Goal: Information Seeking & Learning: Learn about a topic

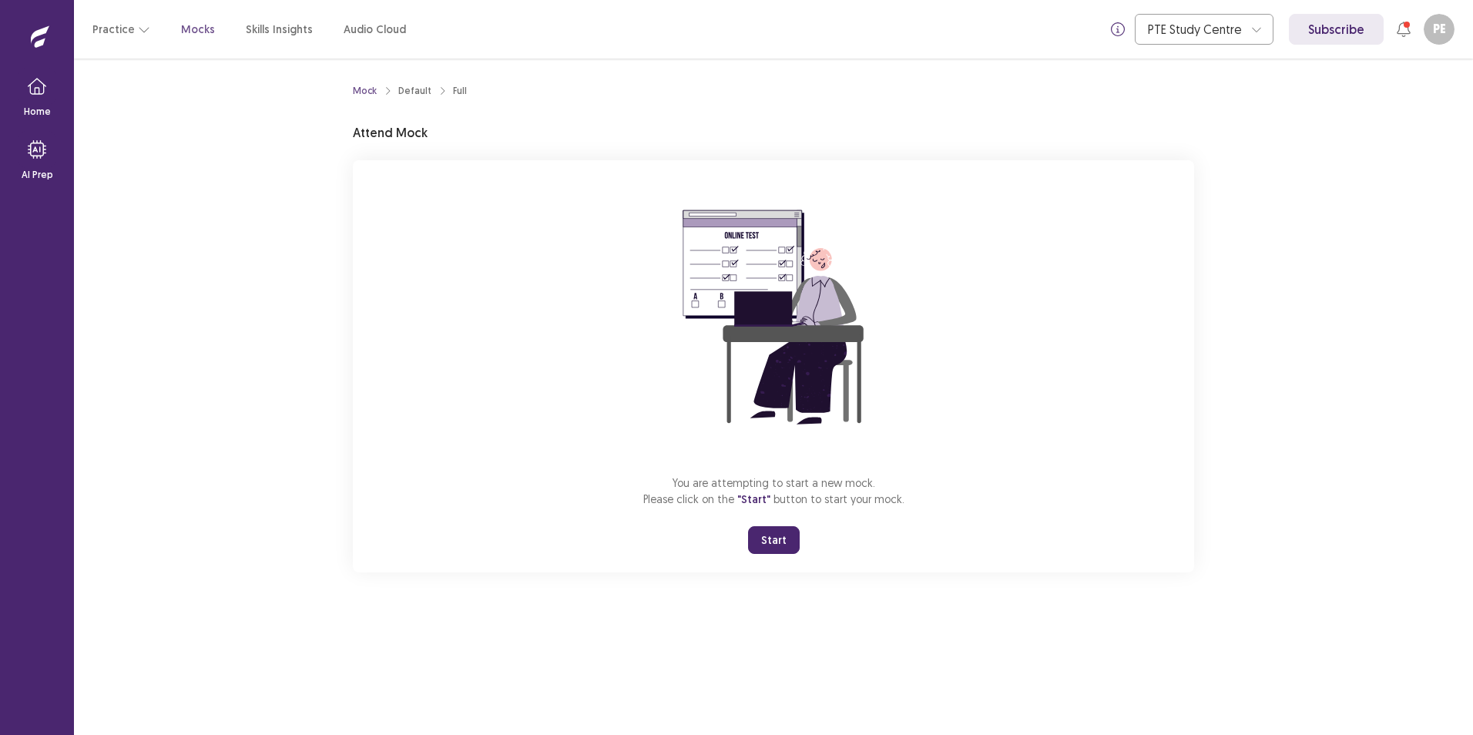
click at [782, 541] on button "Start" at bounding box center [774, 540] width 52 height 28
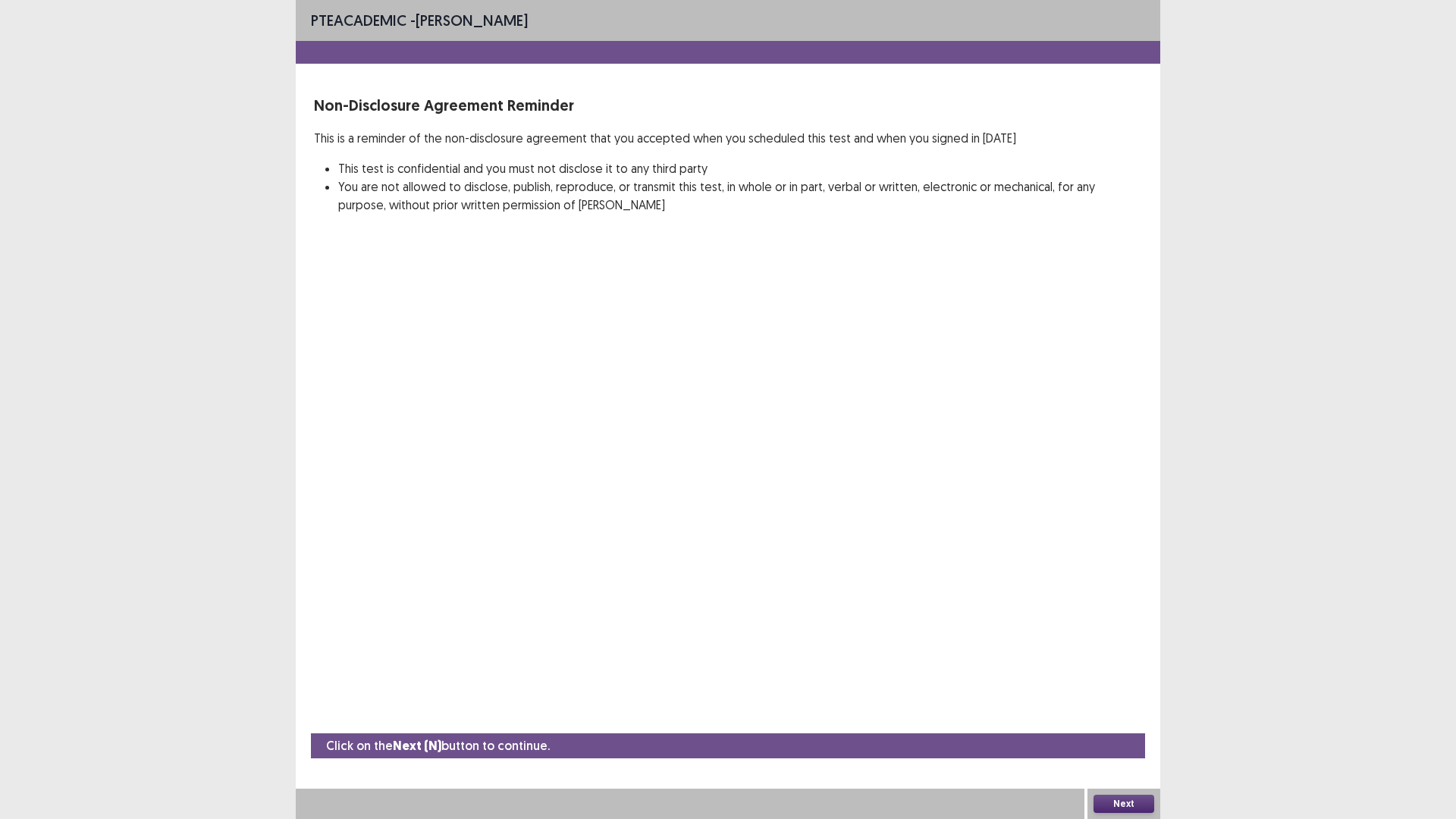
click at [1118, 723] on button "Next" at bounding box center [1124, 803] width 61 height 18
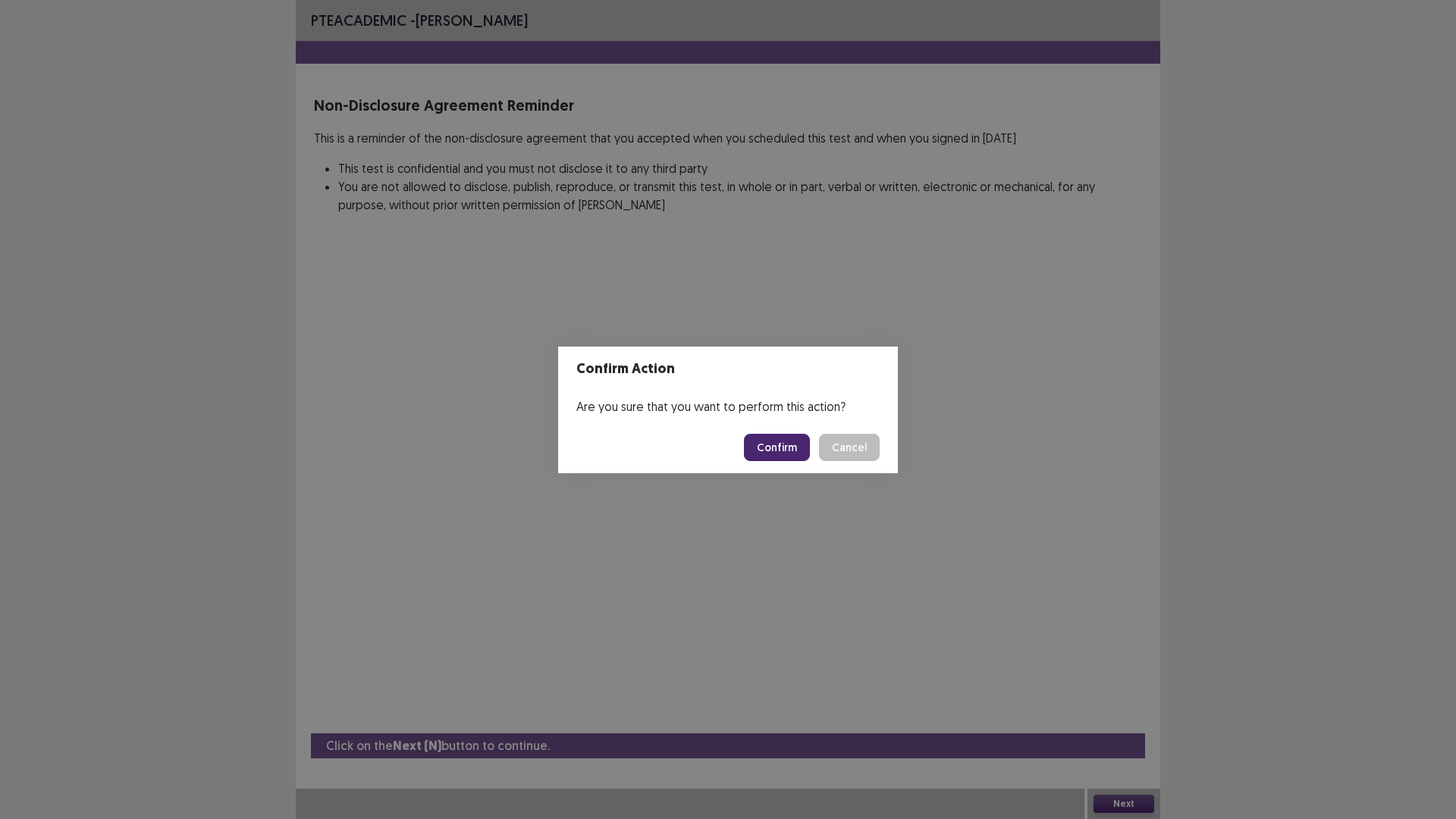
click at [775, 449] on button "Confirm" at bounding box center [777, 448] width 66 height 28
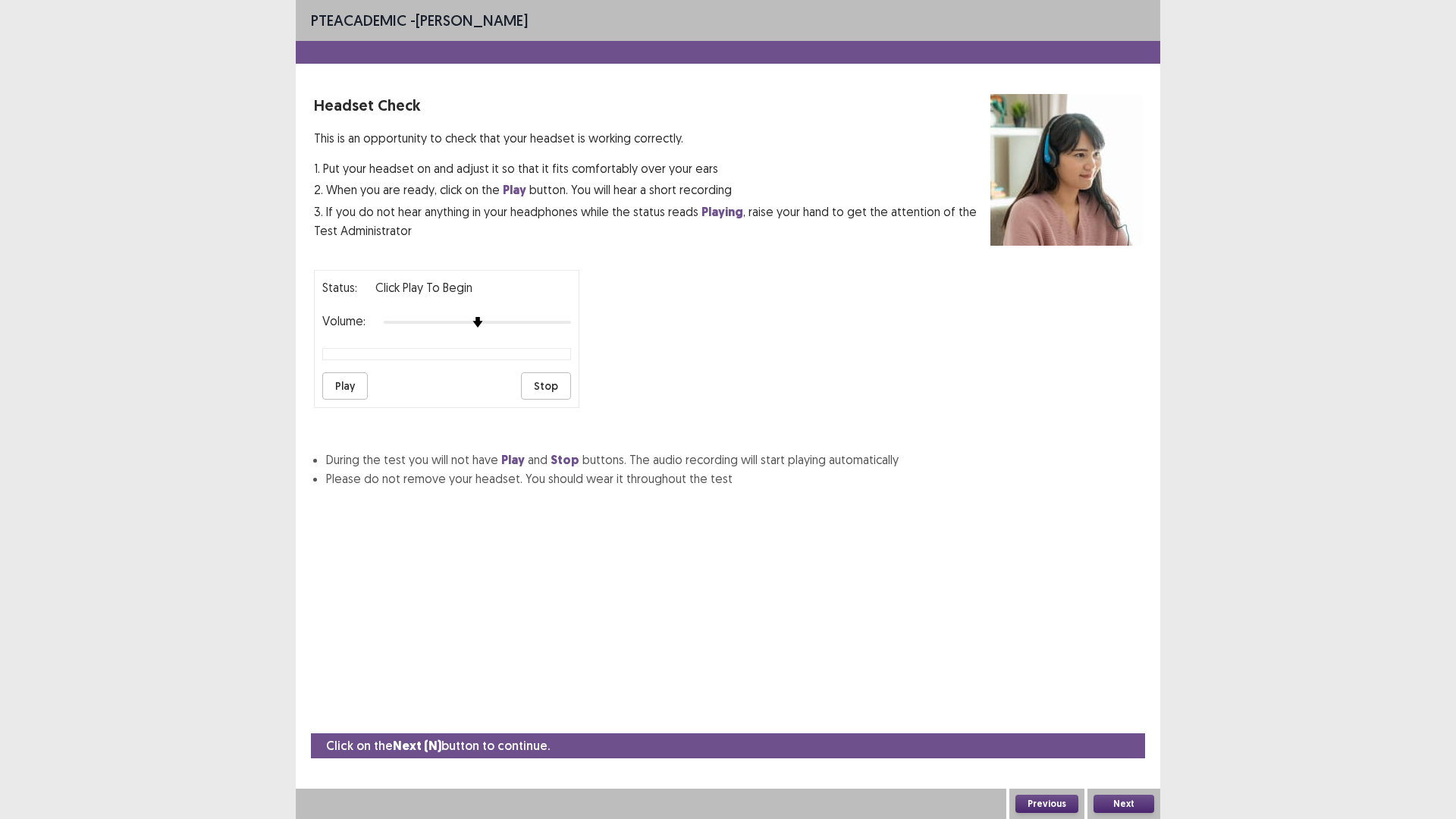
click at [342, 388] on button "Play" at bounding box center [345, 386] width 45 height 28
click at [528, 318] on div at bounding box center [477, 322] width 187 height 12
click at [565, 321] on div at bounding box center [477, 322] width 187 height 12
click at [341, 388] on button "Play" at bounding box center [345, 386] width 45 height 28
click at [1125, 723] on button "Next" at bounding box center [1124, 803] width 61 height 18
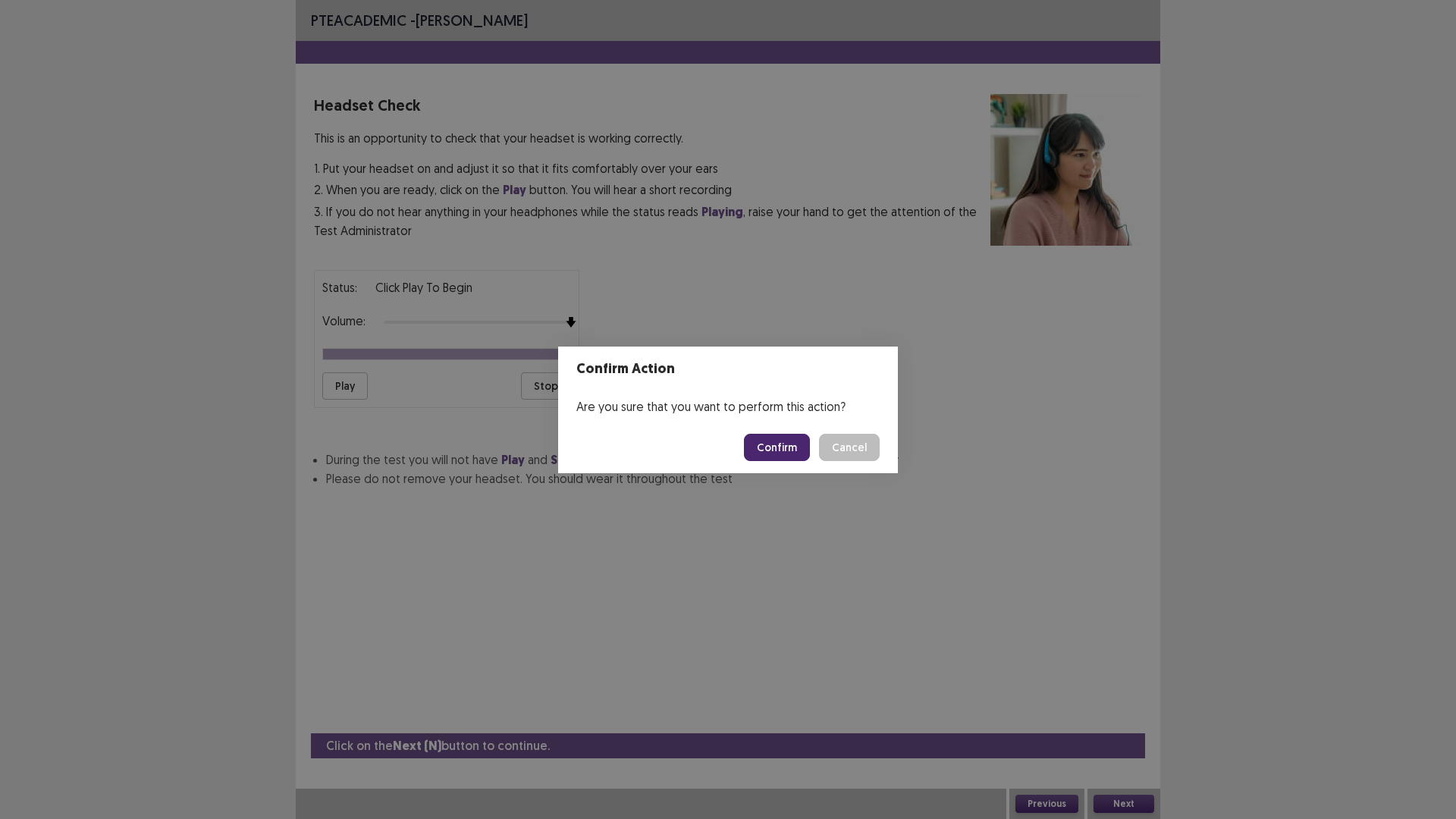
click at [783, 450] on button "Confirm" at bounding box center [777, 448] width 66 height 28
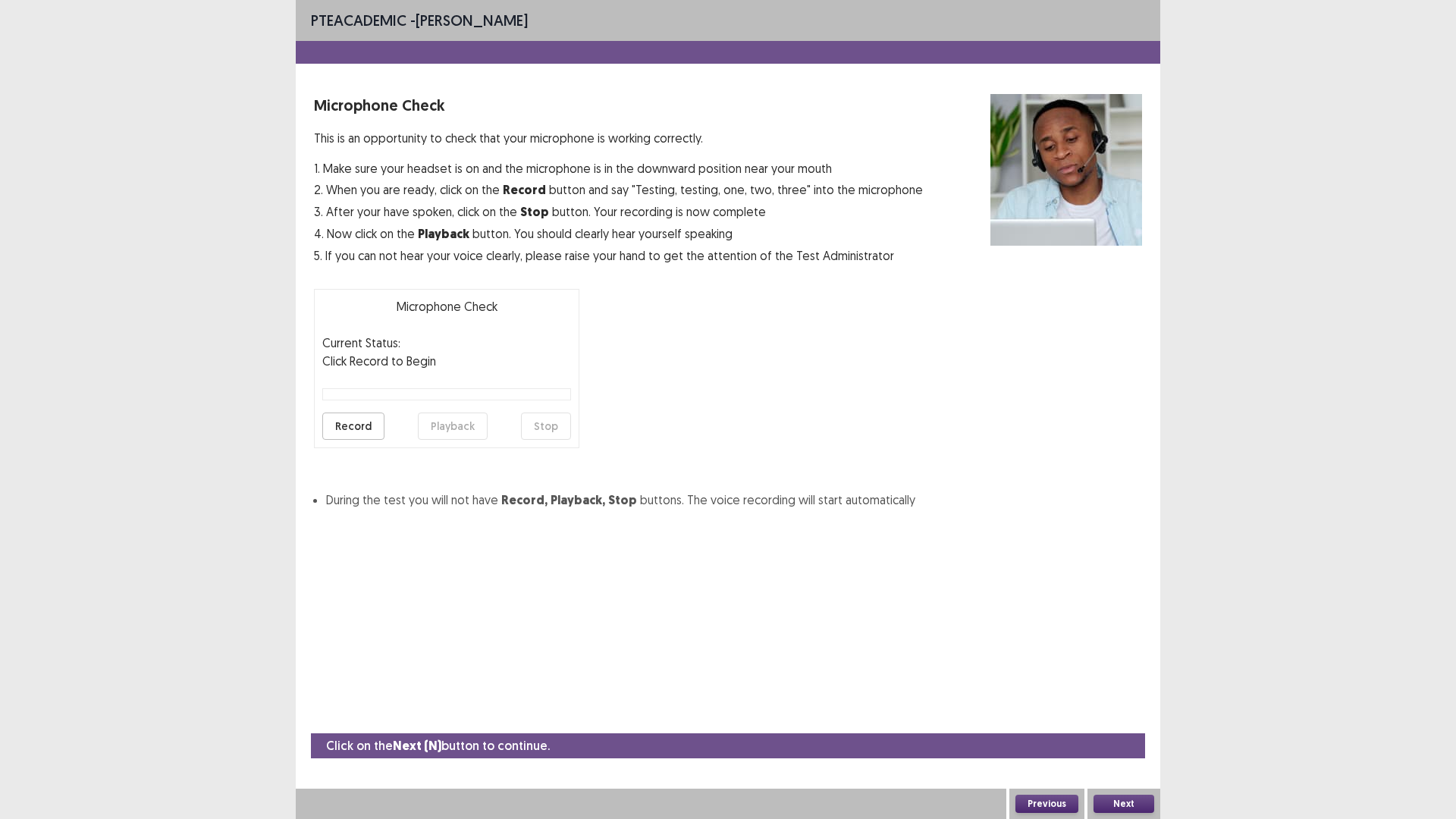
click at [361, 427] on button "Record" at bounding box center [352, 426] width 62 height 28
click at [546, 424] on button "Stop" at bounding box center [545, 426] width 50 height 28
click at [339, 423] on button "Record" at bounding box center [352, 426] width 62 height 28
click at [544, 424] on button "Stop" at bounding box center [545, 426] width 50 height 28
click at [438, 427] on button "Playback" at bounding box center [452, 426] width 70 height 28
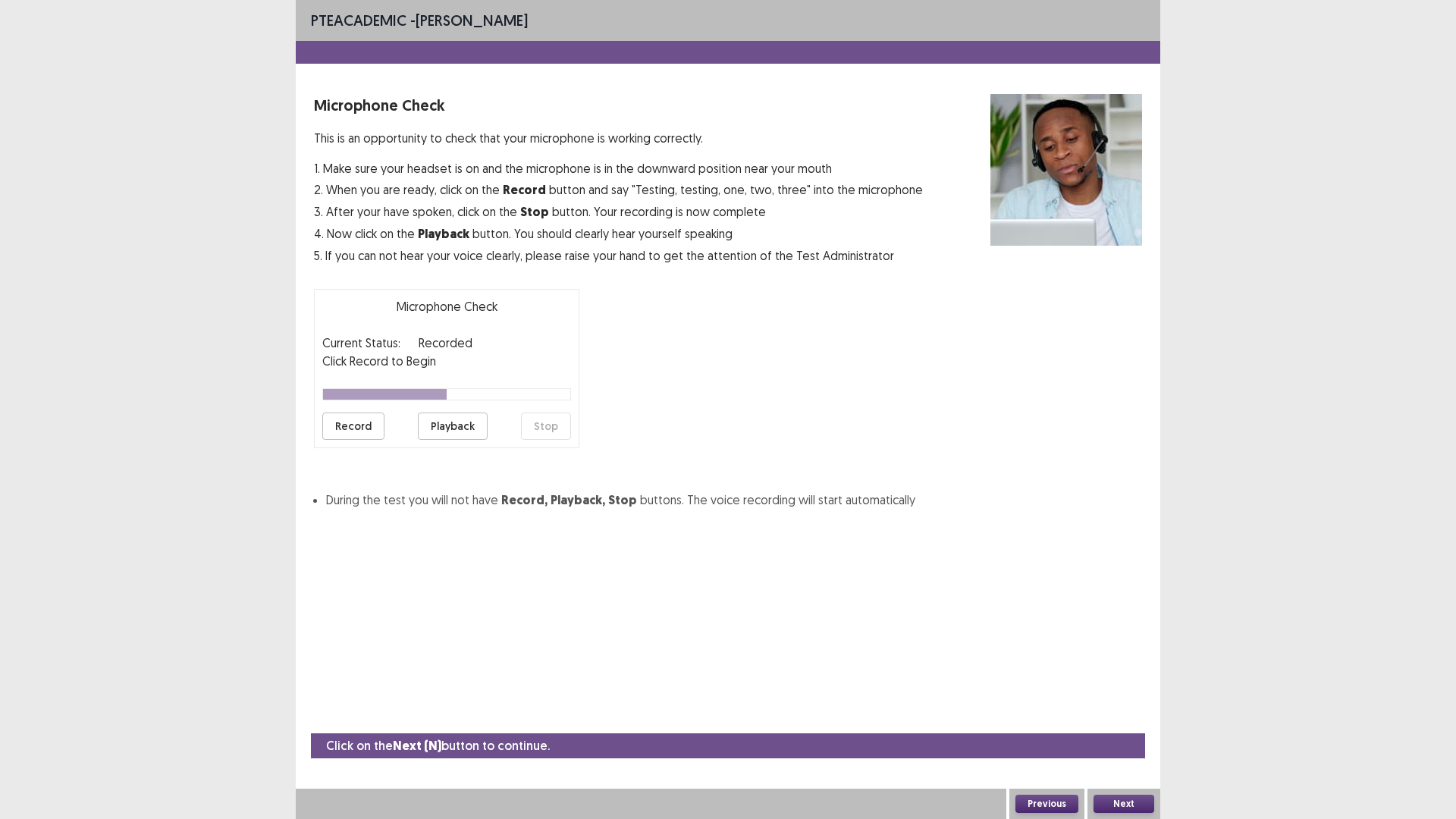
click at [342, 423] on button "Record" at bounding box center [352, 426] width 62 height 28
click at [540, 422] on button "Stop" at bounding box center [545, 426] width 50 height 28
click at [456, 421] on button "Playback" at bounding box center [452, 426] width 70 height 28
click at [1124, 723] on button "Next" at bounding box center [1124, 803] width 61 height 18
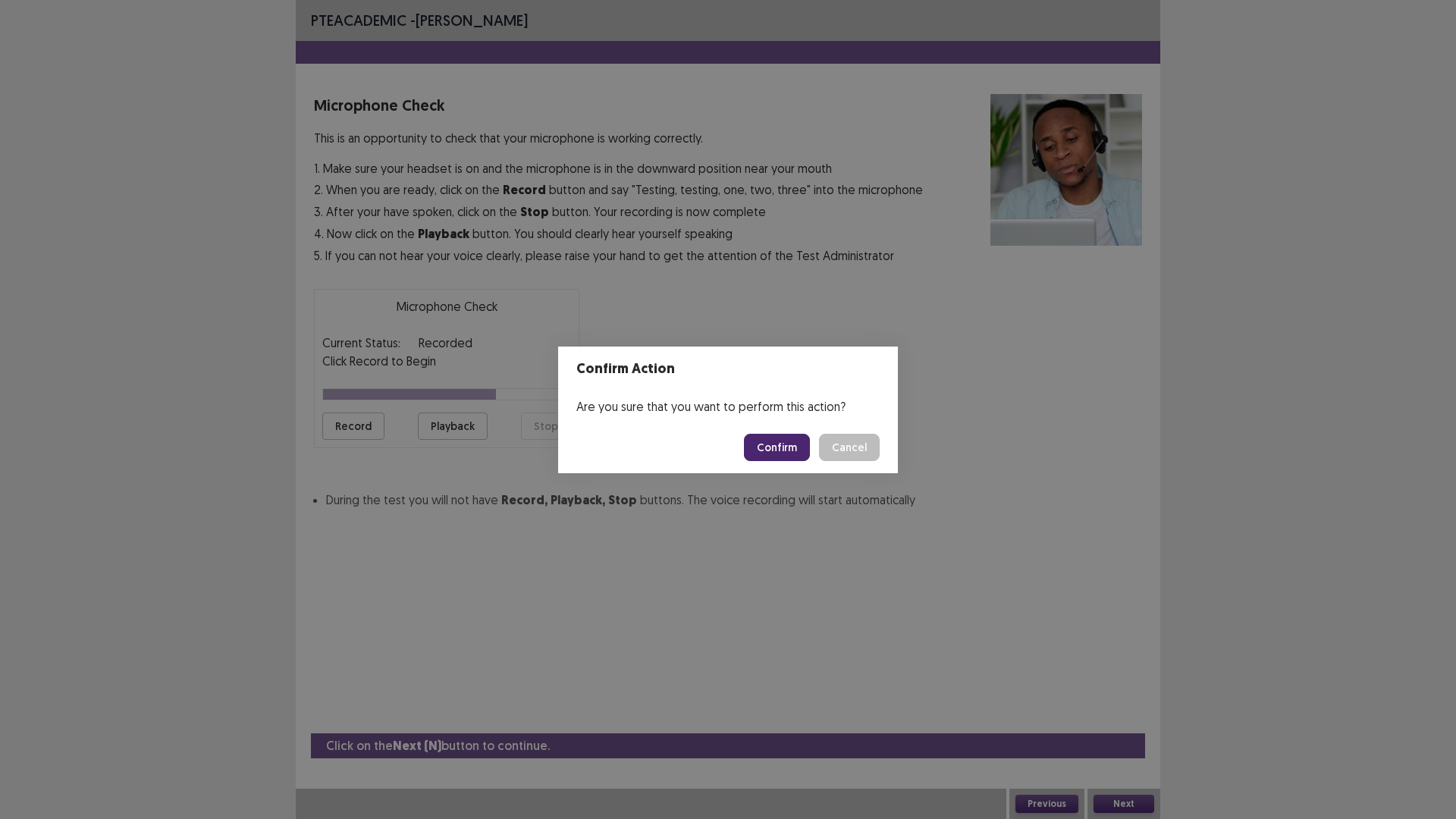
click at [788, 453] on button "Confirm" at bounding box center [777, 448] width 66 height 28
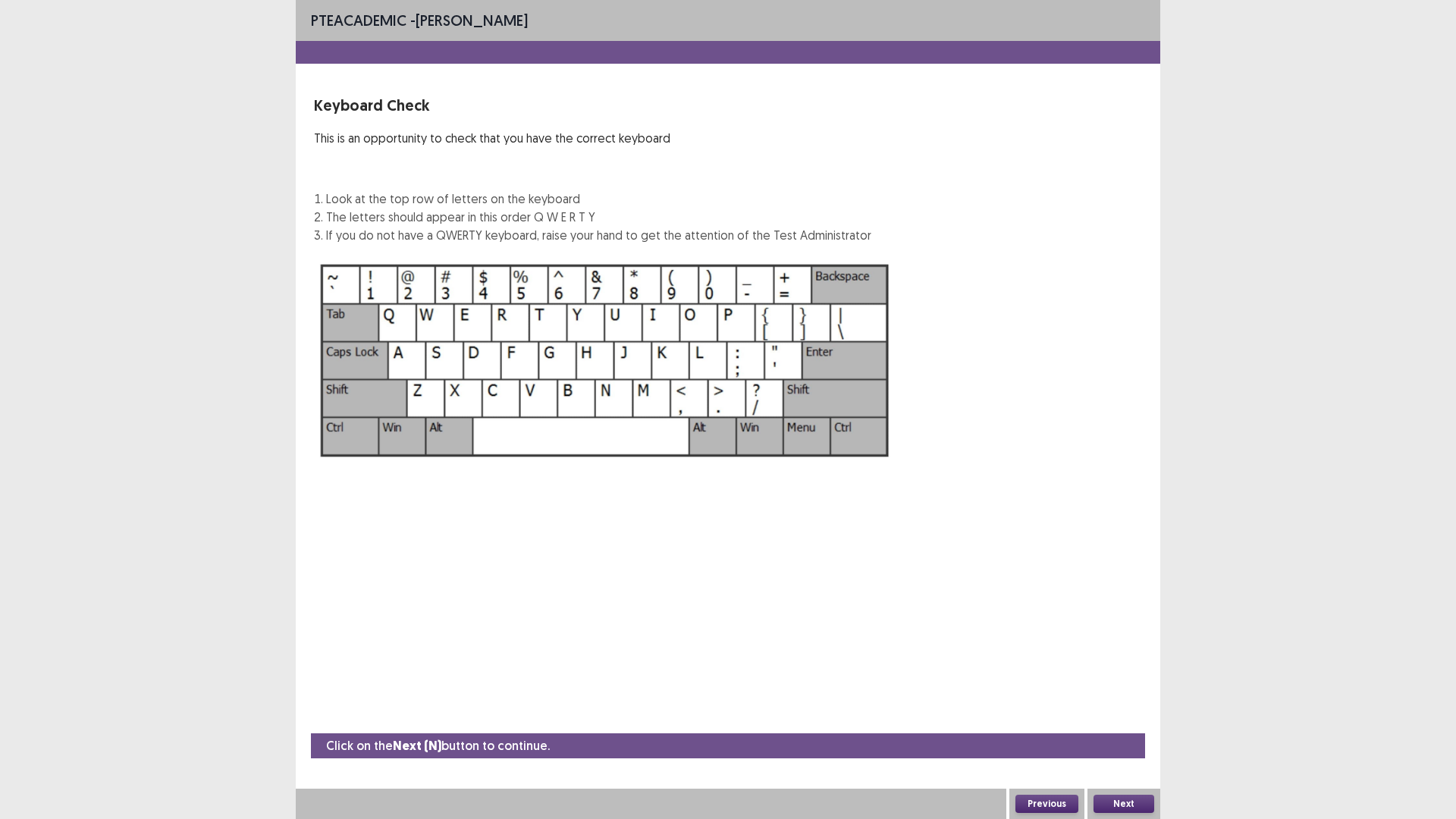
click at [1114, 723] on button "Next" at bounding box center [1124, 803] width 61 height 18
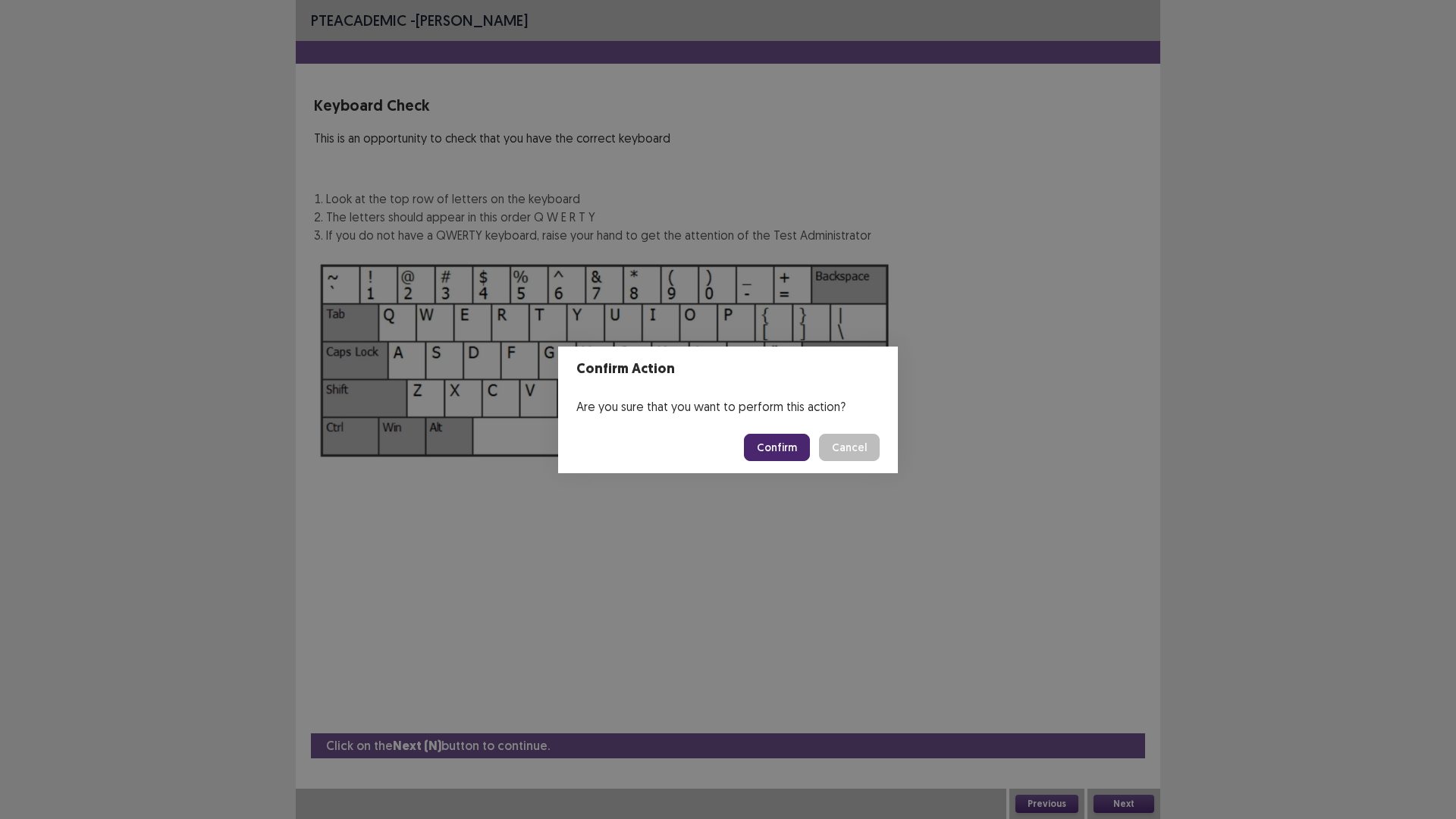
click at [782, 450] on button "Confirm" at bounding box center [777, 448] width 66 height 28
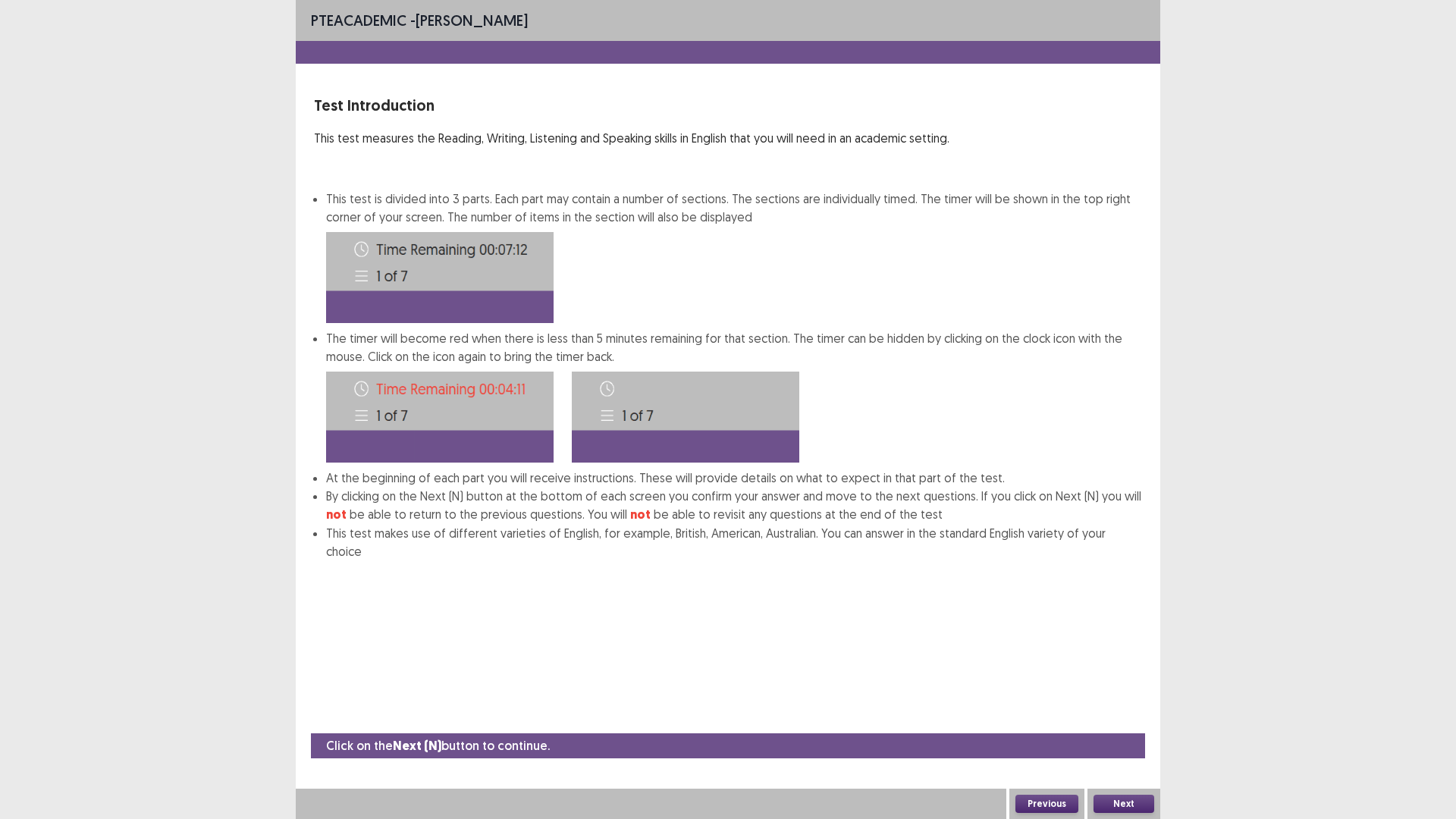
click at [1120, 723] on button "Next" at bounding box center [1124, 803] width 61 height 18
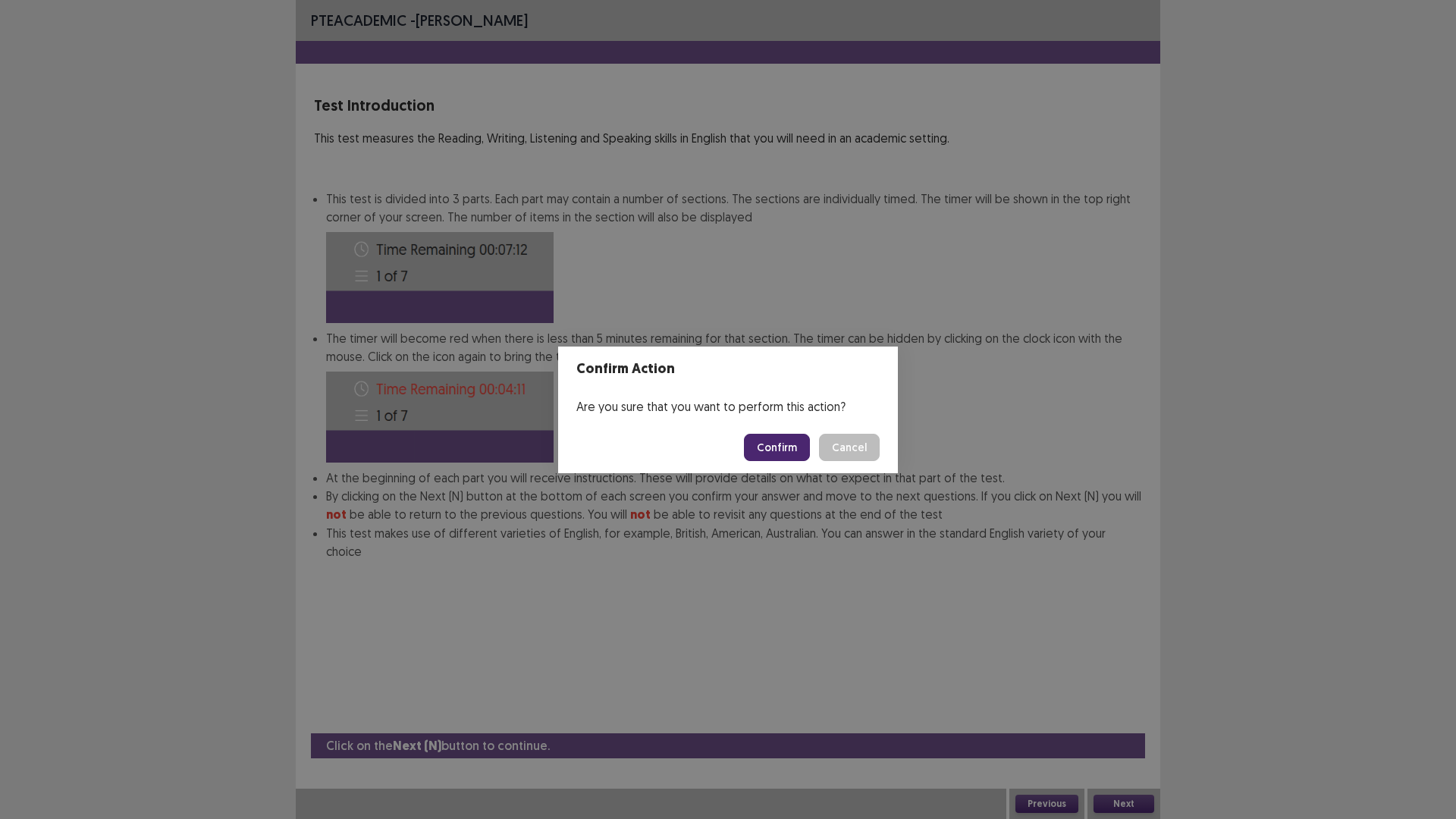
click at [776, 451] on button "Confirm" at bounding box center [777, 448] width 66 height 28
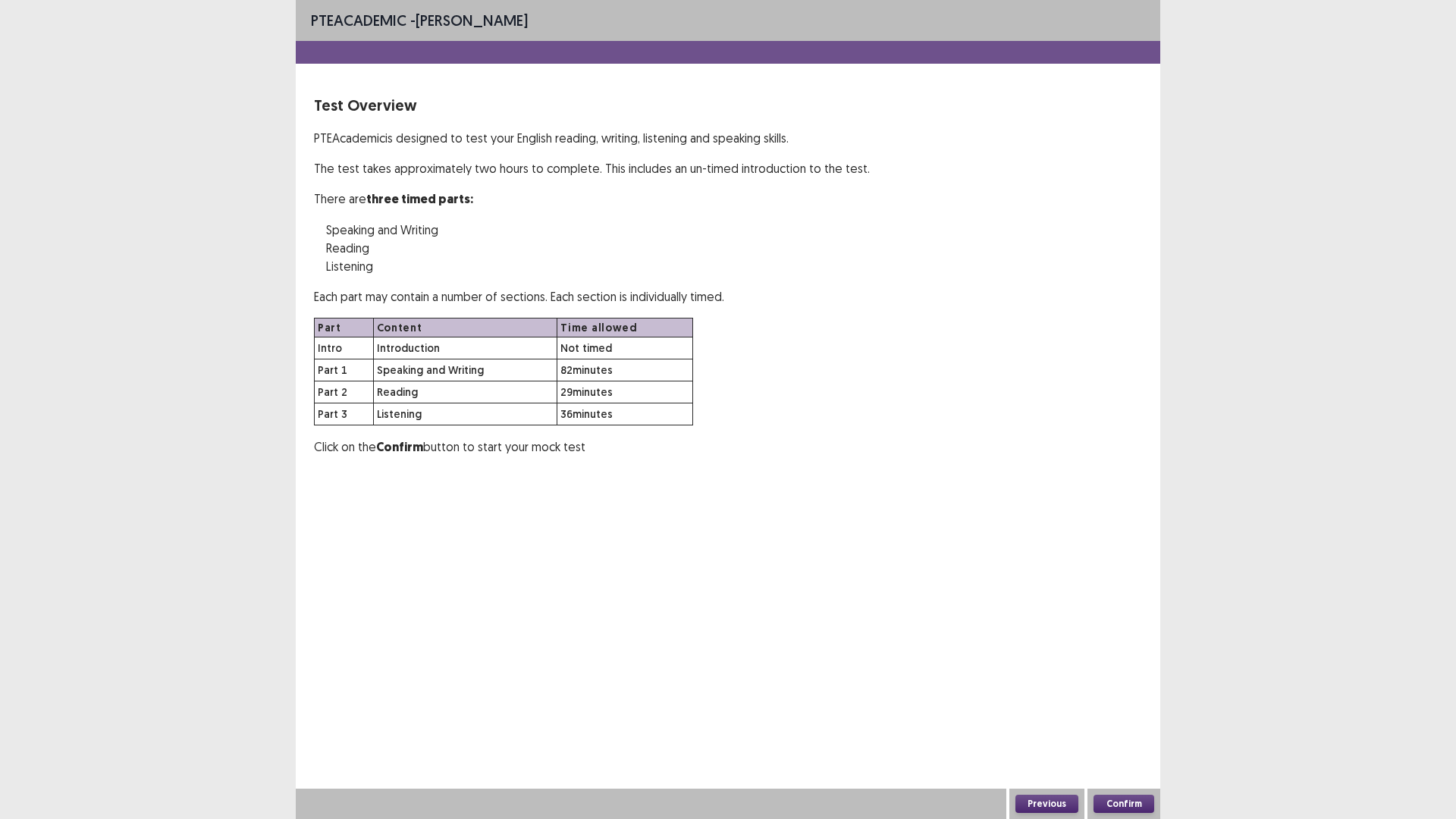
click at [1113, 723] on button "Confirm" at bounding box center [1124, 803] width 61 height 18
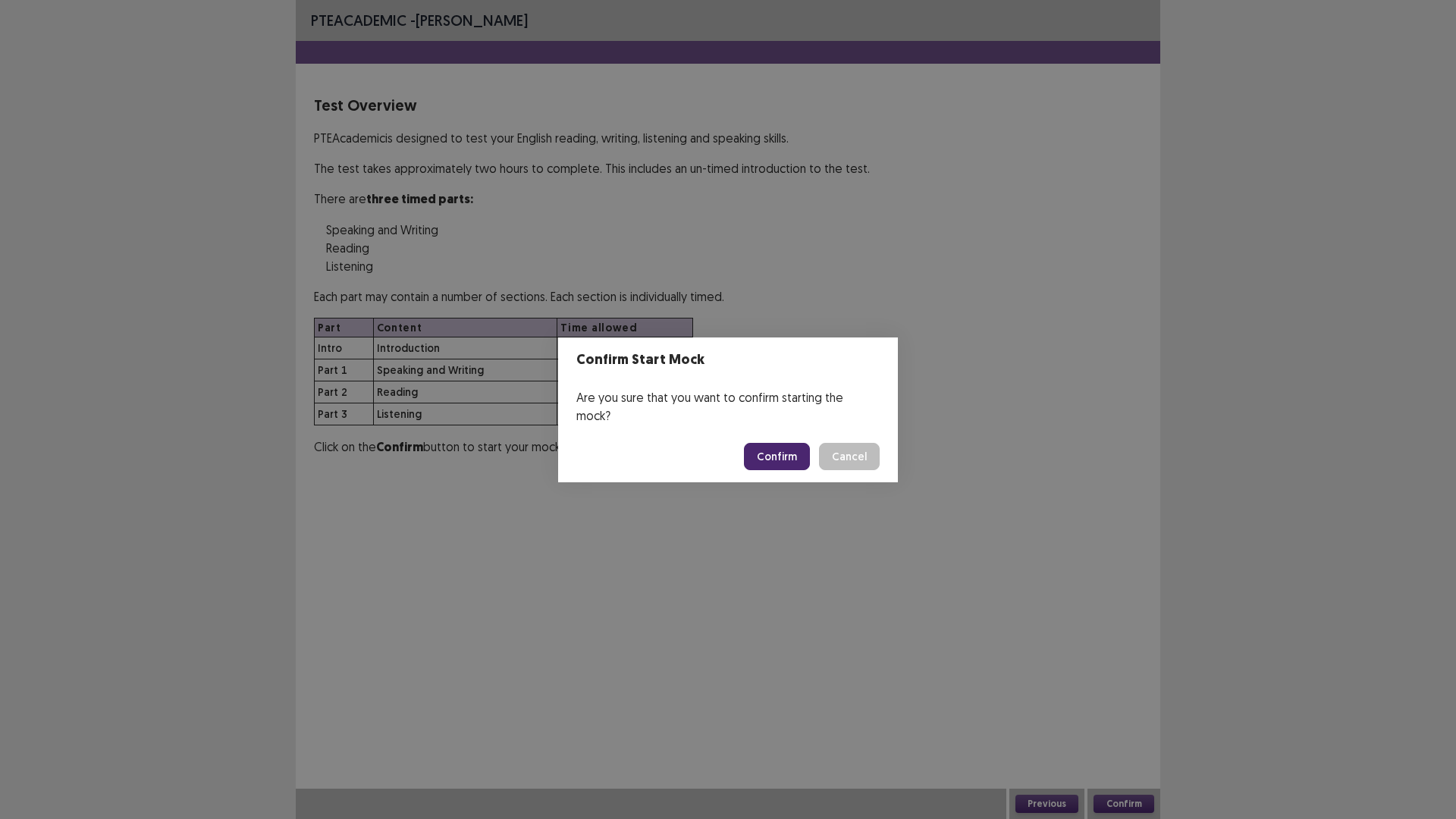
click at [787, 443] on button "Confirm" at bounding box center [777, 457] width 66 height 28
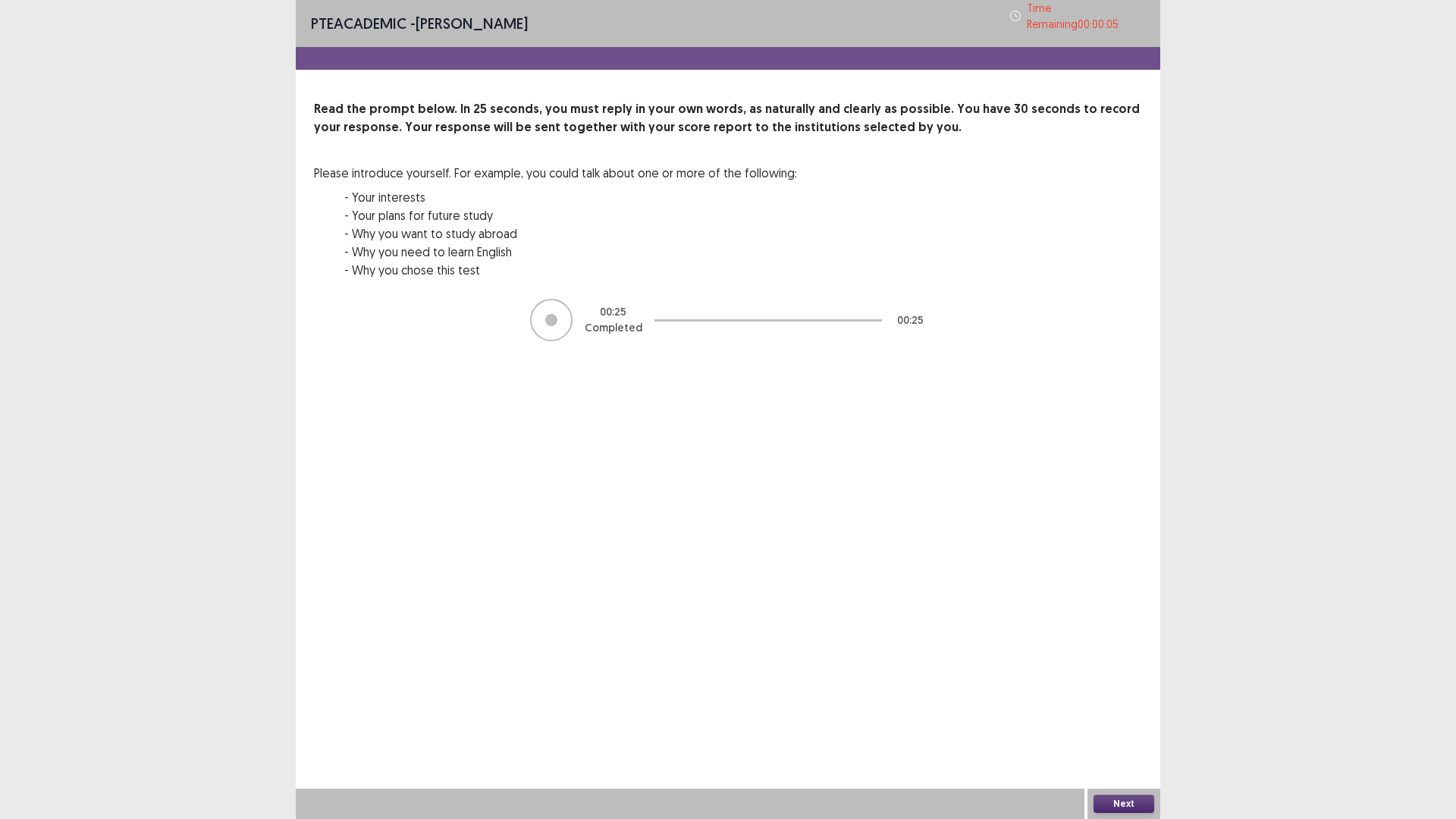
click at [1120, 723] on button "Next" at bounding box center [1124, 803] width 61 height 18
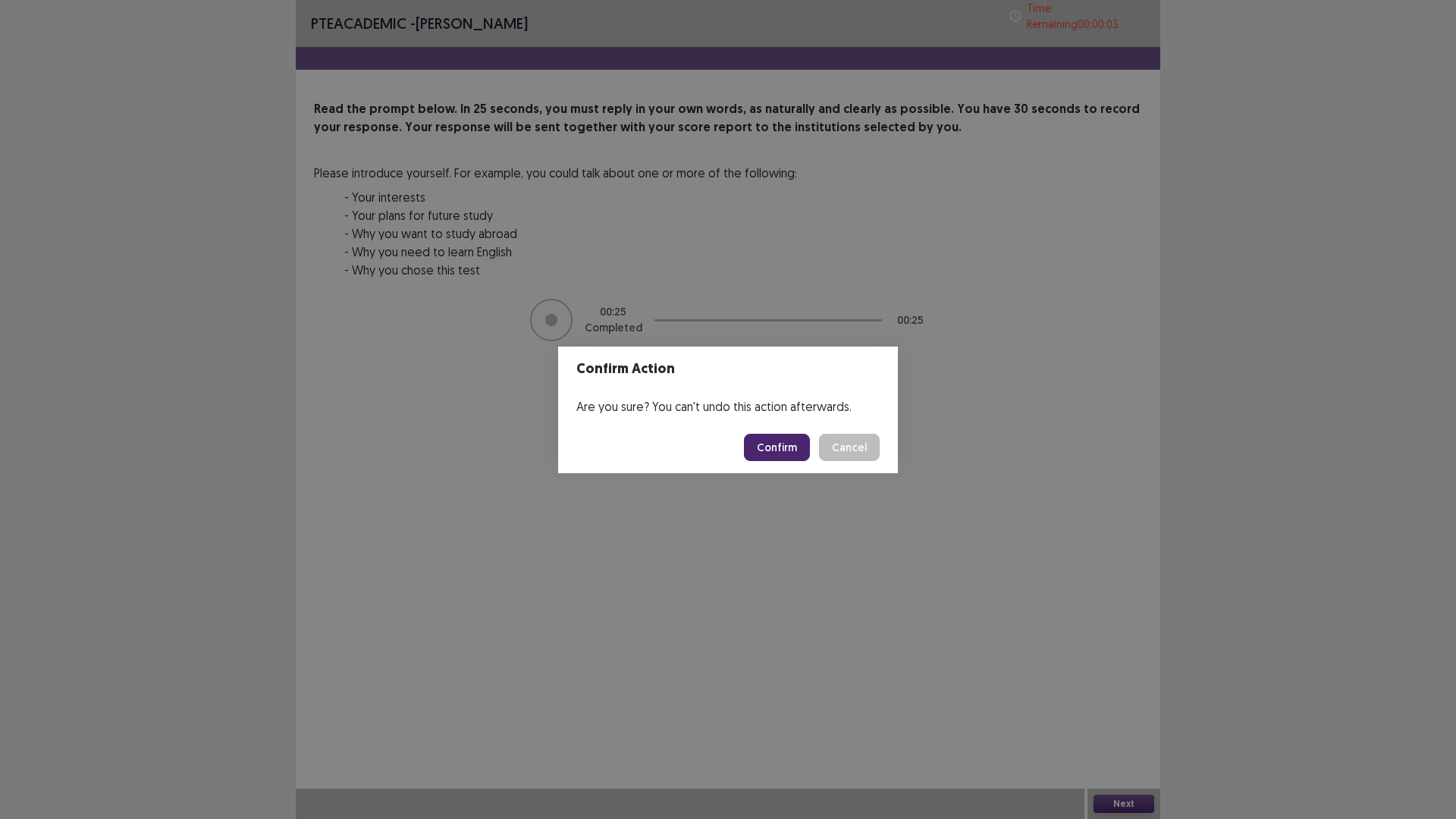
click at [786, 448] on button "Confirm" at bounding box center [777, 448] width 66 height 28
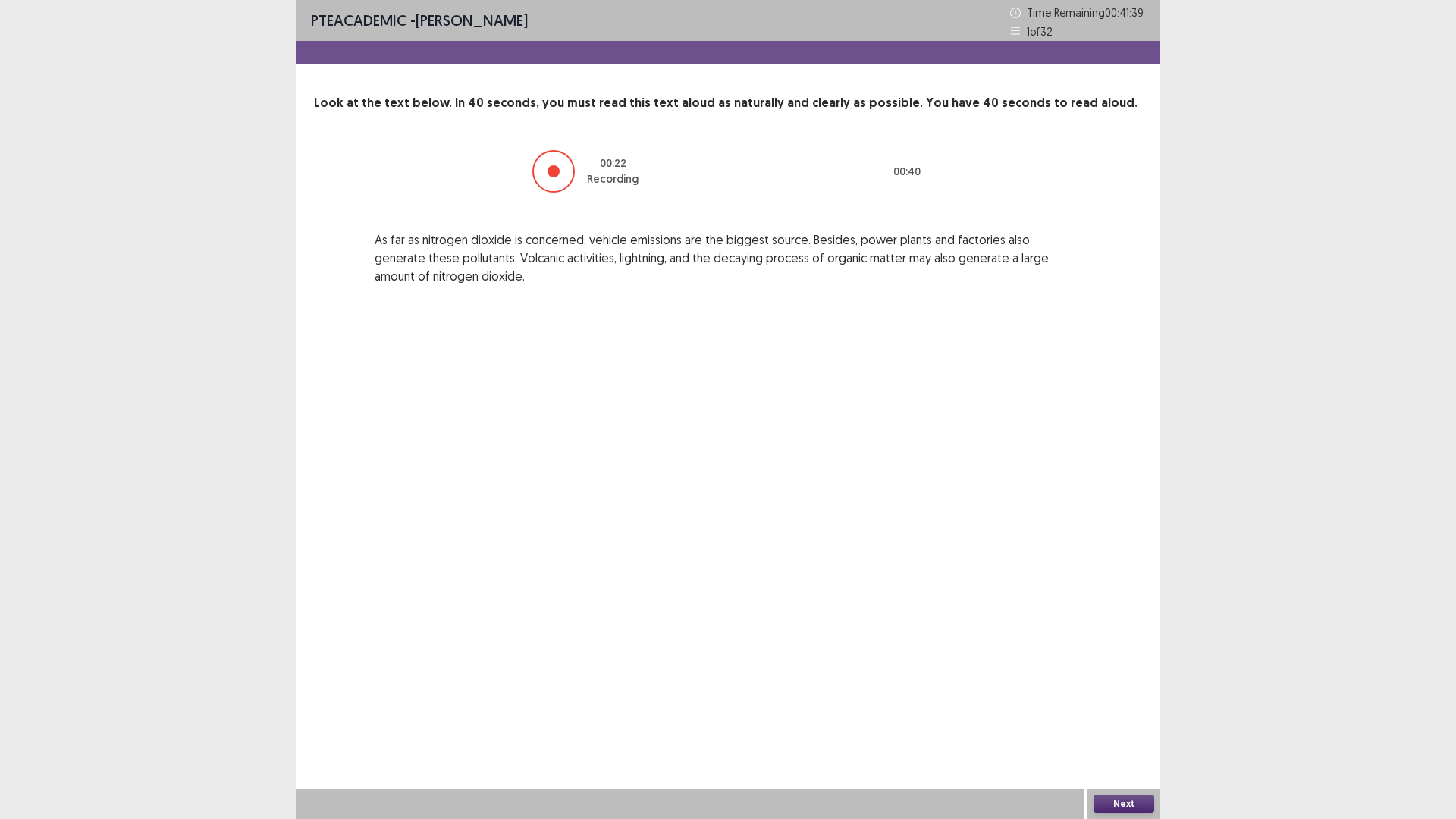
click at [1114, 723] on button "Next" at bounding box center [1124, 803] width 61 height 18
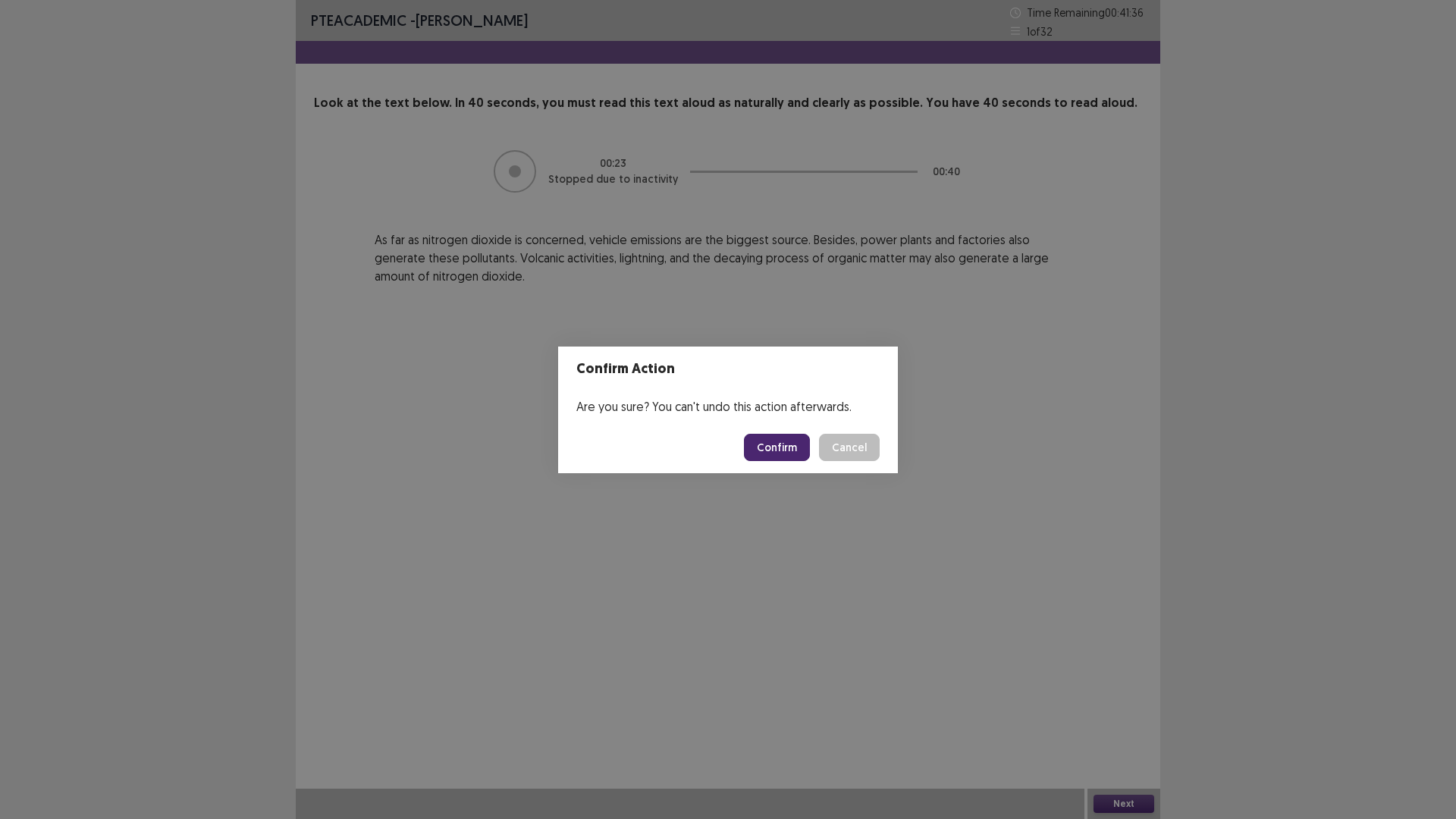
click at [784, 449] on button "Confirm" at bounding box center [777, 448] width 66 height 28
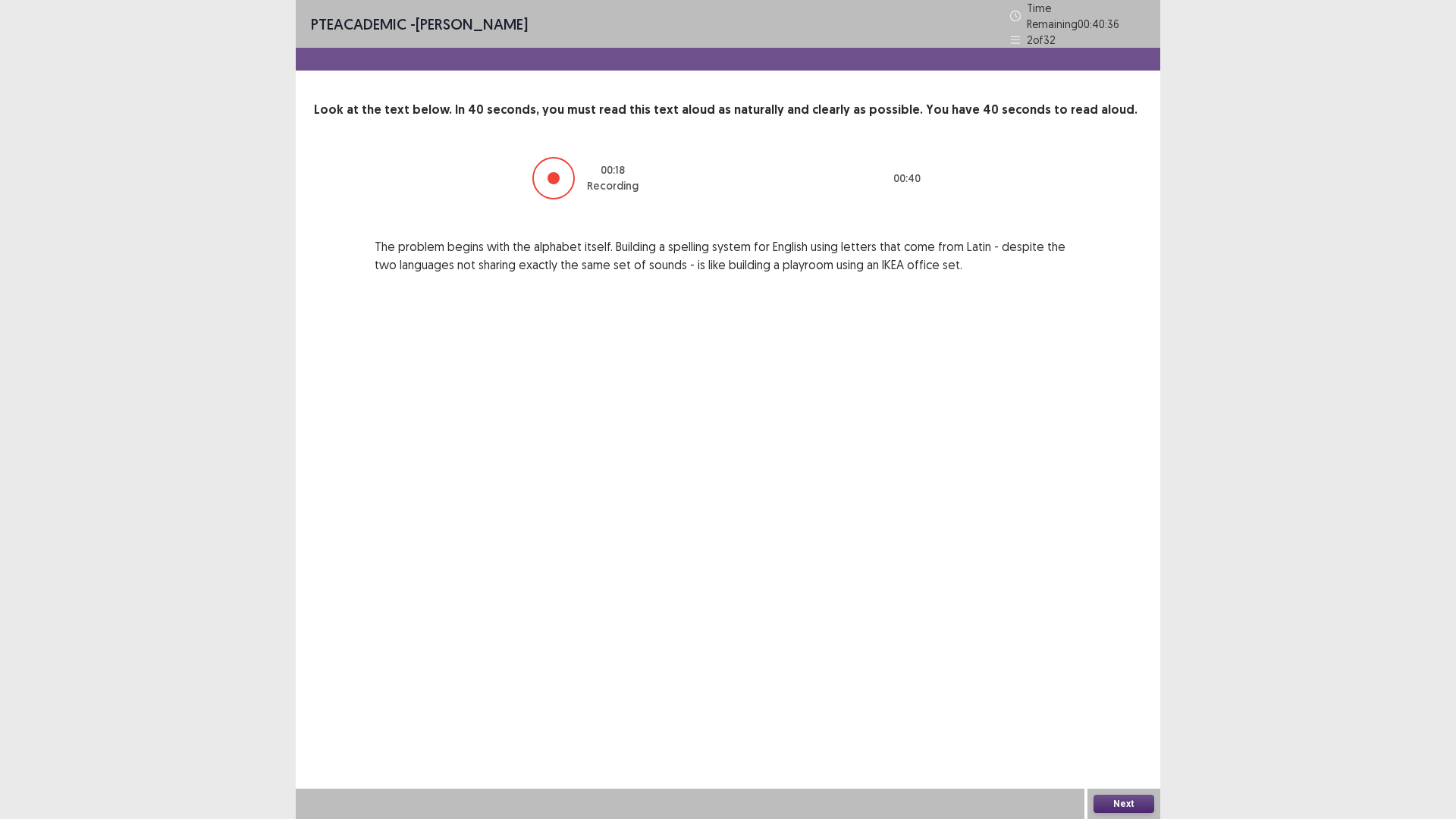
click at [1103, 723] on button "Next" at bounding box center [1124, 803] width 61 height 18
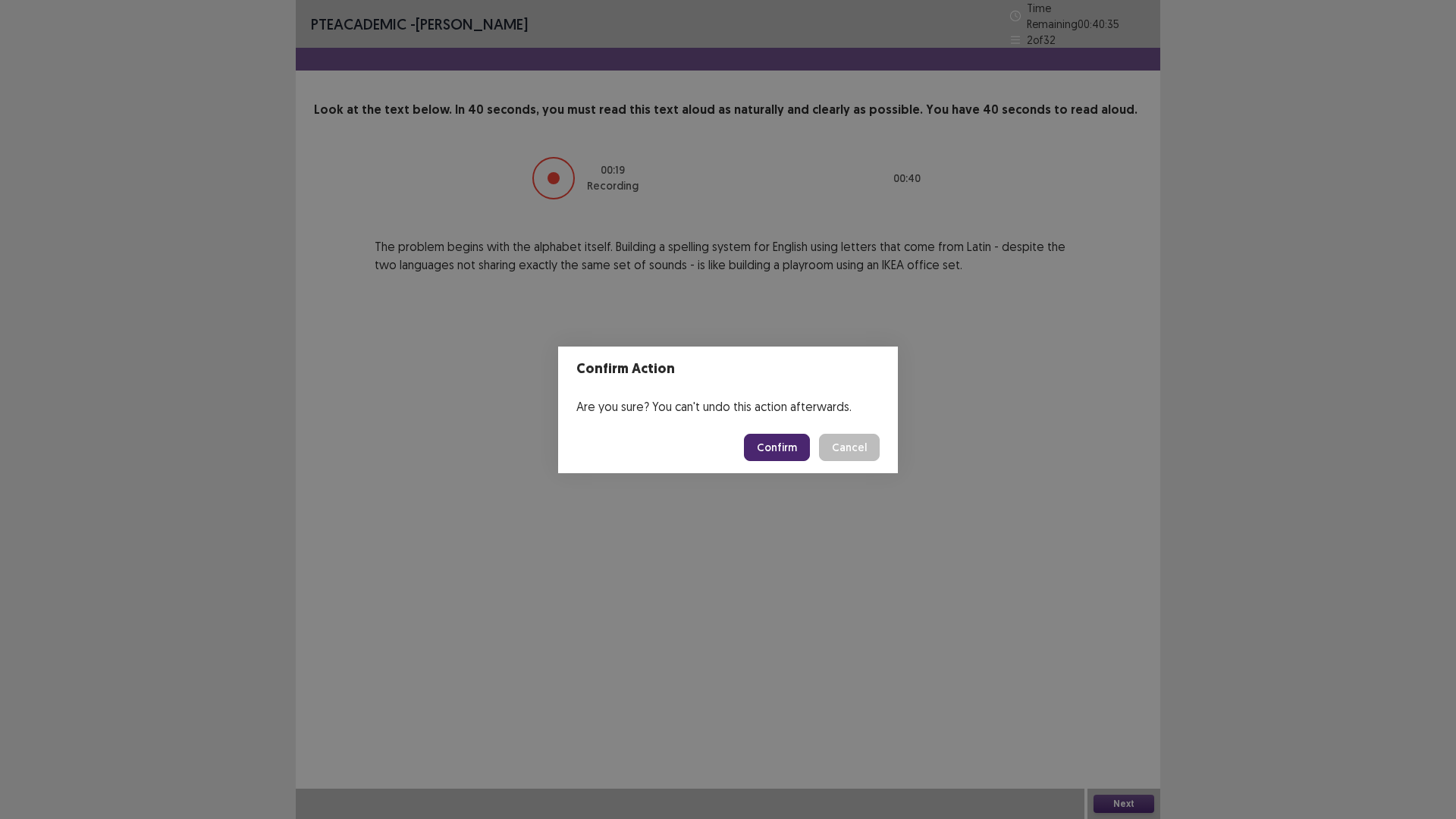
click at [783, 447] on button "Confirm" at bounding box center [777, 448] width 66 height 28
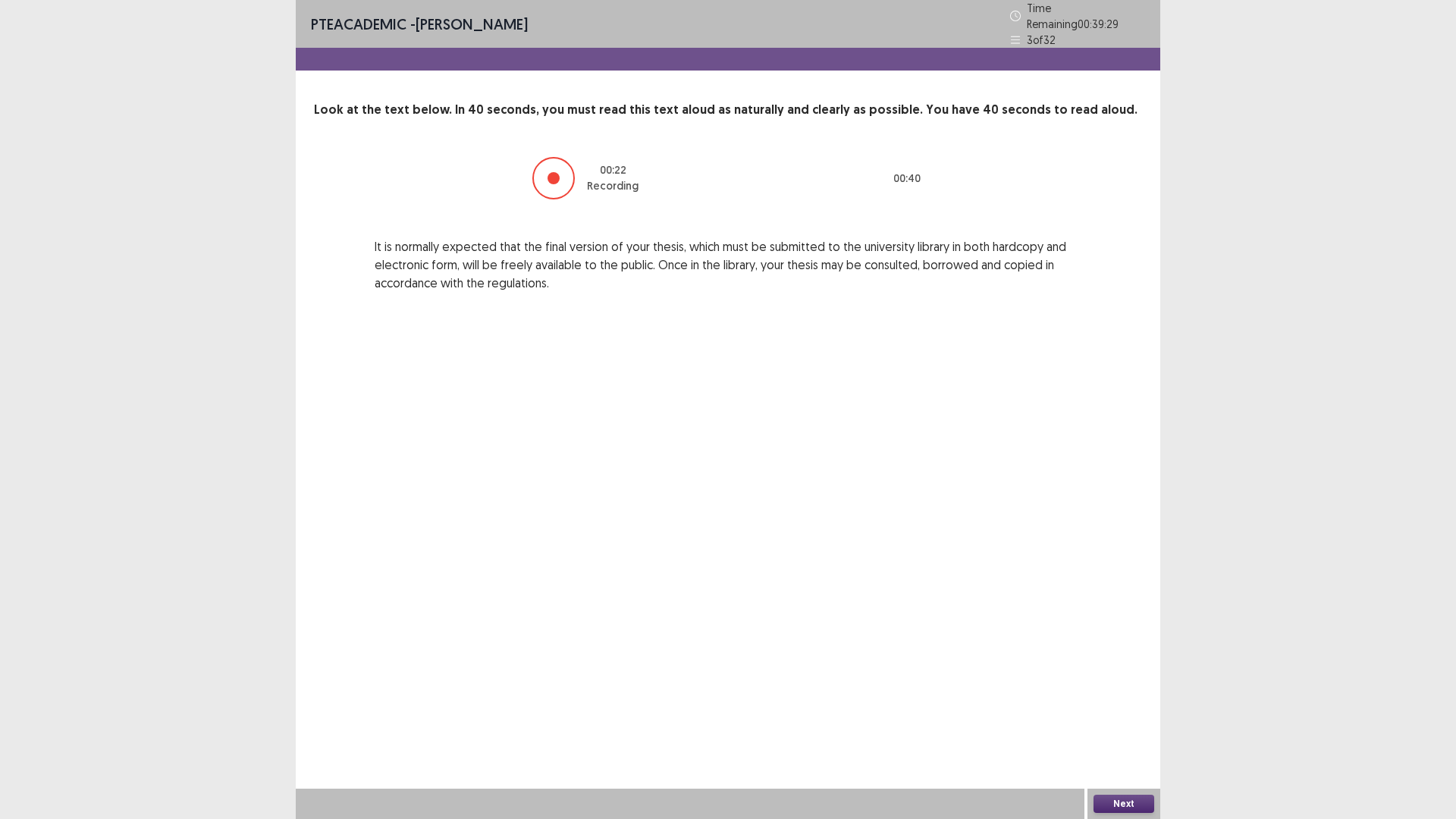
click at [1127, 723] on button "Next" at bounding box center [1124, 803] width 61 height 18
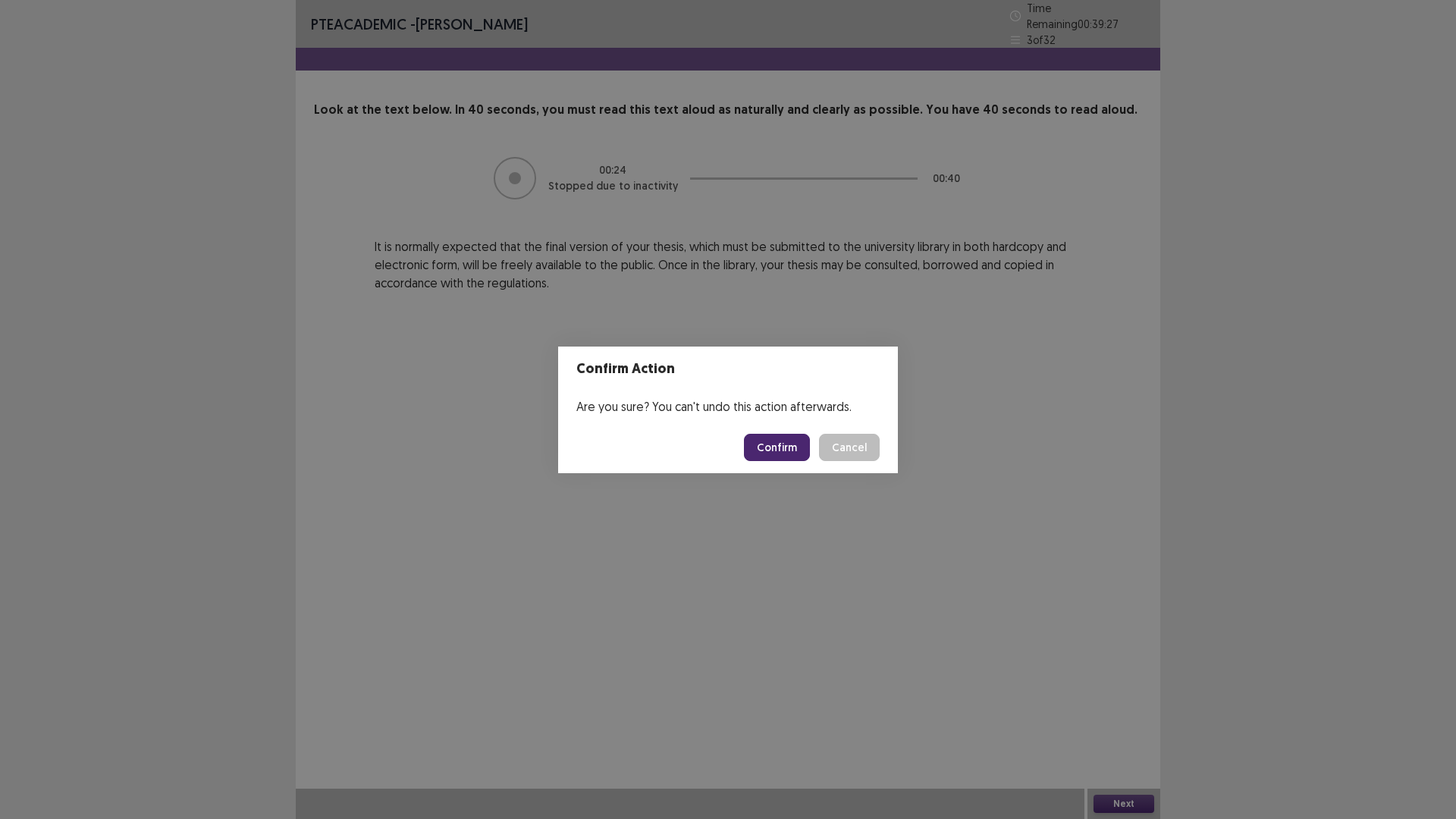
click at [771, 440] on button "Confirm" at bounding box center [777, 448] width 66 height 28
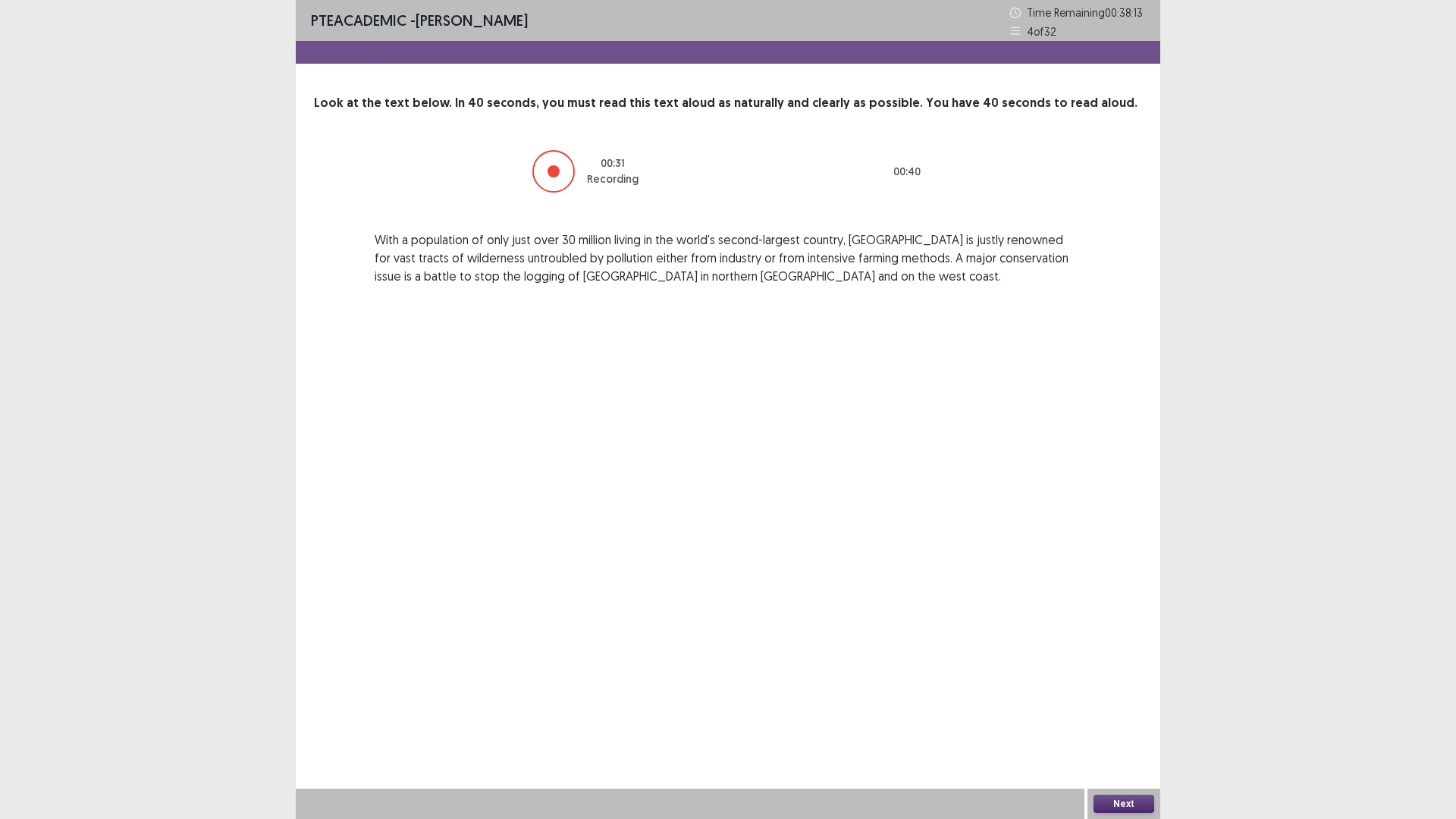
click at [1118, 723] on button "Next" at bounding box center [1124, 803] width 61 height 18
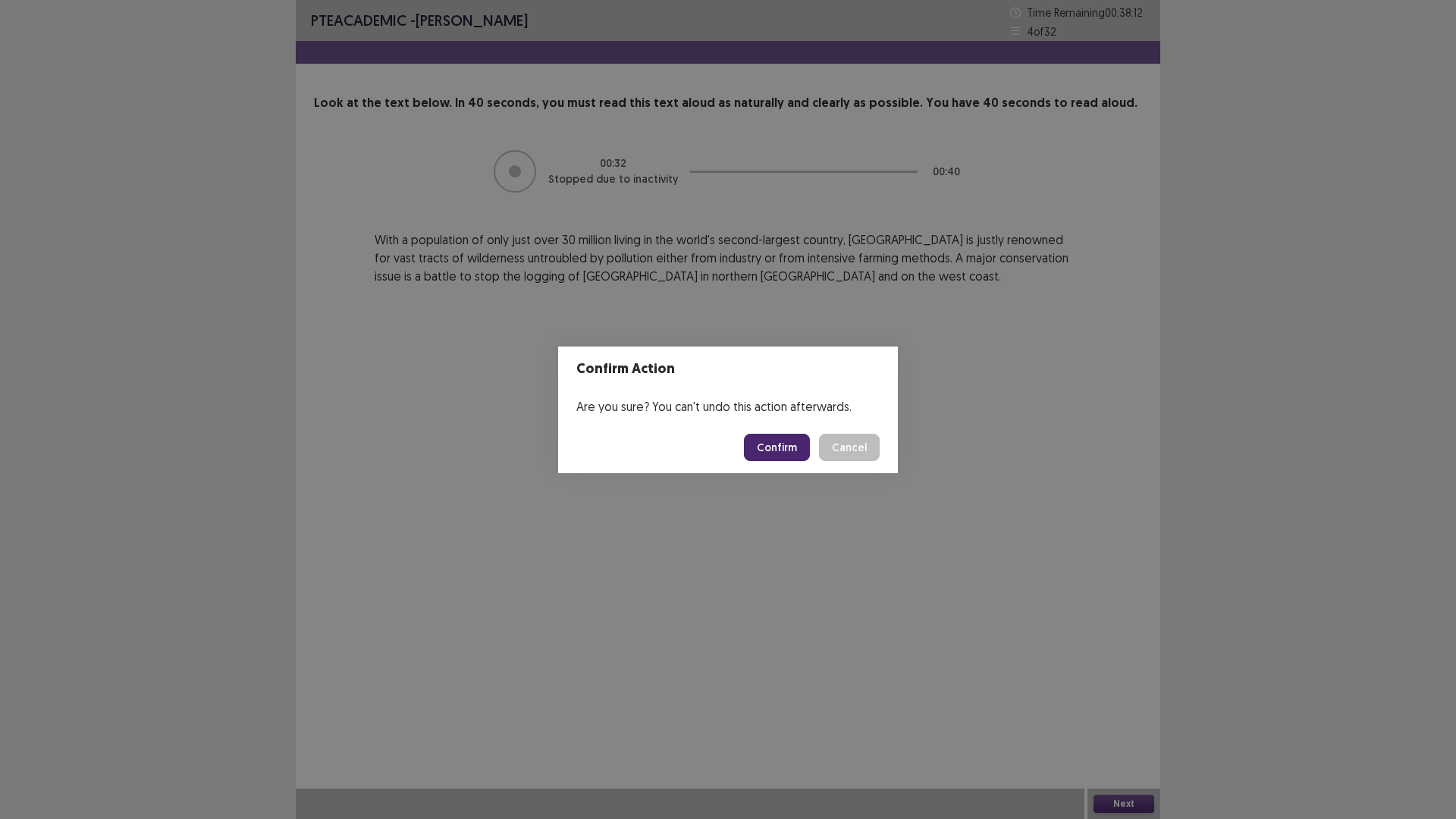
click at [776, 452] on button "Confirm" at bounding box center [777, 448] width 66 height 28
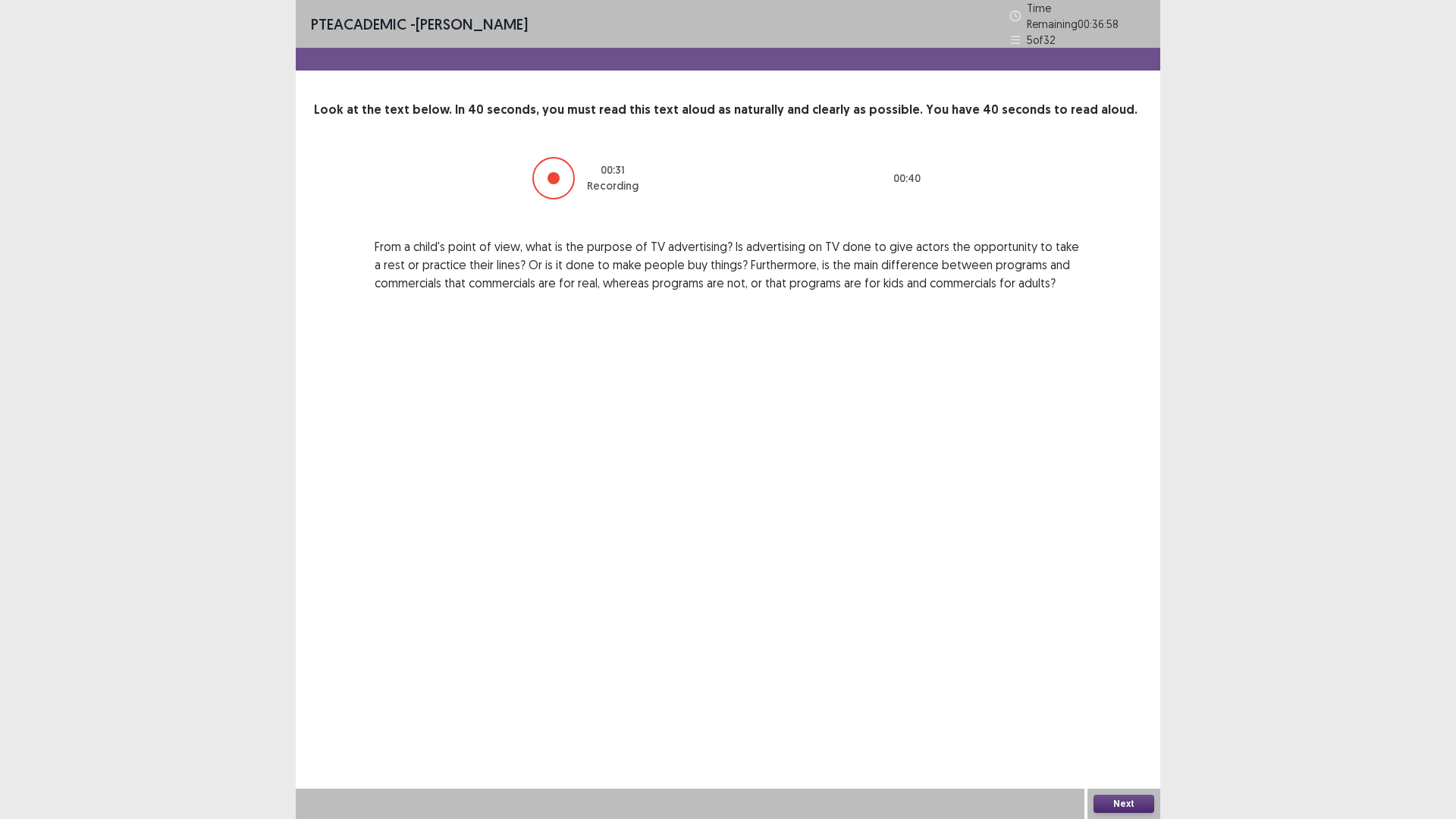
click at [1121, 723] on button "Next" at bounding box center [1124, 803] width 61 height 18
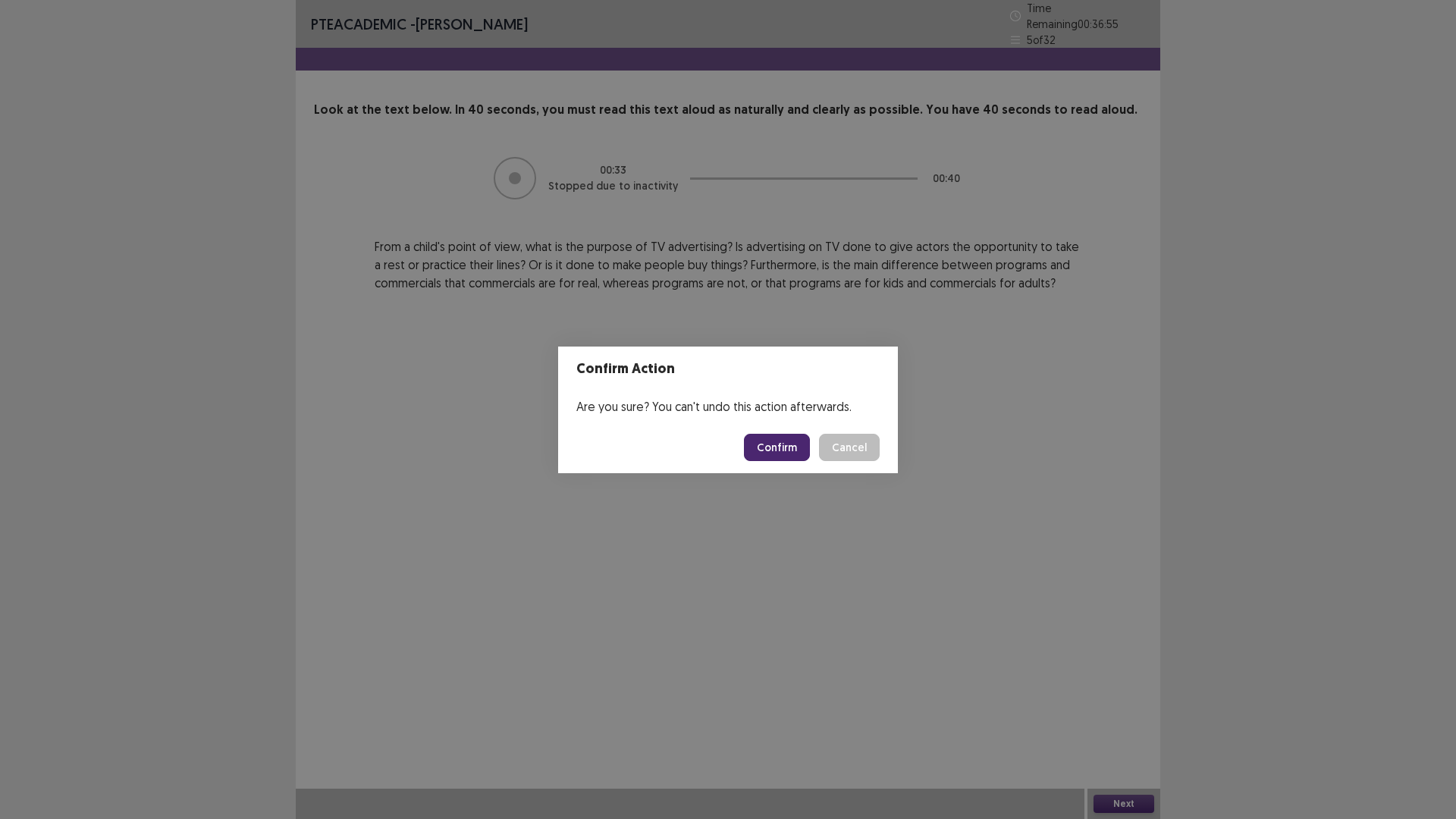
click at [773, 447] on button "Confirm" at bounding box center [777, 448] width 66 height 28
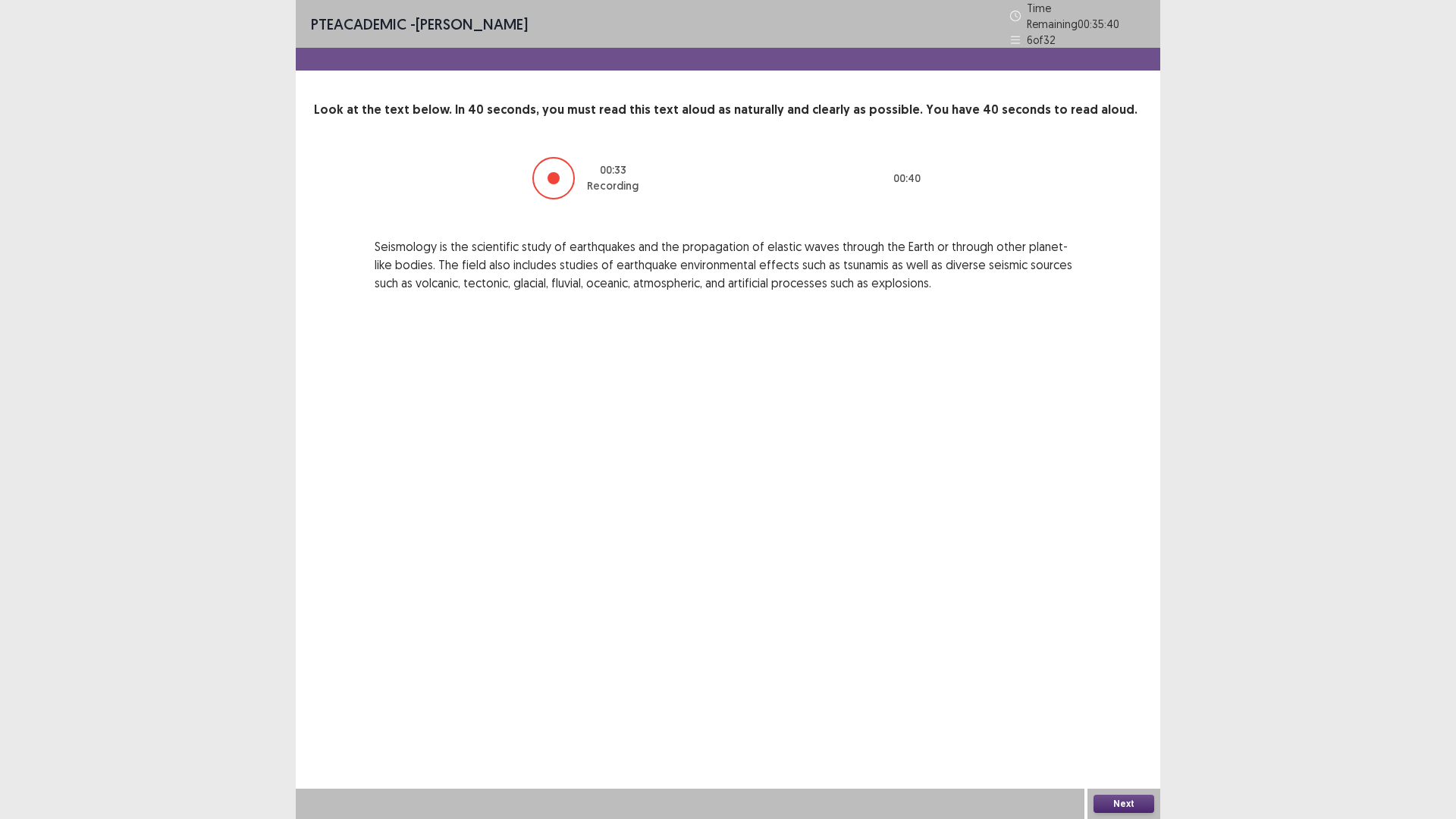
click at [1124, 723] on button "Next" at bounding box center [1124, 803] width 61 height 18
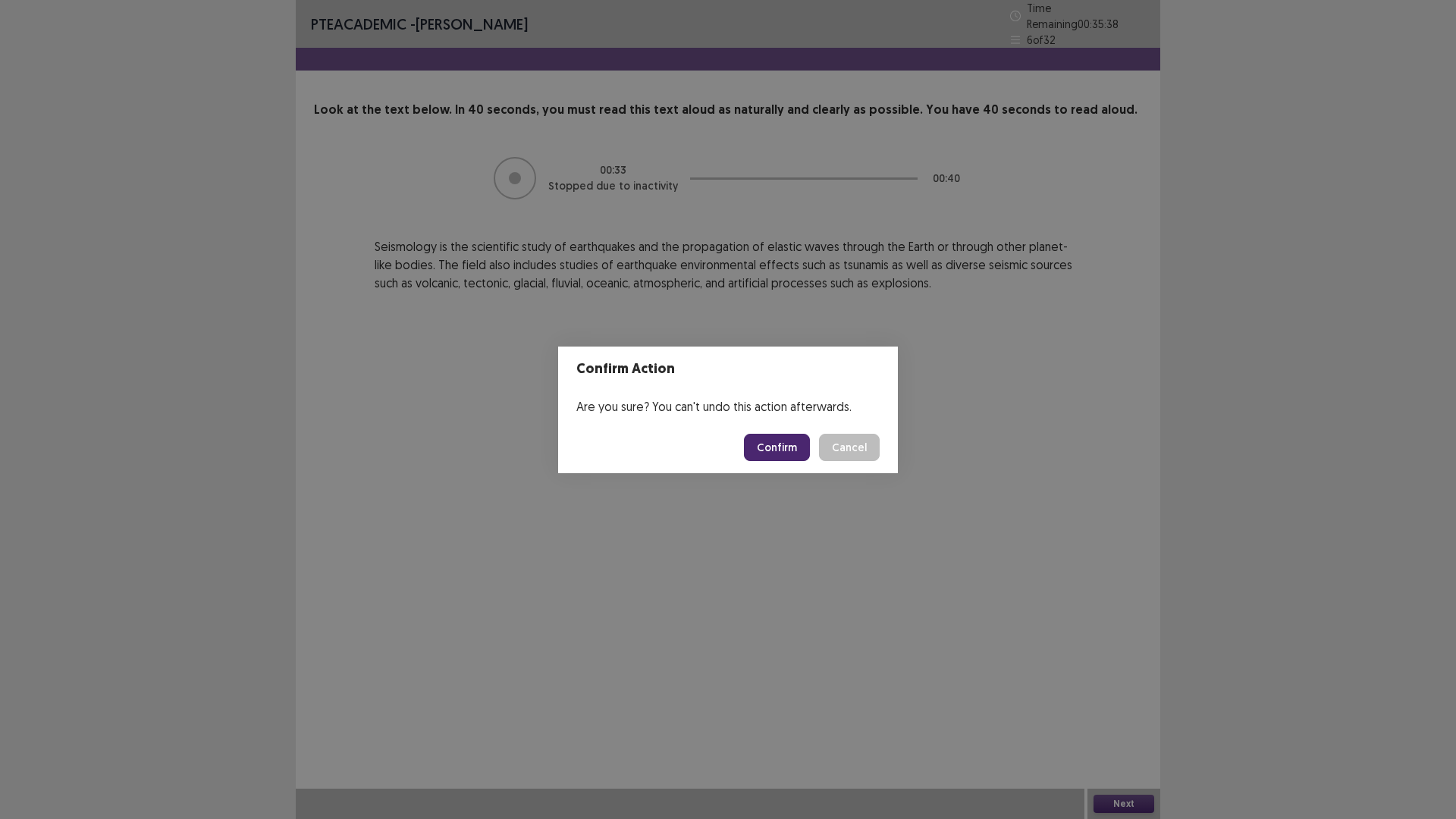
click at [765, 443] on button "Confirm" at bounding box center [777, 448] width 66 height 28
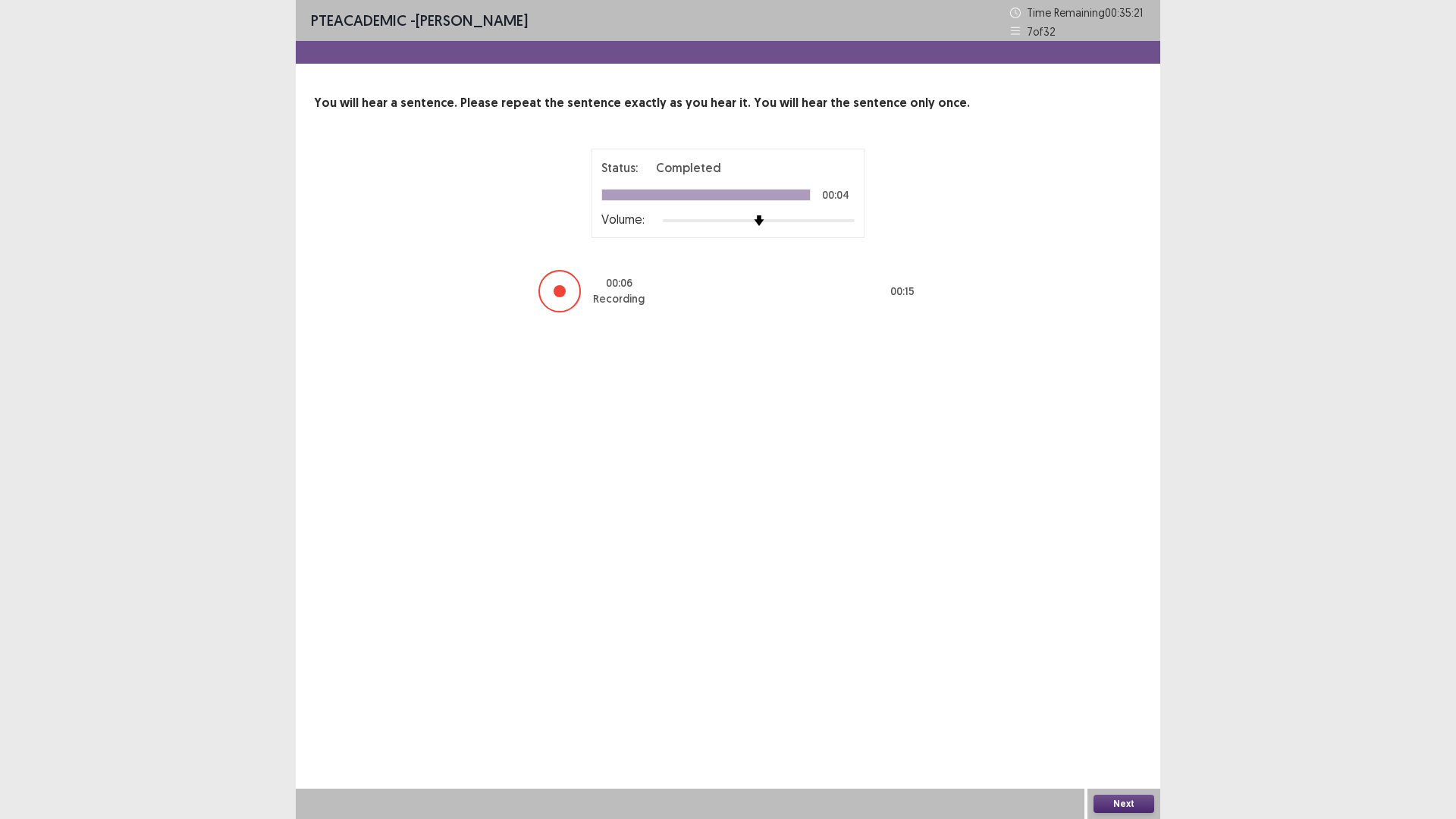
click at [1122, 723] on button "Next" at bounding box center [1124, 803] width 61 height 18
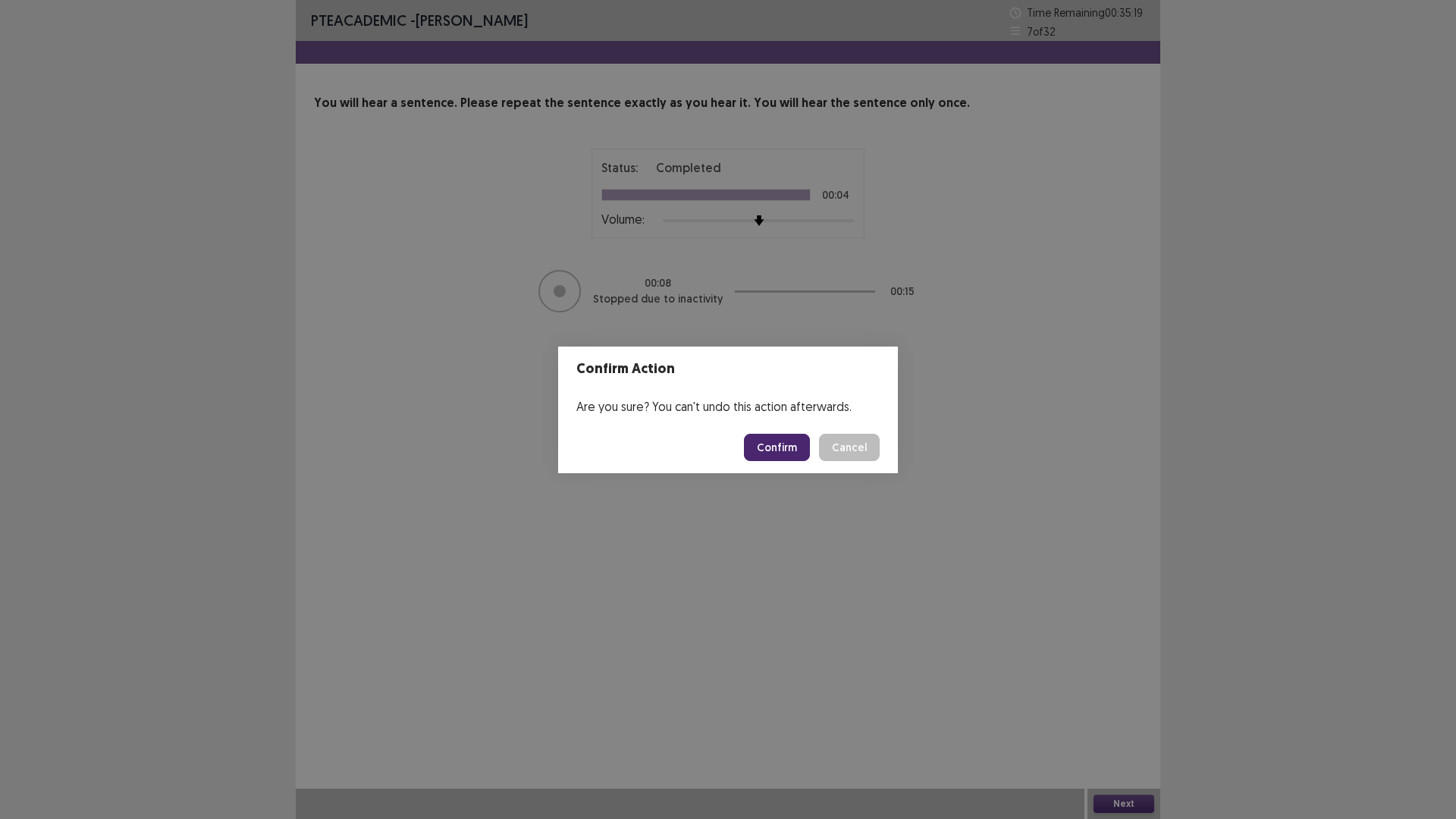
click at [788, 446] on button "Confirm" at bounding box center [777, 448] width 66 height 28
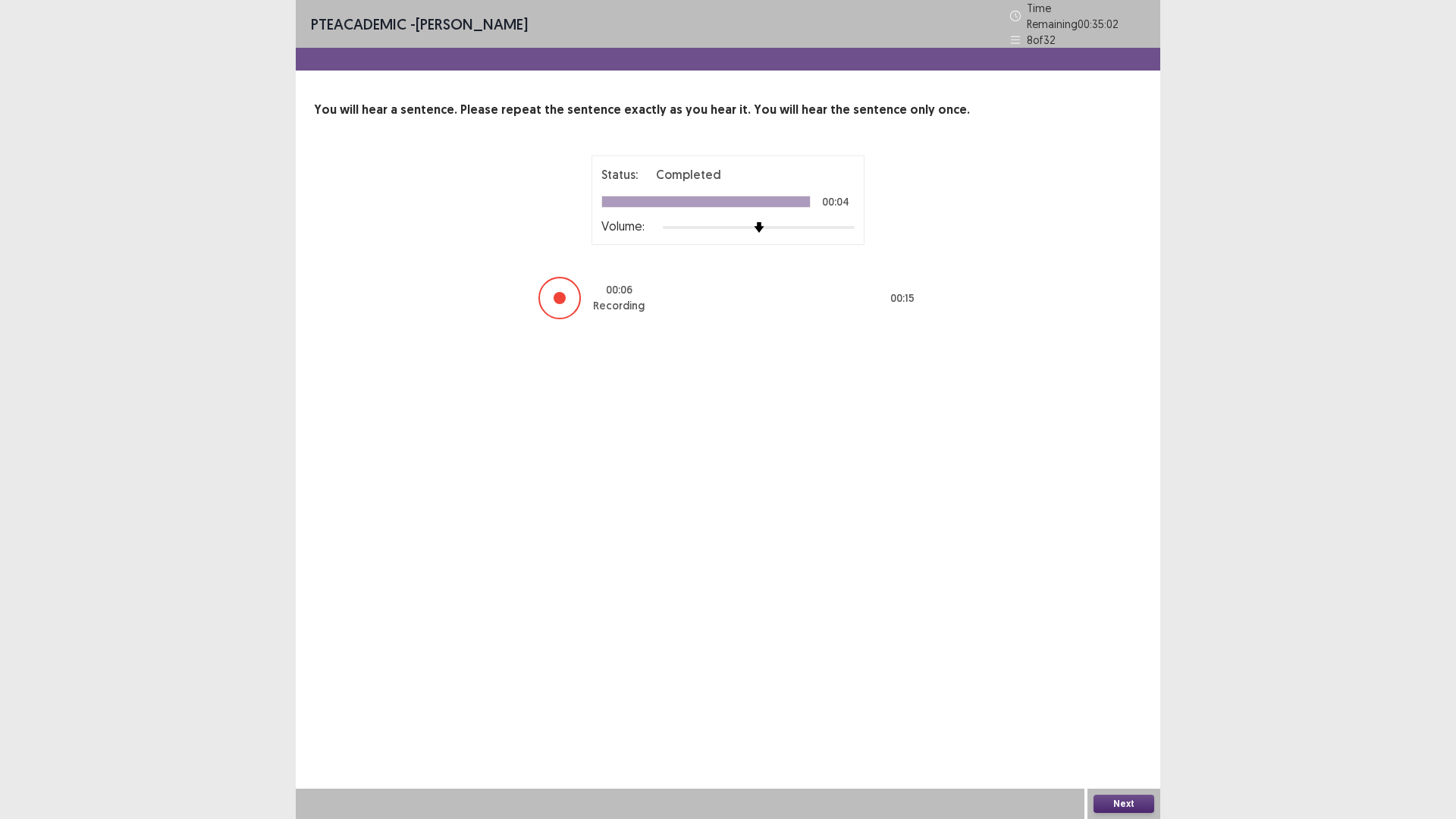
click at [1138, 723] on button "Next" at bounding box center [1124, 803] width 61 height 18
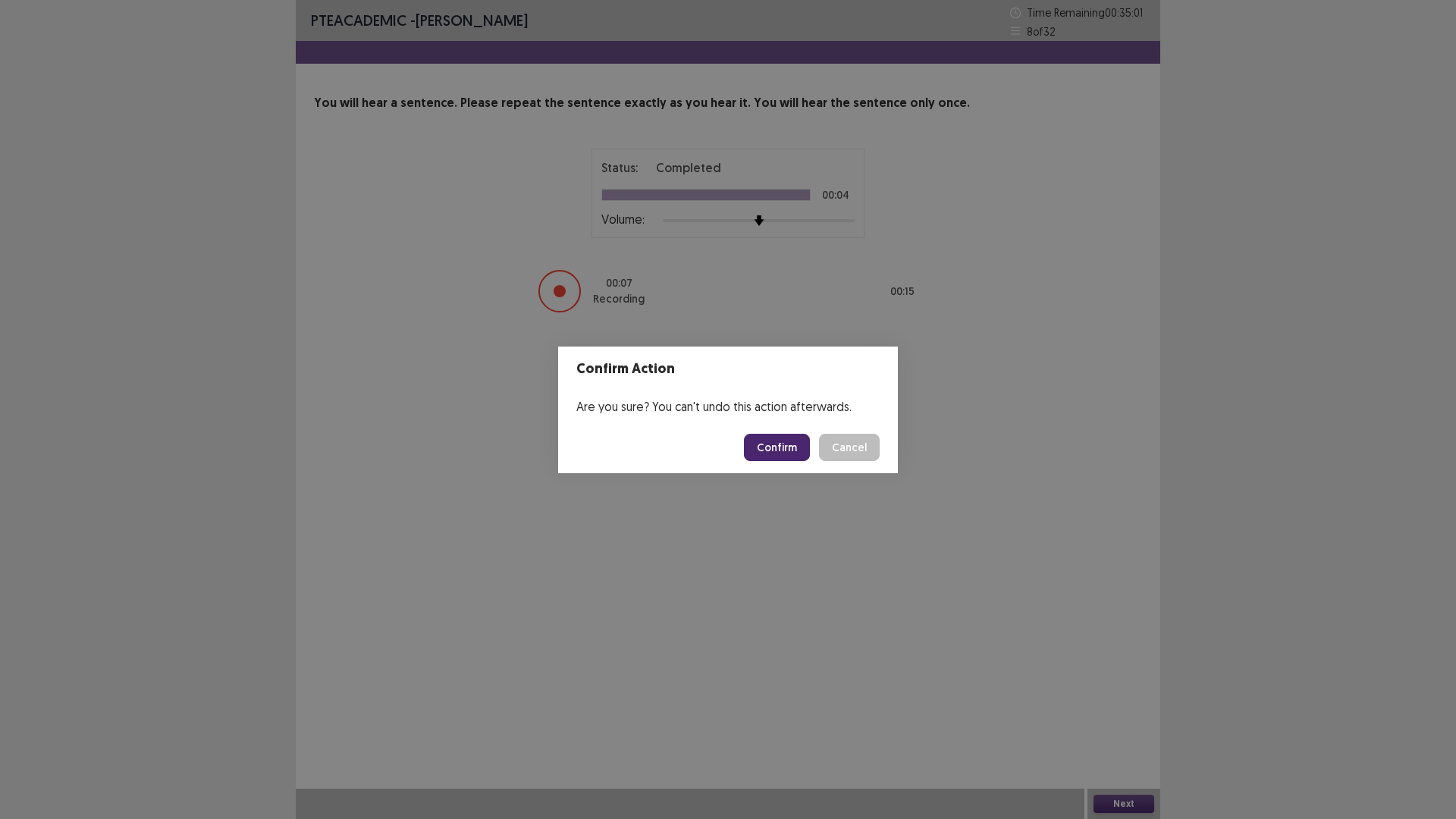
click at [797, 445] on button "Confirm" at bounding box center [777, 448] width 66 height 28
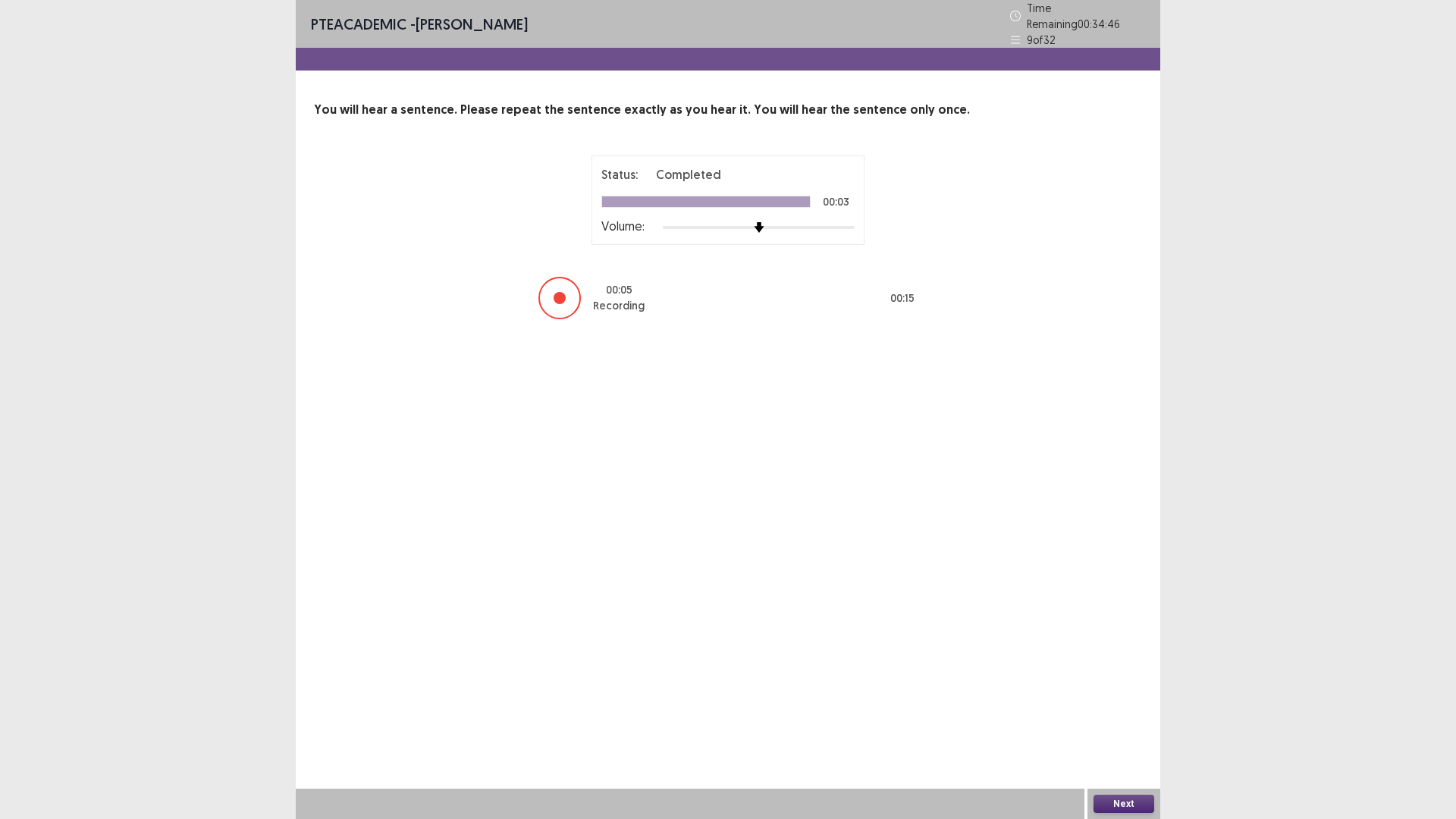
click at [1112, 723] on button "Next" at bounding box center [1124, 803] width 61 height 18
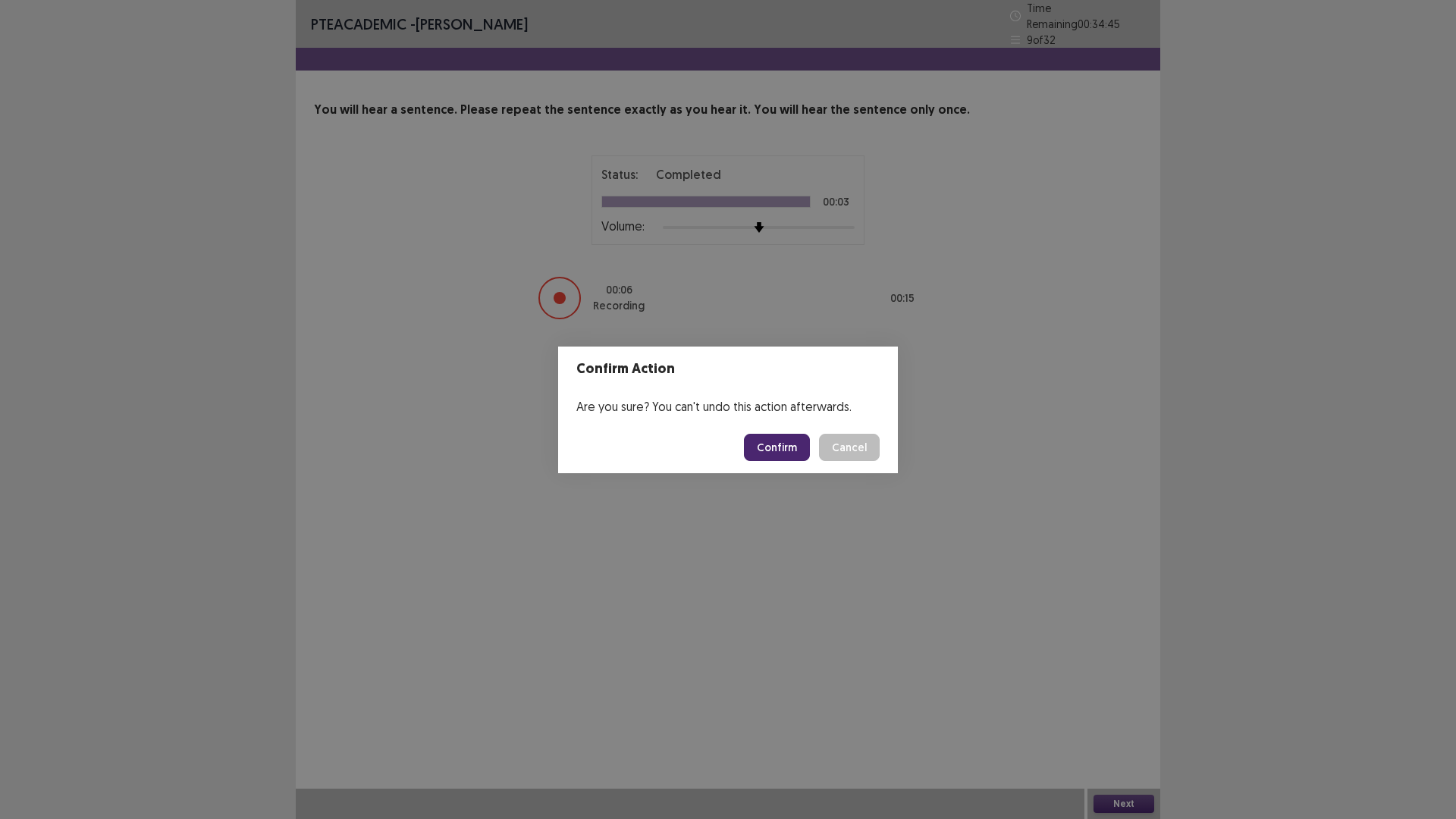
click at [772, 441] on button "Confirm" at bounding box center [777, 448] width 66 height 28
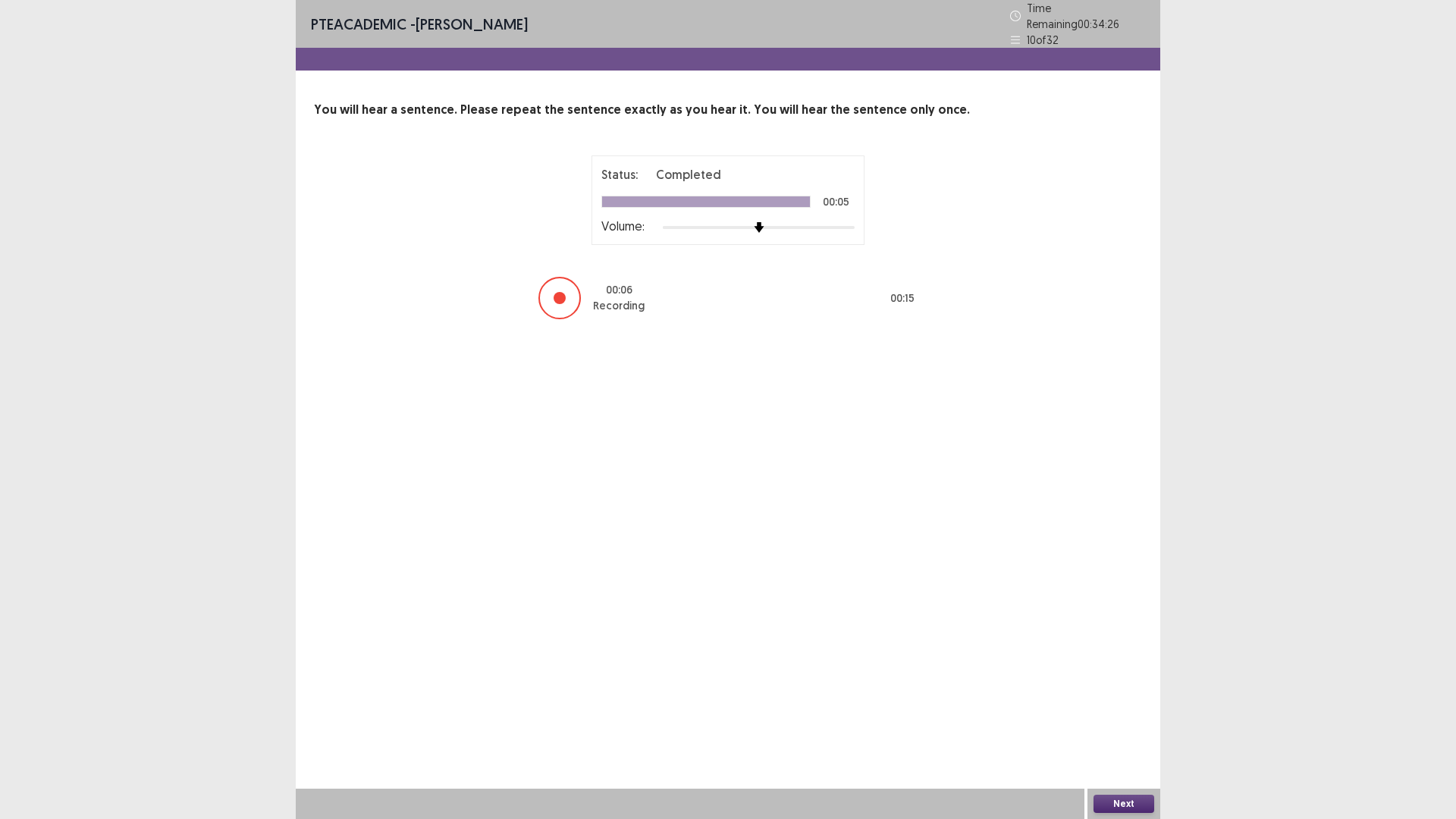
click at [1111, 723] on button "Next" at bounding box center [1124, 803] width 61 height 18
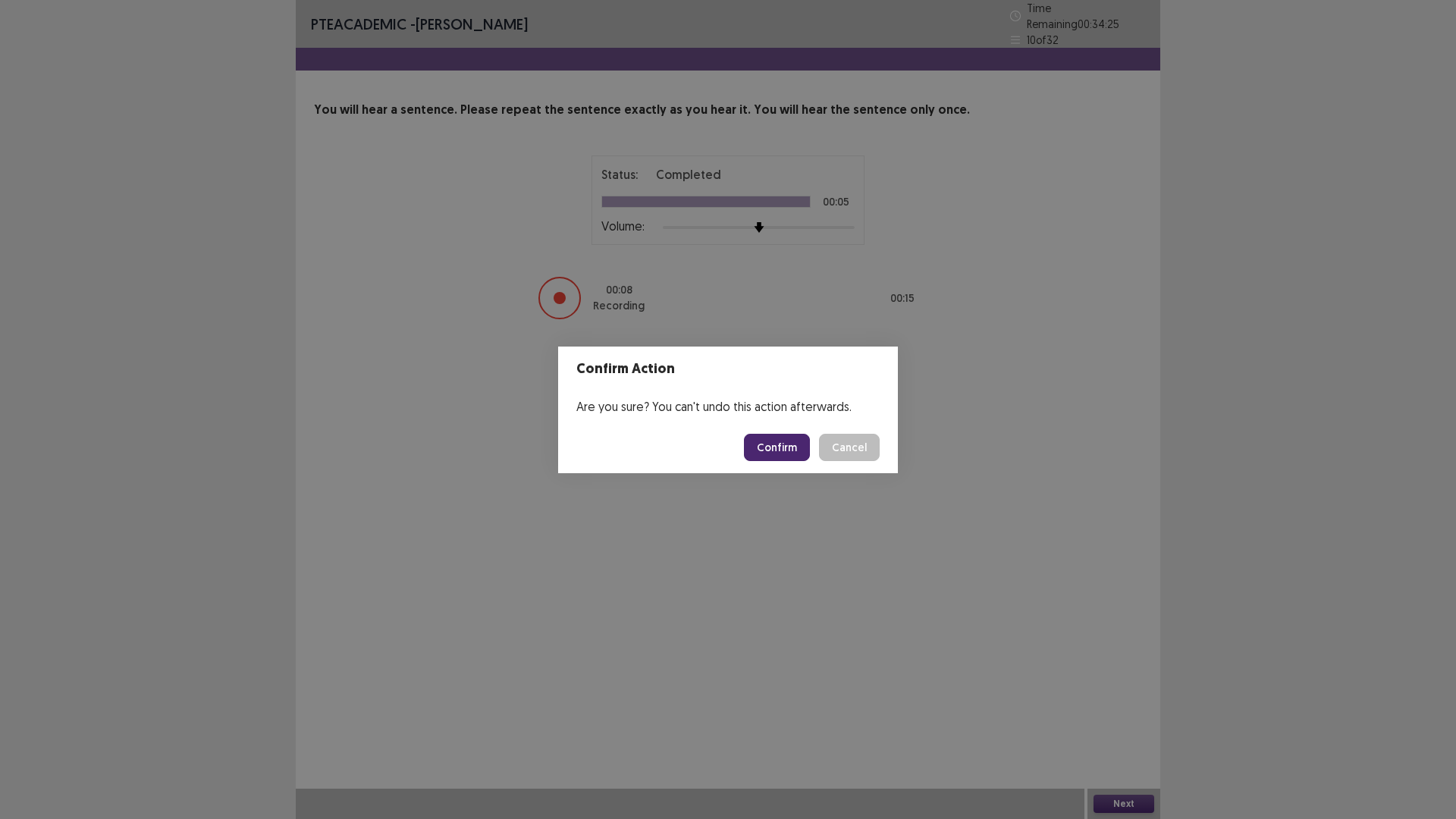
click at [766, 453] on button "Confirm" at bounding box center [777, 448] width 66 height 28
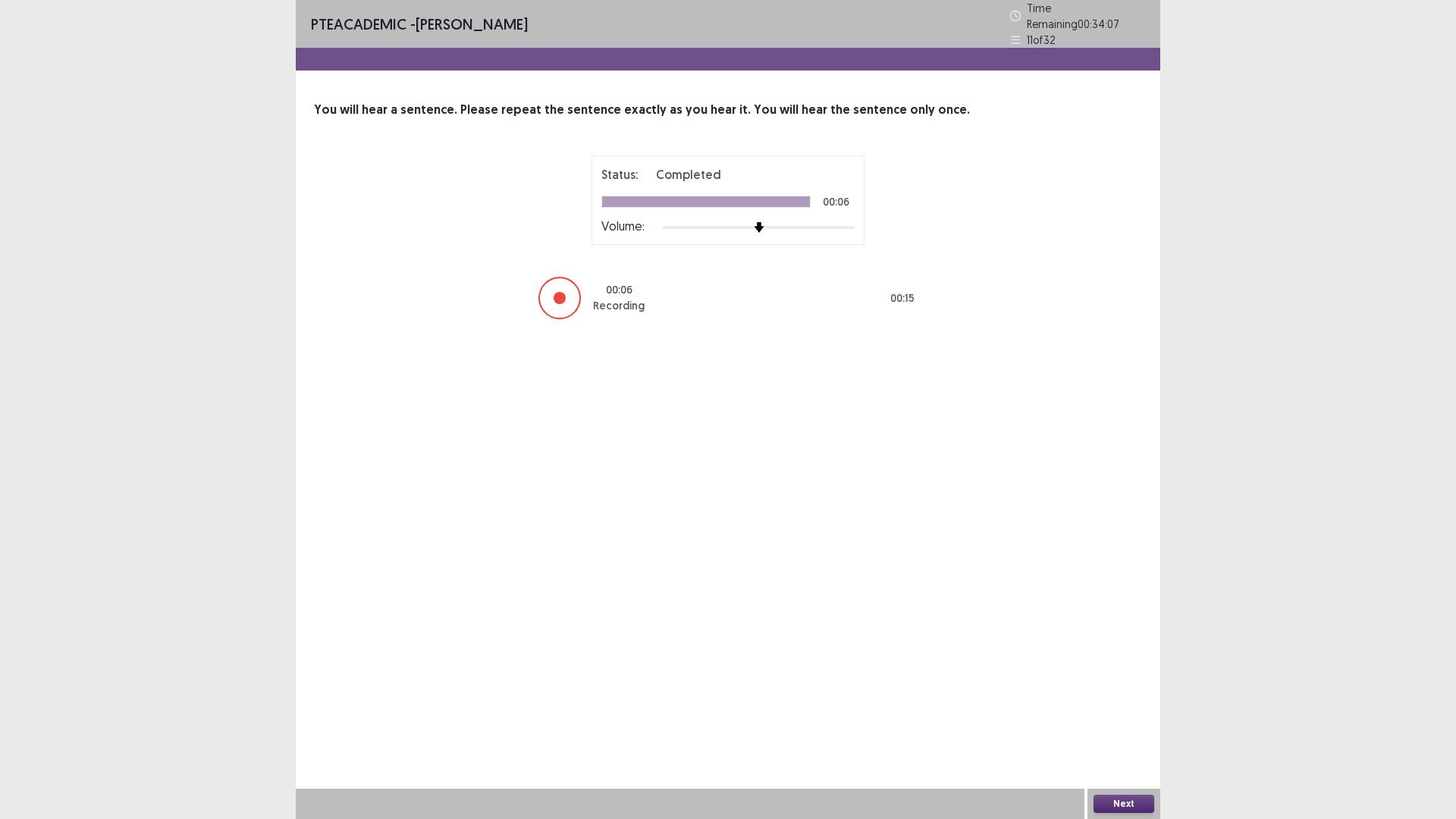
click at [1120, 723] on button "Next" at bounding box center [1124, 803] width 61 height 18
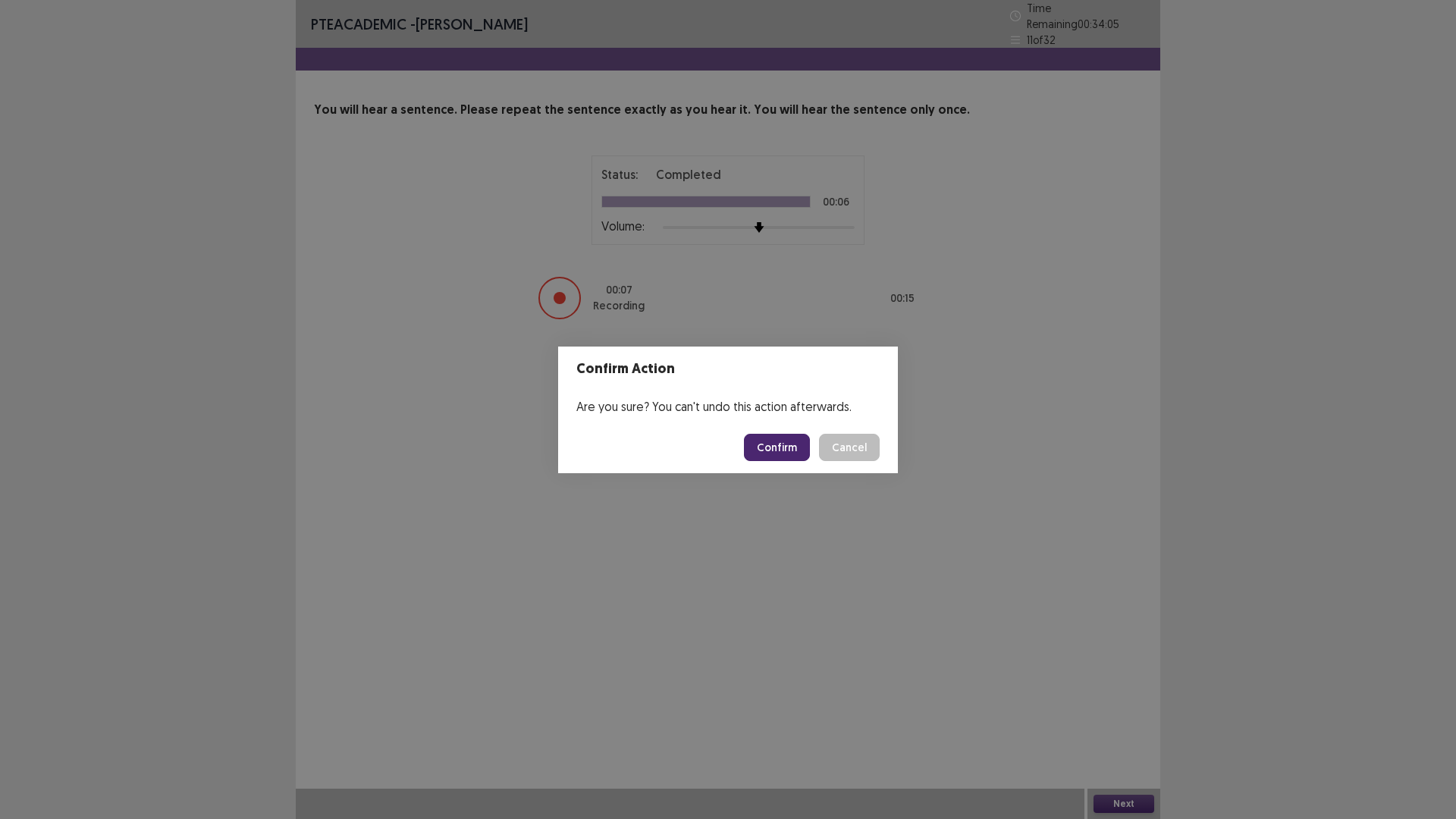
click at [797, 451] on button "Confirm" at bounding box center [777, 448] width 66 height 28
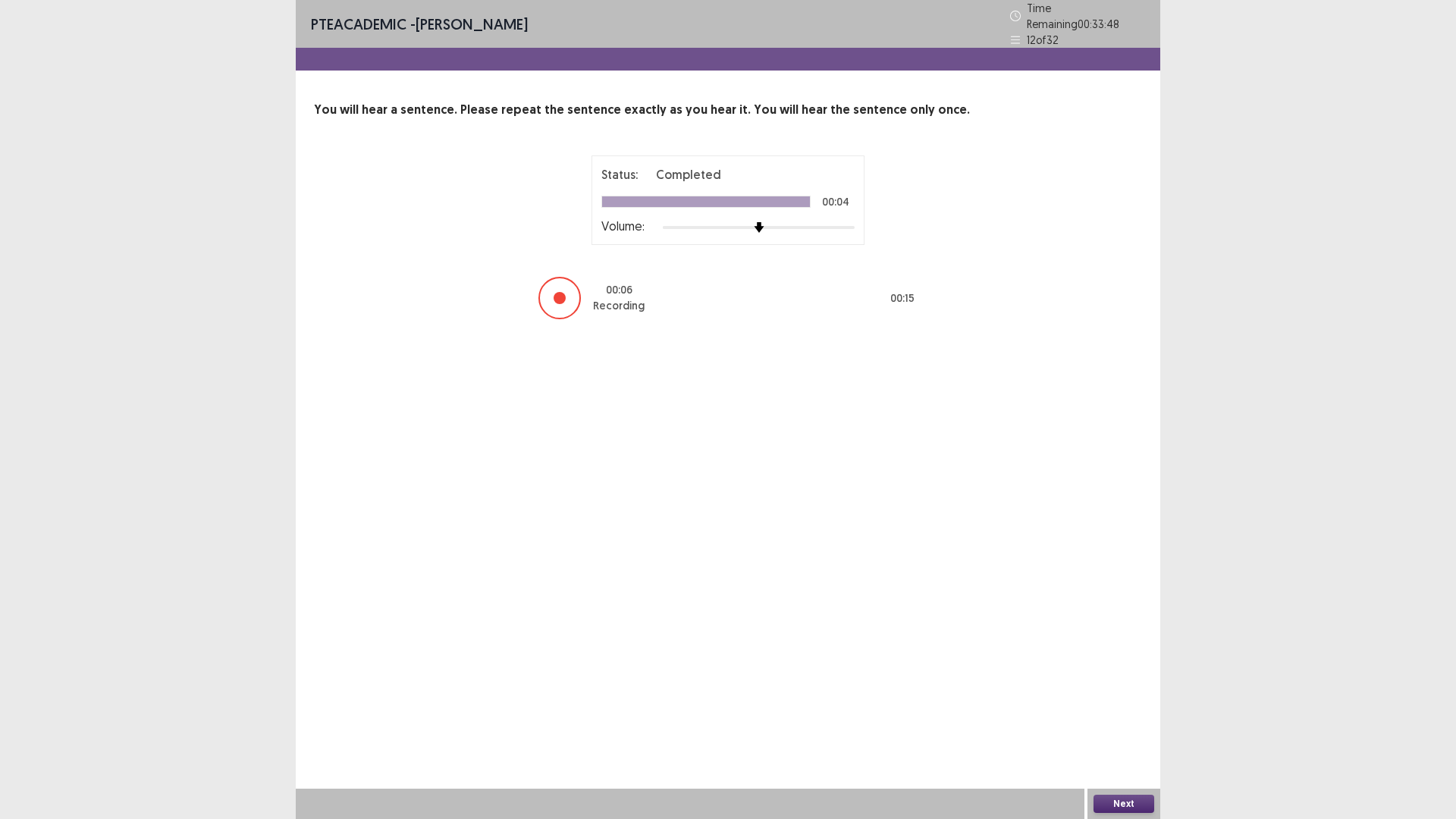
click at [1130, 723] on button "Next" at bounding box center [1124, 803] width 61 height 18
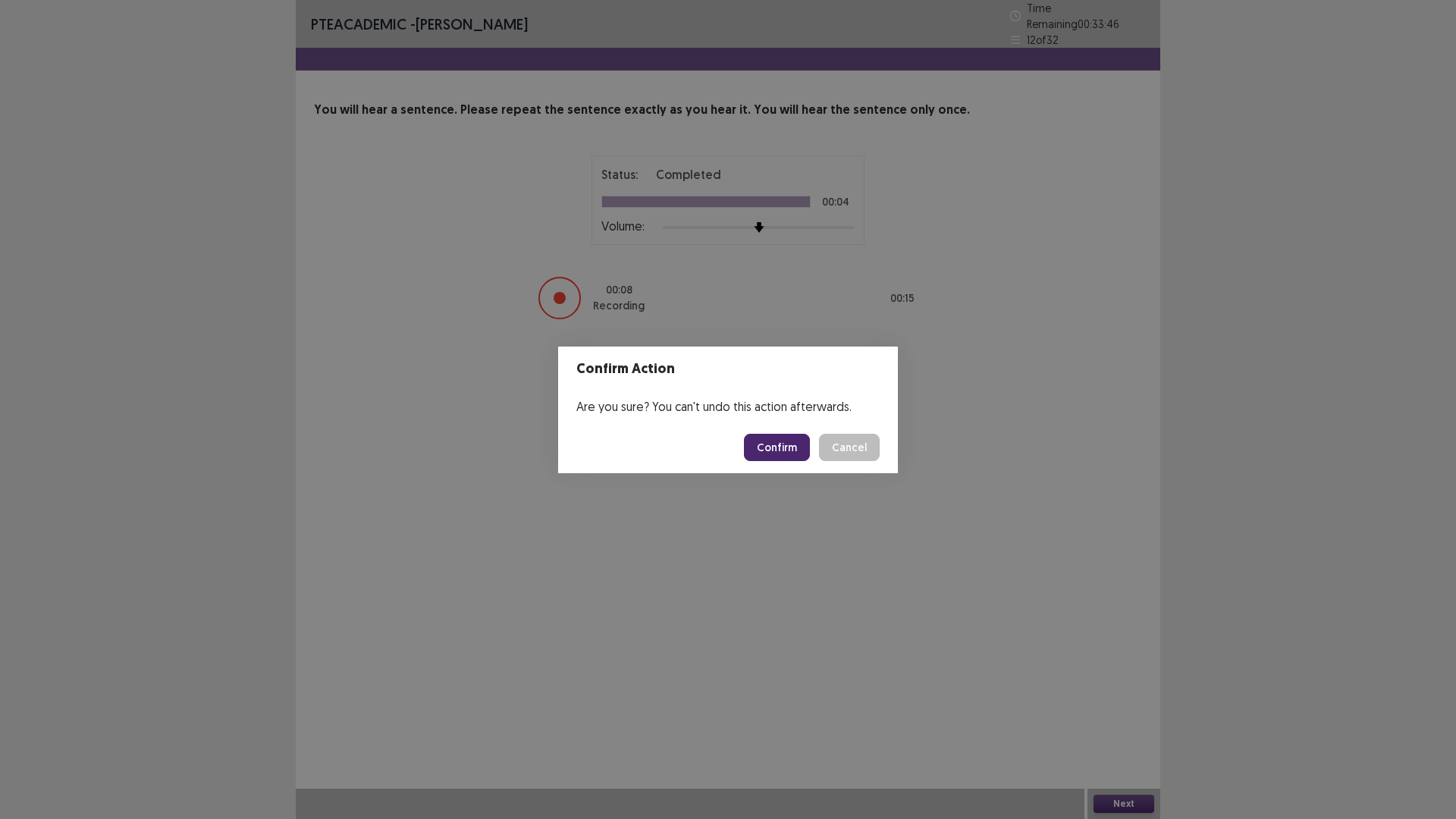
click at [789, 450] on button "Confirm" at bounding box center [777, 448] width 66 height 28
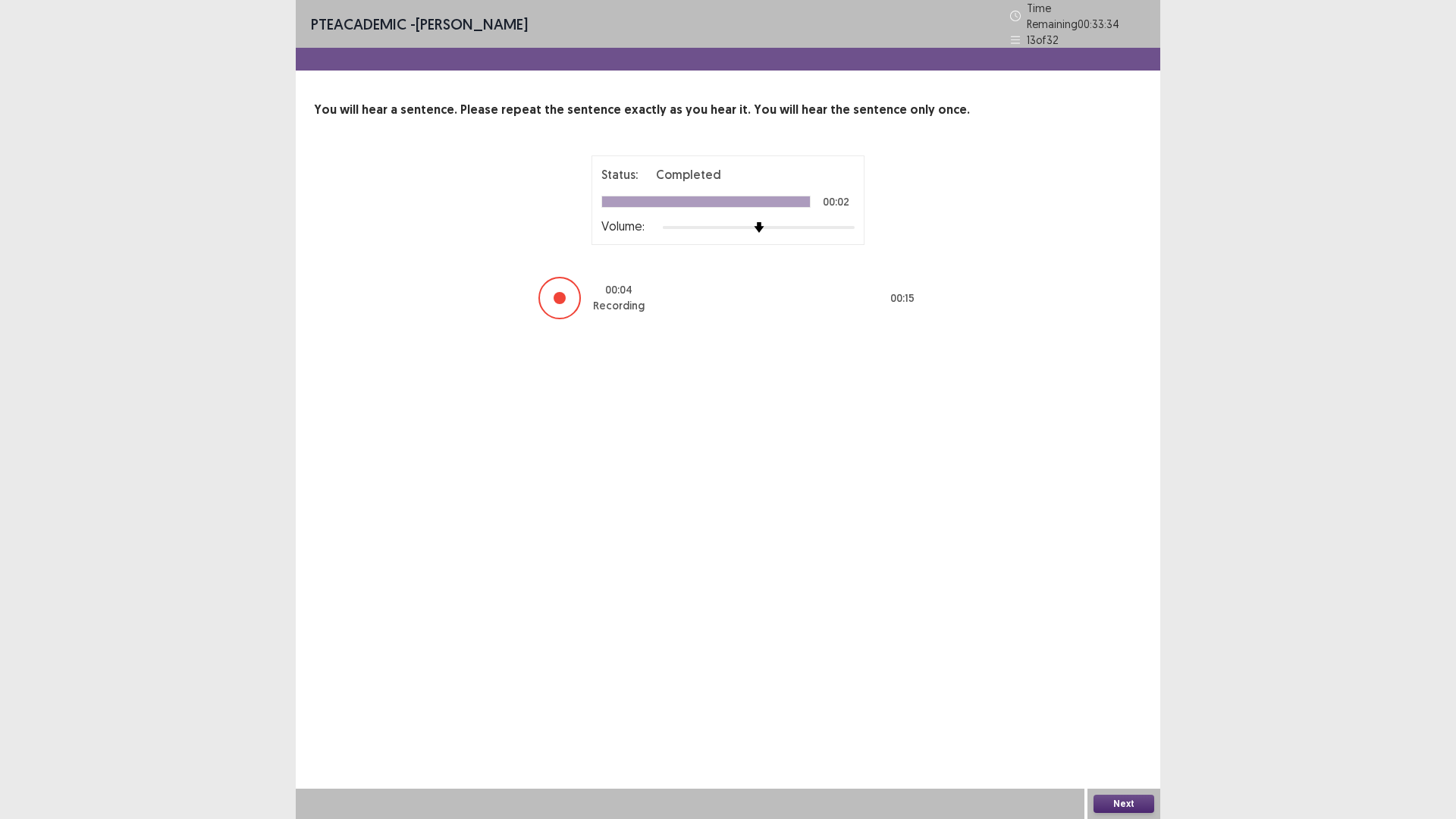
click at [1100, 723] on button "Next" at bounding box center [1124, 803] width 61 height 18
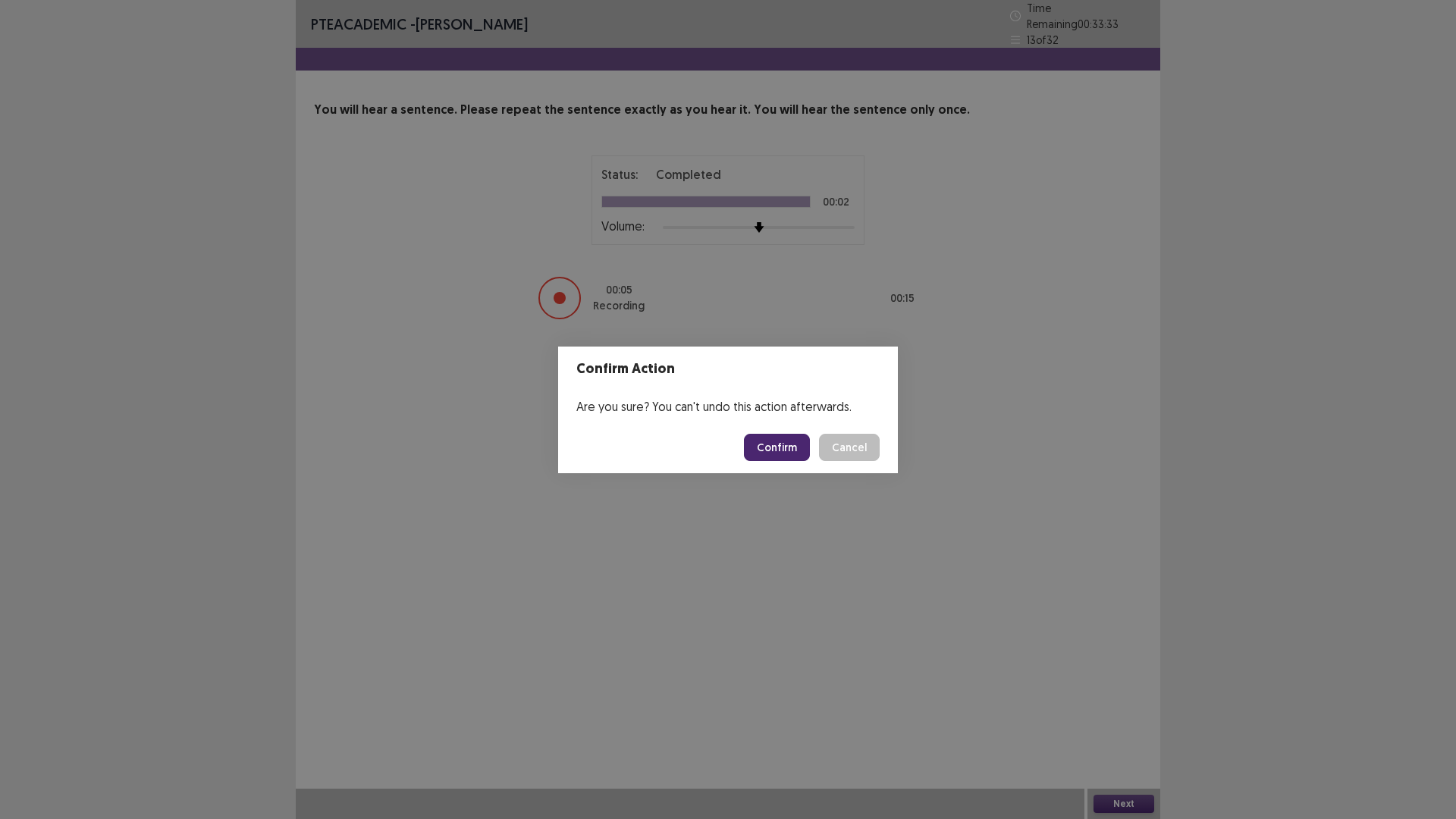
click at [764, 448] on button "Confirm" at bounding box center [777, 448] width 66 height 28
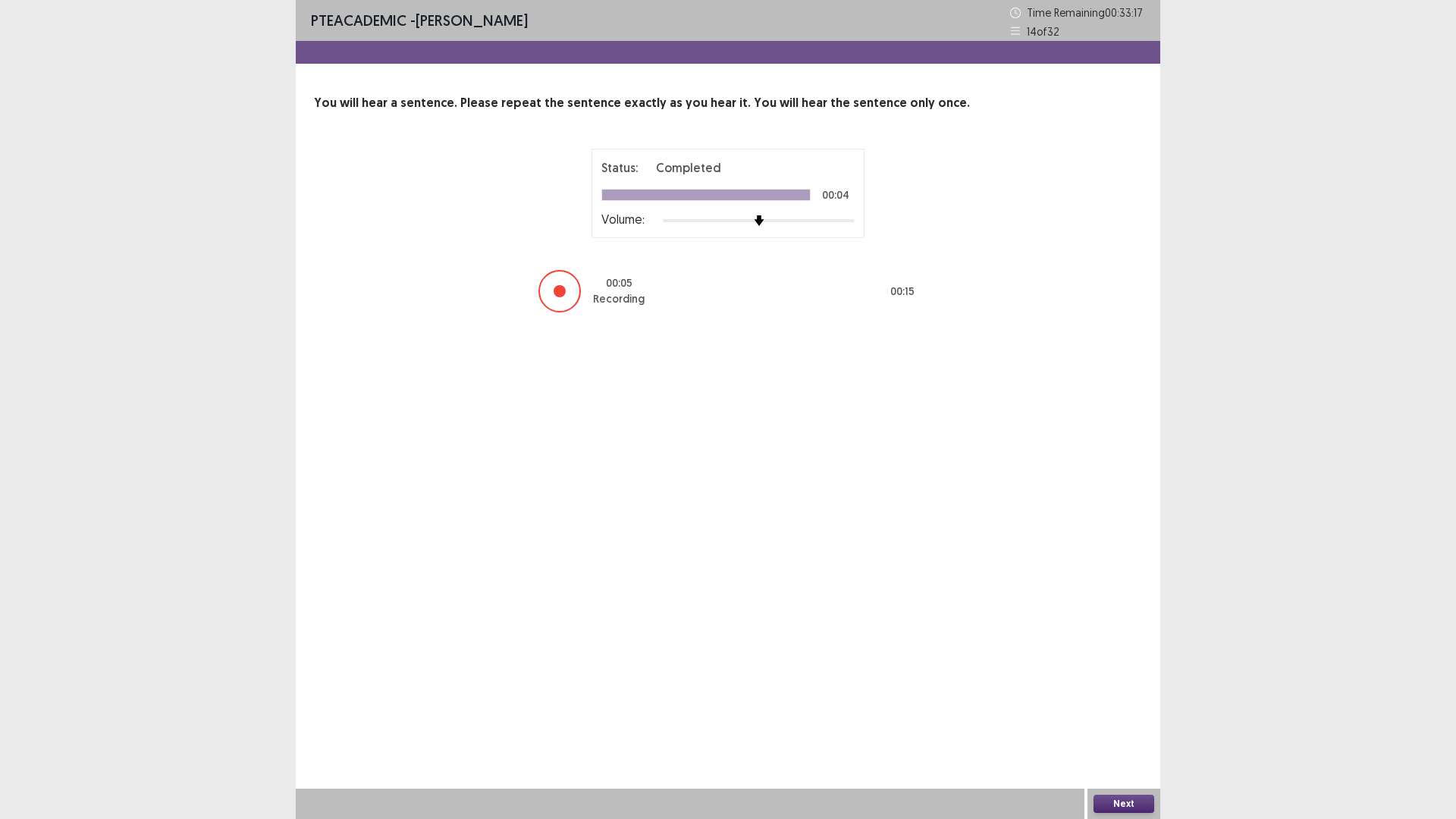
click at [1125, 723] on button "Next" at bounding box center [1124, 803] width 61 height 18
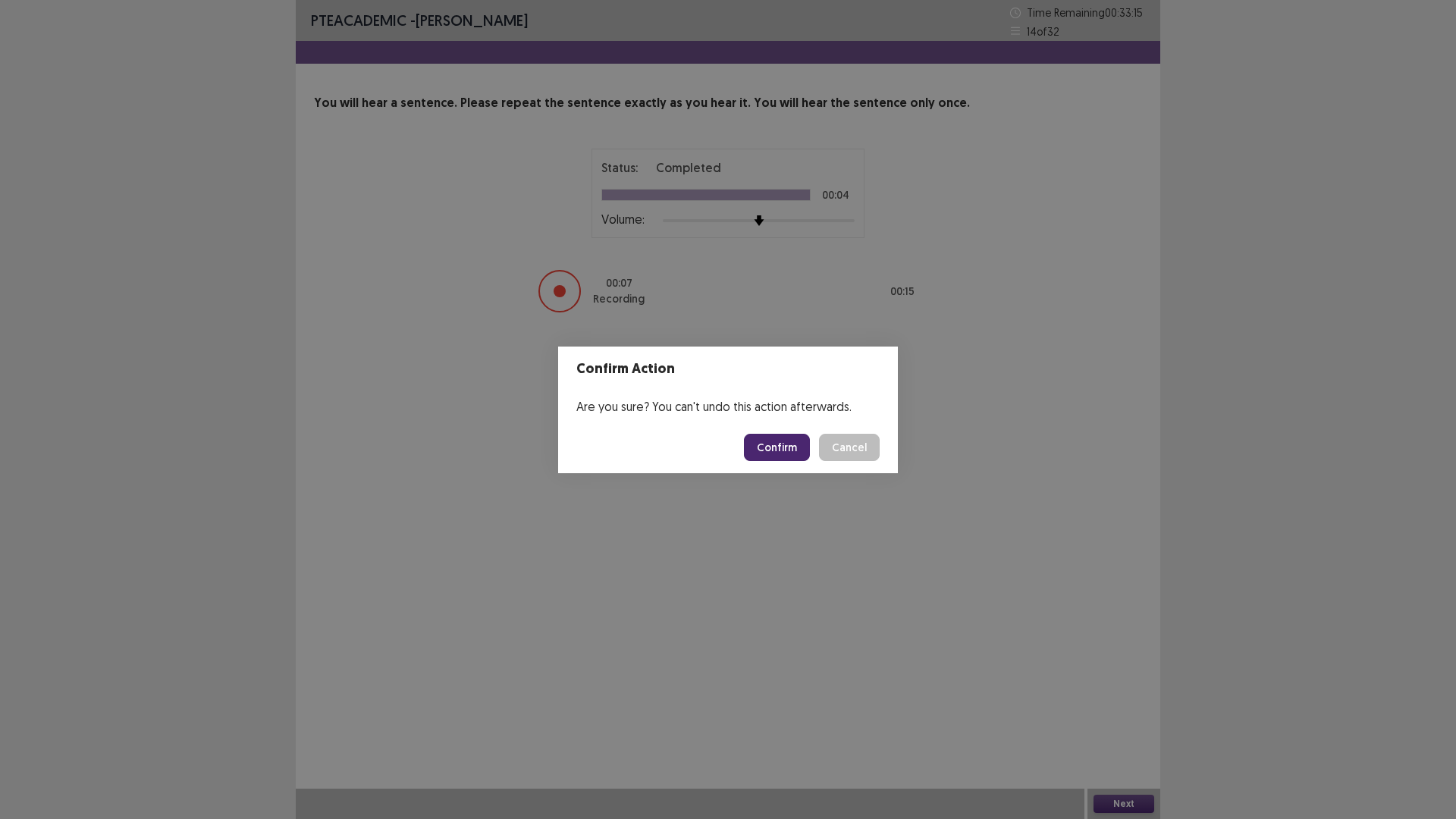
click at [791, 448] on button "Confirm" at bounding box center [777, 448] width 66 height 28
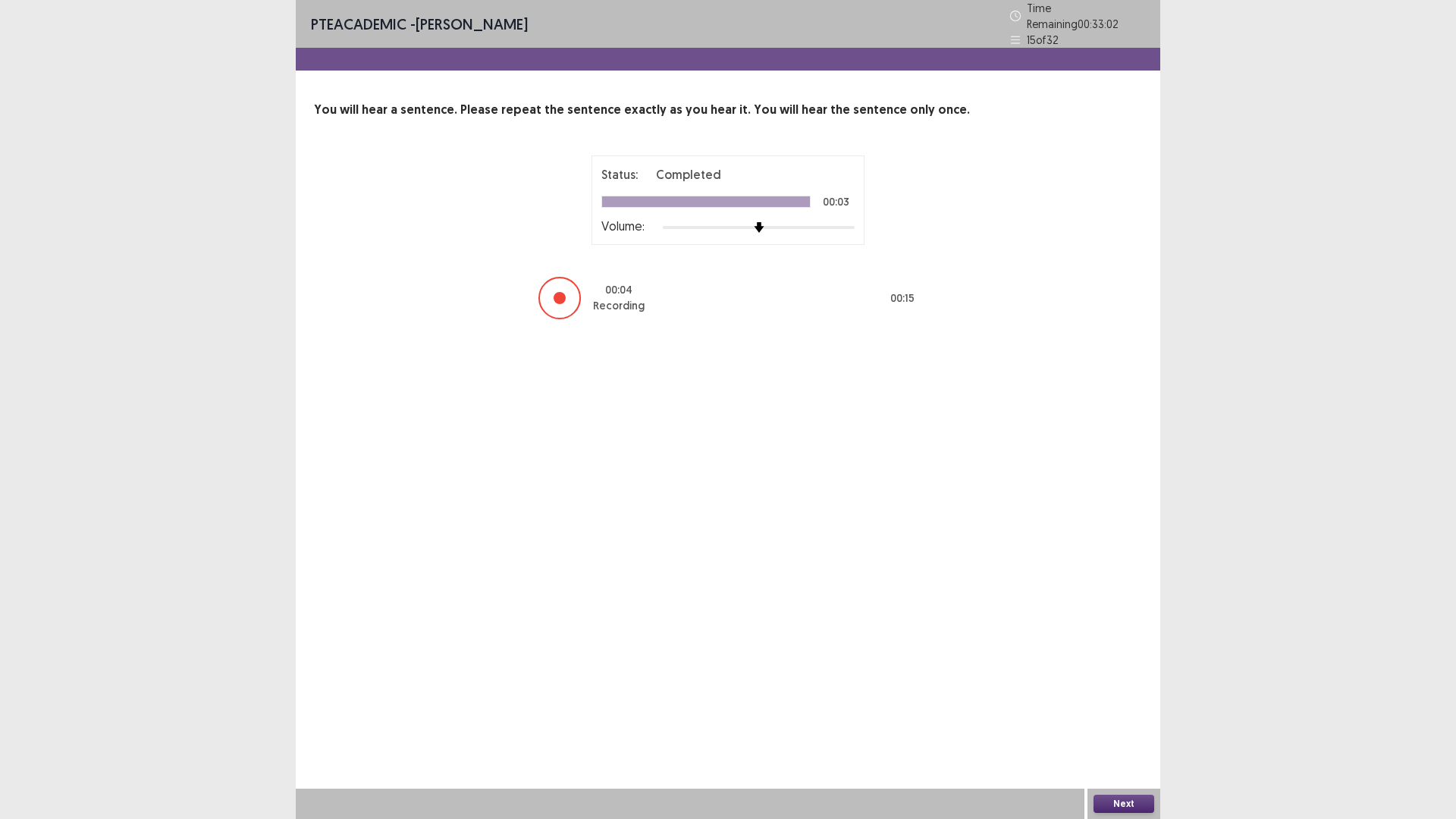
click at [1148, 723] on button "Next" at bounding box center [1124, 803] width 61 height 18
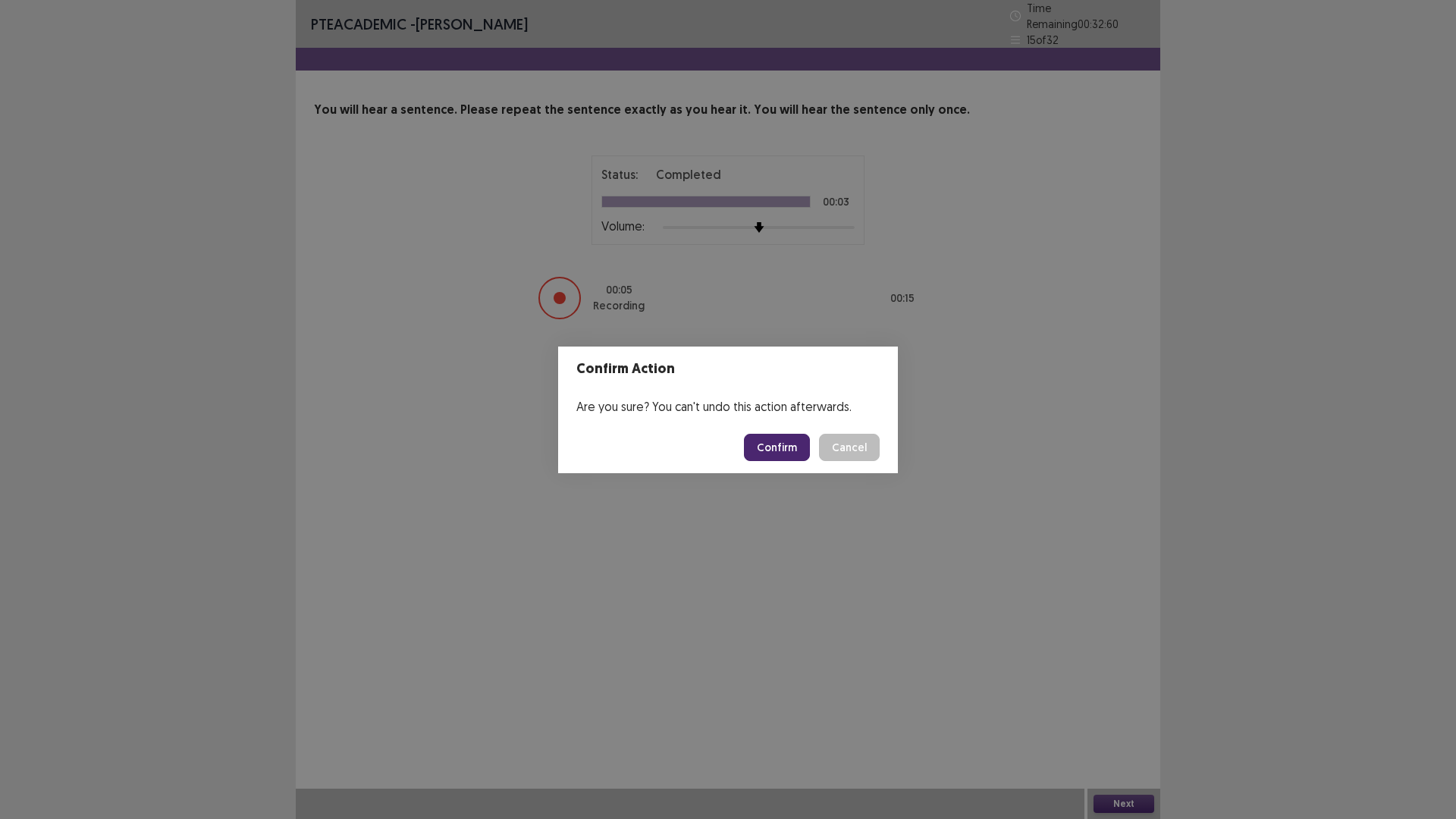
click at [782, 448] on button "Confirm" at bounding box center [777, 448] width 66 height 28
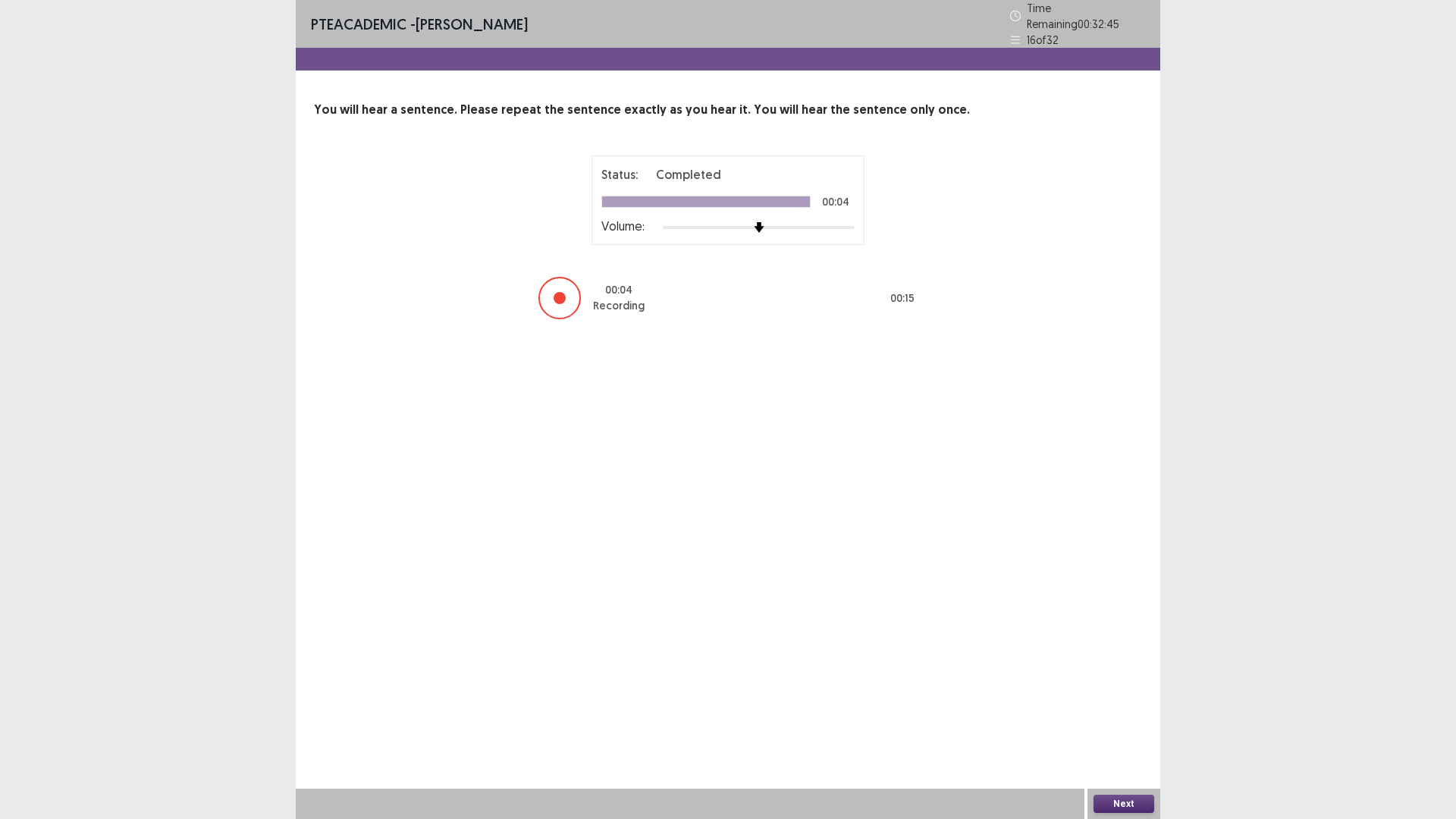
click at [1128, 723] on button "Next" at bounding box center [1124, 803] width 61 height 18
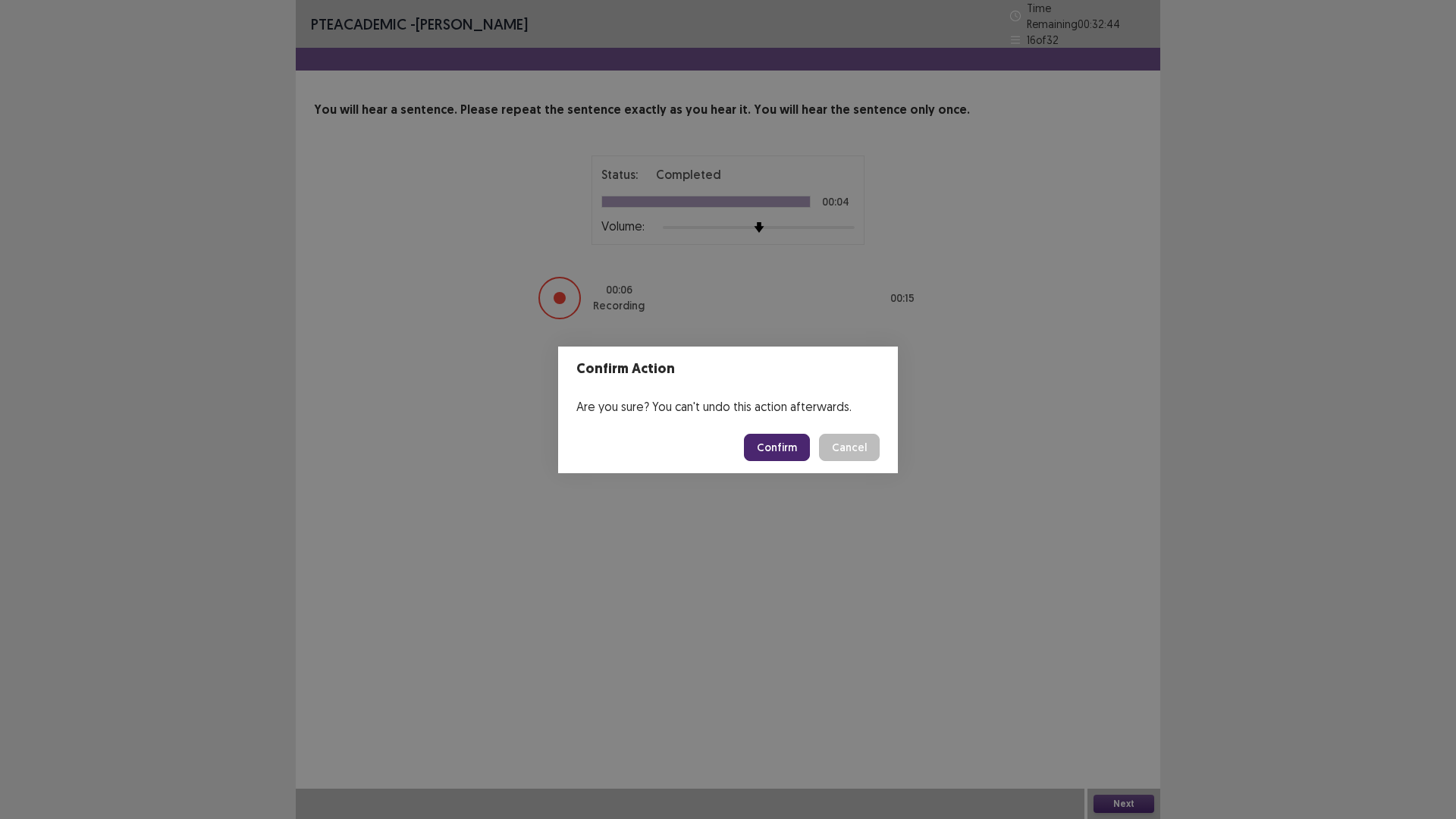
click at [771, 447] on button "Confirm" at bounding box center [777, 448] width 66 height 28
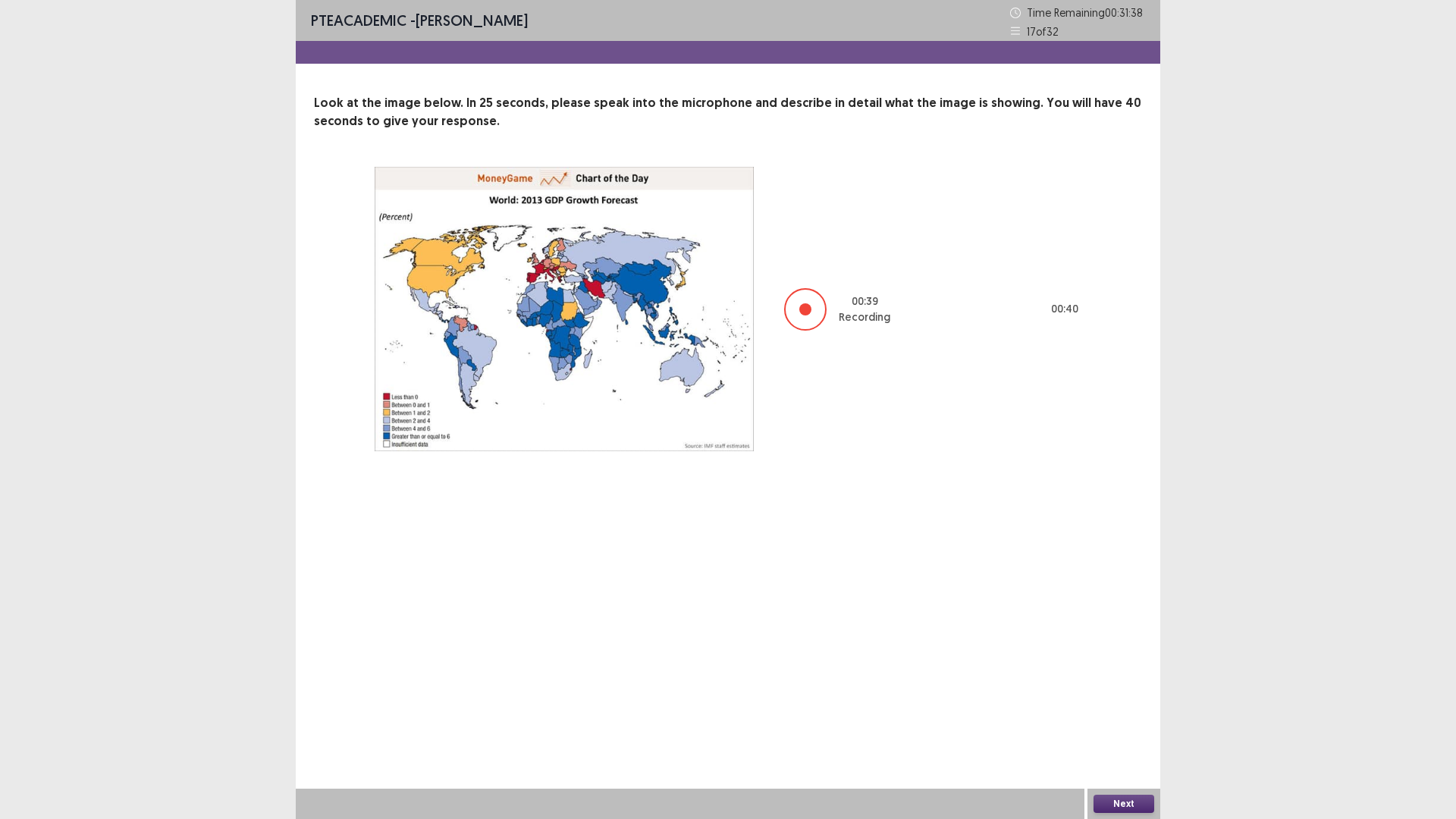
click at [1141, 723] on button "Next" at bounding box center [1124, 803] width 61 height 18
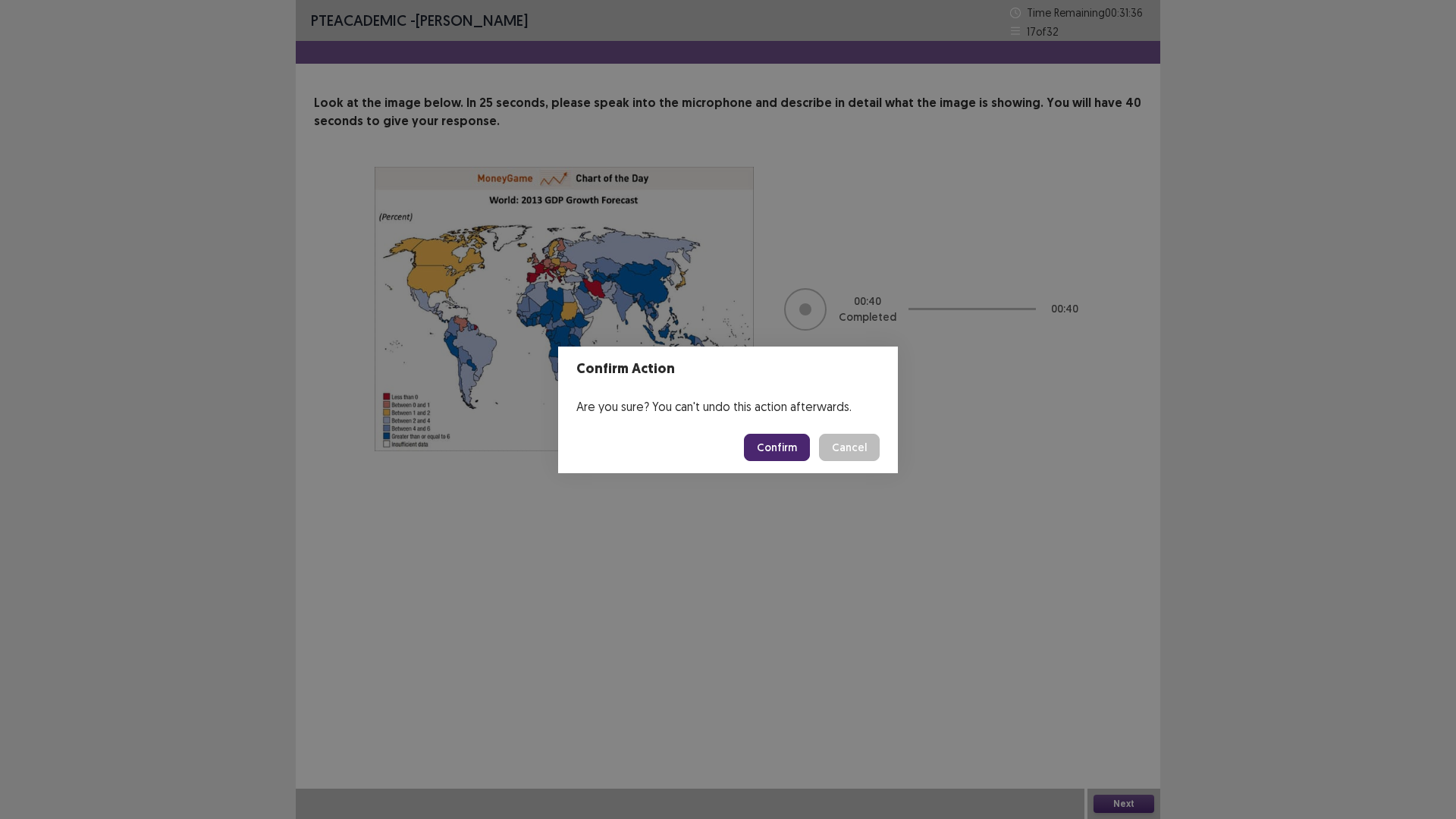
click at [771, 454] on button "Confirm" at bounding box center [777, 448] width 66 height 28
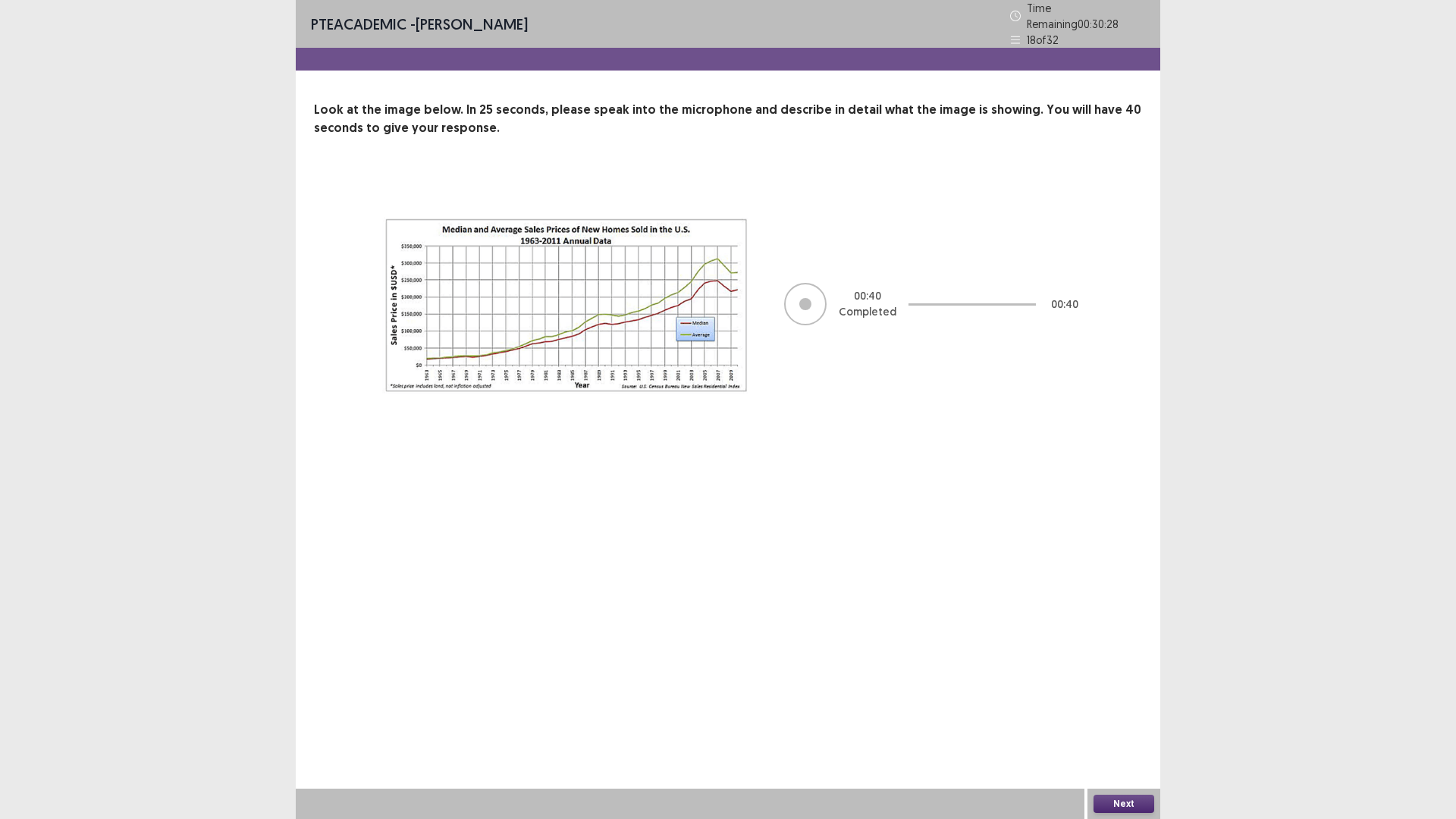
click at [1124, 723] on button "Next" at bounding box center [1124, 803] width 61 height 18
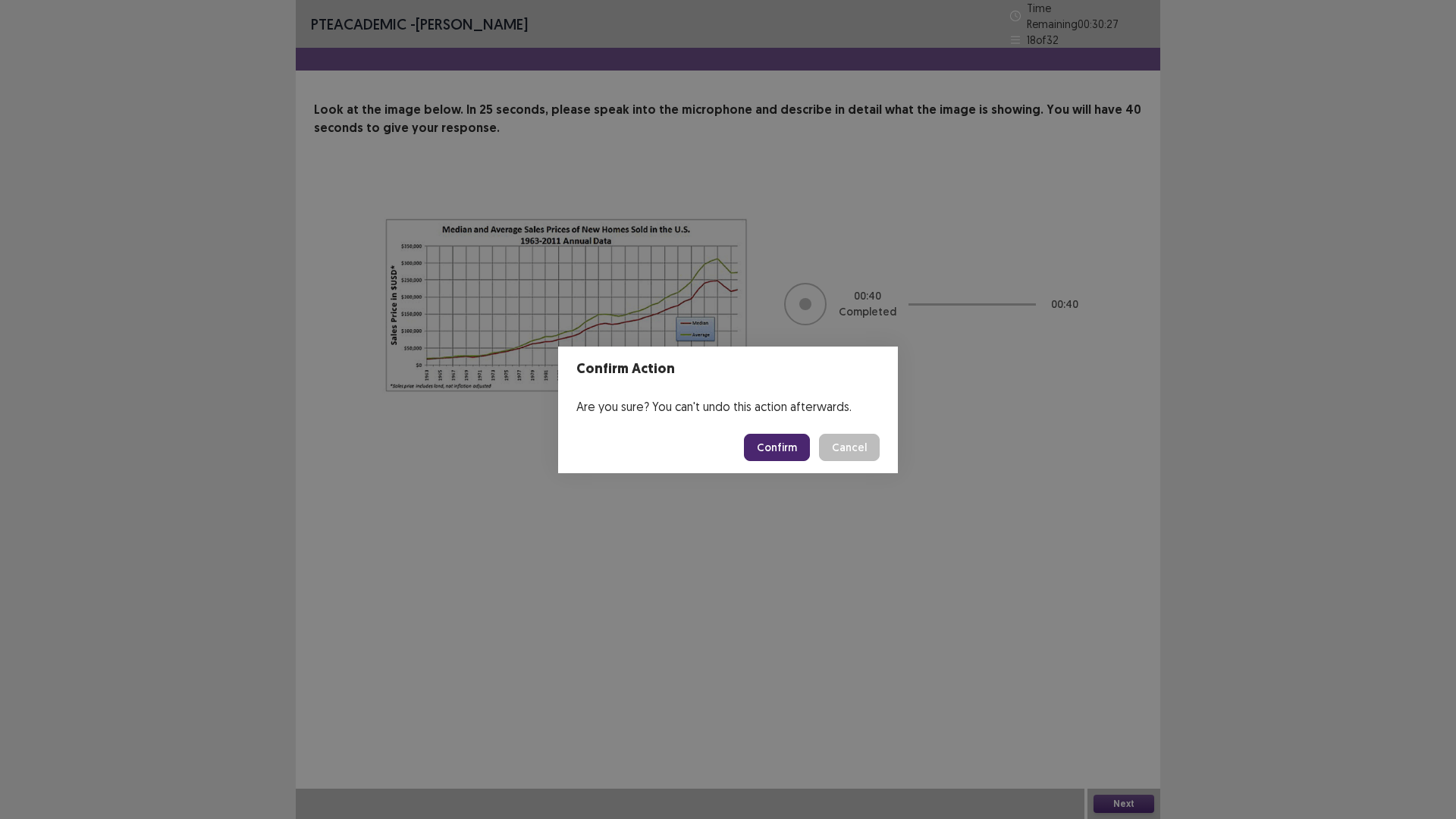
click at [783, 444] on button "Confirm" at bounding box center [777, 448] width 66 height 28
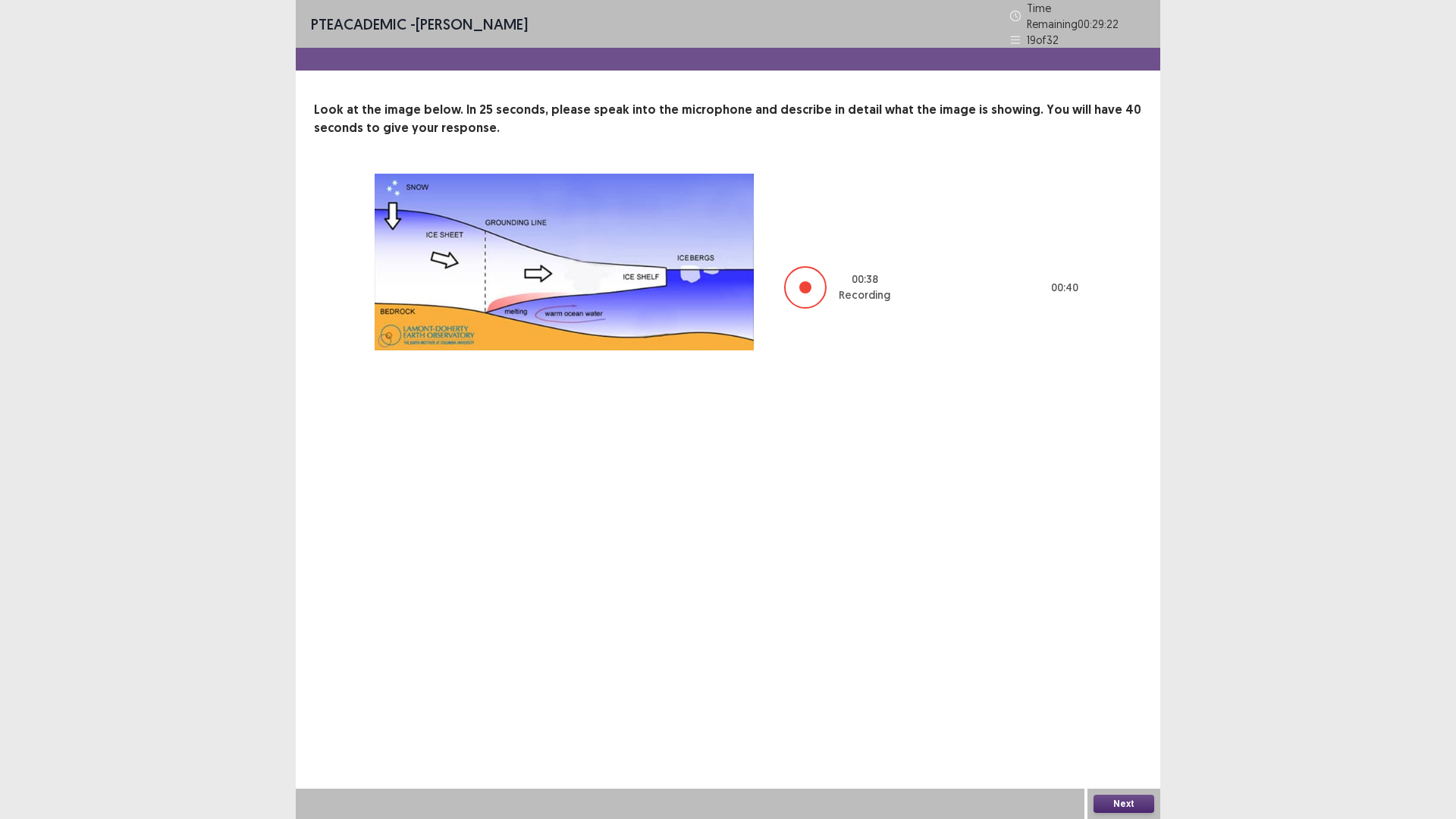
click at [1111, 723] on button "Next" at bounding box center [1124, 803] width 61 height 18
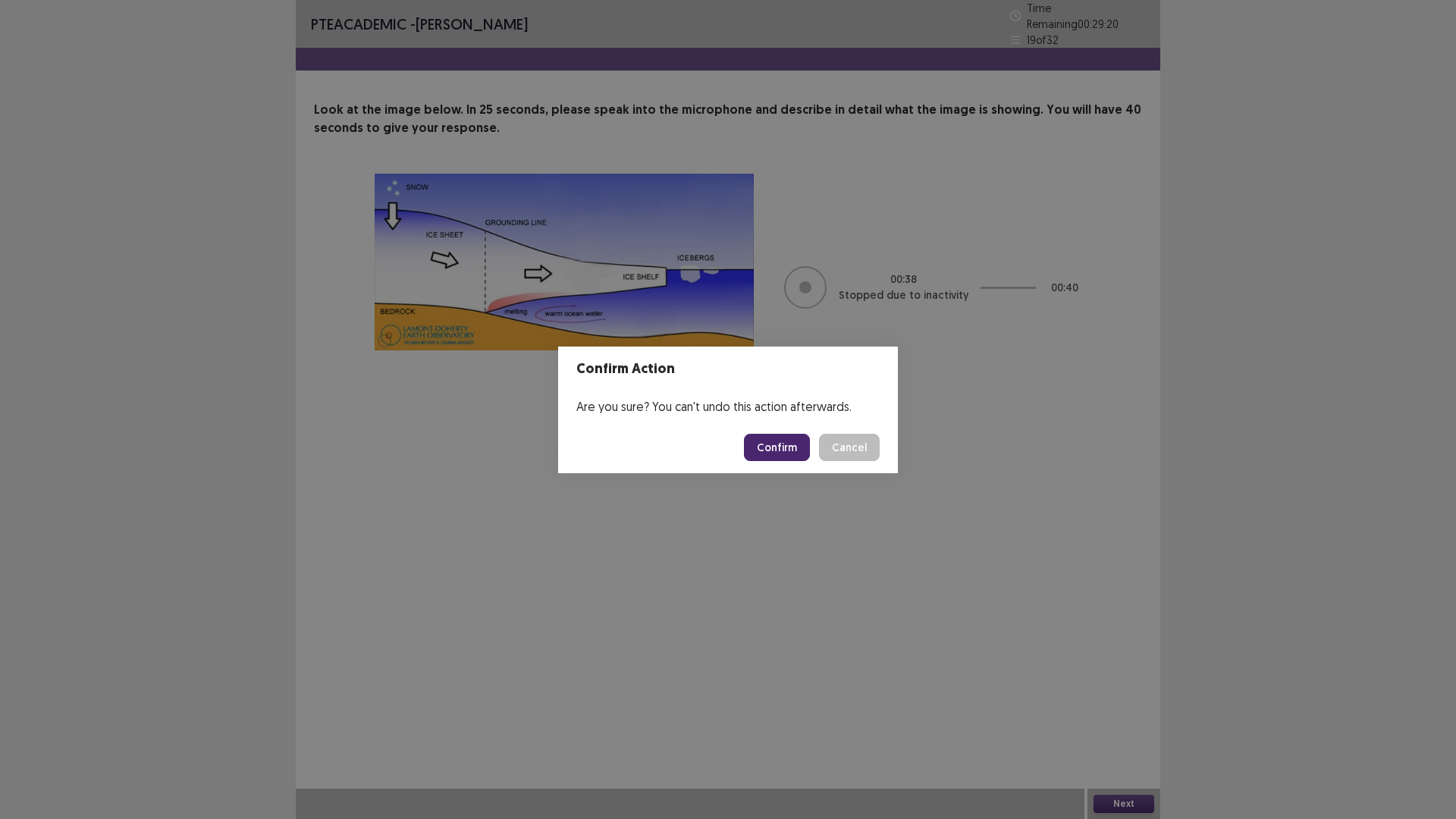
click at [774, 454] on button "Confirm" at bounding box center [777, 448] width 66 height 28
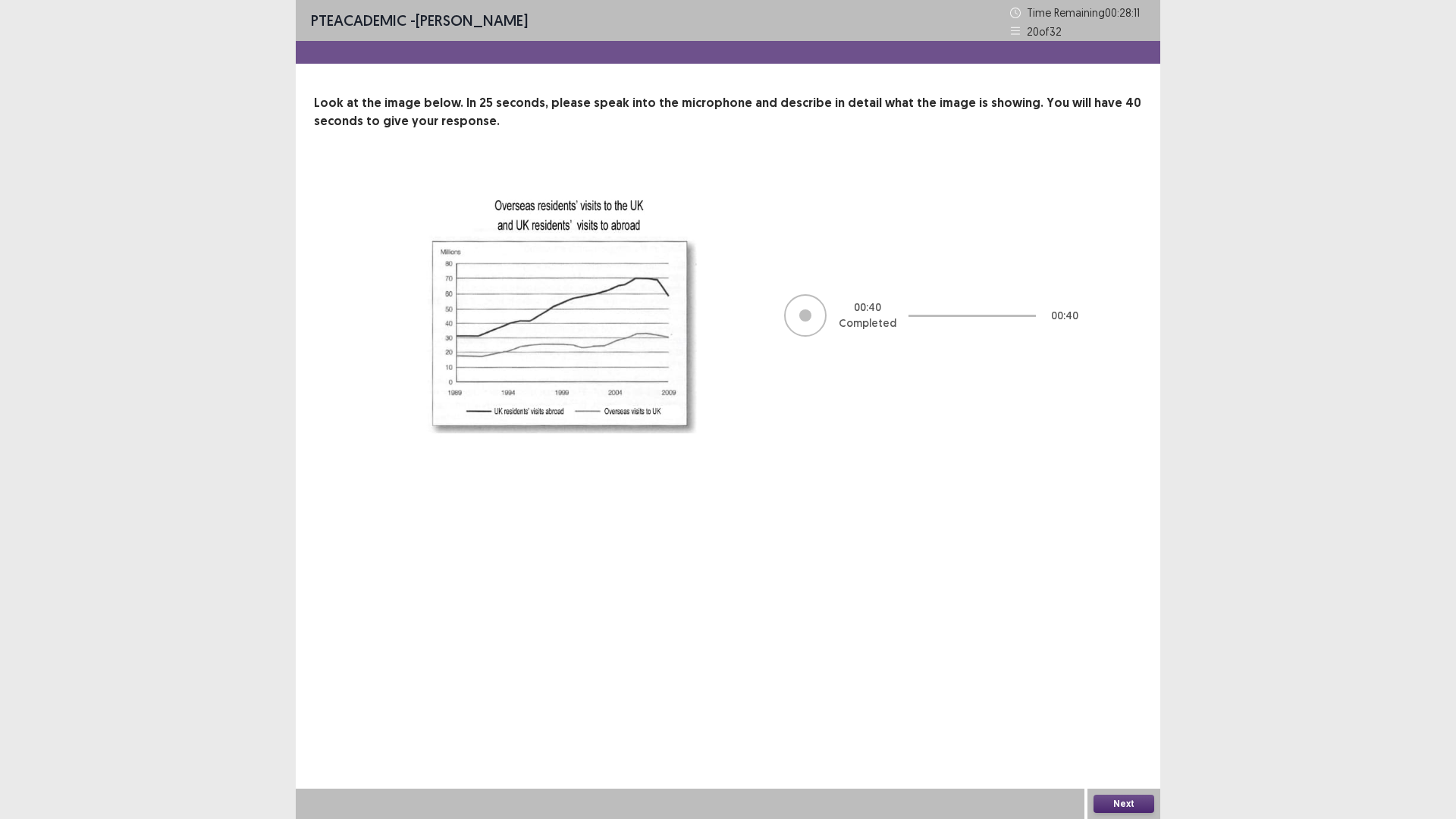
click at [1128, 723] on button "Next" at bounding box center [1124, 803] width 61 height 18
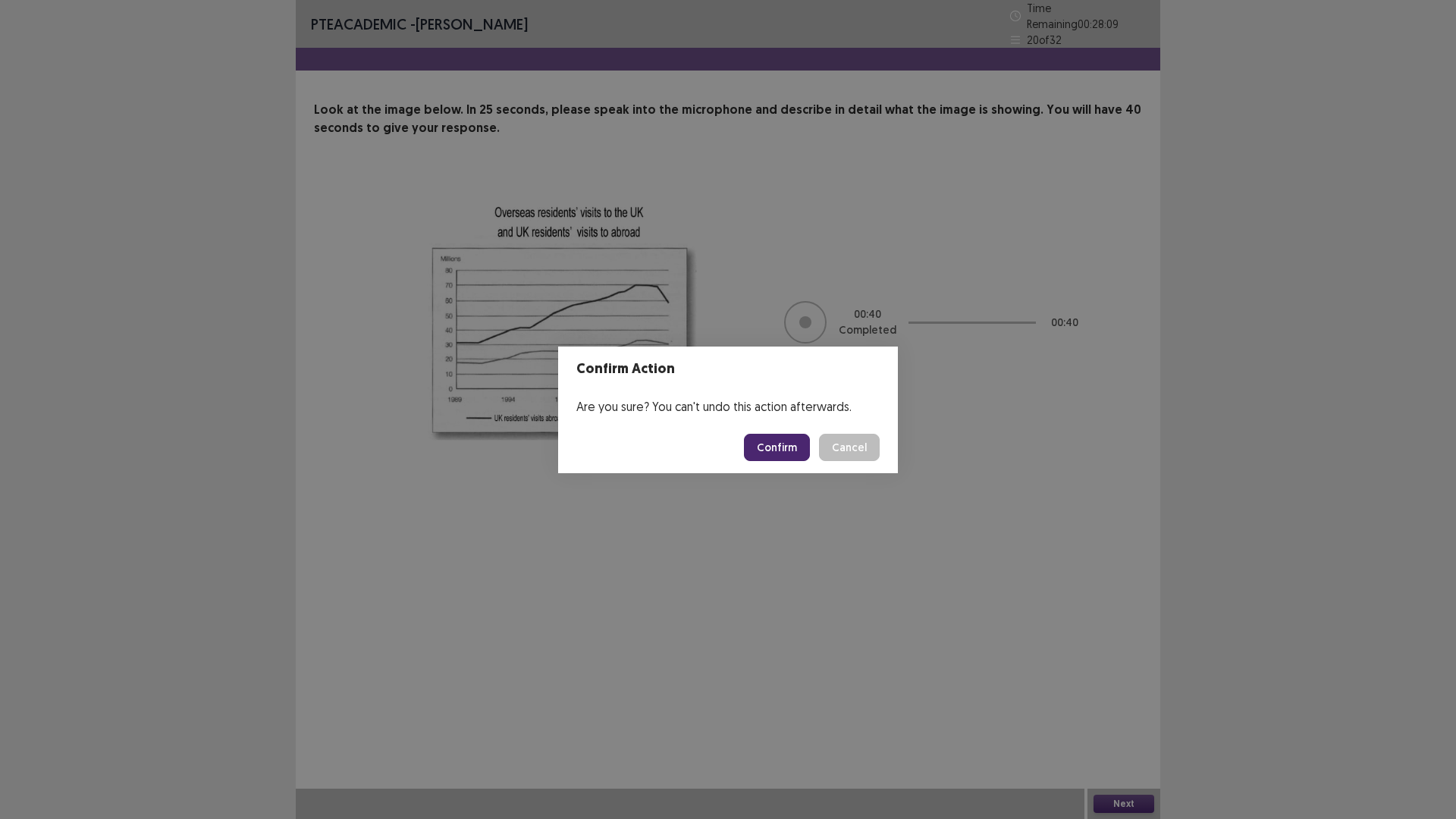
click at [768, 441] on button "Confirm" at bounding box center [777, 448] width 66 height 28
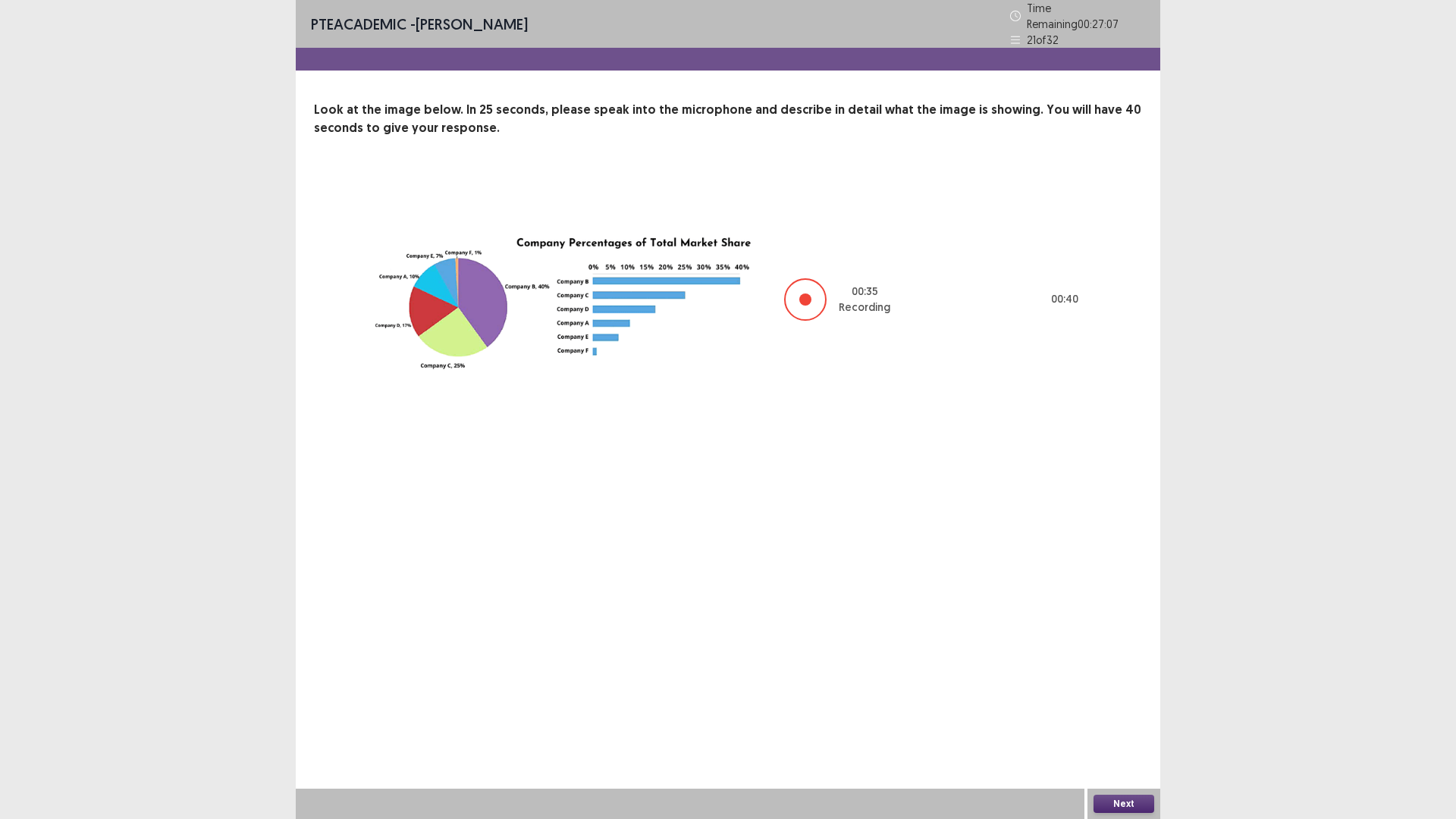
click at [1131, 723] on button "Next" at bounding box center [1124, 803] width 61 height 18
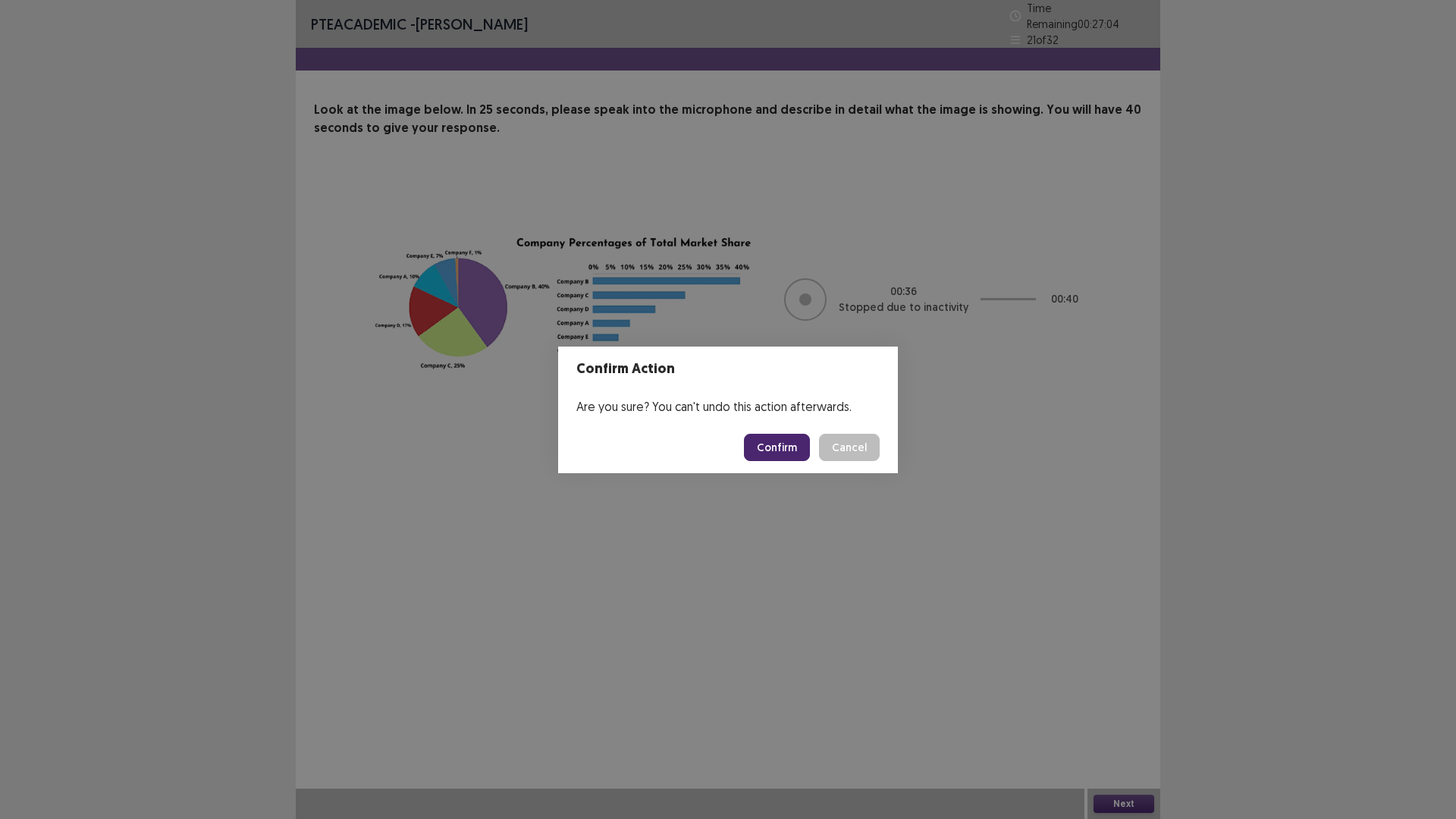
click at [785, 448] on button "Confirm" at bounding box center [777, 448] width 66 height 28
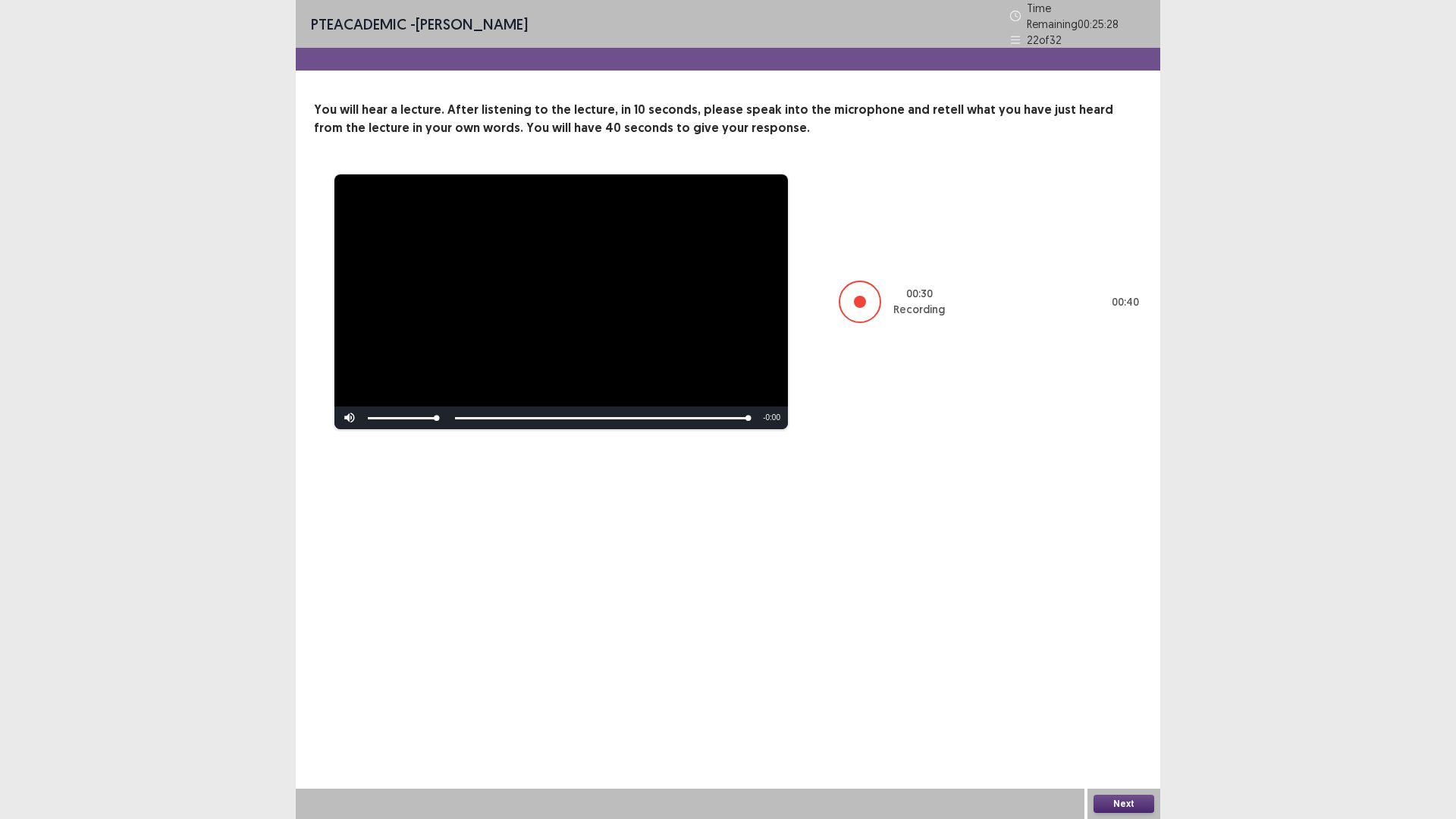
click at [1127, 723] on button "Next" at bounding box center [1124, 803] width 61 height 18
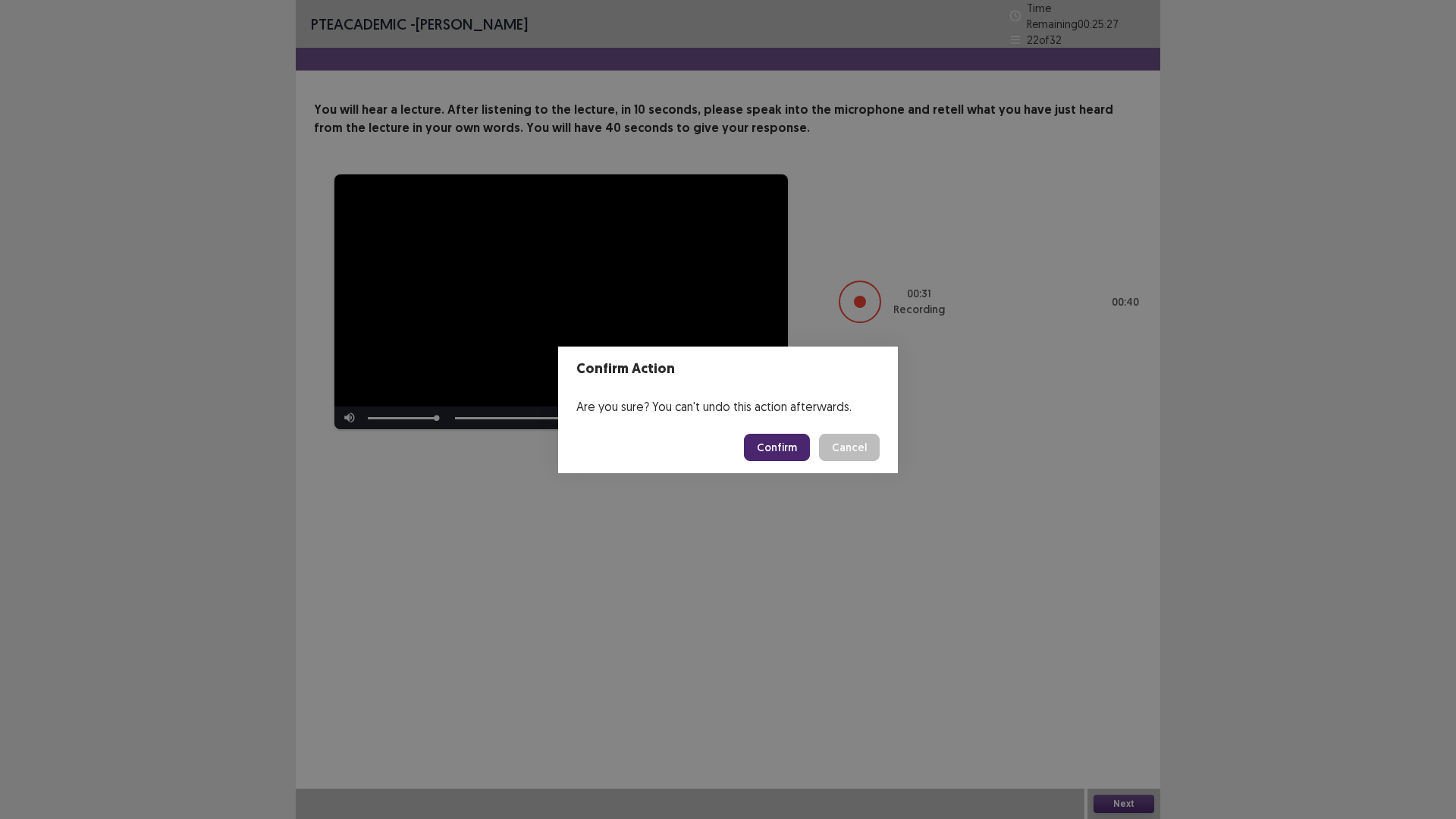
click at [765, 444] on button "Confirm" at bounding box center [777, 448] width 66 height 28
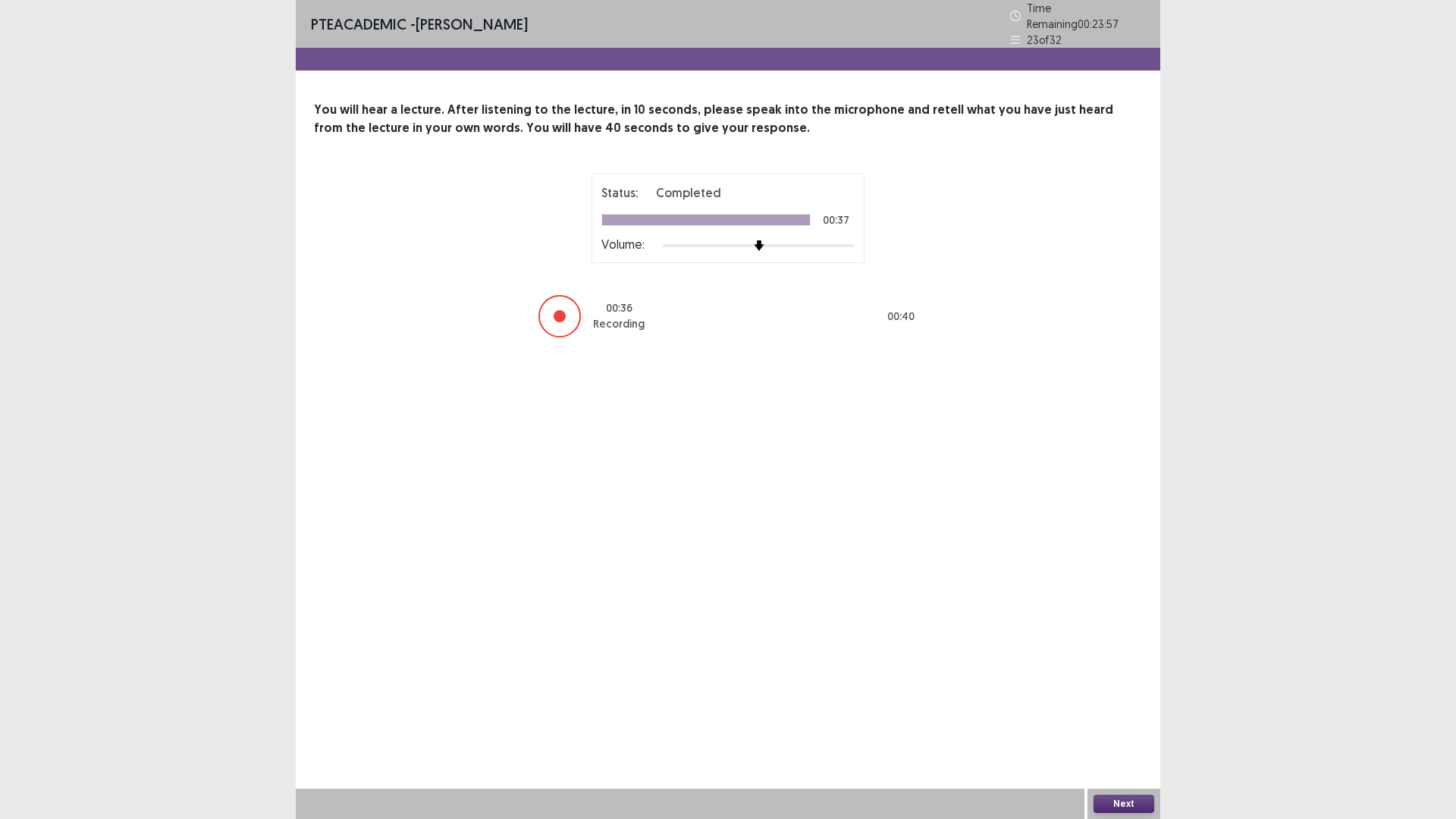
click at [1120, 723] on button "Next" at bounding box center [1124, 803] width 61 height 18
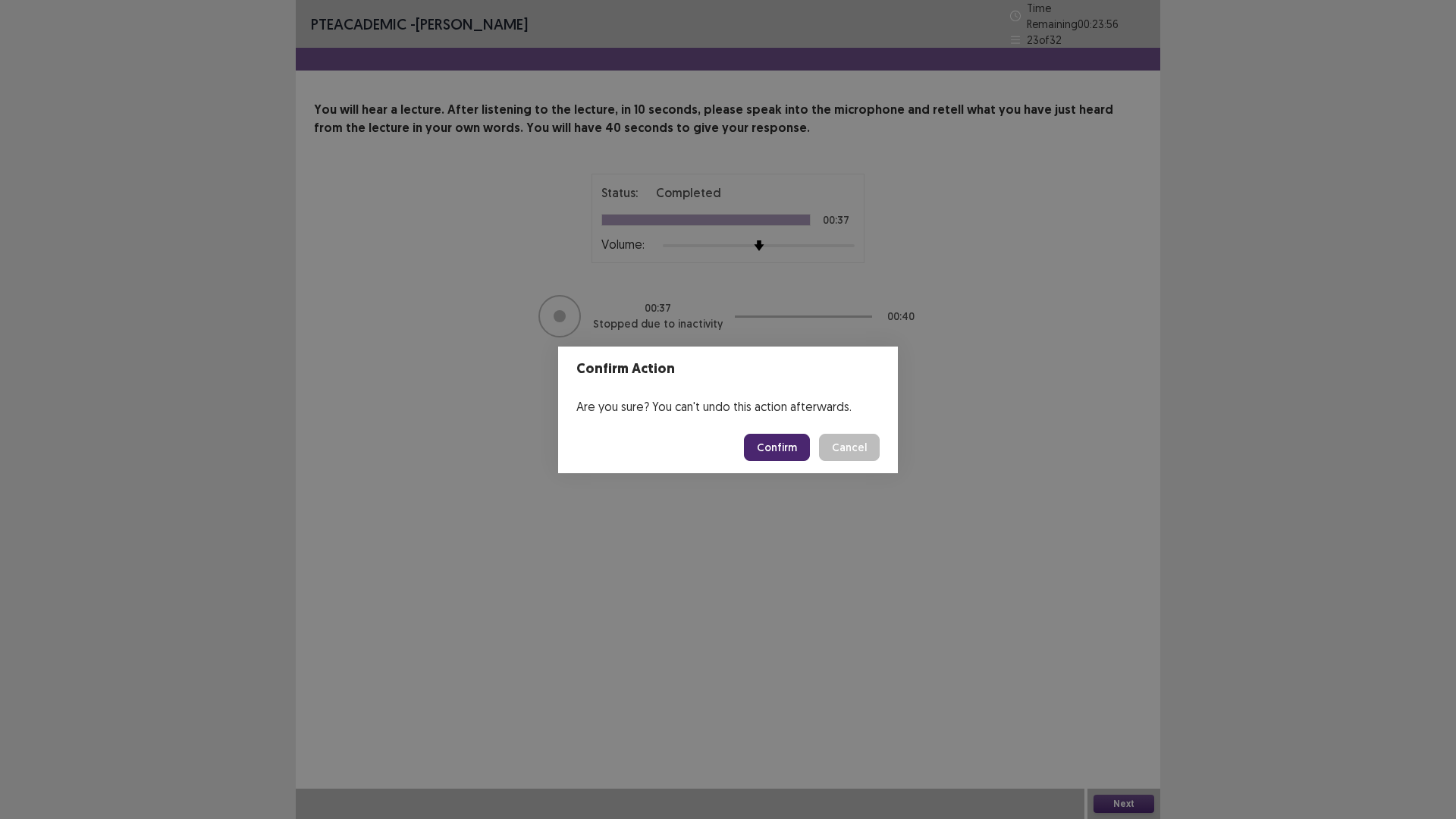
click at [768, 457] on button "Confirm" at bounding box center [777, 448] width 66 height 28
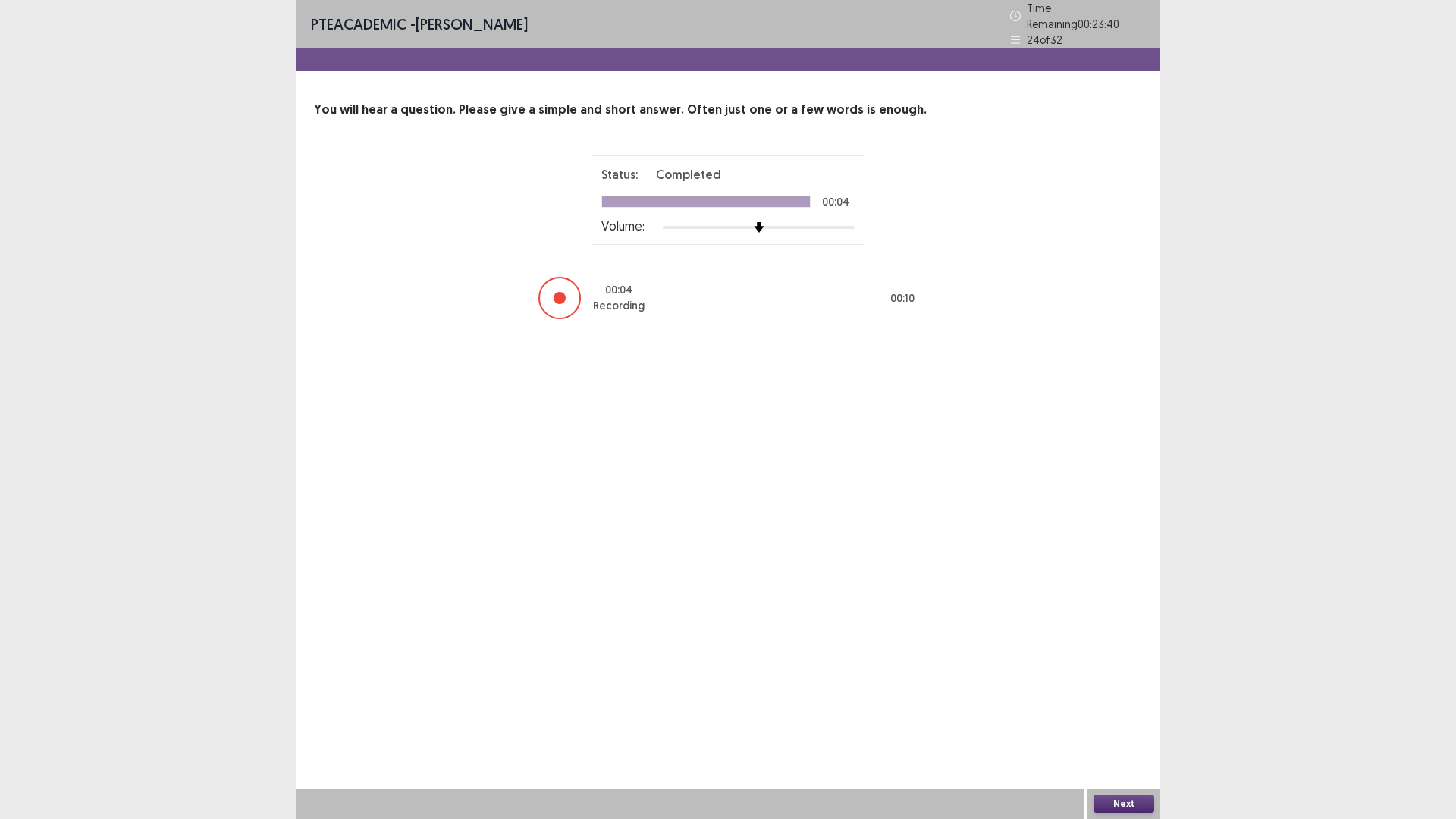
click at [1124, 723] on button "Next" at bounding box center [1124, 803] width 61 height 18
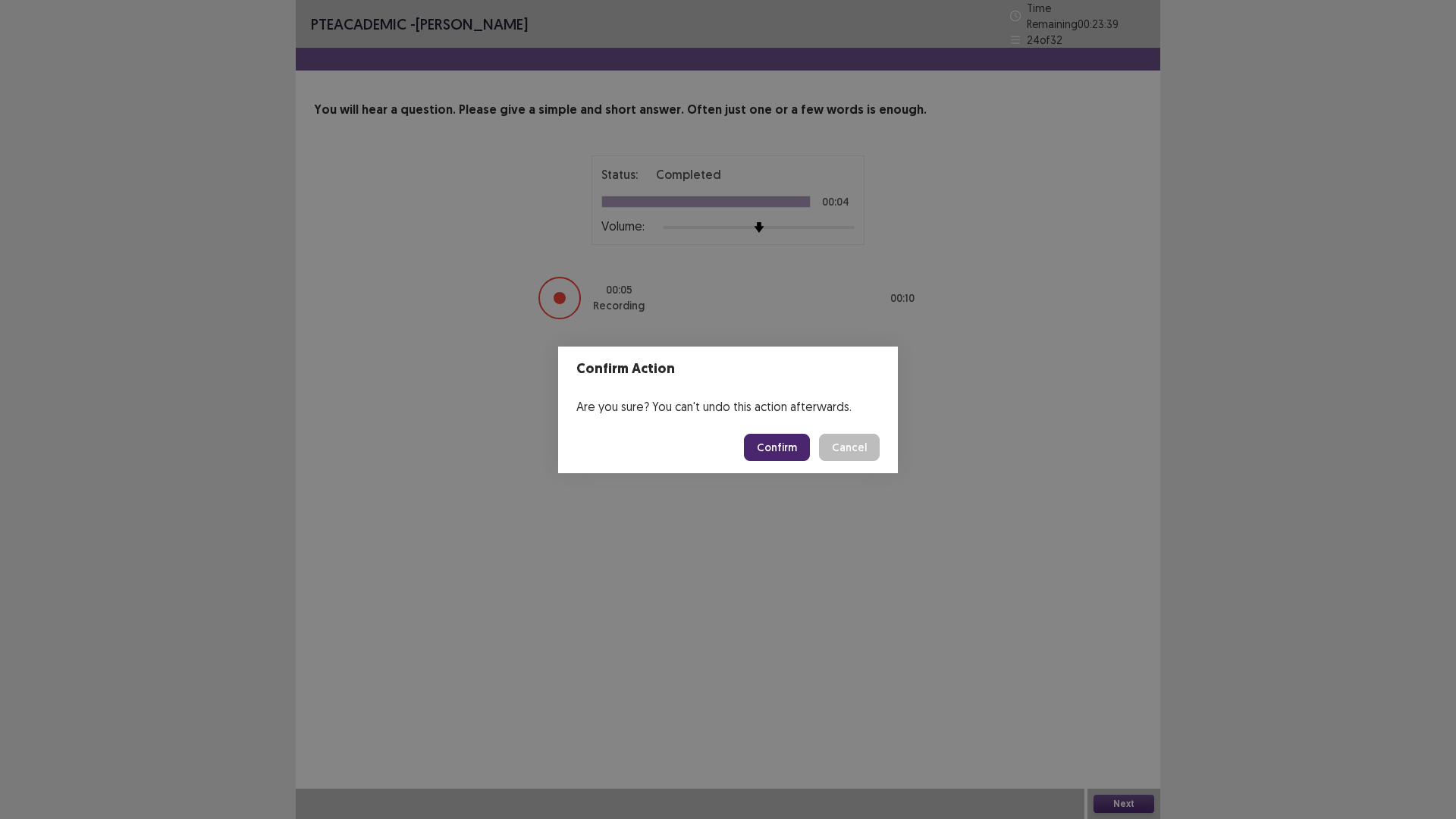
click at [793, 446] on button "Confirm" at bounding box center [777, 448] width 66 height 28
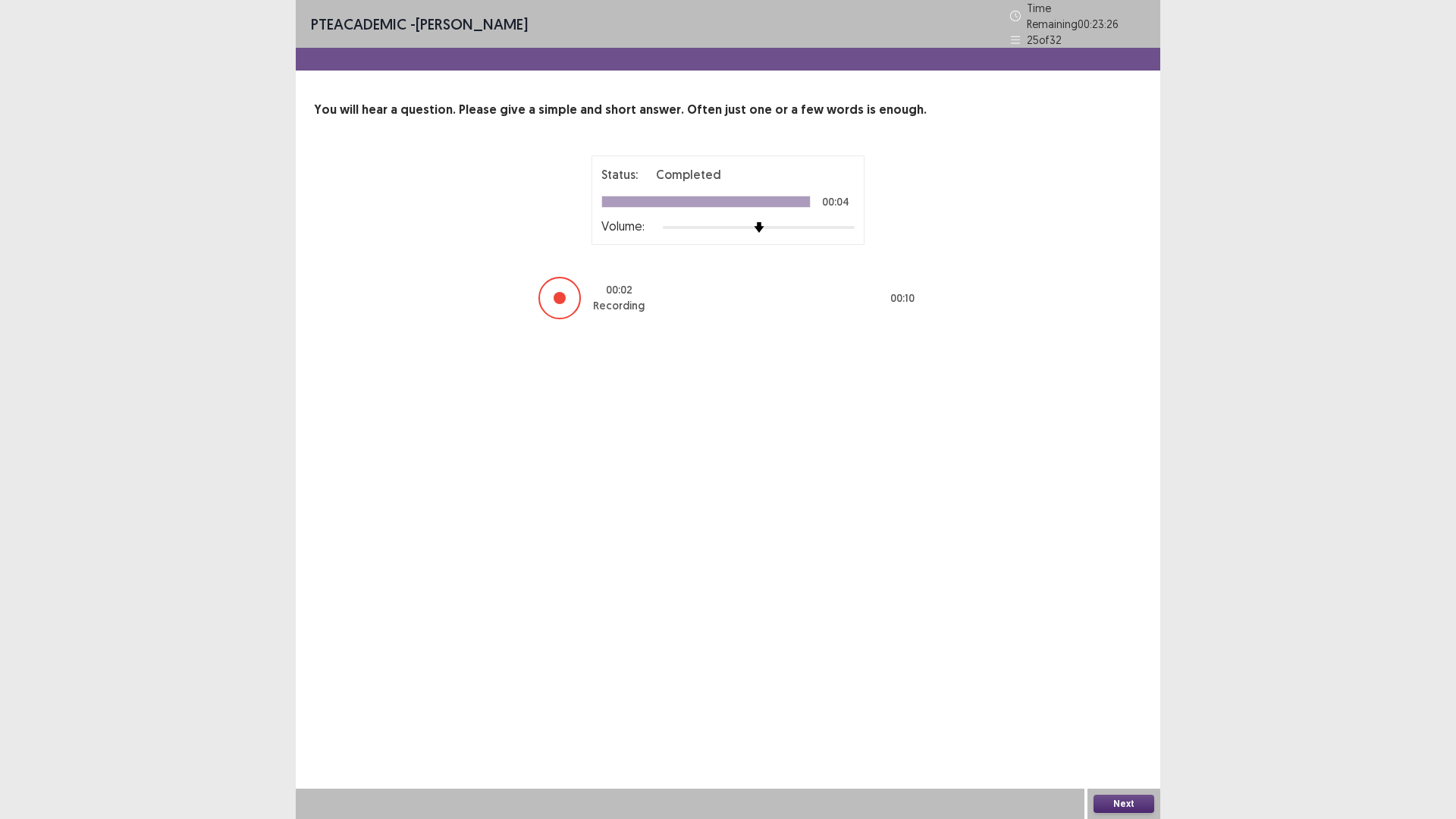
click at [1121, 723] on button "Next" at bounding box center [1124, 803] width 61 height 18
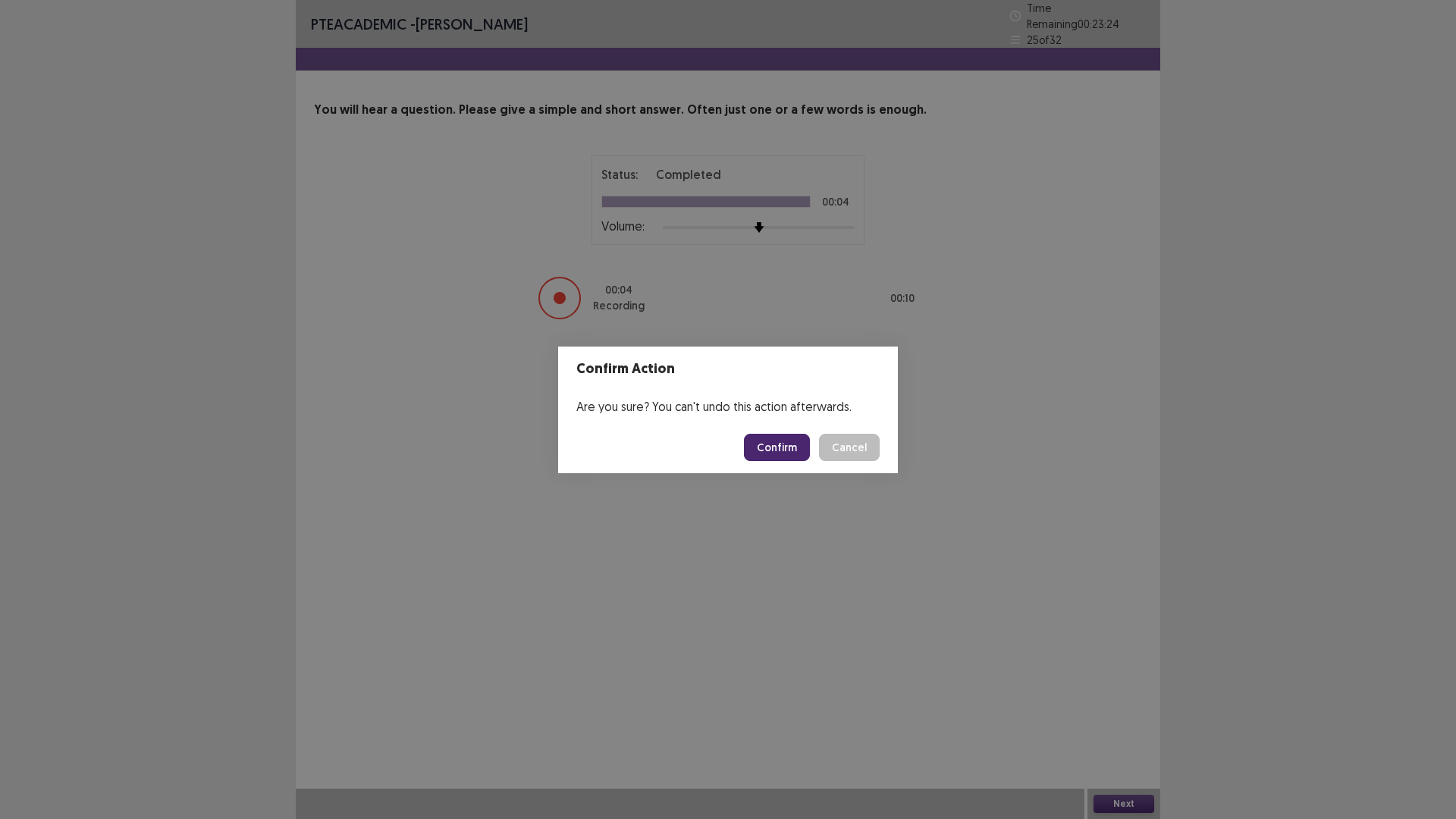
click at [777, 443] on button "Confirm" at bounding box center [777, 448] width 66 height 28
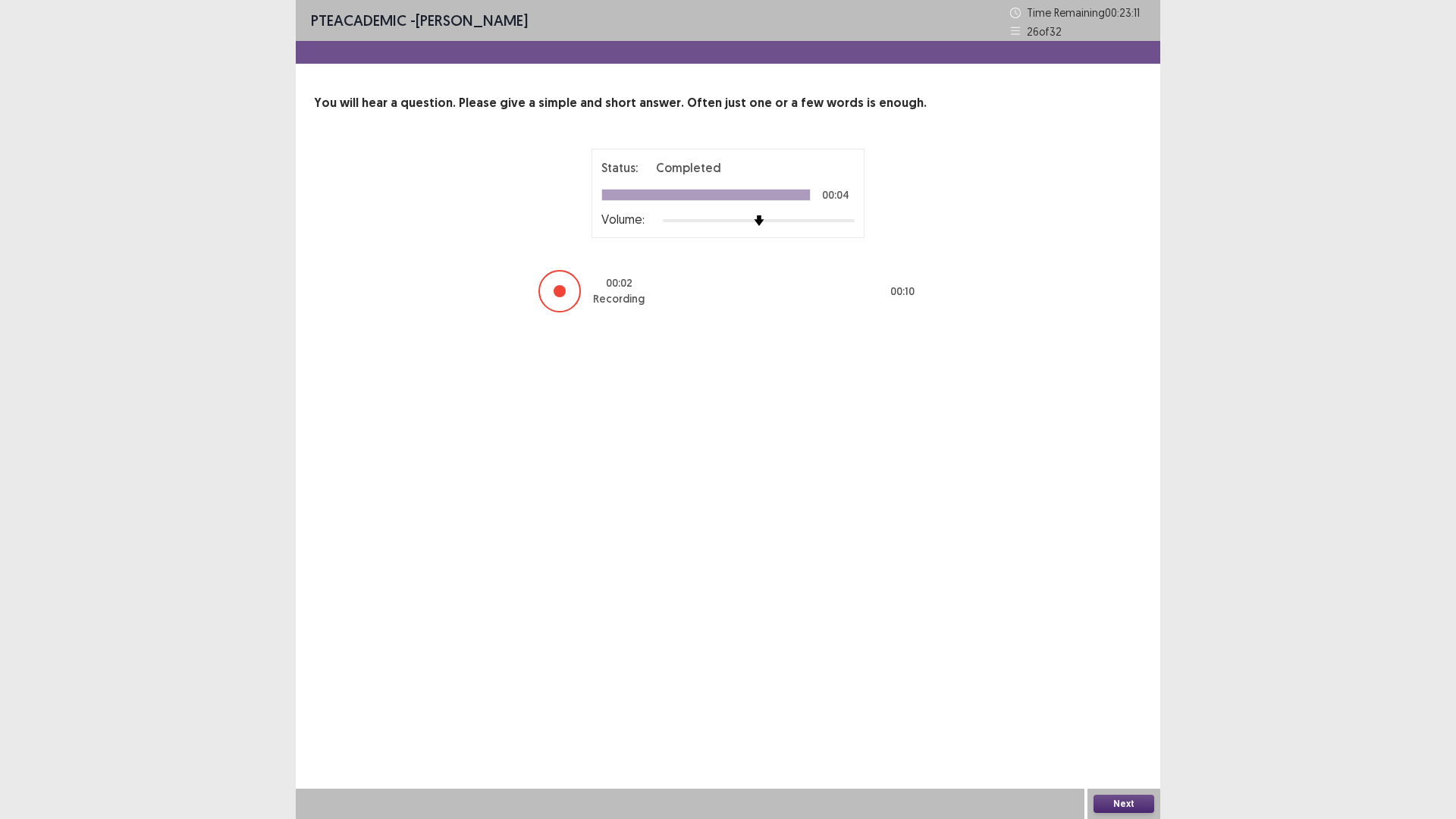
click at [1118, 723] on button "Next" at bounding box center [1124, 803] width 61 height 18
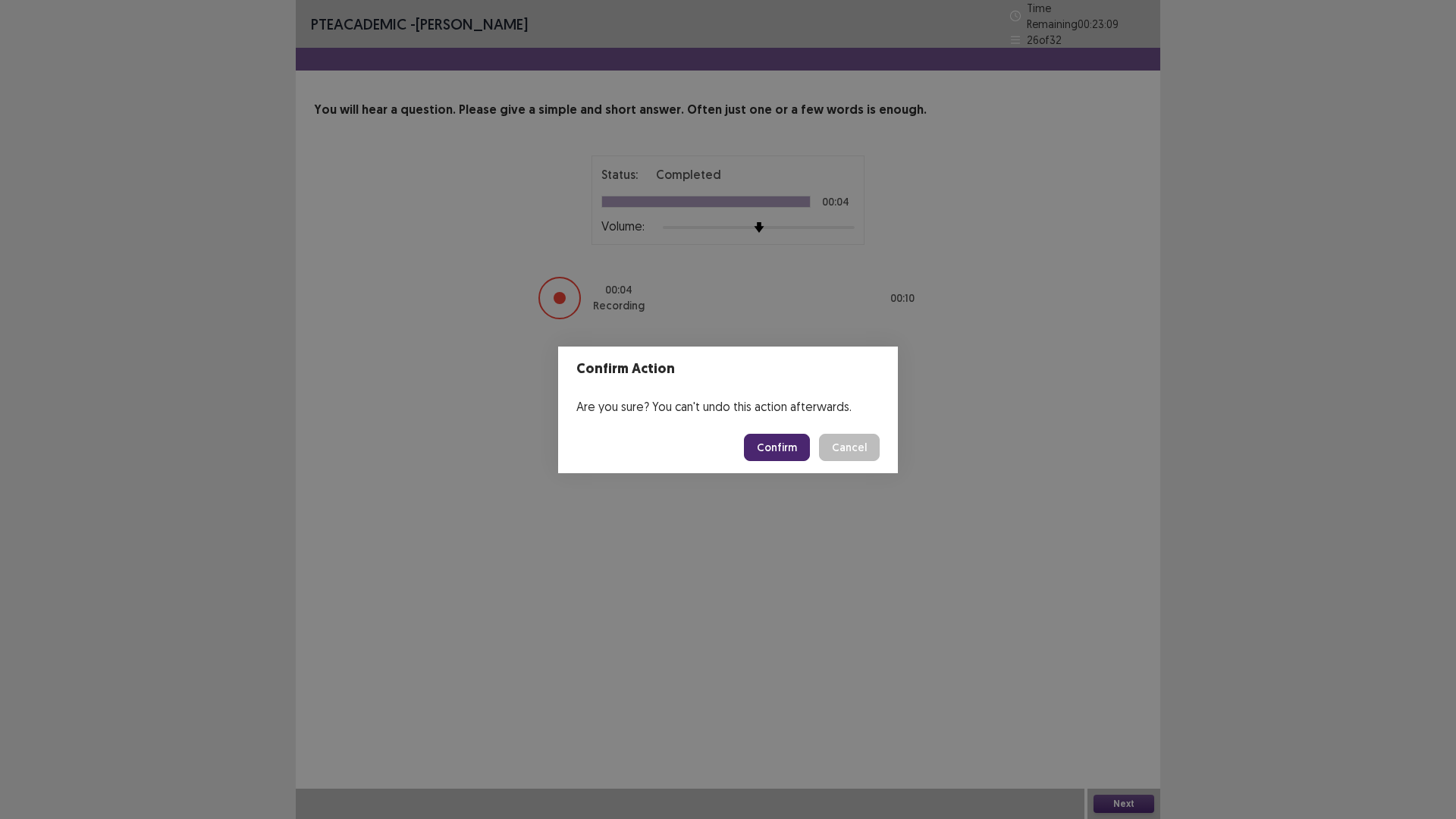
click at [762, 443] on button "Confirm" at bounding box center [777, 448] width 66 height 28
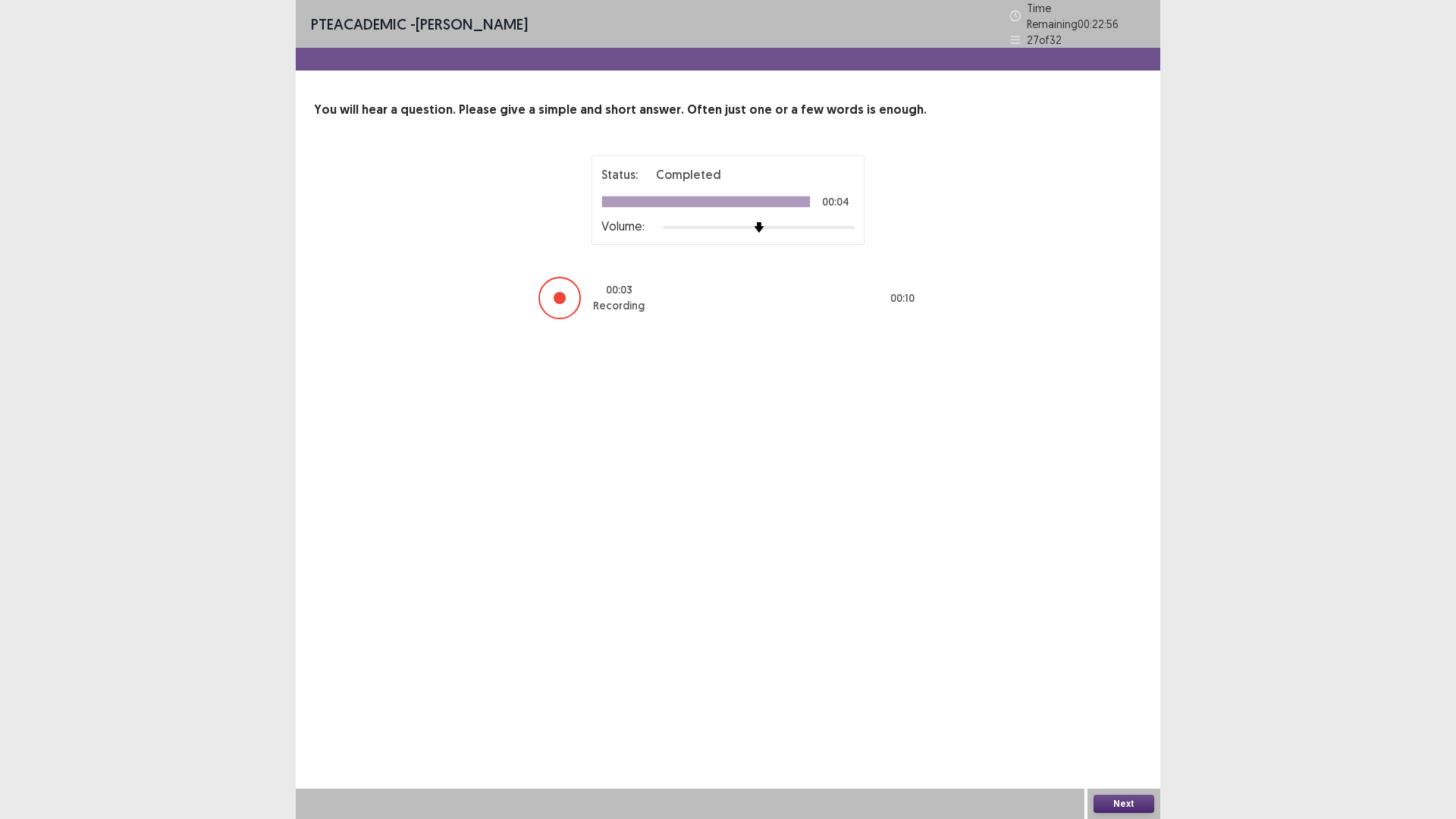
click at [1131, 723] on button "Next" at bounding box center [1124, 803] width 61 height 18
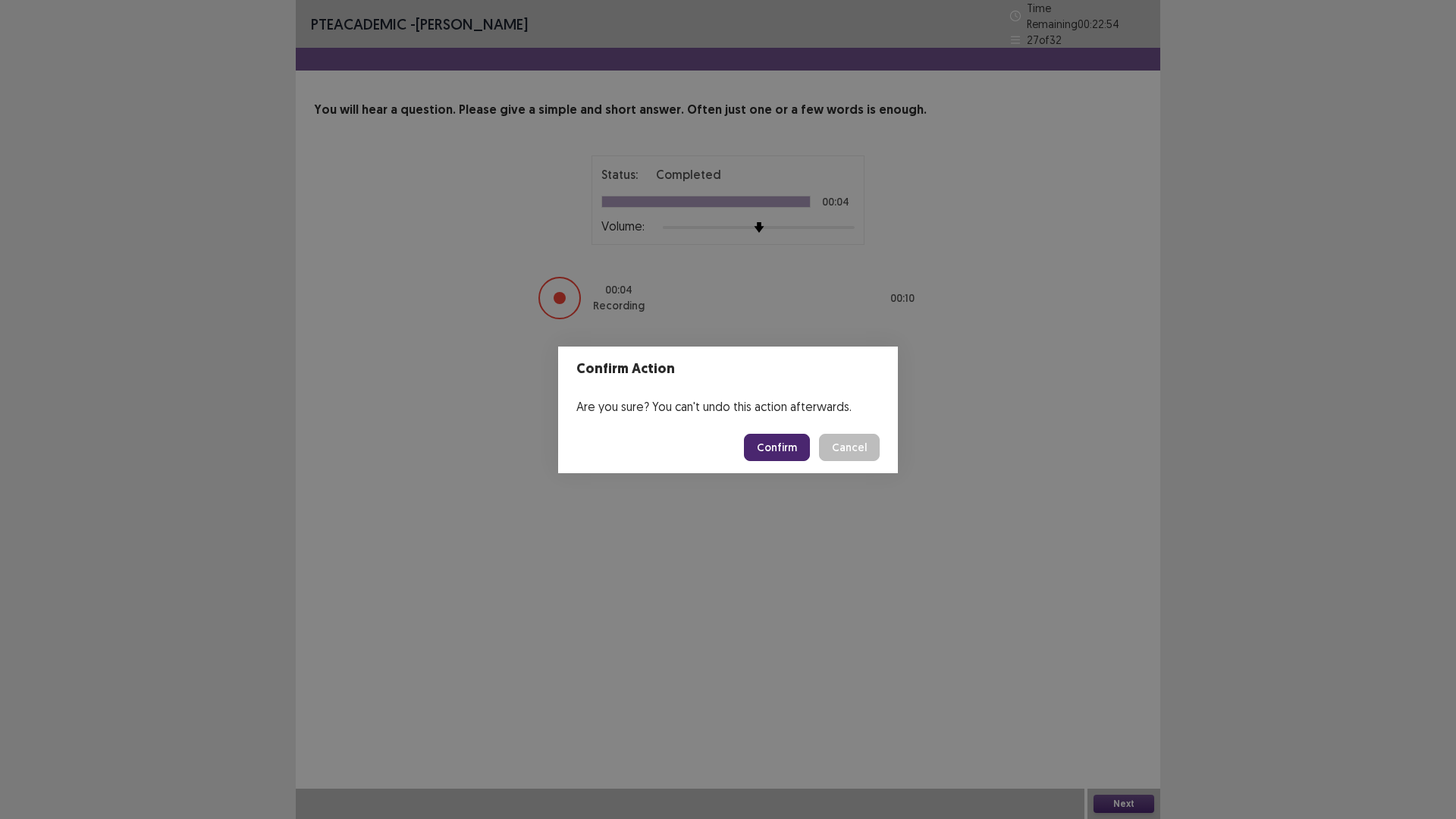
click at [758, 448] on button "Confirm" at bounding box center [777, 448] width 66 height 28
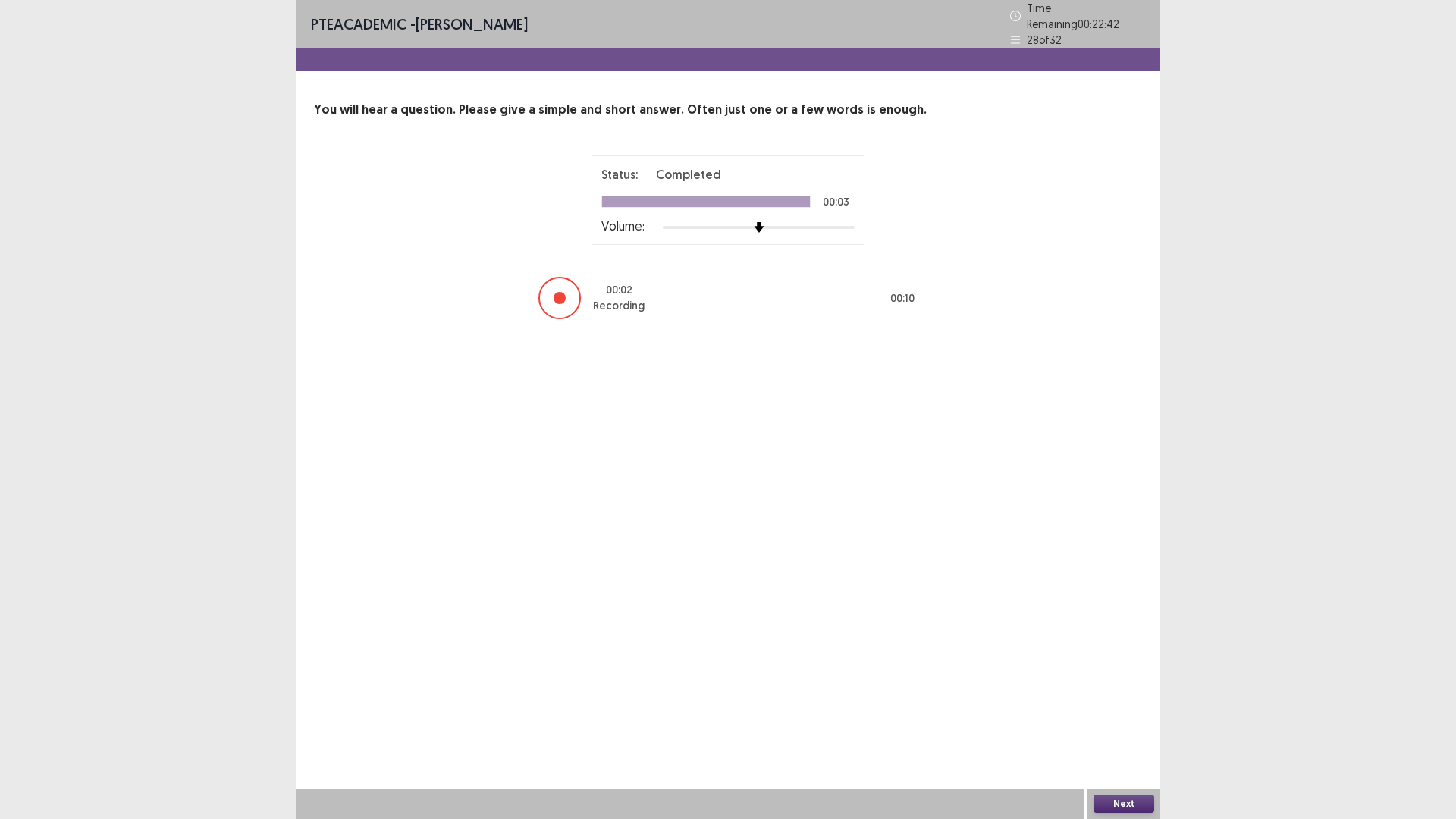
click at [1118, 723] on button "Next" at bounding box center [1124, 803] width 61 height 18
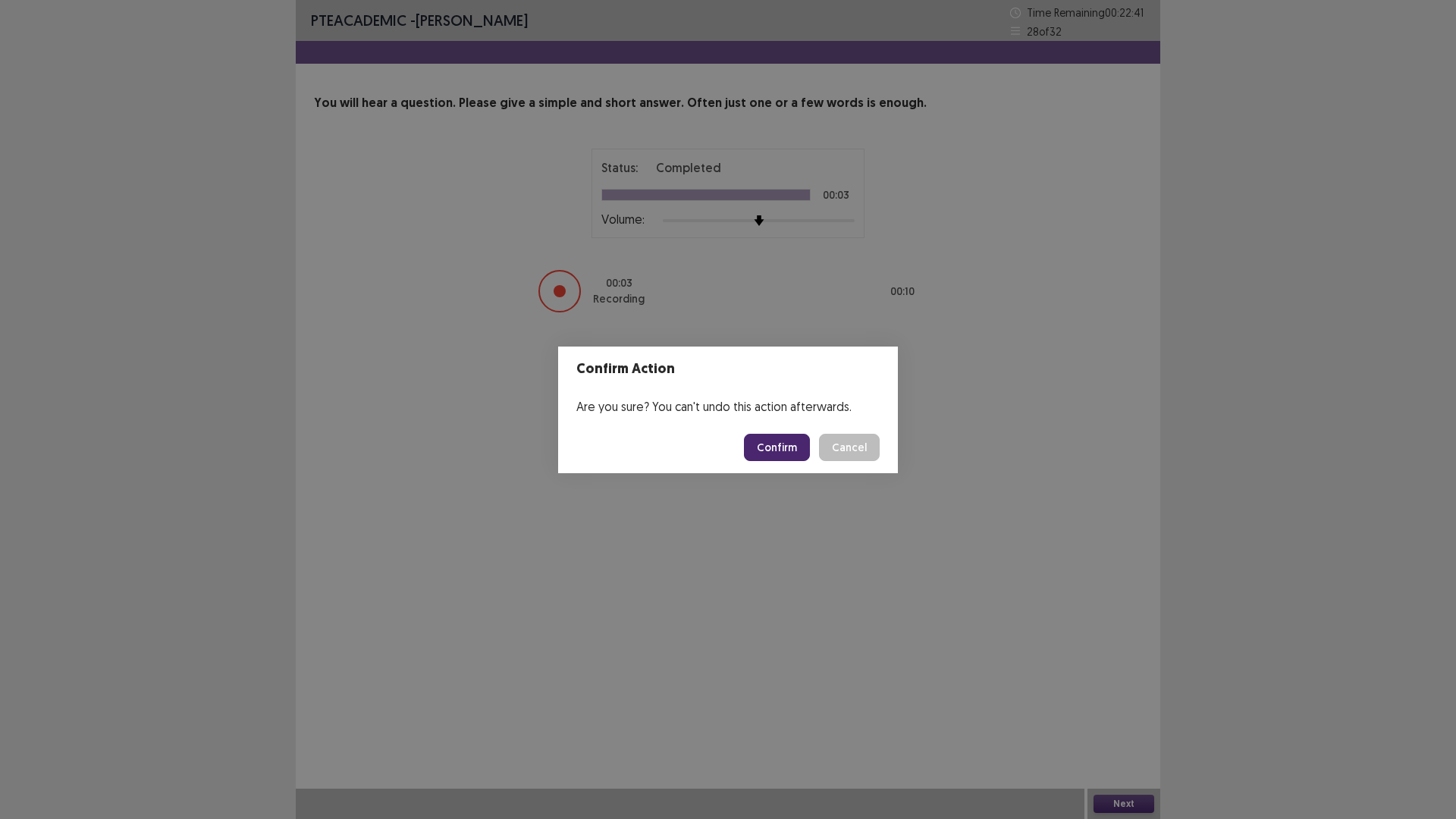
click at [798, 447] on button "Confirm" at bounding box center [777, 448] width 66 height 28
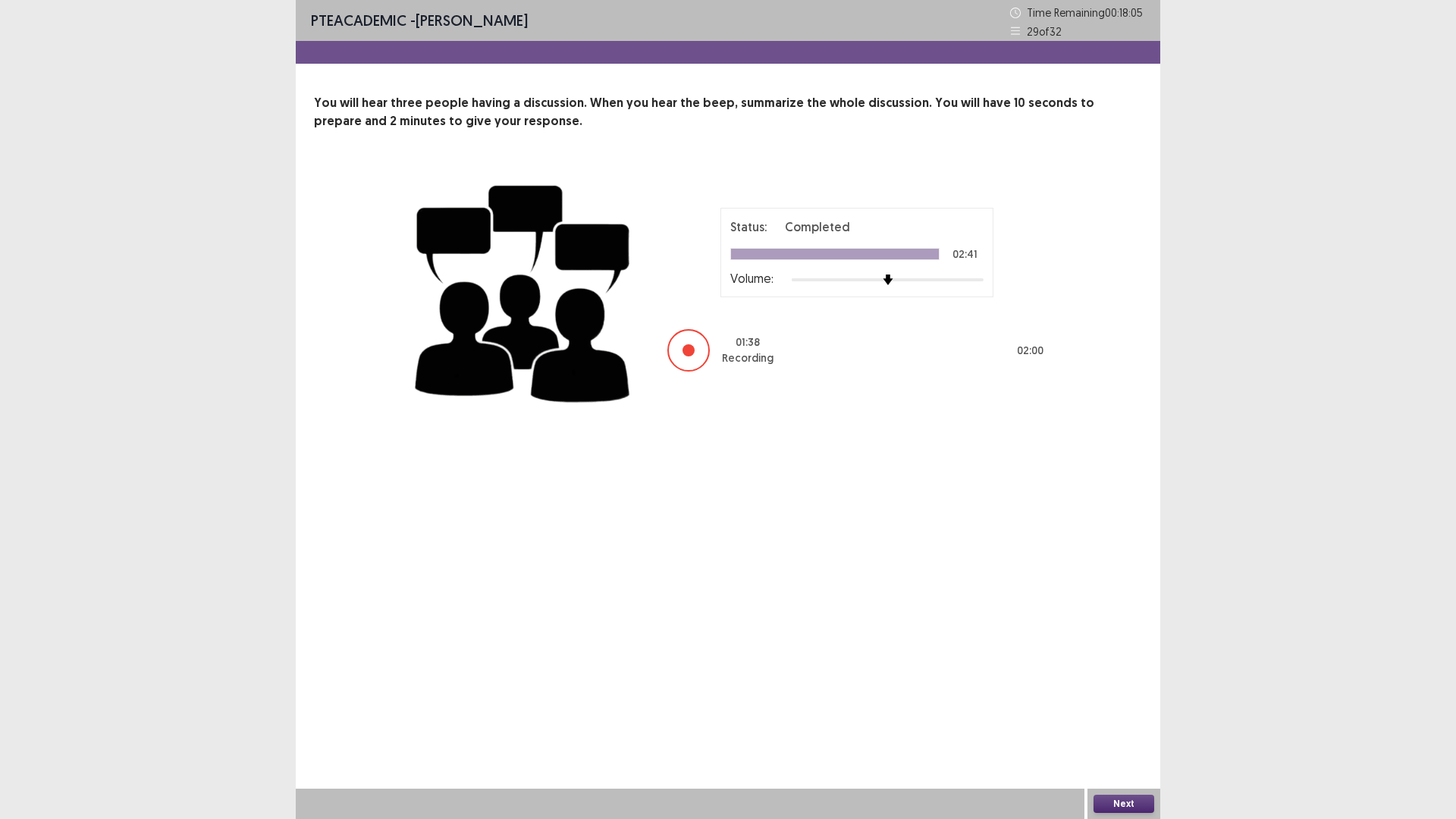
click at [1122, 723] on button "Next" at bounding box center [1124, 803] width 61 height 18
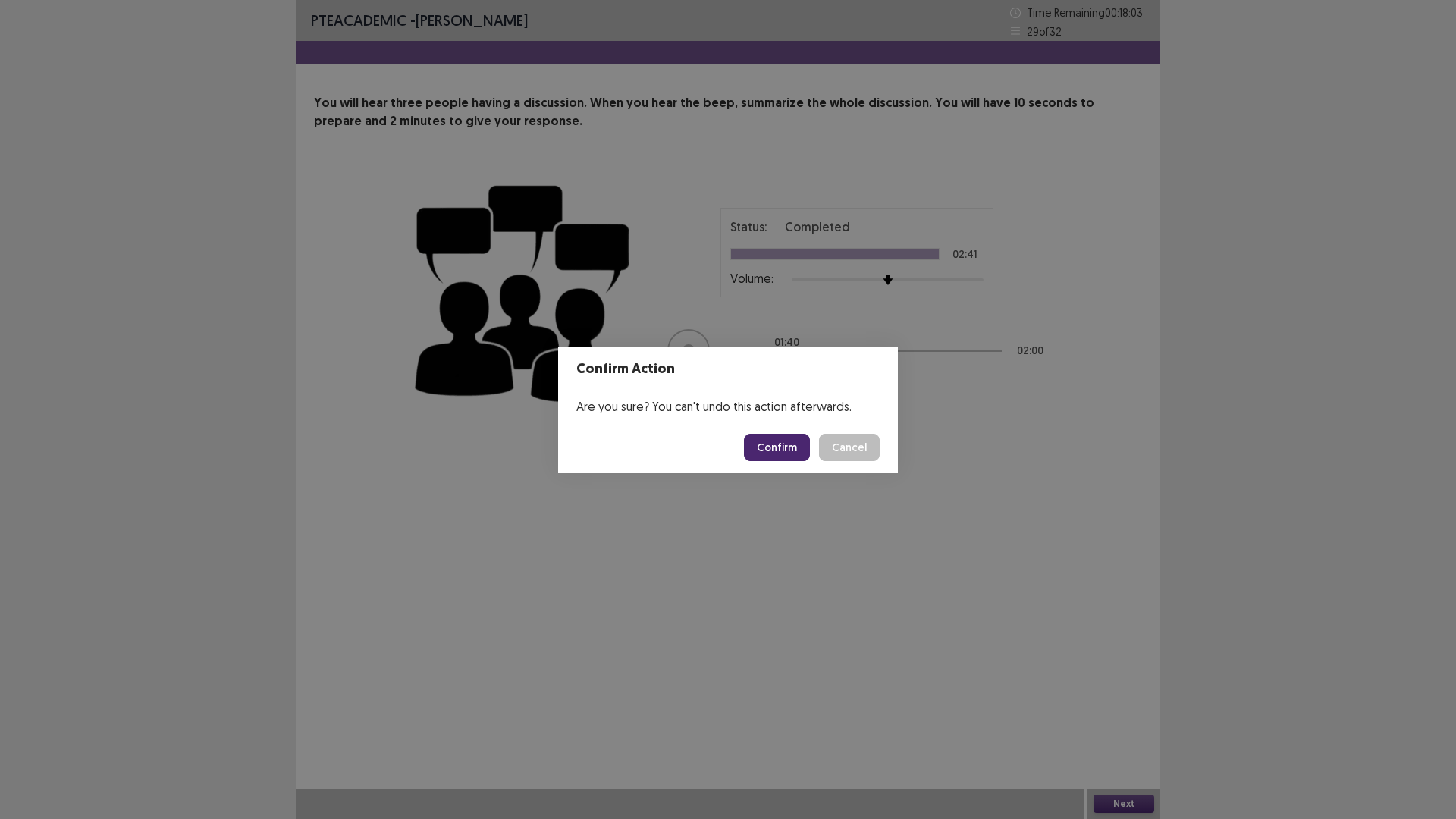
click at [782, 442] on button "Confirm" at bounding box center [777, 448] width 66 height 28
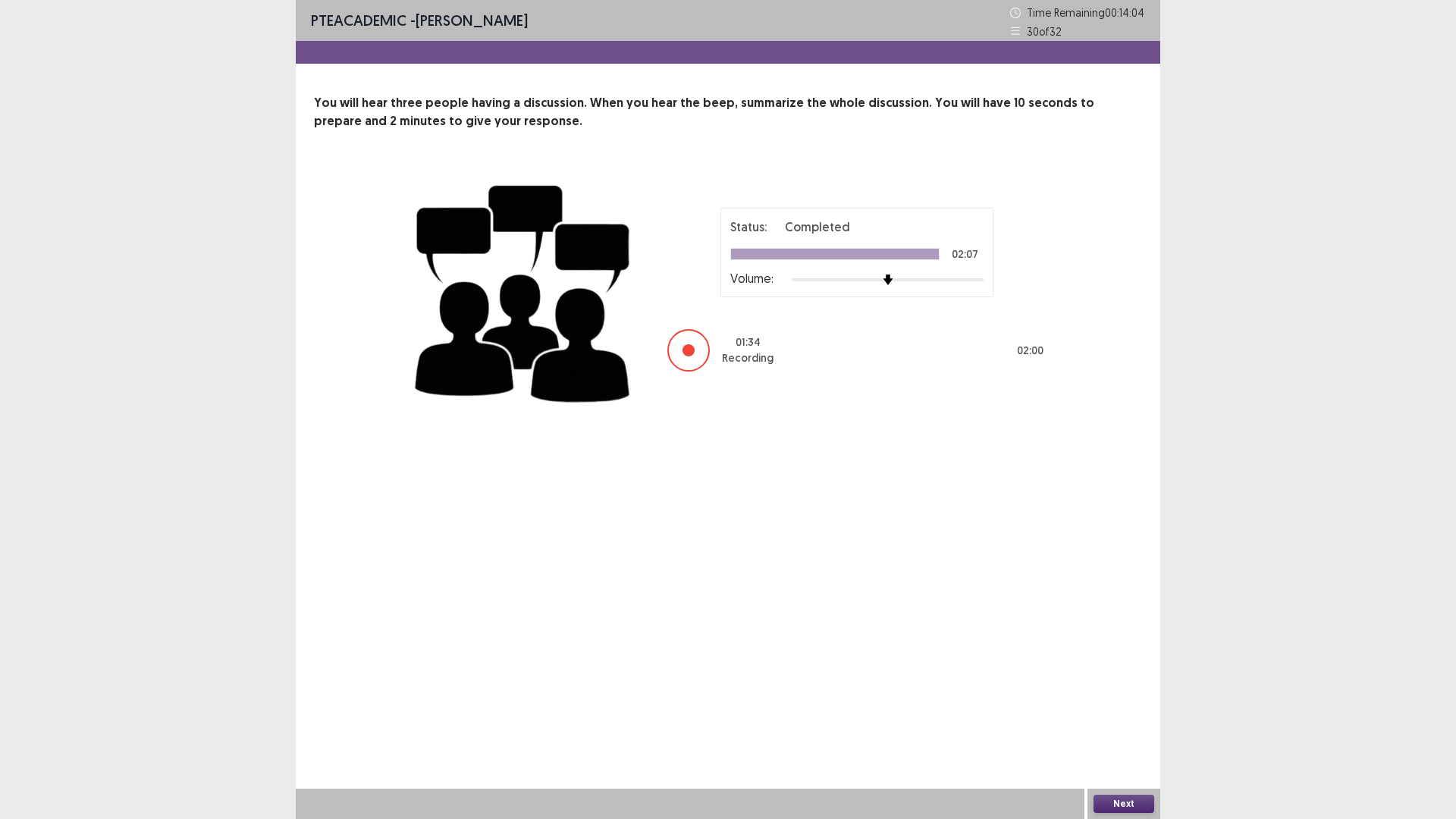
click at [1128, 723] on button "Next" at bounding box center [1124, 803] width 61 height 18
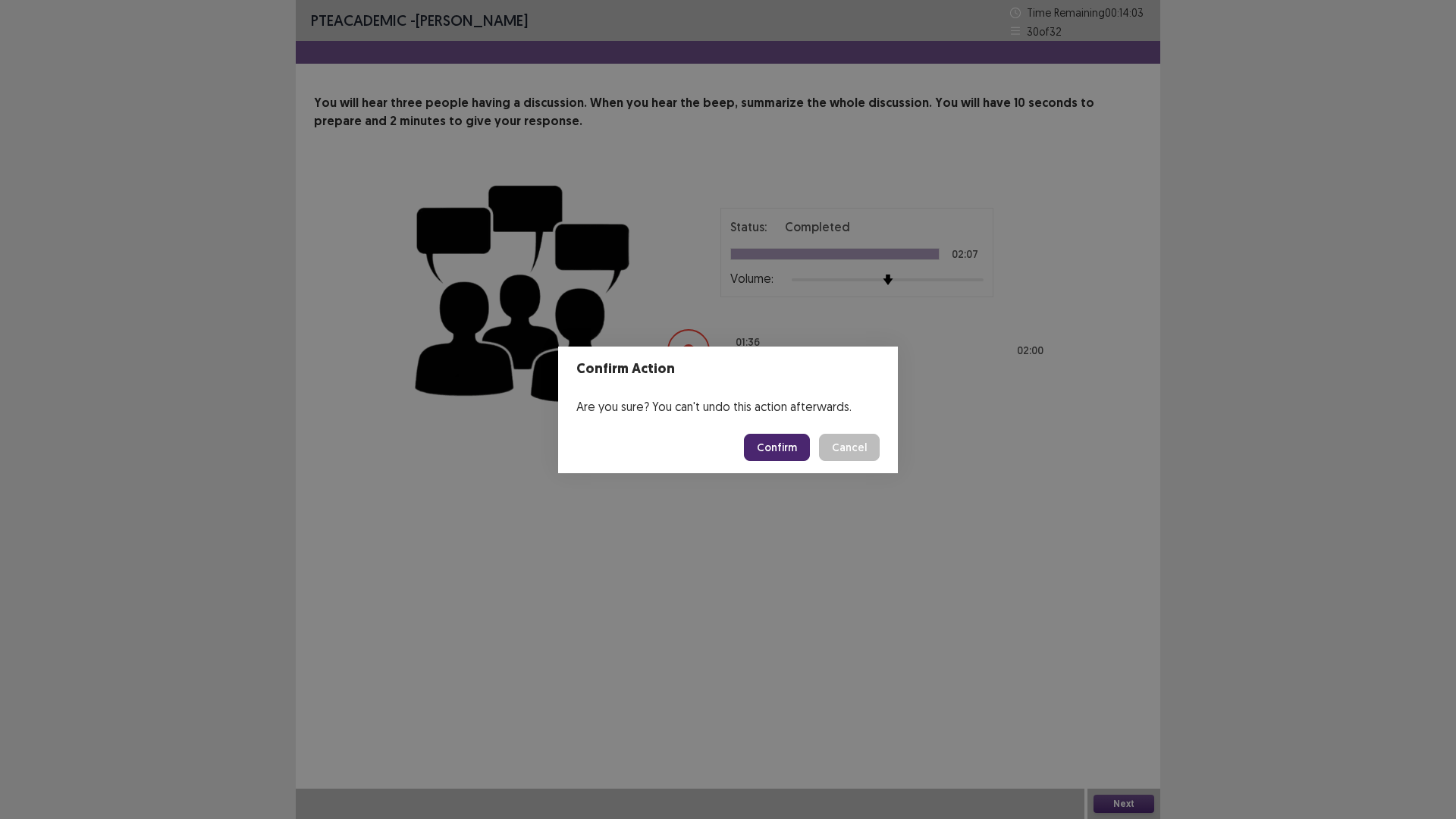
click at [771, 443] on button "Confirm" at bounding box center [777, 448] width 66 height 28
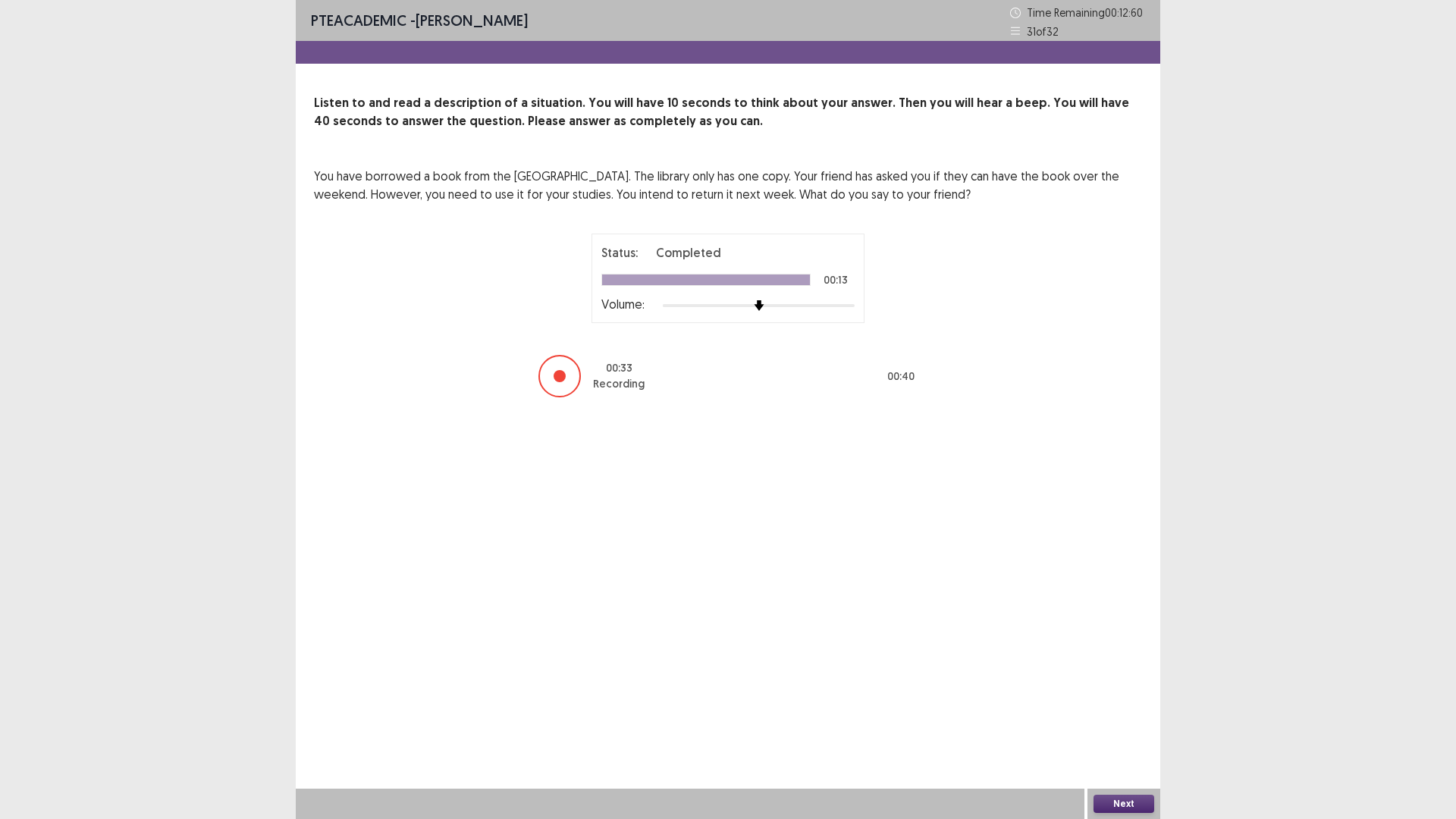
click at [1134, 723] on button "Next" at bounding box center [1124, 803] width 61 height 18
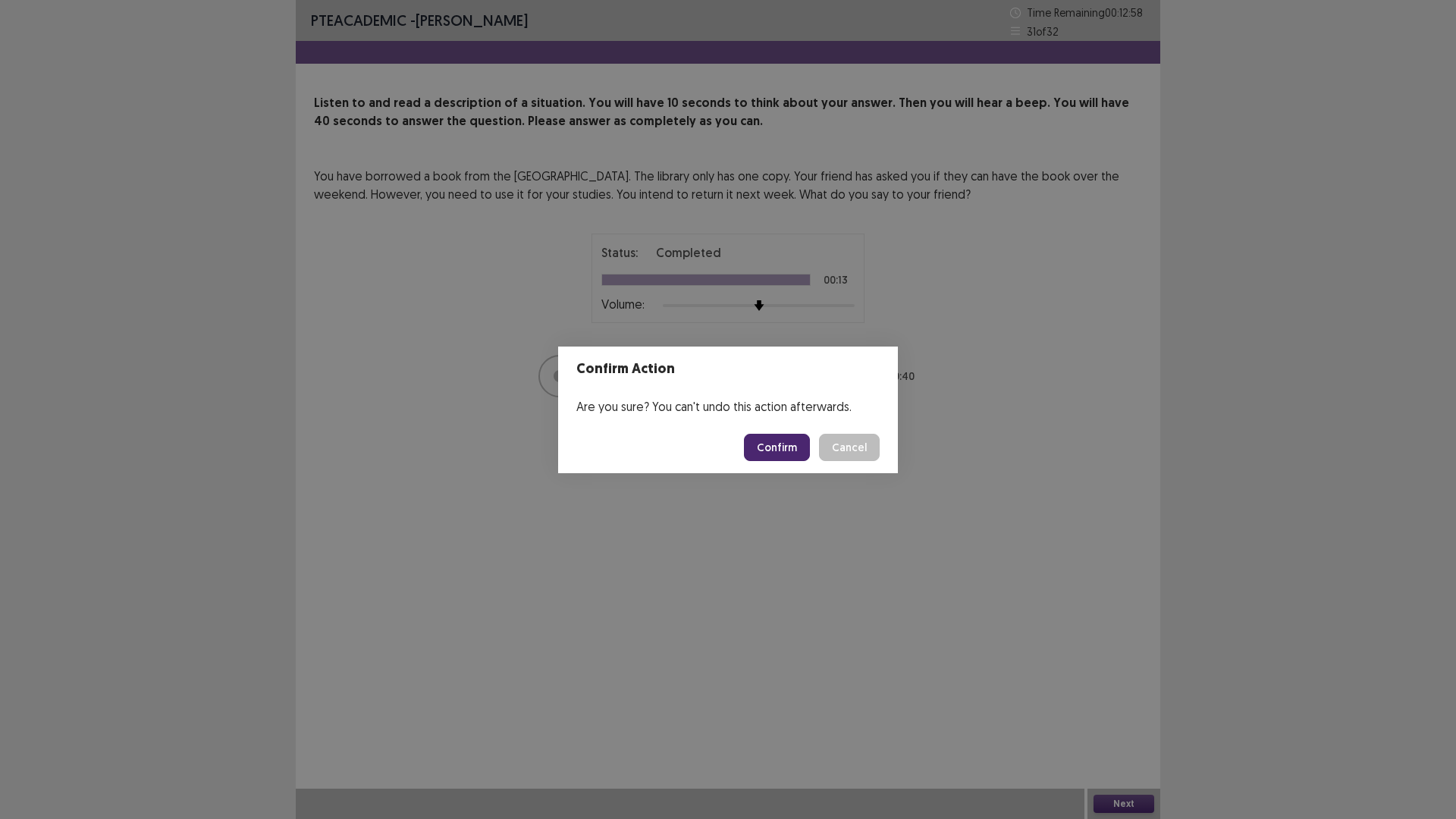
click at [793, 454] on button "Confirm" at bounding box center [777, 448] width 66 height 28
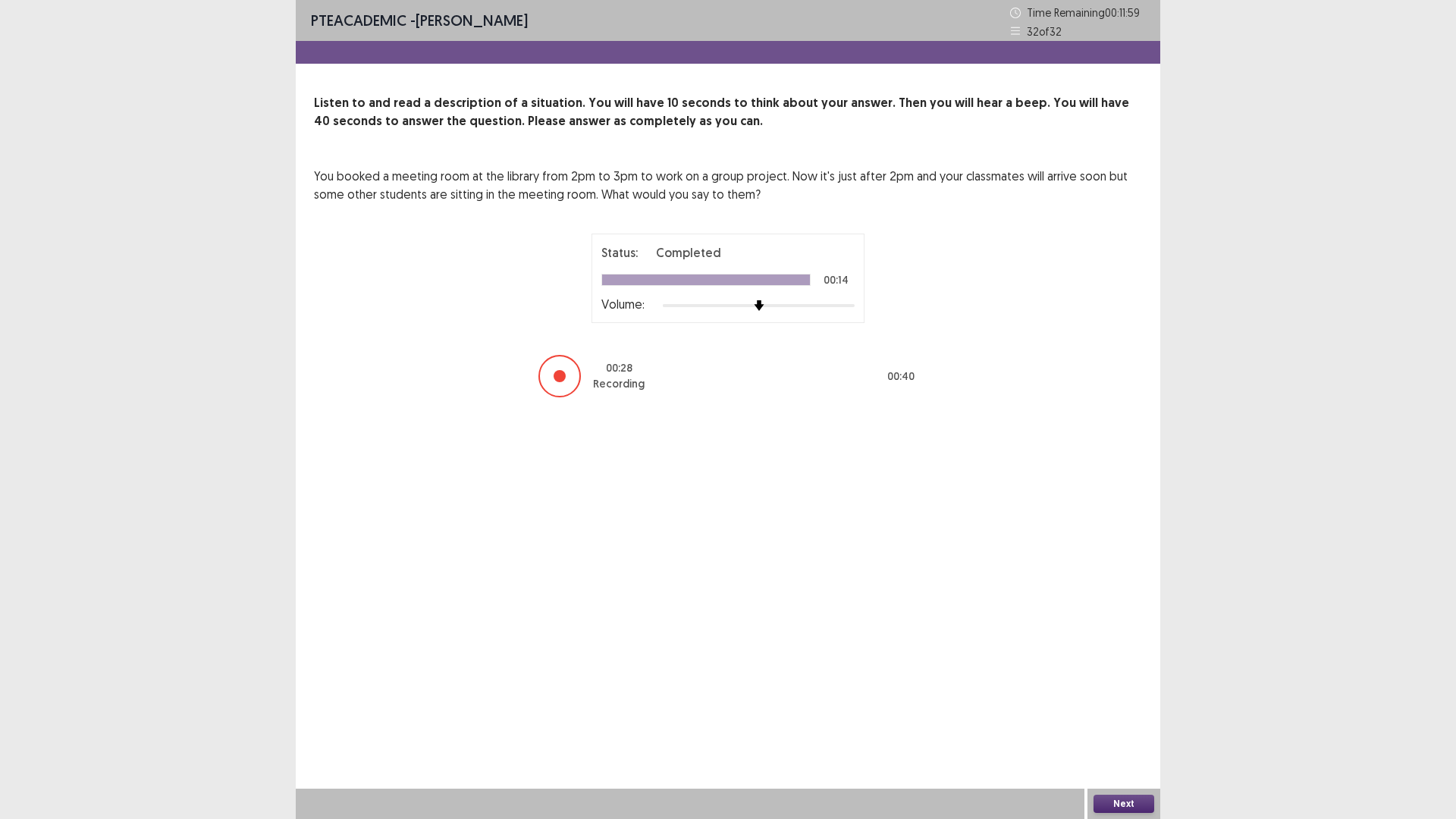
click at [1110, 723] on button "Next" at bounding box center [1124, 803] width 61 height 18
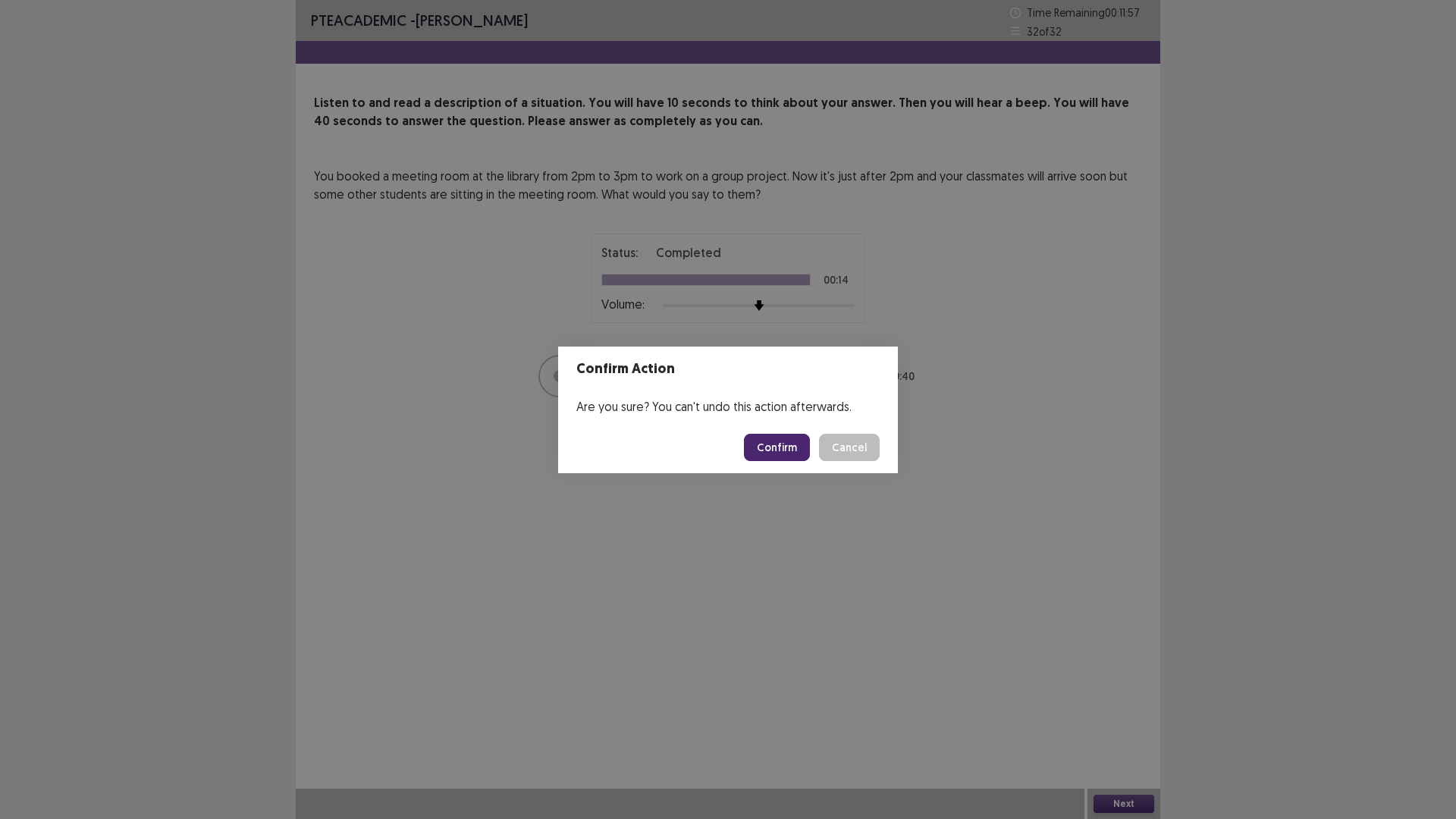
click at [766, 444] on button "Confirm" at bounding box center [777, 448] width 66 height 28
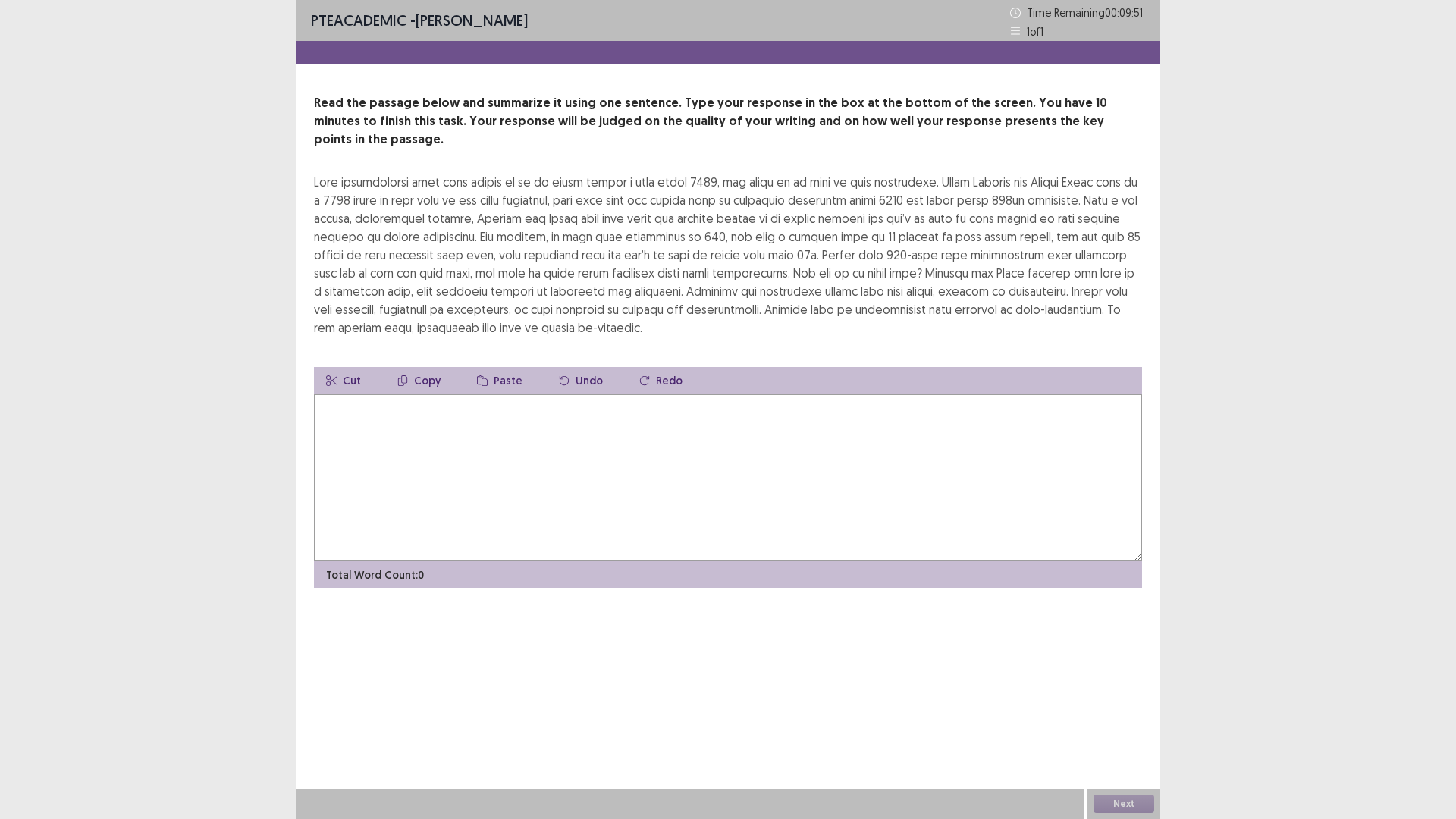
click at [543, 441] on textarea at bounding box center [728, 477] width 828 height 166
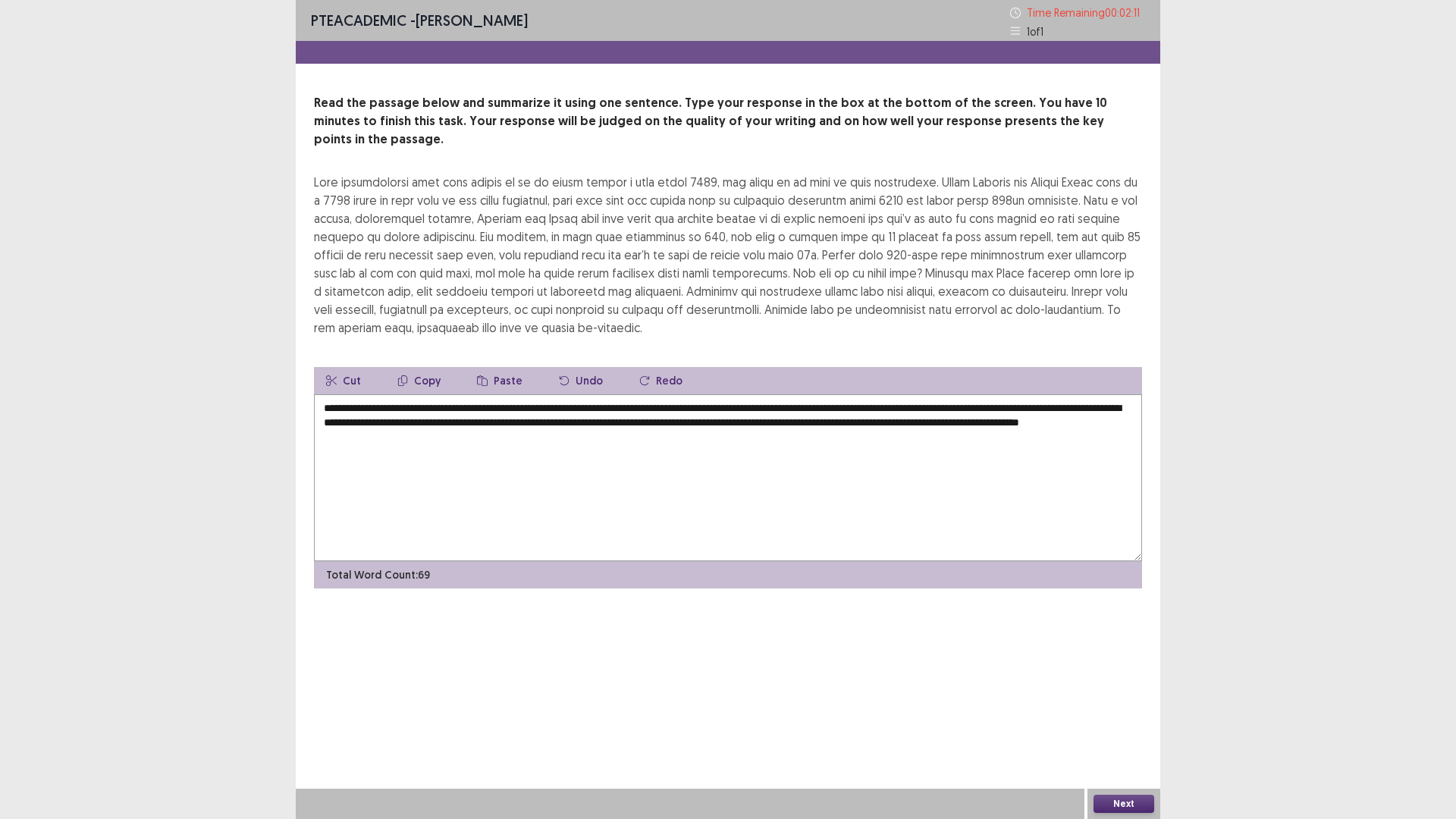
type textarea "**********"
click at [1122, 723] on button "Next" at bounding box center [1124, 803] width 61 height 18
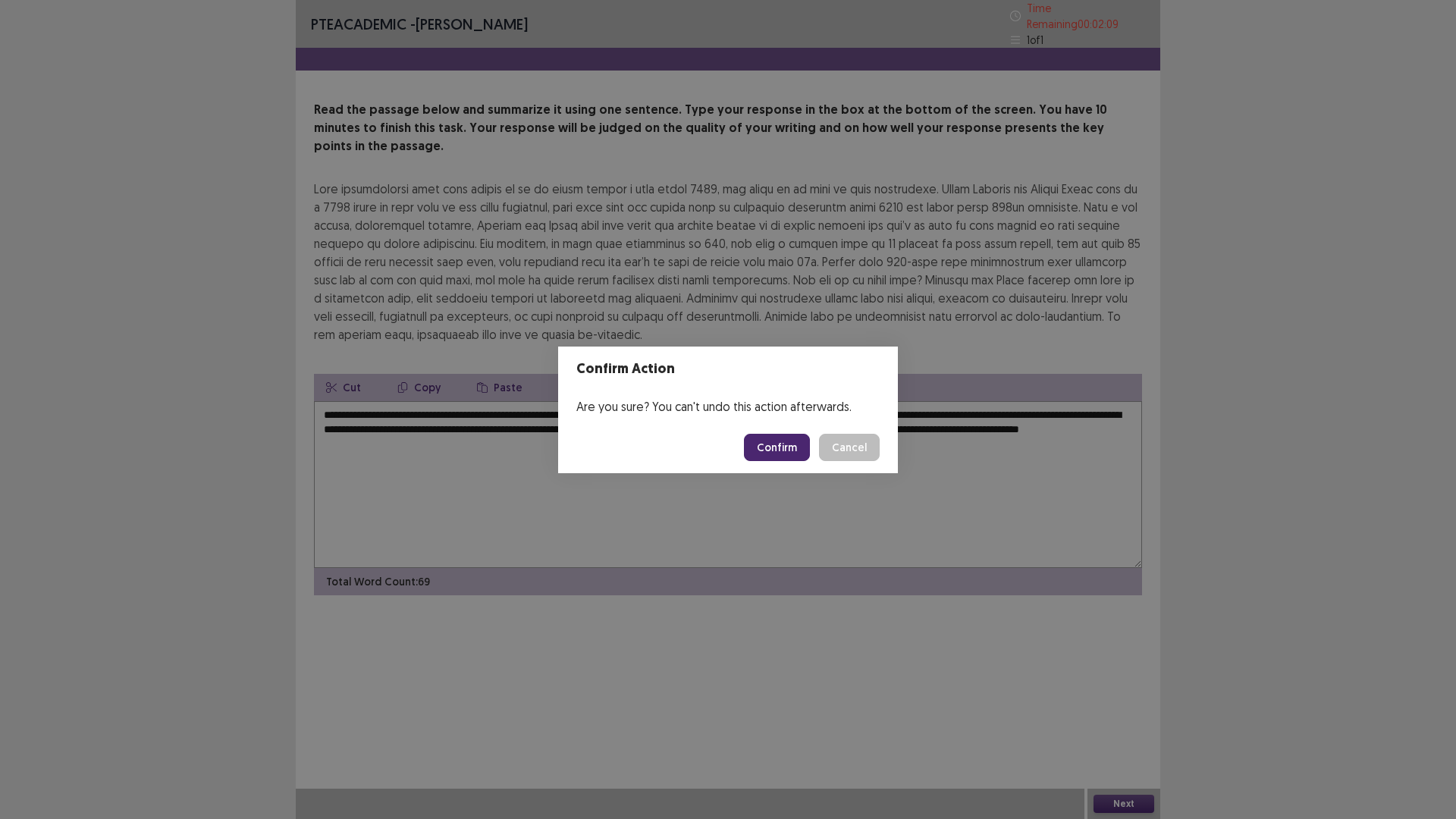
click at [770, 441] on button "Confirm" at bounding box center [777, 448] width 66 height 28
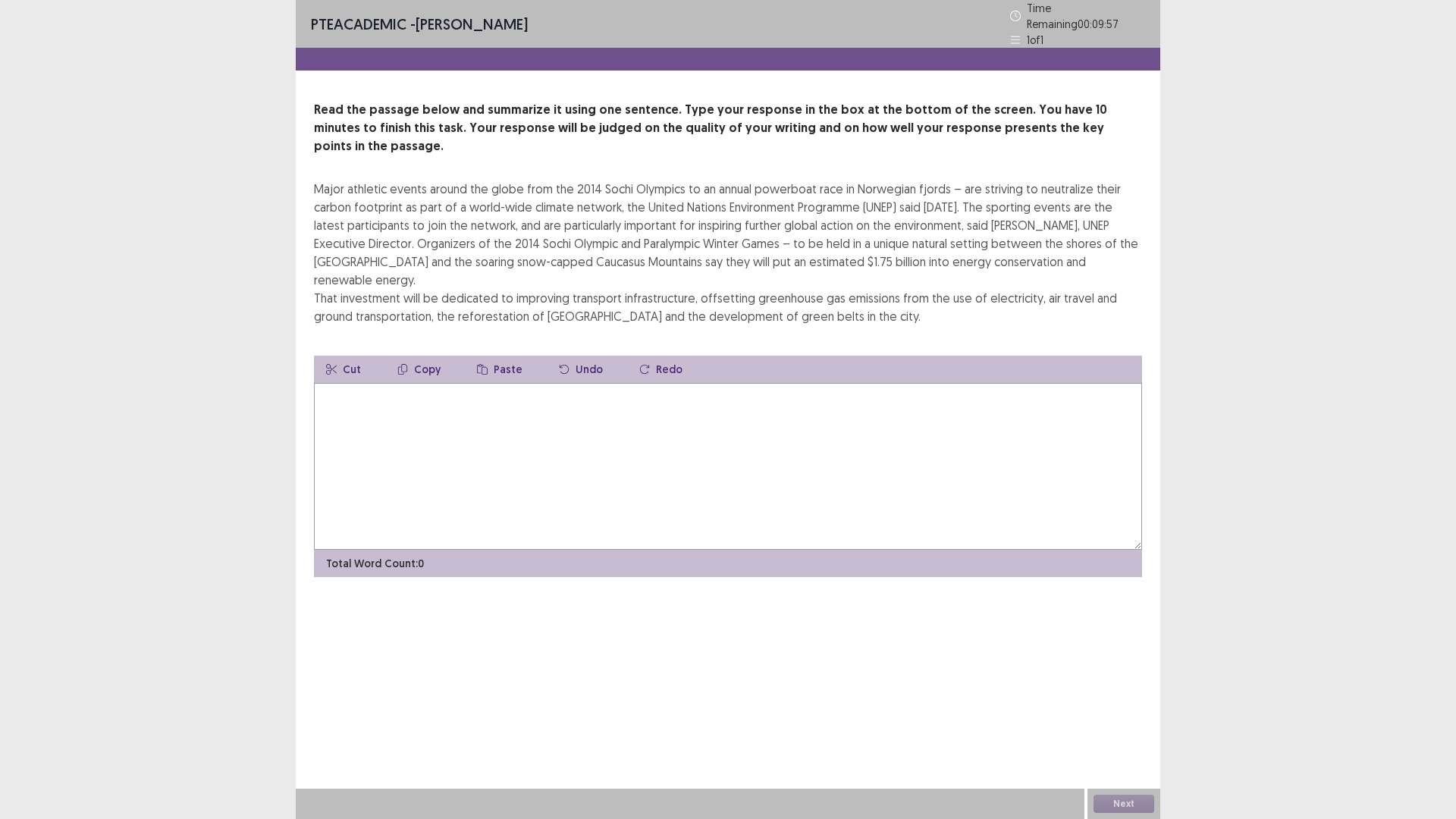
click at [483, 449] on textarea at bounding box center [728, 466] width 828 height 166
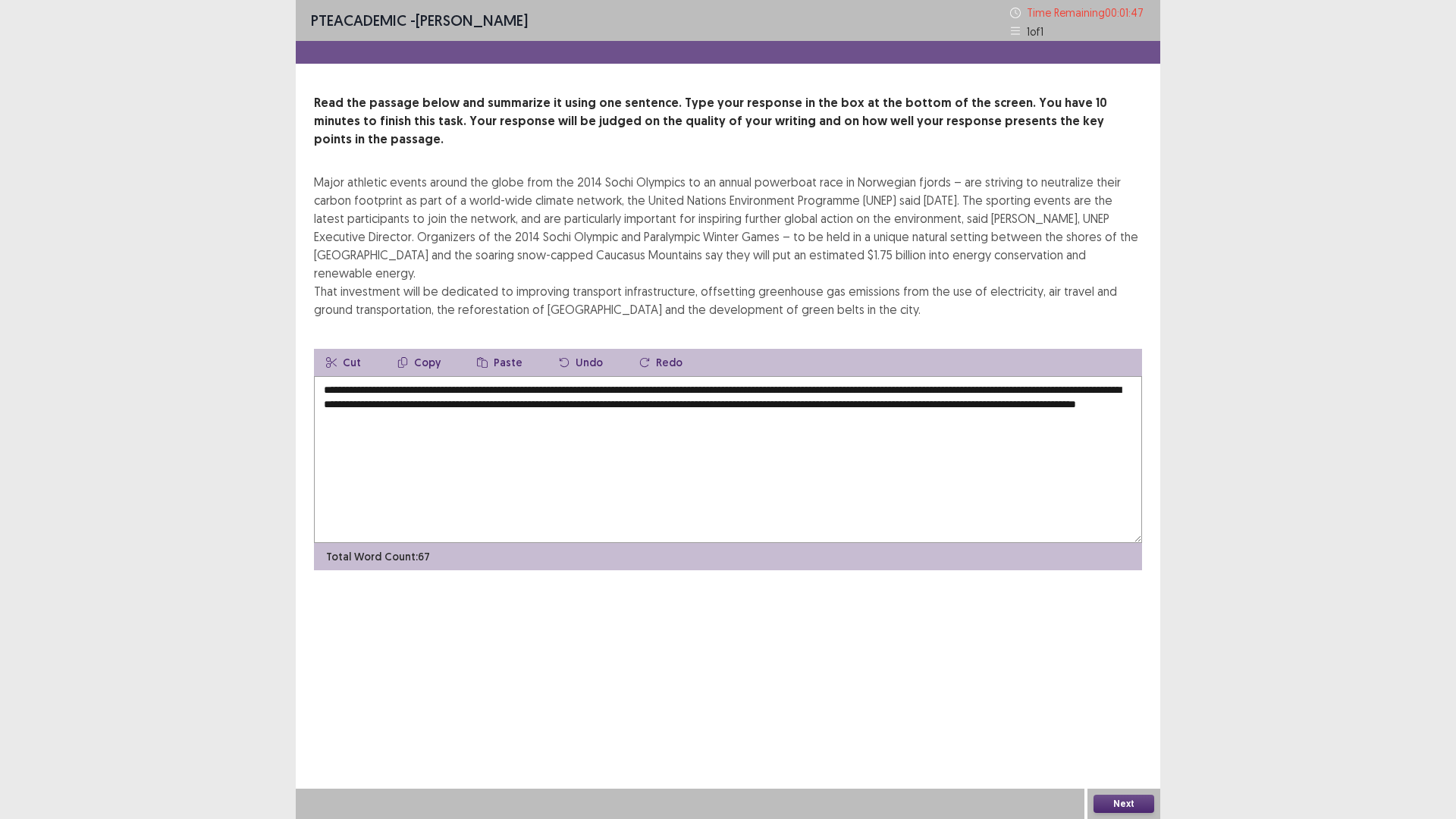
type textarea "**********"
click at [1108, 723] on button "Next" at bounding box center [1124, 803] width 61 height 18
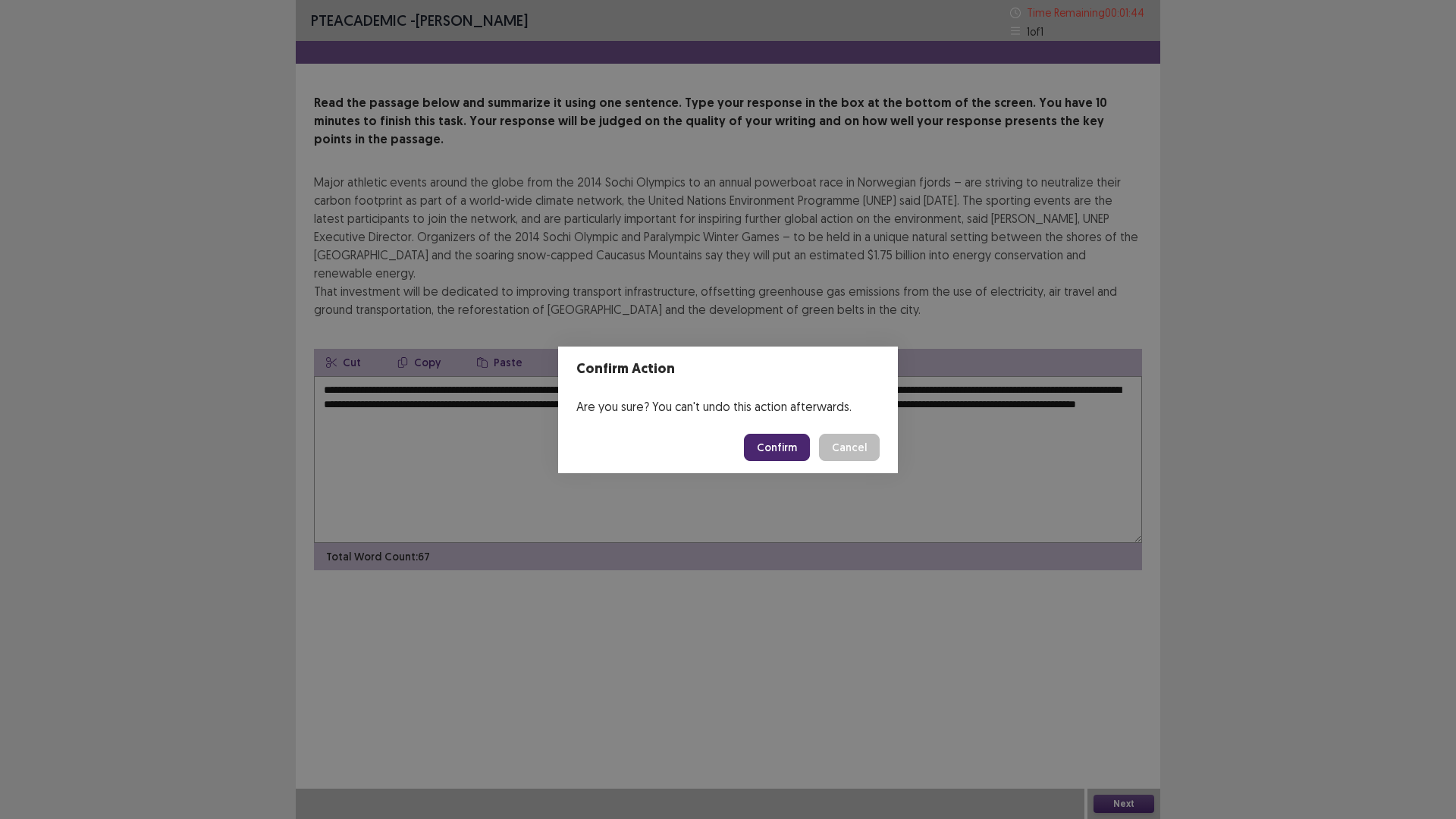
click at [785, 453] on button "Confirm" at bounding box center [777, 448] width 66 height 28
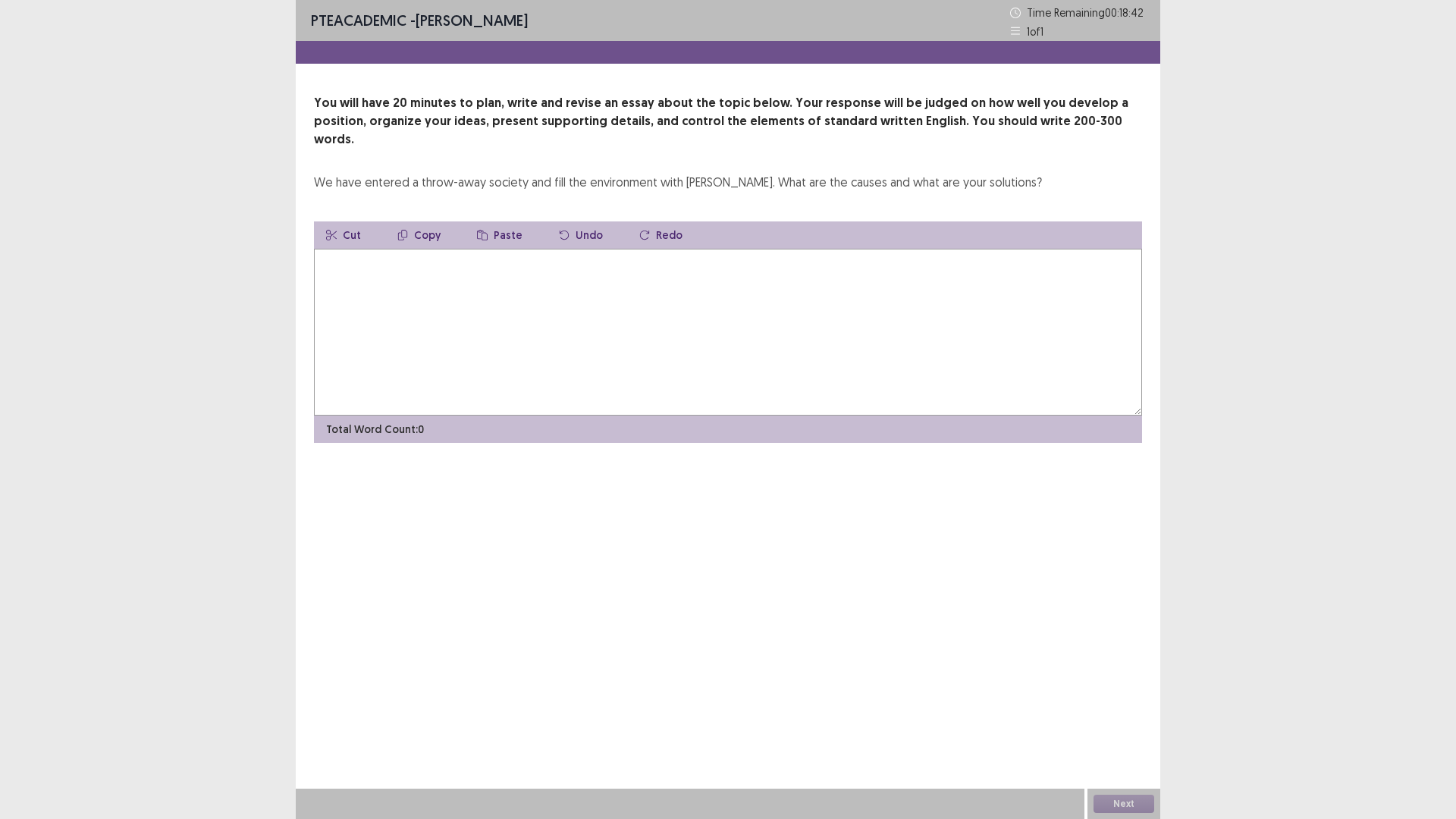
click at [408, 299] on textarea at bounding box center [728, 332] width 828 height 166
click at [492, 249] on textarea "**********" at bounding box center [728, 332] width 828 height 166
click at [528, 249] on textarea "**********" at bounding box center [728, 332] width 828 height 166
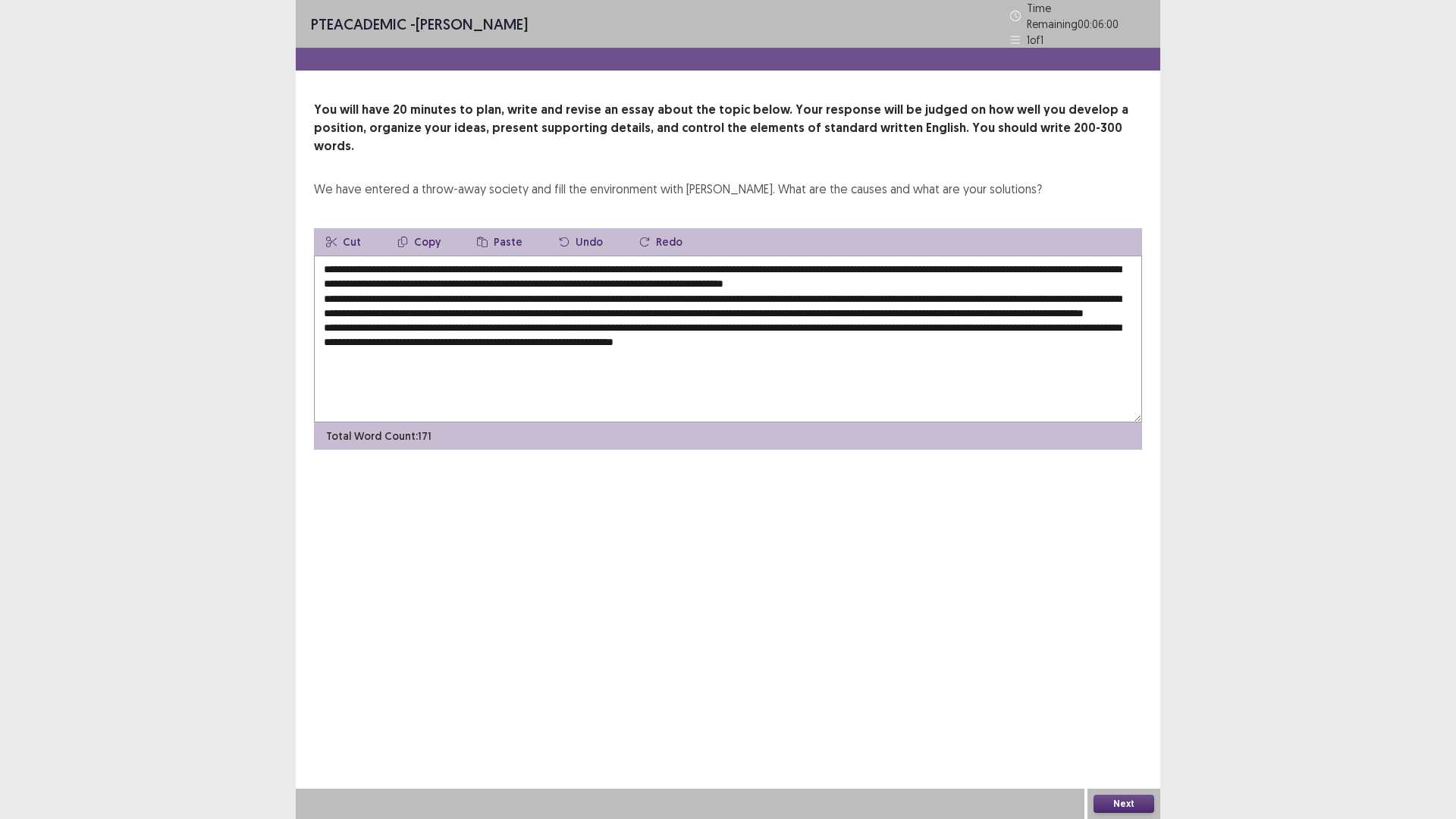
click at [581, 331] on textarea "**********" at bounding box center [728, 339] width 828 height 166
click at [730, 318] on textarea "**********" at bounding box center [728, 339] width 828 height 166
click at [753, 334] on textarea "**********" at bounding box center [728, 339] width 828 height 166
click at [754, 331] on textarea "**********" at bounding box center [728, 339] width 828 height 166
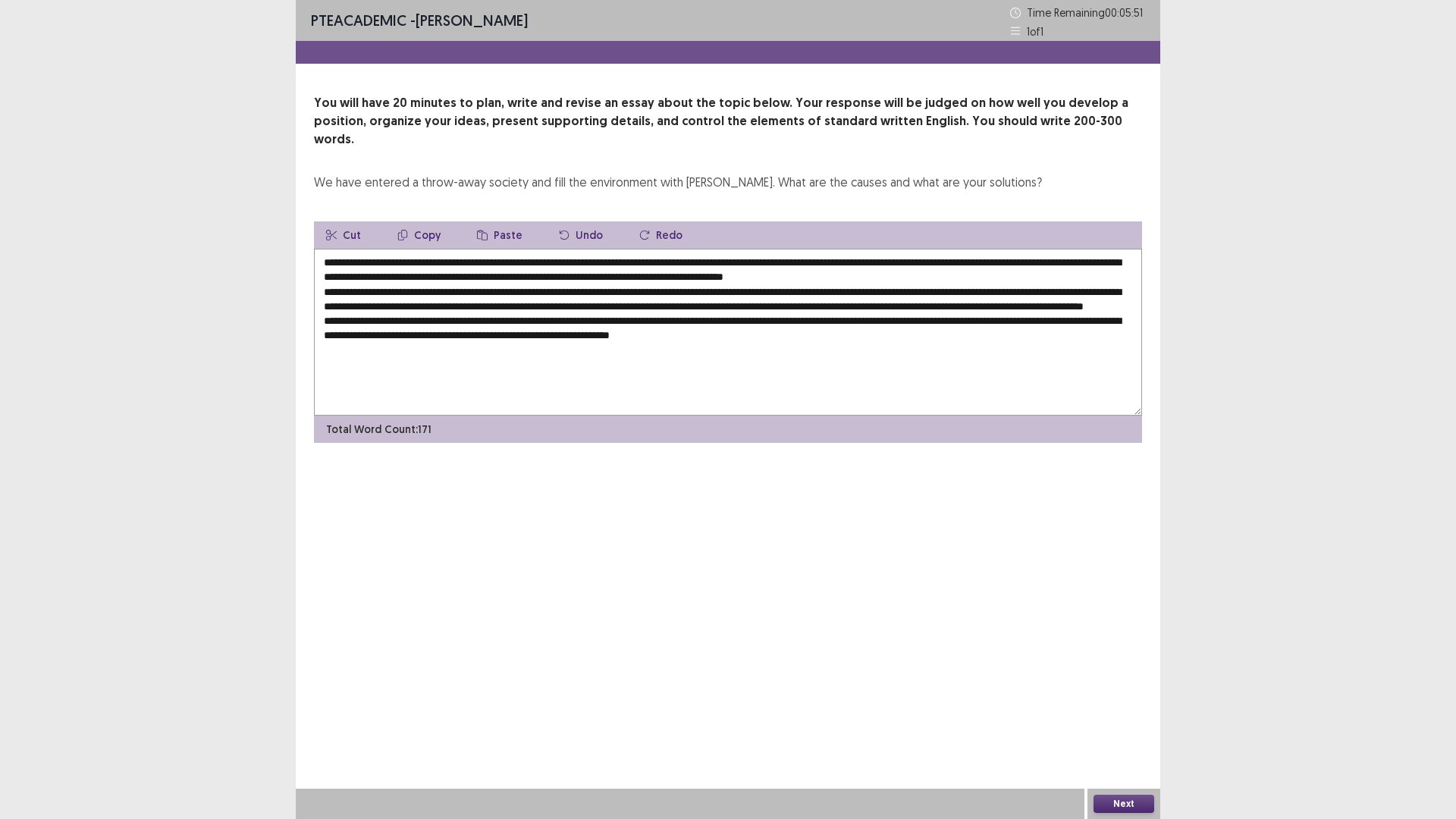
click at [768, 333] on textarea "**********" at bounding box center [728, 332] width 828 height 166
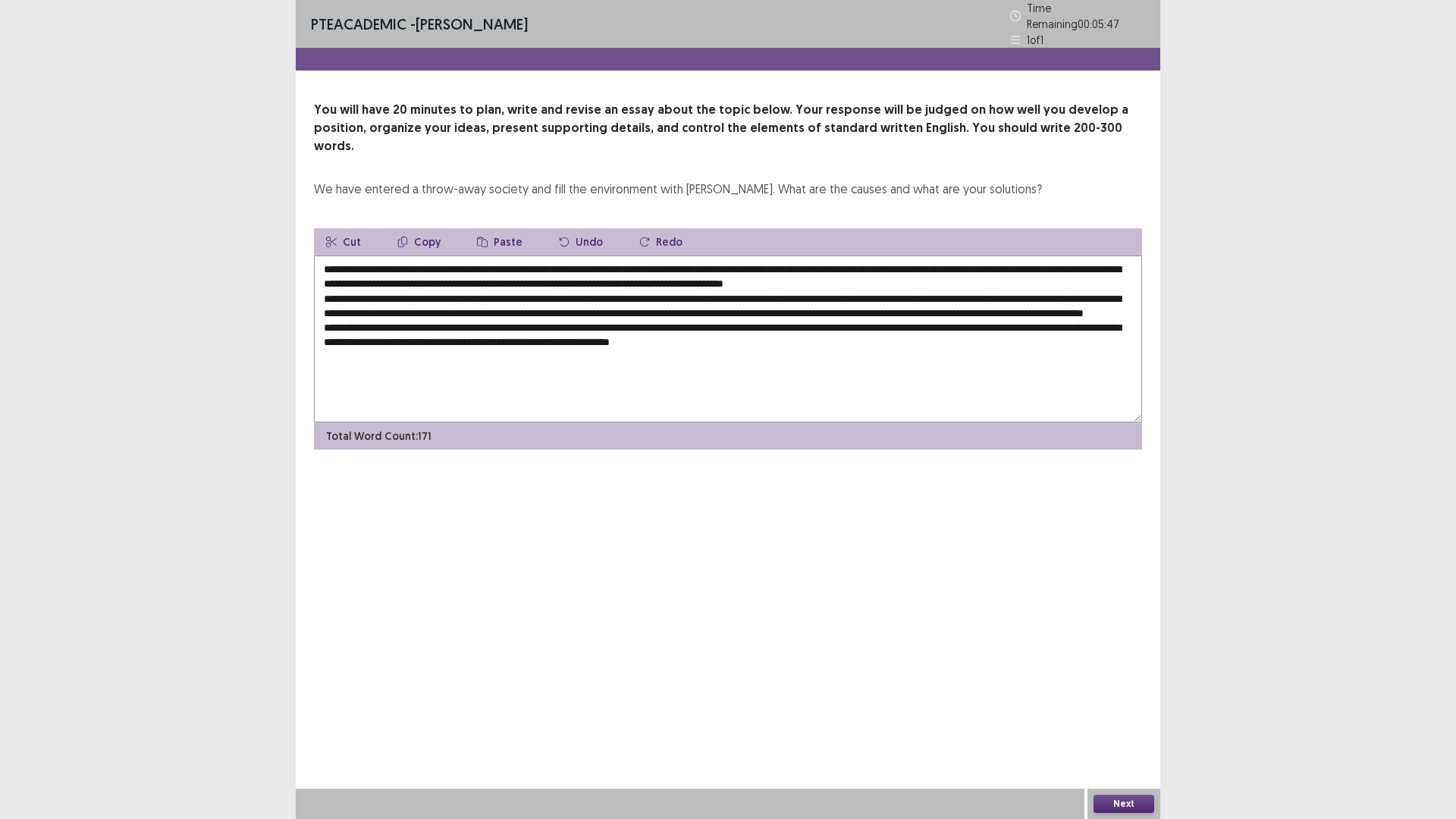
click at [861, 336] on textarea "**********" at bounding box center [728, 339] width 828 height 166
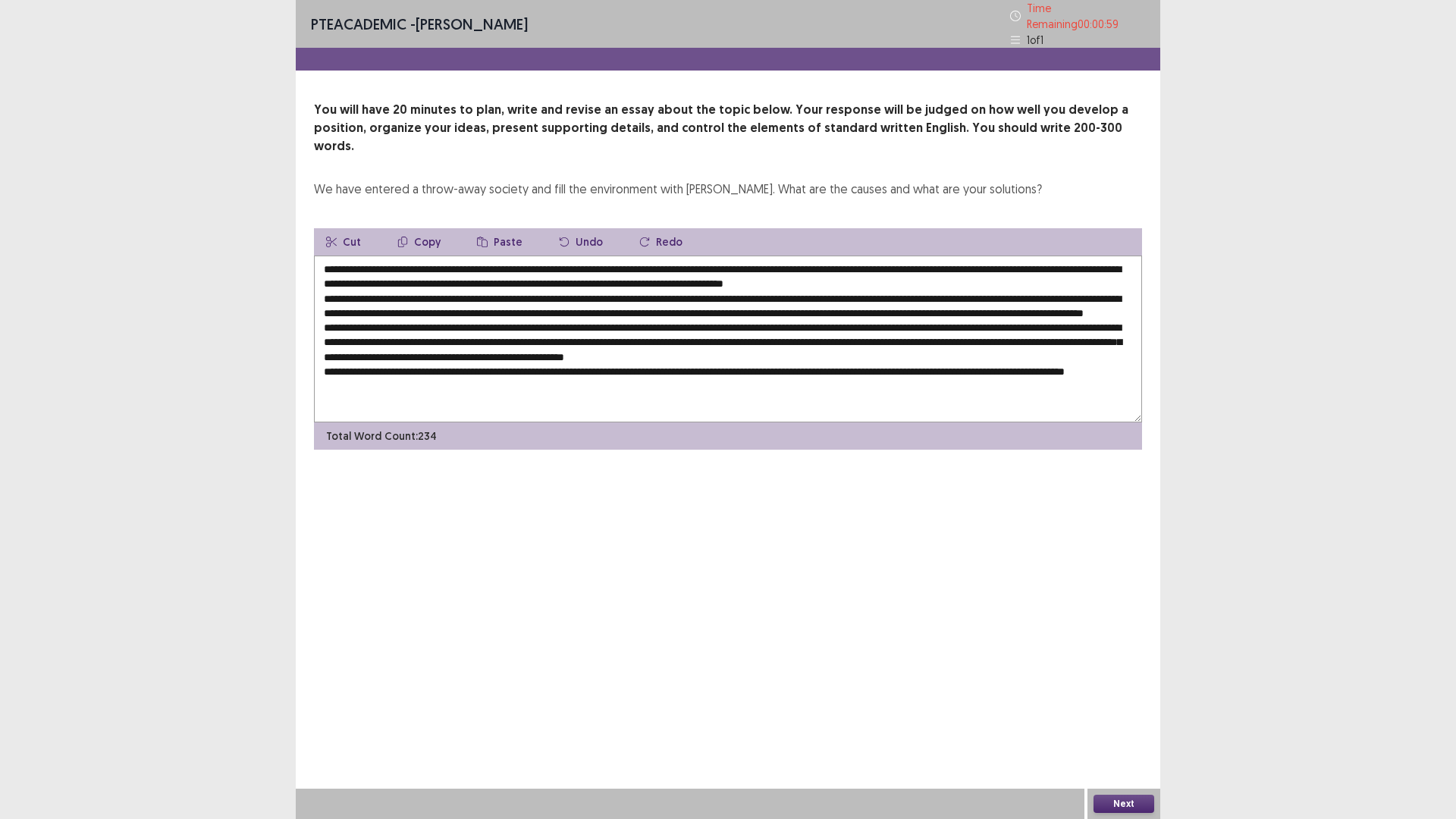
type textarea "**********"
click at [1128, 723] on button "Next" at bounding box center [1124, 803] width 61 height 18
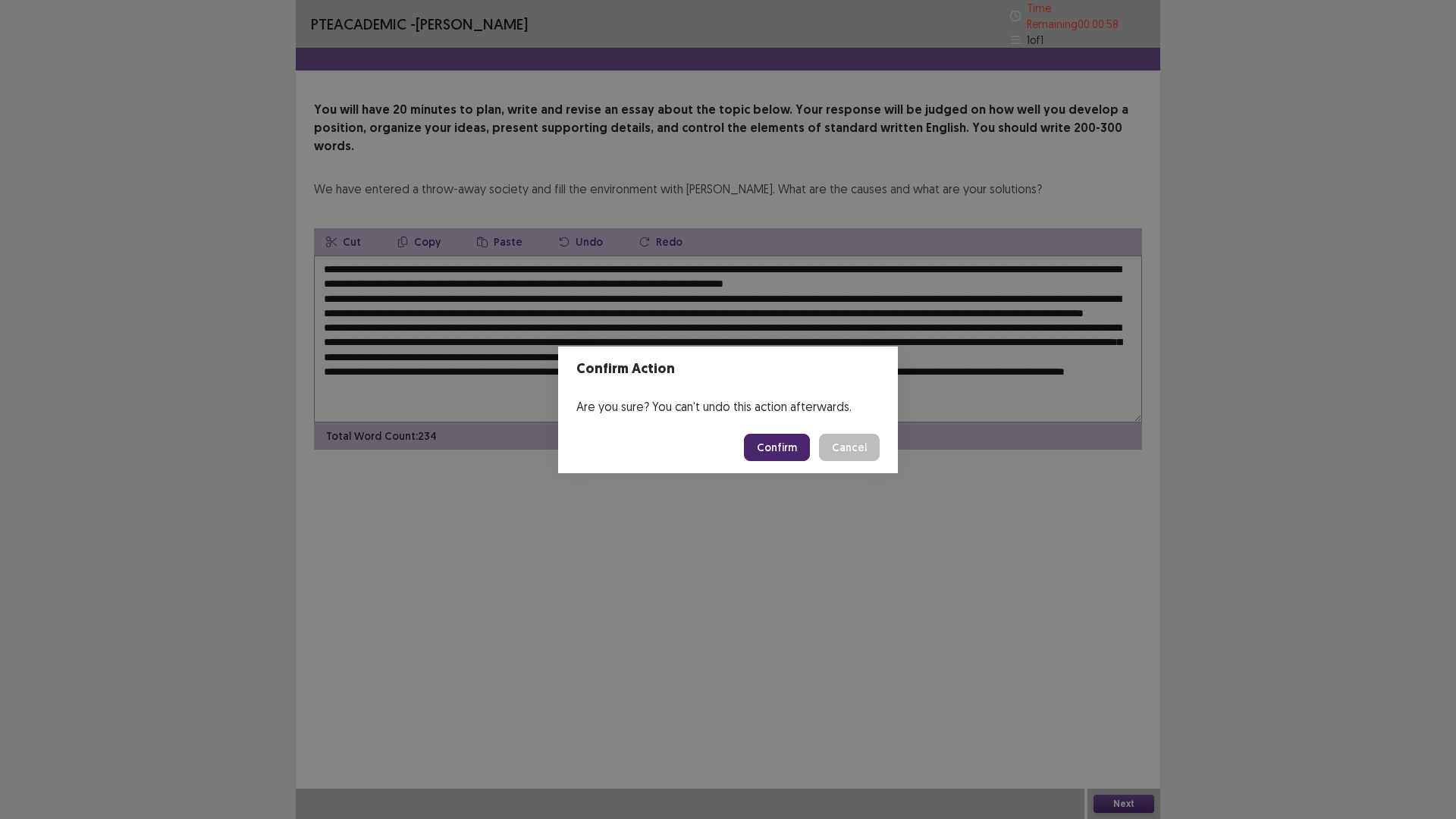
click at [778, 450] on button "Confirm" at bounding box center [777, 448] width 66 height 28
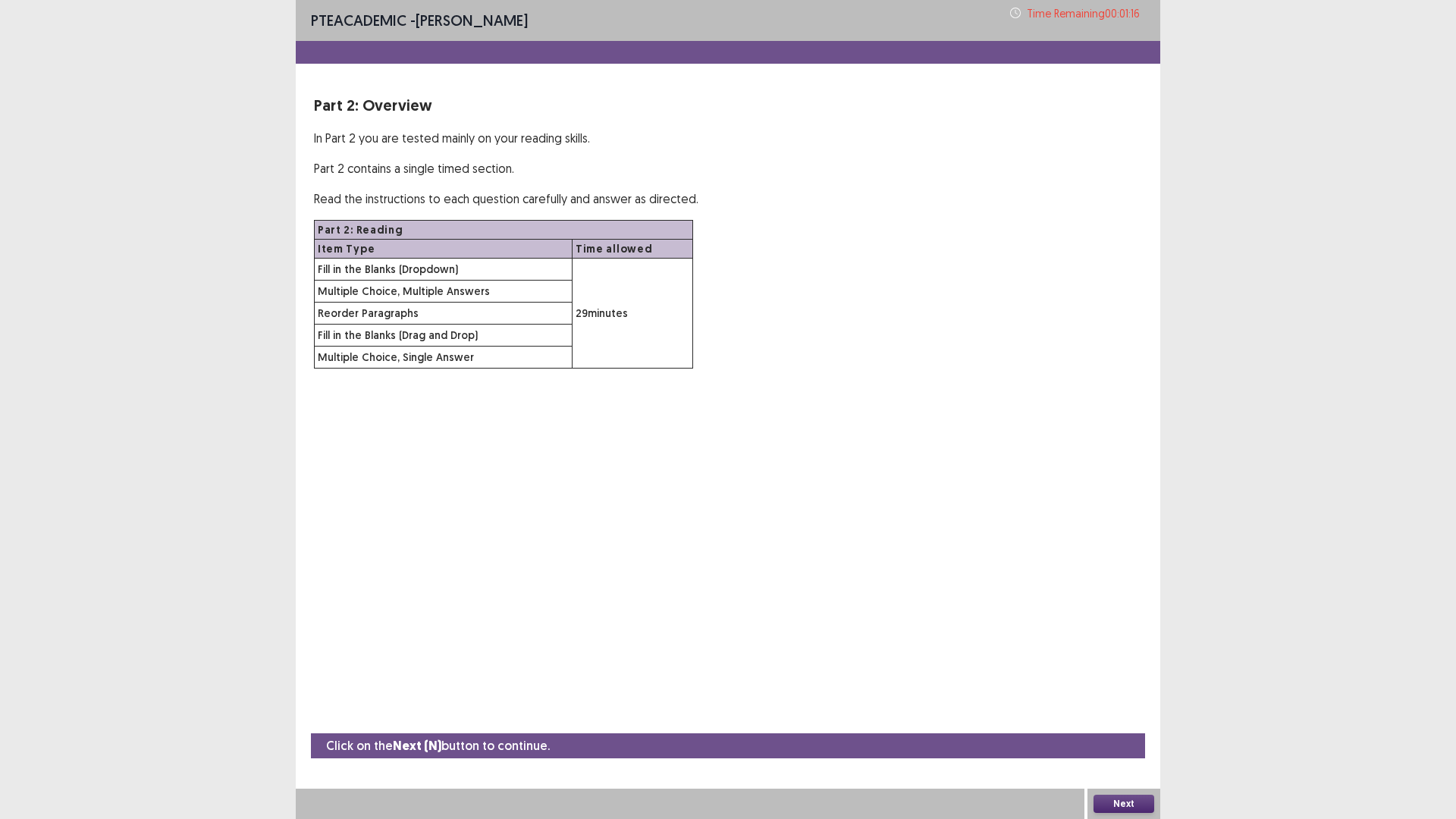
click at [1123, 723] on button "Next" at bounding box center [1124, 803] width 61 height 18
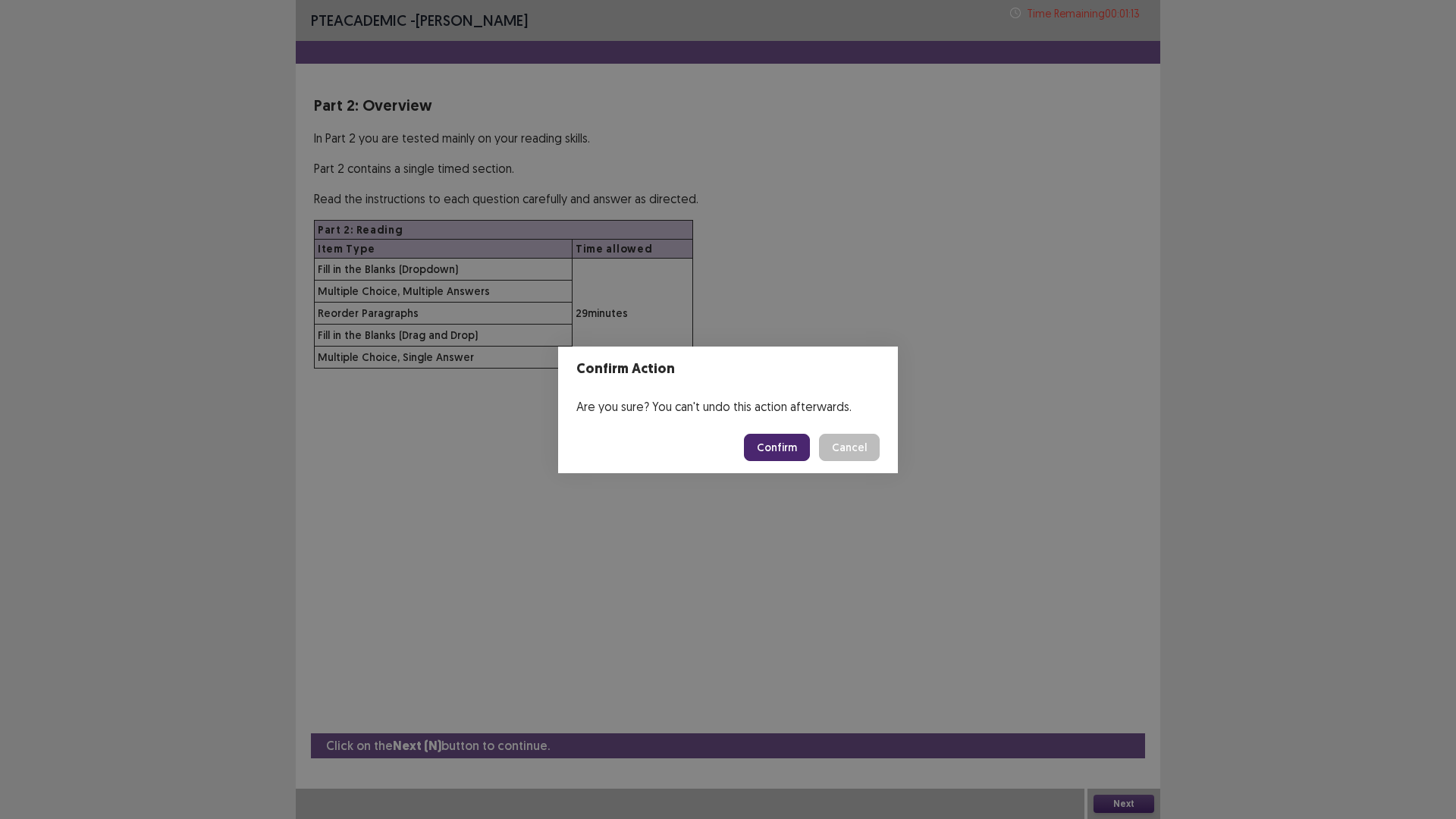
click at [787, 443] on button "Confirm" at bounding box center [777, 448] width 66 height 28
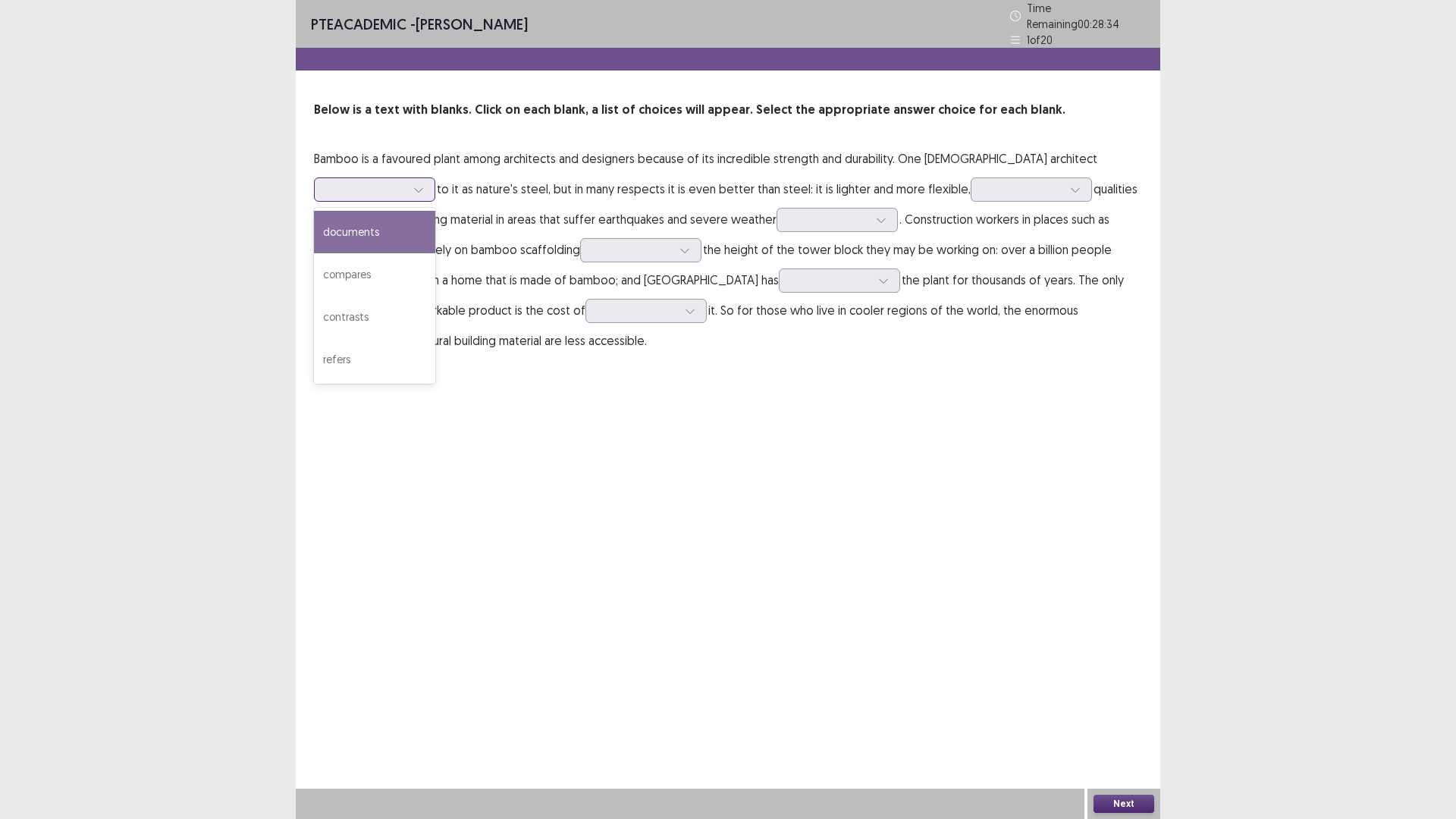
click at [345, 192] on div at bounding box center [365, 189] width 82 height 18
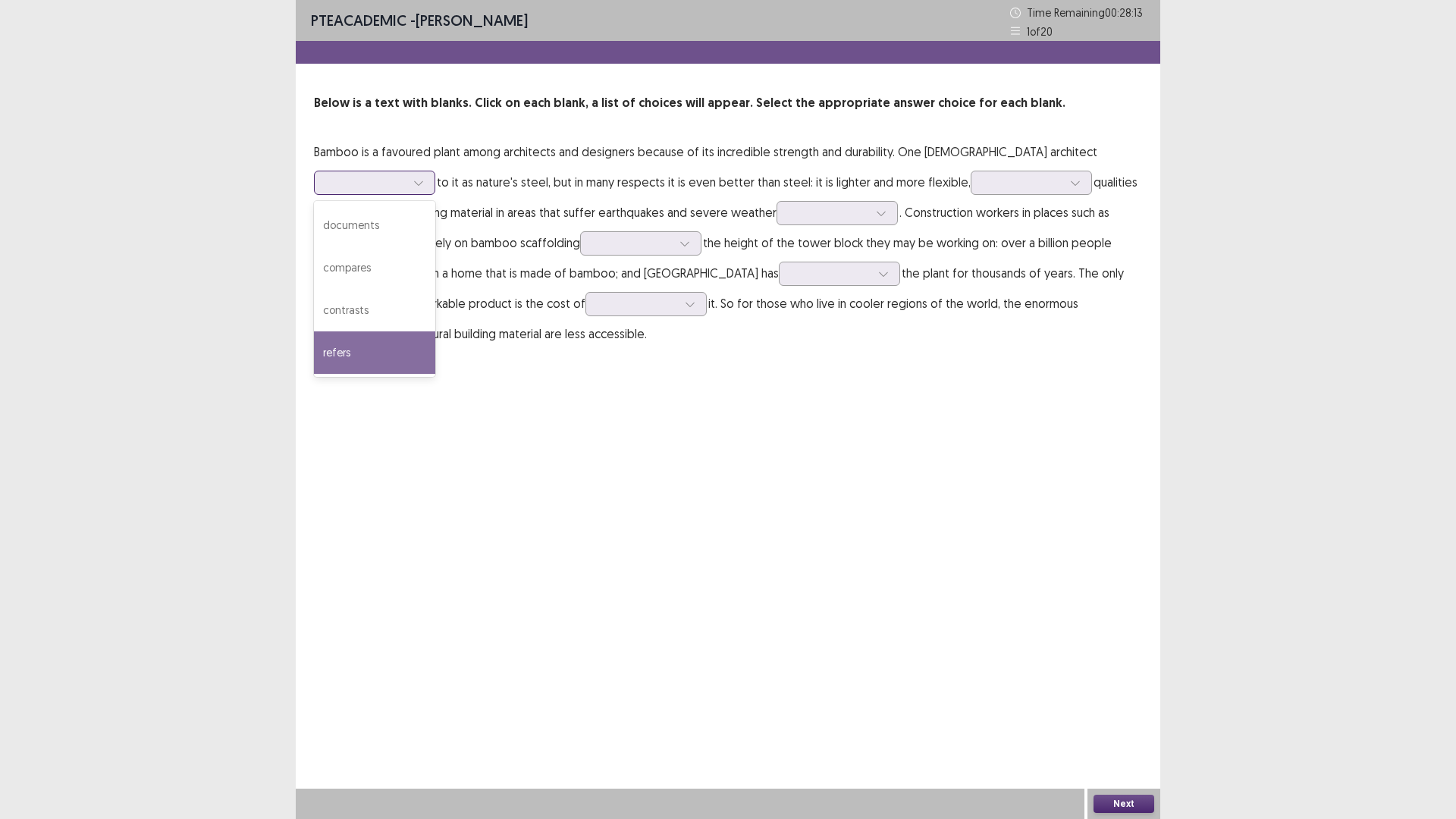
click at [330, 355] on div "refers" at bounding box center [374, 352] width 121 height 42
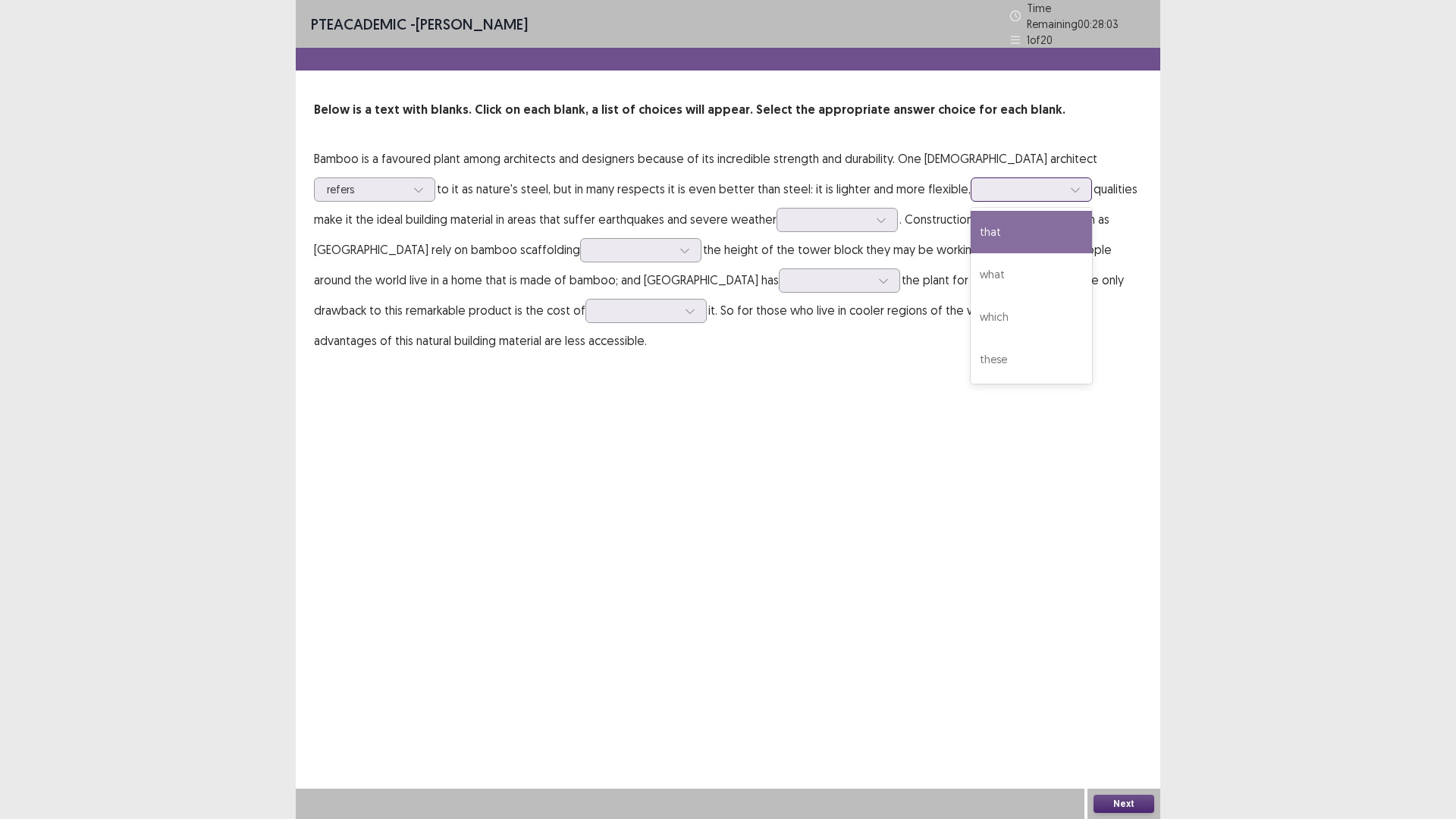
click at [995, 182] on div at bounding box center [1023, 189] width 79 height 15
click at [989, 229] on div "that" at bounding box center [1031, 231] width 121 height 42
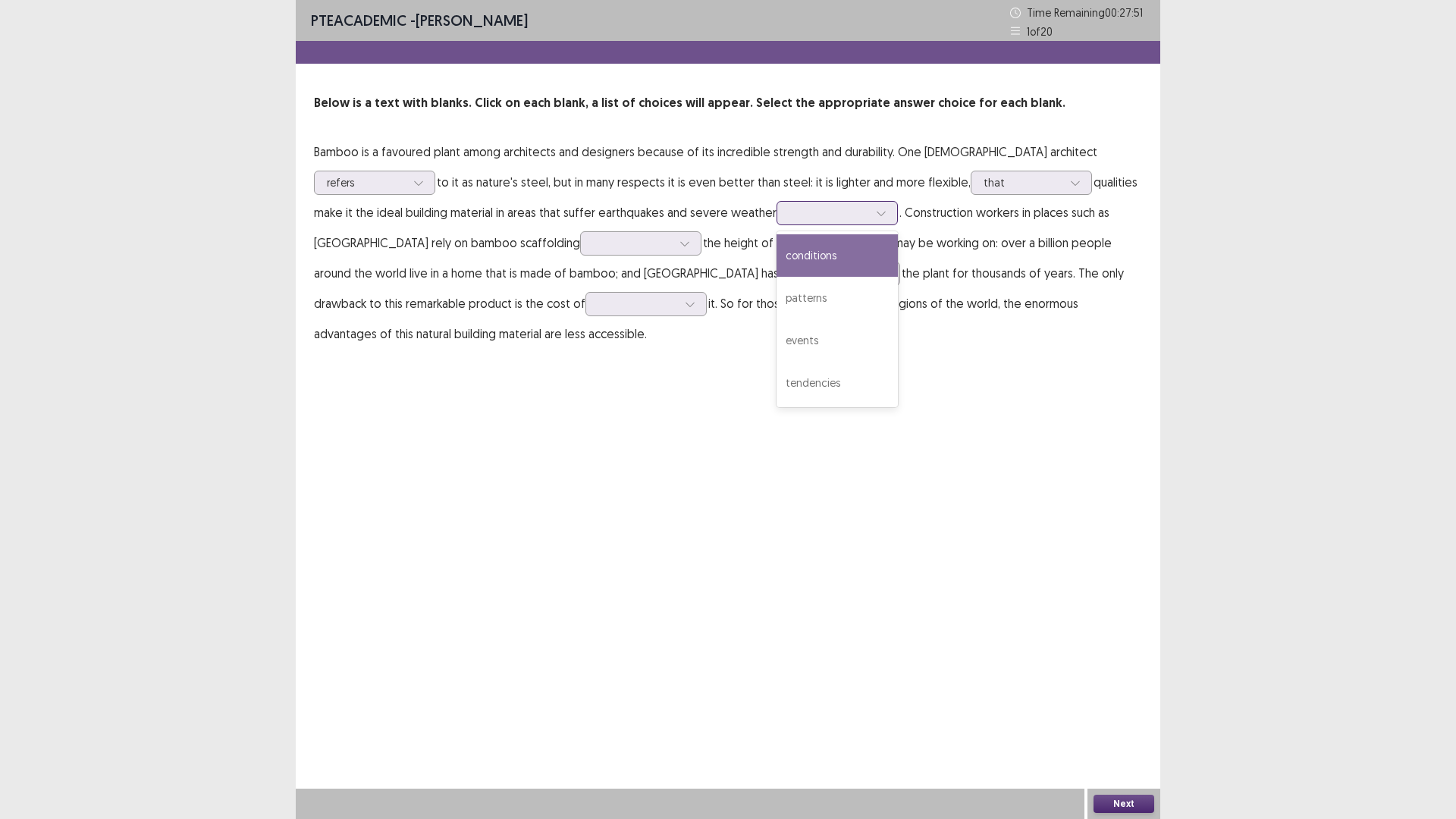
click at [817, 215] on div at bounding box center [829, 213] width 79 height 15
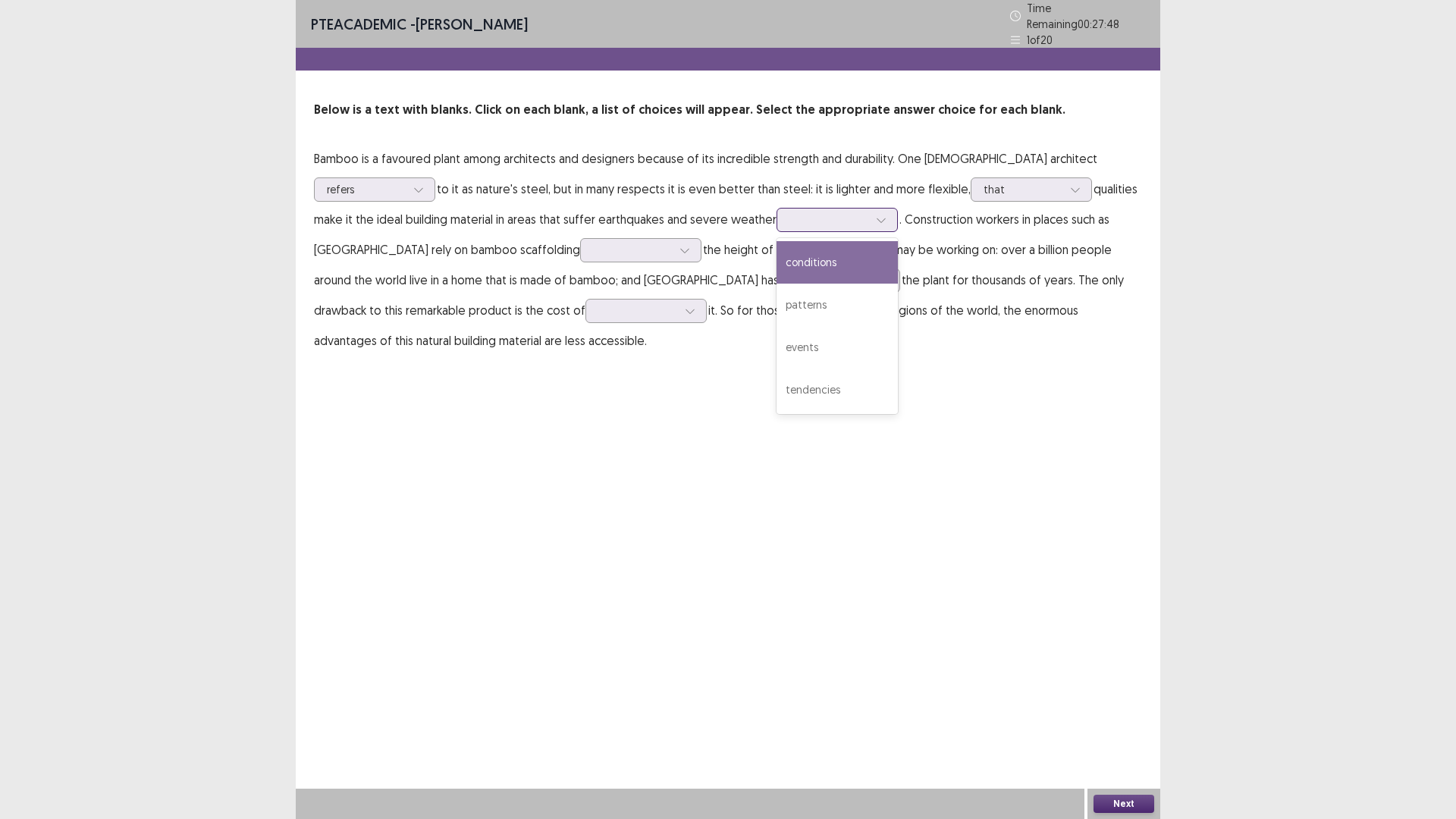
click at [817, 263] on div "conditions" at bounding box center [837, 262] width 121 height 42
click at [593, 243] on div at bounding box center [632, 250] width 79 height 15
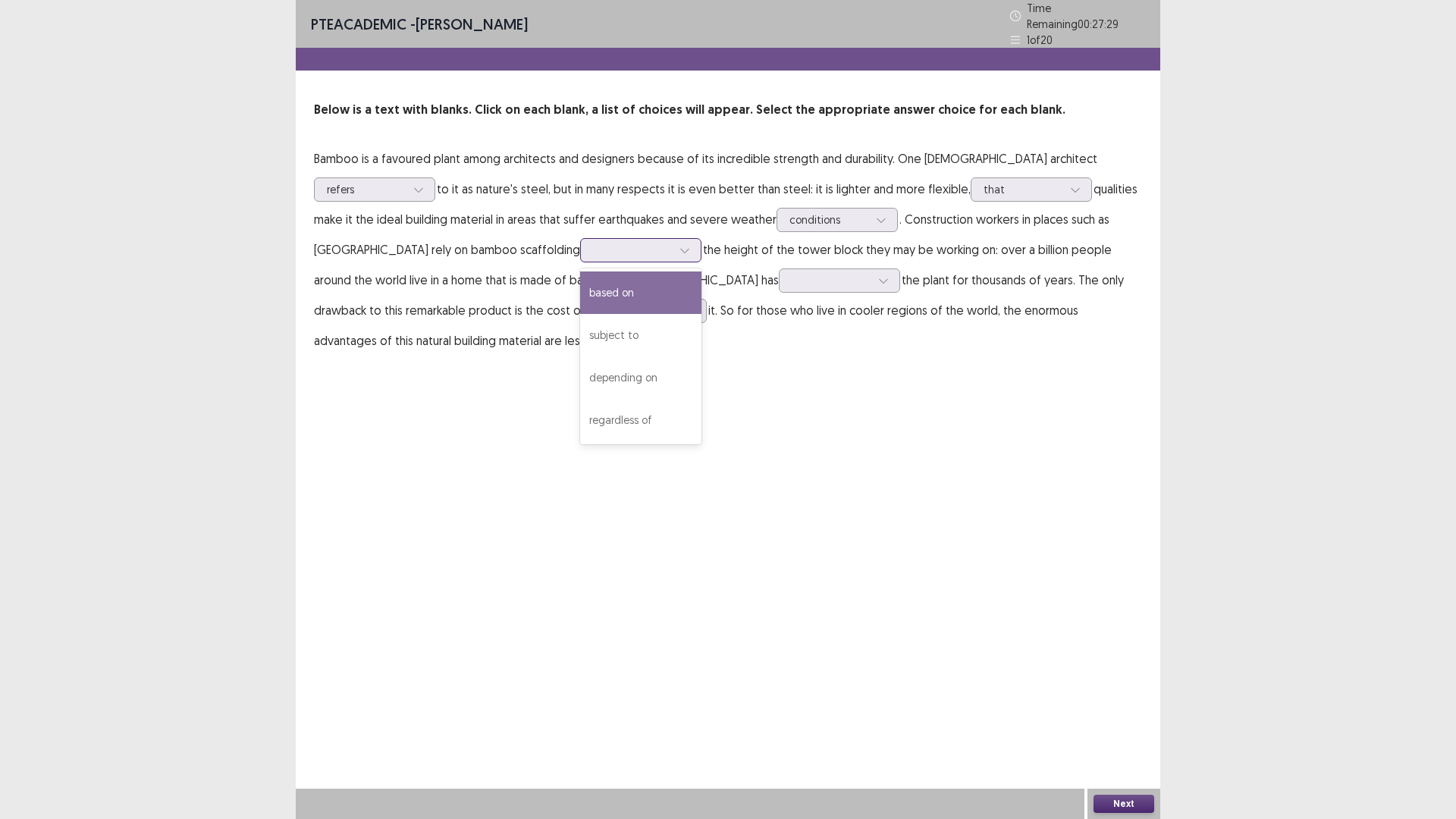
click at [580, 285] on div "based on" at bounding box center [640, 292] width 121 height 42
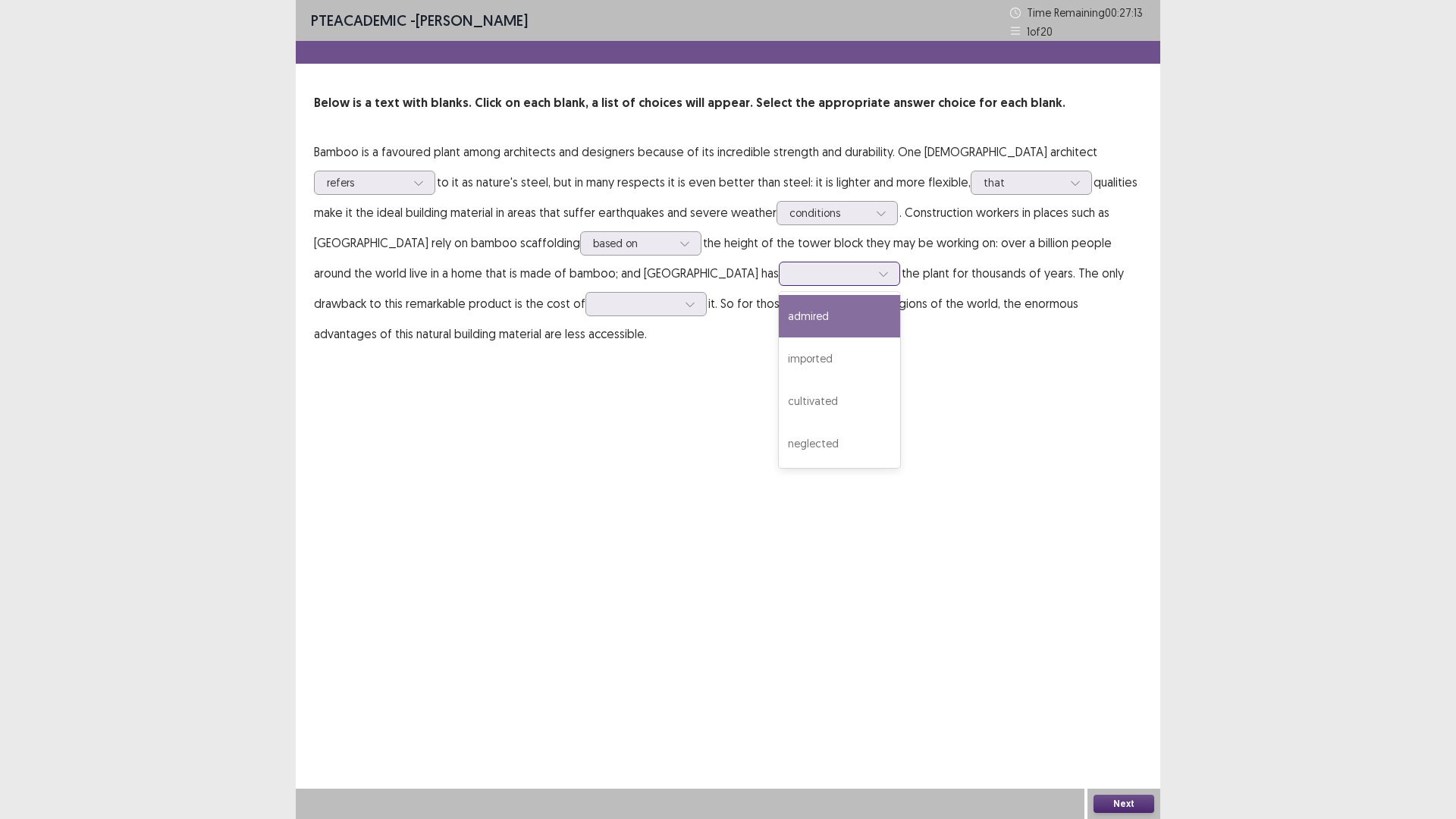
click at [791, 281] on div at bounding box center [831, 273] width 79 height 15
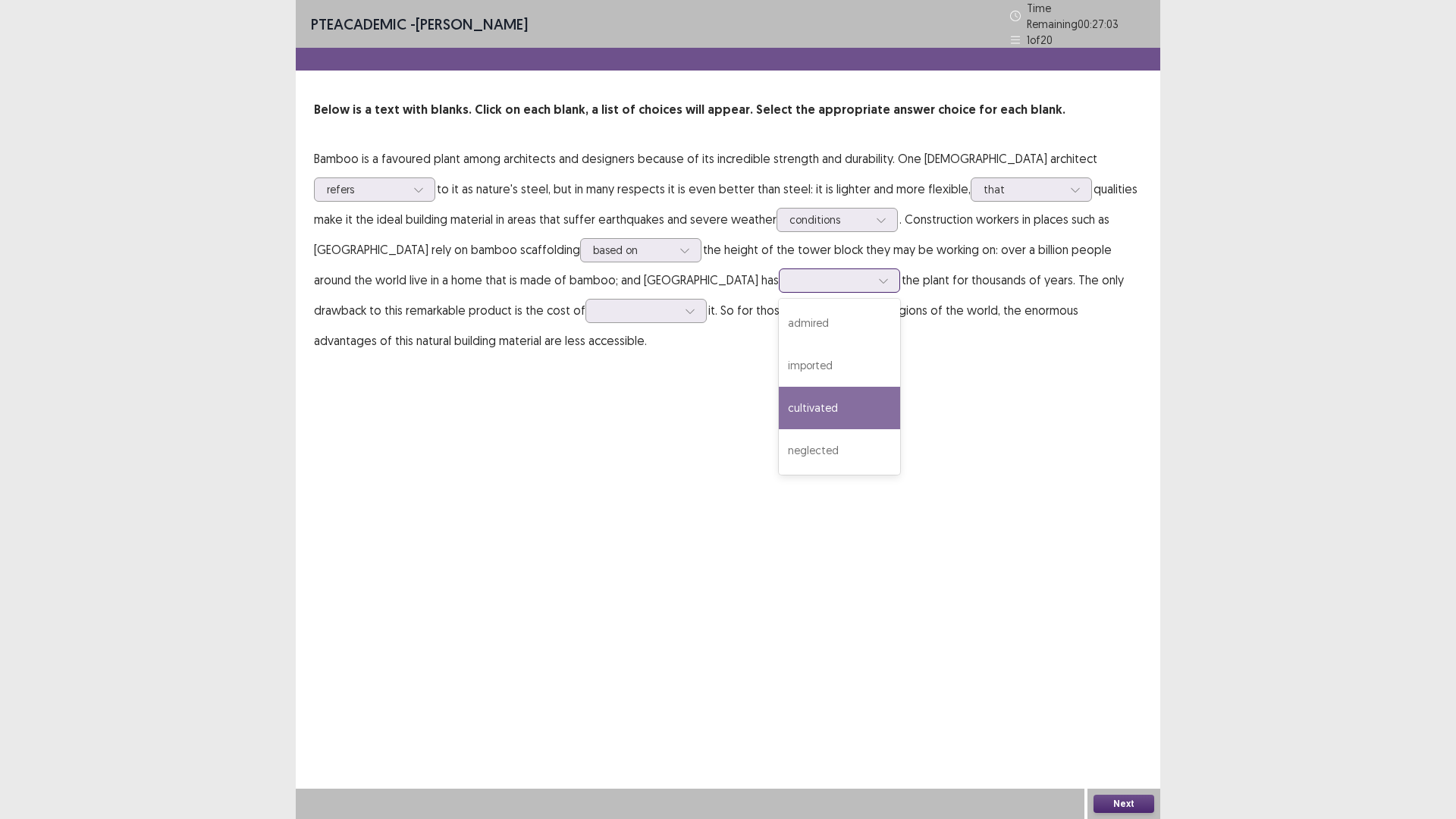
click at [779, 405] on div "cultivated" at bounding box center [839, 408] width 121 height 42
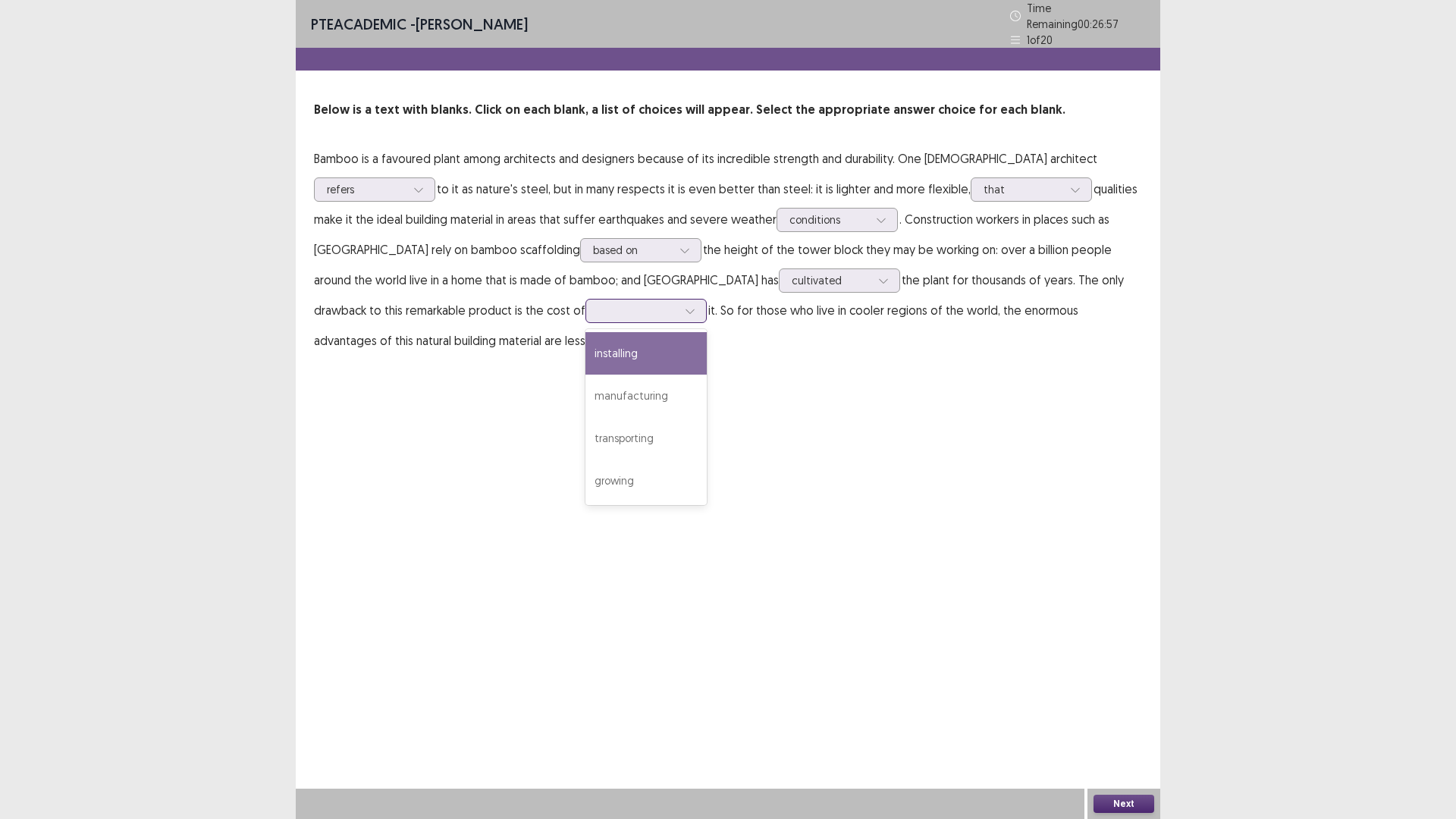
click at [599, 305] on div at bounding box center [638, 310] width 79 height 15
click at [586, 395] on div "manufacturing" at bounding box center [646, 396] width 121 height 42
click at [1123, 723] on button "Next" at bounding box center [1124, 803] width 61 height 18
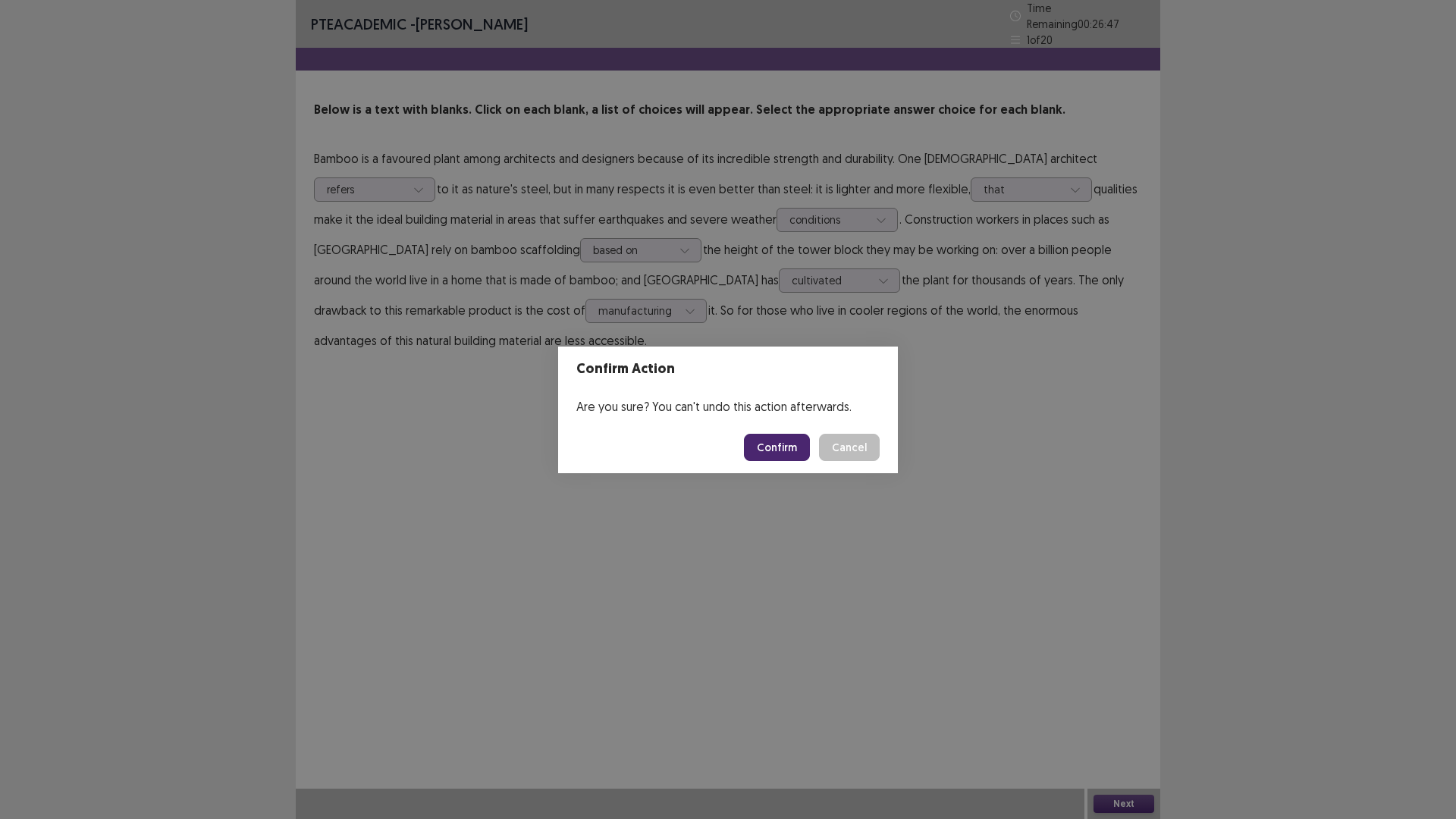
click at [787, 439] on button "Confirm" at bounding box center [777, 448] width 66 height 28
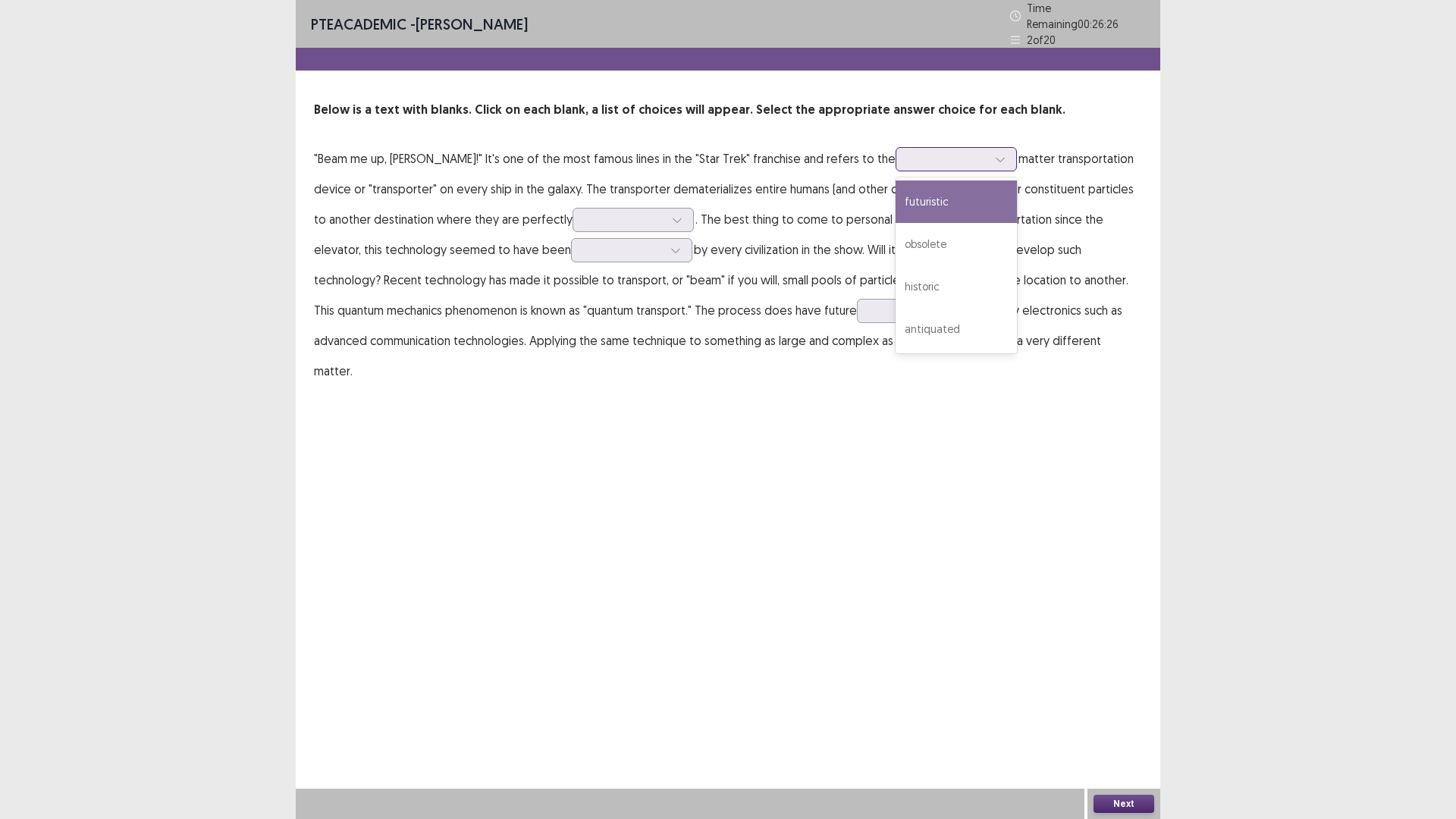
click at [900, 162] on div at bounding box center [956, 158] width 121 height 25
click at [896, 284] on div "historic" at bounding box center [956, 286] width 121 height 42
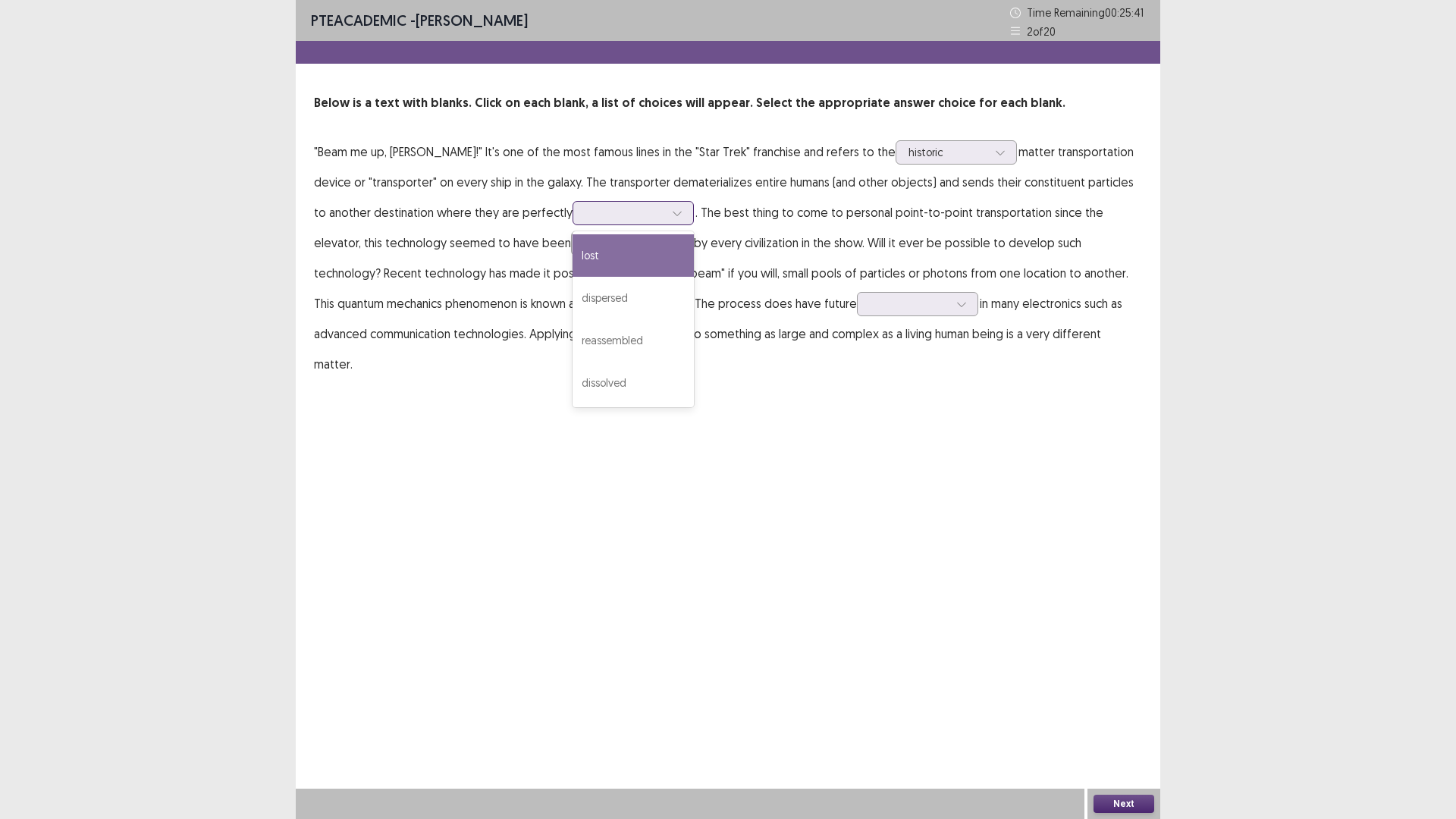
click at [586, 213] on div at bounding box center [625, 213] width 79 height 15
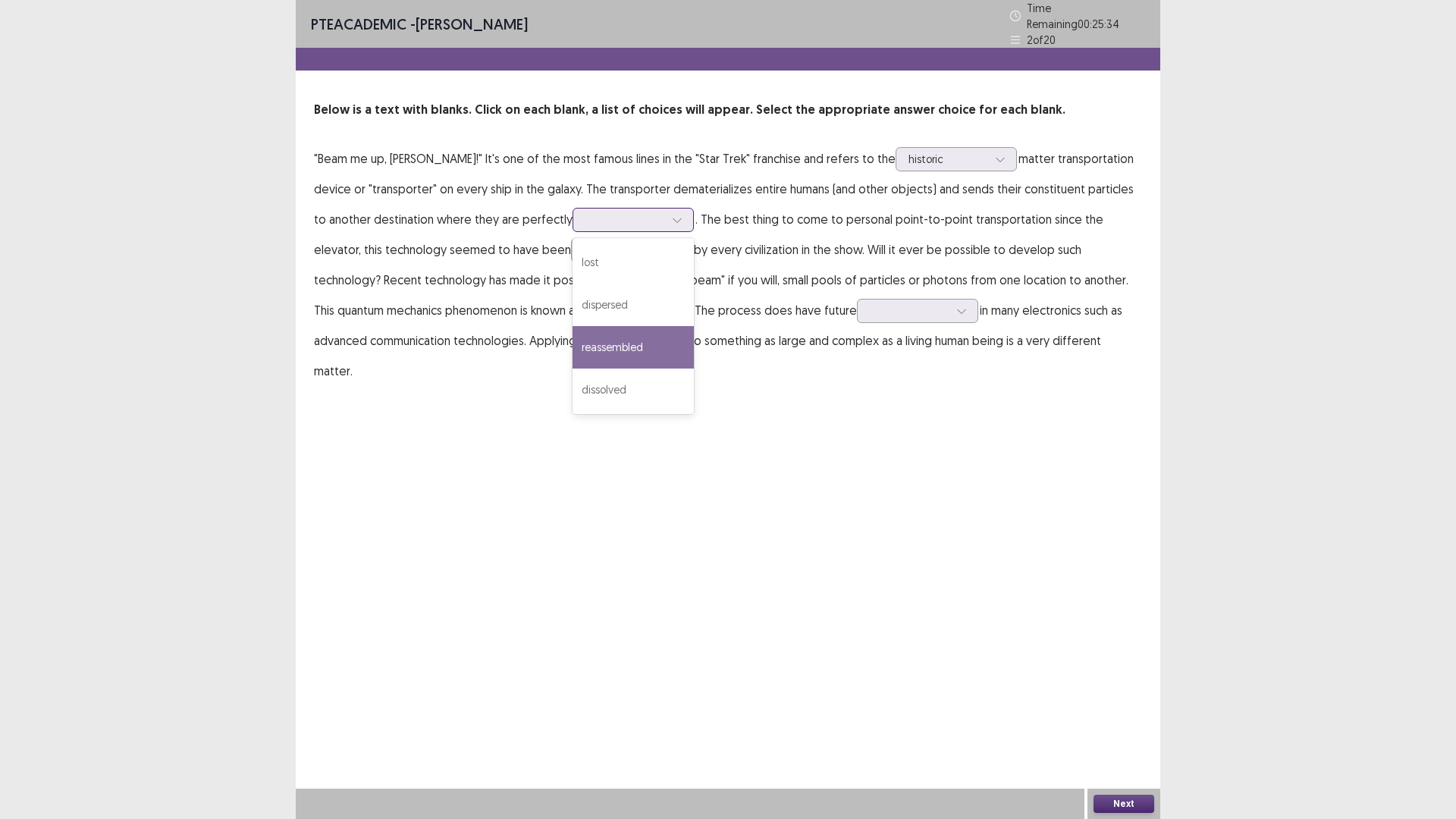
click at [573, 342] on div "reassembled" at bounding box center [633, 346] width 121 height 42
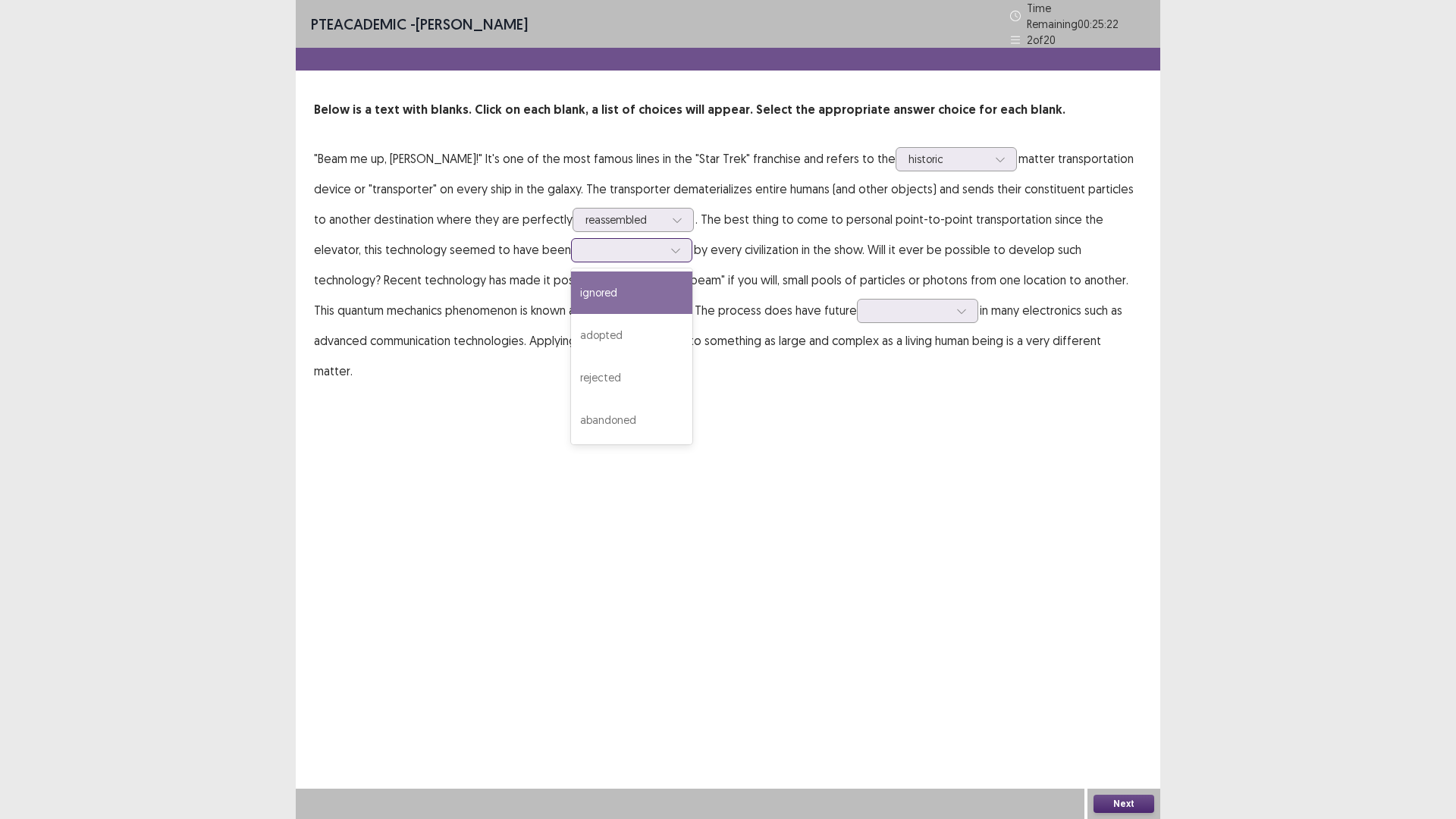
click at [584, 248] on div at bounding box center [623, 250] width 79 height 15
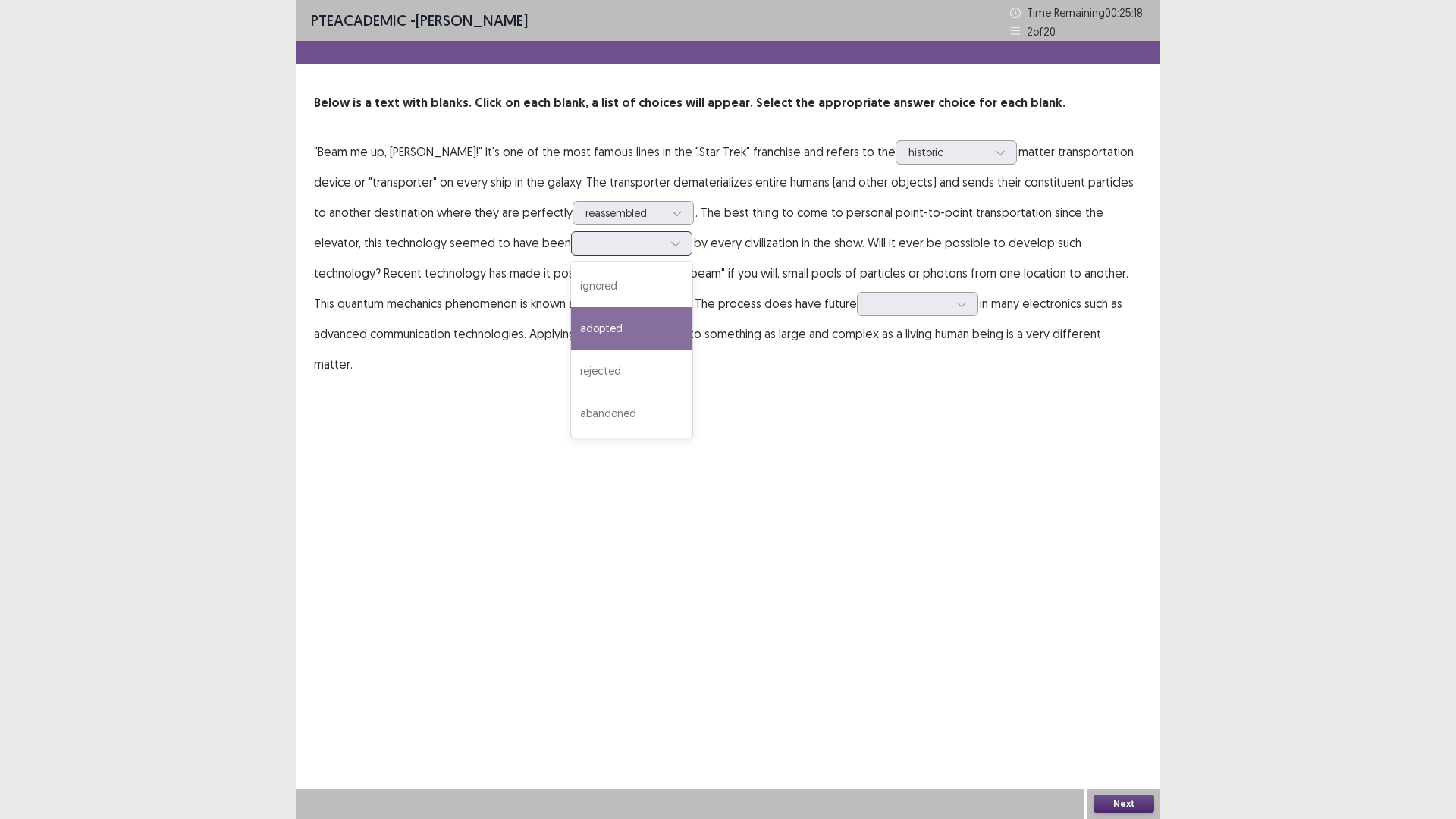
click at [571, 323] on div "adopted" at bounding box center [631, 328] width 121 height 42
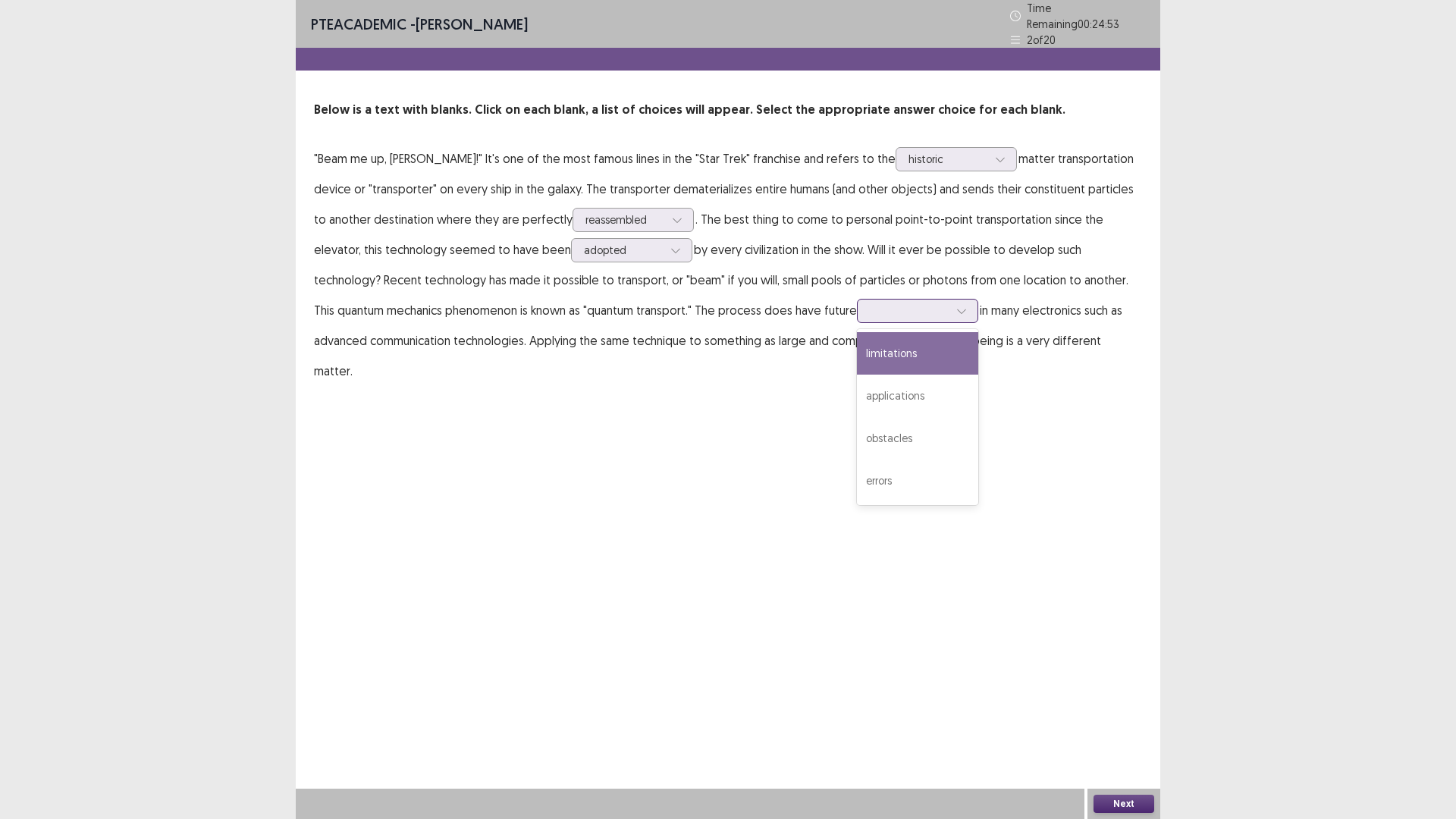
click at [870, 306] on div at bounding box center [910, 310] width 79 height 15
click at [857, 392] on div "applications" at bounding box center [918, 396] width 121 height 42
click at [1118, 723] on button "Next" at bounding box center [1124, 803] width 61 height 18
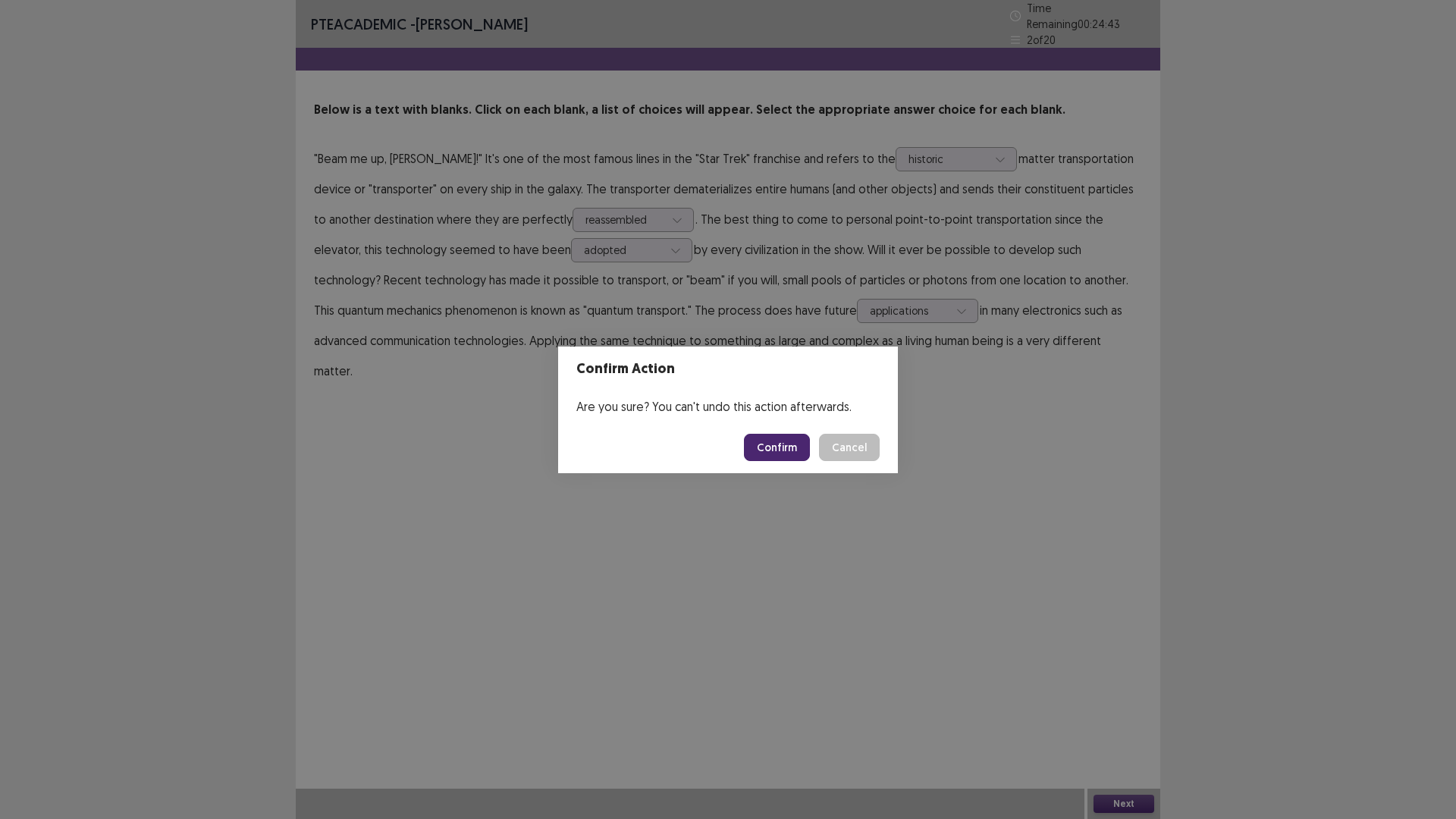
click at [765, 448] on button "Confirm" at bounding box center [777, 448] width 66 height 28
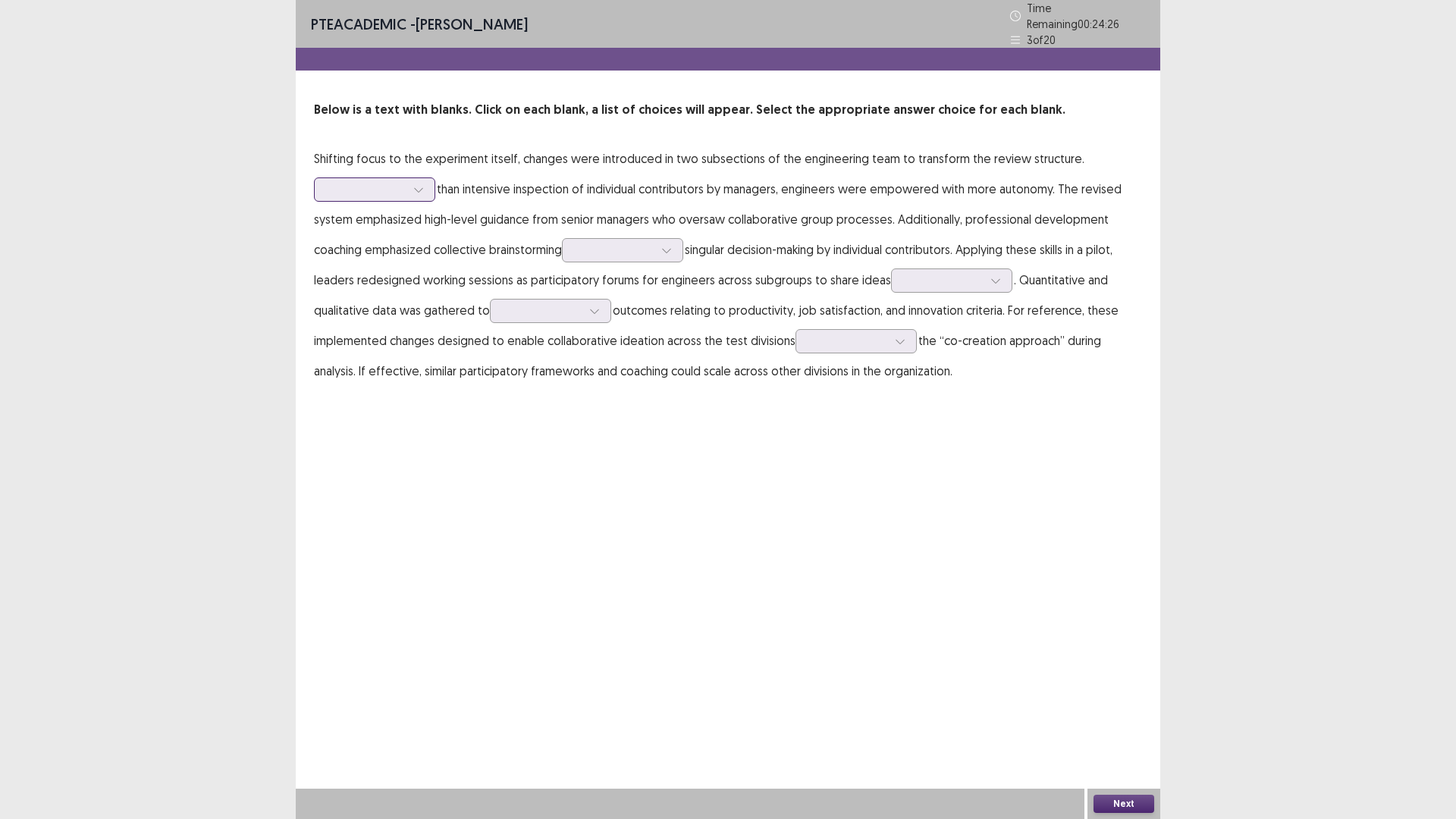
click at [380, 187] on div at bounding box center [366, 189] width 79 height 15
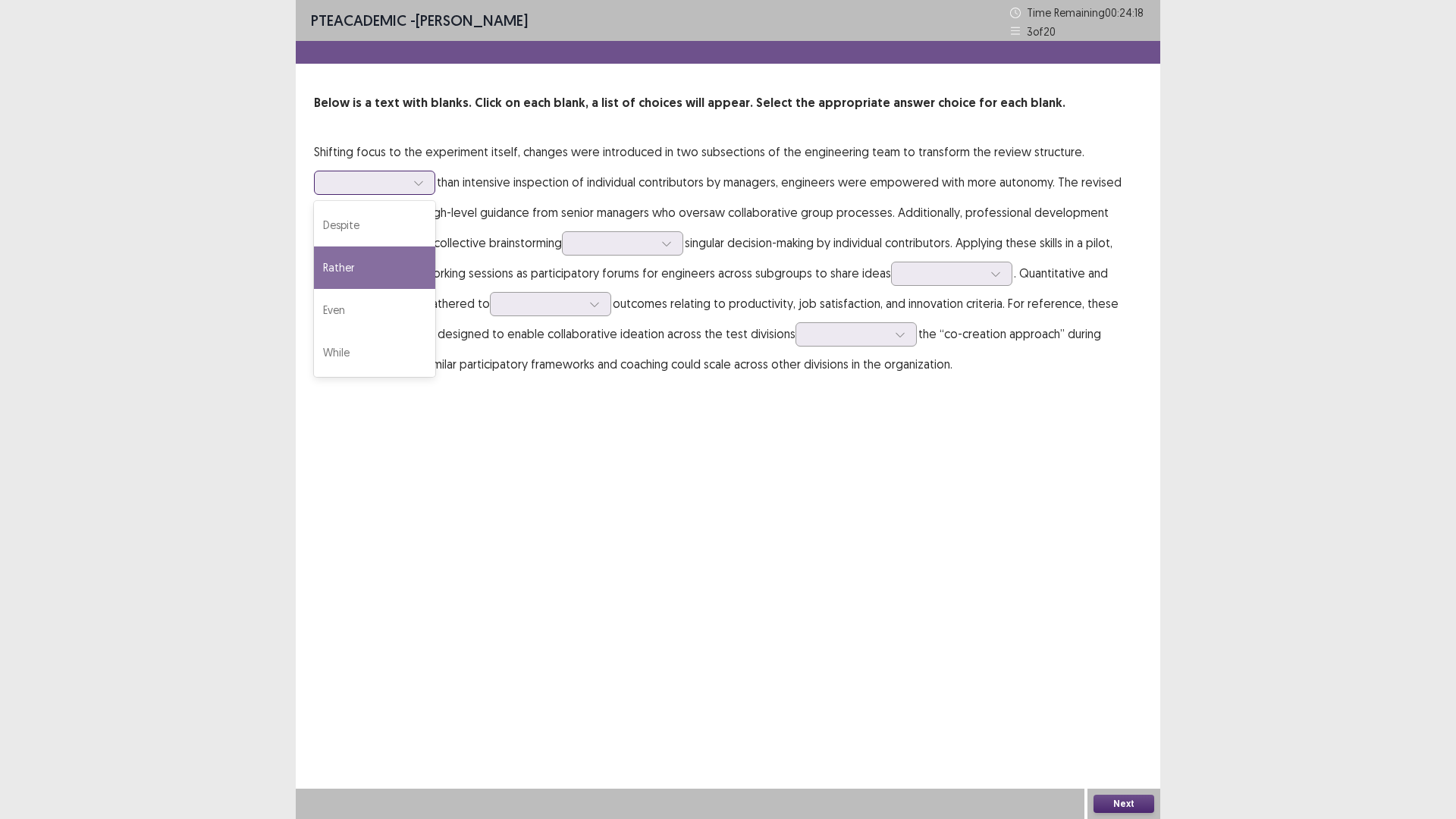
click at [375, 274] on div "Rather" at bounding box center [374, 267] width 121 height 42
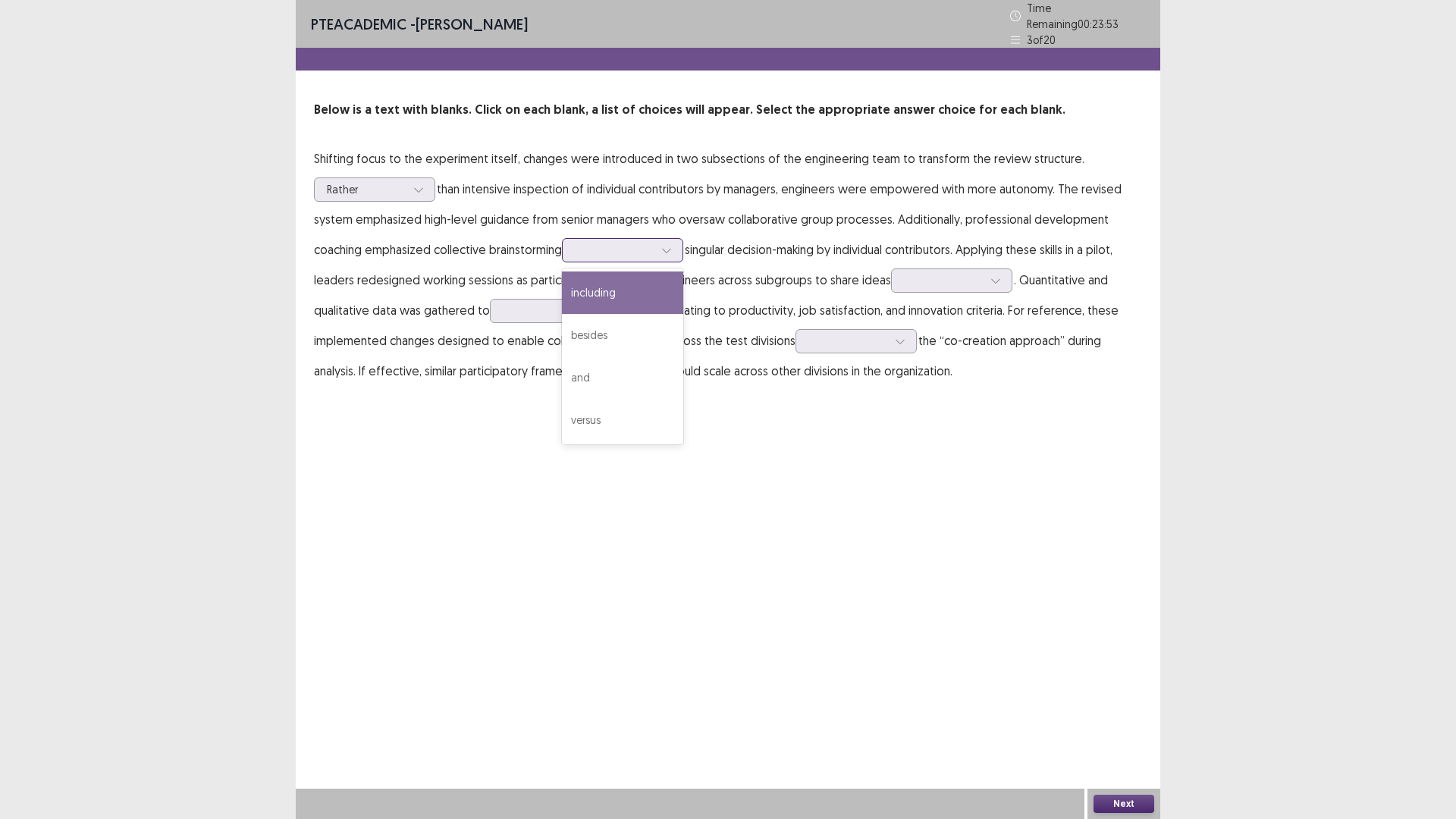
click at [623, 243] on div at bounding box center [614, 250] width 79 height 15
click at [629, 378] on div "and" at bounding box center [622, 377] width 121 height 42
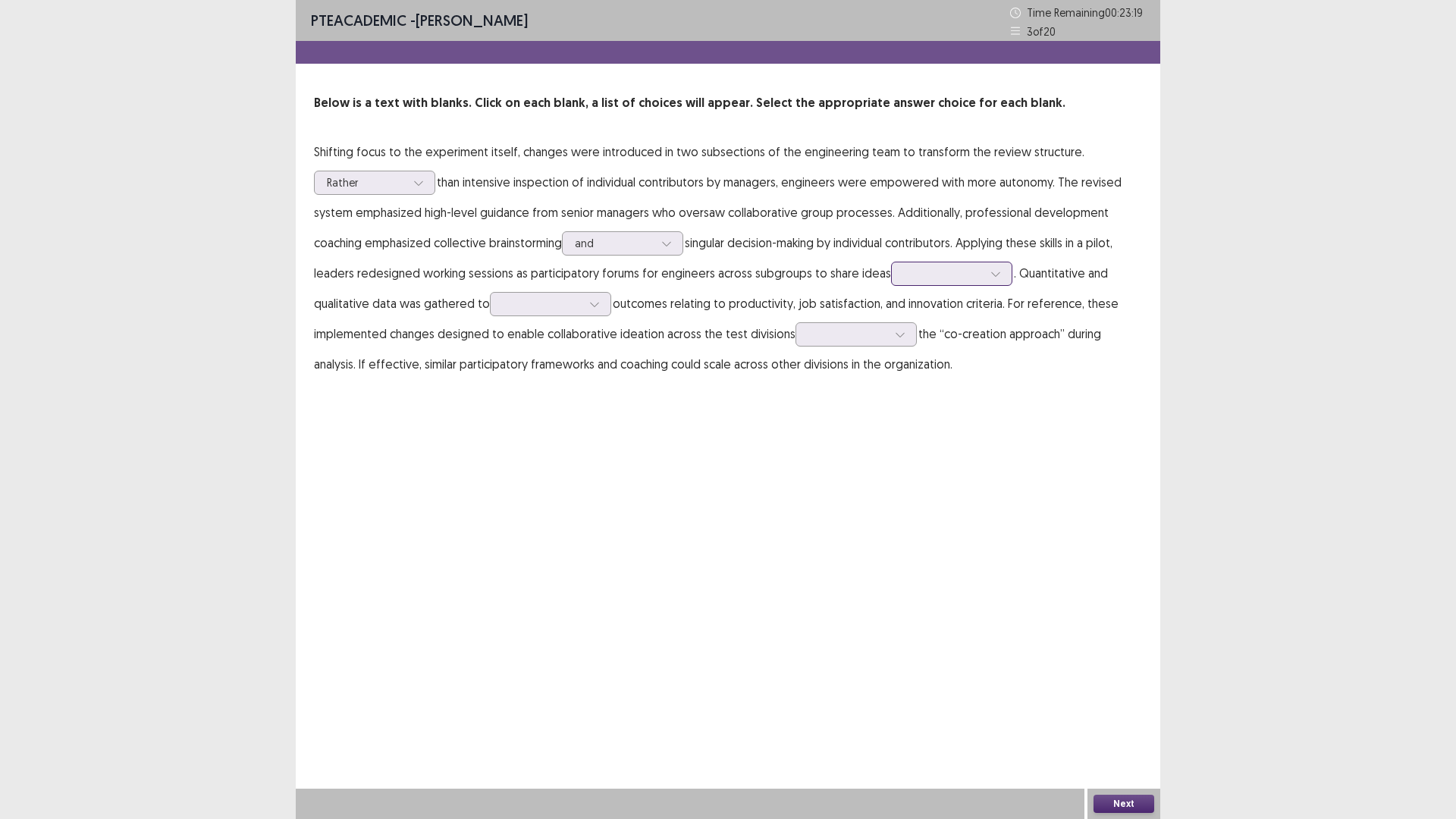
click at [958, 279] on div at bounding box center [943, 273] width 79 height 15
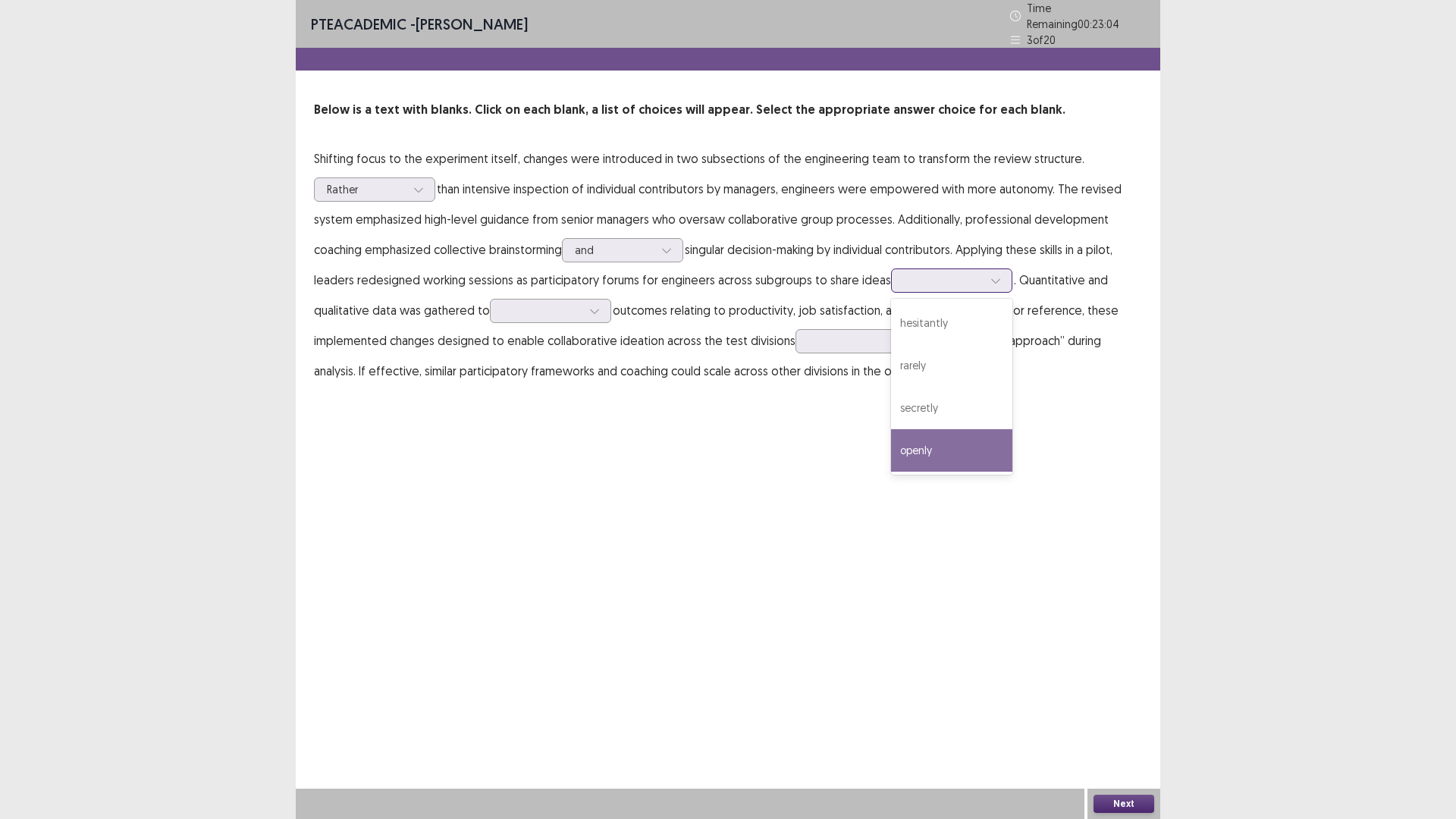
click at [939, 445] on div "openly" at bounding box center [951, 450] width 121 height 42
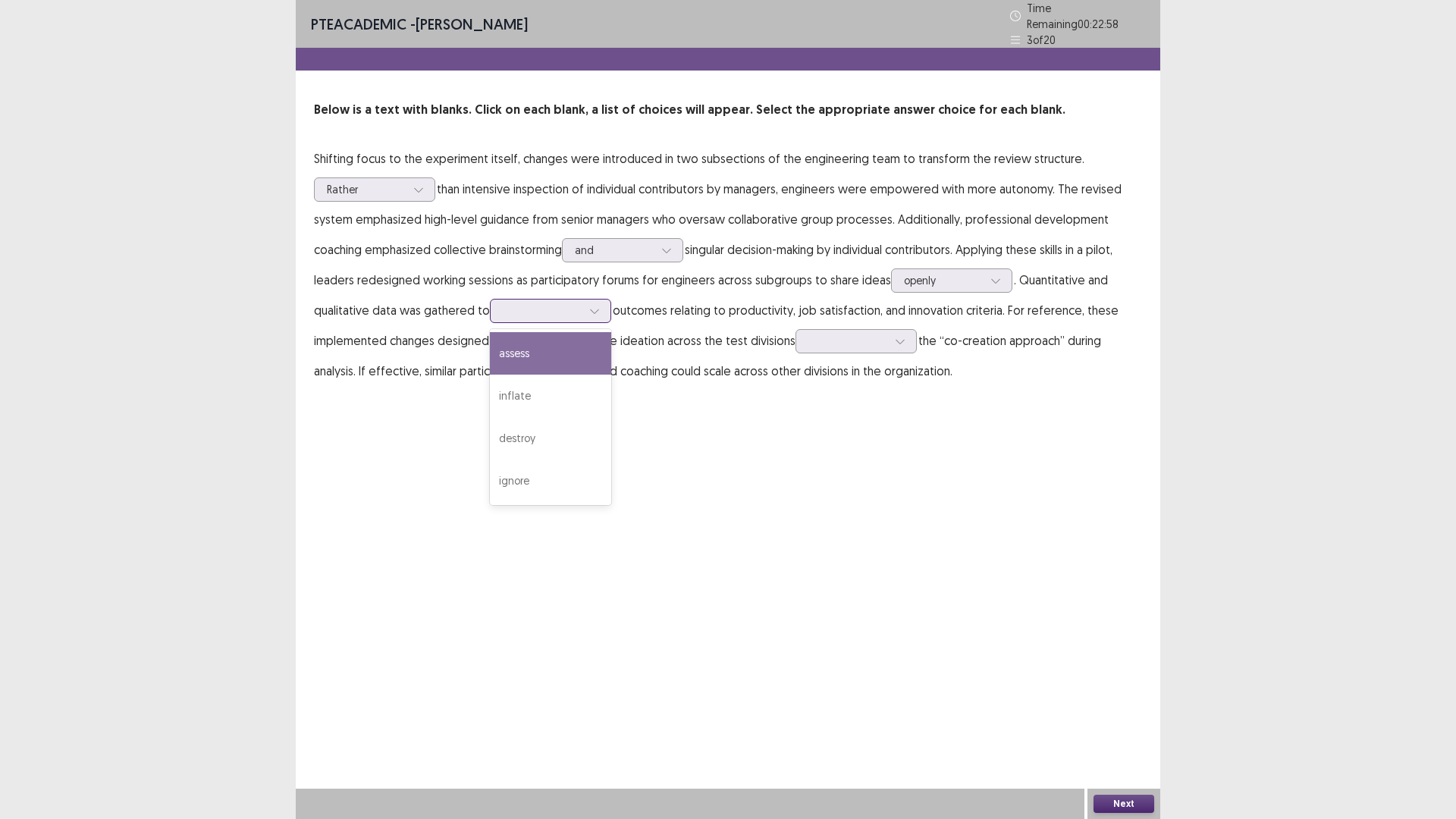
click at [528, 306] on div at bounding box center [542, 310] width 79 height 15
click at [528, 346] on div "assess" at bounding box center [550, 352] width 121 height 42
click at [863, 339] on div at bounding box center [848, 341] width 79 height 15
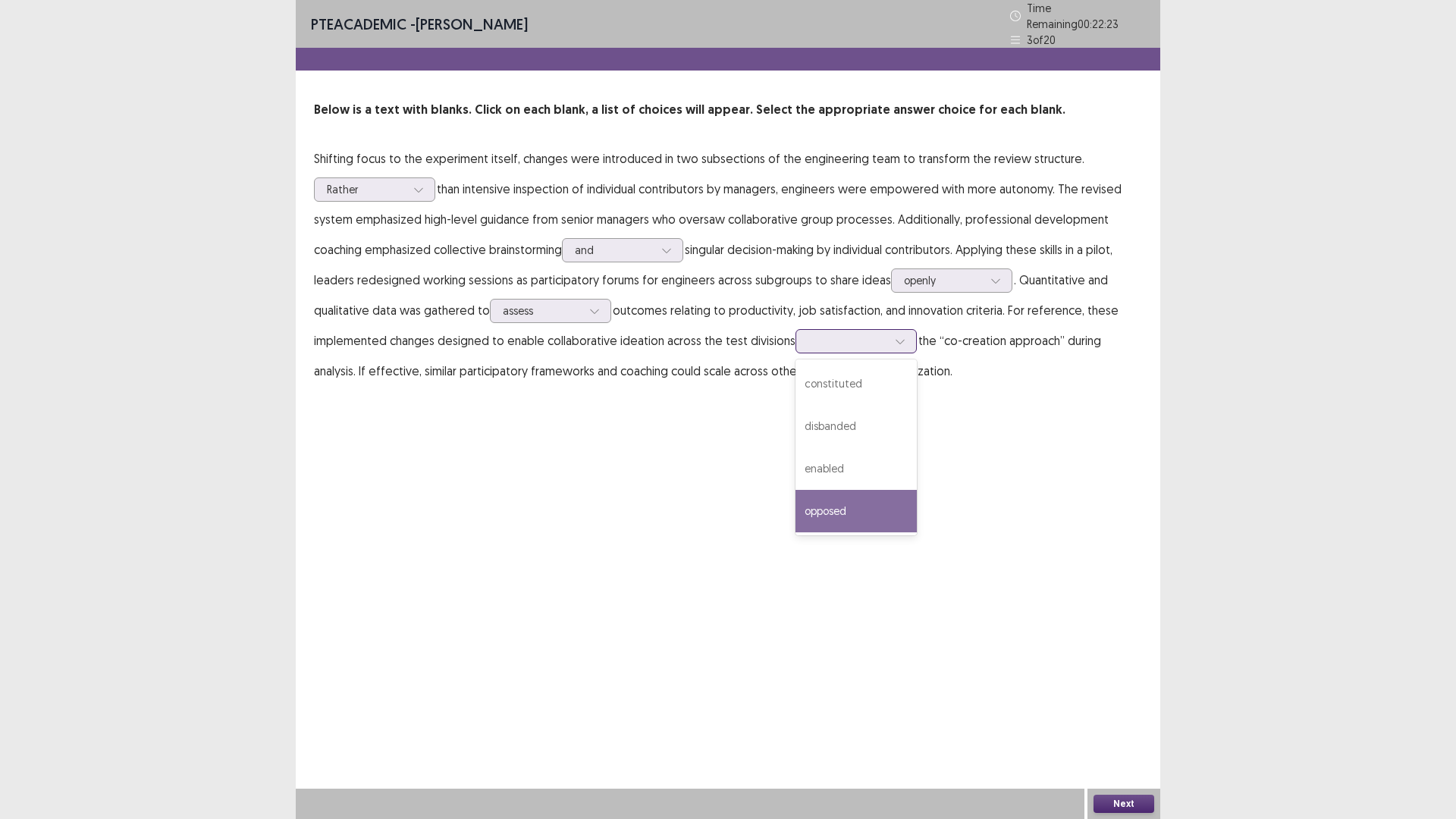
click at [847, 510] on div "opposed" at bounding box center [855, 511] width 121 height 42
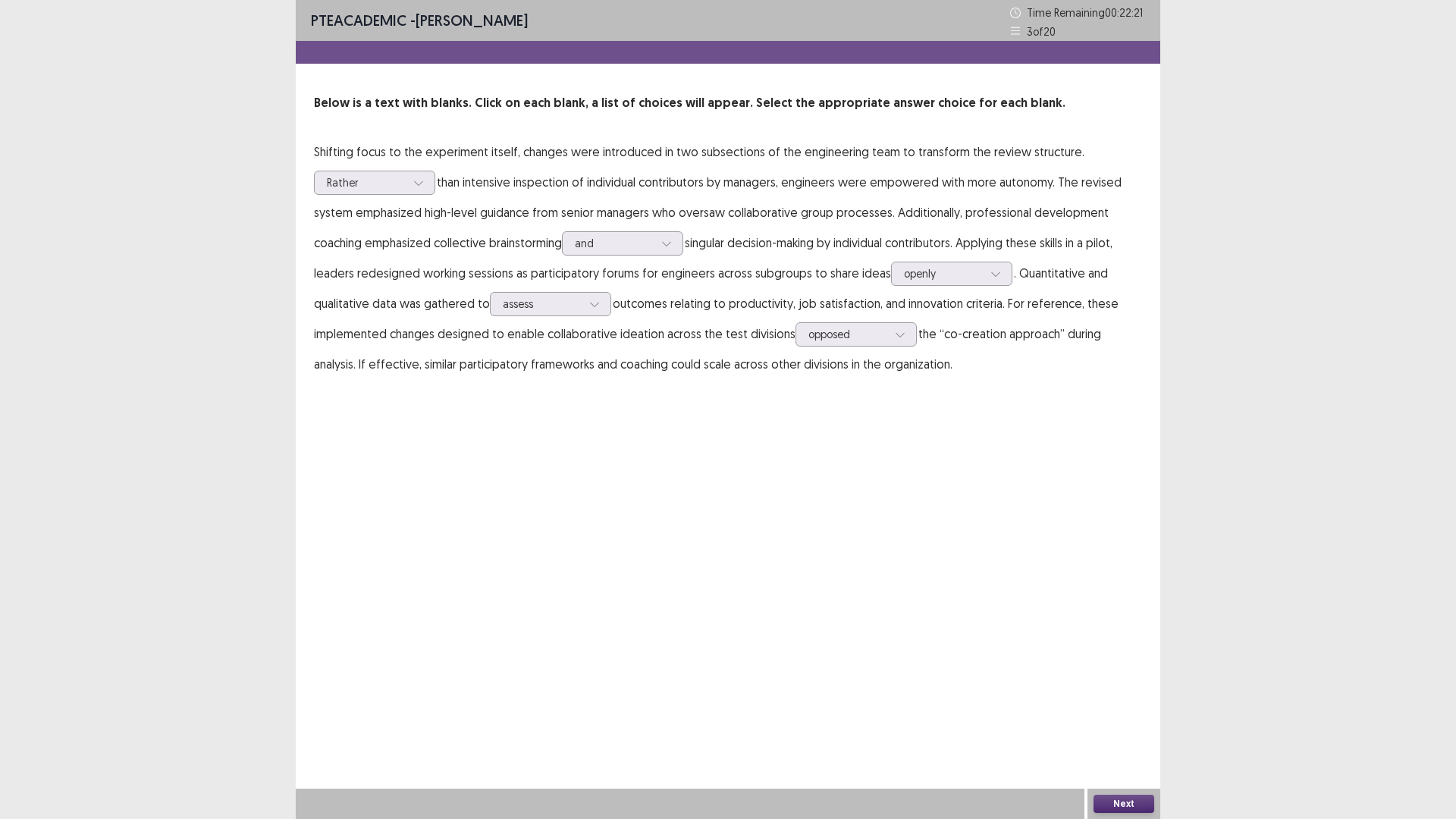
click at [1129, 723] on button "Next" at bounding box center [1124, 803] width 61 height 18
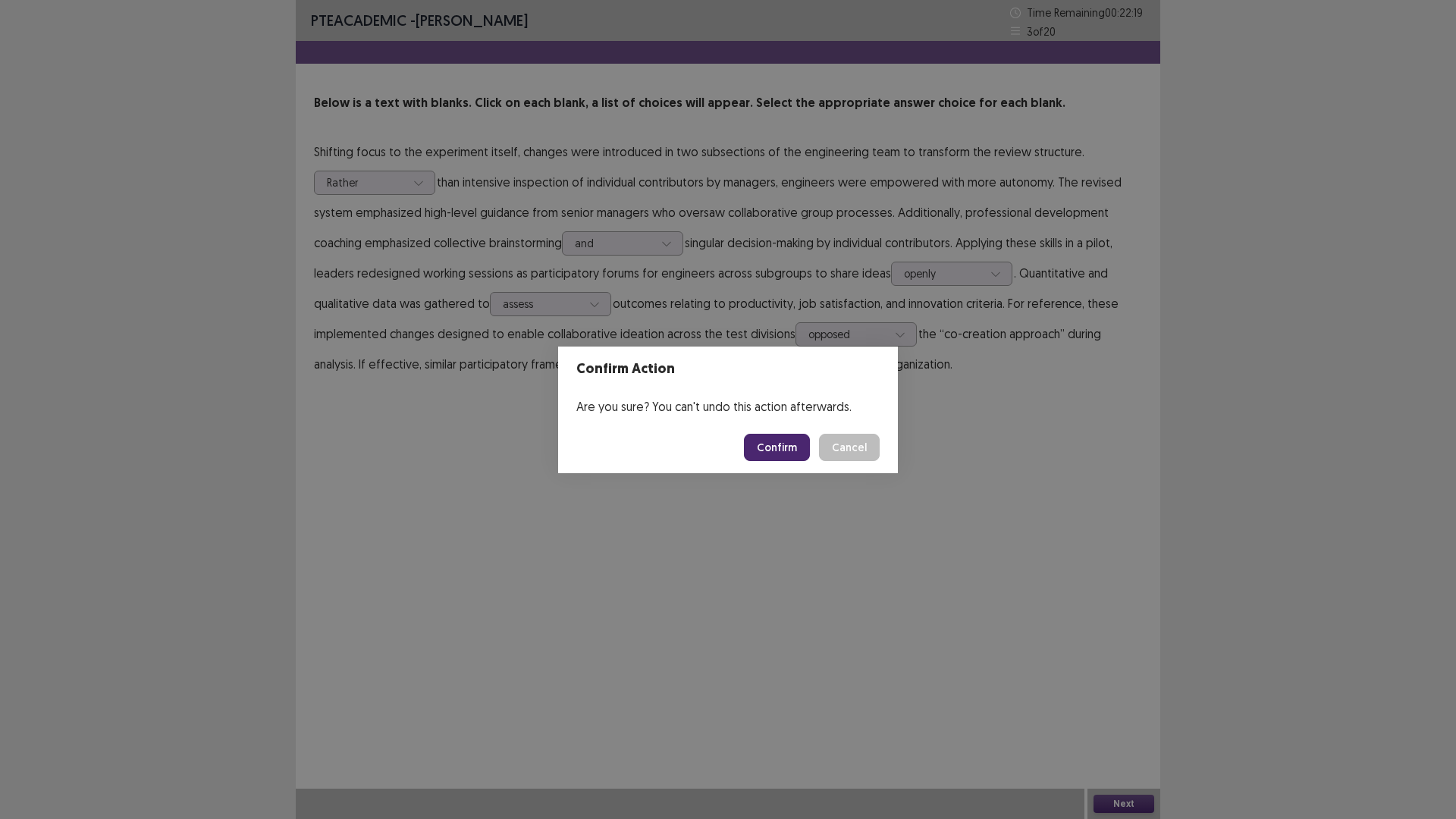
click at [776, 453] on button "Confirm" at bounding box center [777, 448] width 66 height 28
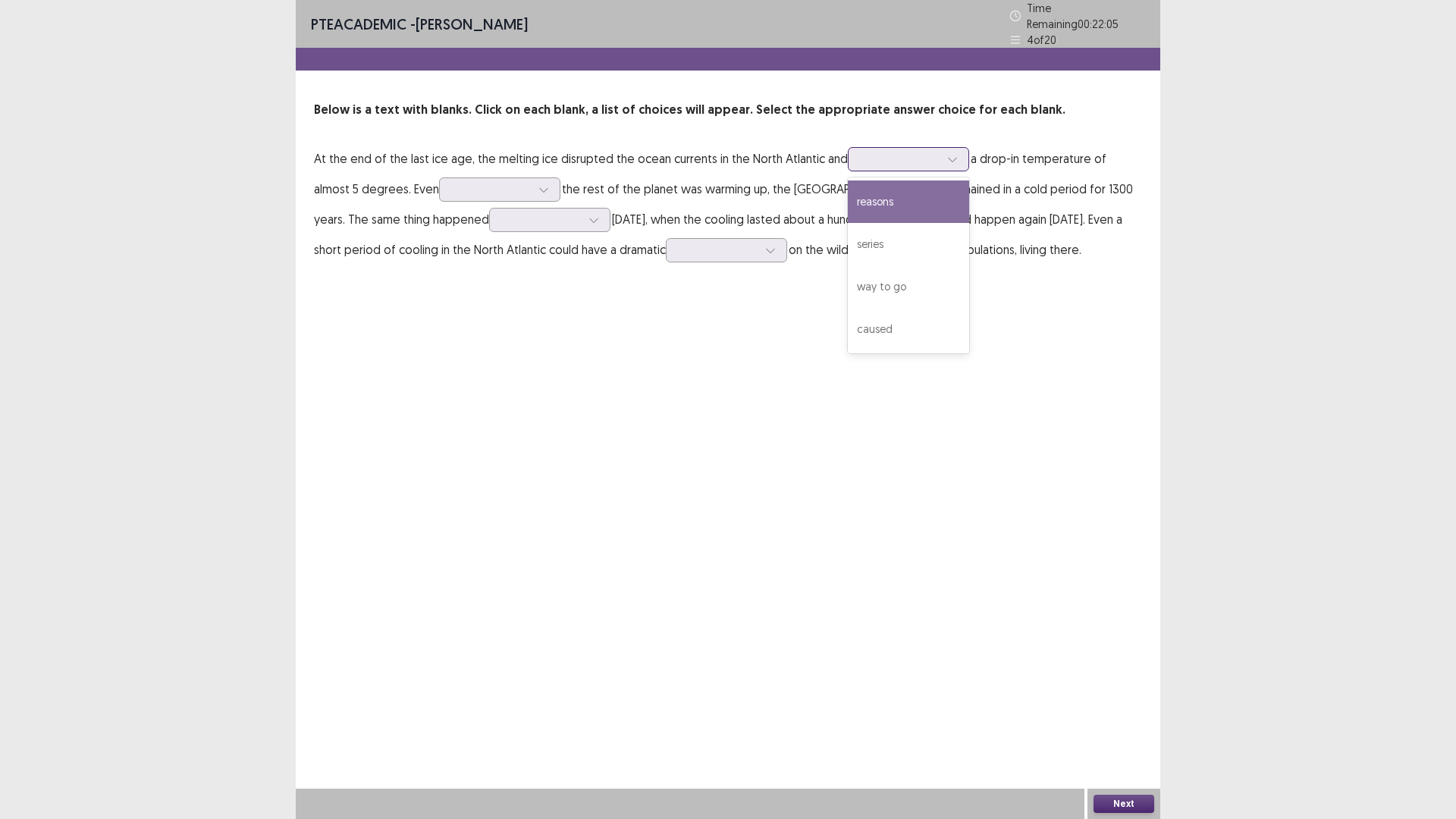
click at [885, 152] on div at bounding box center [900, 158] width 79 height 15
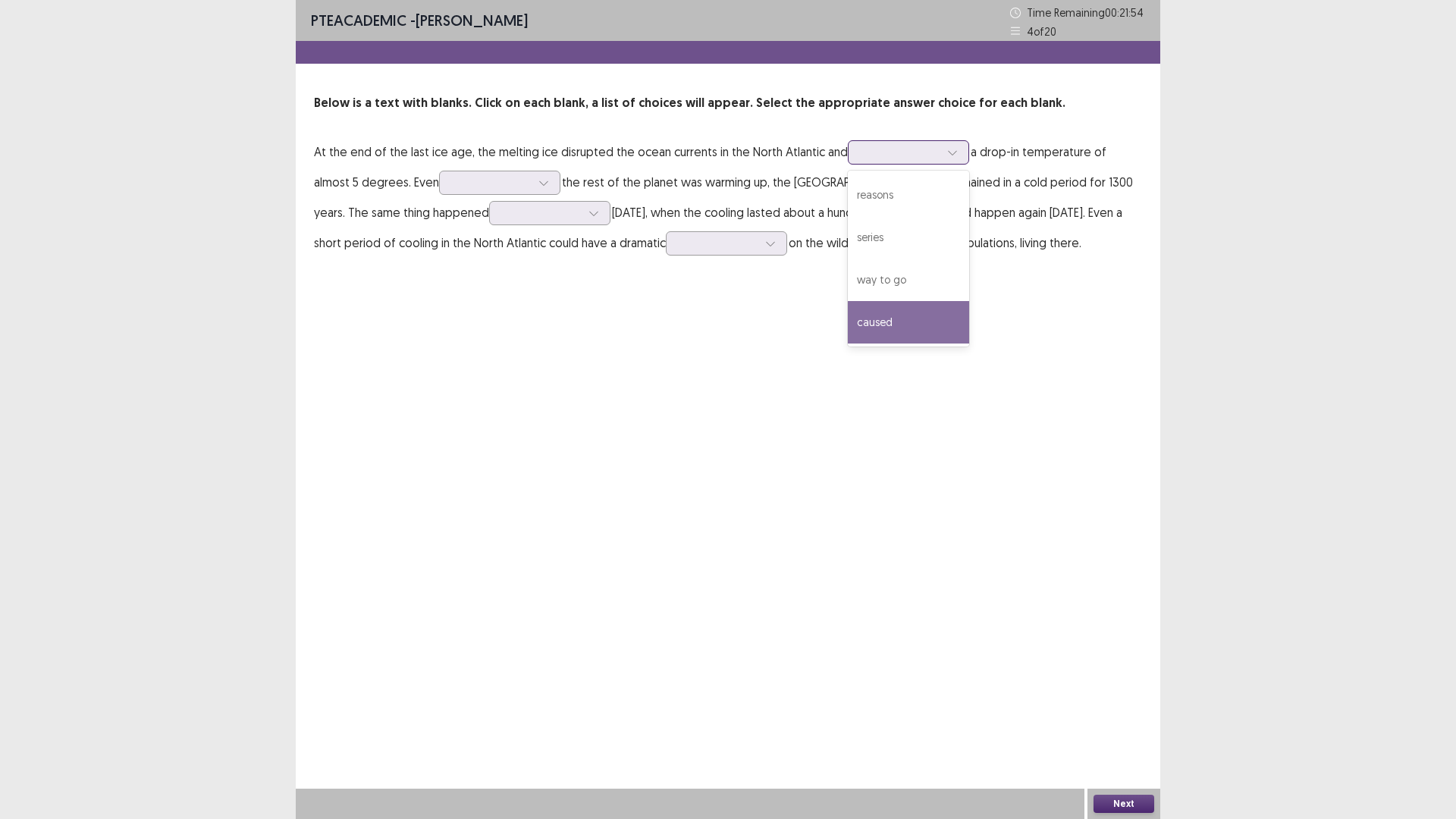
click at [911, 330] on div "caused" at bounding box center [908, 322] width 121 height 42
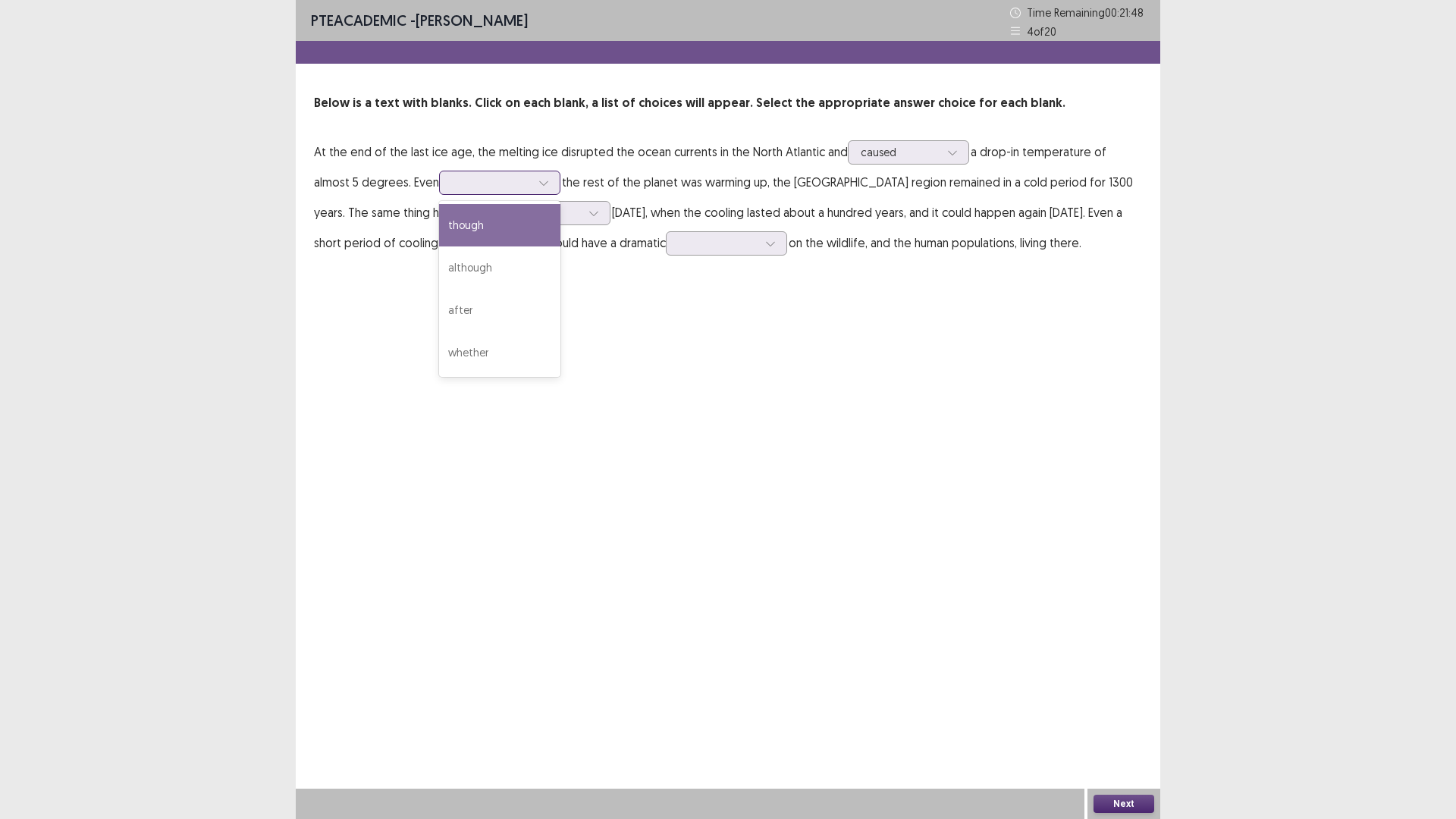
click at [452, 190] on div at bounding box center [491, 182] width 79 height 15
click at [473, 221] on div "though" at bounding box center [499, 224] width 121 height 42
click at [500, 221] on div at bounding box center [540, 213] width 82 height 18
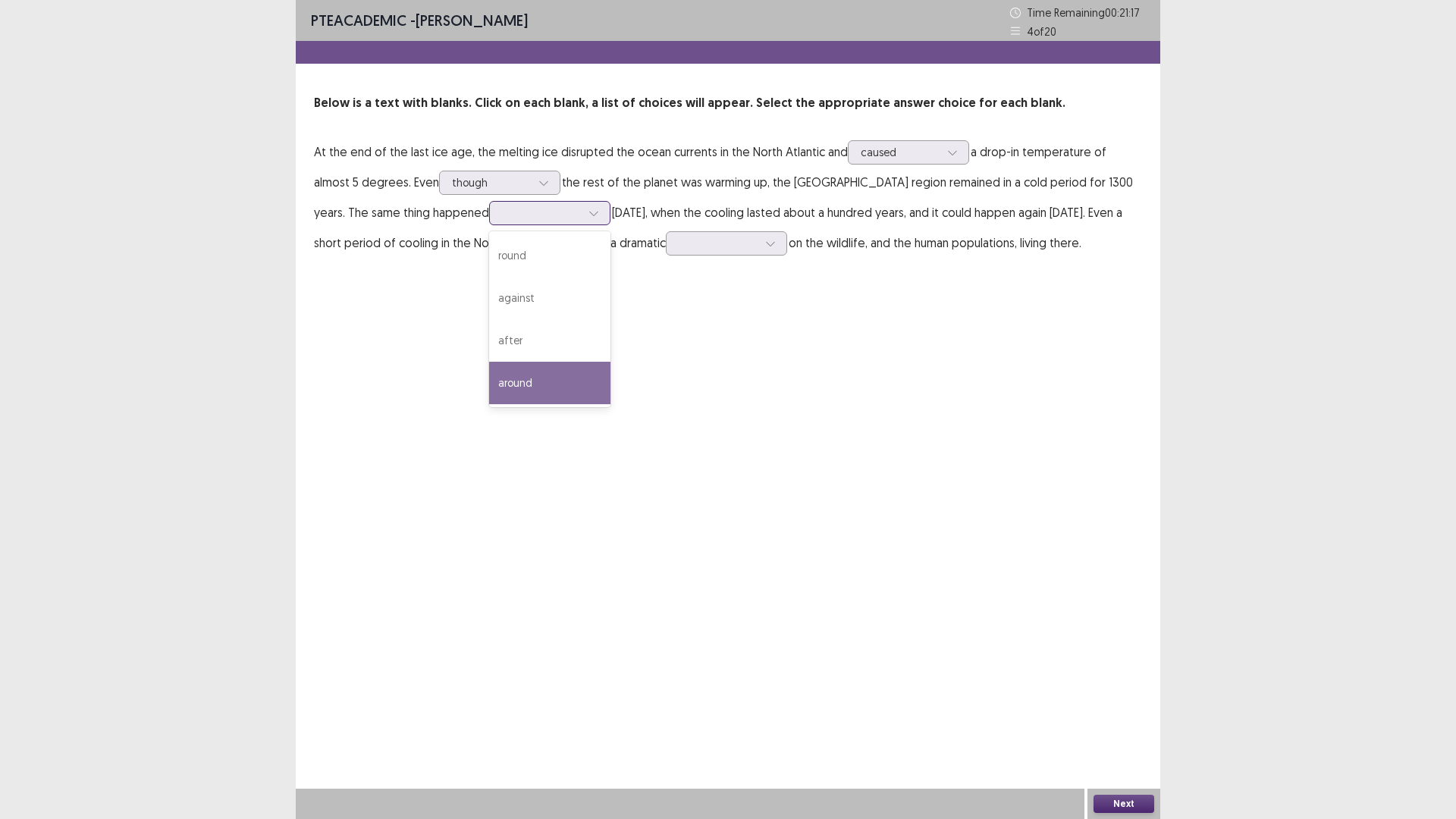
click at [489, 388] on div "around" at bounding box center [549, 382] width 121 height 42
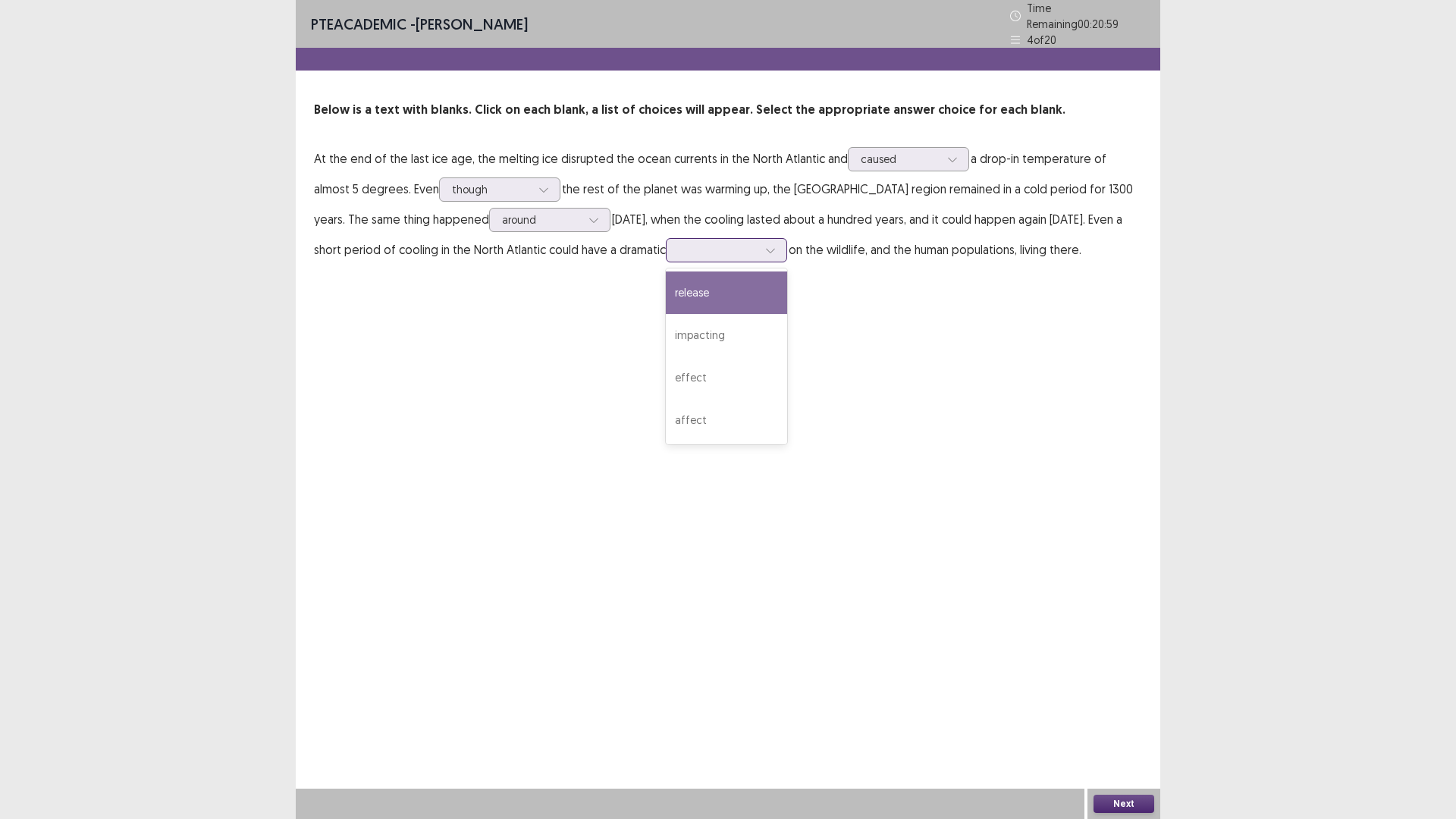
click at [687, 243] on div at bounding box center [718, 250] width 79 height 15
click at [699, 367] on div "effect" at bounding box center [726, 377] width 121 height 42
click at [1117, 723] on button "Next" at bounding box center [1124, 803] width 61 height 18
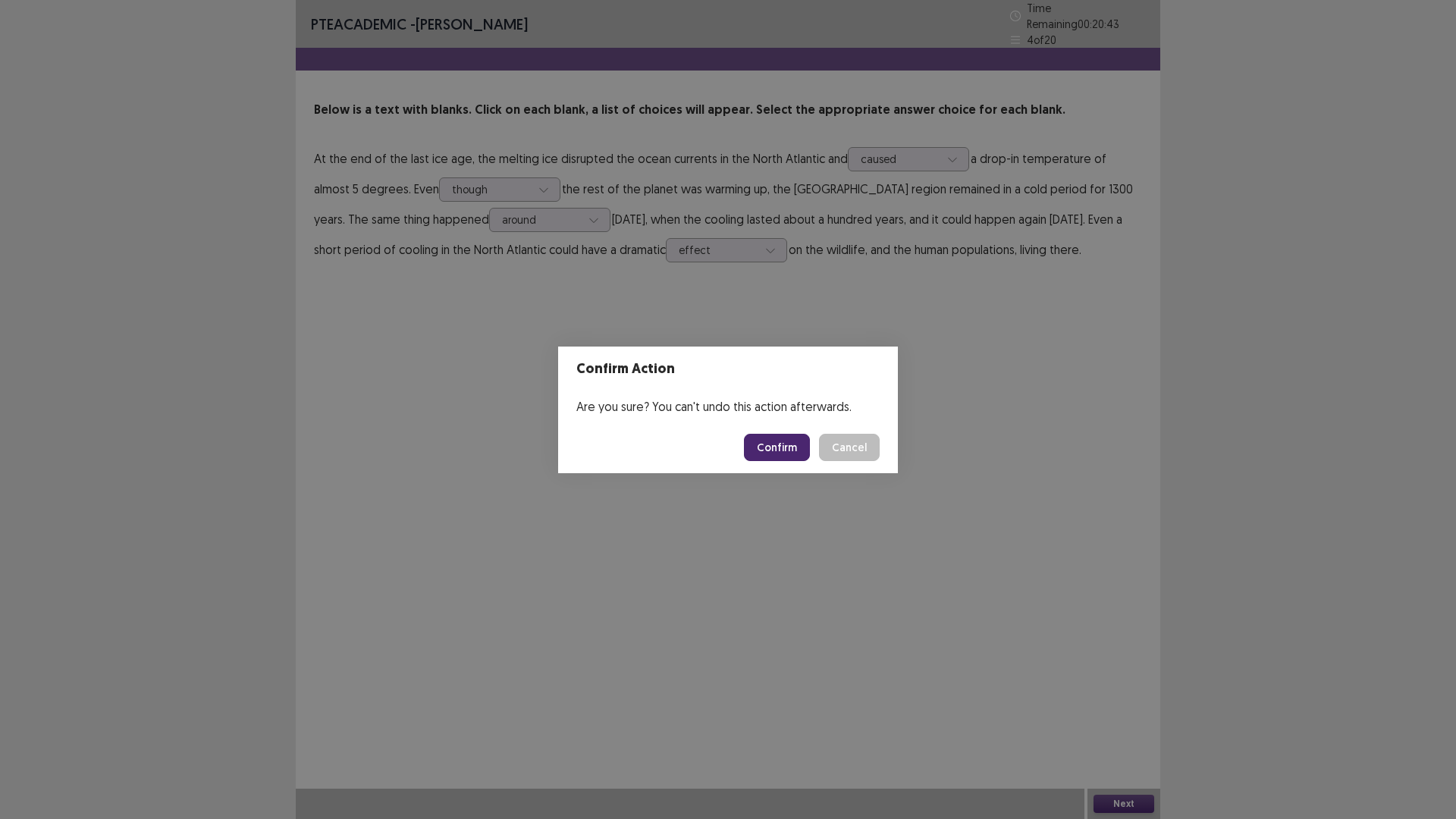
click at [765, 453] on button "Confirm" at bounding box center [777, 448] width 66 height 28
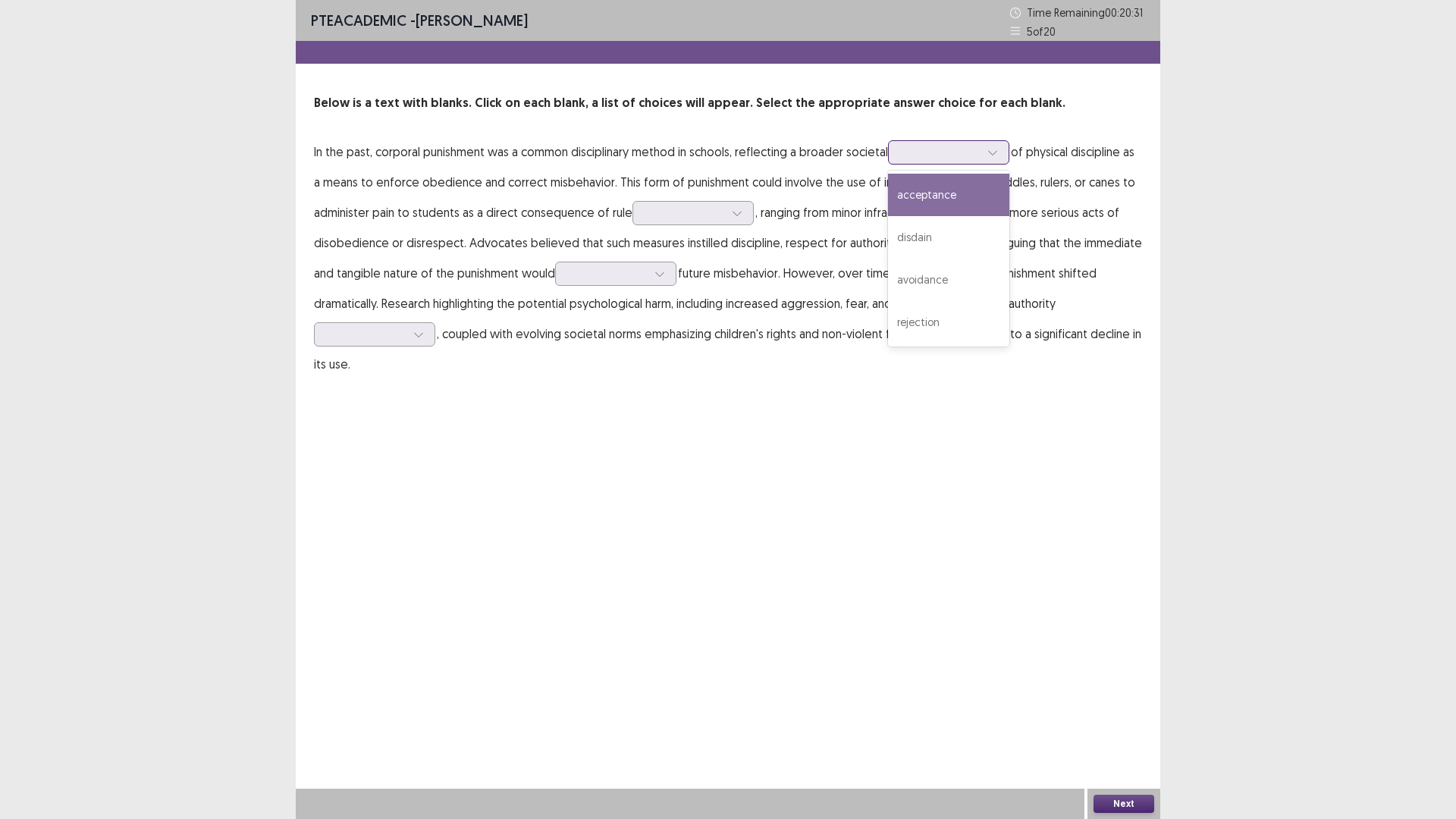
click at [950, 155] on div at bounding box center [940, 152] width 79 height 15
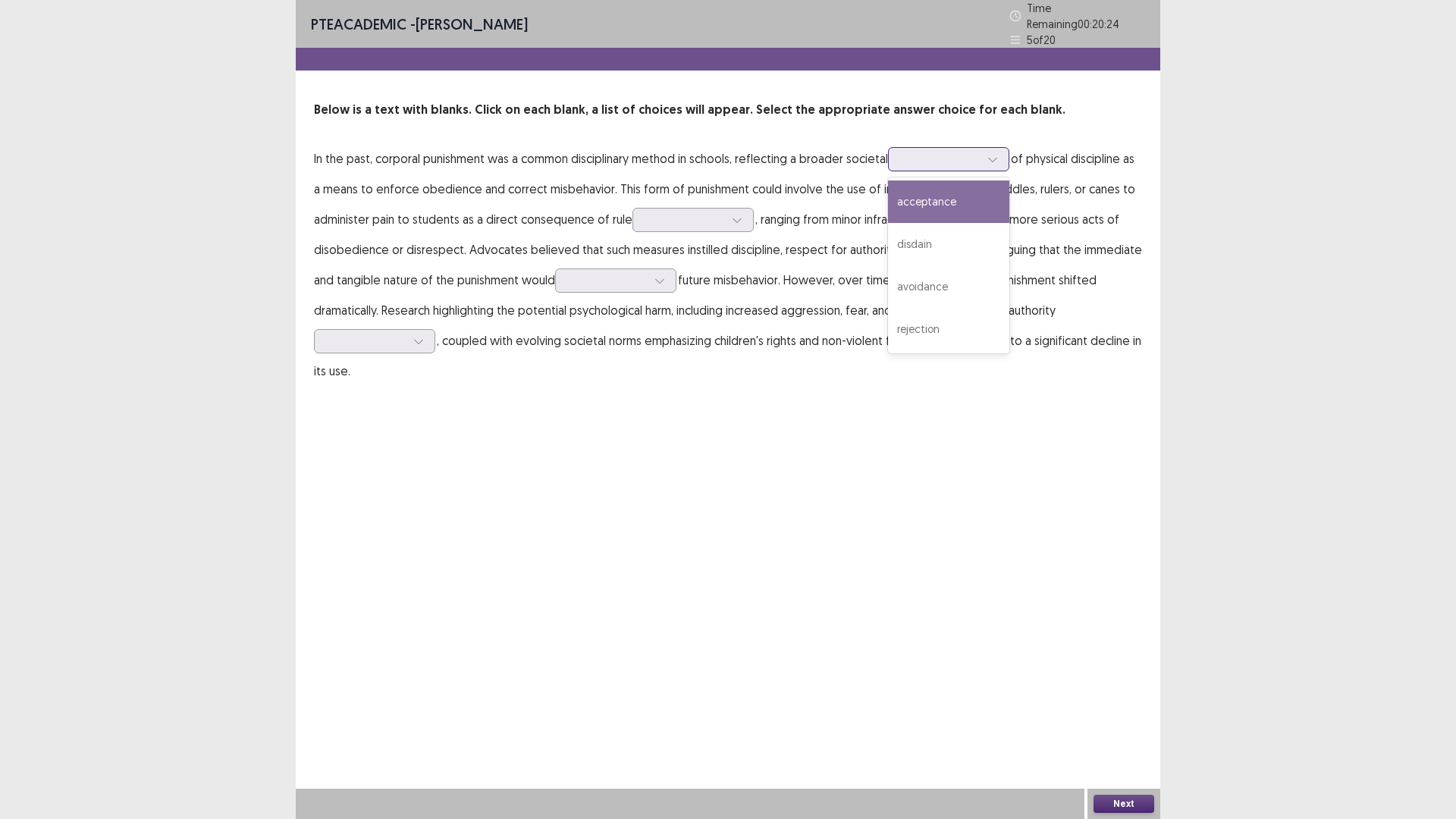
click at [959, 195] on div "acceptance" at bounding box center [948, 201] width 121 height 42
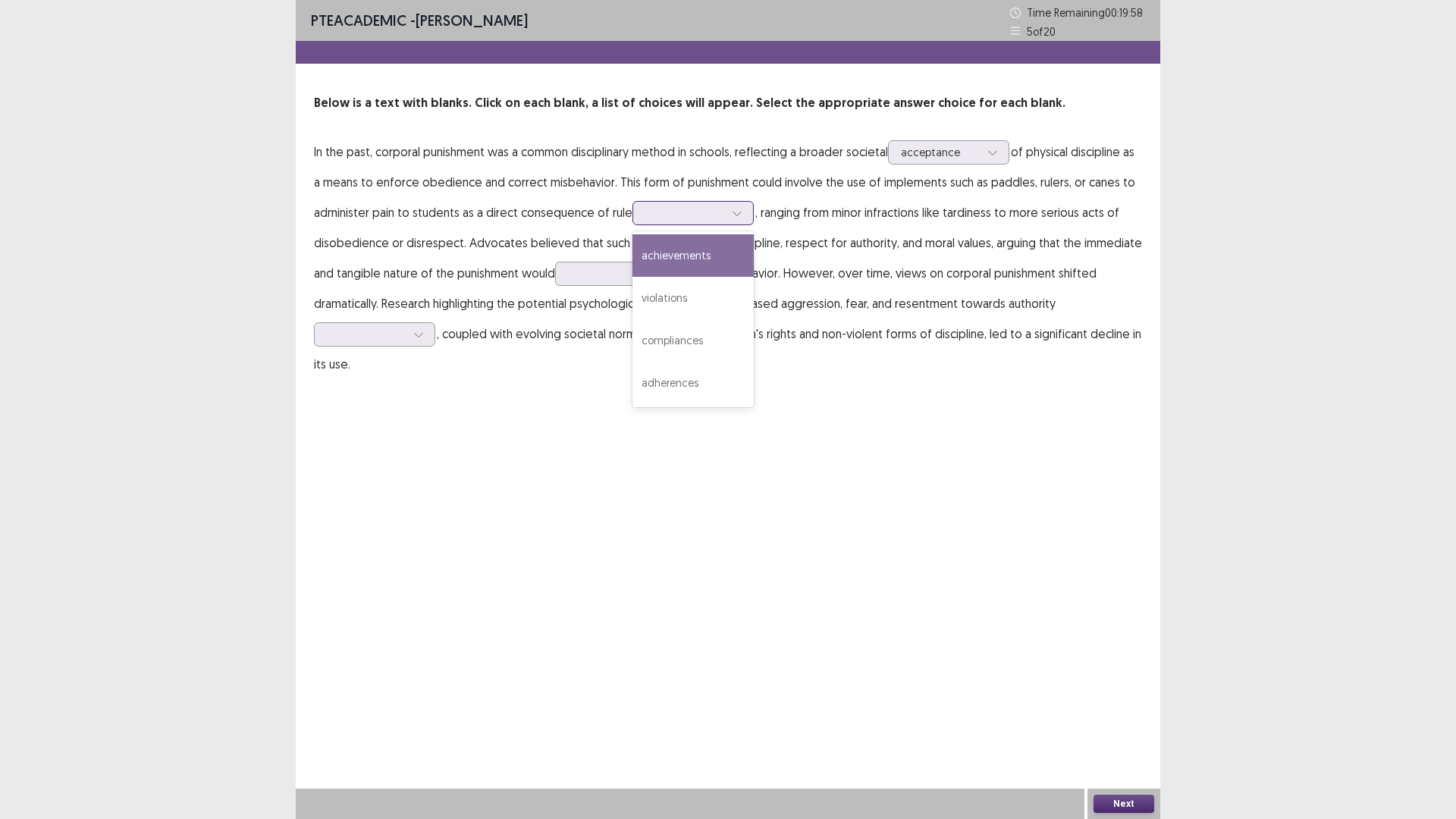
click at [675, 219] on div at bounding box center [685, 213] width 79 height 15
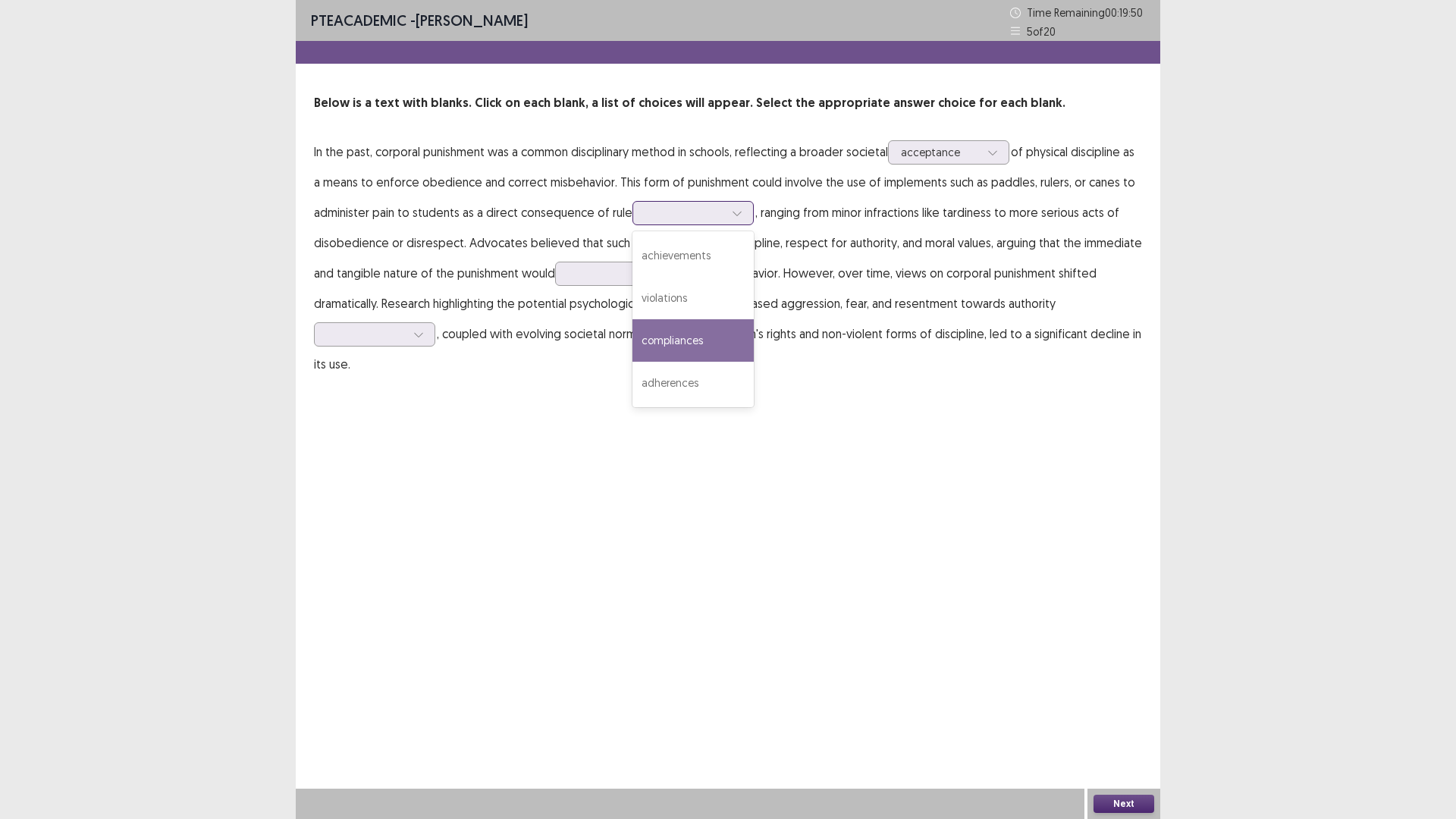
click at [702, 346] on div "compliances" at bounding box center [692, 340] width 121 height 42
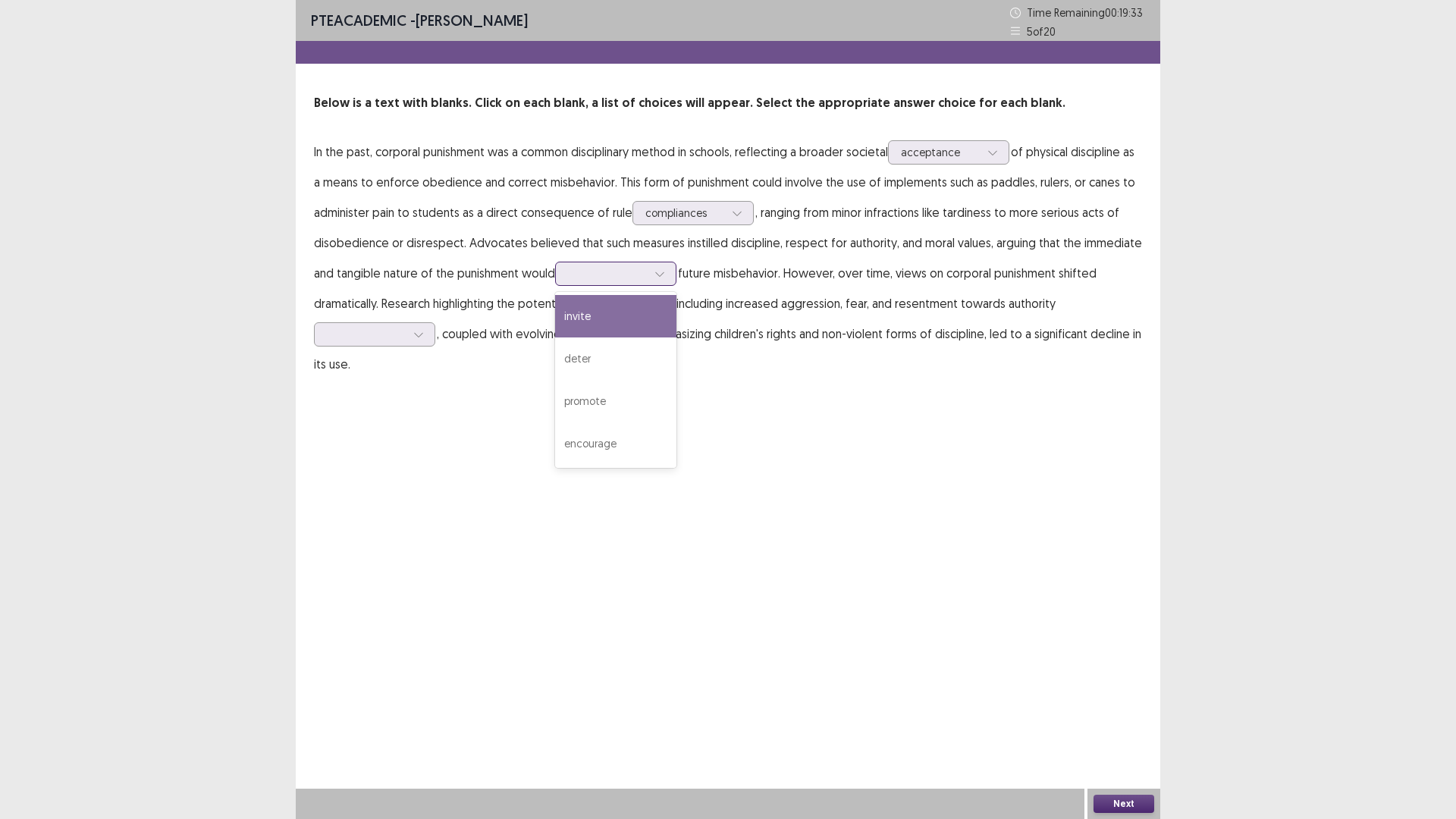
click at [630, 274] on div at bounding box center [607, 273] width 79 height 15
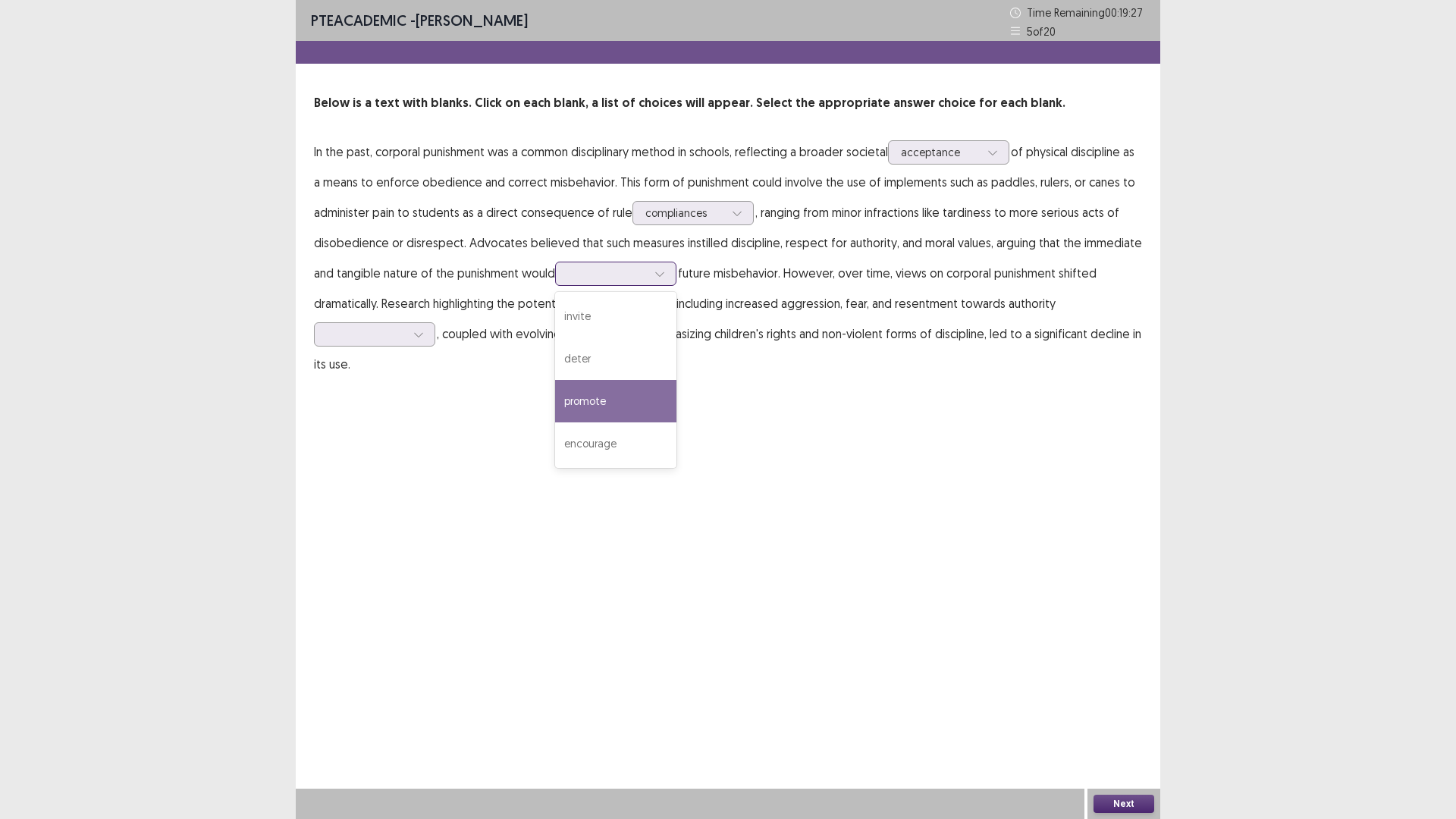
click at [634, 399] on div "promote" at bounding box center [615, 401] width 121 height 42
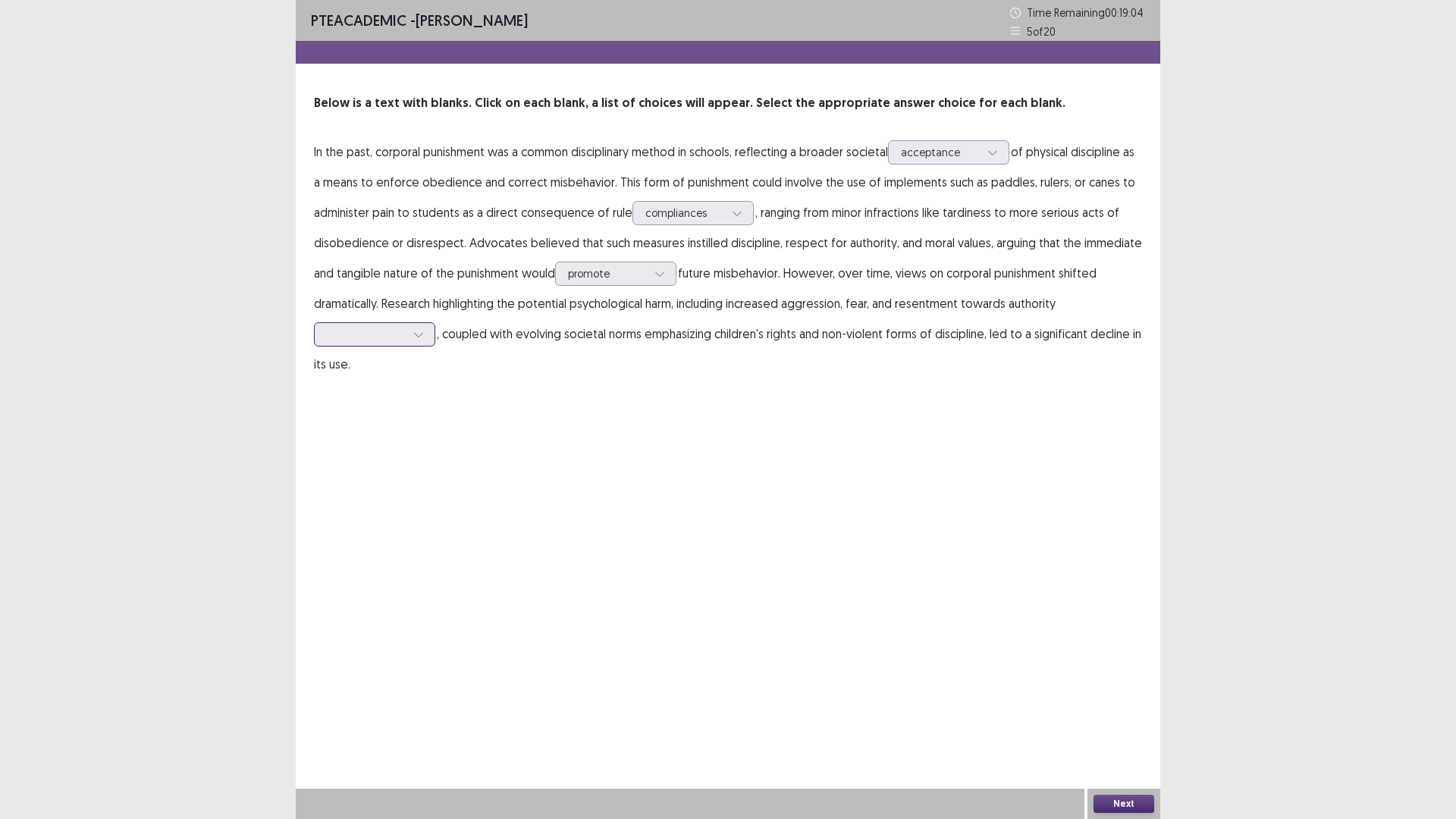
click at [398, 334] on div at bounding box center [366, 334] width 79 height 15
click at [364, 375] on div "figures" at bounding box center [374, 376] width 121 height 42
click at [373, 336] on div at bounding box center [366, 334] width 79 height 15
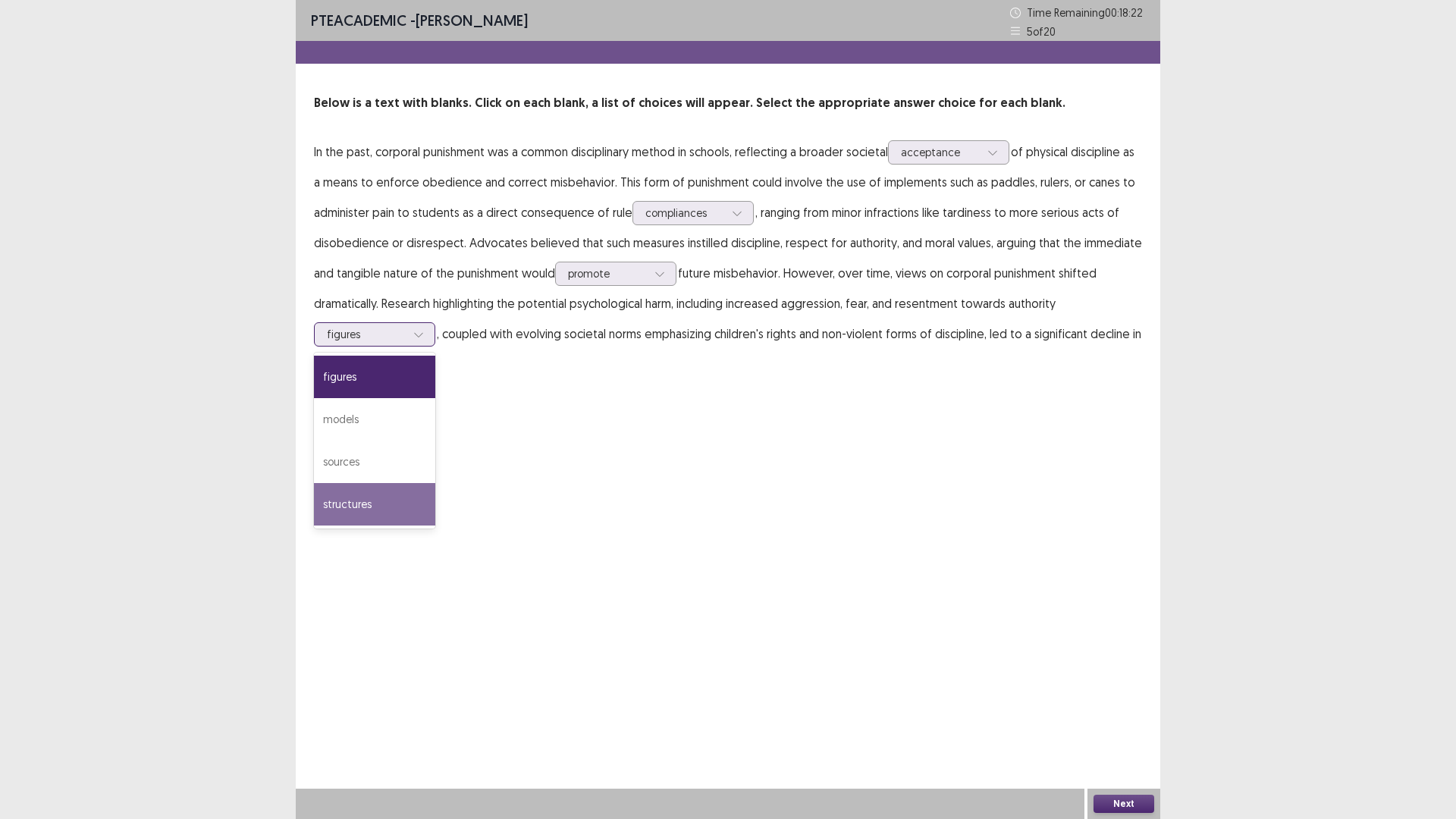
click at [389, 505] on div "structures" at bounding box center [374, 504] width 121 height 42
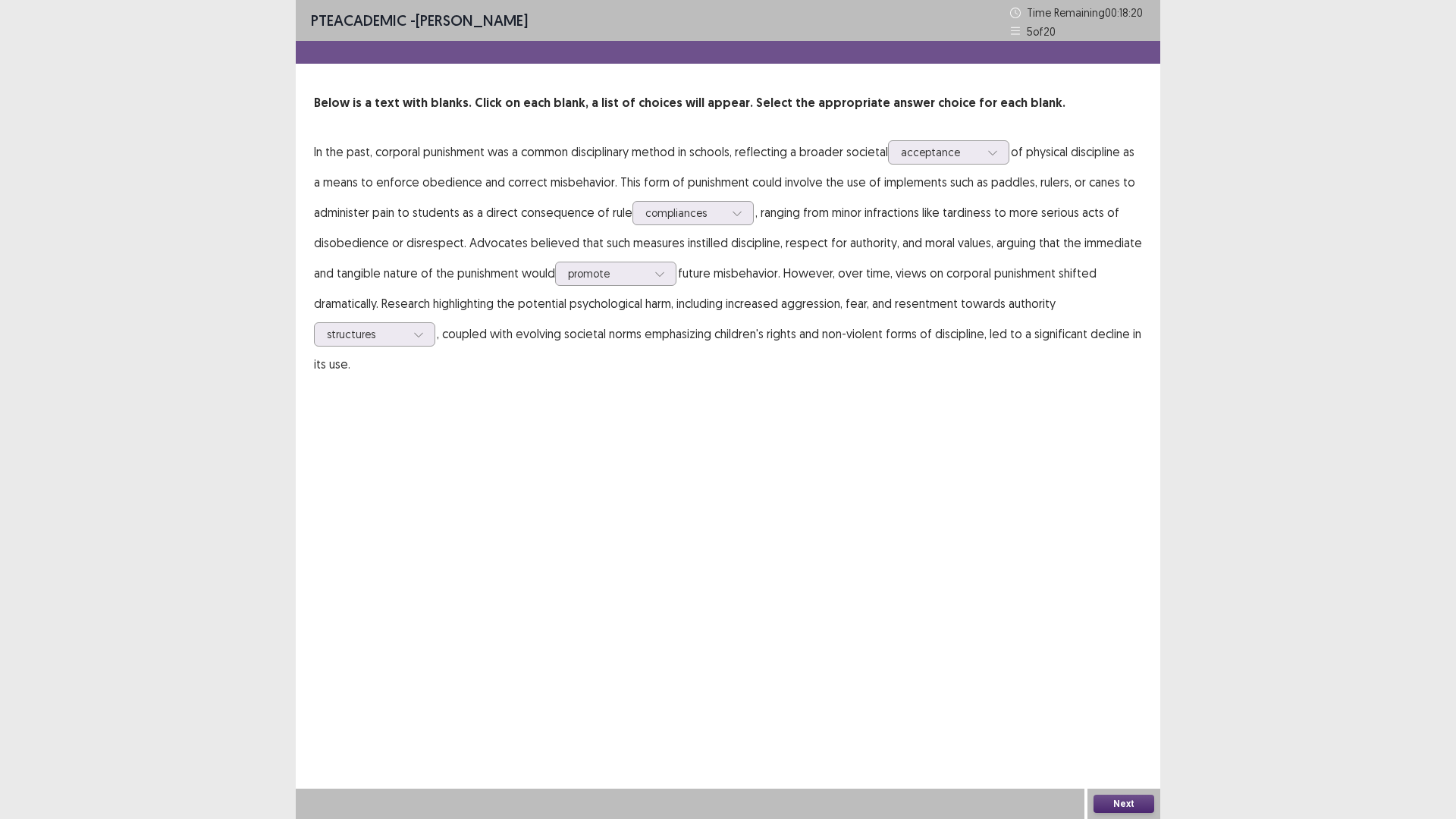
click at [1117, 723] on button "Next" at bounding box center [1124, 803] width 61 height 18
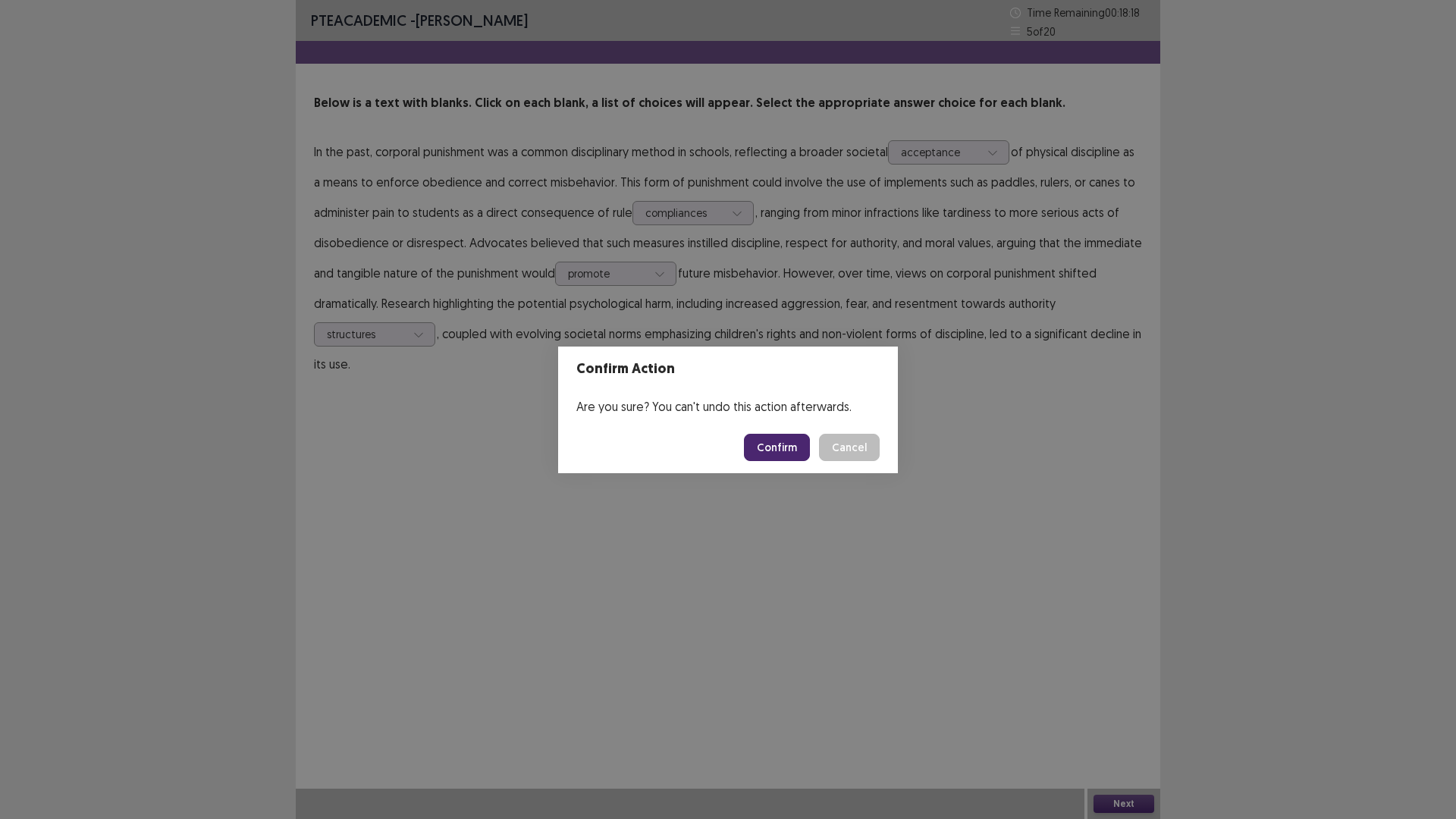
click at [772, 448] on button "Confirm" at bounding box center [777, 448] width 66 height 28
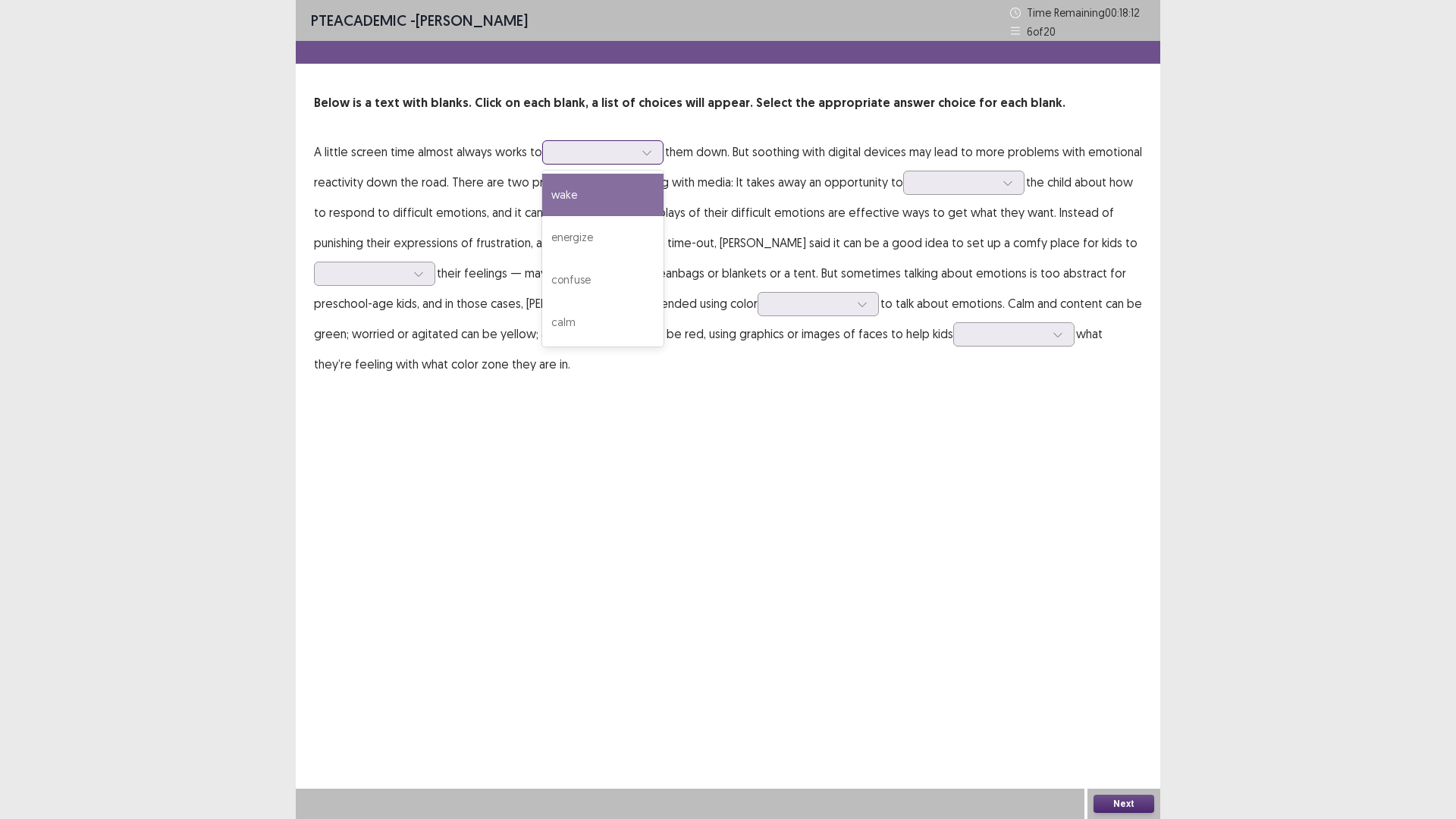
click at [583, 154] on div at bounding box center [595, 152] width 79 height 15
click at [591, 324] on div "calm" at bounding box center [602, 322] width 121 height 42
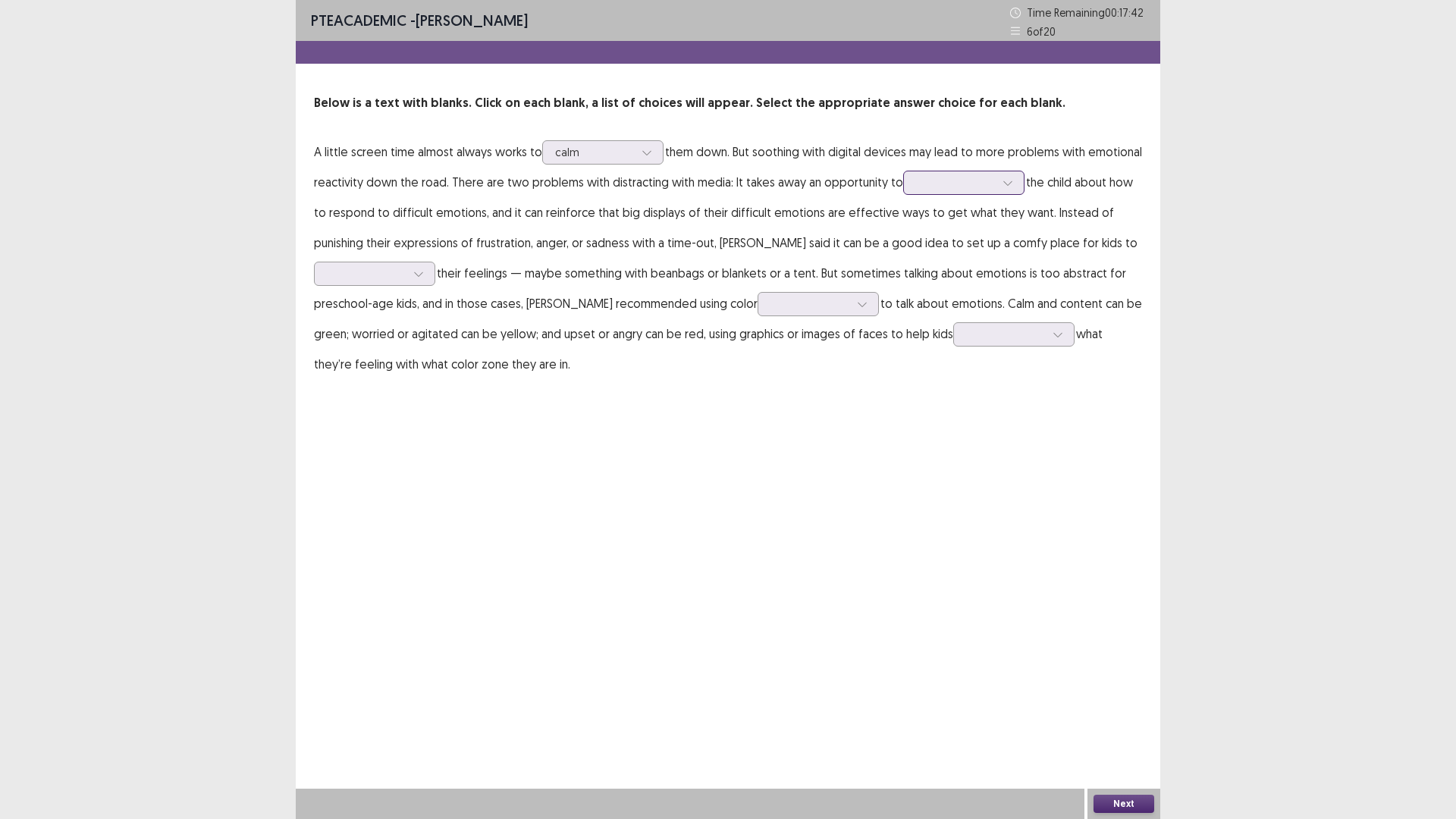
click at [952, 186] on div at bounding box center [956, 182] width 79 height 15
click at [966, 304] on div "teach" at bounding box center [964, 310] width 121 height 42
click at [375, 273] on div at bounding box center [366, 273] width 79 height 15
click at [368, 407] on div "express" at bounding box center [374, 401] width 121 height 42
click at [771, 301] on div at bounding box center [810, 303] width 79 height 15
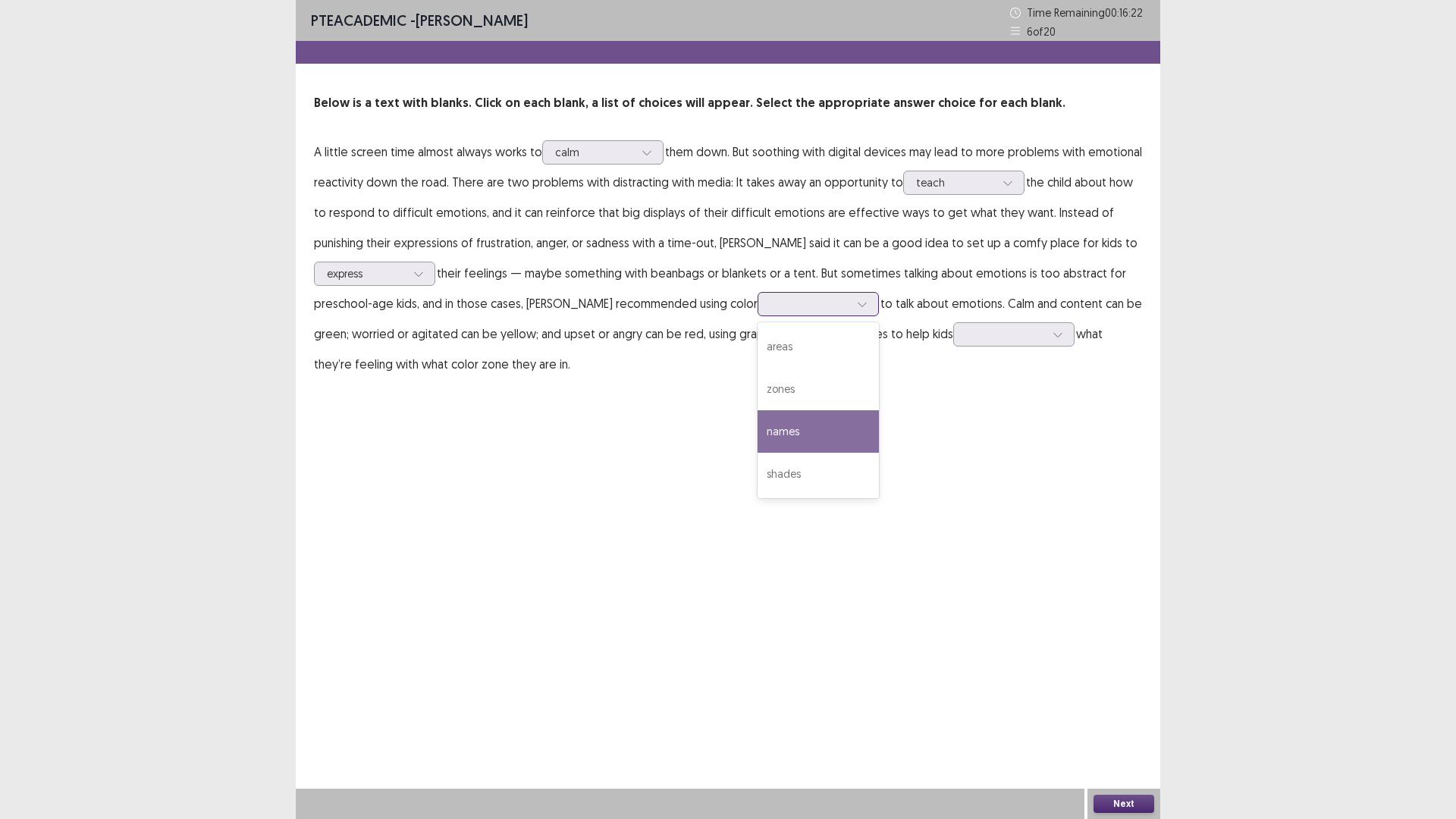
click at [778, 429] on div "names" at bounding box center [818, 431] width 121 height 42
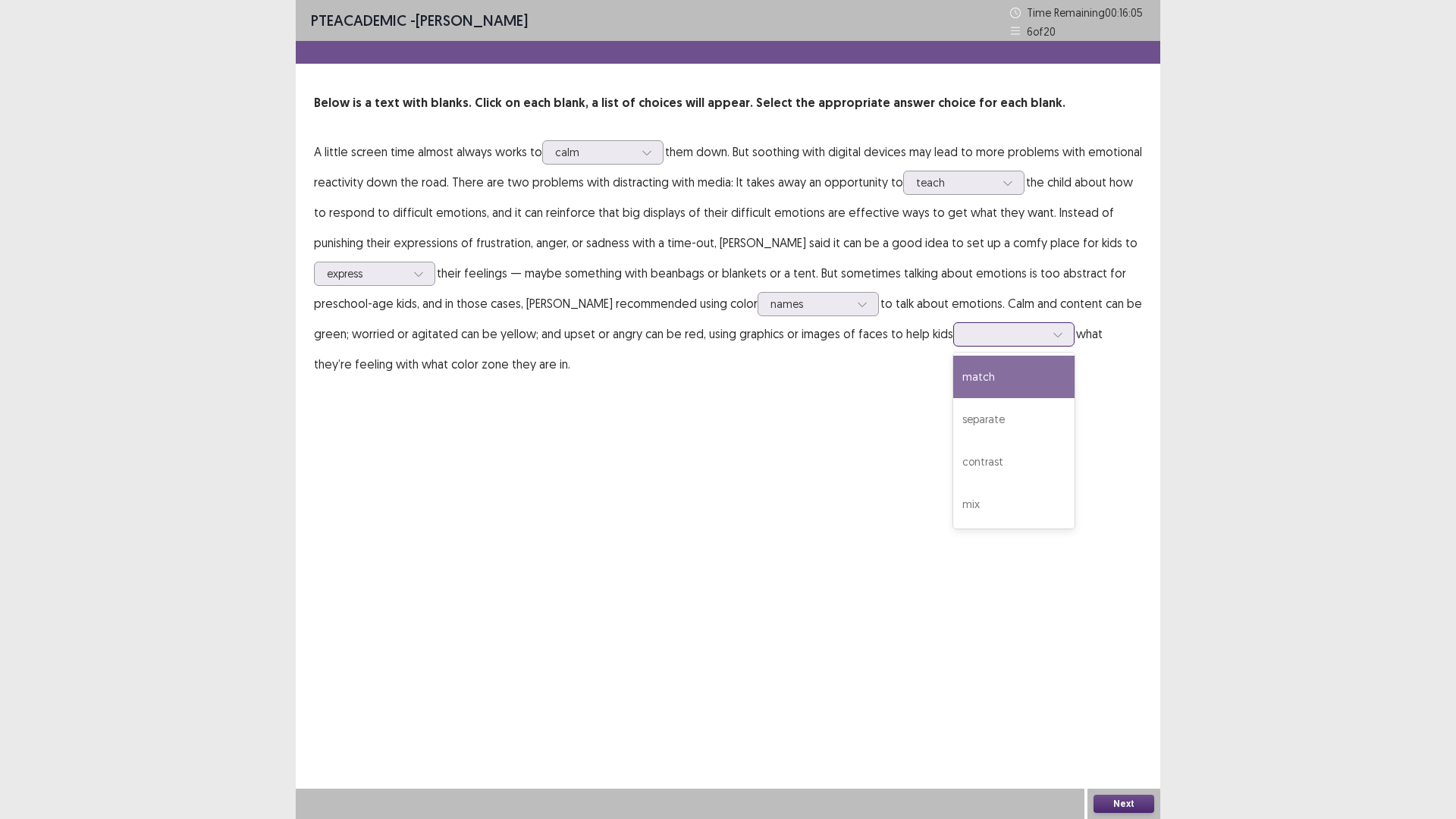
click at [973, 336] on div at bounding box center [1005, 334] width 79 height 15
click at [966, 377] on div "match" at bounding box center [1013, 376] width 121 height 42
click at [1134, 723] on button "Next" at bounding box center [1124, 803] width 61 height 18
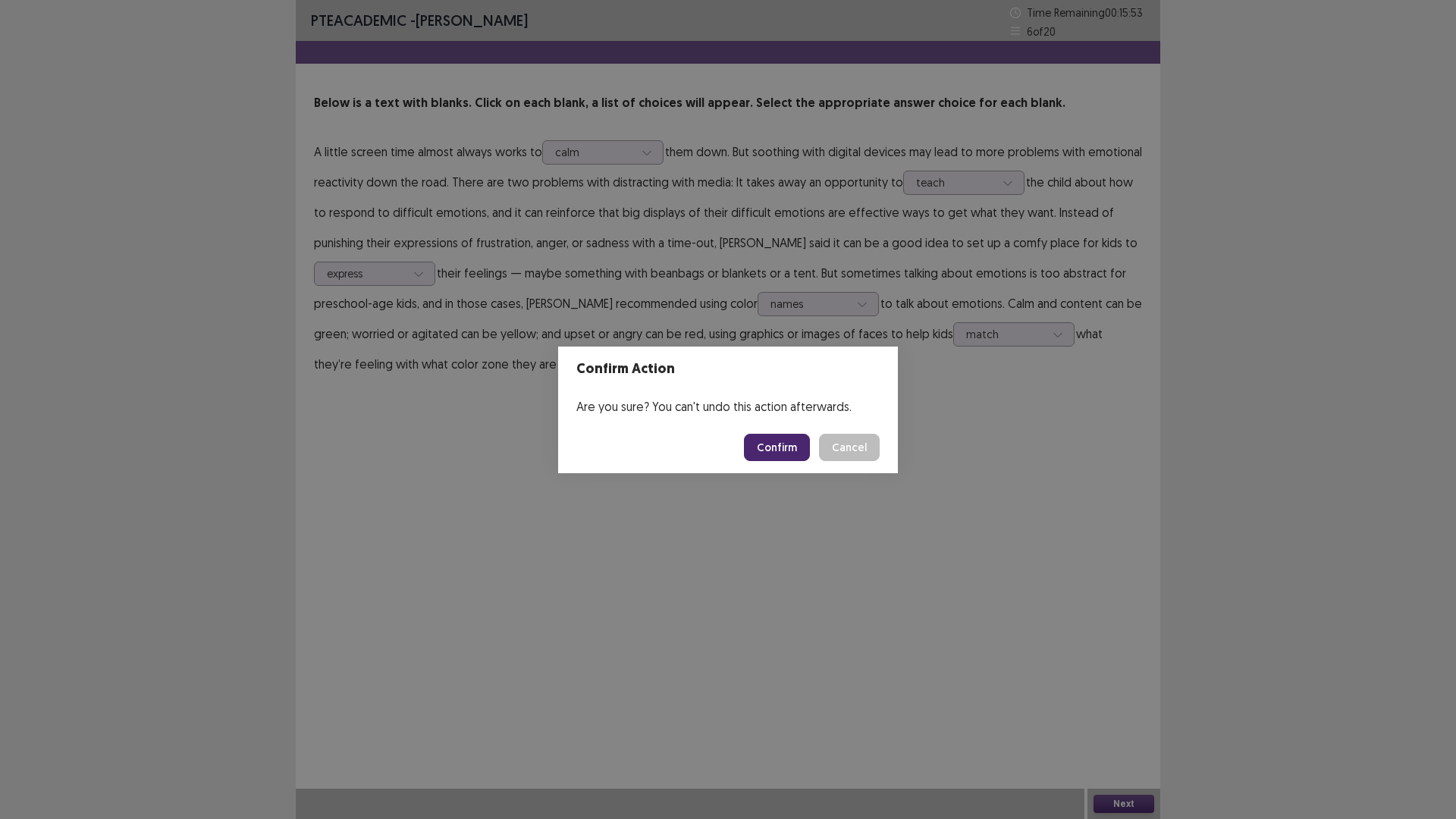
click at [785, 448] on button "Confirm" at bounding box center [777, 448] width 66 height 28
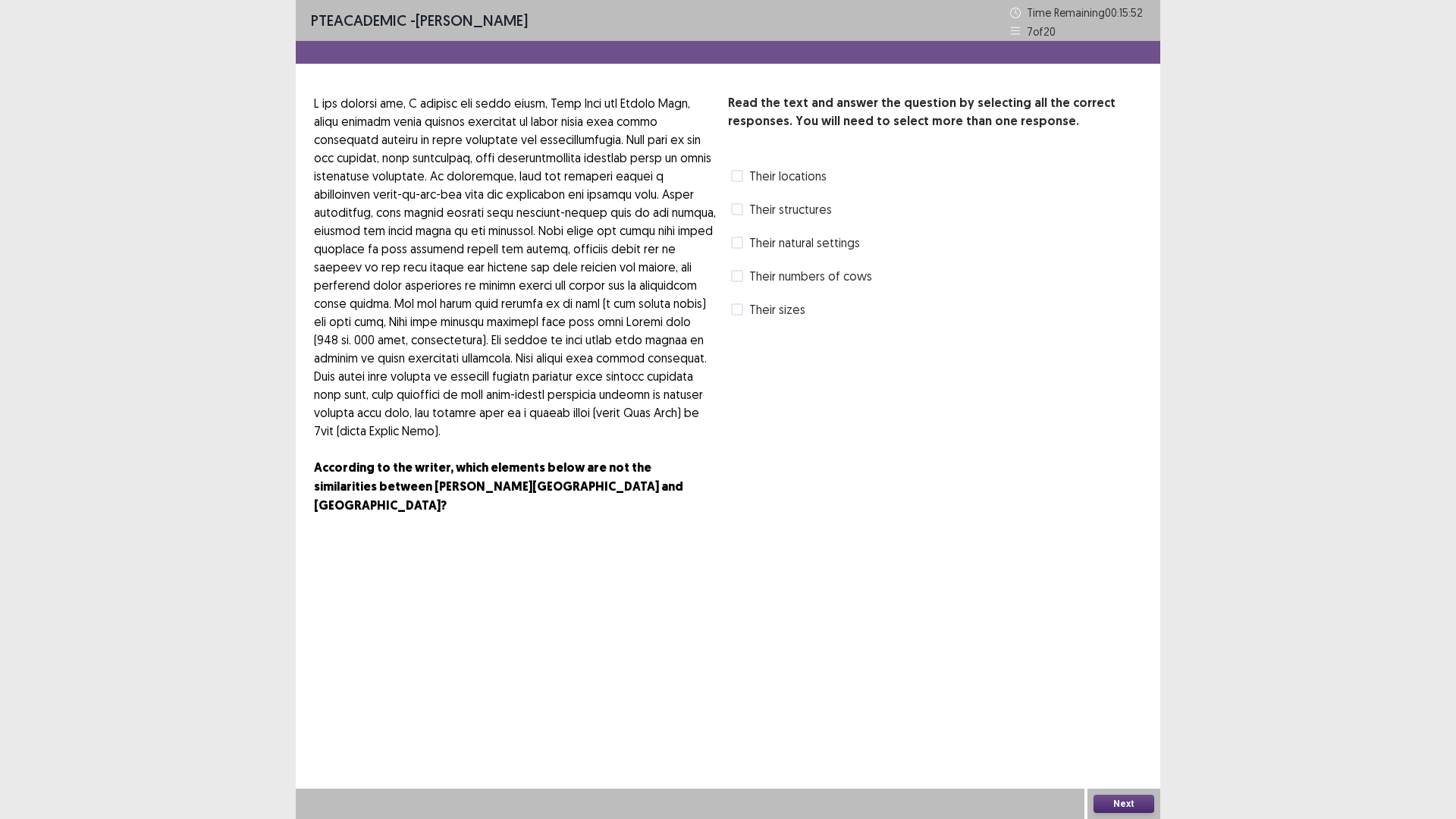
click at [741, 309] on span at bounding box center [737, 309] width 12 height 12
click at [1125, 723] on button "Next" at bounding box center [1124, 803] width 61 height 18
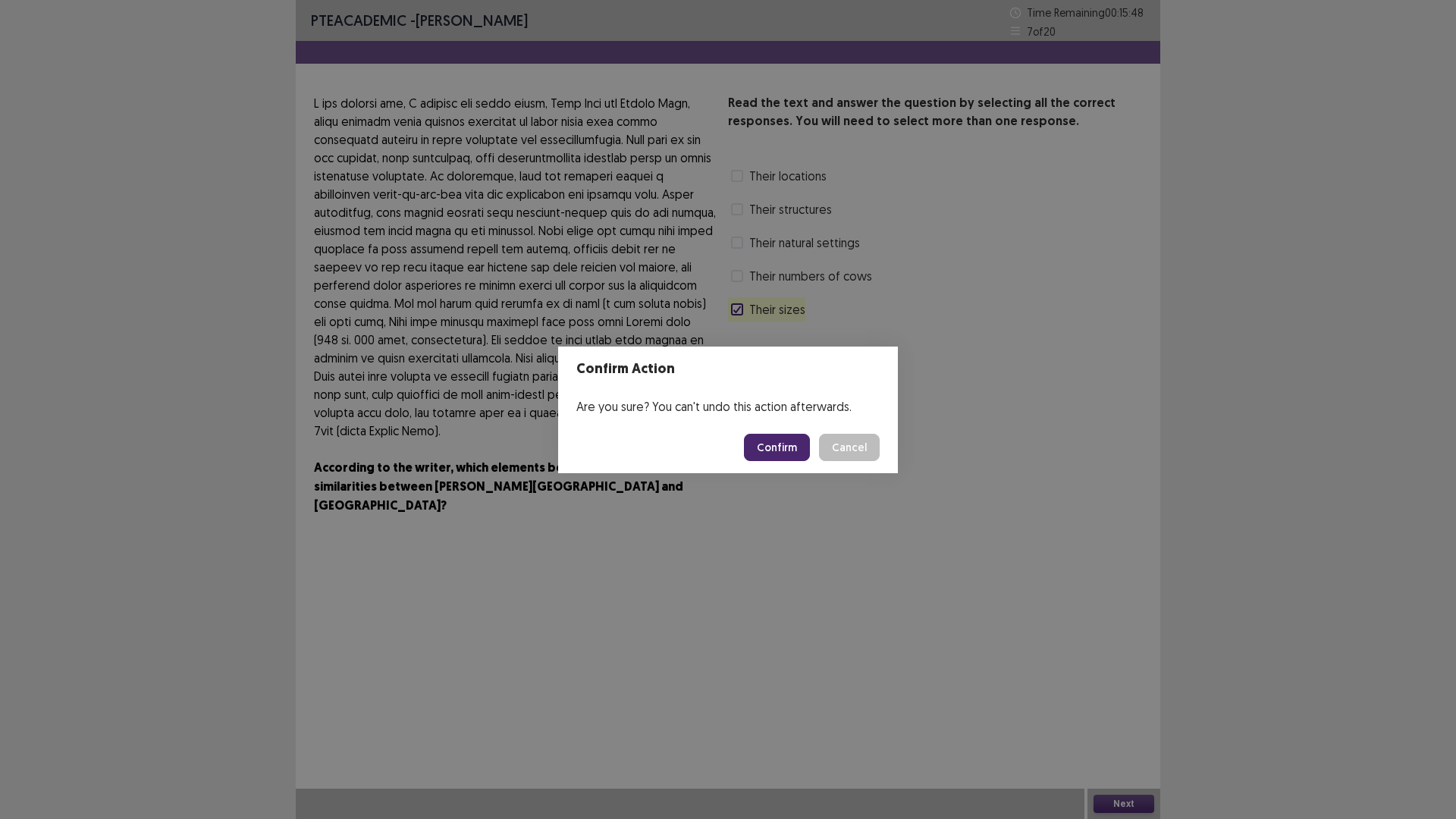
click at [760, 451] on button "Confirm" at bounding box center [777, 448] width 66 height 28
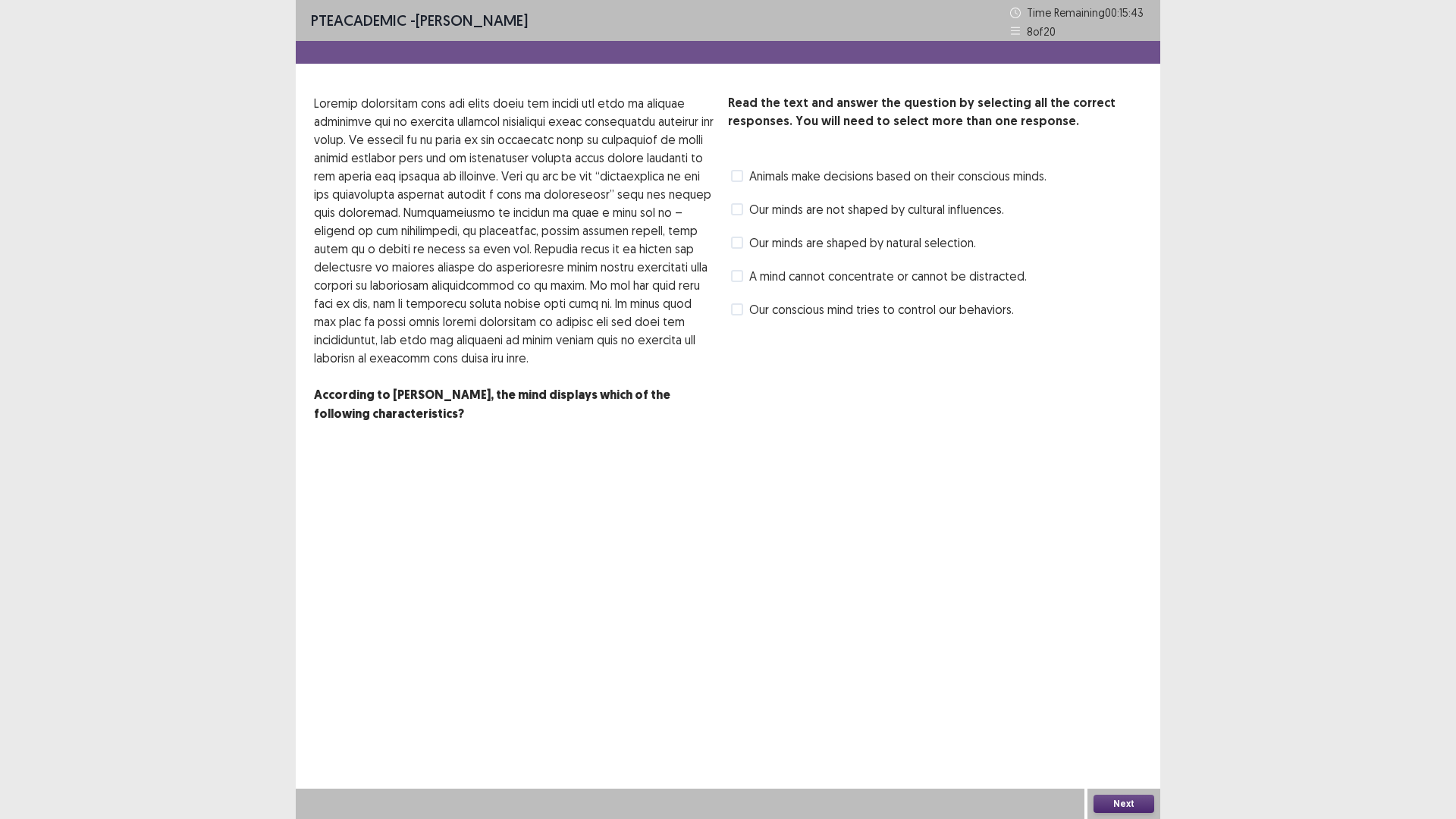
click at [738, 279] on span at bounding box center [737, 276] width 12 height 12
click at [1122, 723] on button "Next" at bounding box center [1124, 803] width 61 height 18
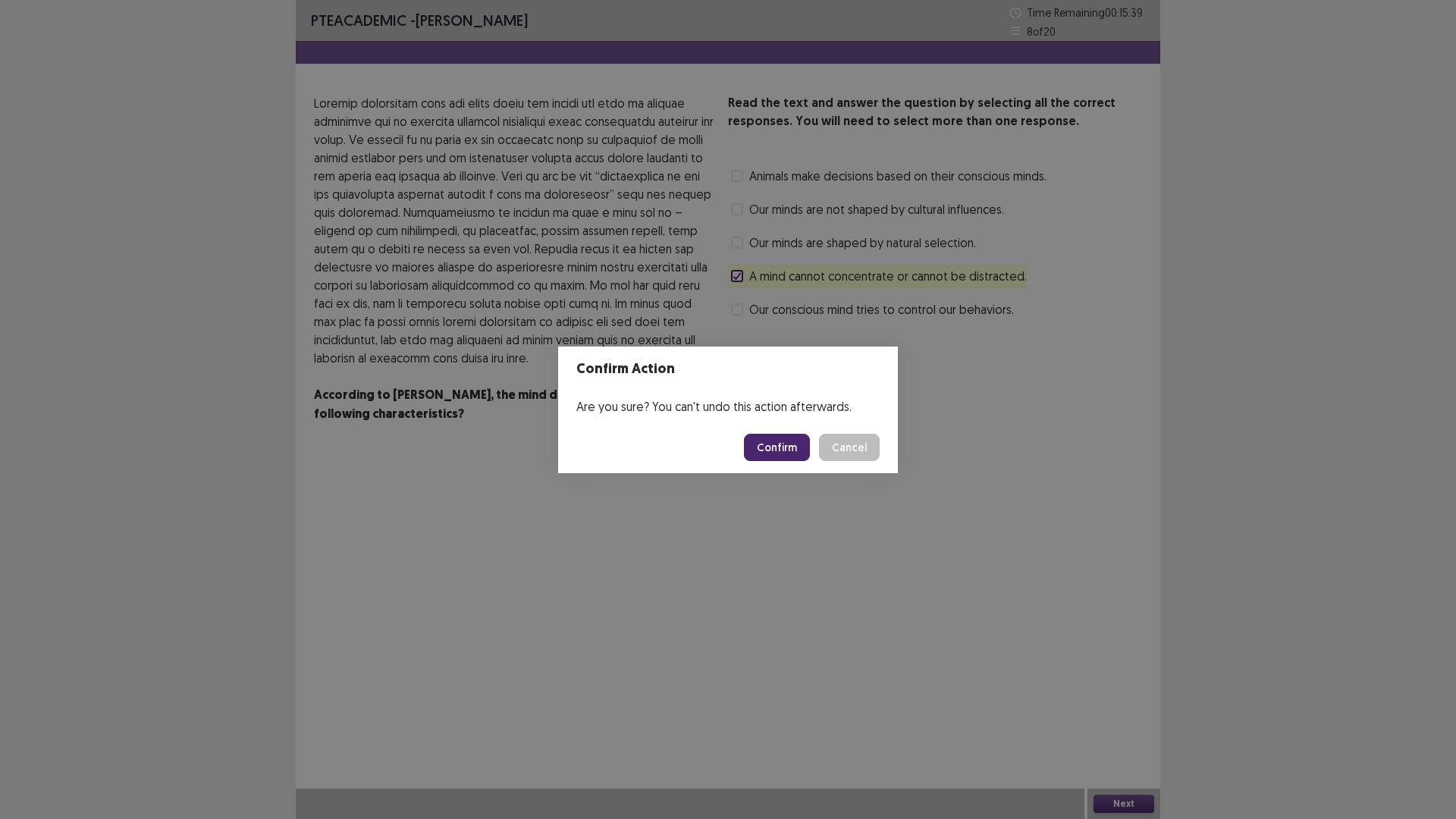
click at [782, 449] on button "Confirm" at bounding box center [777, 448] width 66 height 28
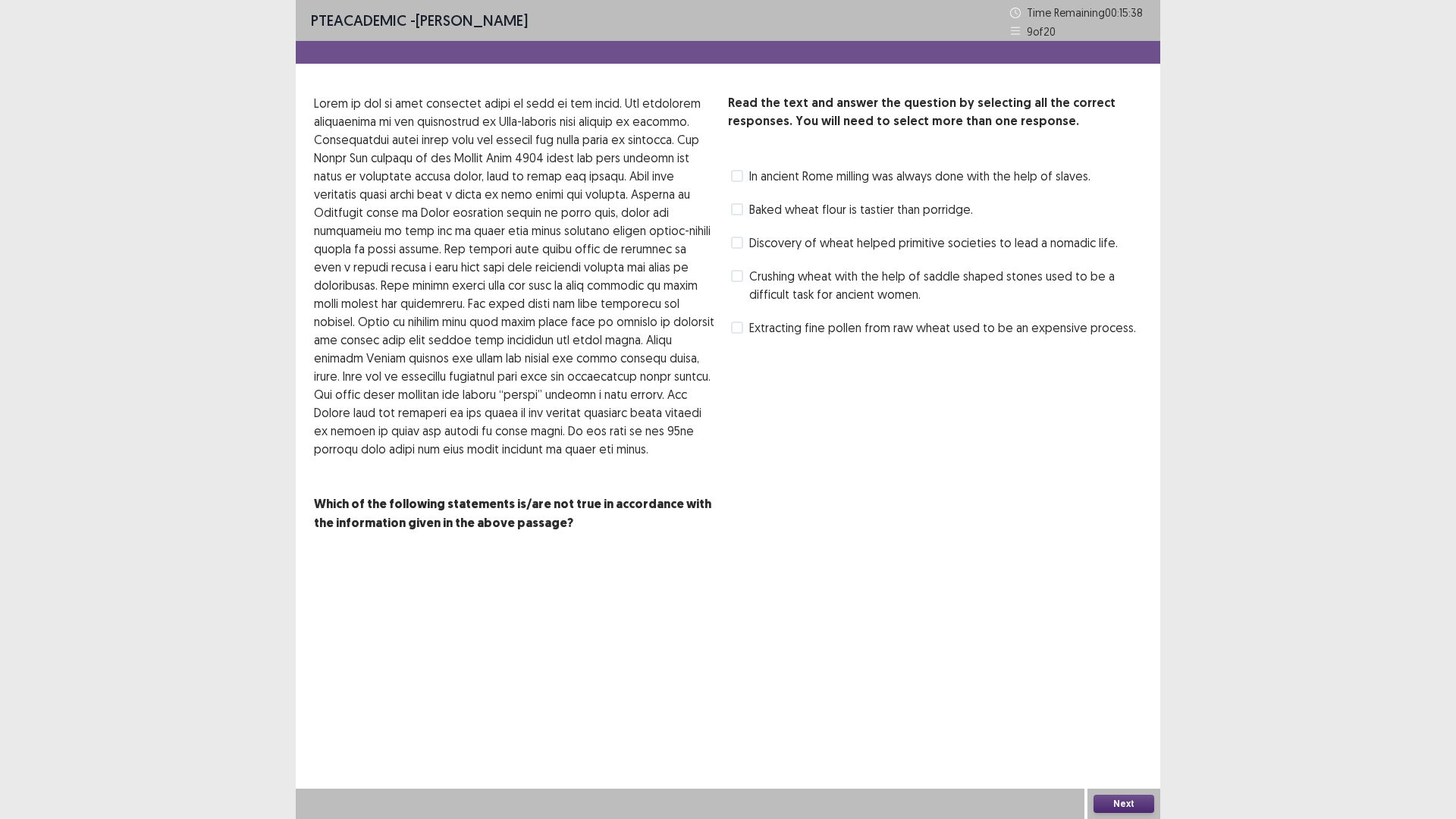
click at [730, 269] on div "Crushing wheat with the help of saddle shaped stones used to be a difficult tas…" at bounding box center [935, 284] width 414 height 42
click at [731, 271] on span at bounding box center [737, 276] width 12 height 12
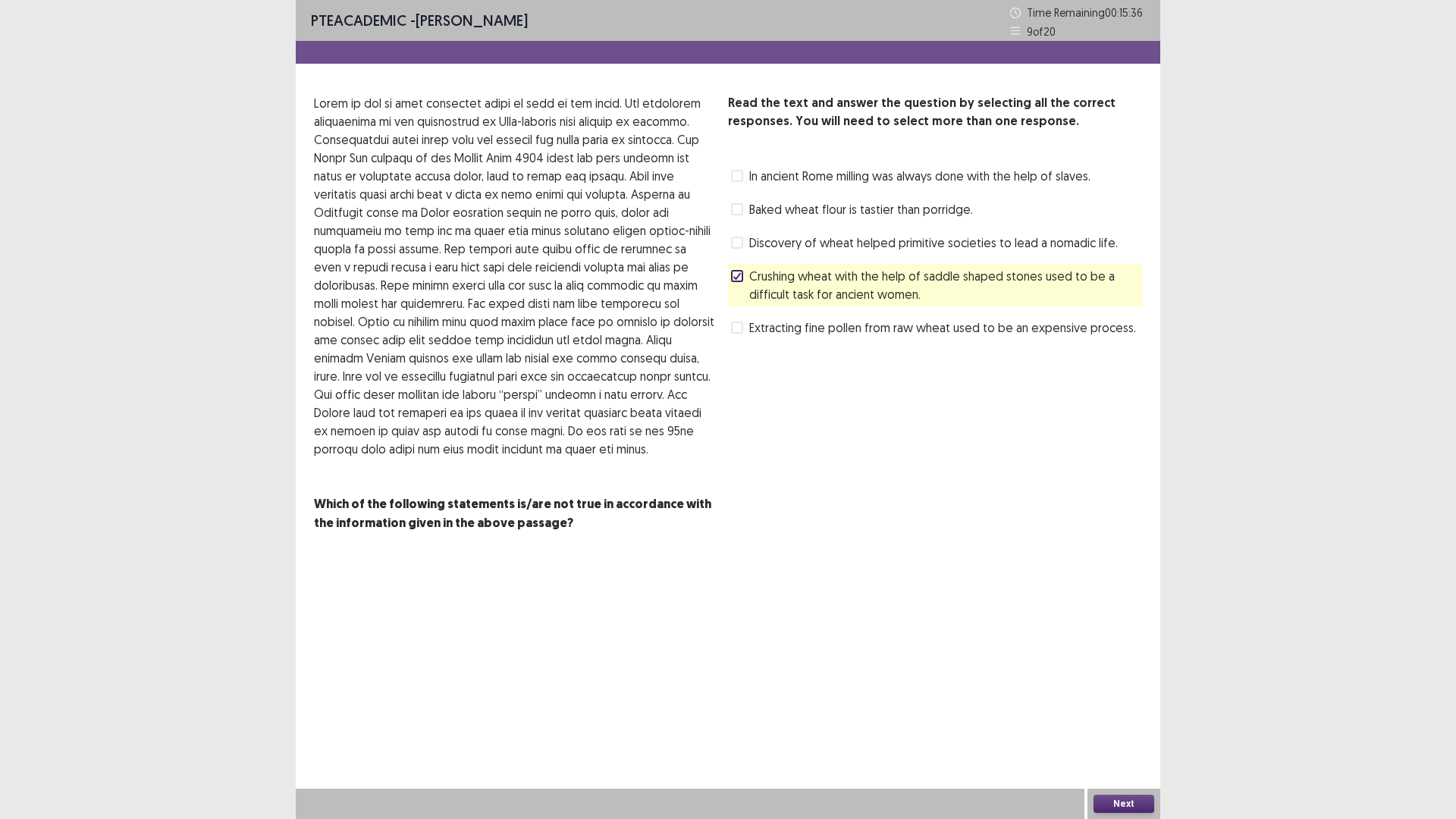
click at [1141, 723] on button "Next" at bounding box center [1124, 803] width 61 height 18
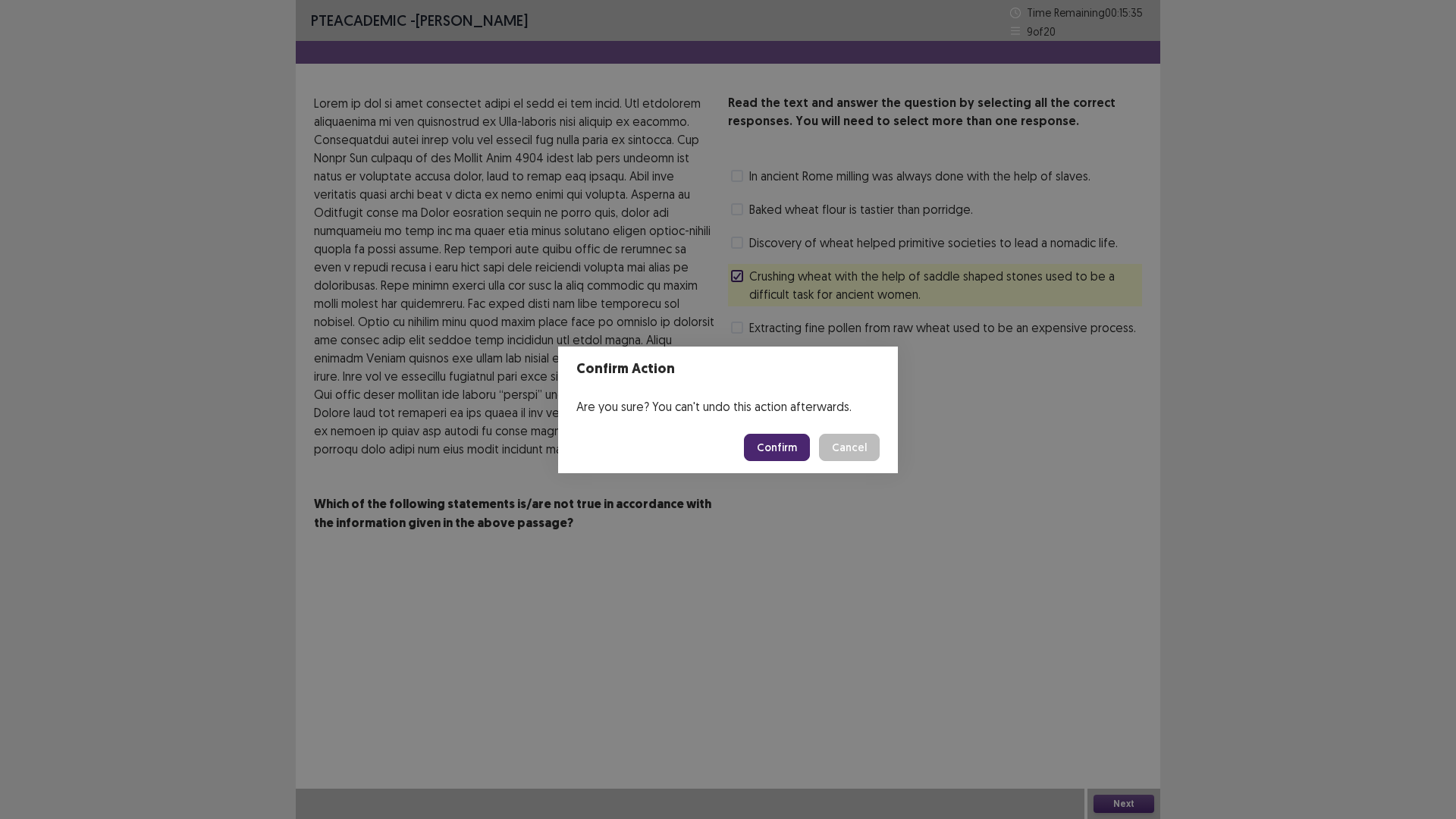
click at [774, 441] on button "Confirm" at bounding box center [777, 448] width 66 height 28
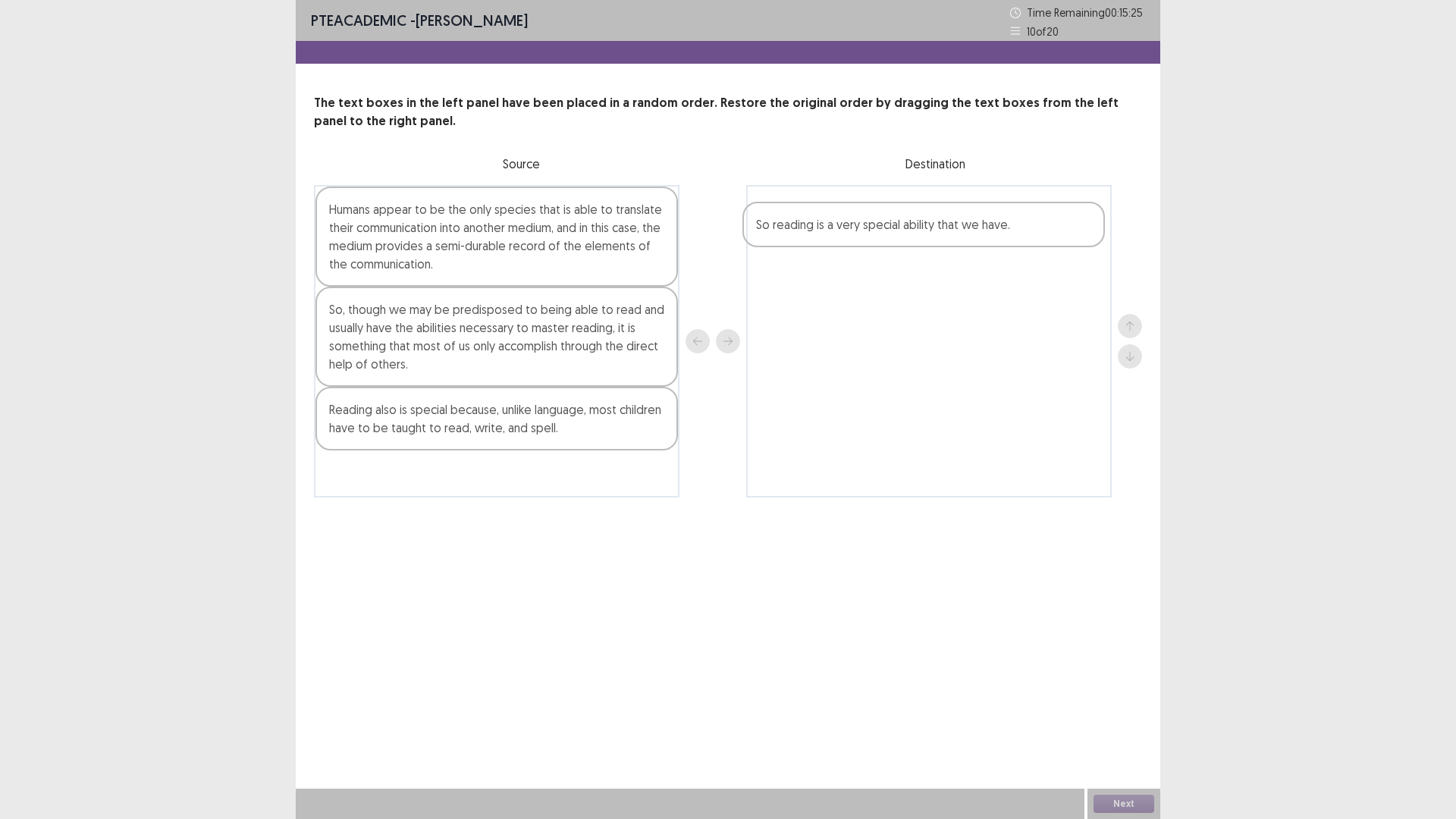
drag, startPoint x: 421, startPoint y: 483, endPoint x: 852, endPoint y: 235, distance: 497.3
click at [852, 235] on div "Humans appear to be the only species that is able to translate their communicat…" at bounding box center [728, 341] width 828 height 312
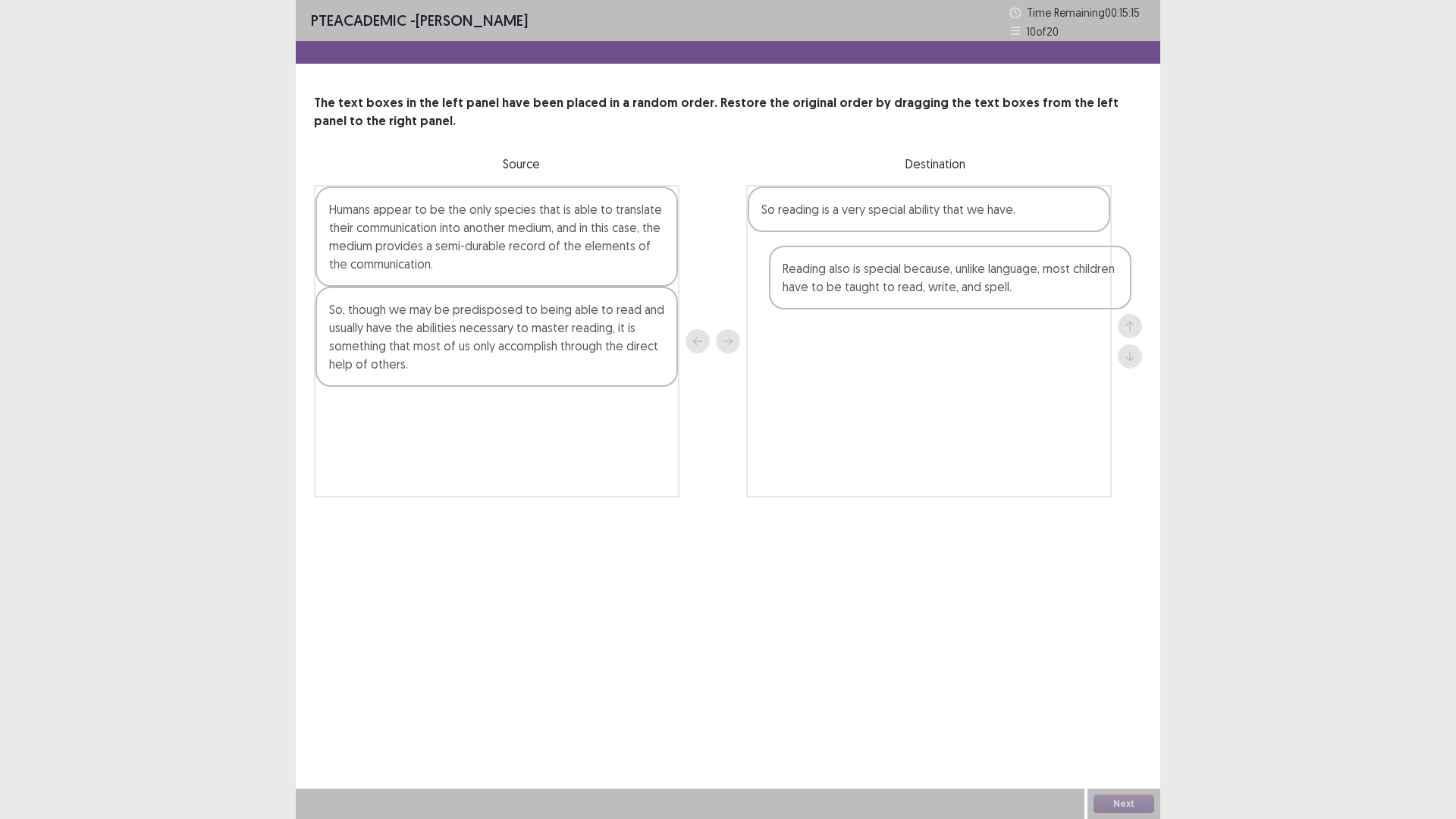
drag, startPoint x: 411, startPoint y: 435, endPoint x: 870, endPoint y: 293, distance: 480.5
click at [870, 293] on div "Humans appear to be the only species that is able to translate their communicat…" at bounding box center [728, 341] width 828 height 312
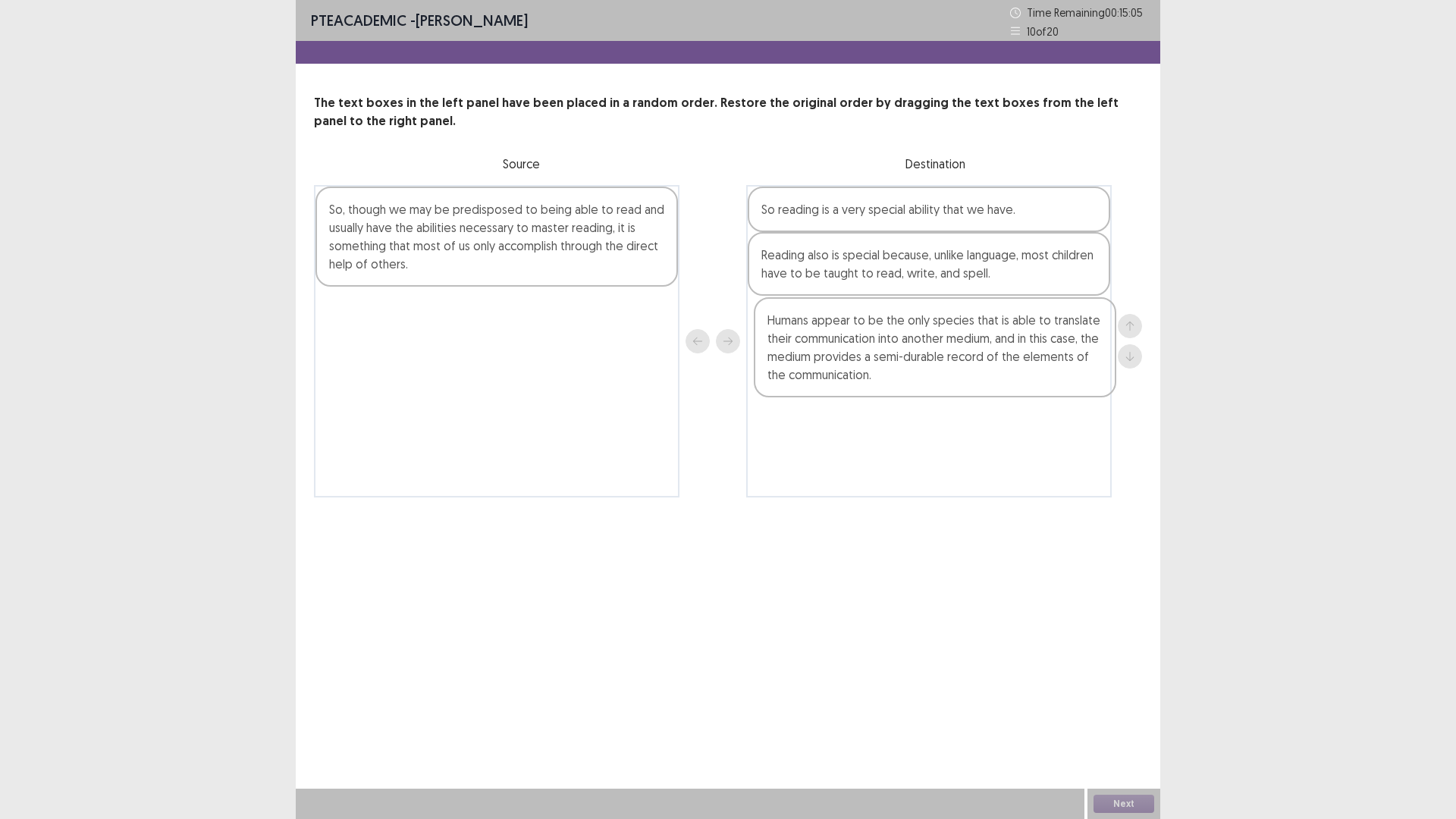
drag, startPoint x: 485, startPoint y: 236, endPoint x: 911, endPoint y: 343, distance: 439.2
click at [931, 342] on div "Humans appear to be the only species that is able to translate their communicat…" at bounding box center [728, 341] width 828 height 312
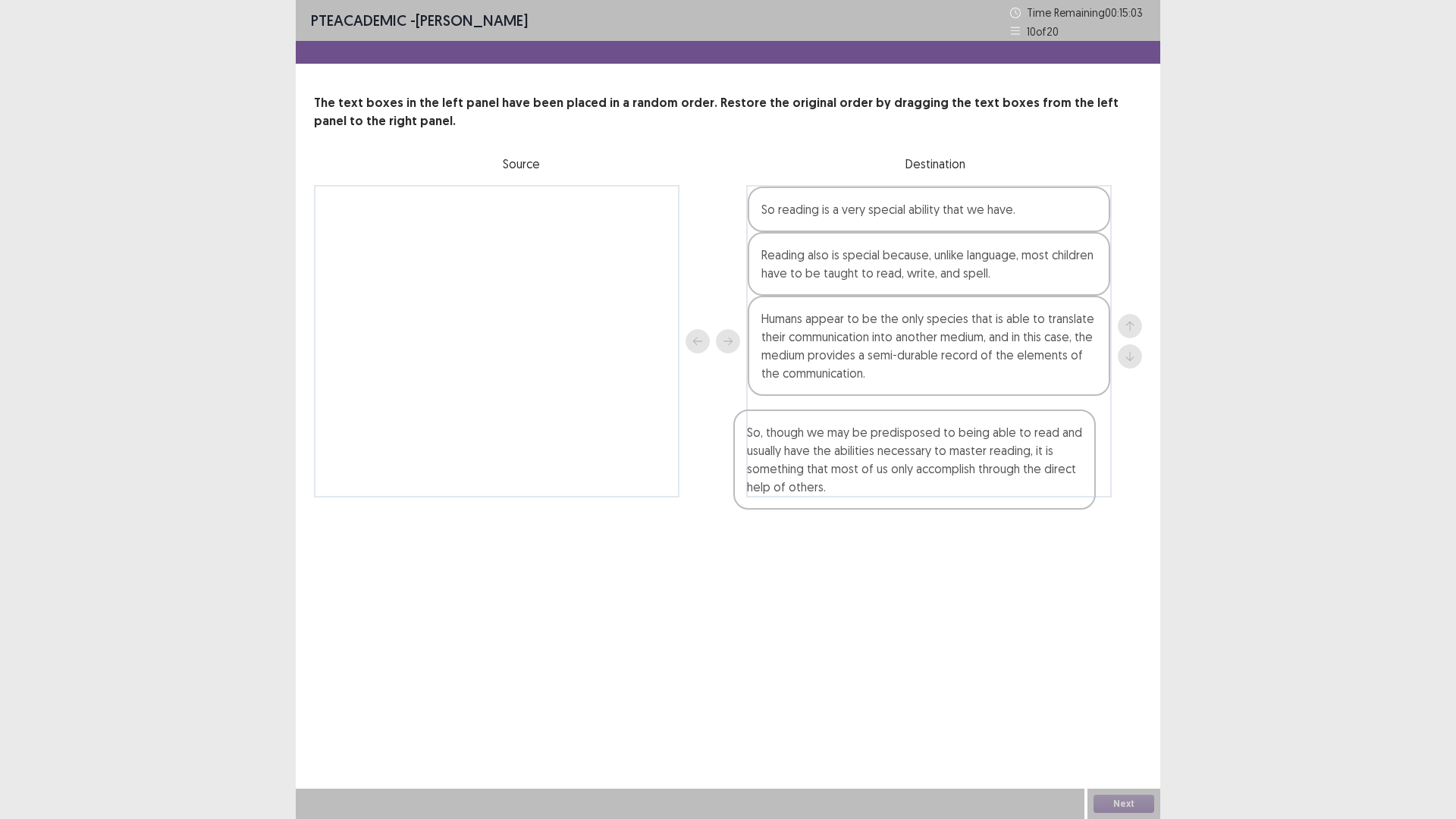
drag, startPoint x: 588, startPoint y: 236, endPoint x: 1022, endPoint y: 448, distance: 483.0
click at [1022, 454] on div "So, though we may be predisposed to being able to read and usually have the abi…" at bounding box center [728, 341] width 828 height 312
click at [1123, 723] on div "Next" at bounding box center [1124, 803] width 73 height 31
click at [1123, 723] on button "Next" at bounding box center [1124, 803] width 61 height 18
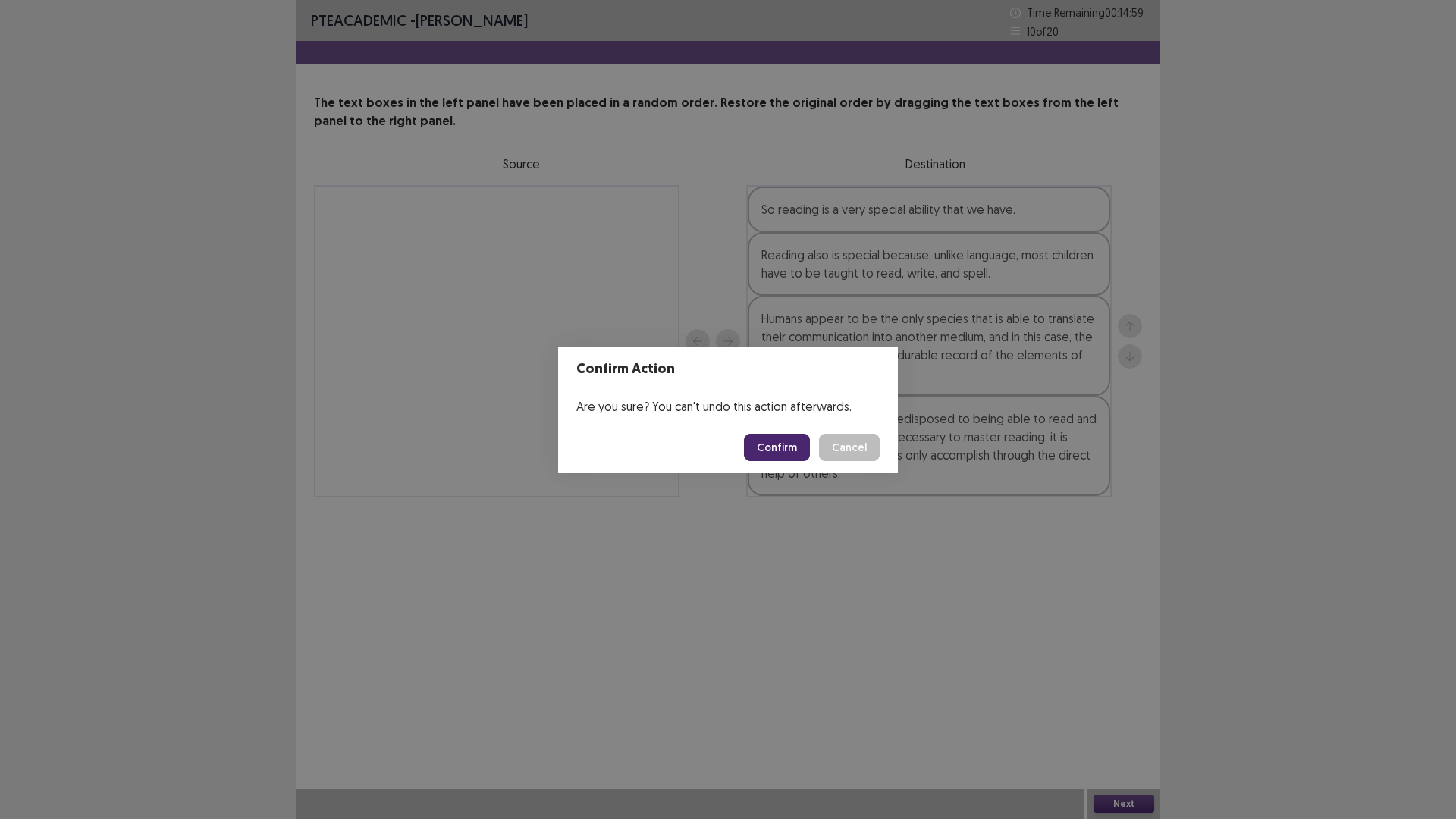
click at [764, 446] on button "Confirm" at bounding box center [777, 448] width 66 height 28
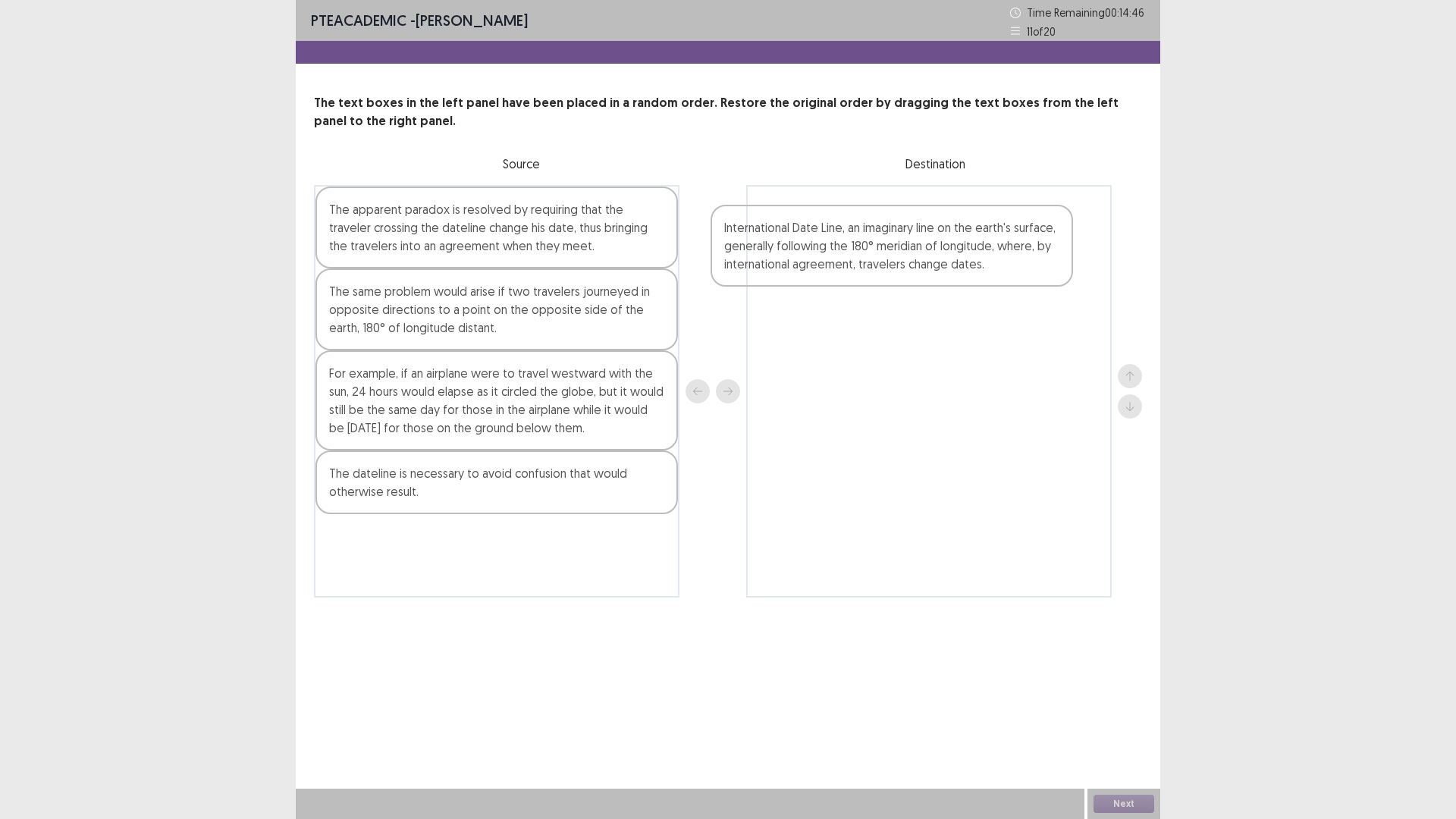
drag, startPoint x: 459, startPoint y: 313, endPoint x: 860, endPoint y: 249, distance: 406.1
click at [860, 249] on div "The apparent paradox is resolved by requiring that the traveler crossing the da…" at bounding box center [728, 391] width 828 height 412
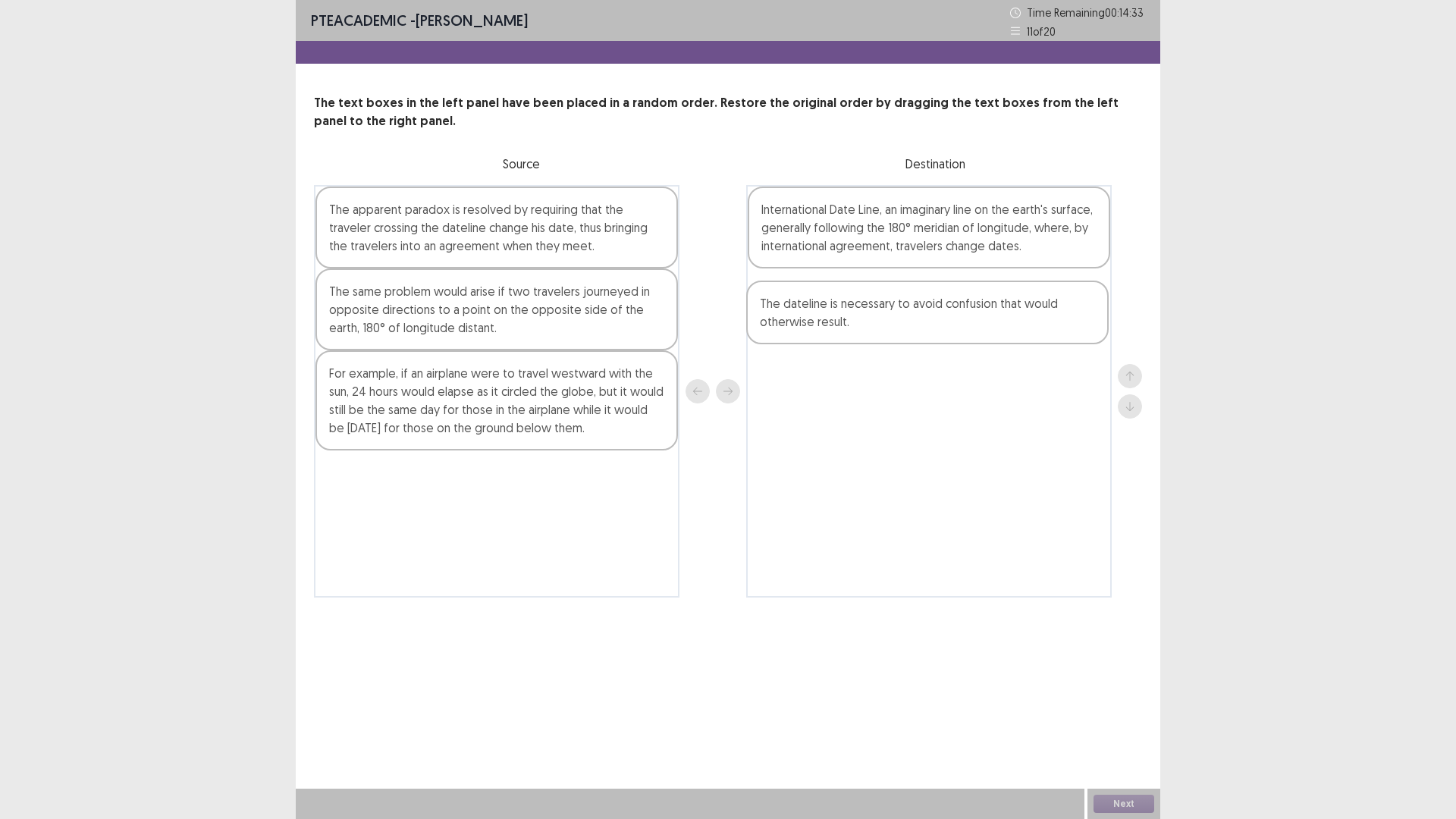
drag, startPoint x: 441, startPoint y: 500, endPoint x: 881, endPoint y: 325, distance: 473.5
click at [881, 325] on div "The apparent paradox is resolved by requiring that the traveler crossing the da…" at bounding box center [728, 391] width 828 height 412
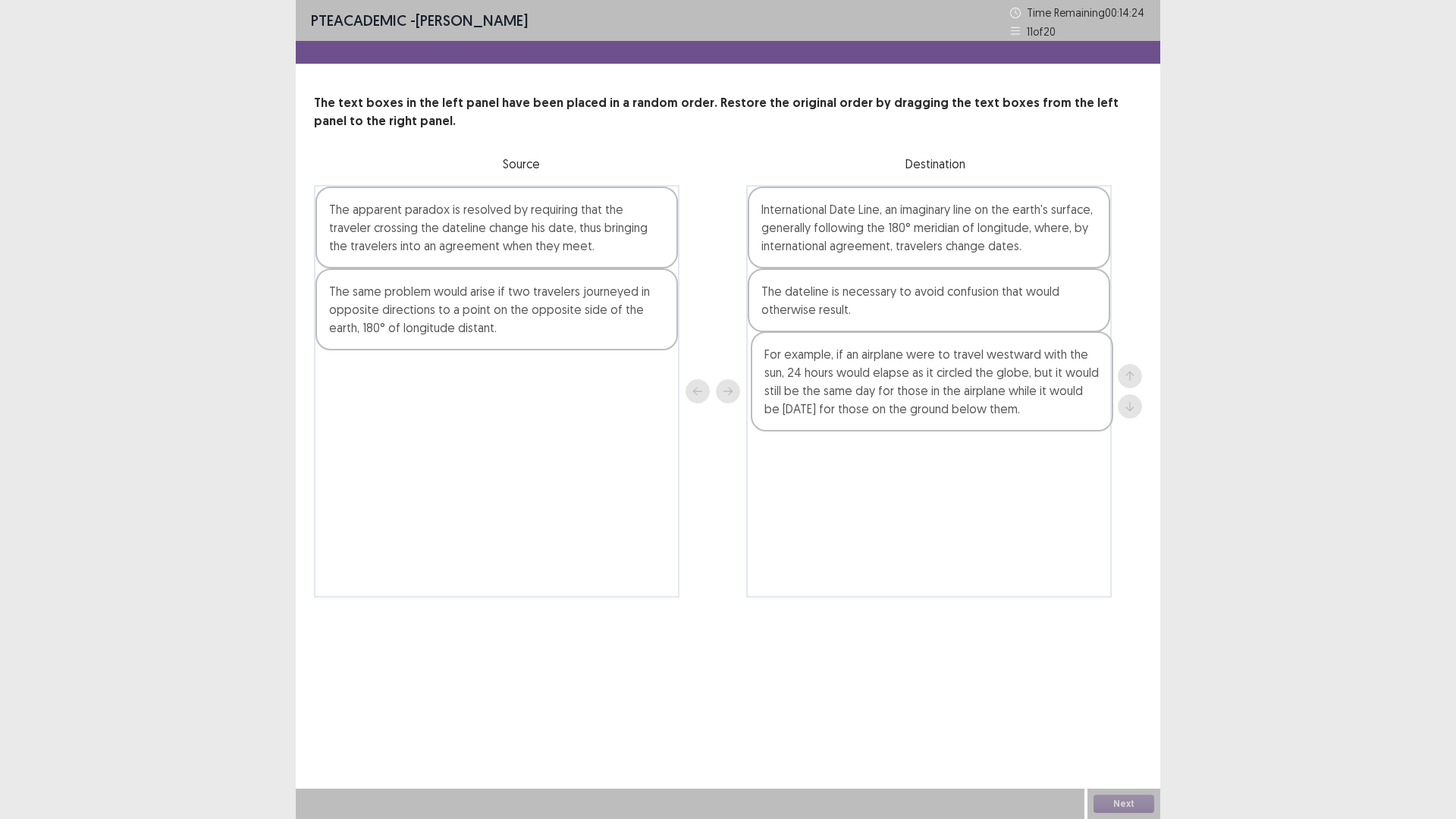
drag, startPoint x: 454, startPoint y: 390, endPoint x: 896, endPoint y: 371, distance: 442.4
click at [896, 371] on div "The apparent paradox is resolved by requiring that the traveler crossing the da…" at bounding box center [728, 391] width 828 height 412
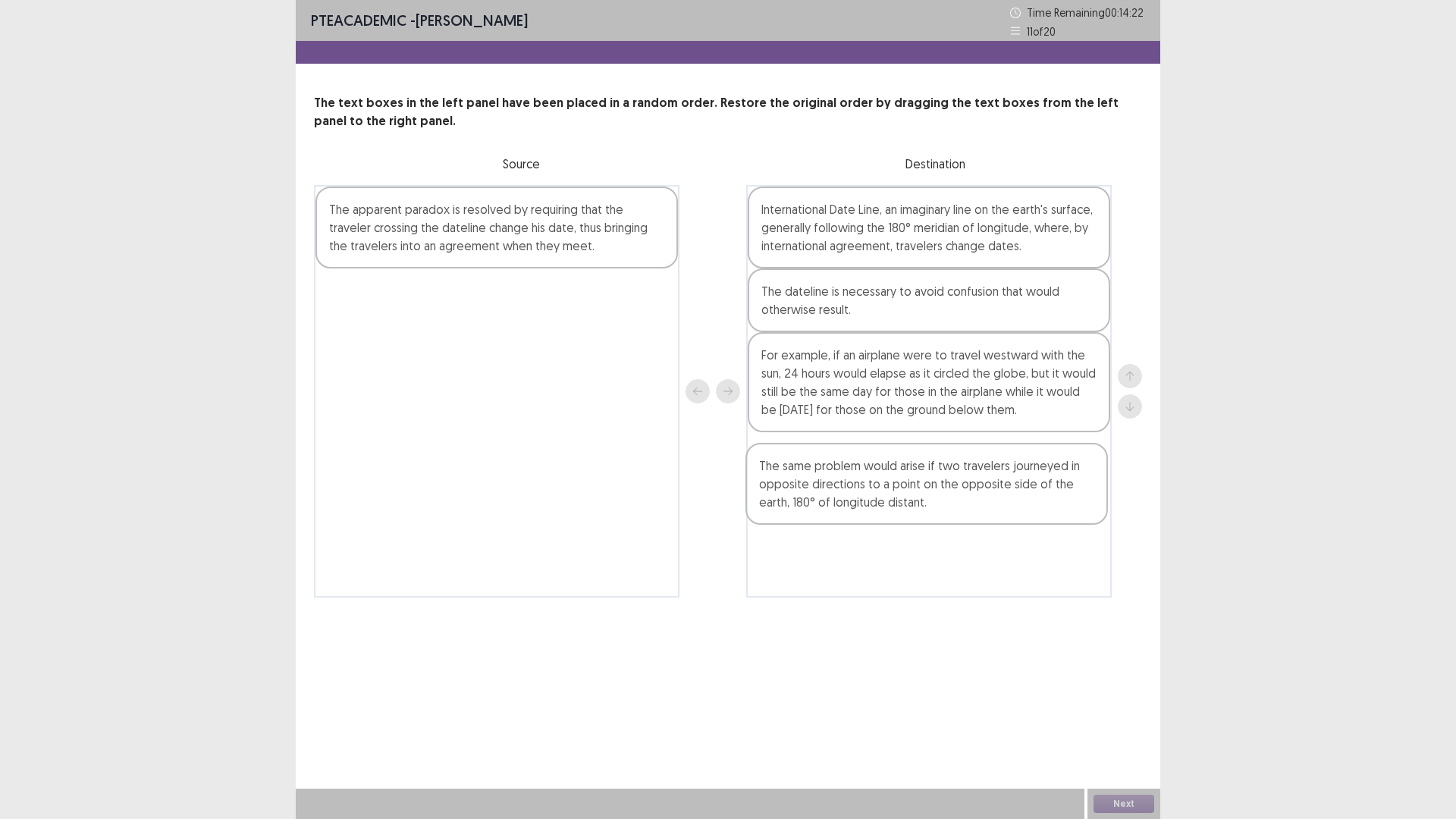
drag, startPoint x: 553, startPoint y: 302, endPoint x: 989, endPoint y: 482, distance: 471.7
click at [989, 482] on div "The apparent paradox is resolved by requiring that the traveler crossing the da…" at bounding box center [728, 391] width 828 height 412
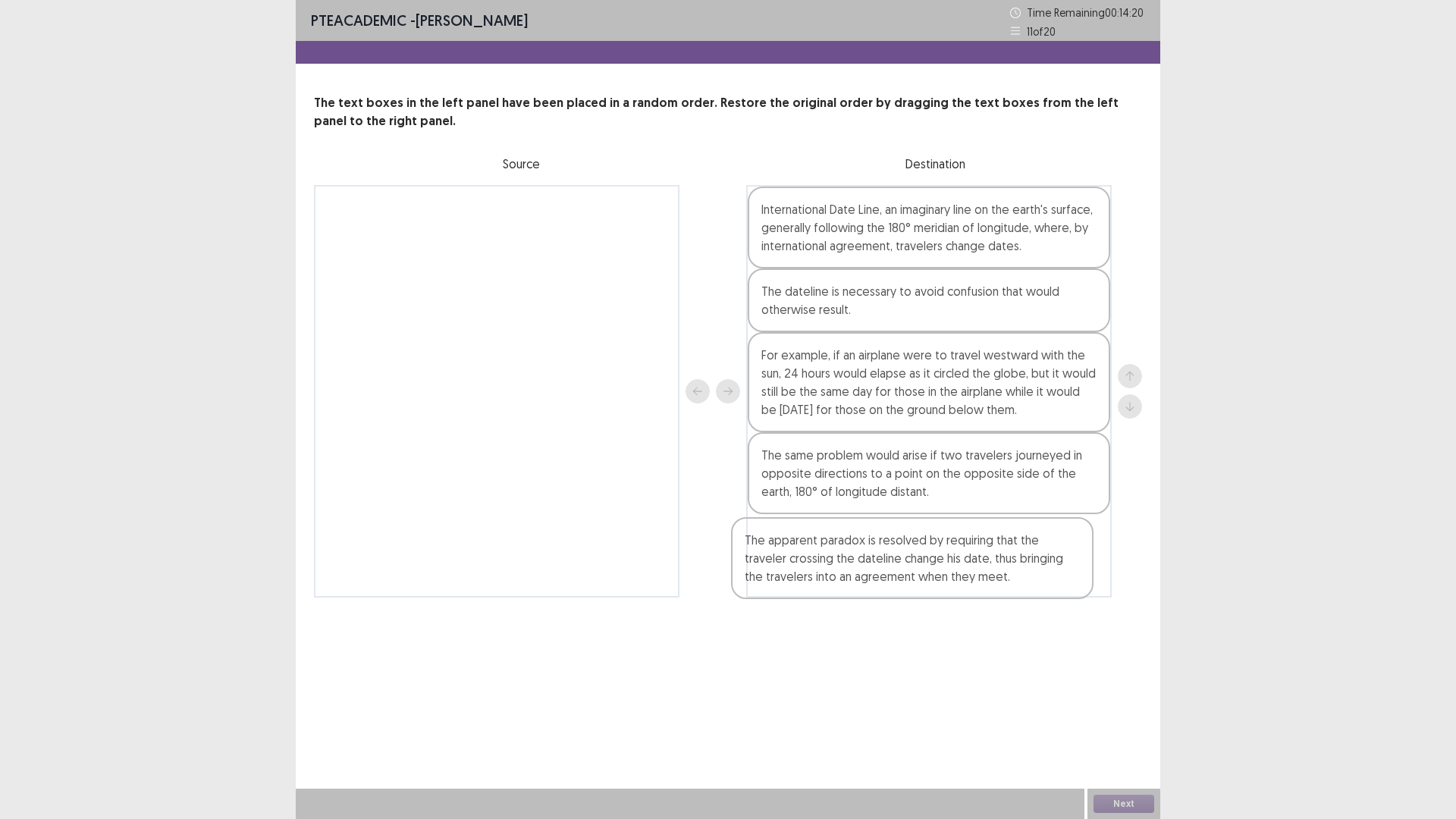
drag, startPoint x: 530, startPoint y: 219, endPoint x: 954, endPoint y: 555, distance: 541.0
click at [951, 551] on div "The apparent paradox is resolved by requiring that the traveler crossing the da…" at bounding box center [728, 391] width 828 height 412
click at [1124, 723] on button "Next" at bounding box center [1124, 803] width 61 height 18
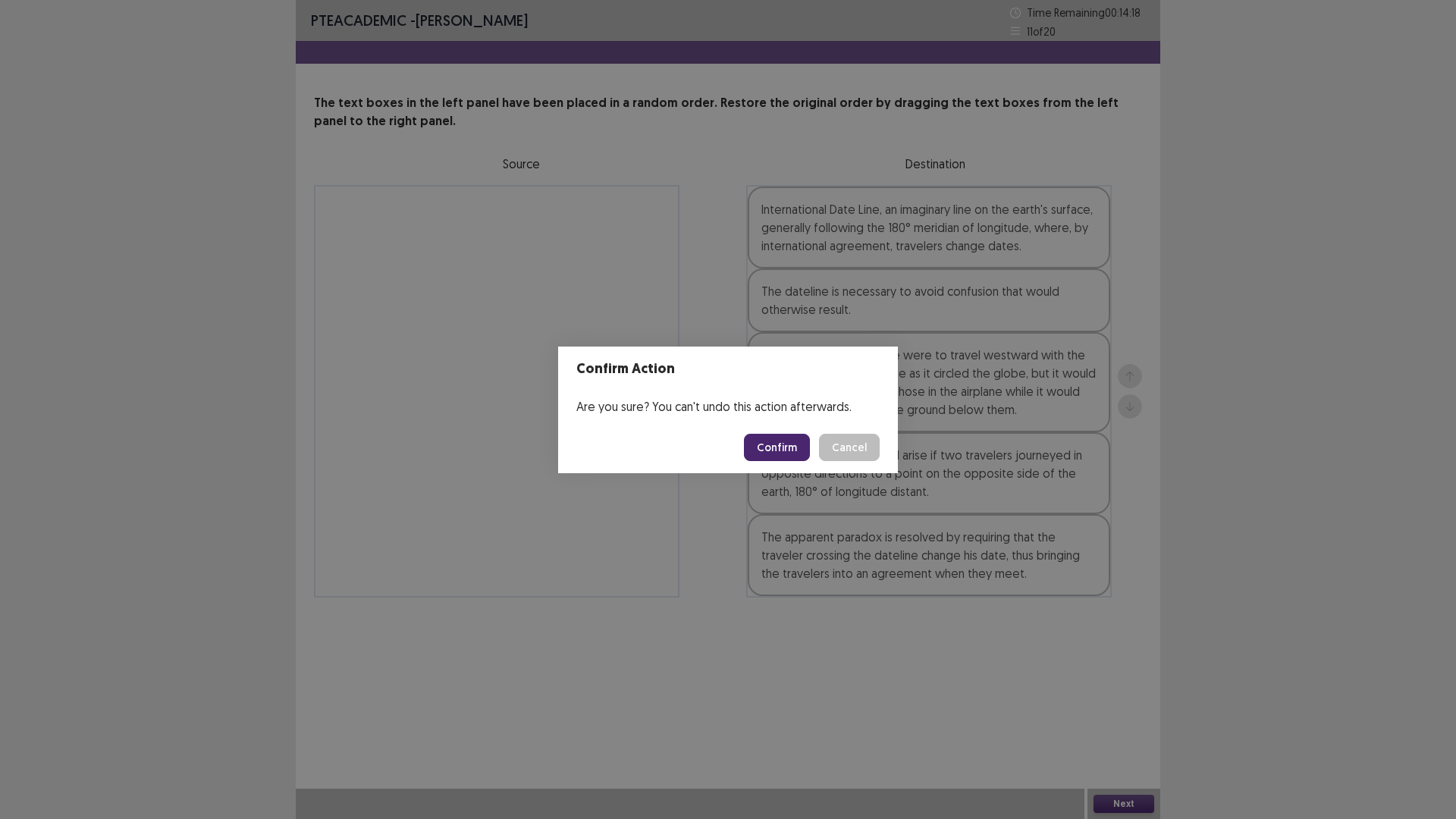
click at [780, 450] on button "Confirm" at bounding box center [777, 448] width 66 height 28
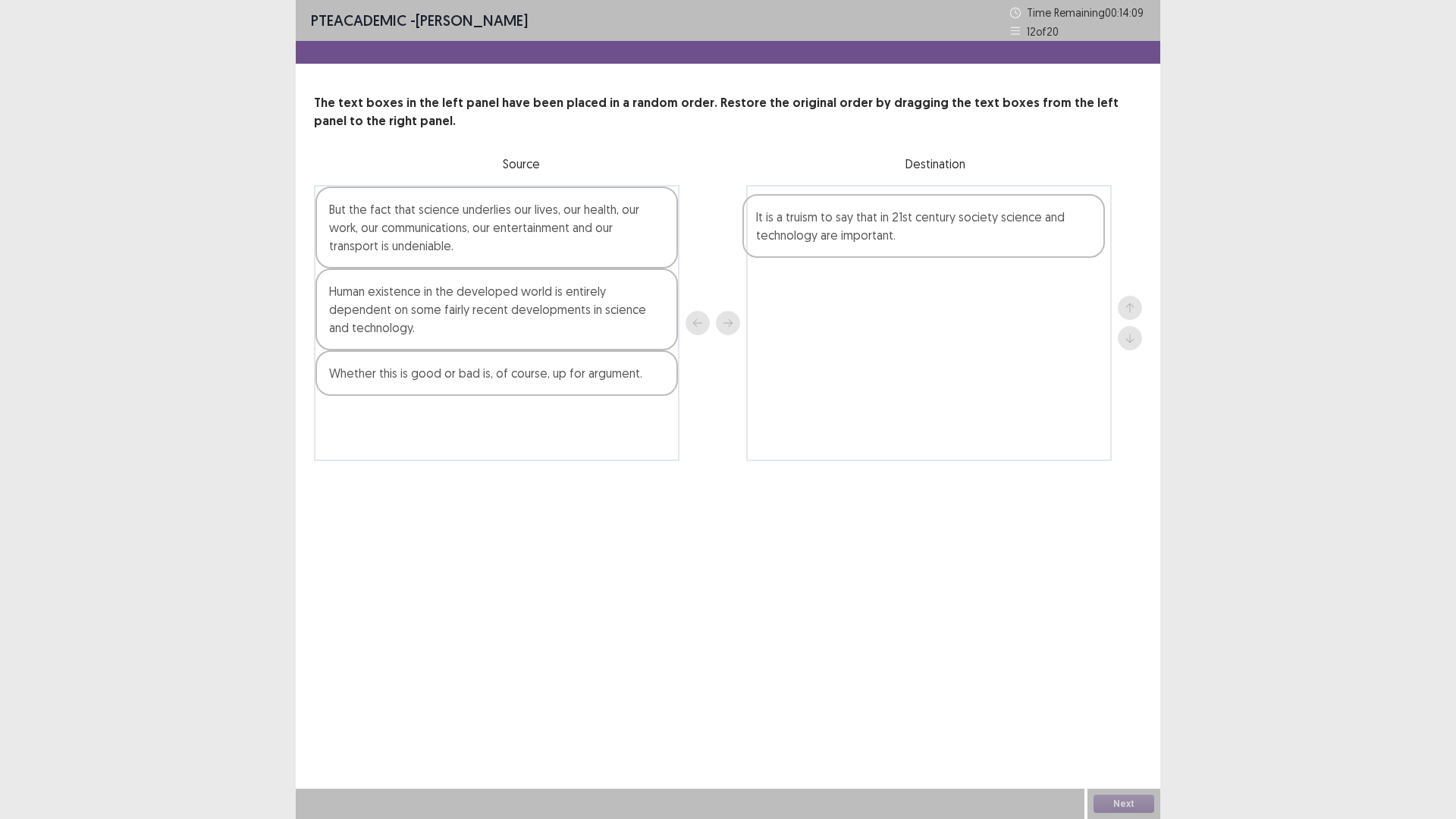
drag, startPoint x: 498, startPoint y: 312, endPoint x: 939, endPoint y: 237, distance: 447.3
click at [939, 237] on div "But the fact that science underlies our lives, our health, our work, our commun…" at bounding box center [728, 323] width 828 height 276
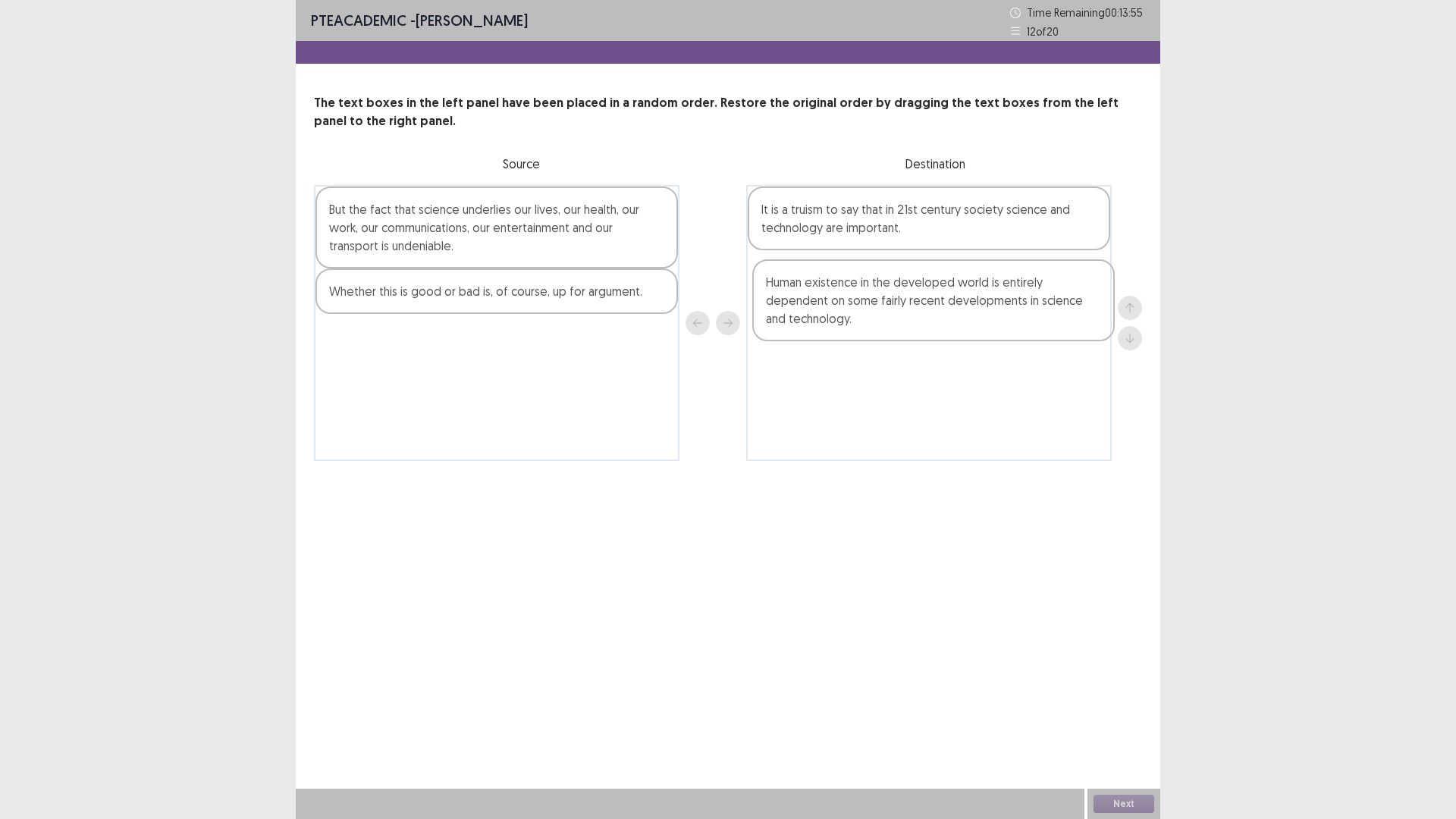
drag, startPoint x: 458, startPoint y: 313, endPoint x: 904, endPoint y: 301, distance: 446.2
click at [904, 301] on div "But the fact that science underlies our lives, our health, our work, our commun…" at bounding box center [728, 323] width 828 height 276
drag, startPoint x: 416, startPoint y: 295, endPoint x: 866, endPoint y: 369, distance: 456.0
click at [866, 369] on div "But the fact that science underlies our lives, our health, our work, our commun…" at bounding box center [728, 323] width 828 height 276
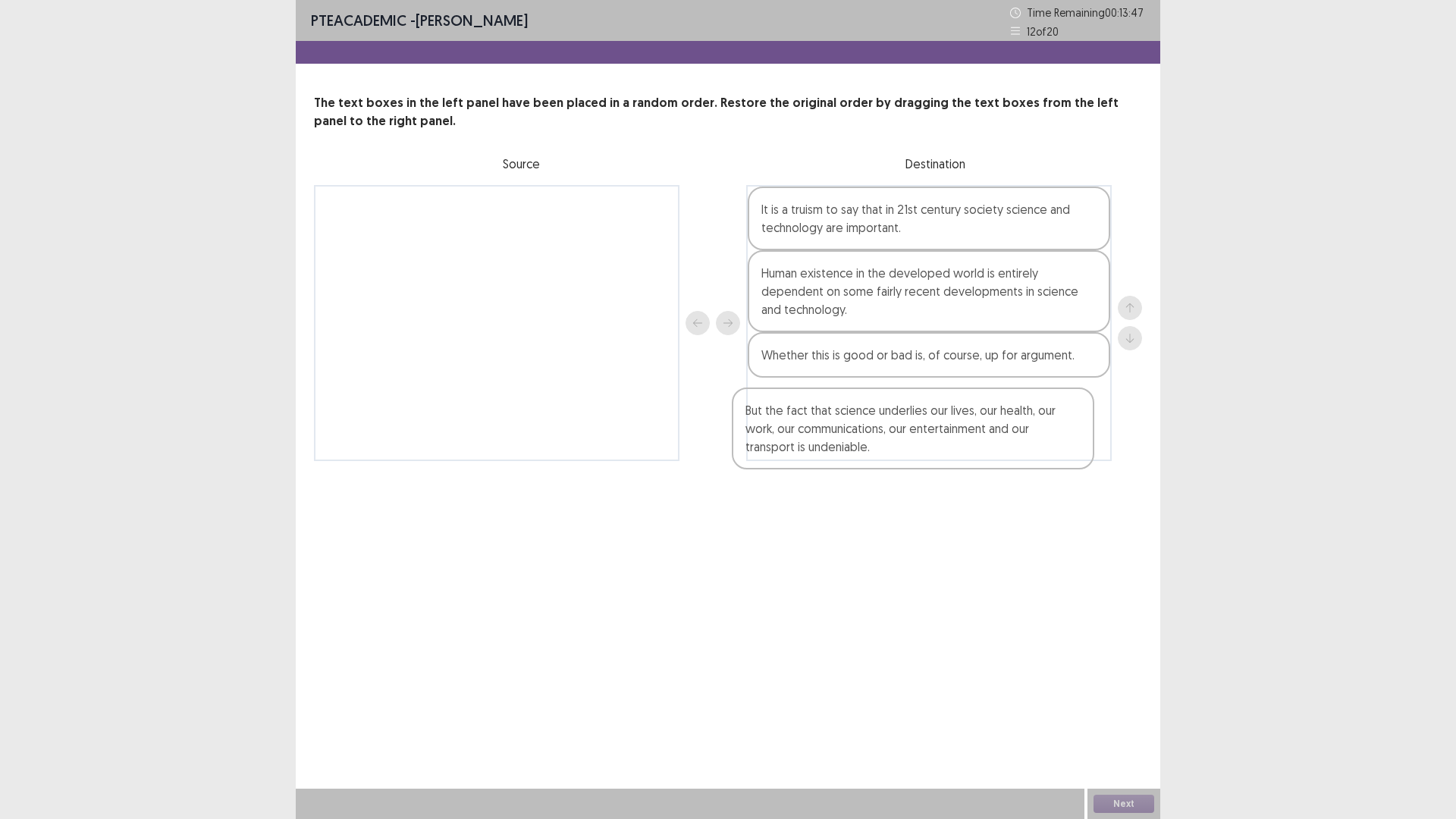
drag, startPoint x: 531, startPoint y: 233, endPoint x: 952, endPoint y: 437, distance: 467.8
click at [952, 437] on div "But the fact that science underlies our lives, our health, our work, our commun…" at bounding box center [728, 323] width 828 height 276
click at [1132, 723] on button "Next" at bounding box center [1124, 803] width 61 height 18
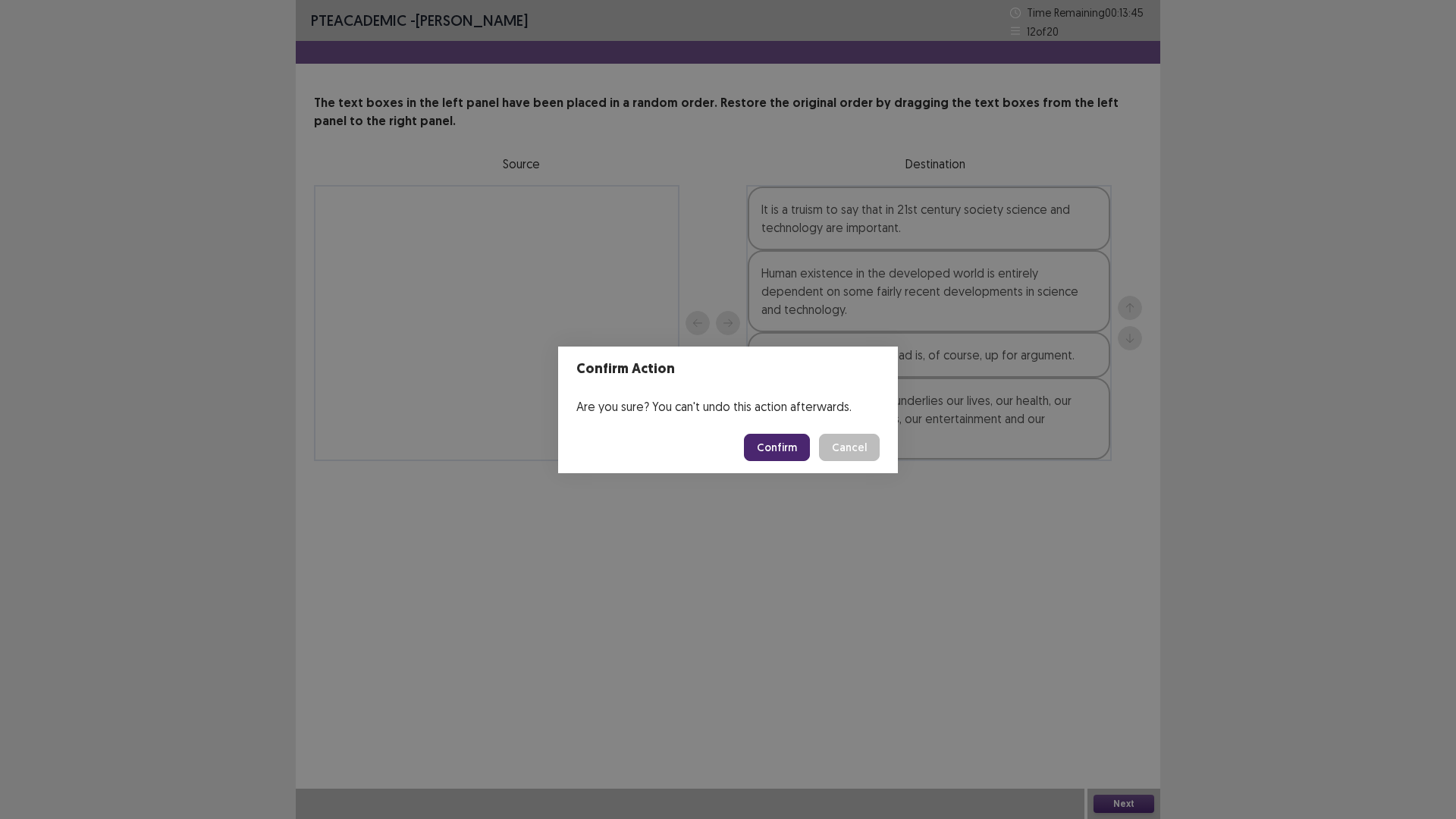
click at [784, 458] on button "Confirm" at bounding box center [777, 448] width 66 height 28
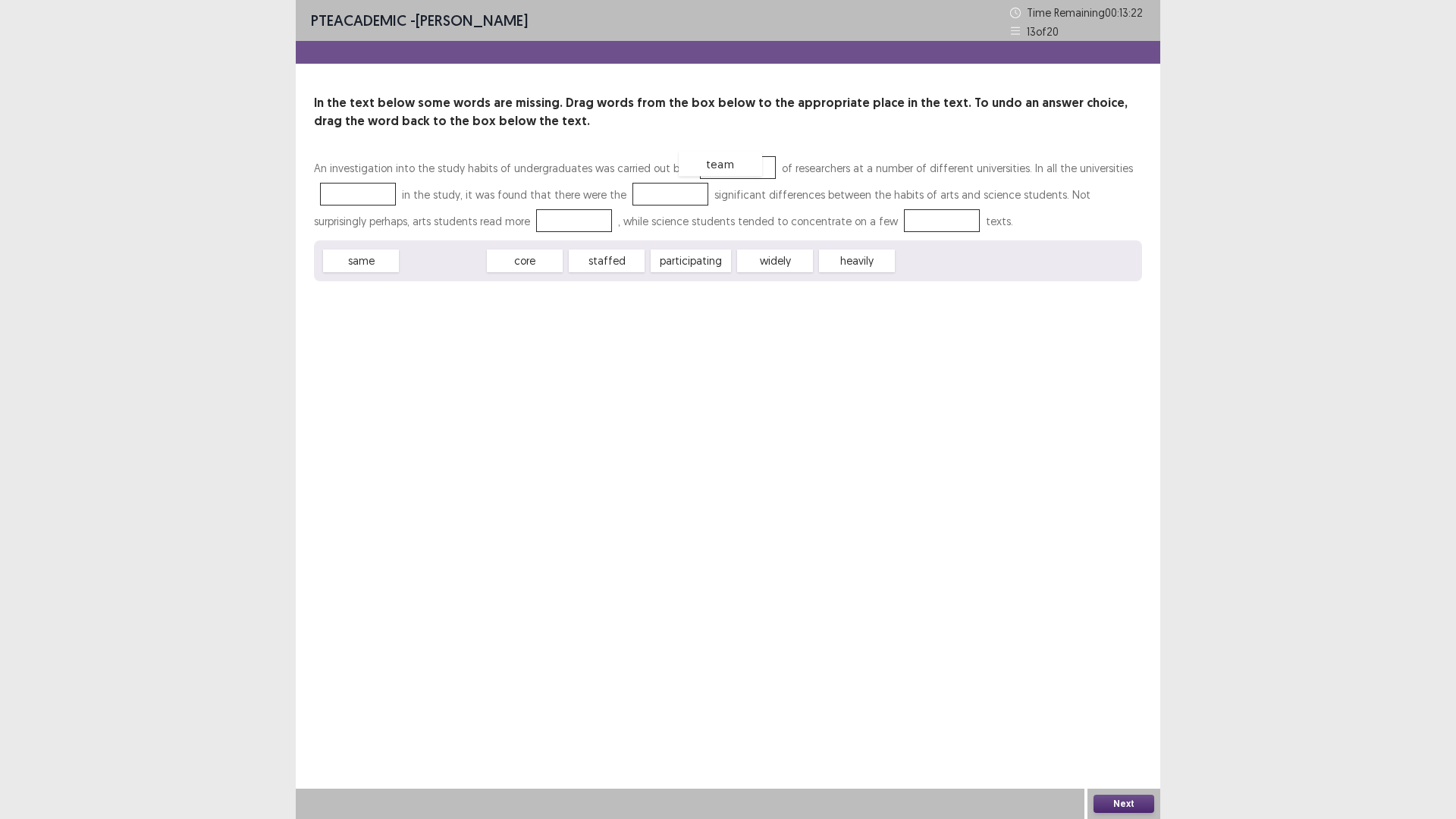
drag, startPoint x: 424, startPoint y: 259, endPoint x: 702, endPoint y: 162, distance: 294.4
drag, startPoint x: 609, startPoint y: 255, endPoint x: 375, endPoint y: 186, distance: 244.0
drag, startPoint x: 352, startPoint y: 259, endPoint x: 656, endPoint y: 193, distance: 311.1
drag, startPoint x: 522, startPoint y: 261, endPoint x: 517, endPoint y: 217, distance: 44.3
drag, startPoint x: 364, startPoint y: 256, endPoint x: 874, endPoint y: 215, distance: 511.6
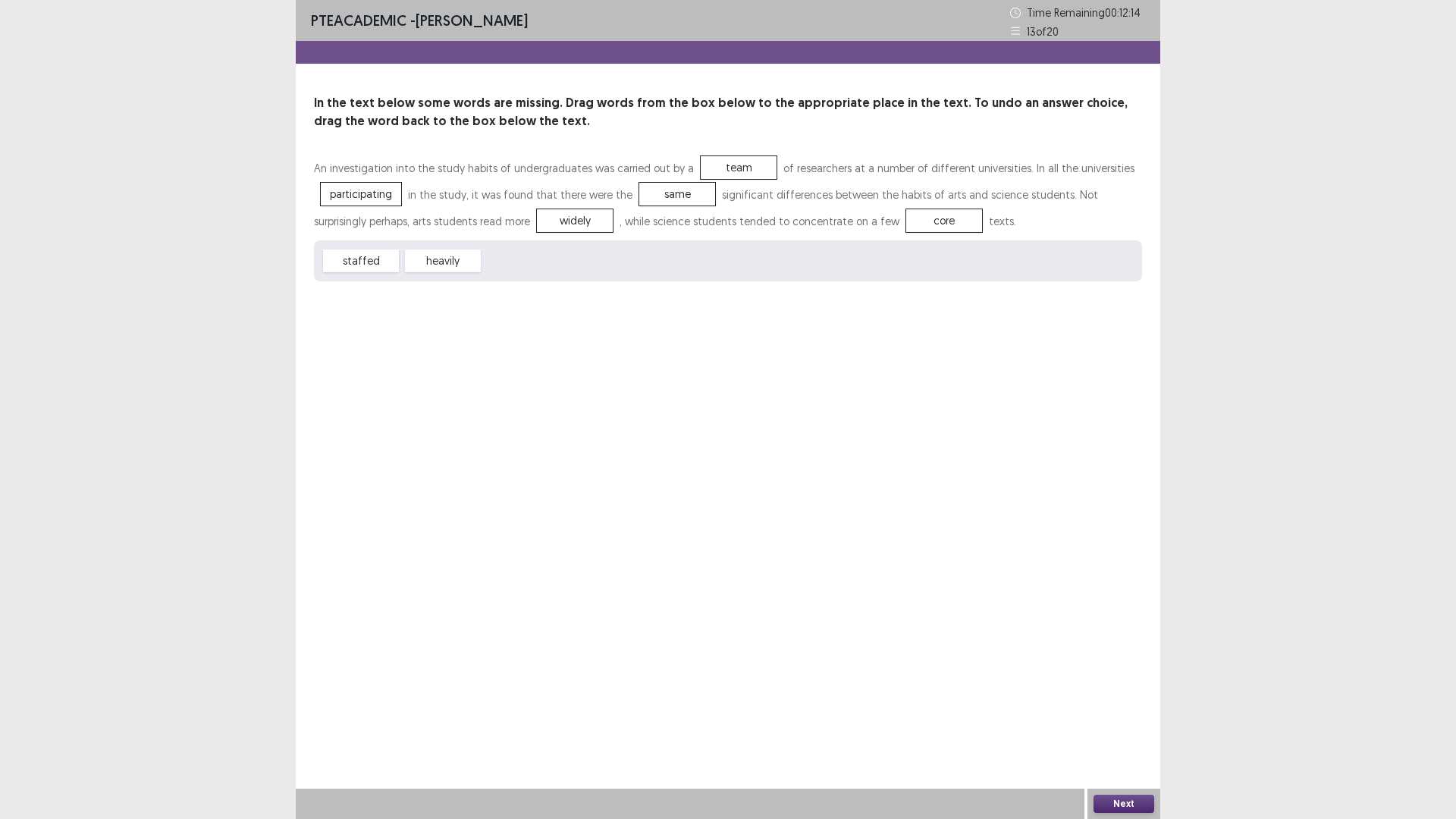
click at [1129, 723] on button "Next" at bounding box center [1124, 803] width 61 height 18
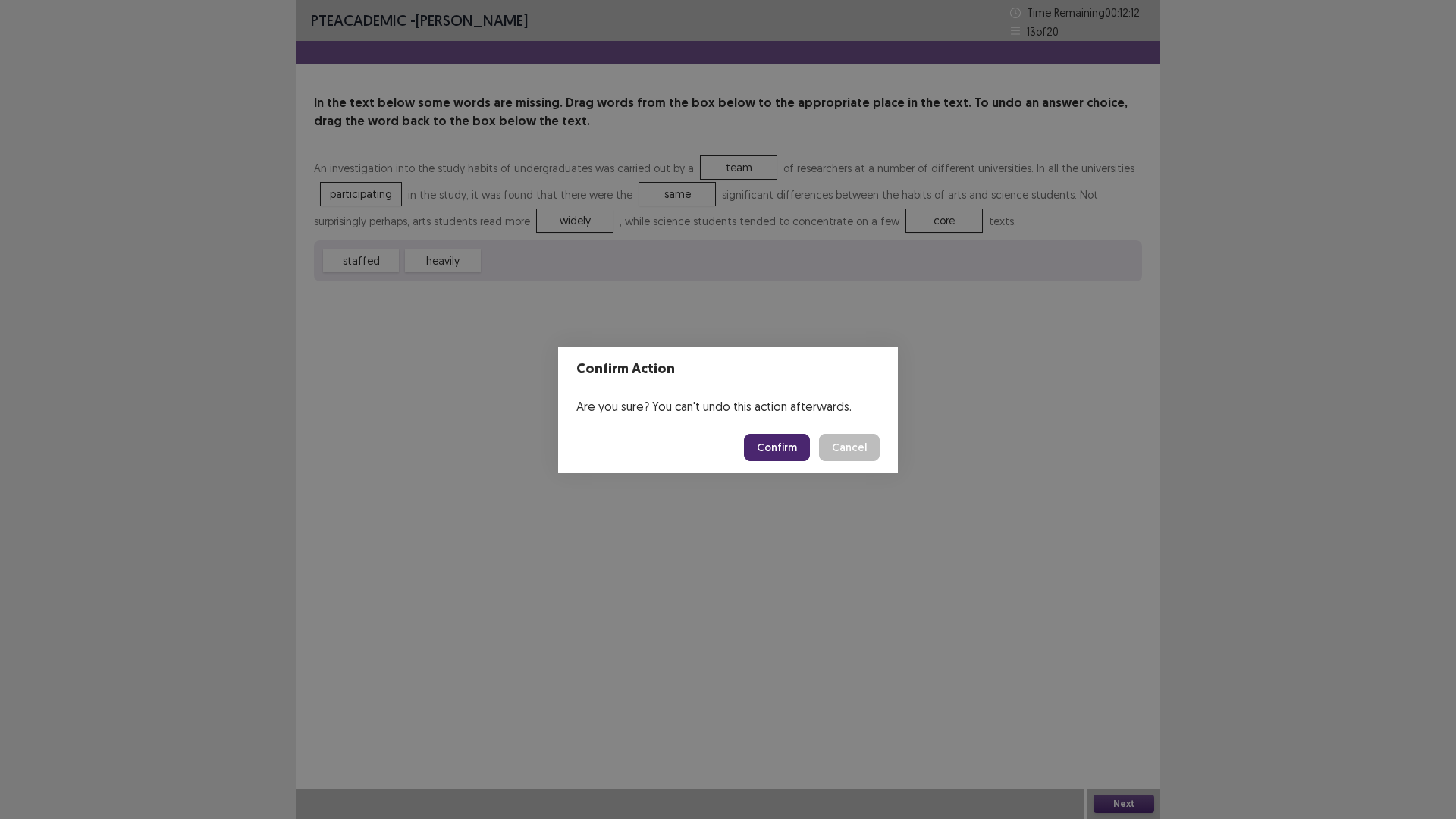
click at [791, 448] on button "Confirm" at bounding box center [777, 448] width 66 height 28
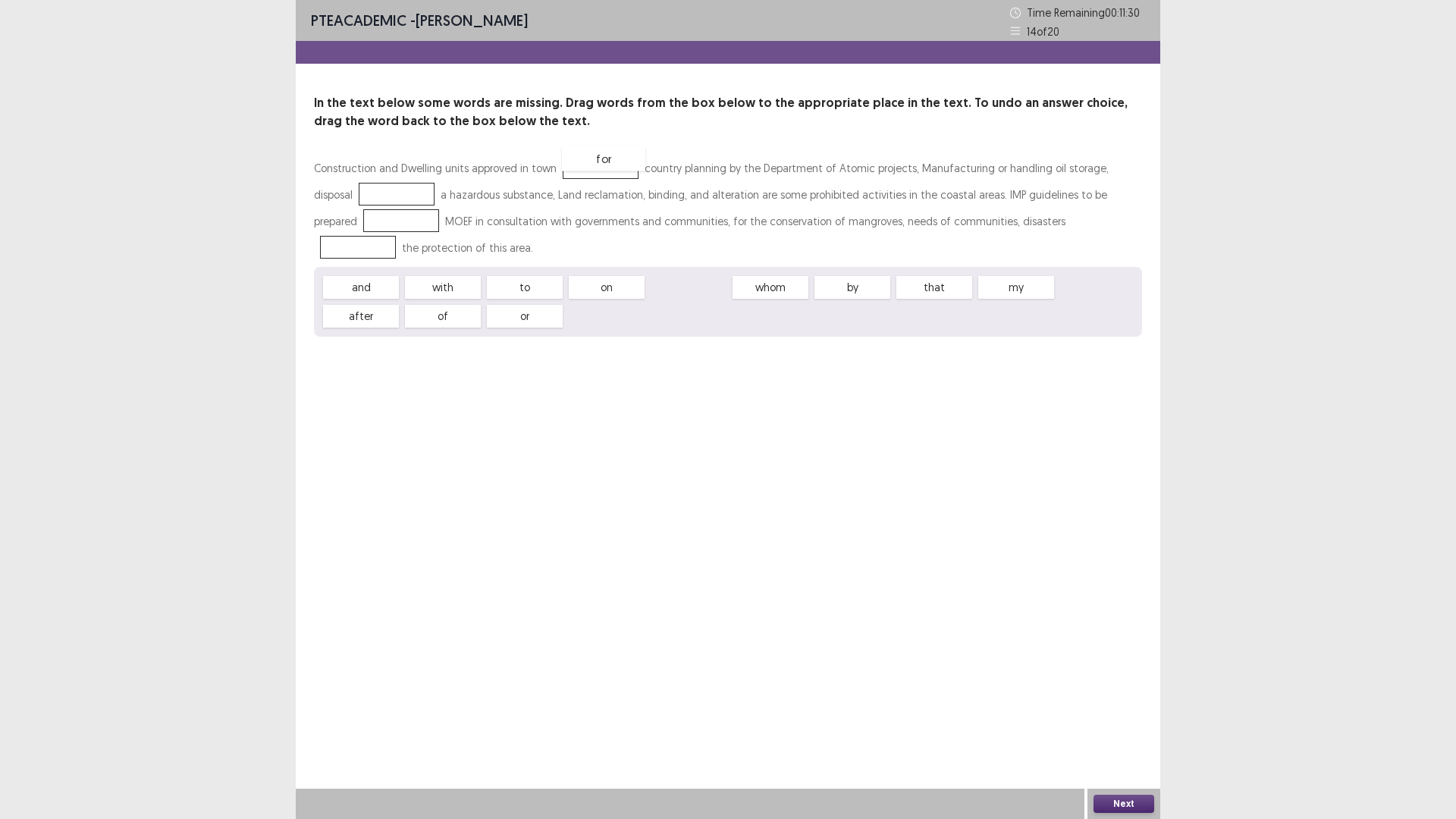
drag, startPoint x: 685, startPoint y: 286, endPoint x: 600, endPoint y: 158, distance: 153.7
drag, startPoint x: 436, startPoint y: 312, endPoint x: 349, endPoint y: 190, distance: 149.8
drag, startPoint x: 448, startPoint y: 284, endPoint x: 371, endPoint y: 216, distance: 102.7
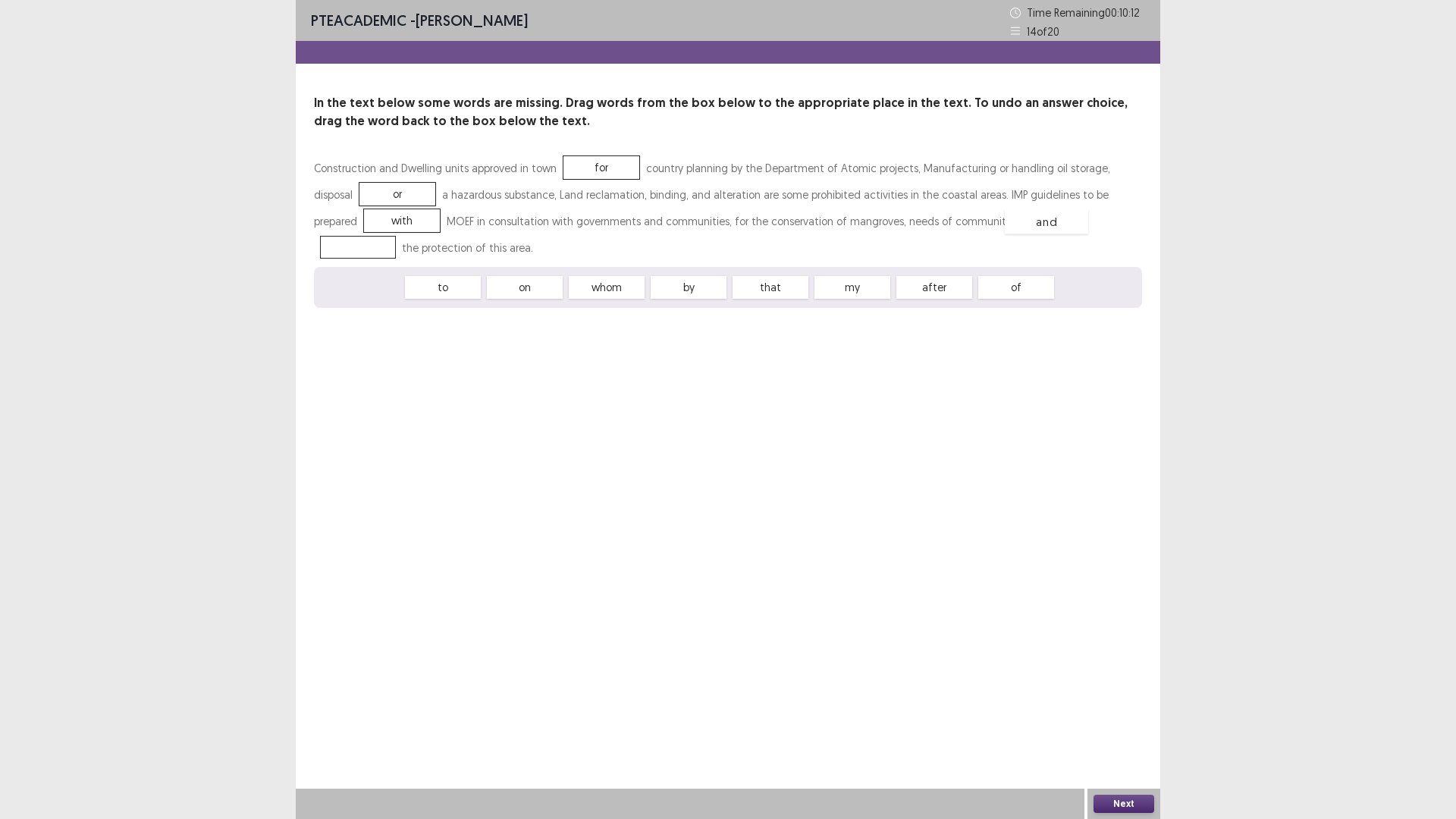
drag, startPoint x: 355, startPoint y: 284, endPoint x: 1041, endPoint y: 218, distance: 689.2
click at [1115, 723] on button "Next" at bounding box center [1124, 803] width 61 height 18
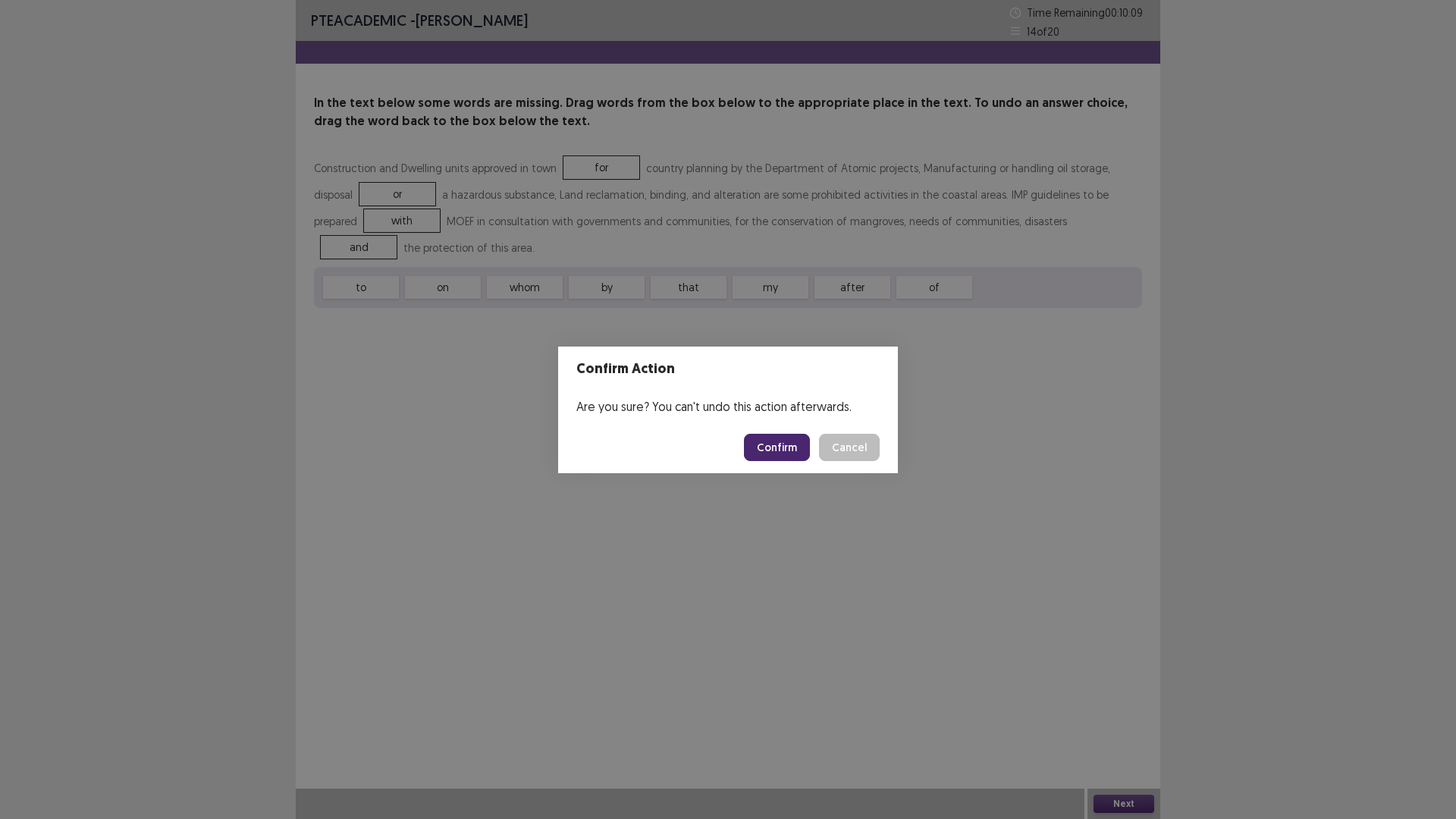
click at [775, 449] on button "Confirm" at bounding box center [777, 448] width 66 height 28
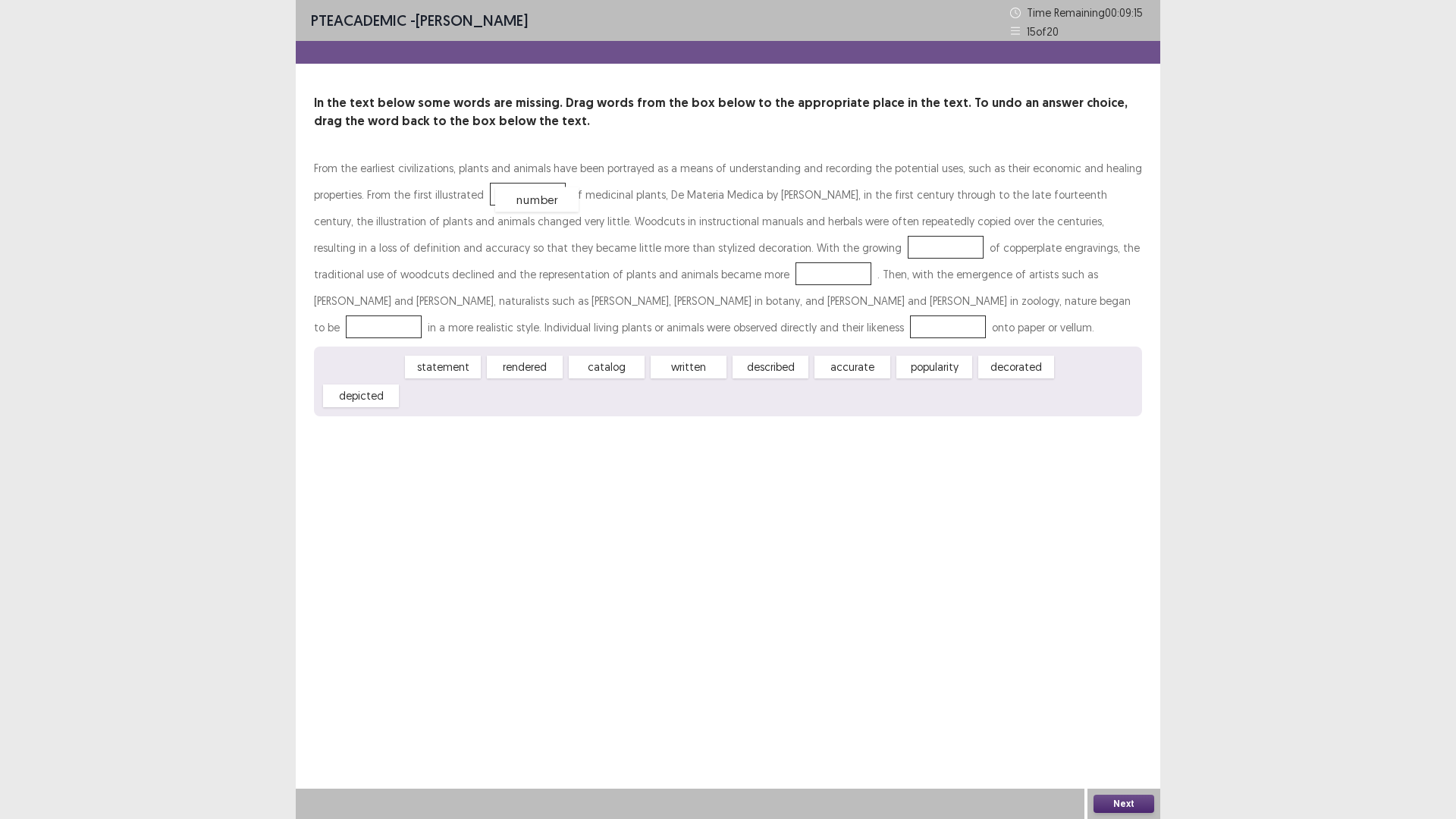
drag, startPoint x: 374, startPoint y: 363, endPoint x: 543, endPoint y: 190, distance: 241.8
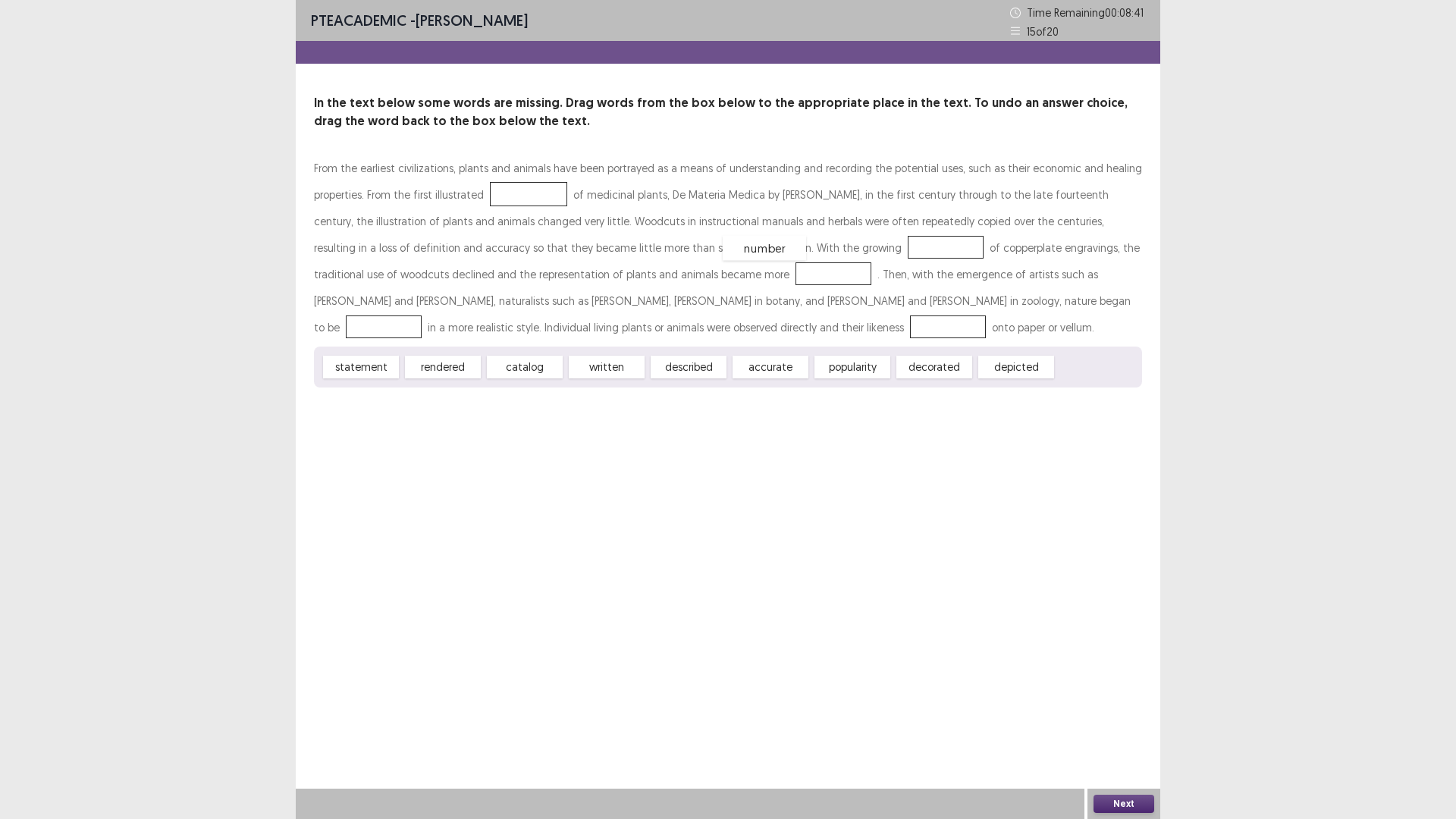
drag, startPoint x: 537, startPoint y: 192, endPoint x: 774, endPoint y: 243, distance: 242.4
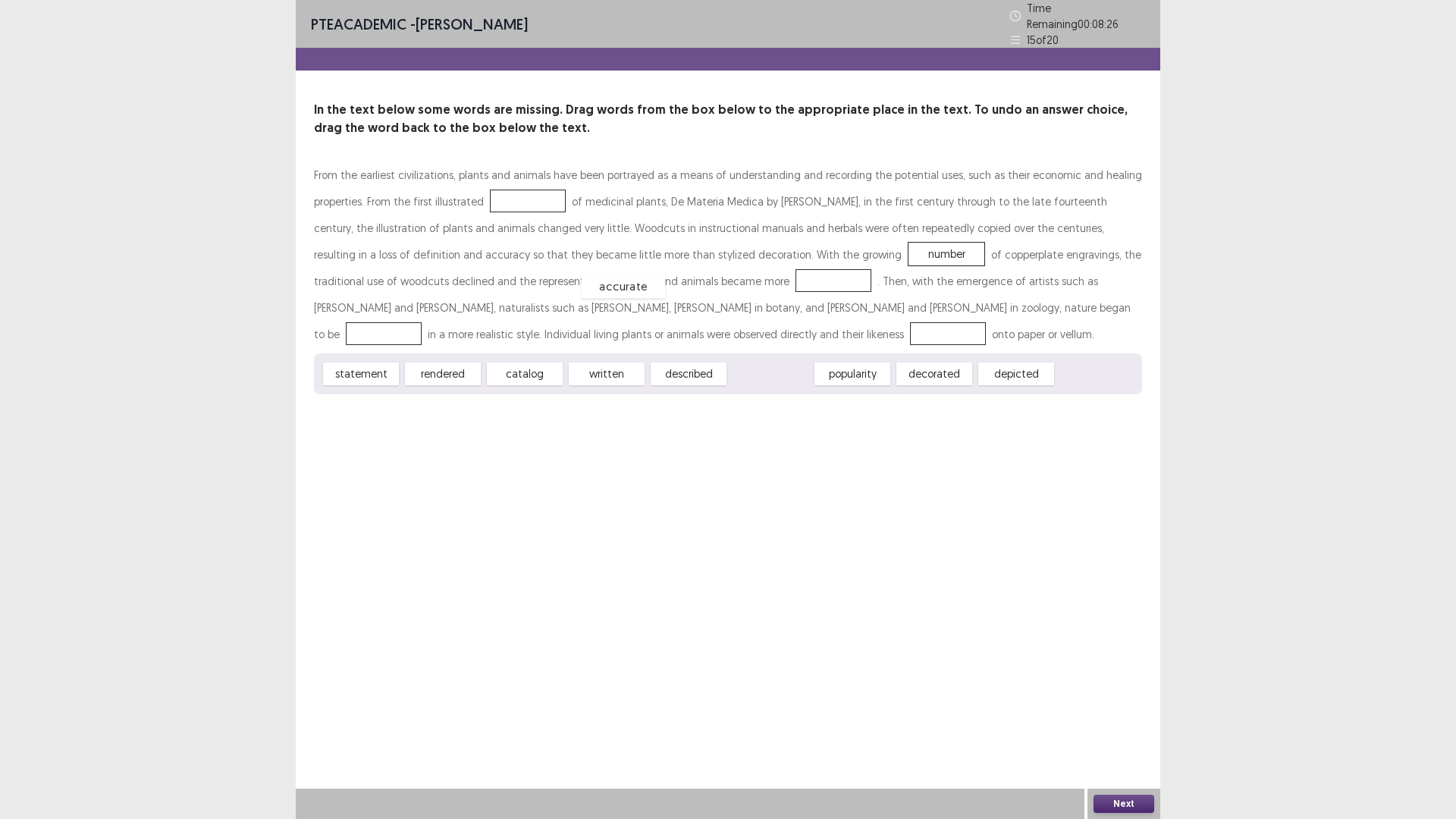
drag, startPoint x: 786, startPoint y: 369, endPoint x: 640, endPoint y: 279, distance: 171.5
drag, startPoint x: 684, startPoint y: 368, endPoint x: 910, endPoint y: 299, distance: 236.3
drag, startPoint x: 605, startPoint y: 373, endPoint x: 623, endPoint y: 328, distance: 48.5
drag, startPoint x: 375, startPoint y: 365, endPoint x: 538, endPoint y: 190, distance: 239.2
click at [1124, 723] on button "Next" at bounding box center [1124, 803] width 61 height 18
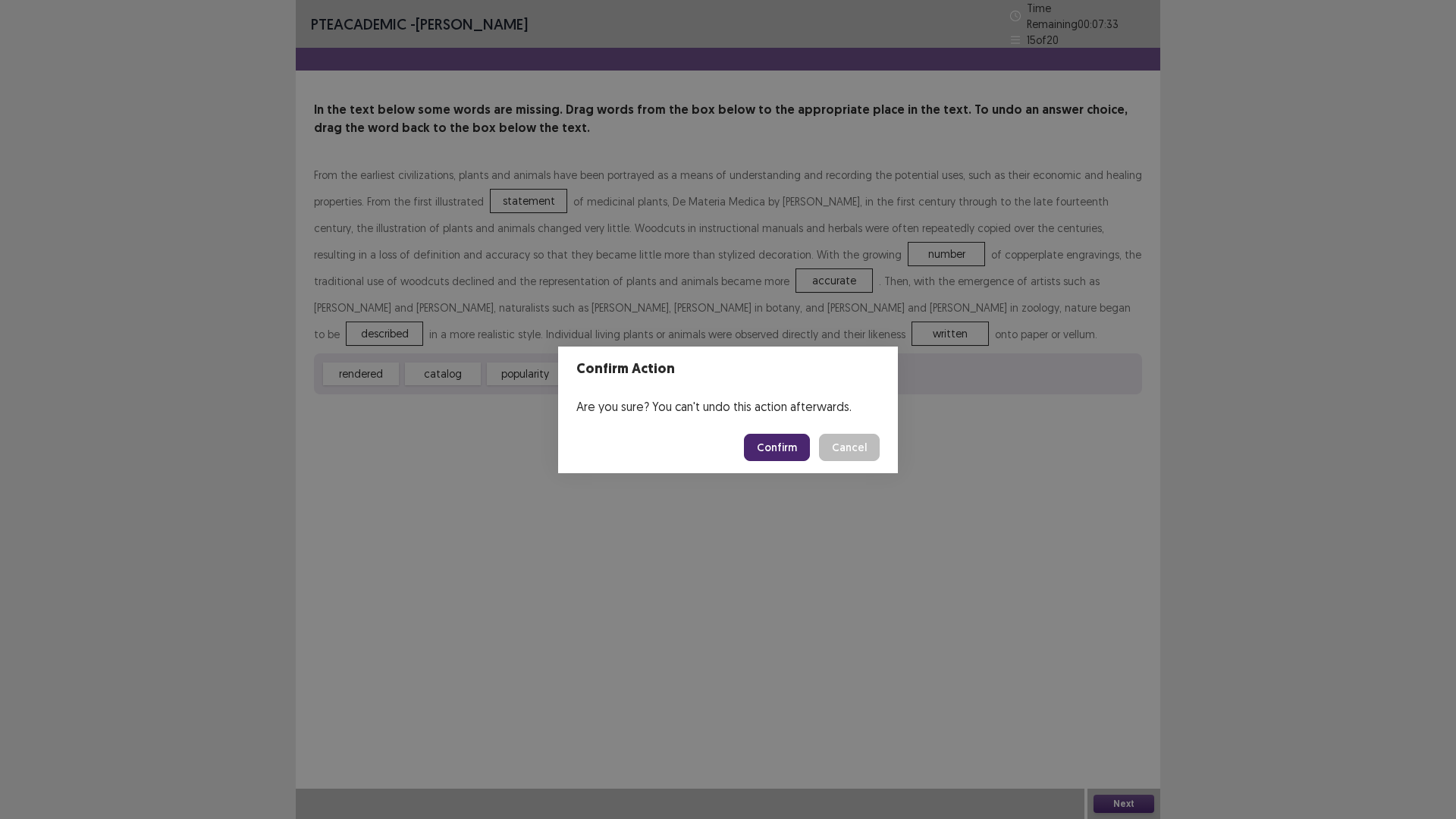
click at [764, 448] on button "Confirm" at bounding box center [777, 448] width 66 height 28
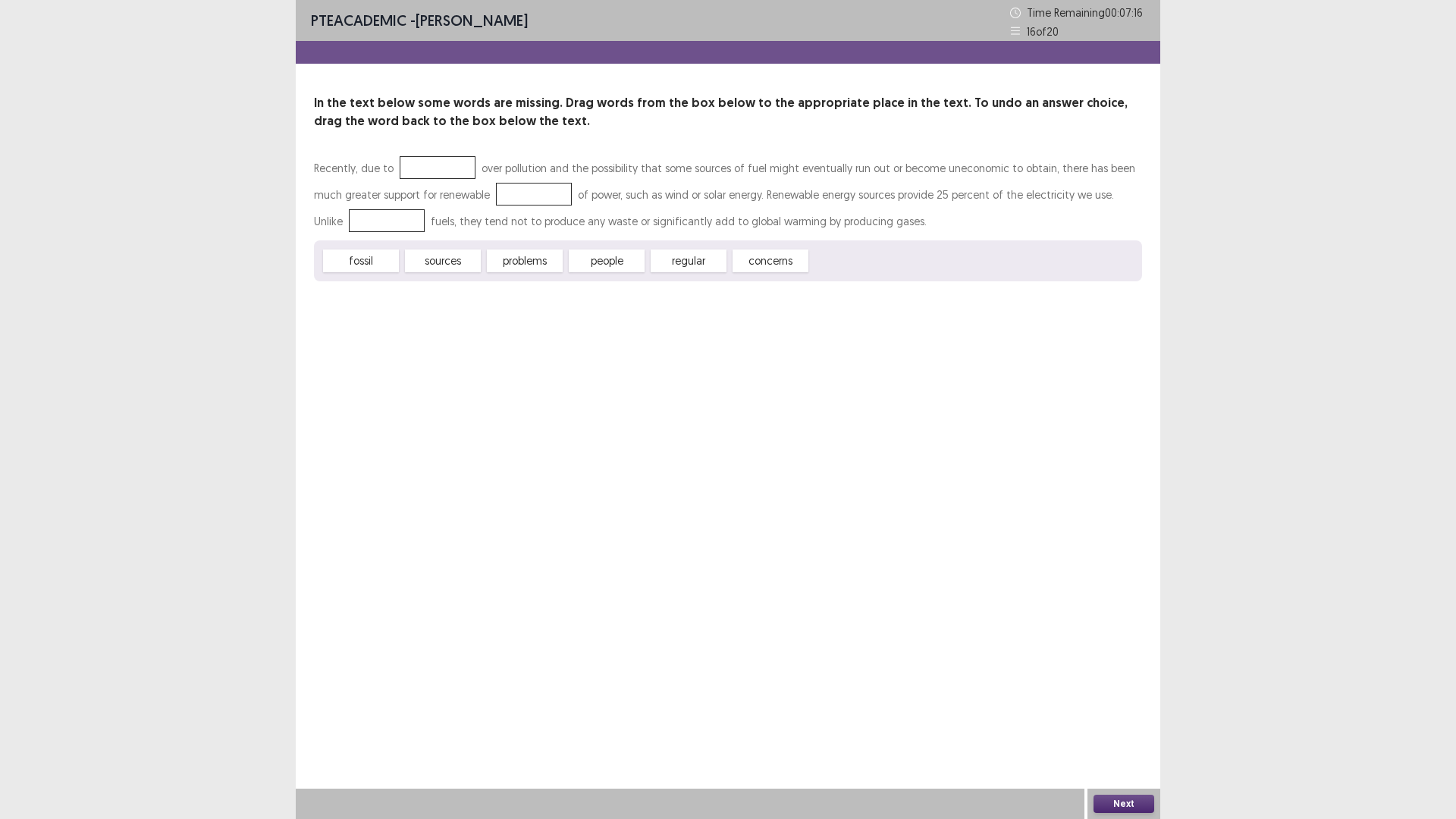
drag, startPoint x: 589, startPoint y: 246, endPoint x: 459, endPoint y: 177, distance: 147.2
click at [459, 177] on div "Recently, due to over pollution and the possibility that some sources of fuel m…" at bounding box center [728, 218] width 828 height 127
drag, startPoint x: 600, startPoint y: 260, endPoint x: 434, endPoint y: 164, distance: 191.8
drag, startPoint x: 350, startPoint y: 261, endPoint x: 450, endPoint y: 163, distance: 140.0
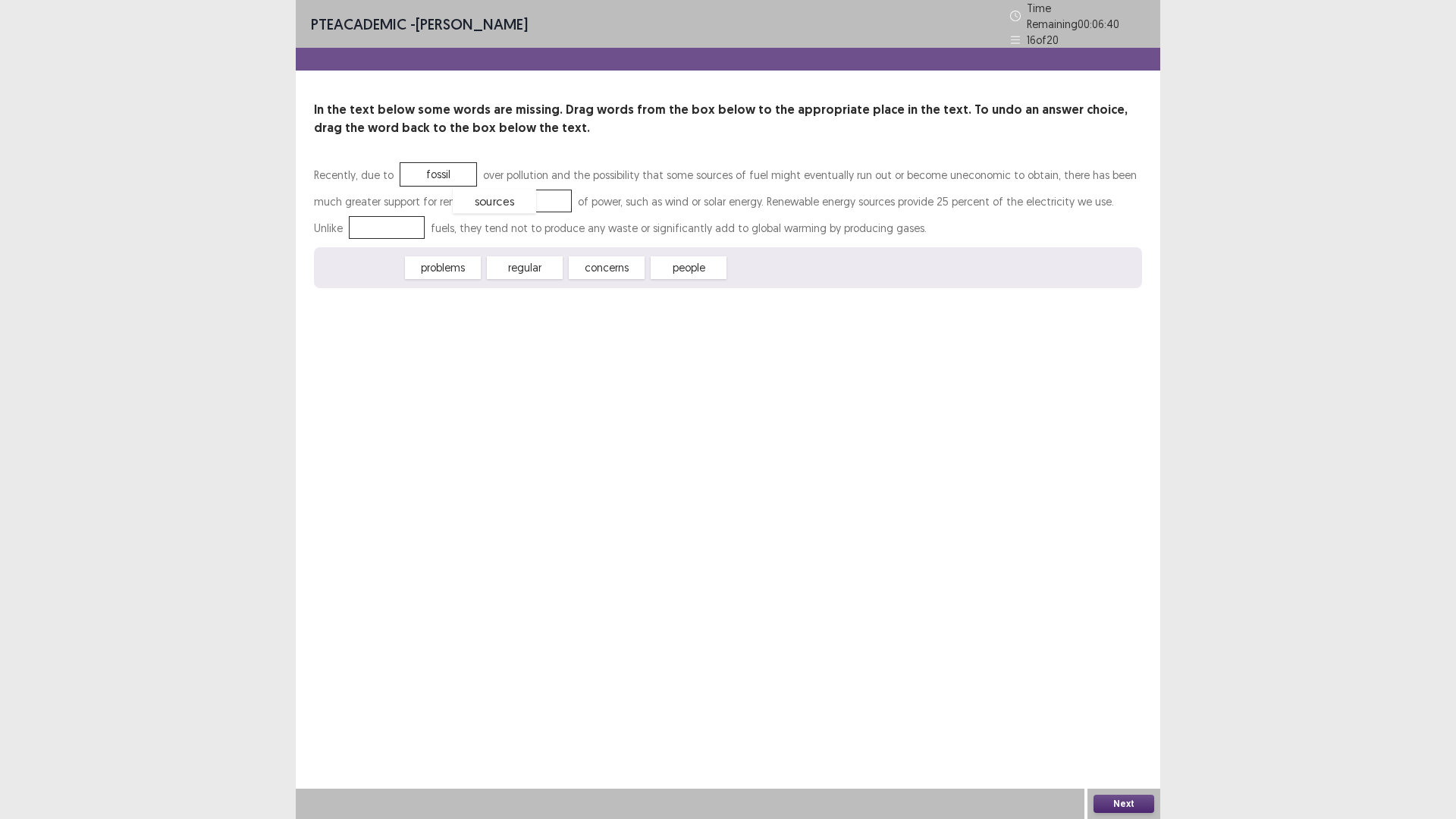
drag, startPoint x: 366, startPoint y: 254, endPoint x: 500, endPoint y: 187, distance: 149.8
drag, startPoint x: 451, startPoint y: 262, endPoint x: 374, endPoint y: 222, distance: 86.8
drag, startPoint x: 1108, startPoint y: 801, endPoint x: 1101, endPoint y: 794, distance: 9.9
click at [1101, 723] on button "Next" at bounding box center [1124, 803] width 61 height 18
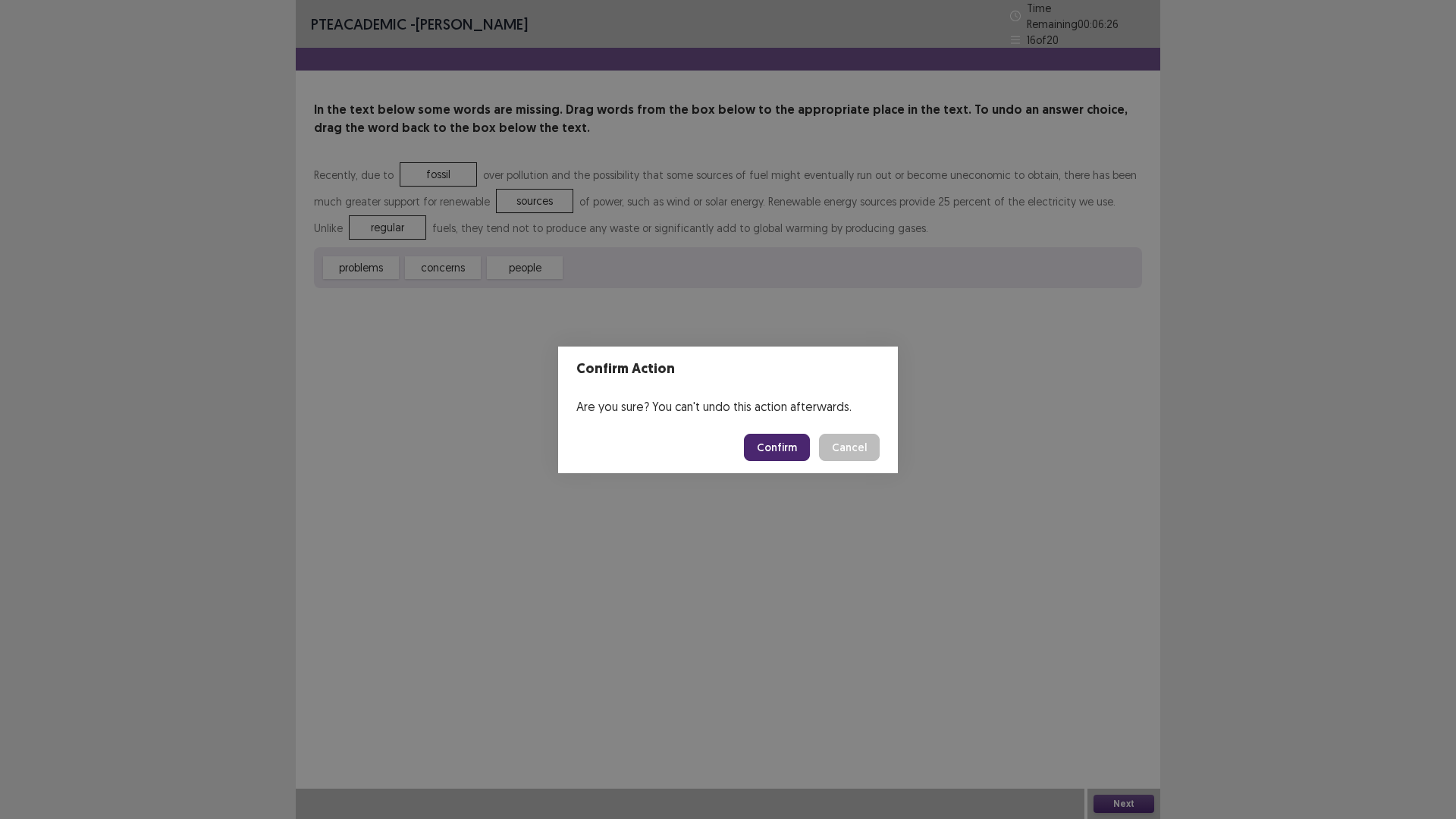
click at [784, 454] on button "Confirm" at bounding box center [777, 448] width 66 height 28
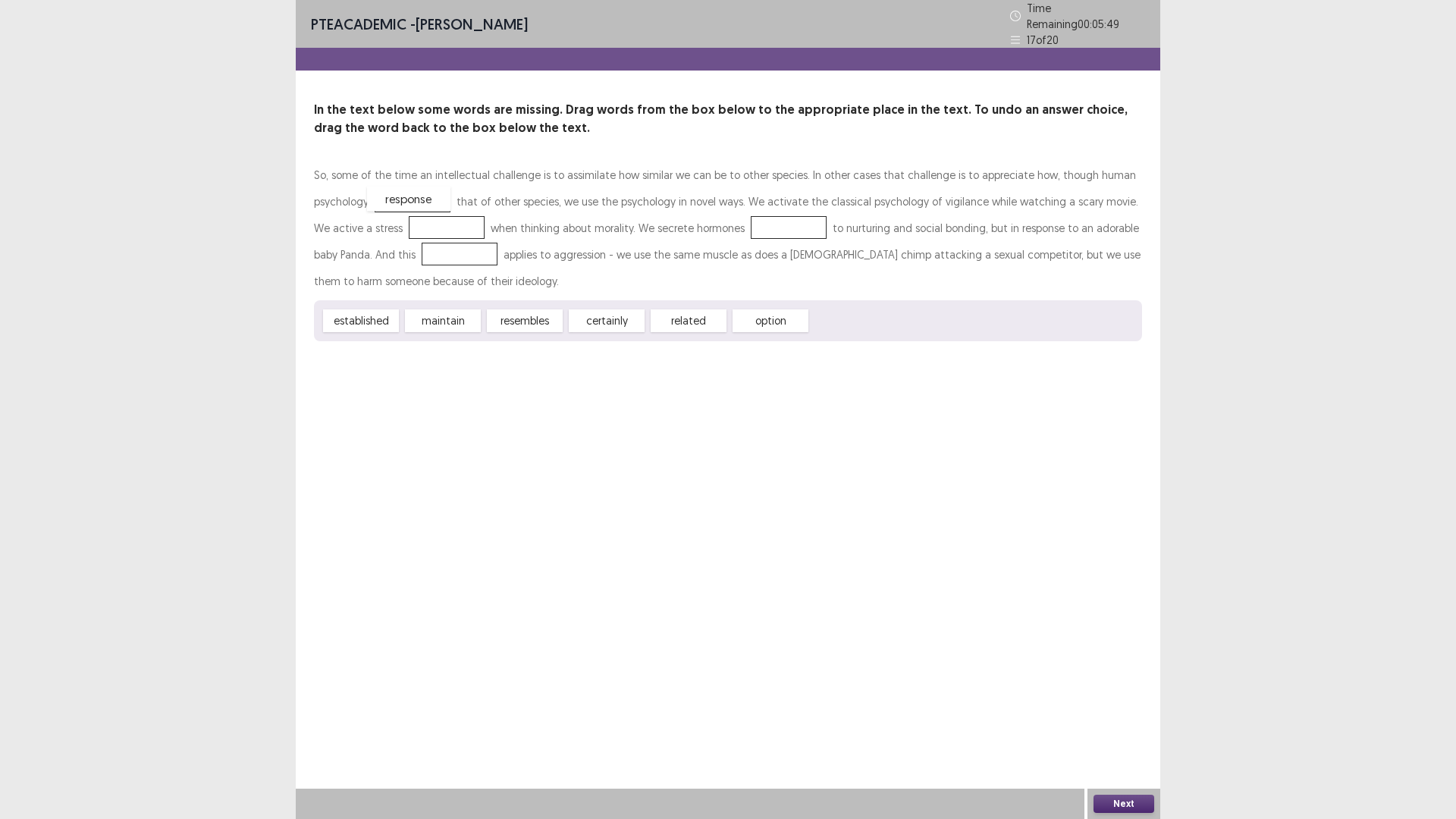
drag, startPoint x: 854, startPoint y: 309, endPoint x: 410, endPoint y: 187, distance: 460.5
drag, startPoint x: 692, startPoint y: 313, endPoint x: 436, endPoint y: 224, distance: 271.0
drag, startPoint x: 608, startPoint y: 312, endPoint x: 616, endPoint y: 302, distance: 12.8
click at [616, 302] on div "certainly" at bounding box center [614, 311] width 84 height 25
drag, startPoint x: 692, startPoint y: 314, endPoint x: 757, endPoint y: 216, distance: 117.6
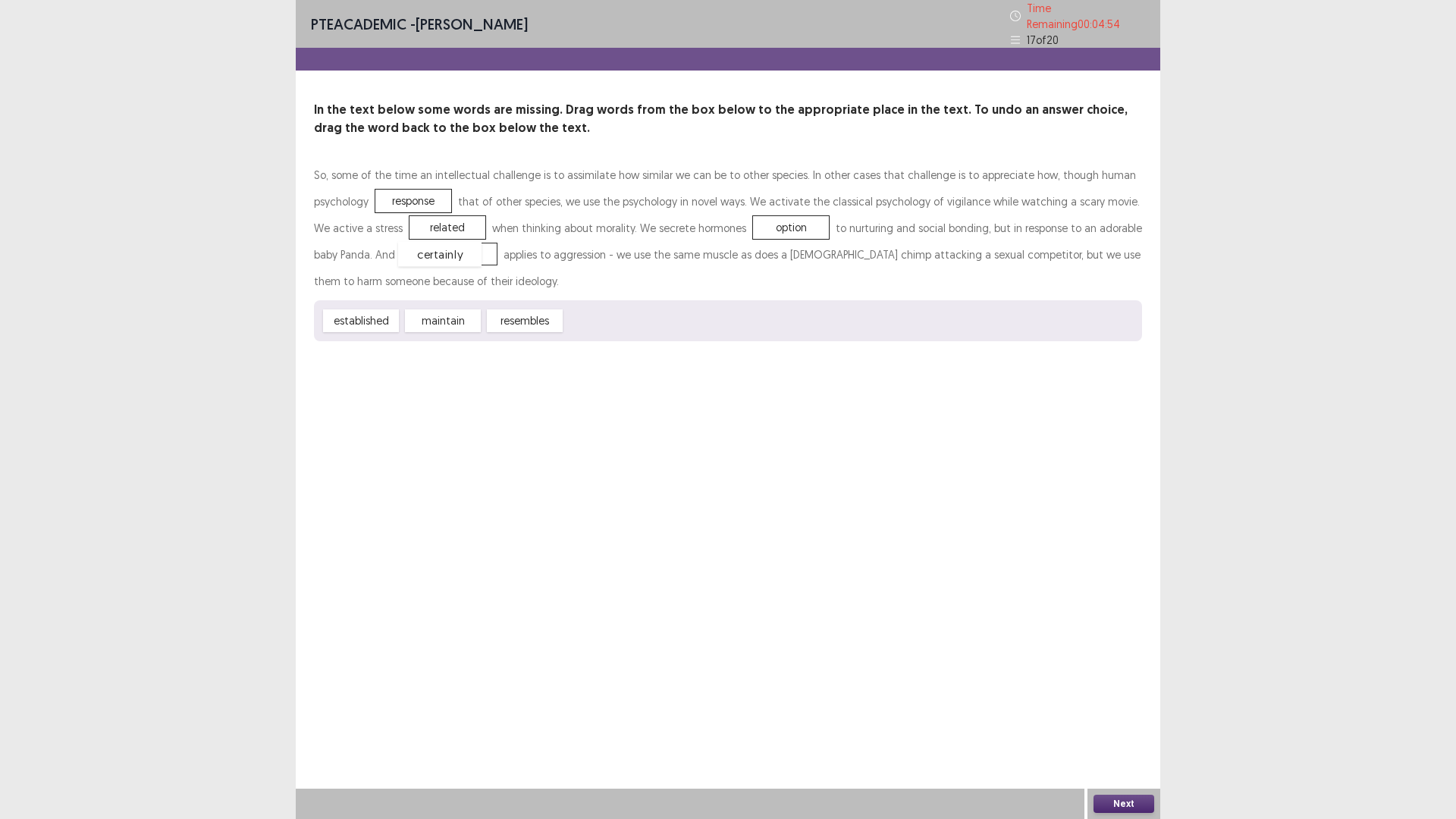
drag, startPoint x: 623, startPoint y: 313, endPoint x: 457, endPoint y: 246, distance: 179.0
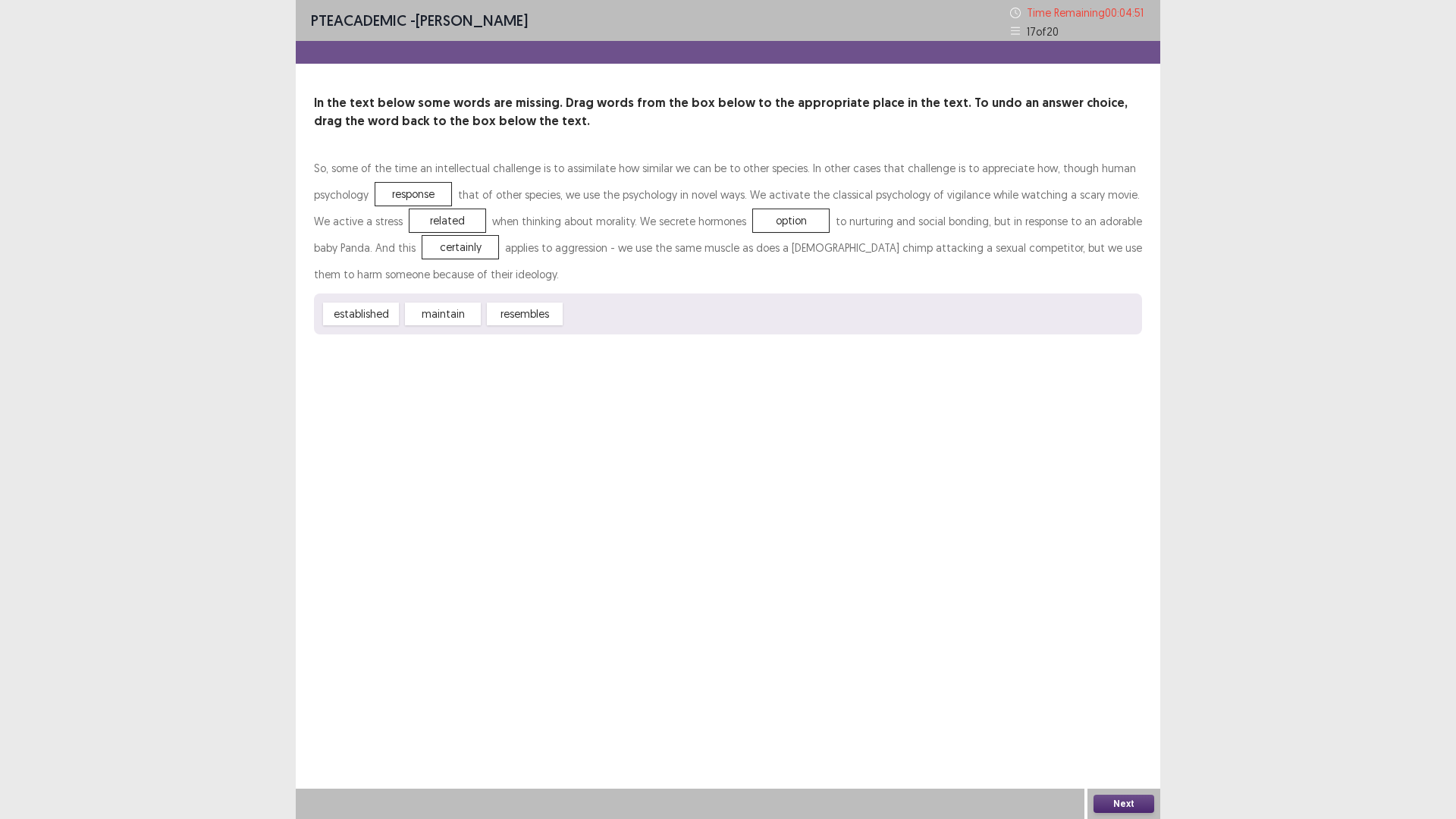
click at [1124, 723] on button "Next" at bounding box center [1124, 803] width 61 height 18
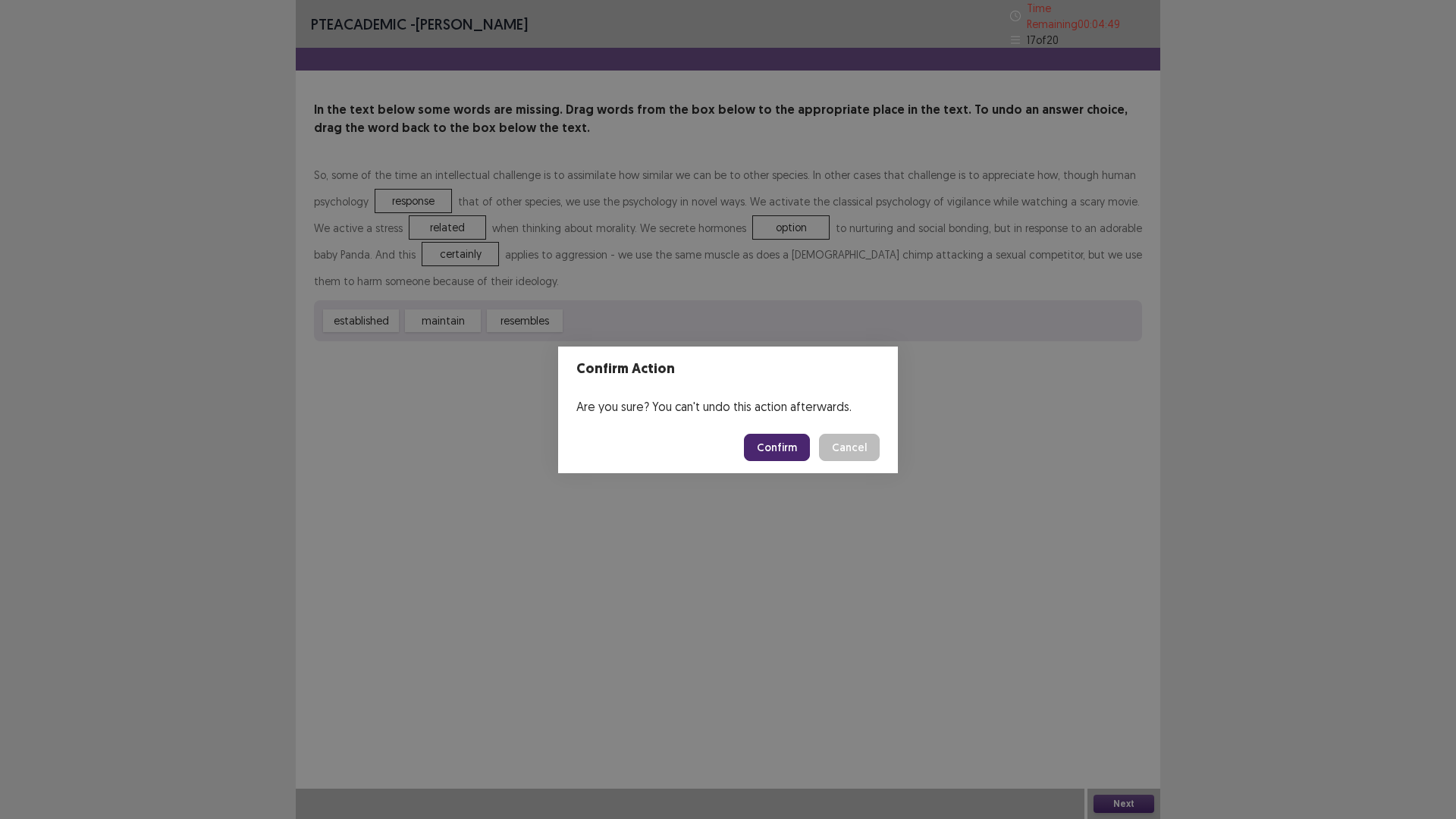
click at [794, 456] on button "Confirm" at bounding box center [777, 448] width 66 height 28
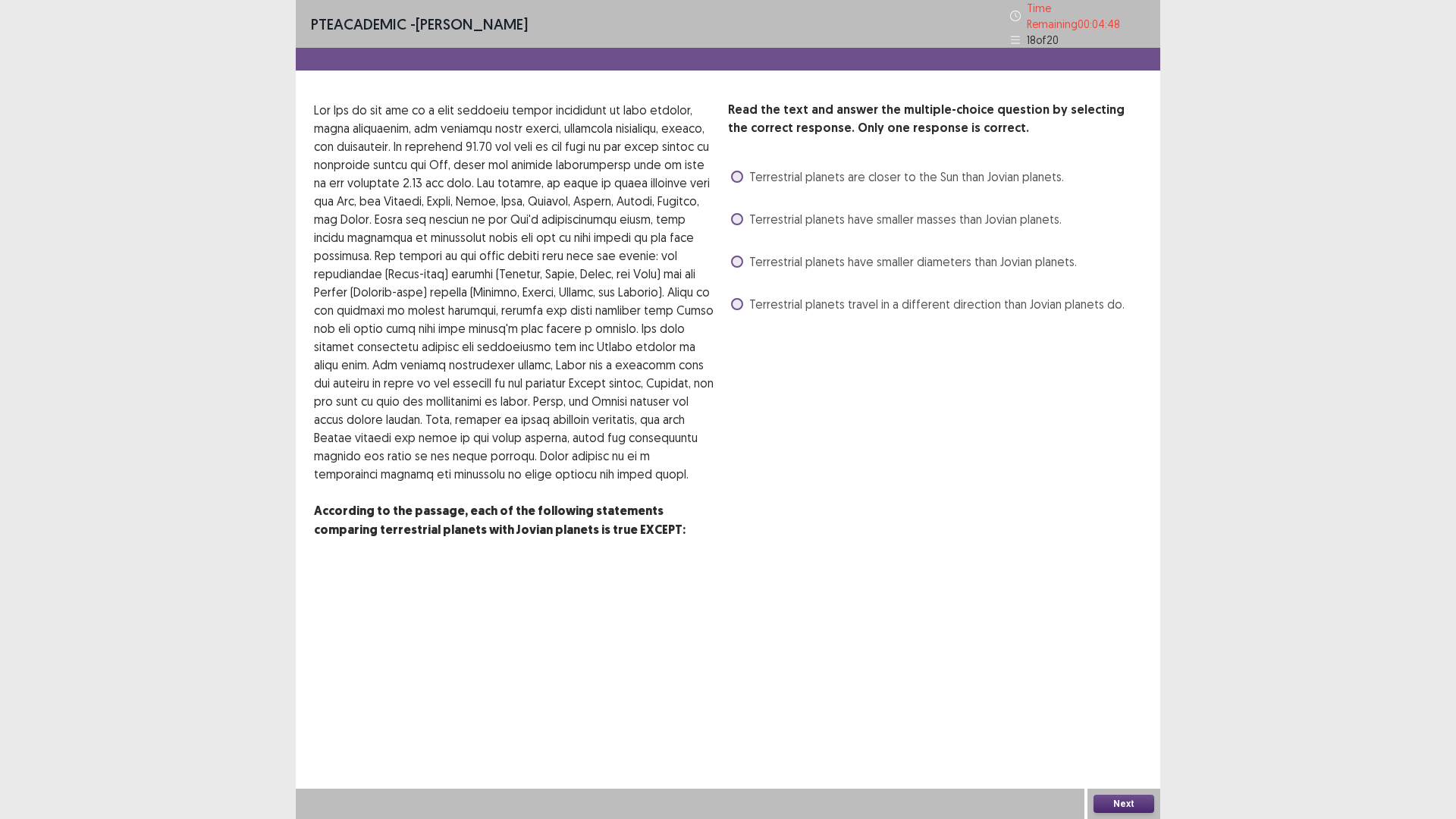
click at [737, 256] on span at bounding box center [737, 262] width 12 height 12
click at [1134, 723] on button "Next" at bounding box center [1124, 803] width 61 height 18
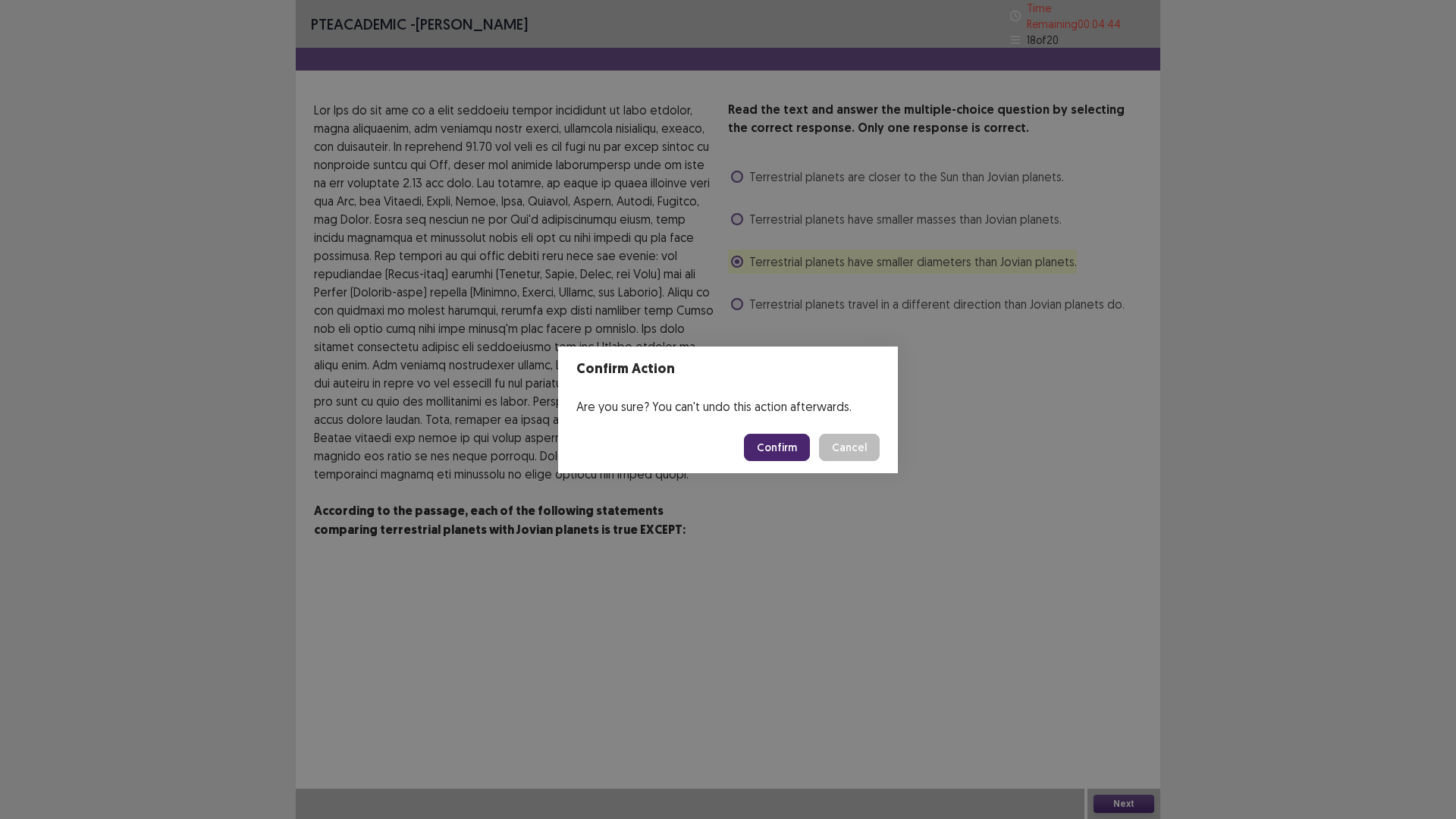
click at [797, 445] on button "Confirm" at bounding box center [777, 448] width 66 height 28
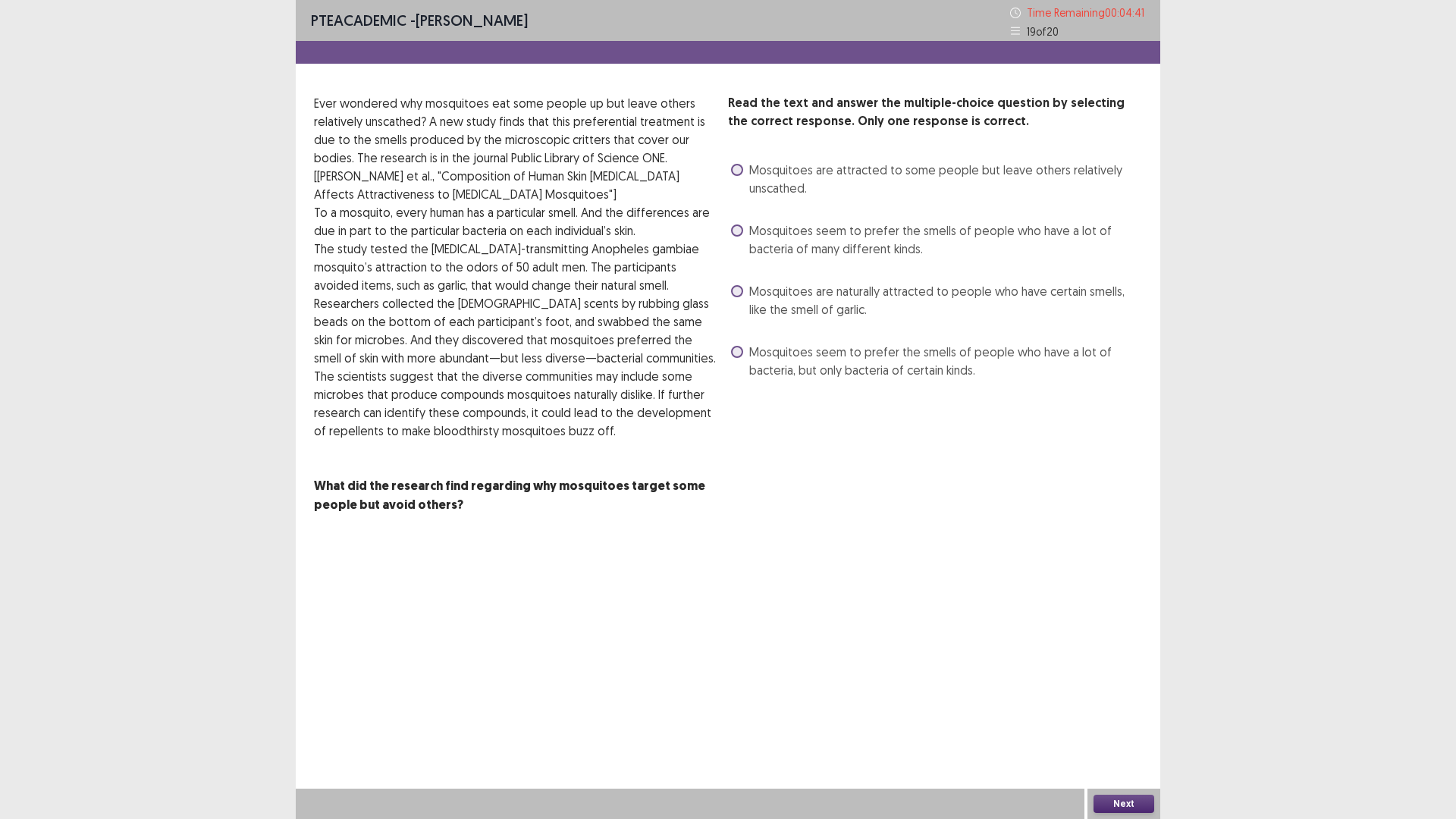
click at [732, 234] on span at bounding box center [737, 230] width 12 height 12
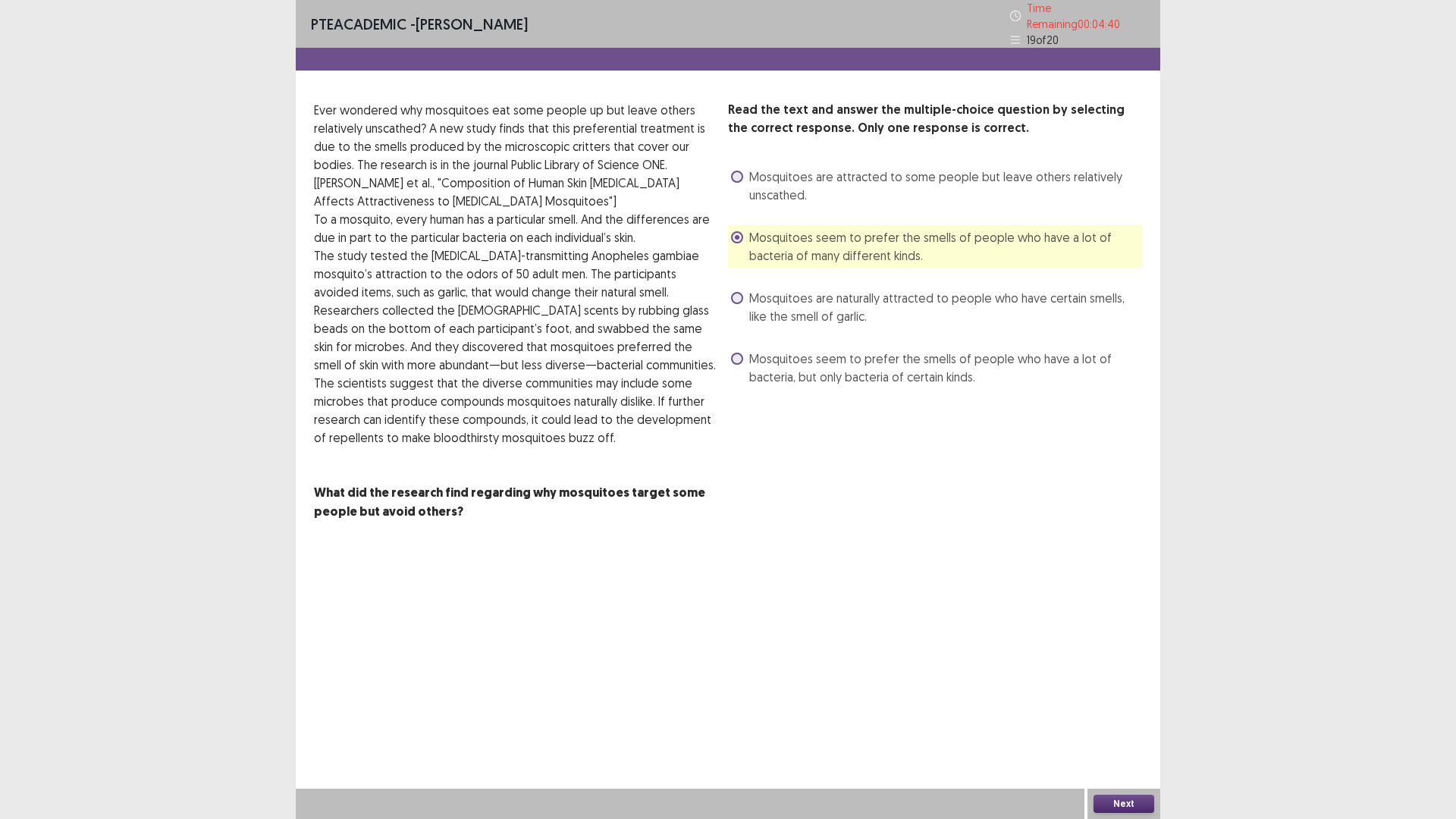
click at [1125, 723] on button "Next" at bounding box center [1124, 803] width 61 height 18
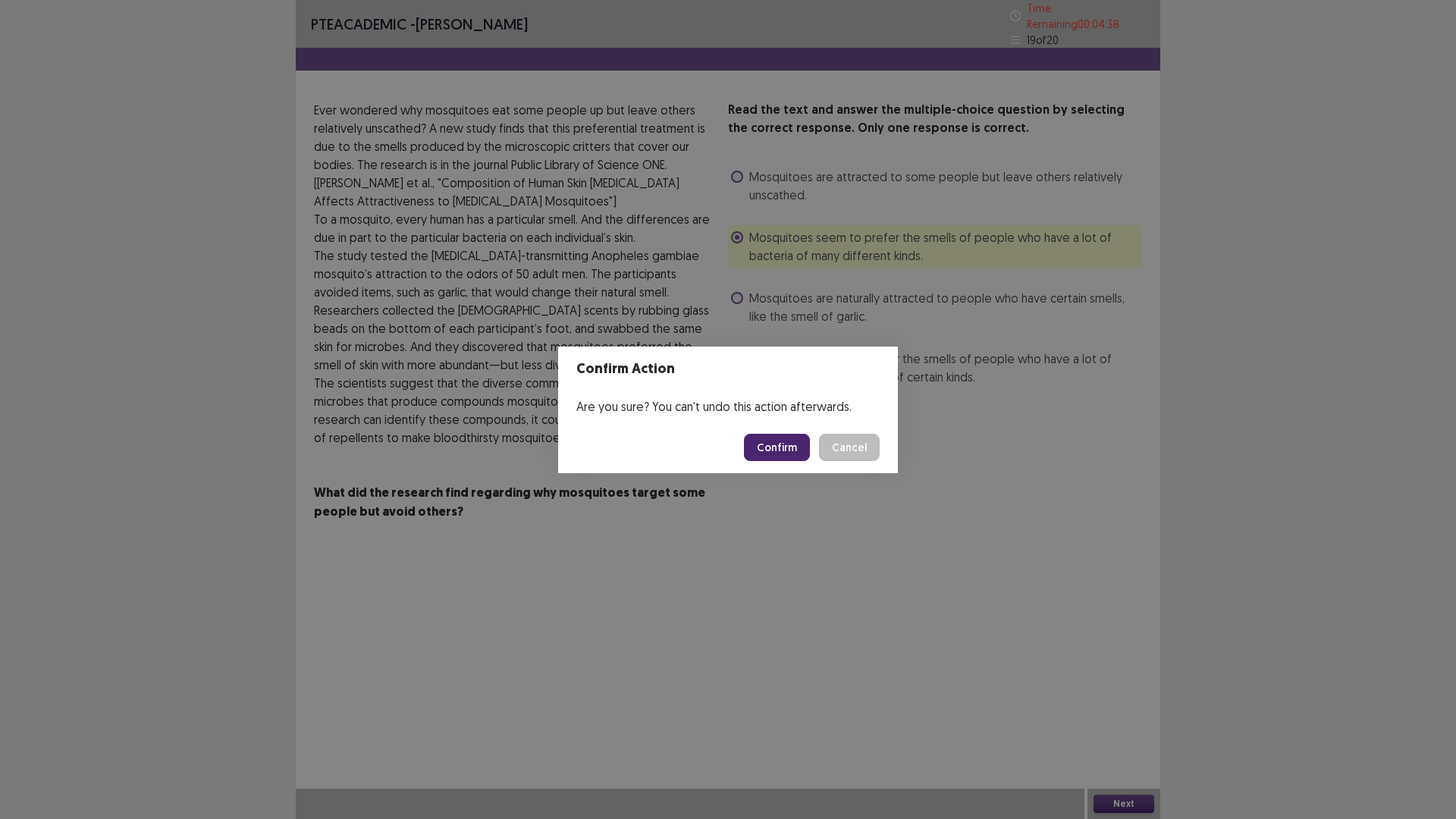
click at [768, 453] on button "Confirm" at bounding box center [777, 448] width 66 height 28
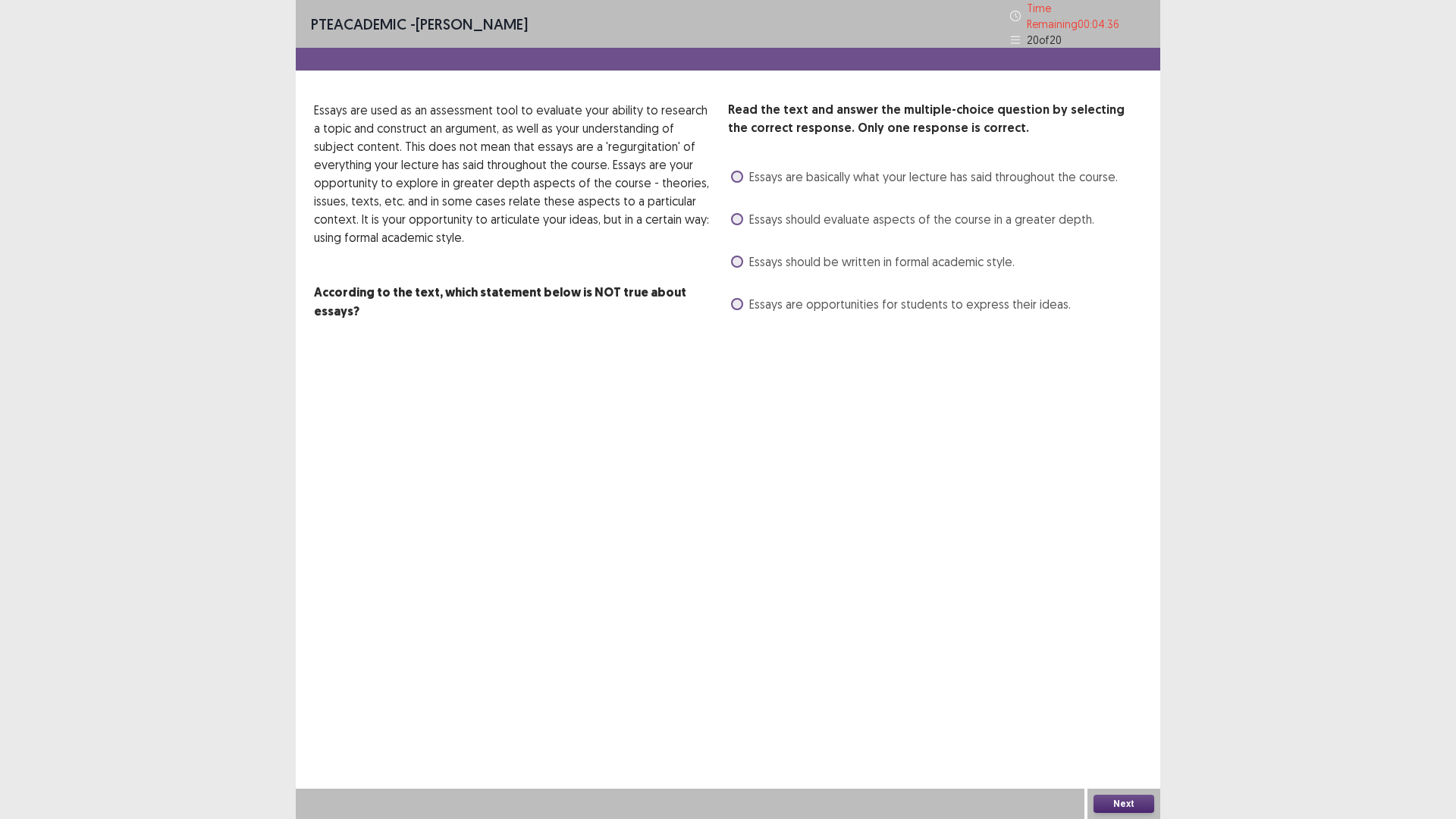
click at [740, 253] on label "Essays should be written in formal academic style." at bounding box center [873, 262] width 284 height 18
click at [1124, 723] on button "Next" at bounding box center [1124, 803] width 61 height 18
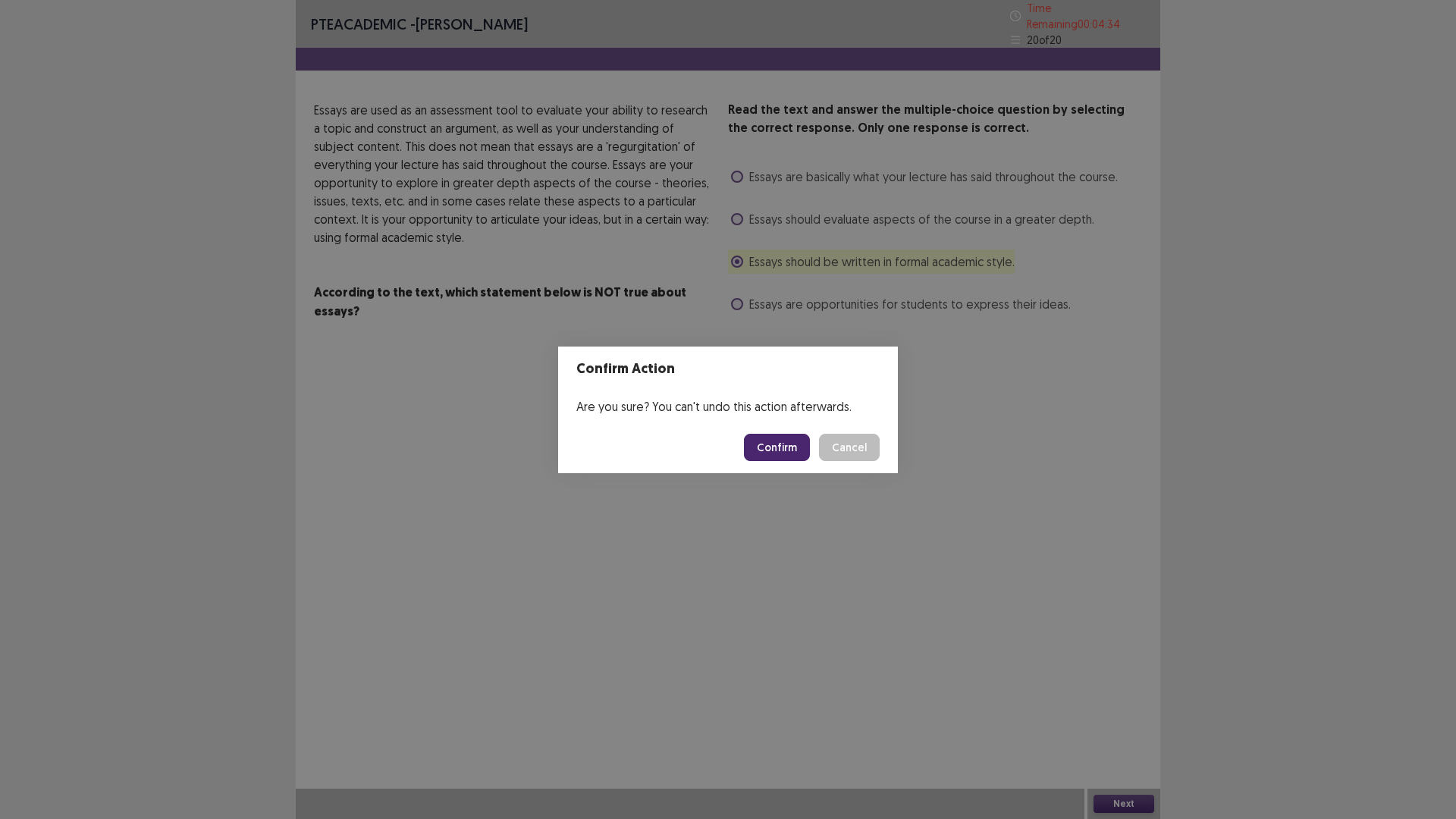
click at [800, 444] on button "Confirm" at bounding box center [777, 448] width 66 height 28
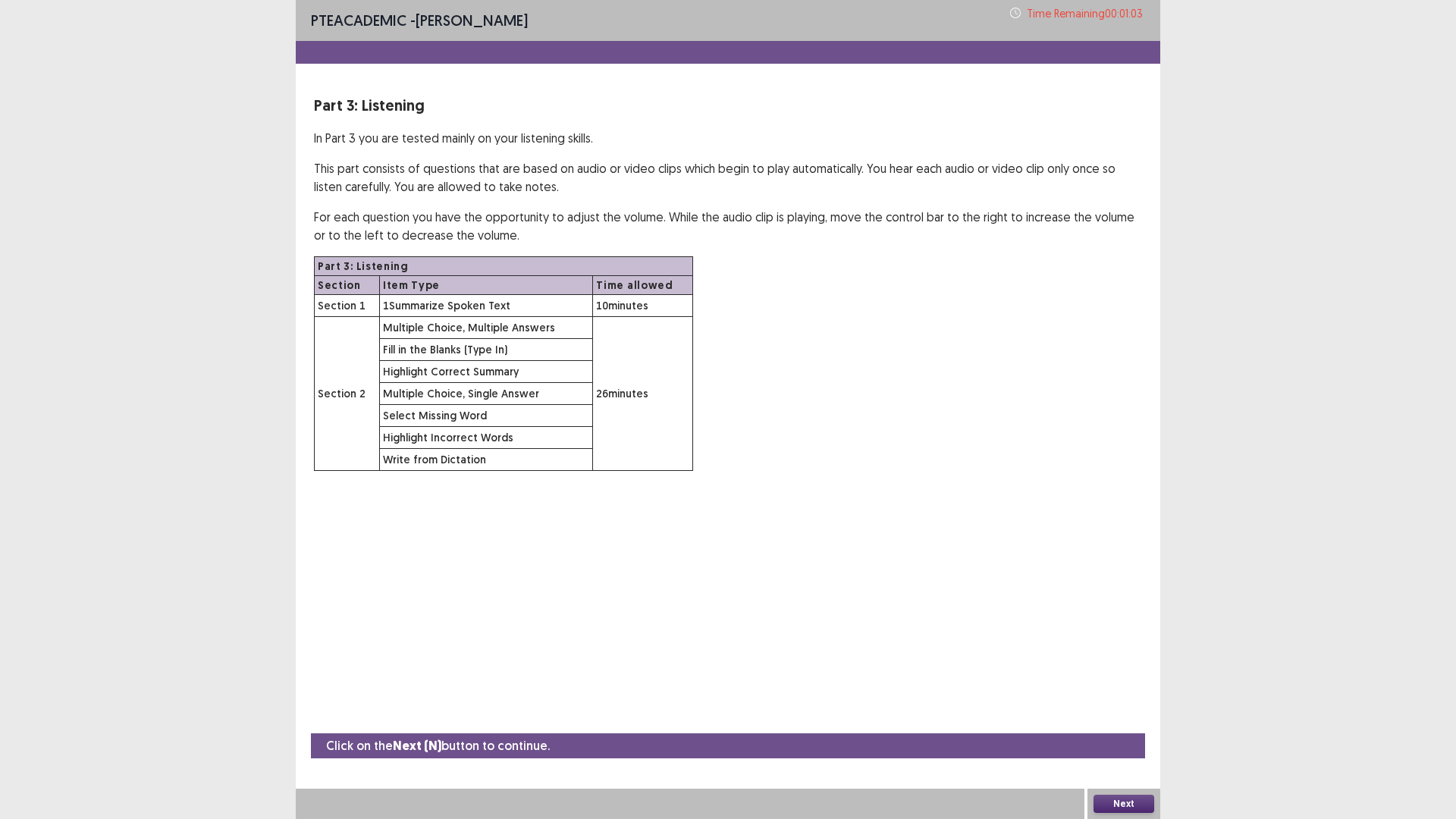
click at [1115, 723] on button "Next" at bounding box center [1124, 803] width 61 height 18
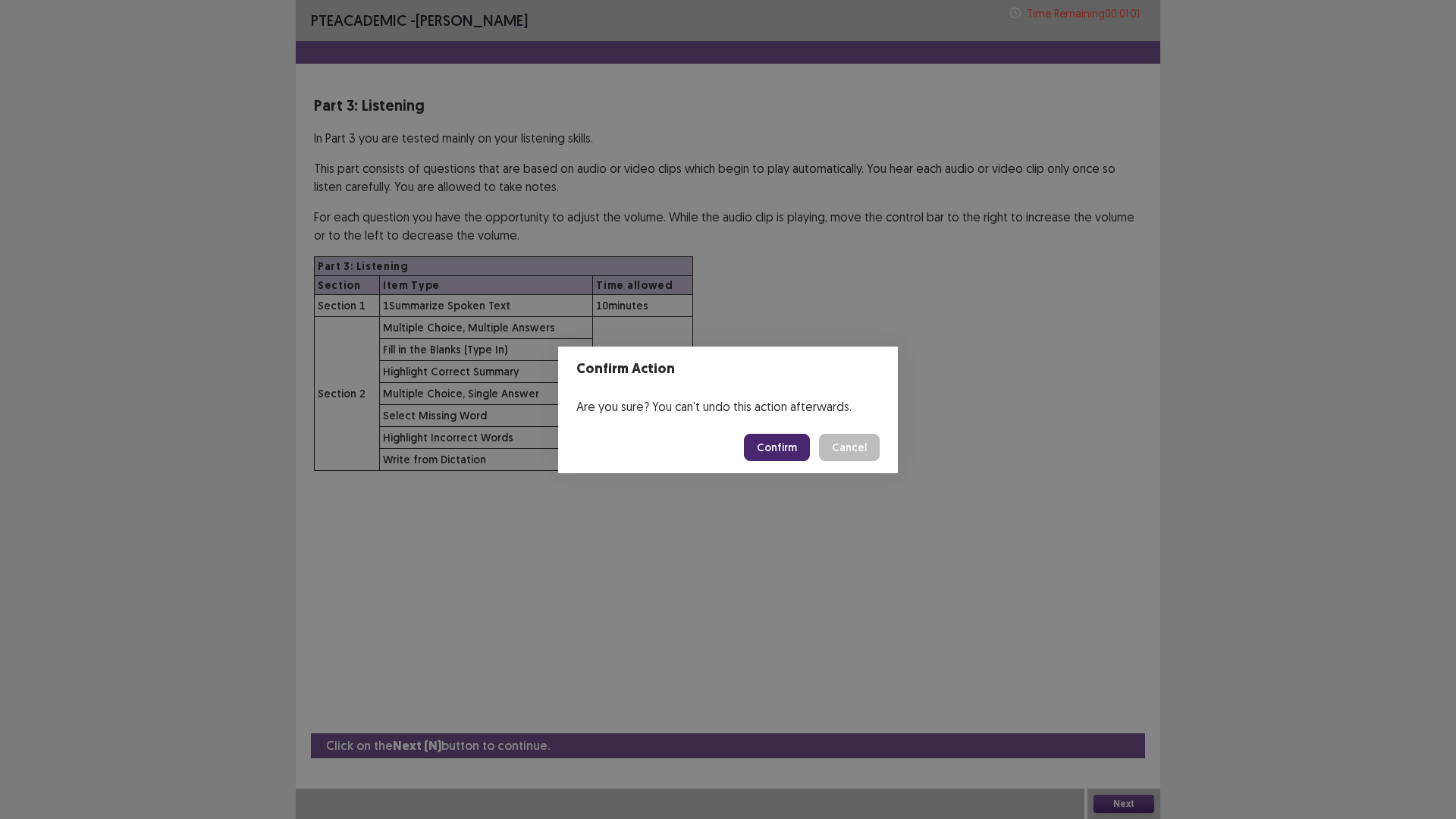
click at [775, 440] on button "Confirm" at bounding box center [777, 448] width 66 height 28
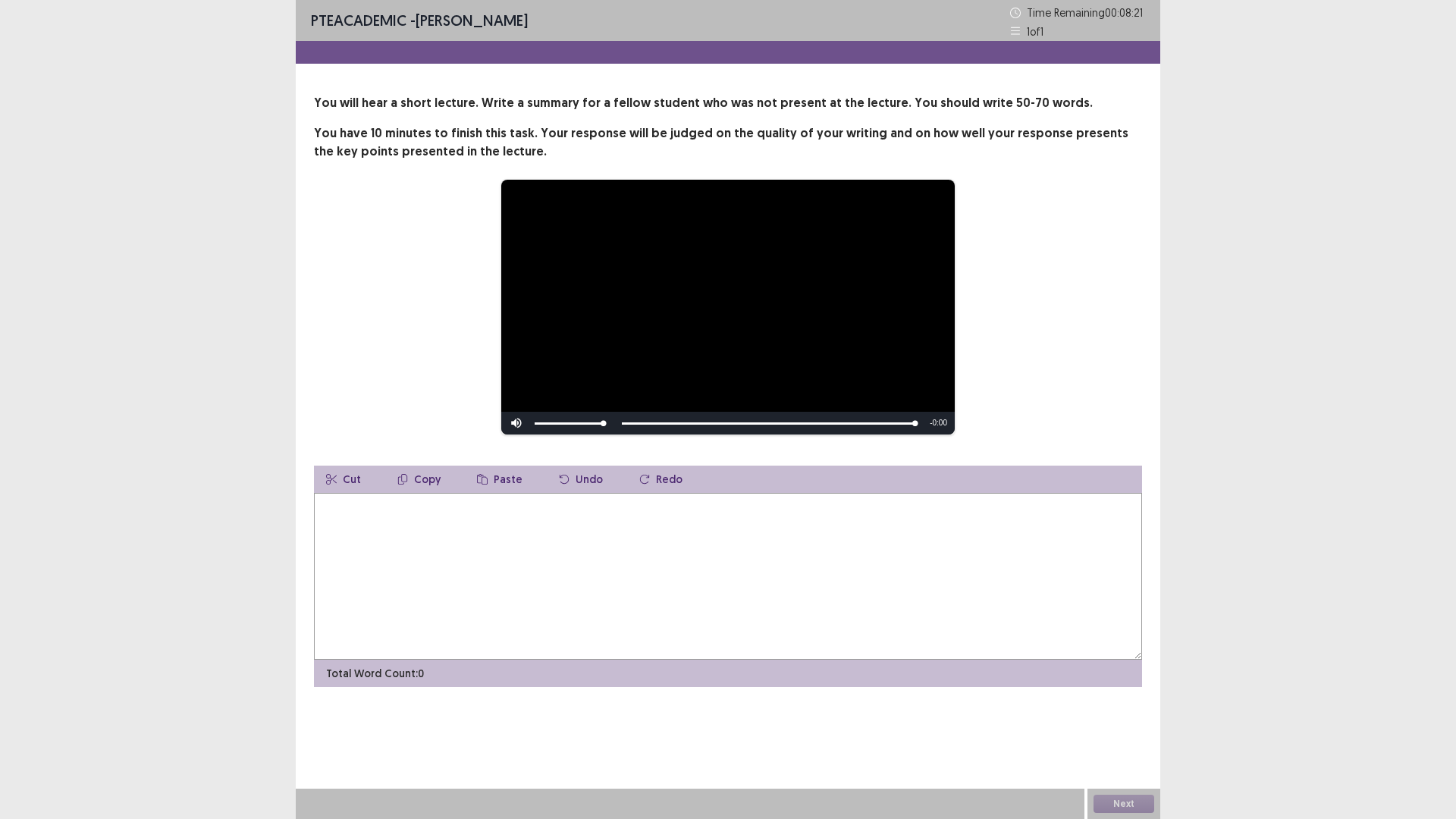
click at [578, 536] on textarea at bounding box center [728, 576] width 828 height 166
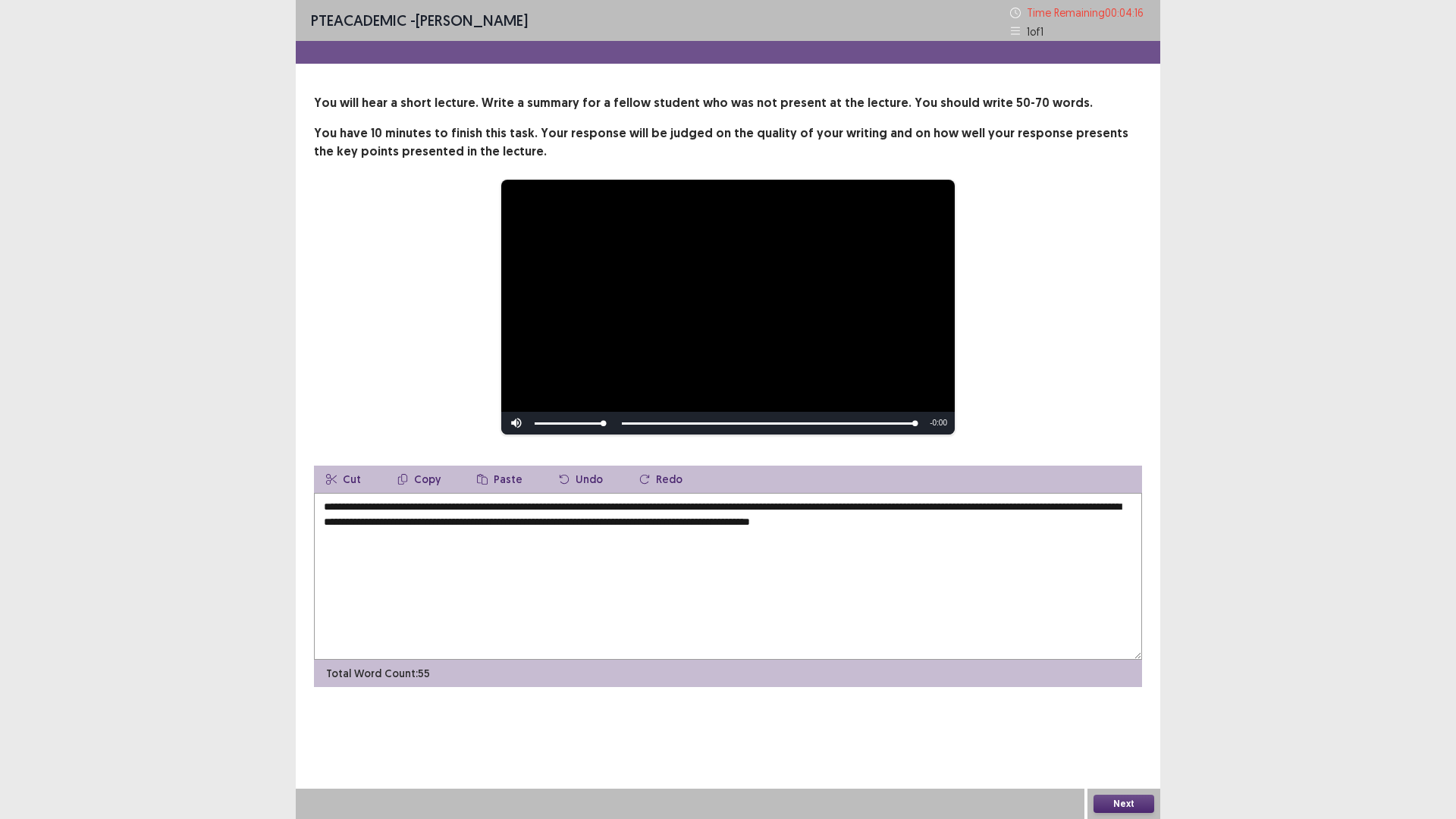
click at [424, 504] on textarea "**********" at bounding box center [728, 576] width 828 height 166
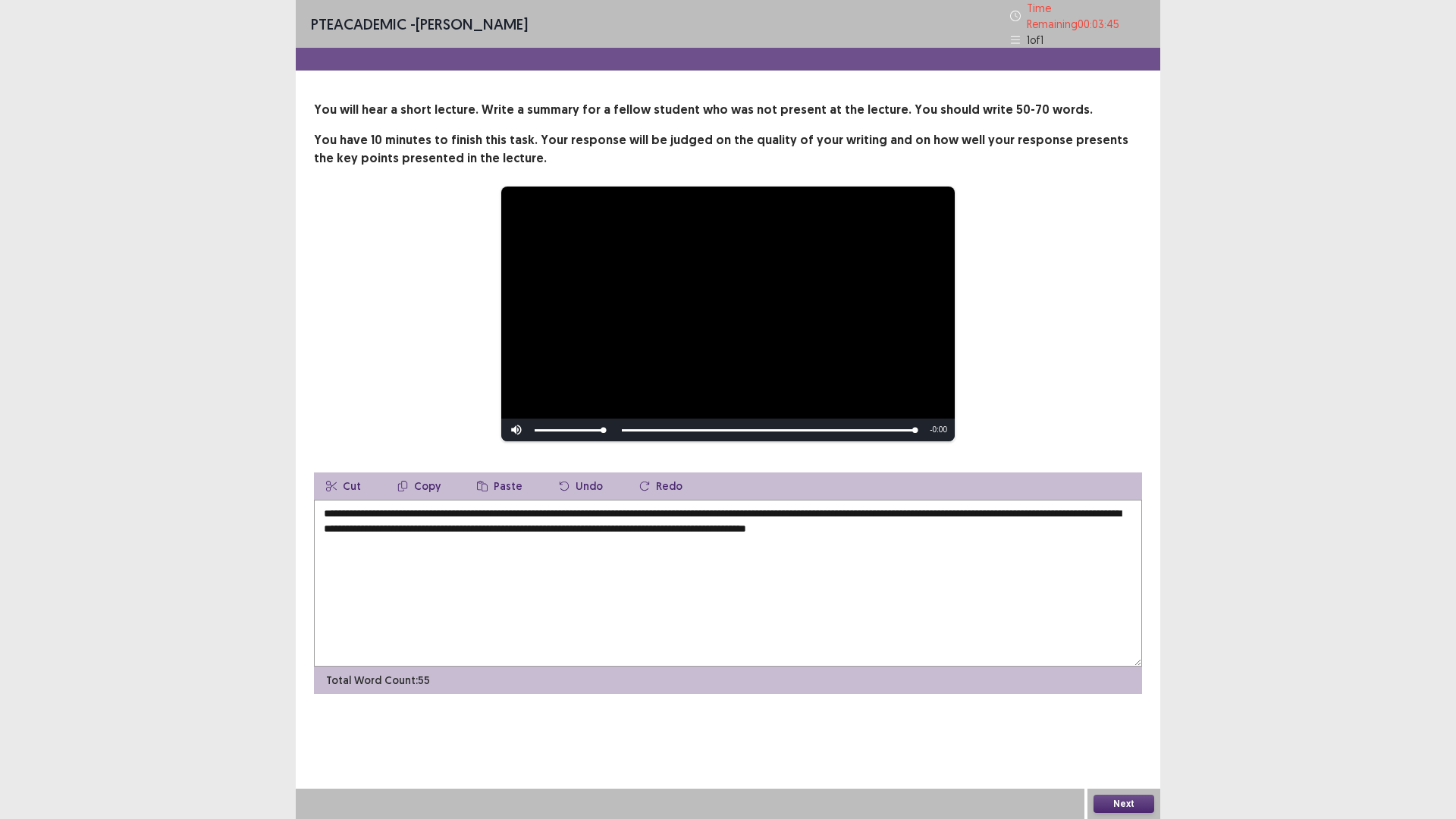
type textarea "**********"
click at [1132, 723] on button "Next" at bounding box center [1124, 803] width 61 height 18
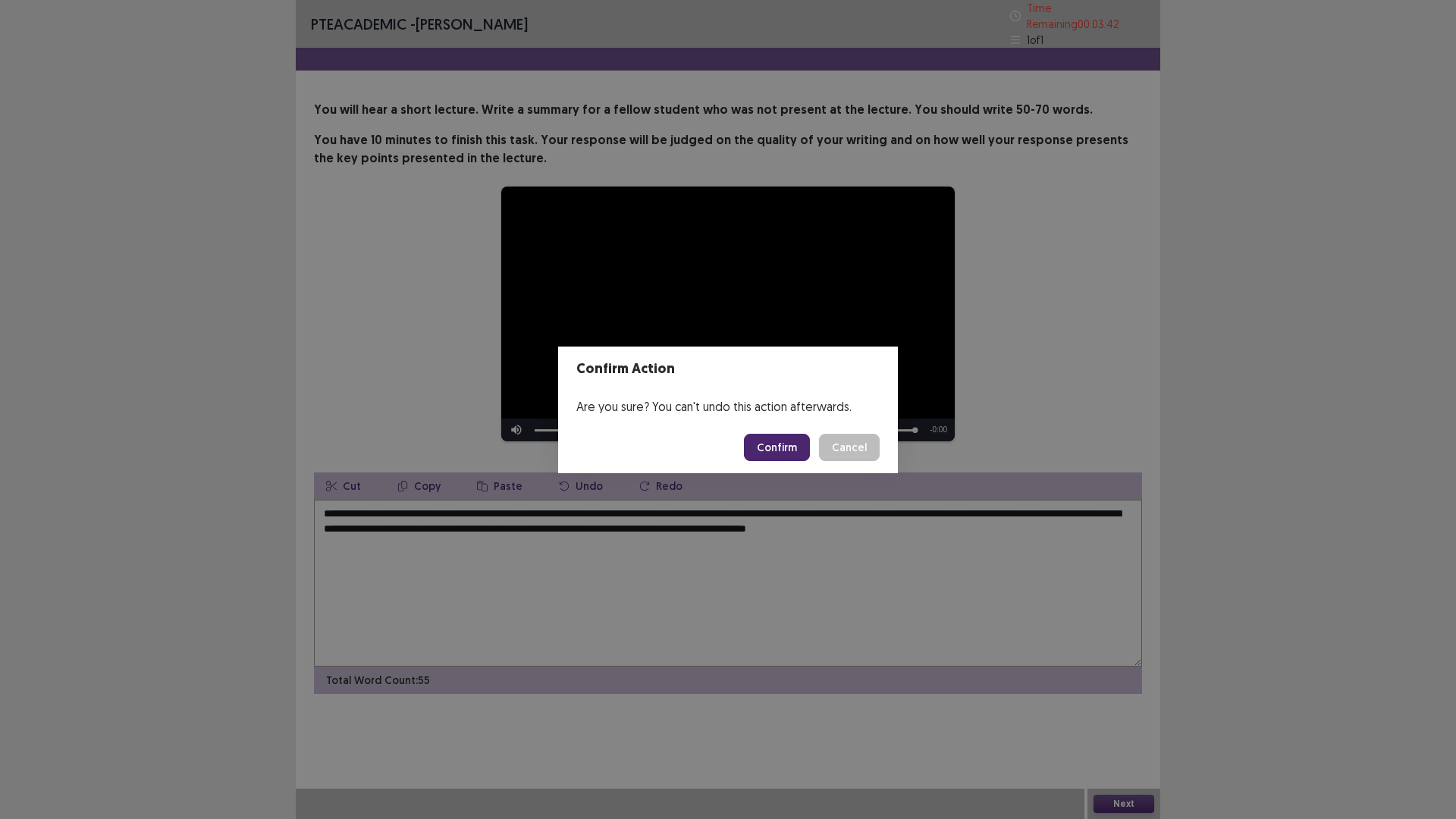
click at [788, 445] on button "Confirm" at bounding box center [777, 448] width 66 height 28
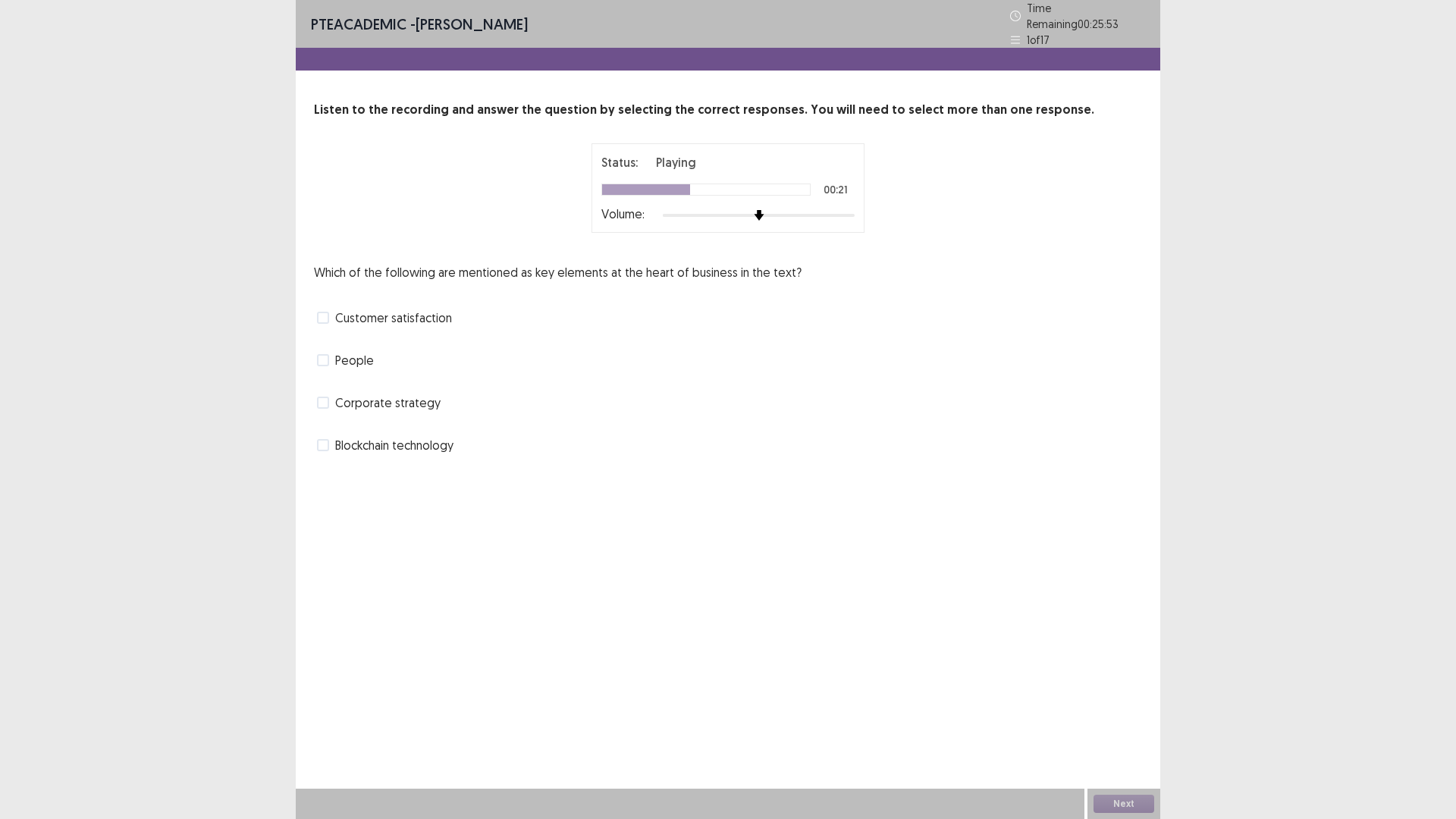
click at [323, 354] on span at bounding box center [323, 360] width 12 height 12
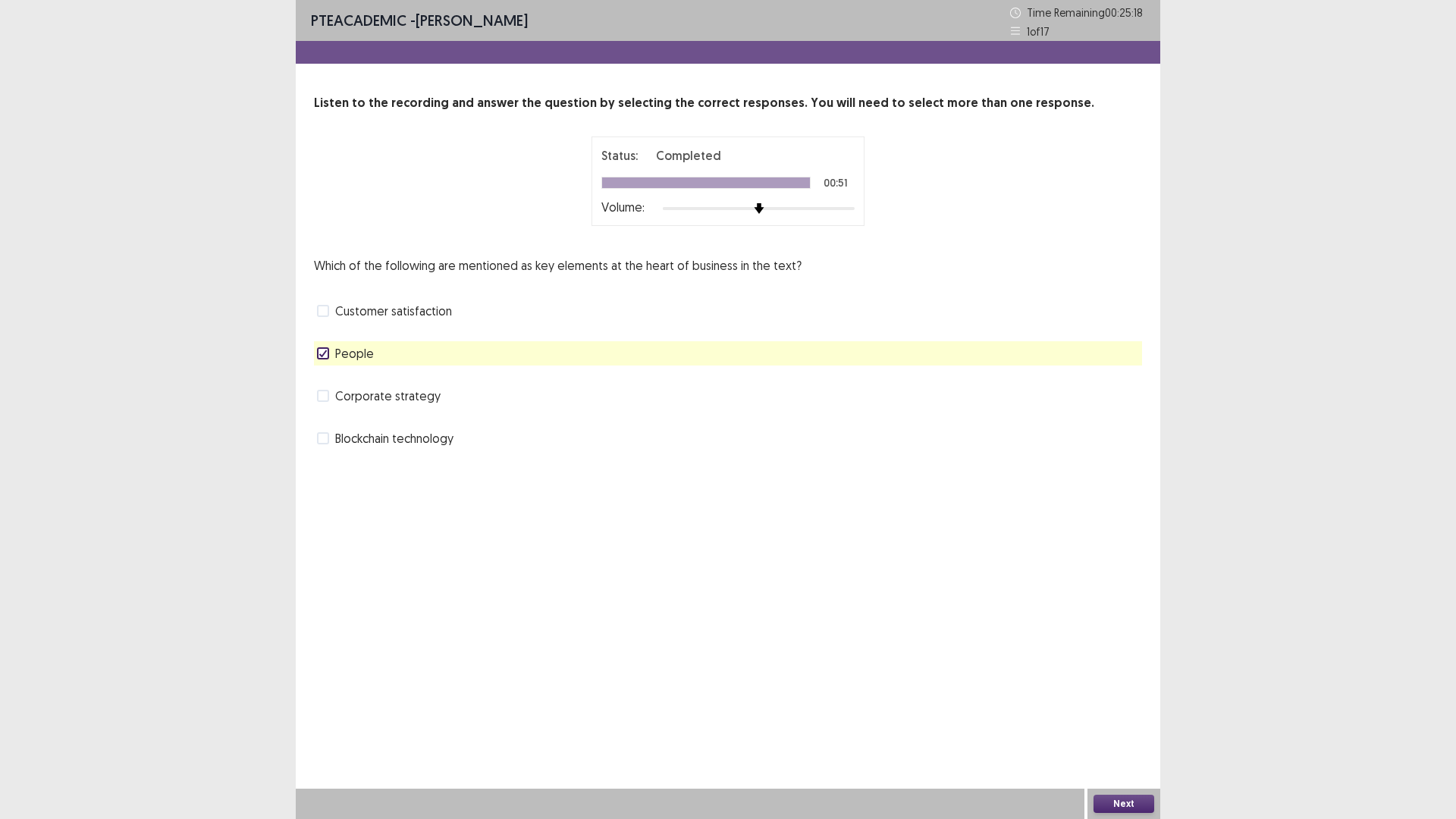
click at [319, 438] on span at bounding box center [323, 438] width 12 height 12
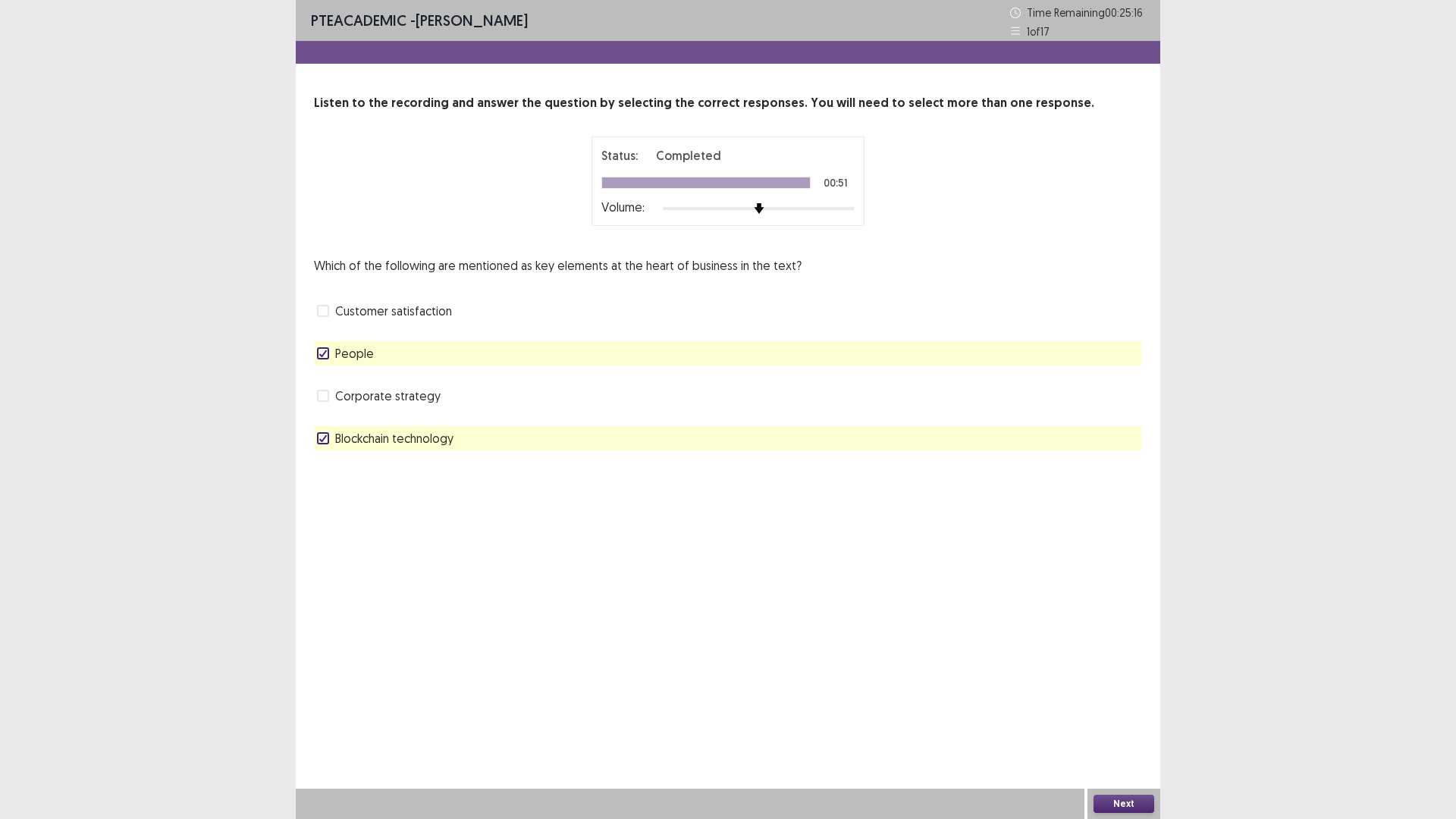
click at [322, 348] on div at bounding box center [323, 352] width 9 height 9
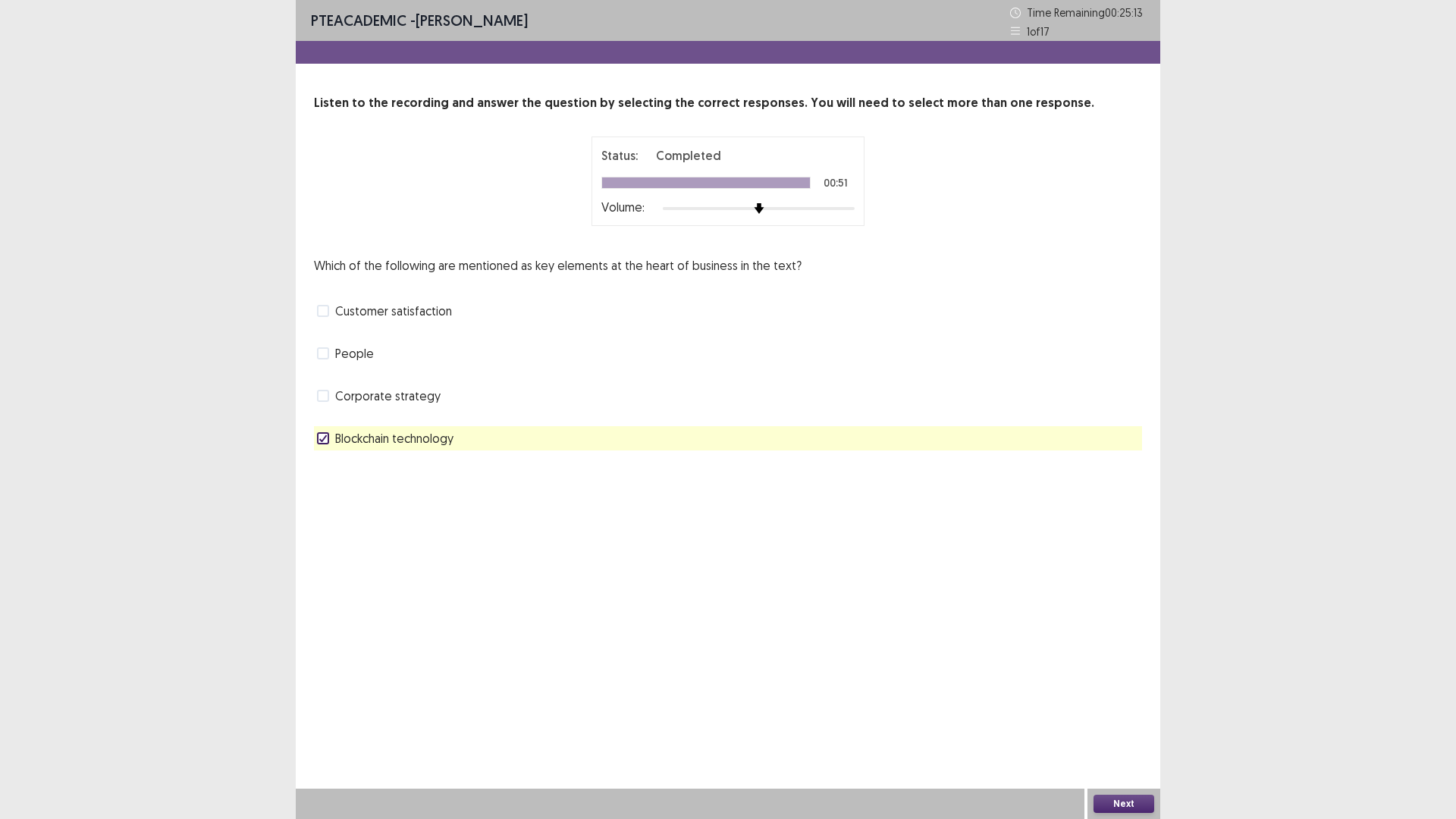
click at [1138, 723] on button "Next" at bounding box center [1124, 803] width 61 height 18
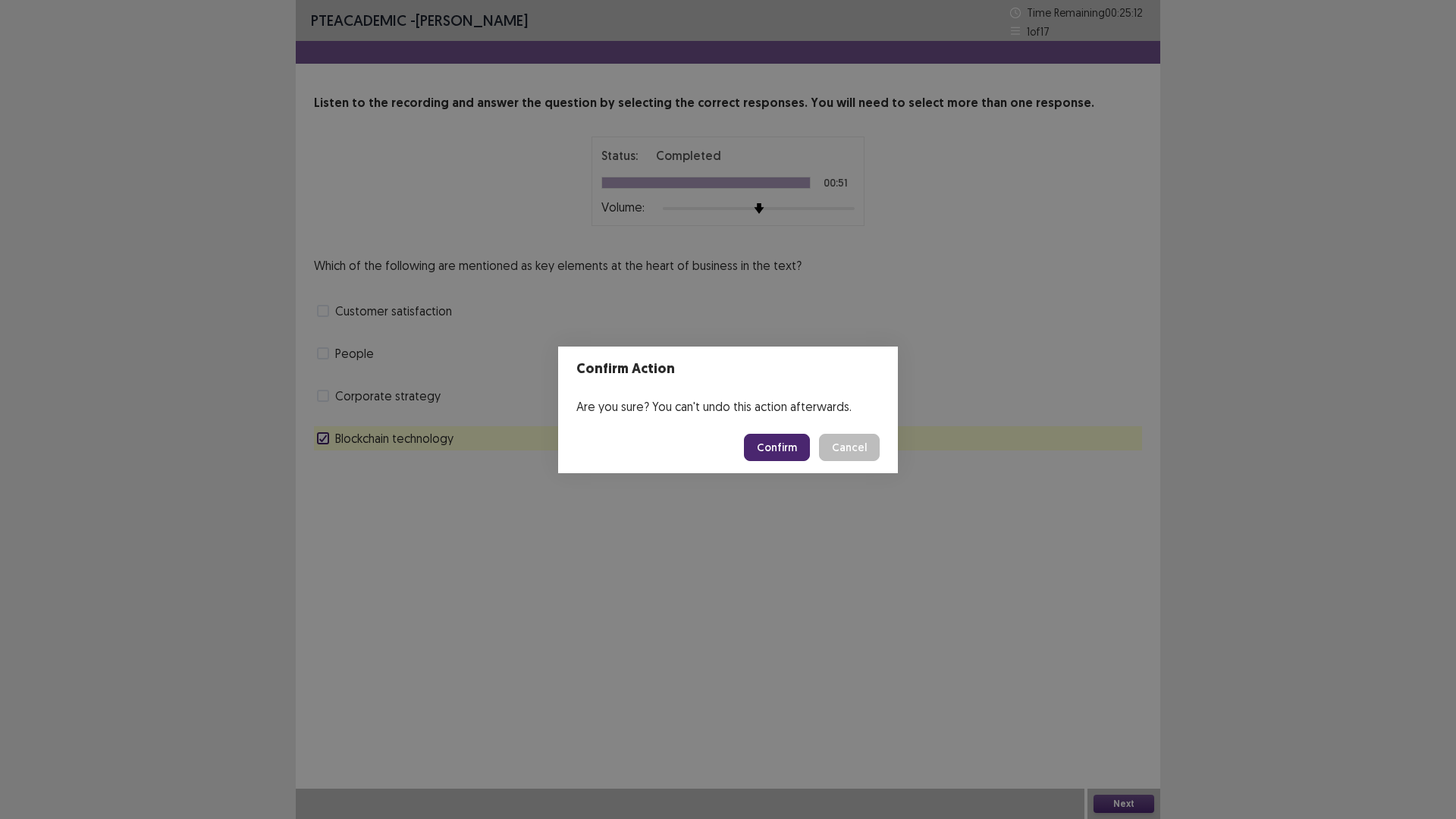
click at [770, 445] on button "Confirm" at bounding box center [777, 448] width 66 height 28
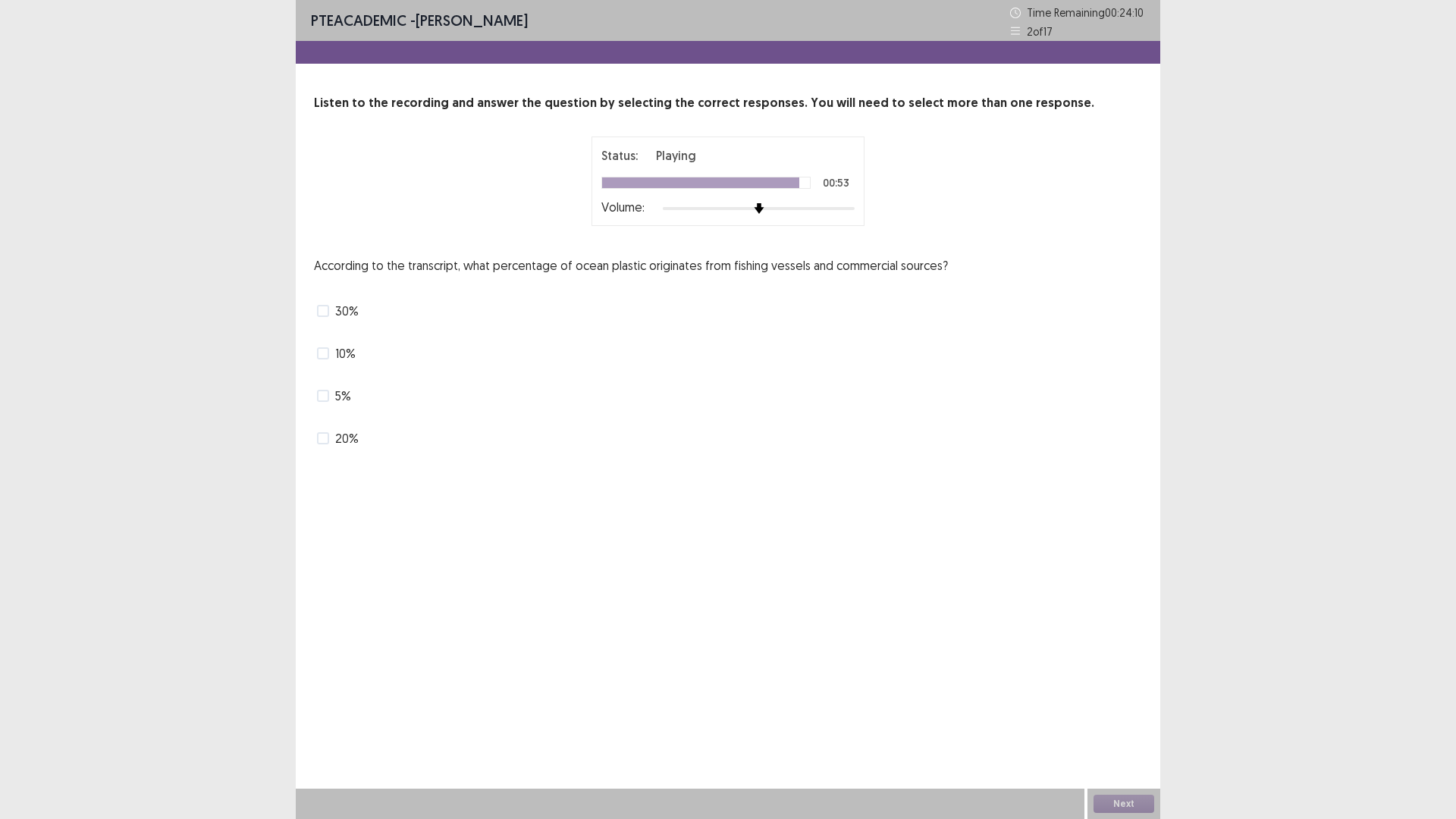
click at [324, 348] on span at bounding box center [323, 353] width 12 height 12
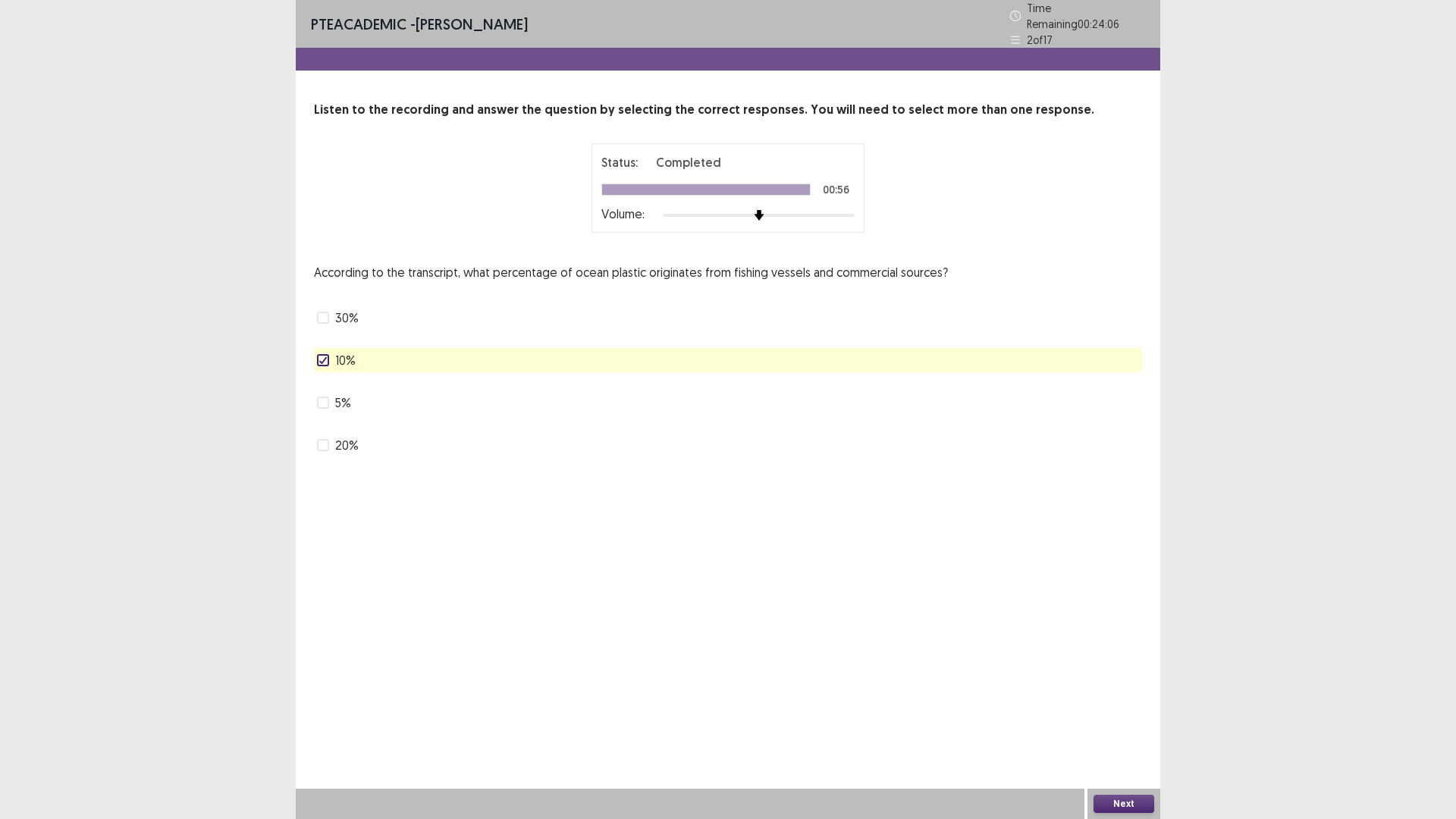
click at [1122, 723] on button "Next" at bounding box center [1124, 803] width 61 height 18
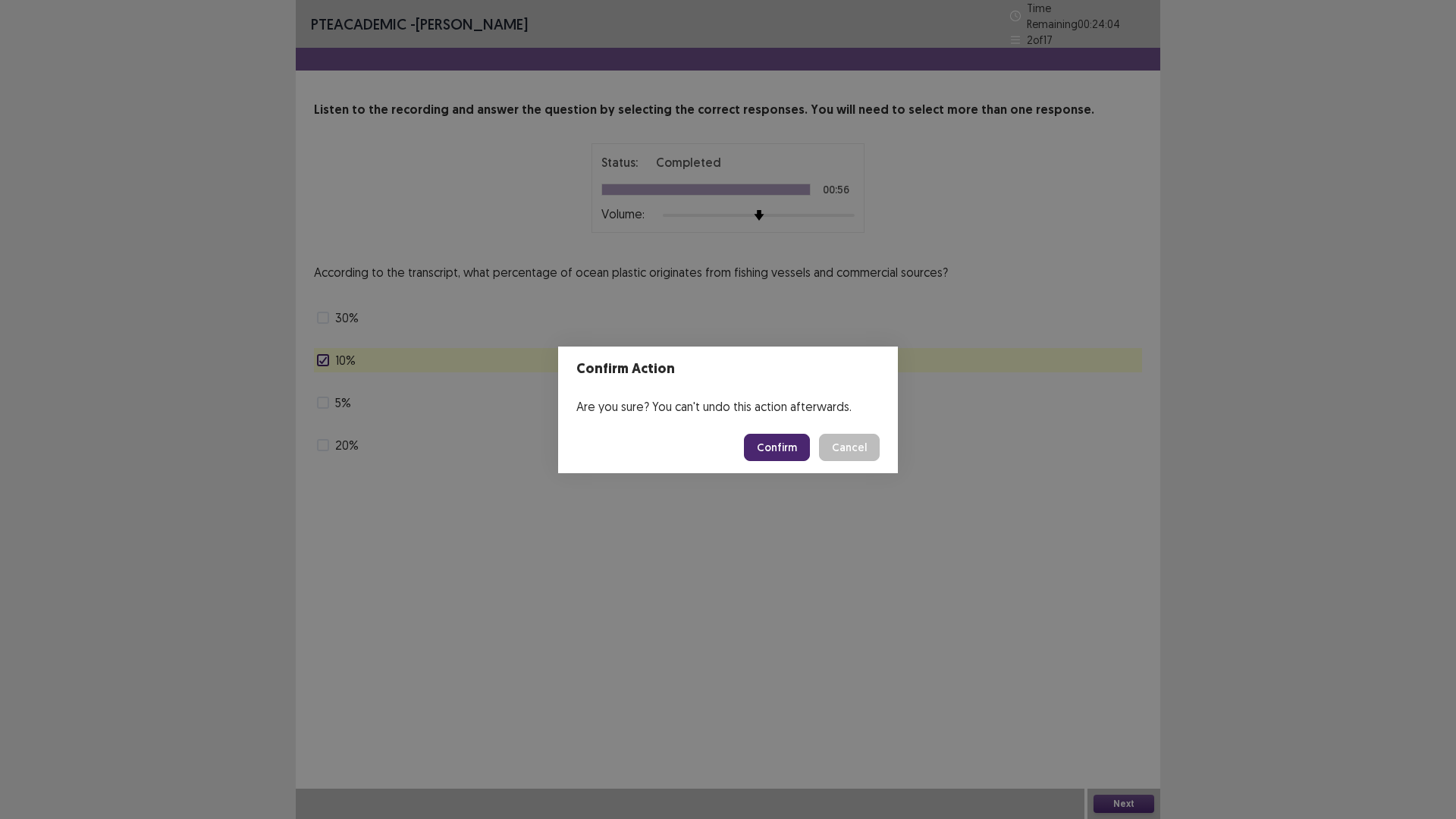
click at [775, 447] on button "Confirm" at bounding box center [777, 448] width 66 height 28
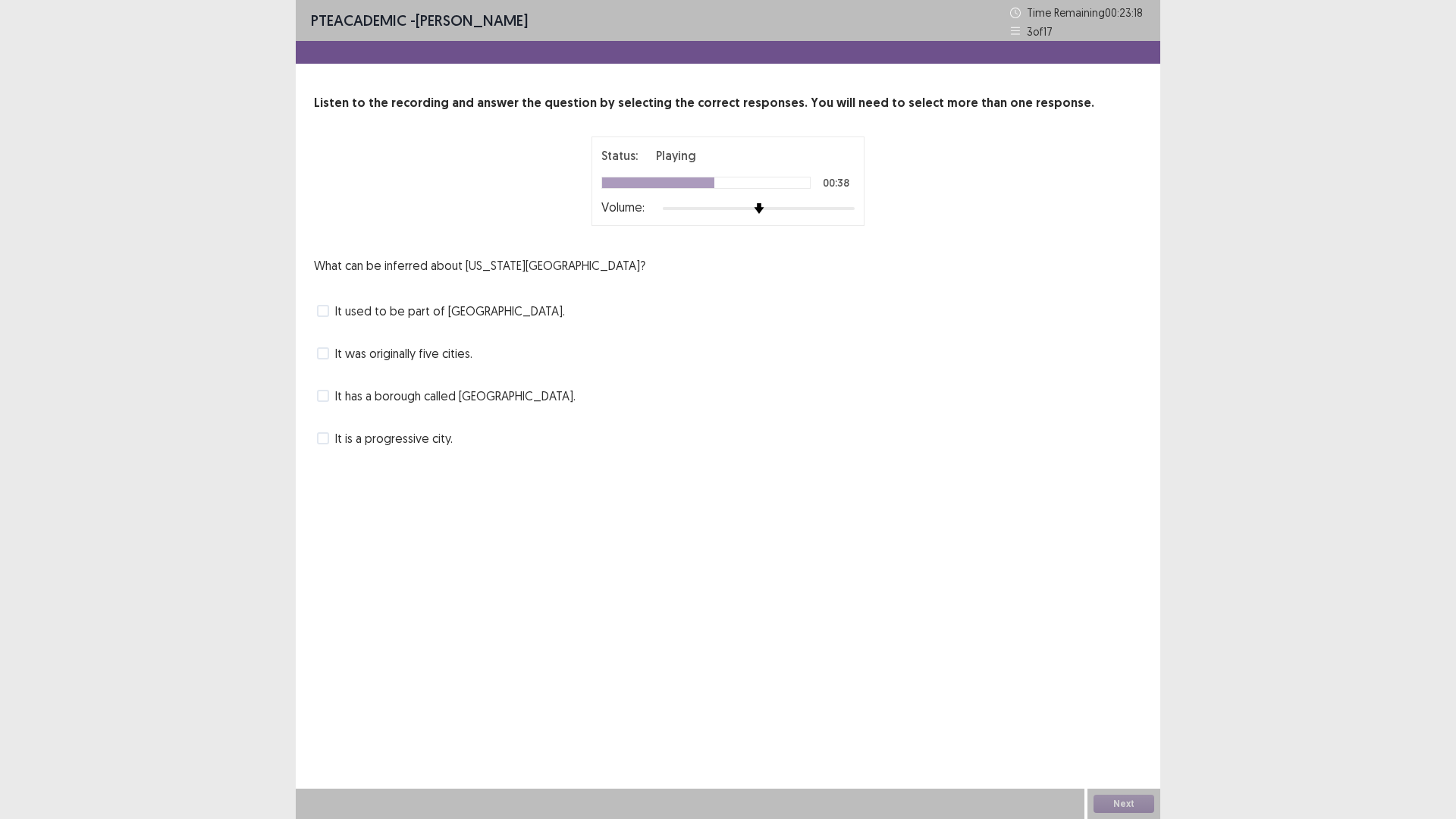
click at [321, 309] on span at bounding box center [323, 311] width 12 height 12
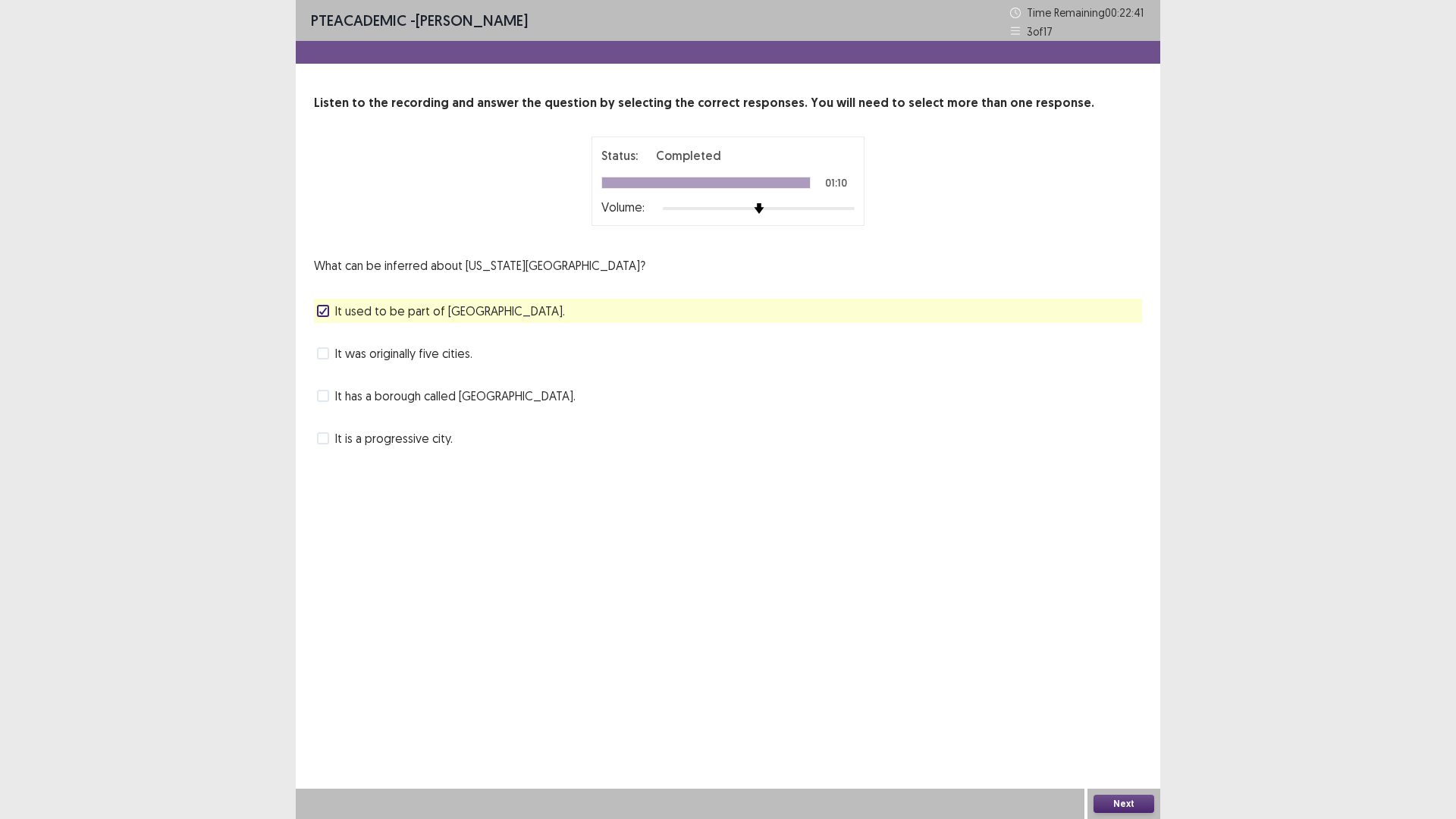
click at [1134, 723] on button "Next" at bounding box center [1124, 803] width 61 height 18
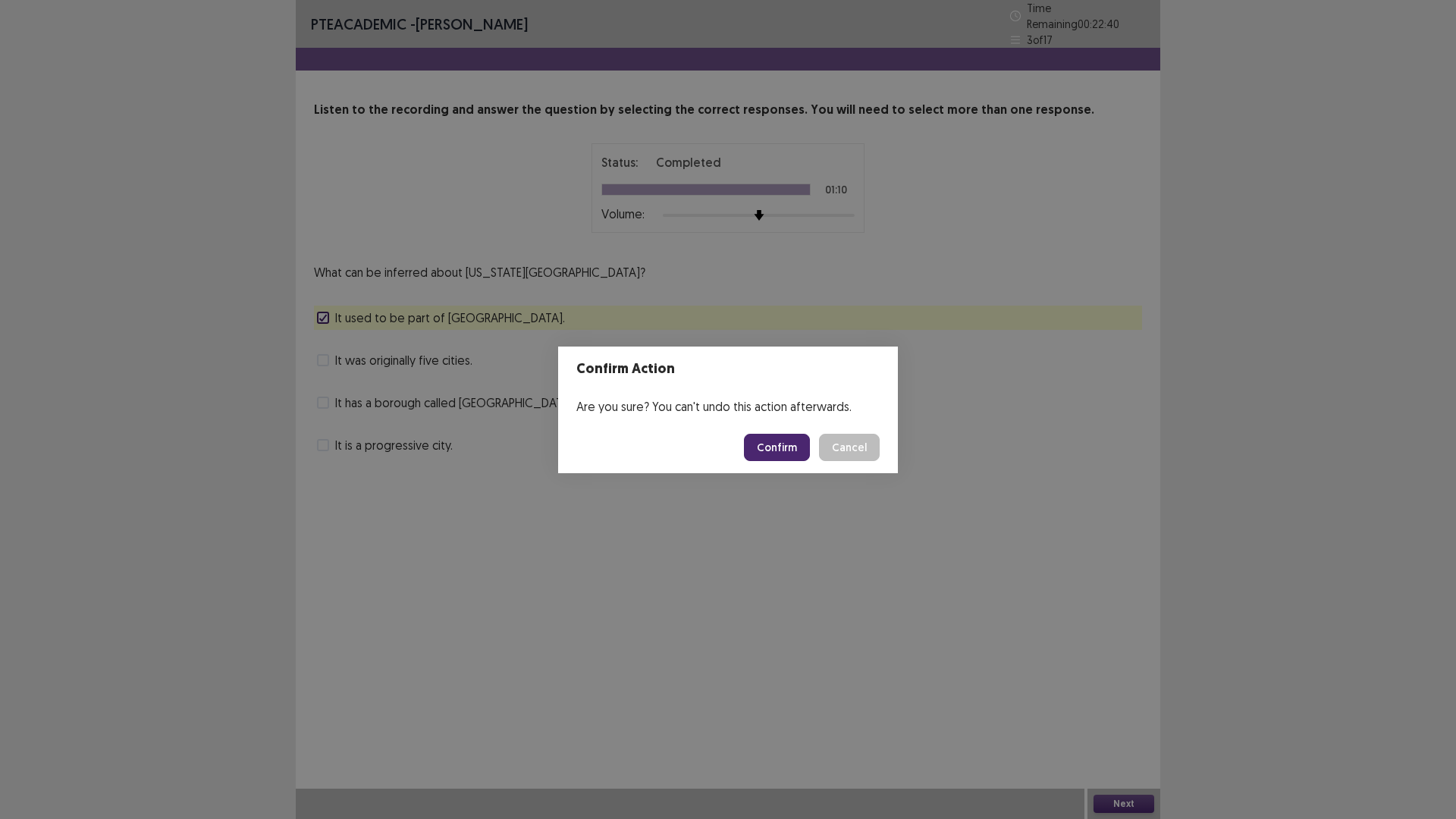
click at [760, 443] on button "Confirm" at bounding box center [777, 448] width 66 height 28
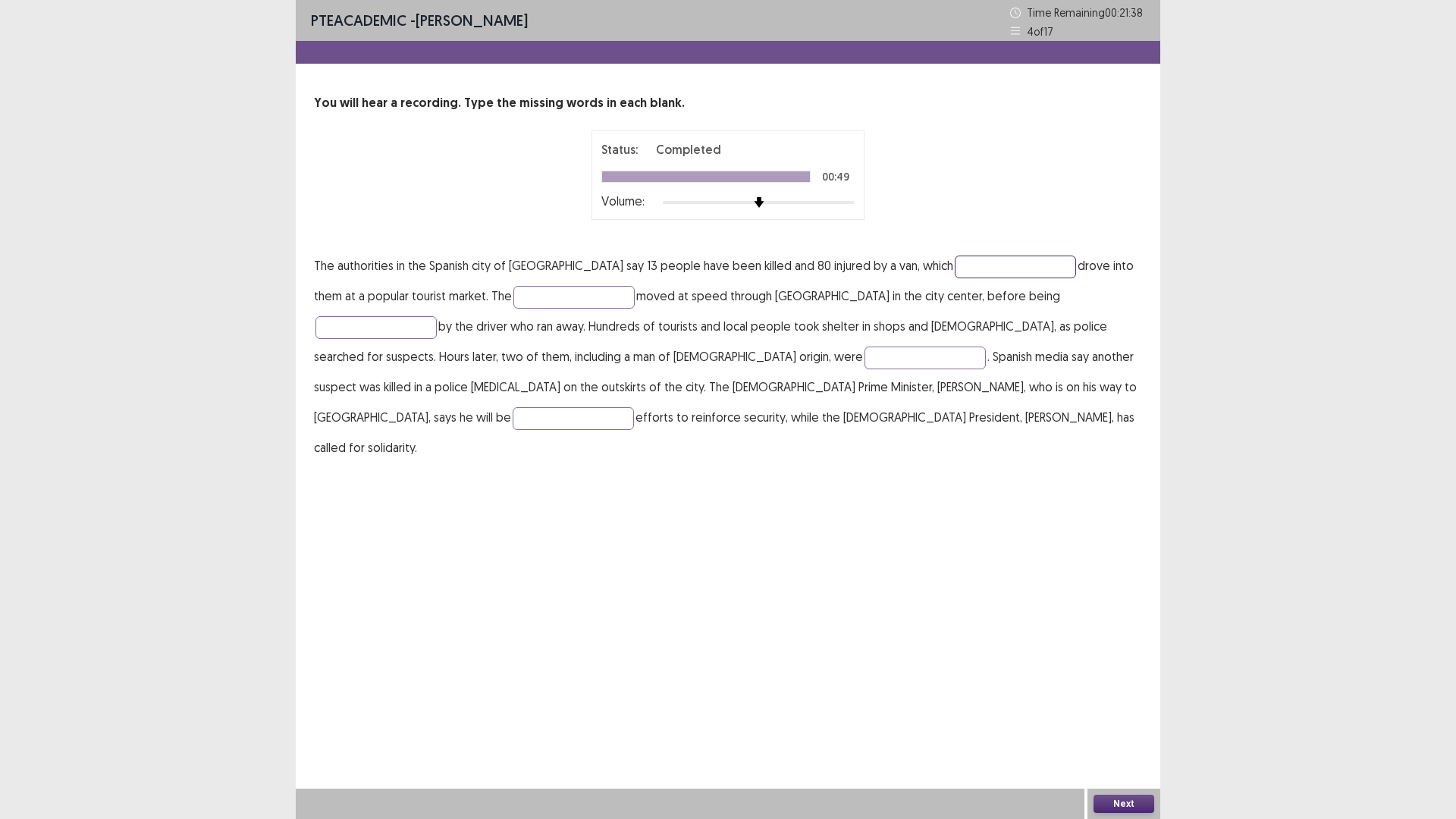
click at [955, 266] on input "text" at bounding box center [1015, 267] width 121 height 23
type input "**********"
click at [536, 305] on input "text" at bounding box center [574, 296] width 121 height 23
type input "*******"
click at [437, 316] on input "text" at bounding box center [375, 327] width 121 height 23
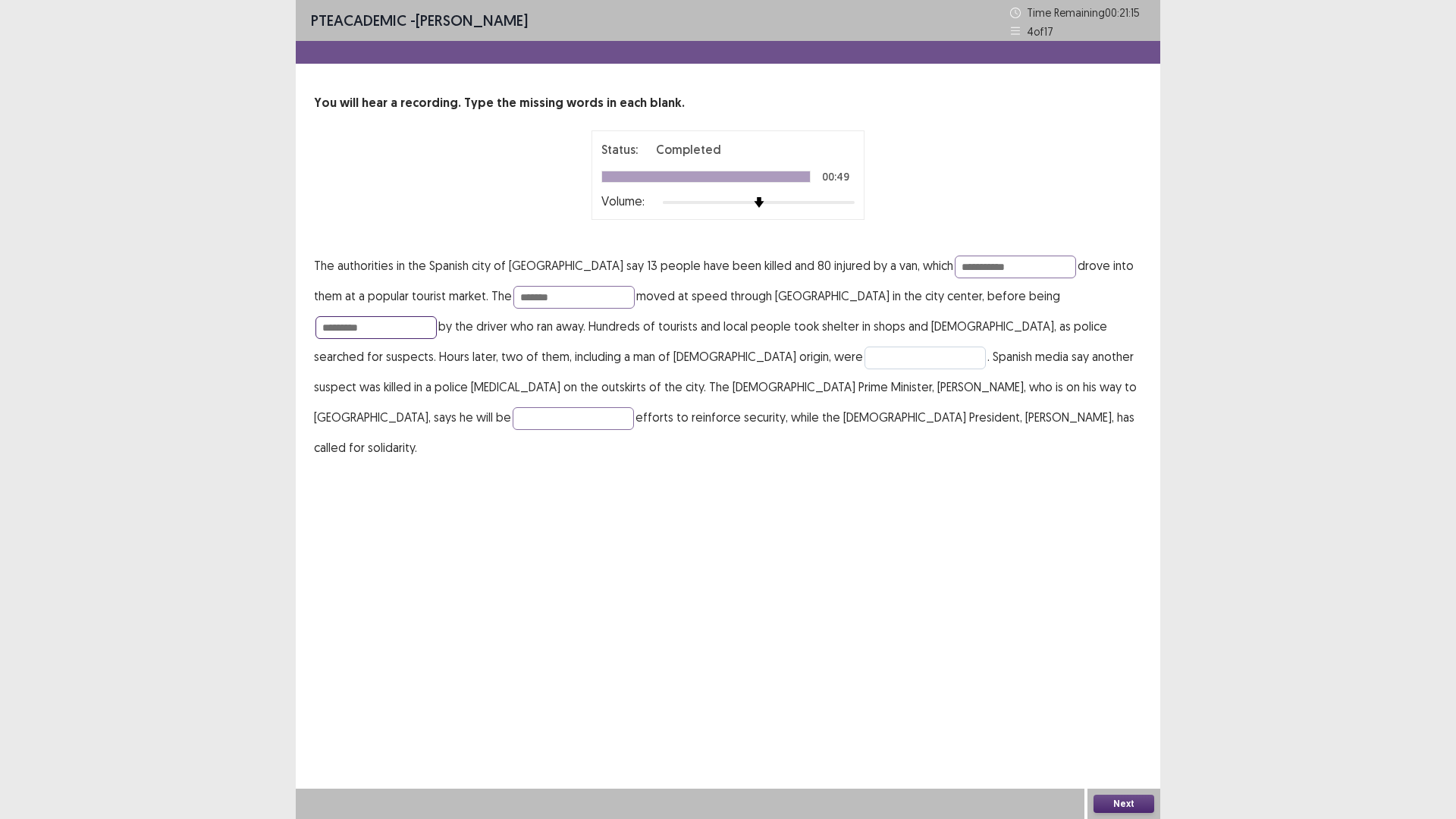
type input "*********"
click at [864, 353] on input "text" at bounding box center [924, 357] width 121 height 23
type input "********"
click at [634, 408] on input "text" at bounding box center [573, 418] width 121 height 23
type input "******"
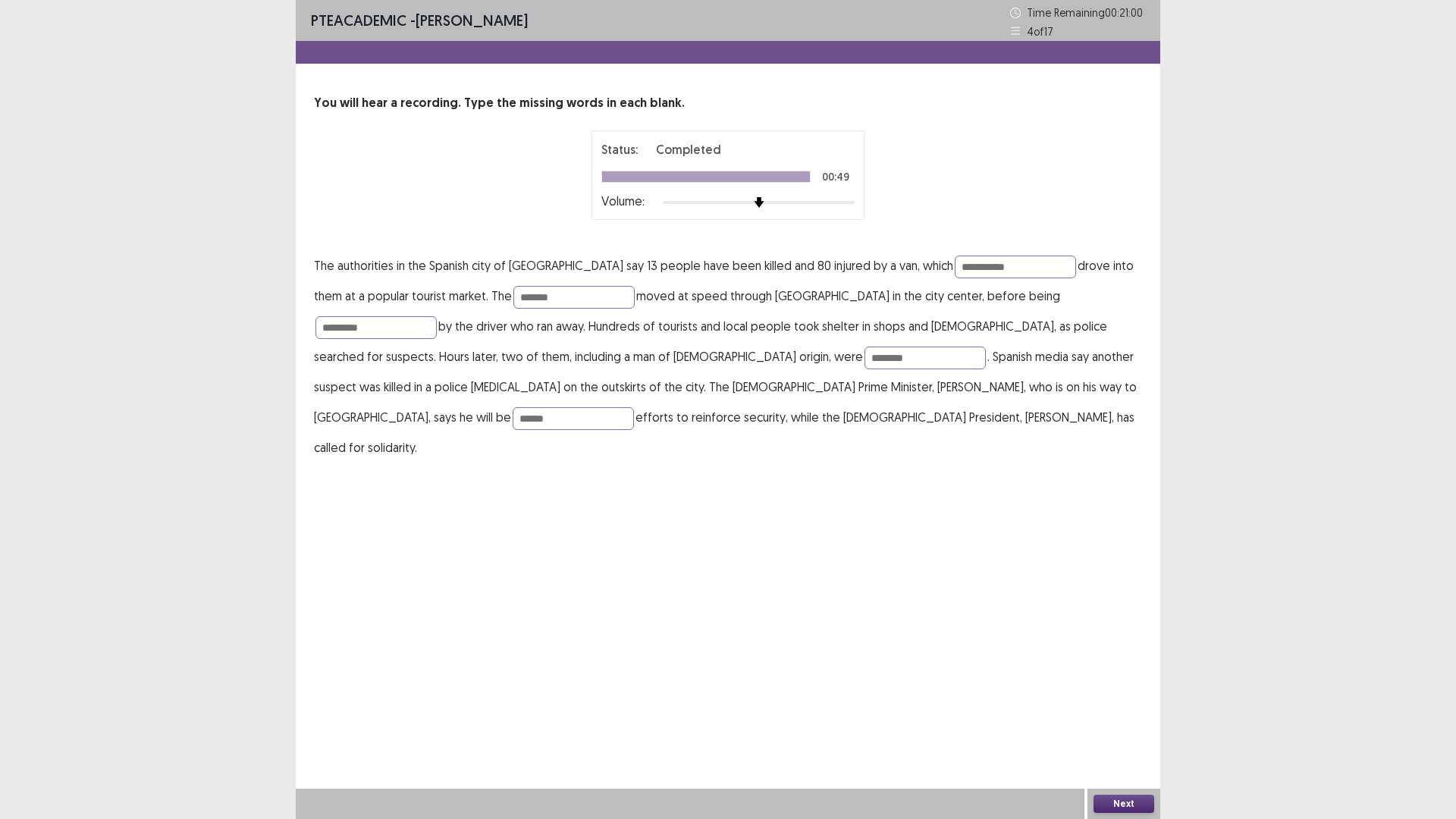
click at [1129, 723] on button "Next" at bounding box center [1124, 803] width 61 height 18
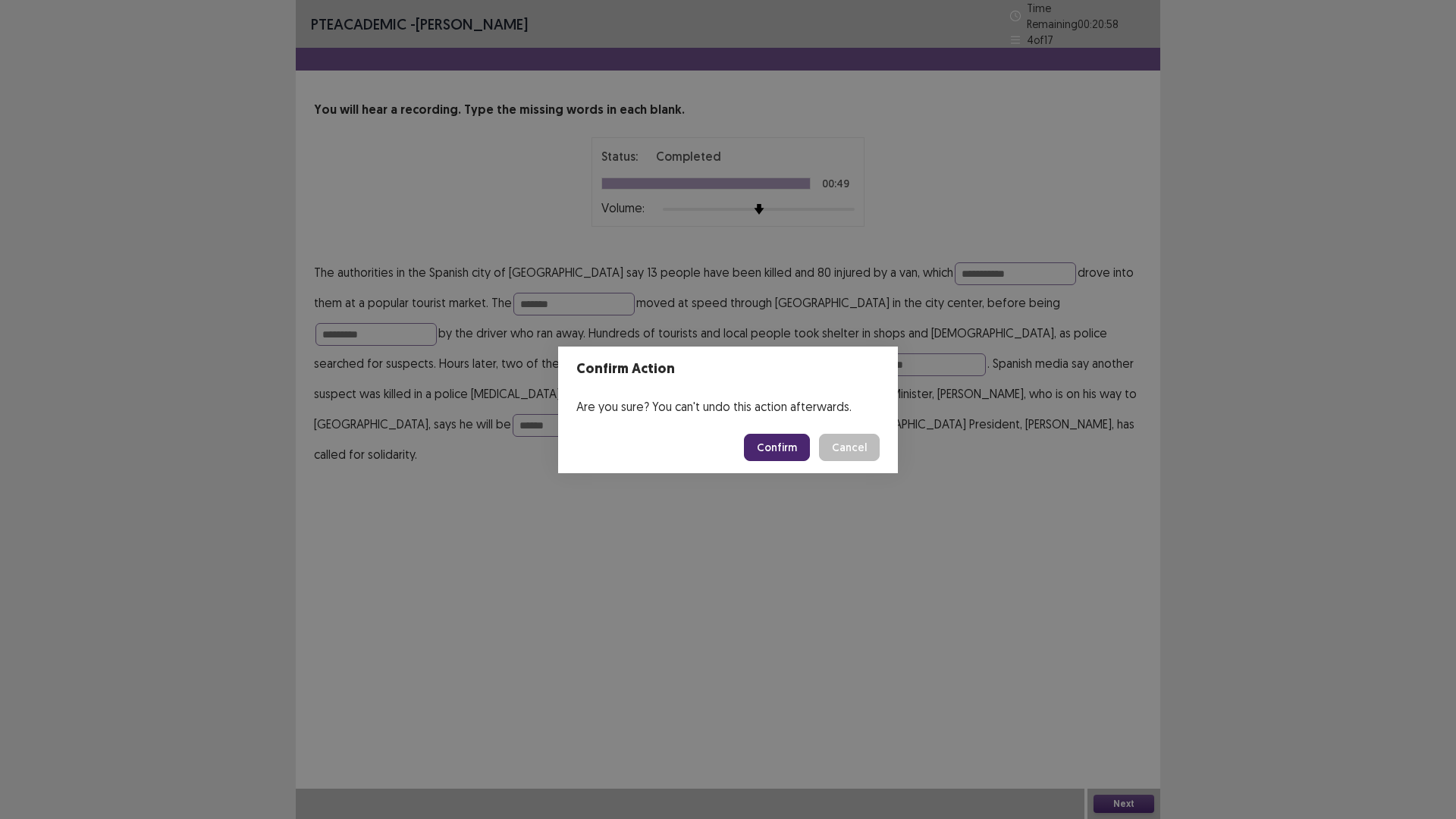
click at [774, 438] on button "Confirm" at bounding box center [777, 448] width 66 height 28
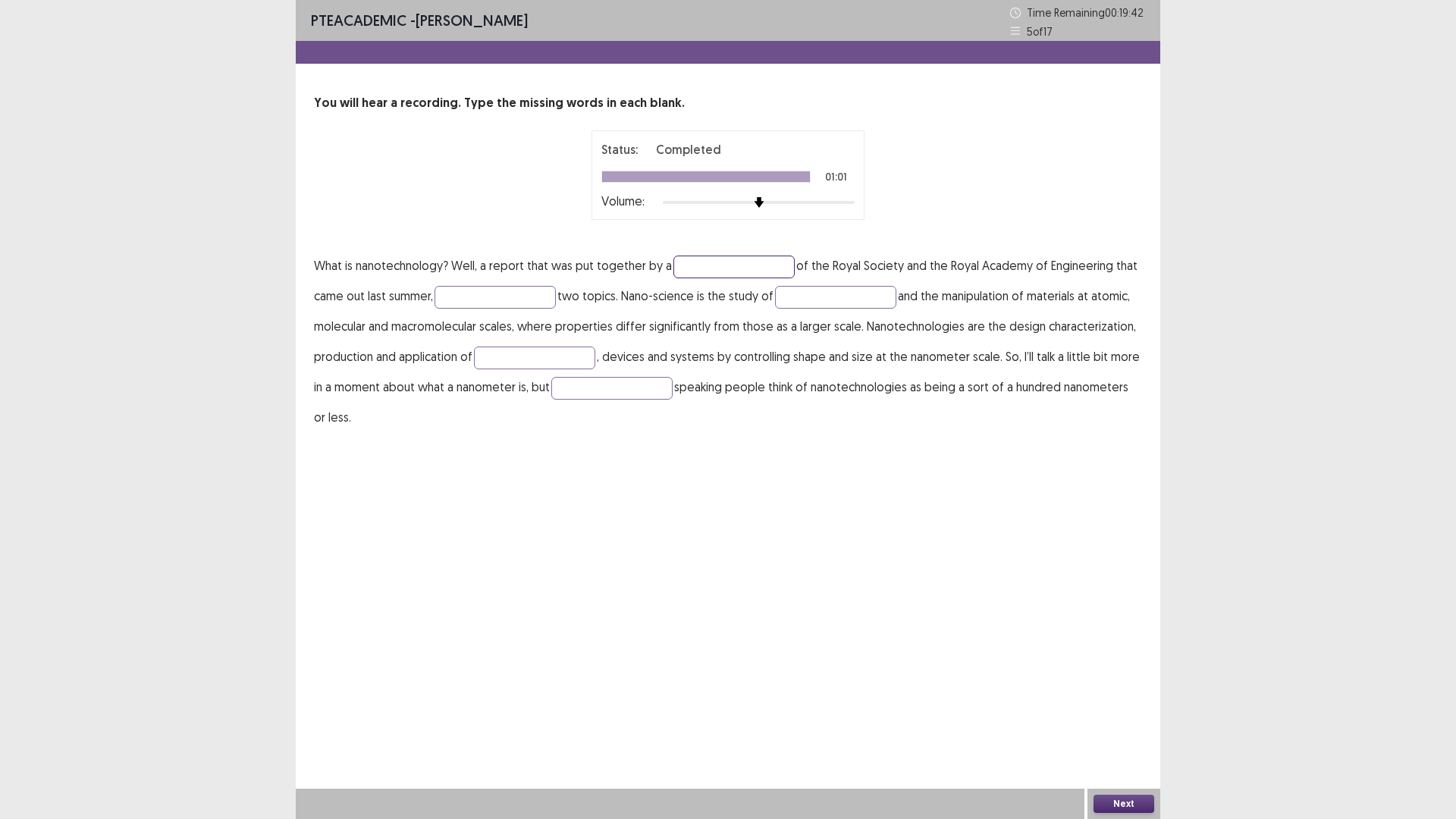
click at [692, 267] on input "text" at bounding box center [733, 267] width 121 height 23
type input "**********"
click at [456, 295] on input "text" at bounding box center [494, 296] width 121 height 23
type input "*********"
click at [823, 294] on input "text" at bounding box center [835, 296] width 121 height 23
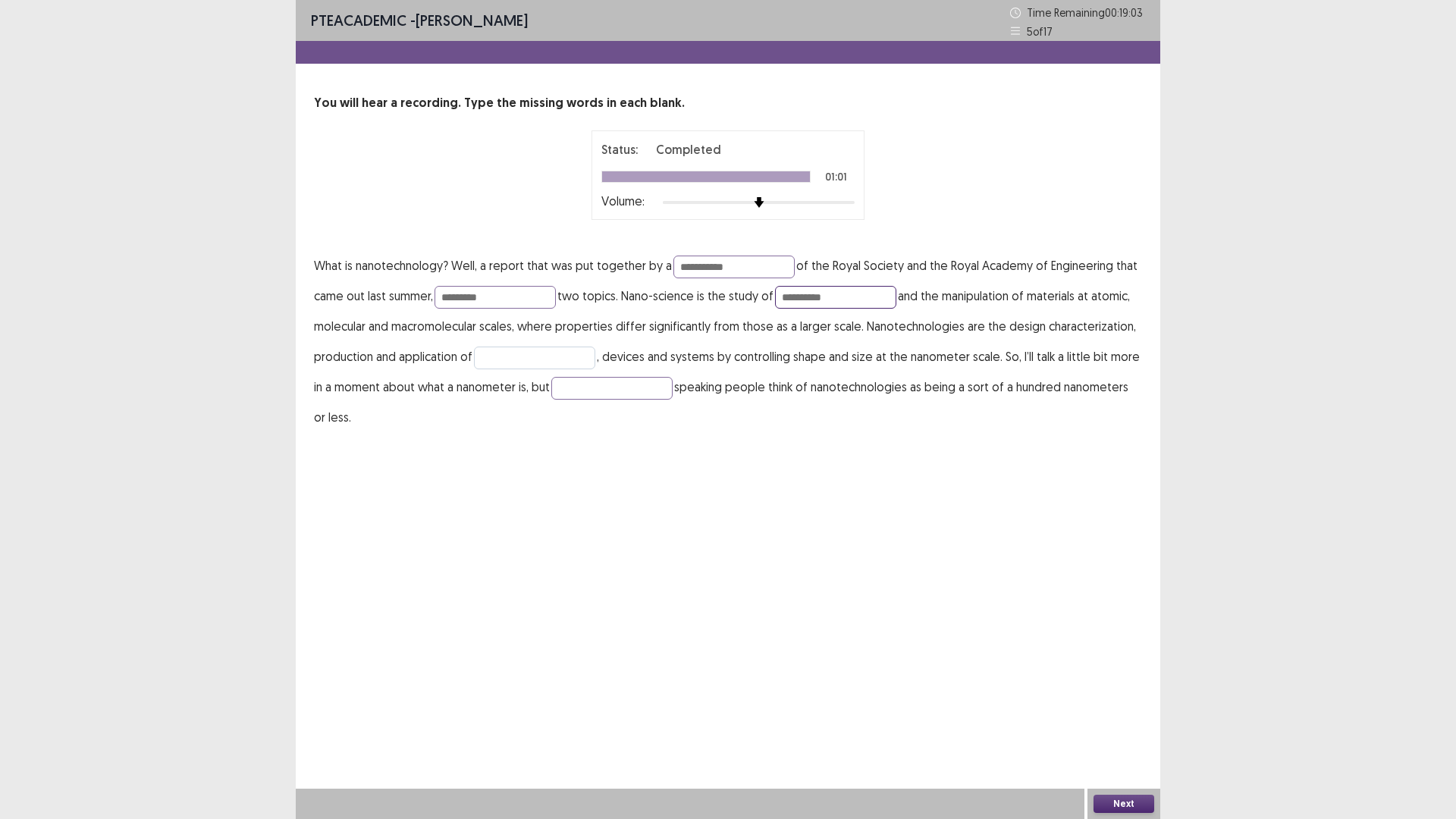
type input "**********"
click at [539, 355] on input "text" at bounding box center [534, 357] width 121 height 23
click at [585, 386] on input "text" at bounding box center [611, 388] width 121 height 23
type input "******"
click at [513, 353] on input "text" at bounding box center [534, 357] width 121 height 23
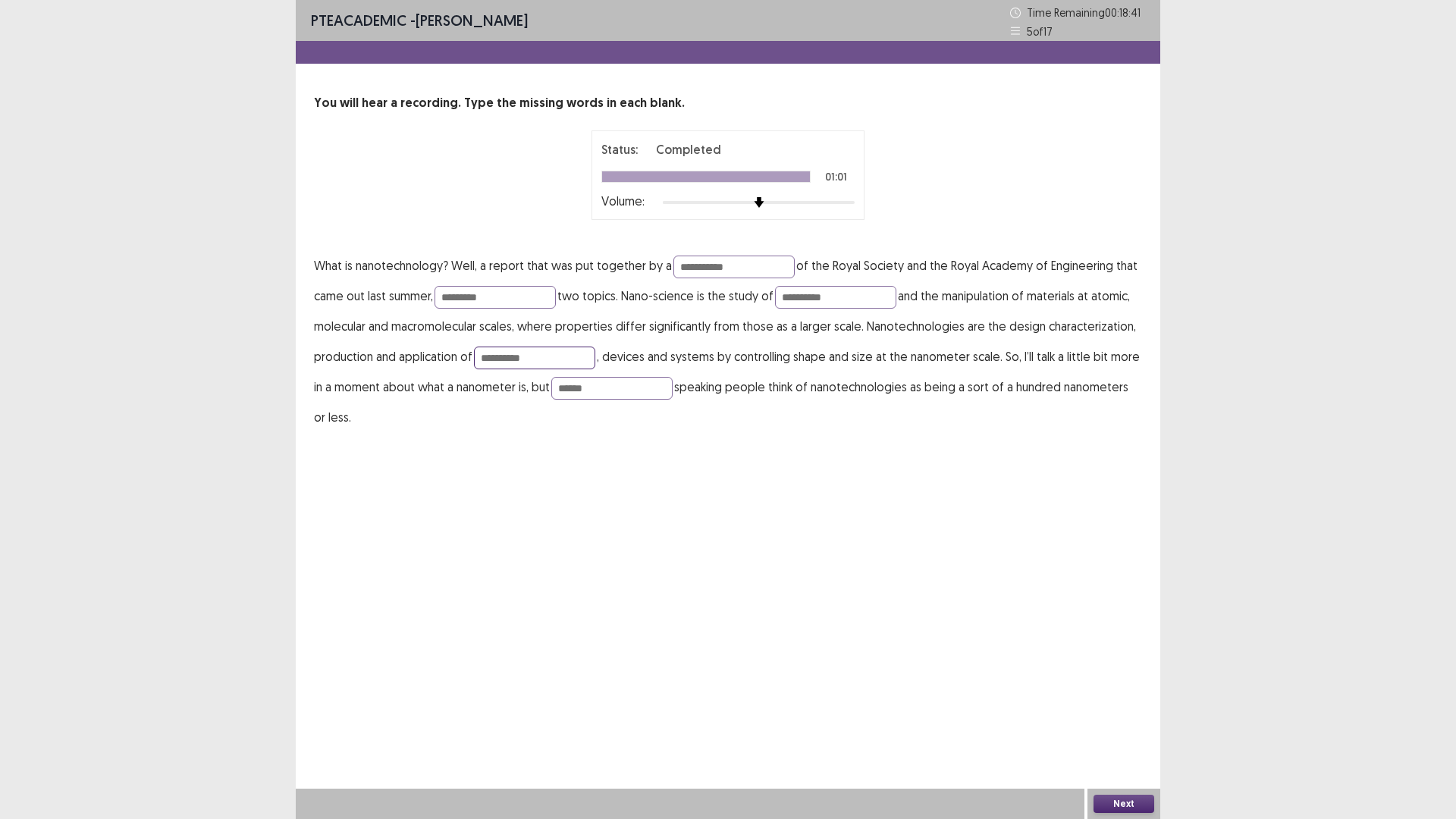
type input "**********"
click at [1102, 723] on button "Next" at bounding box center [1124, 803] width 61 height 18
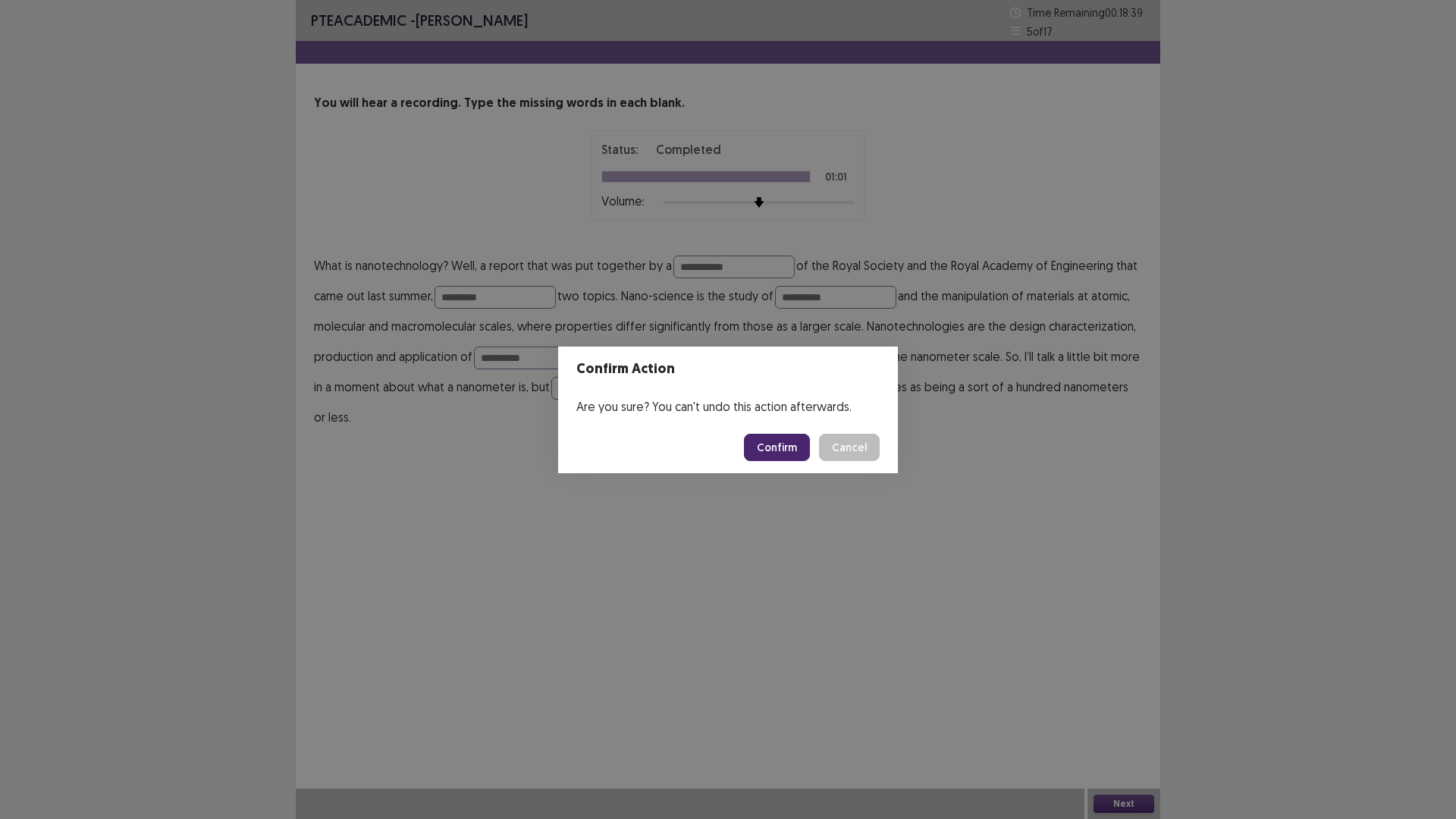
click at [793, 438] on button "Confirm" at bounding box center [777, 448] width 66 height 28
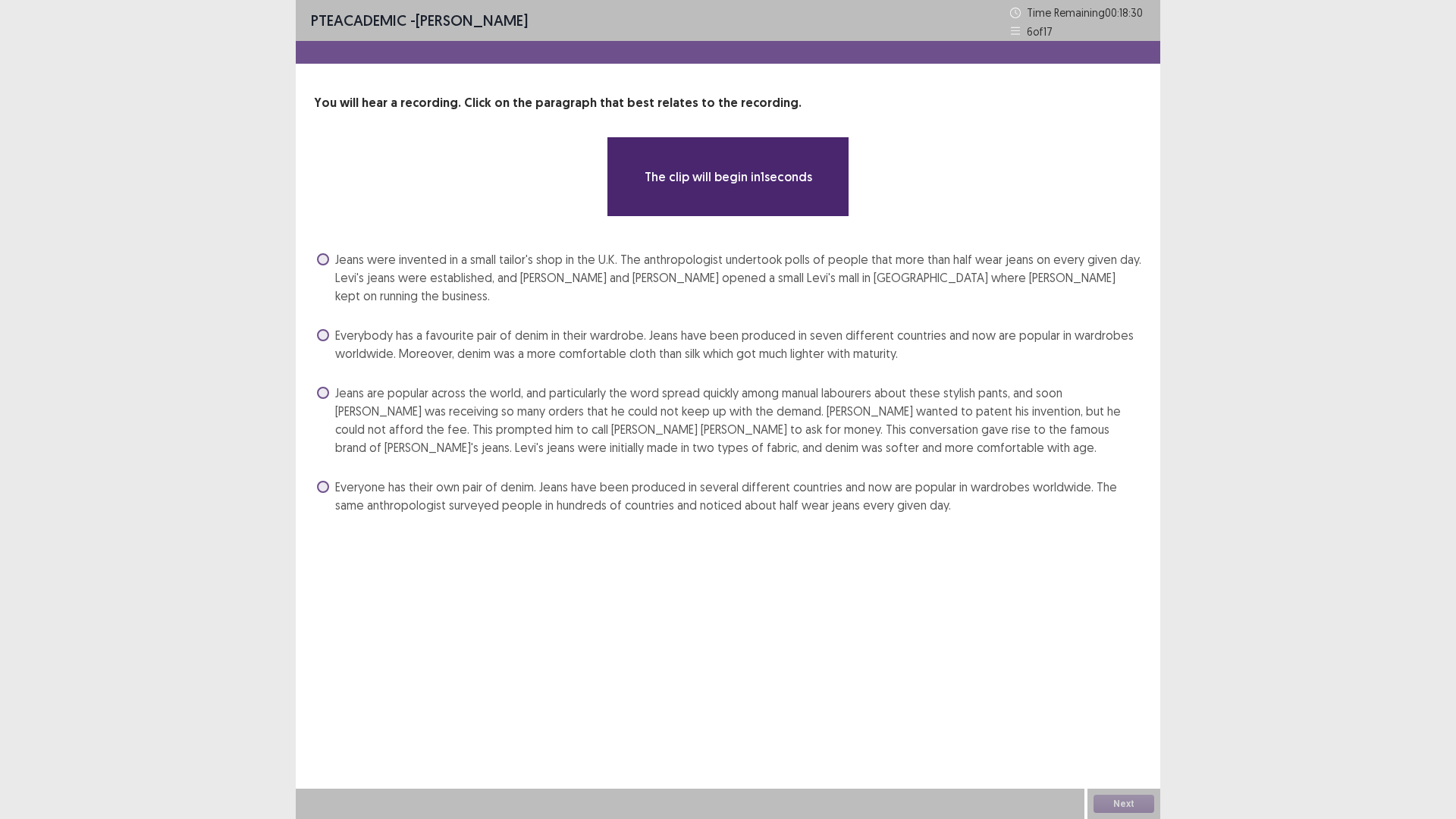
click at [325, 387] on span at bounding box center [323, 393] width 12 height 12
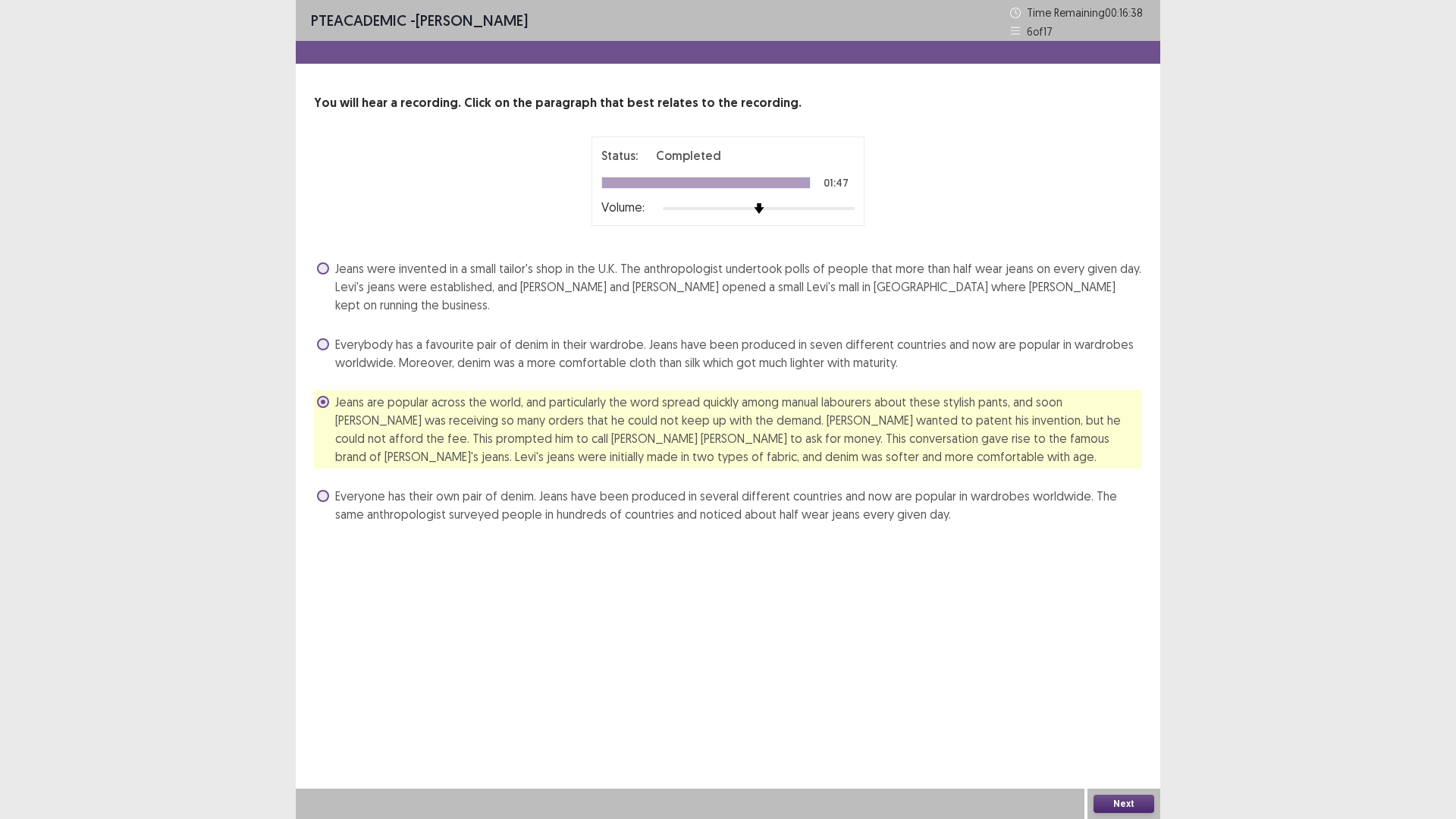
click at [1121, 723] on button "Next" at bounding box center [1124, 803] width 61 height 18
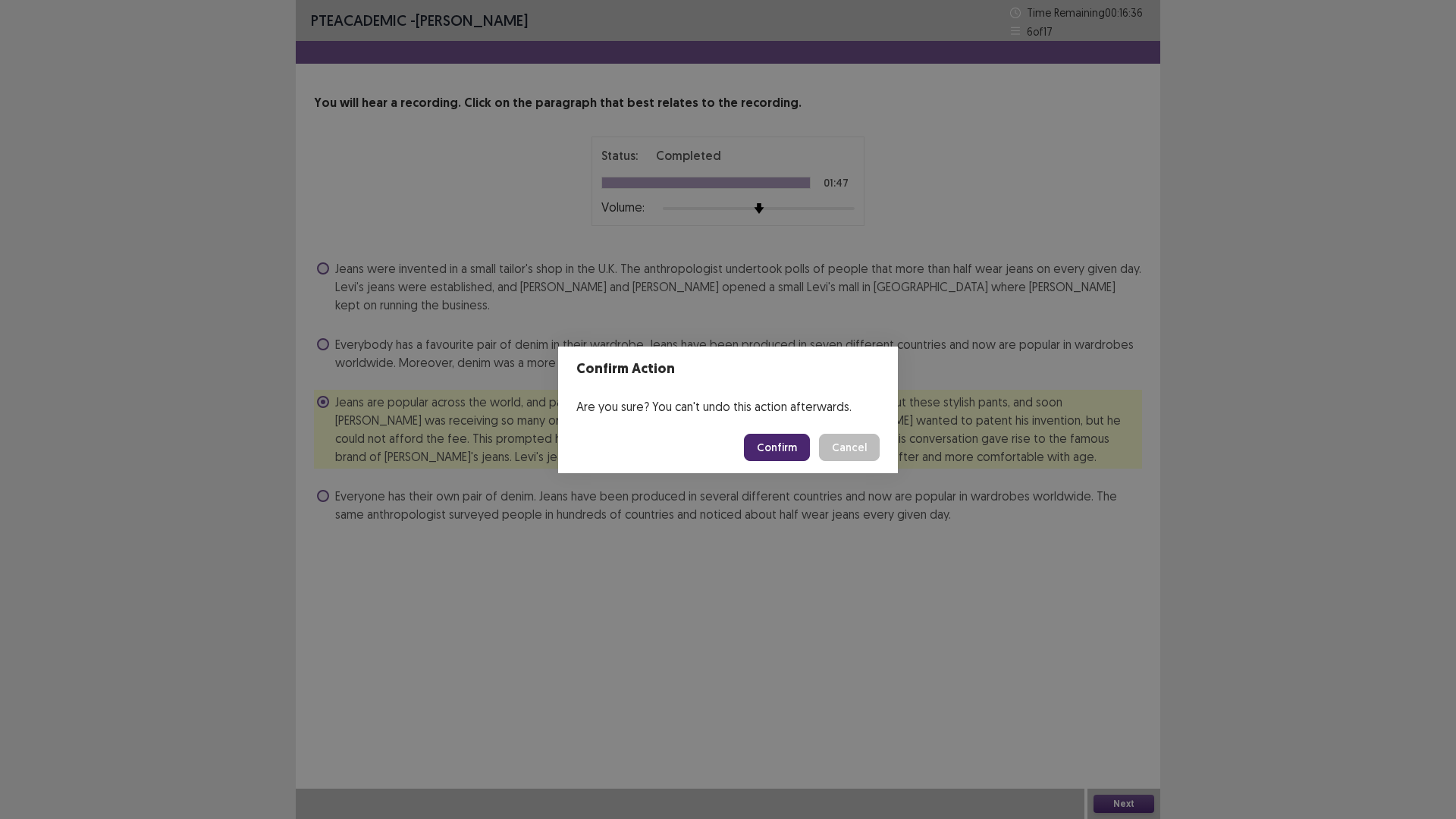
click at [765, 447] on button "Confirm" at bounding box center [777, 448] width 66 height 28
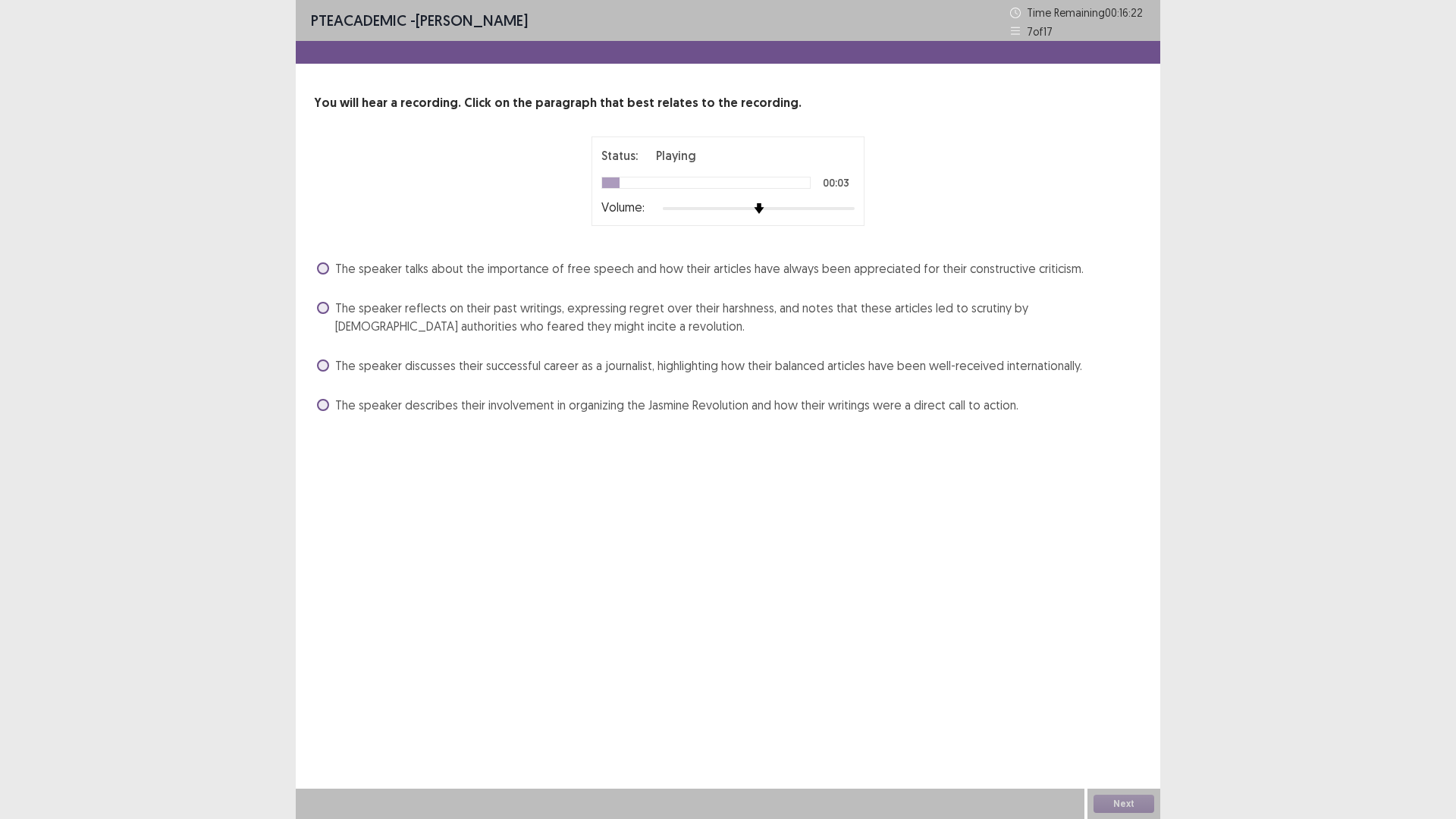
click at [324, 364] on span at bounding box center [323, 365] width 12 height 12
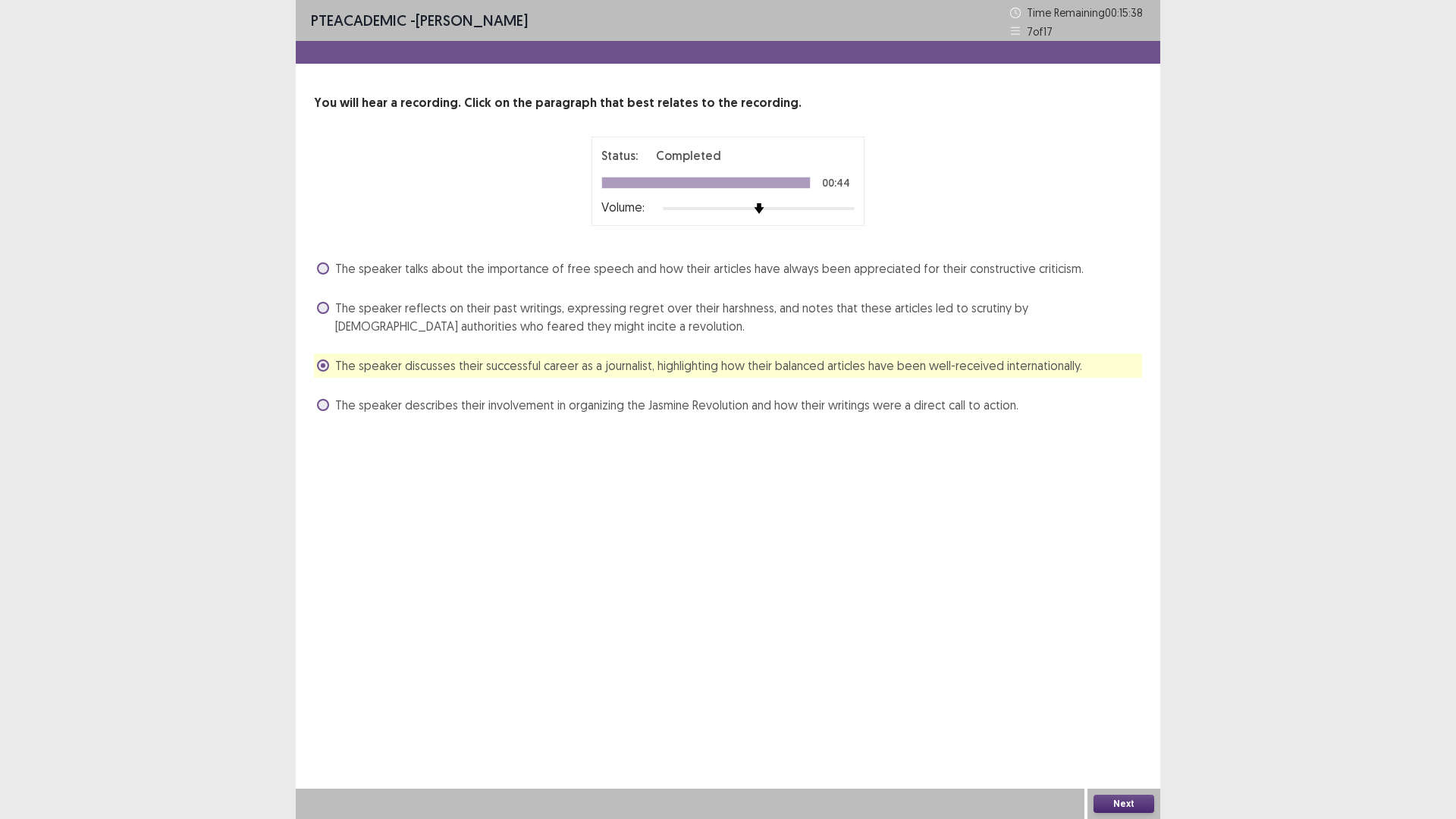
click at [1118, 723] on button "Next" at bounding box center [1124, 803] width 61 height 18
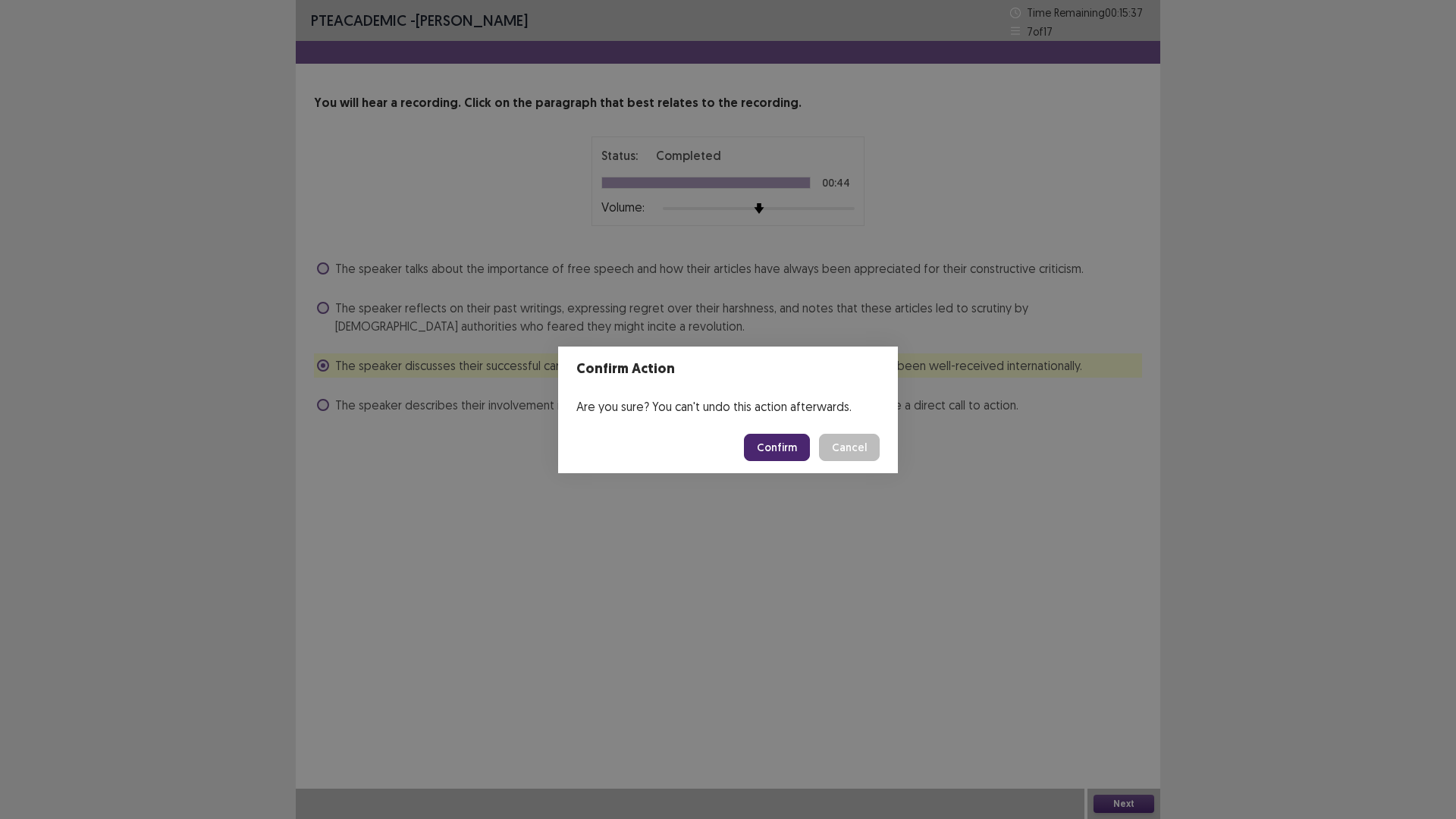
click at [778, 451] on button "Confirm" at bounding box center [777, 448] width 66 height 28
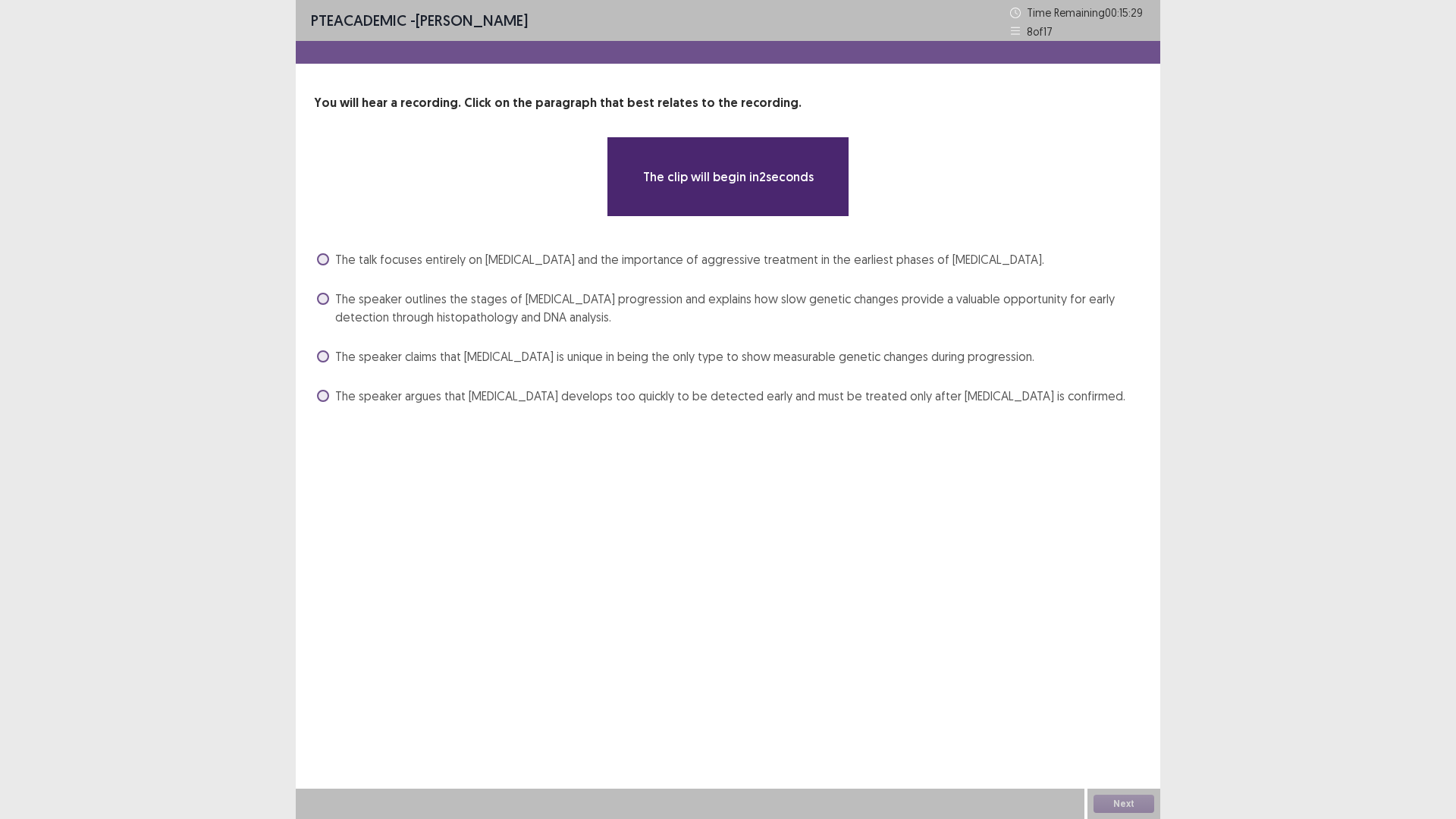
click at [322, 353] on span at bounding box center [323, 356] width 12 height 12
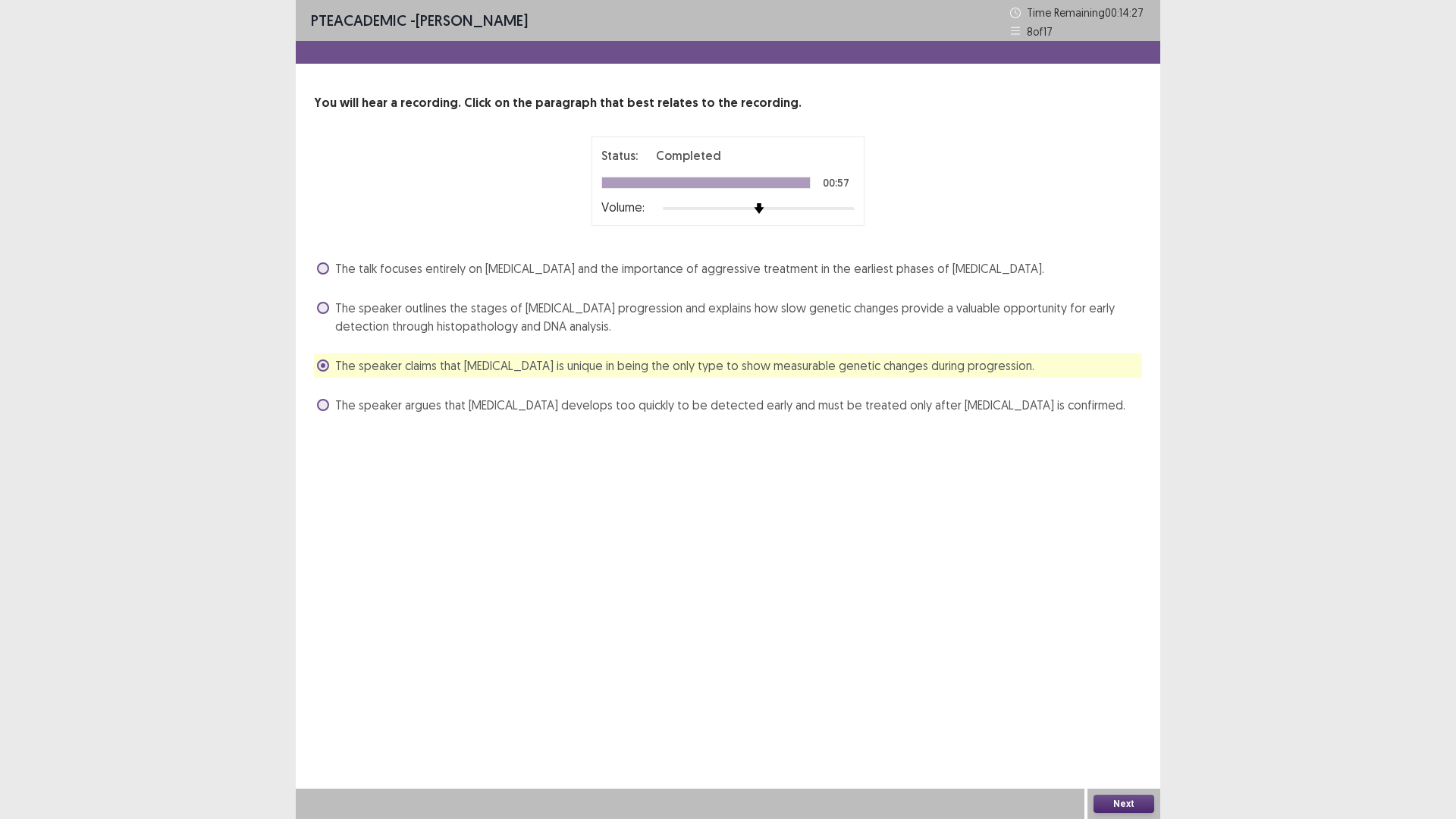
click at [1124, 723] on button "Next" at bounding box center [1124, 803] width 61 height 18
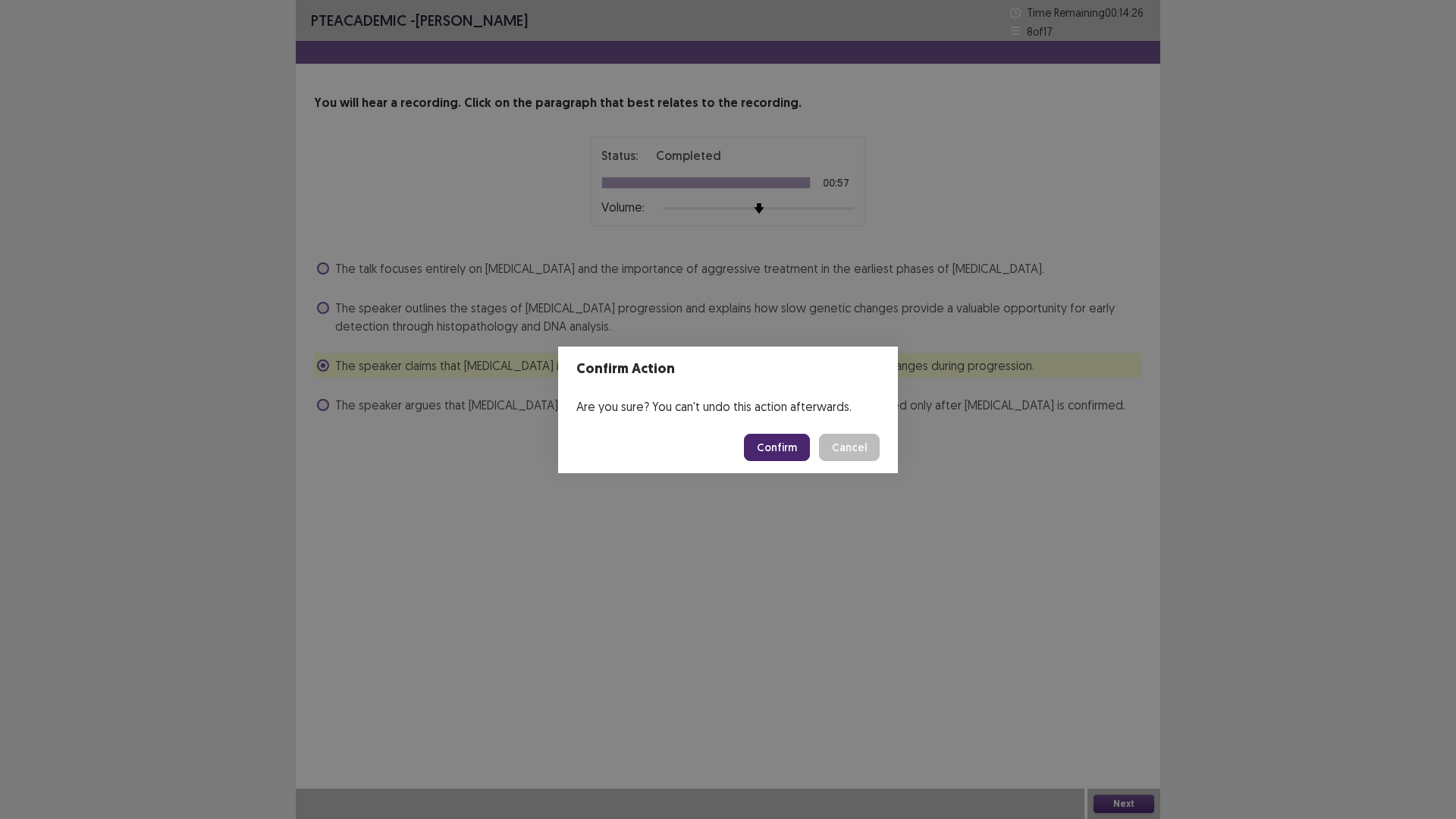
click at [791, 452] on button "Confirm" at bounding box center [777, 448] width 66 height 28
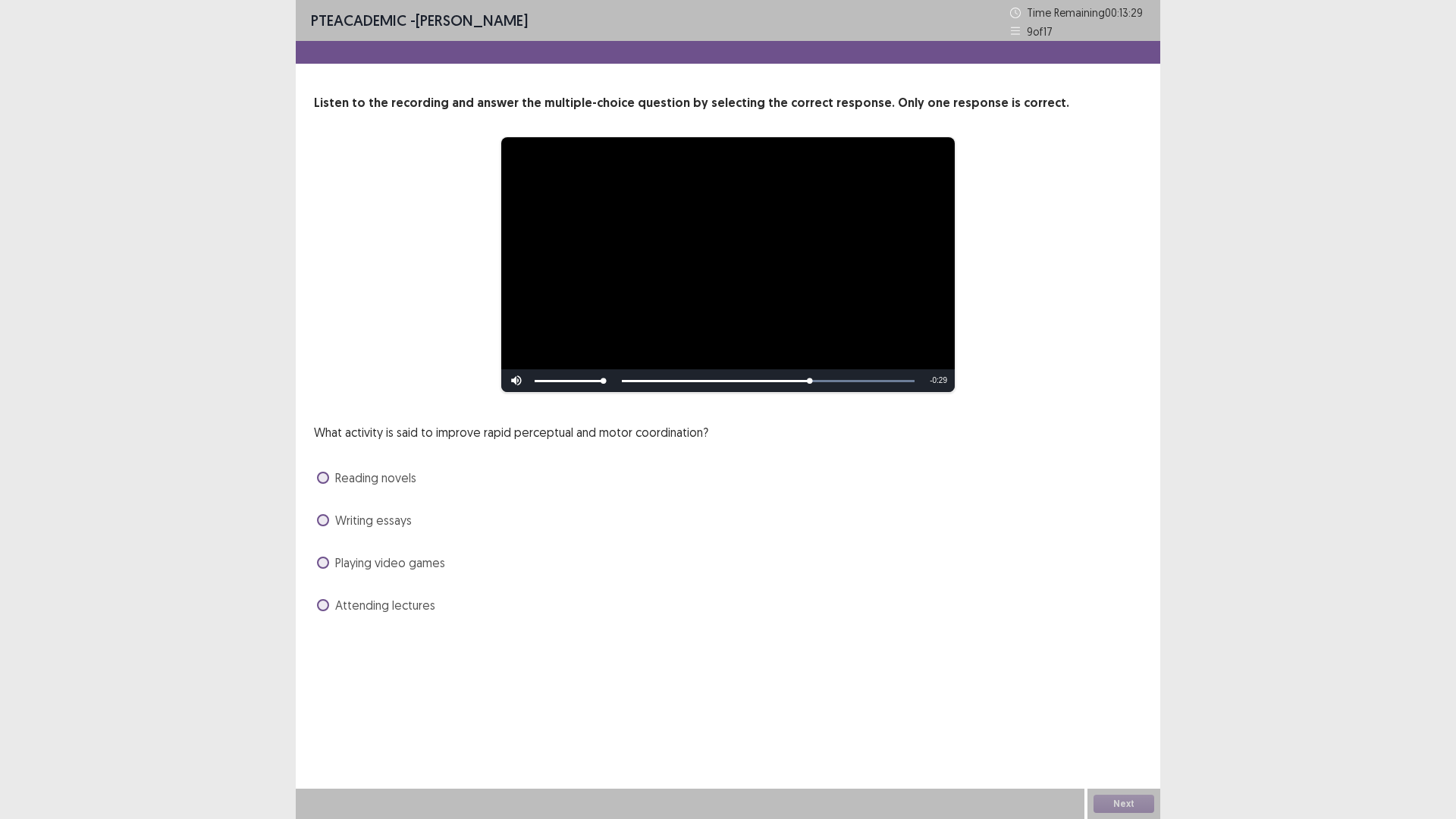
click at [321, 601] on span at bounding box center [323, 605] width 12 height 12
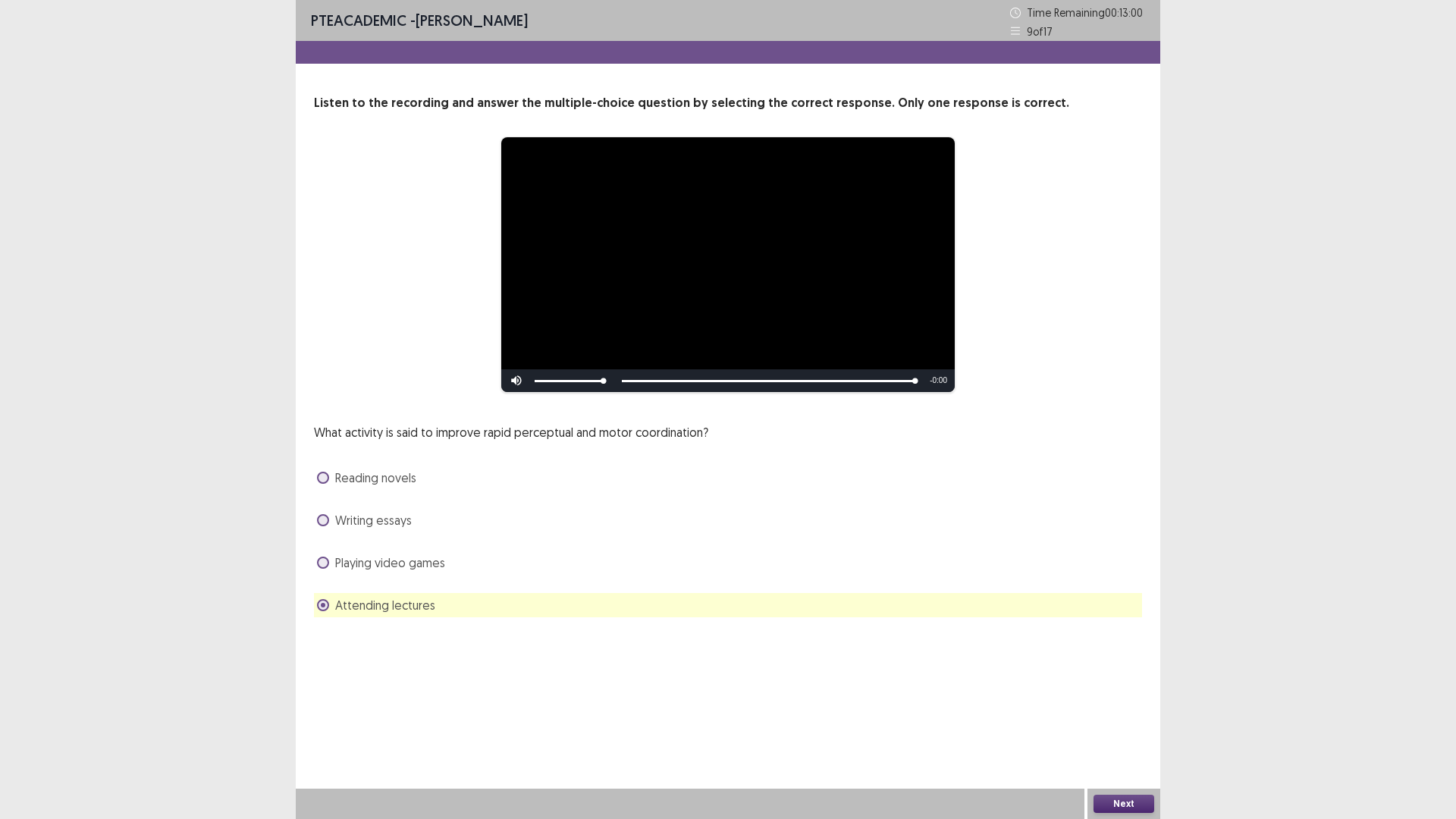
click at [1131, 723] on button "Next" at bounding box center [1124, 803] width 61 height 18
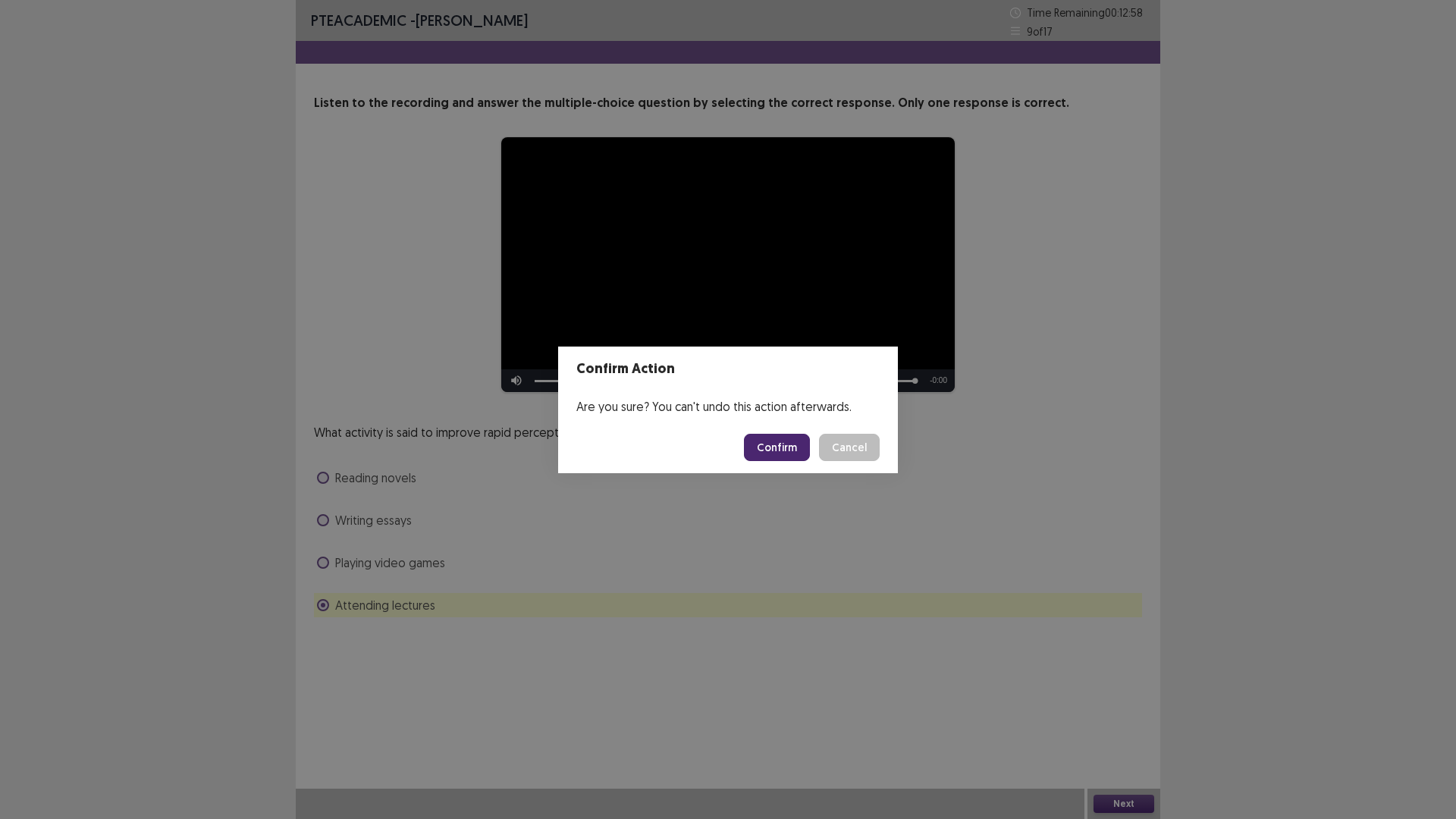
click at [788, 451] on button "Confirm" at bounding box center [777, 448] width 66 height 28
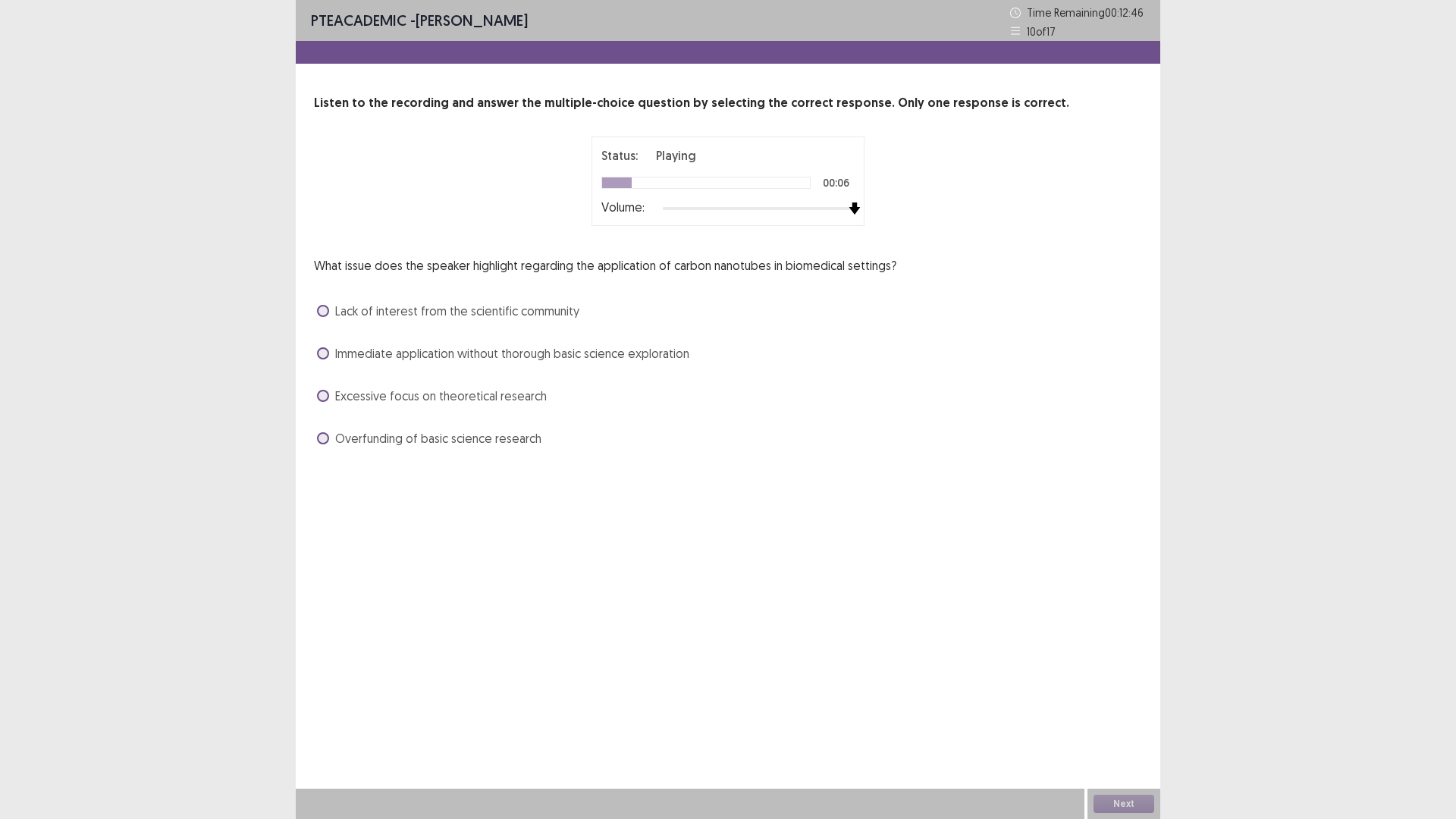
click at [847, 203] on div at bounding box center [758, 209] width 192 height 12
click at [325, 437] on span at bounding box center [323, 438] width 12 height 12
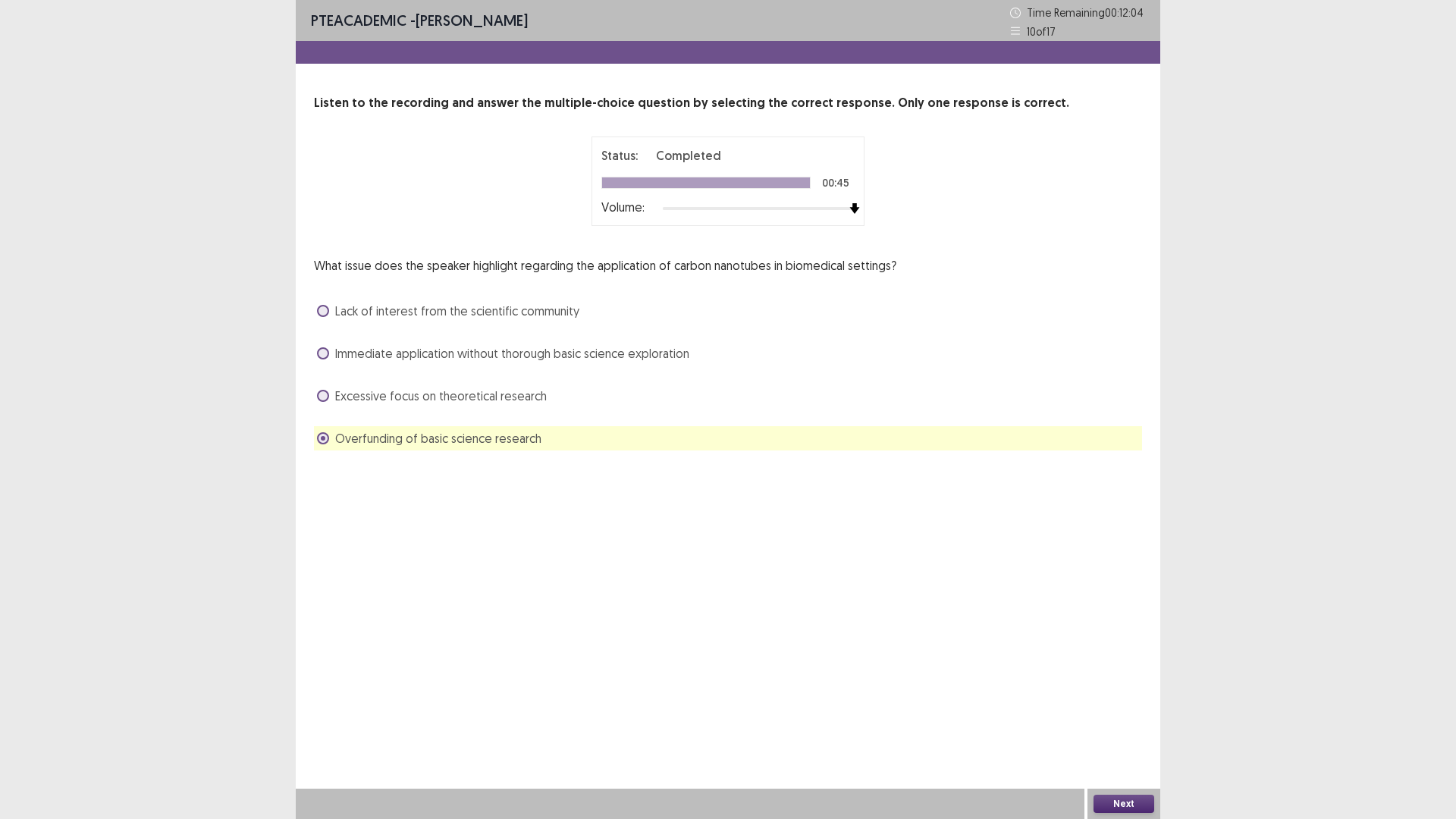
click at [1132, 723] on button "Next" at bounding box center [1124, 803] width 61 height 18
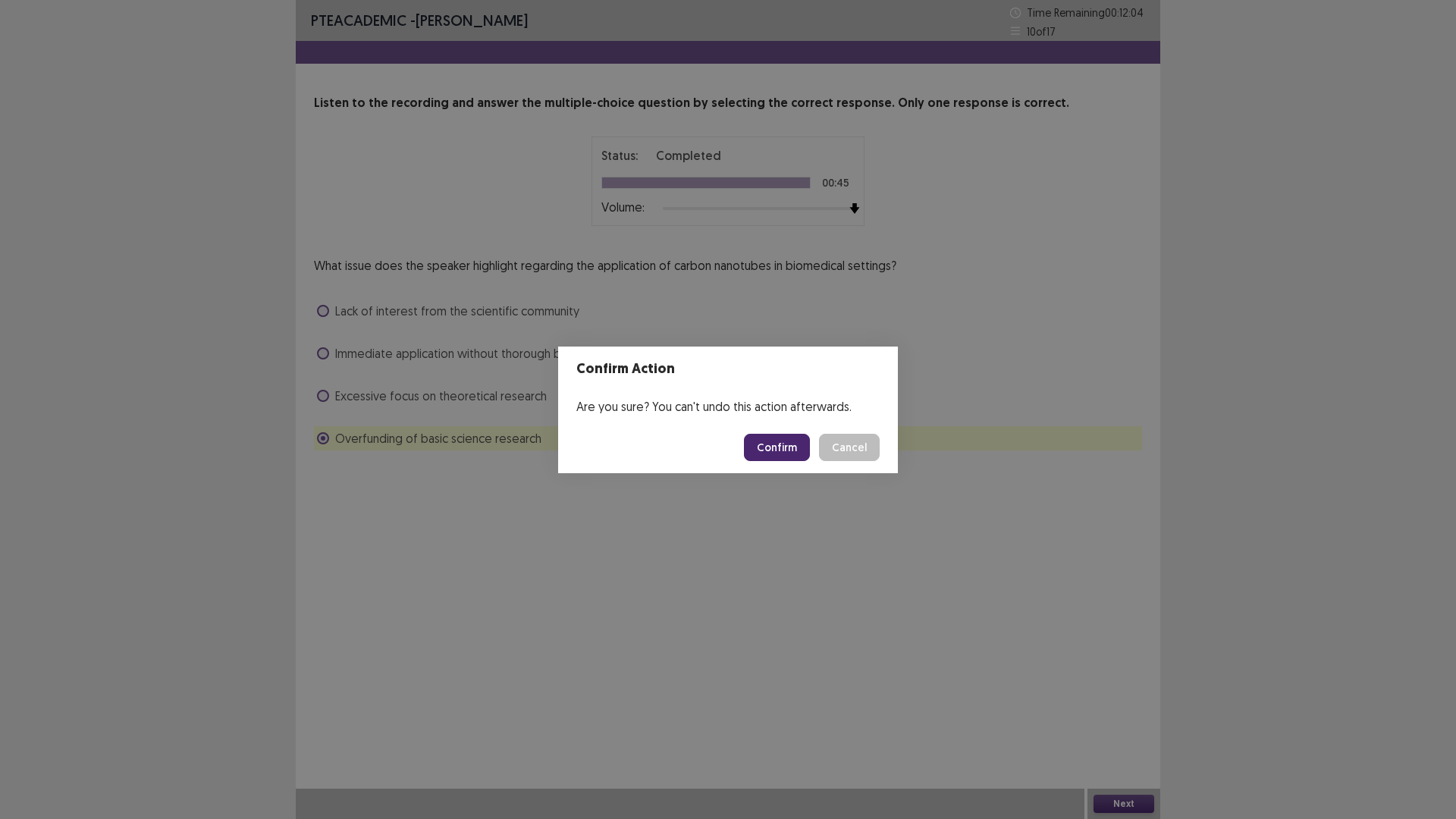
click at [791, 451] on button "Confirm" at bounding box center [777, 448] width 66 height 28
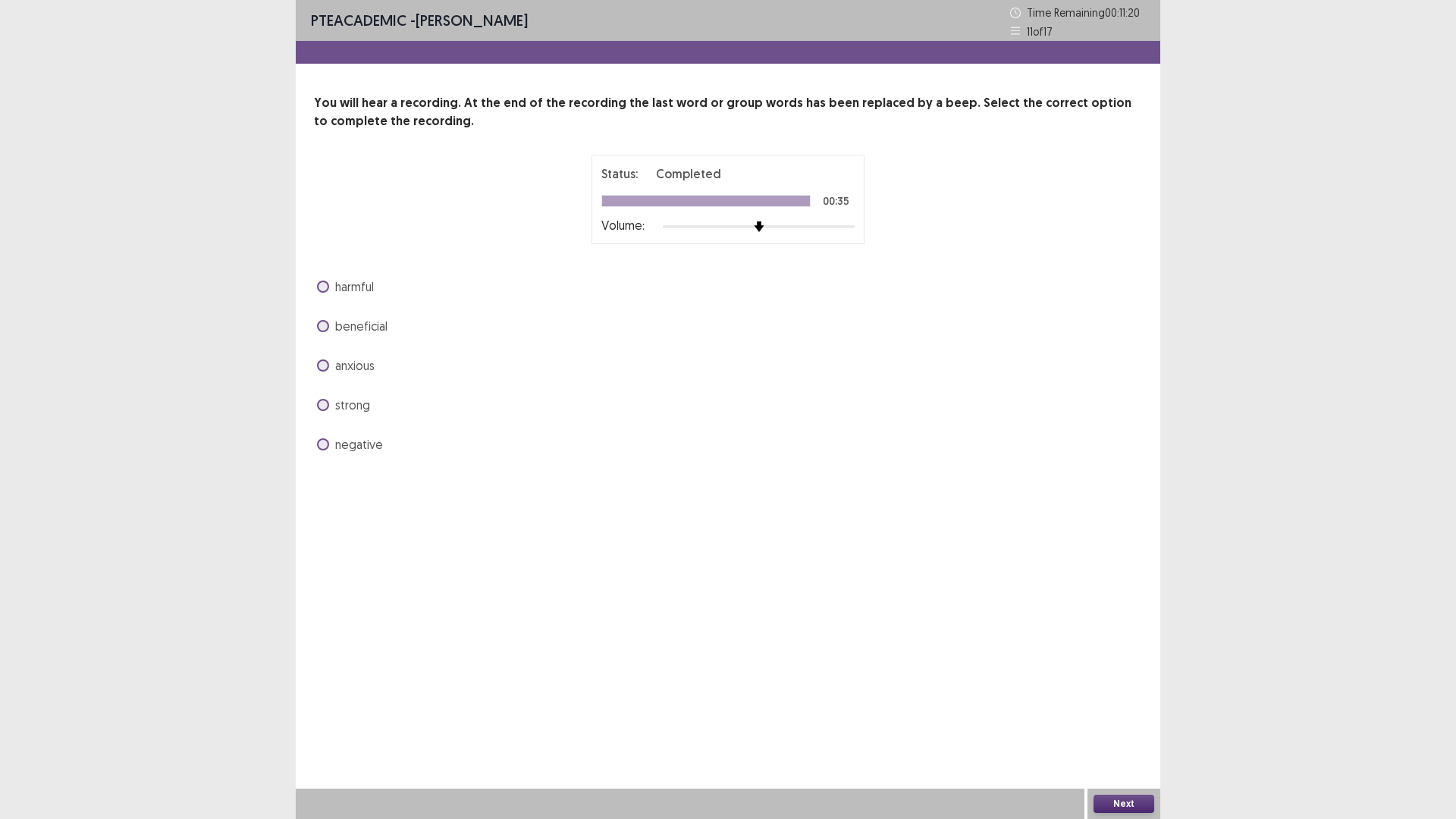
click at [322, 399] on span at bounding box center [323, 405] width 12 height 12
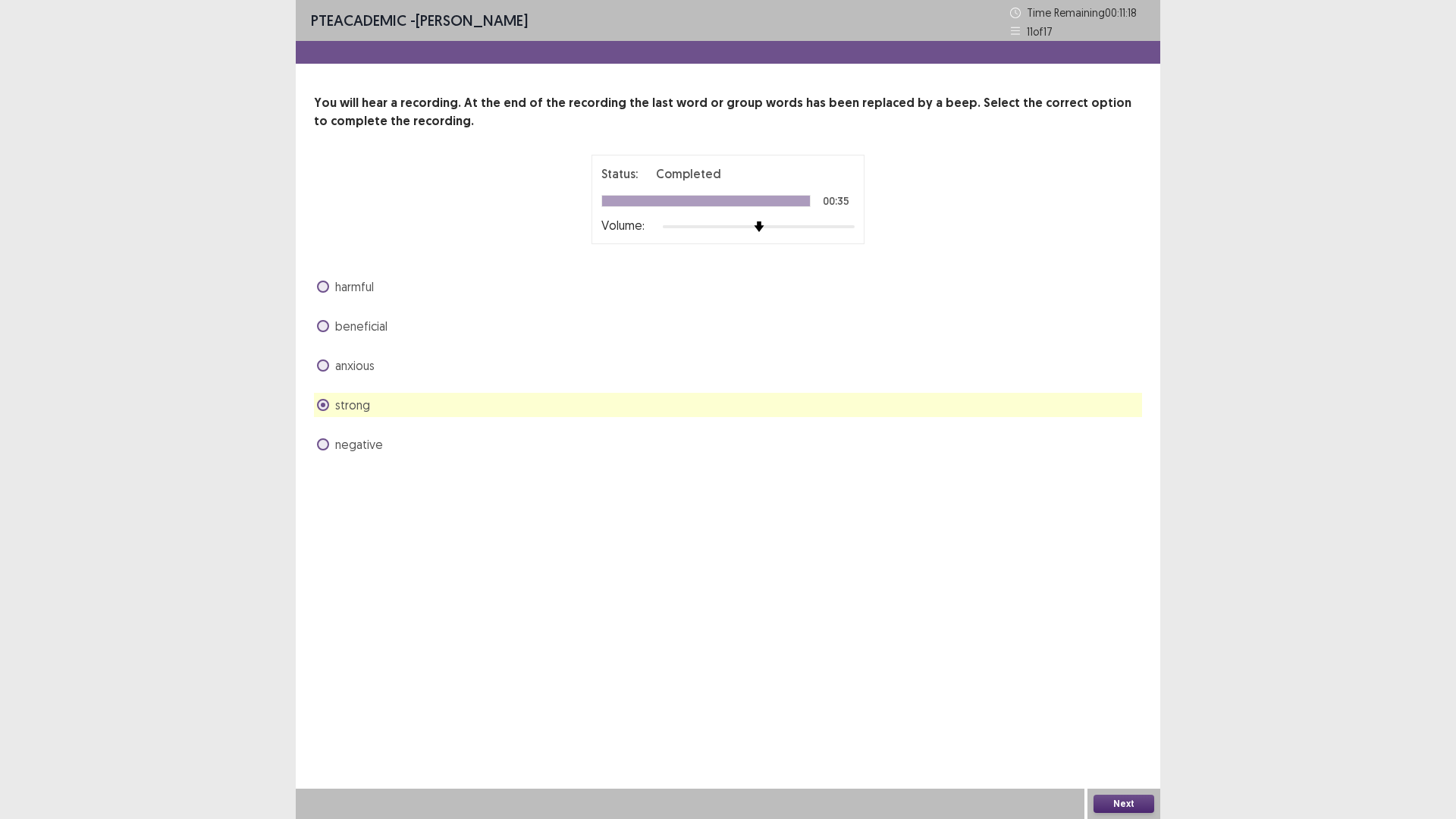
click at [1131, 723] on button "Next" at bounding box center [1124, 803] width 61 height 18
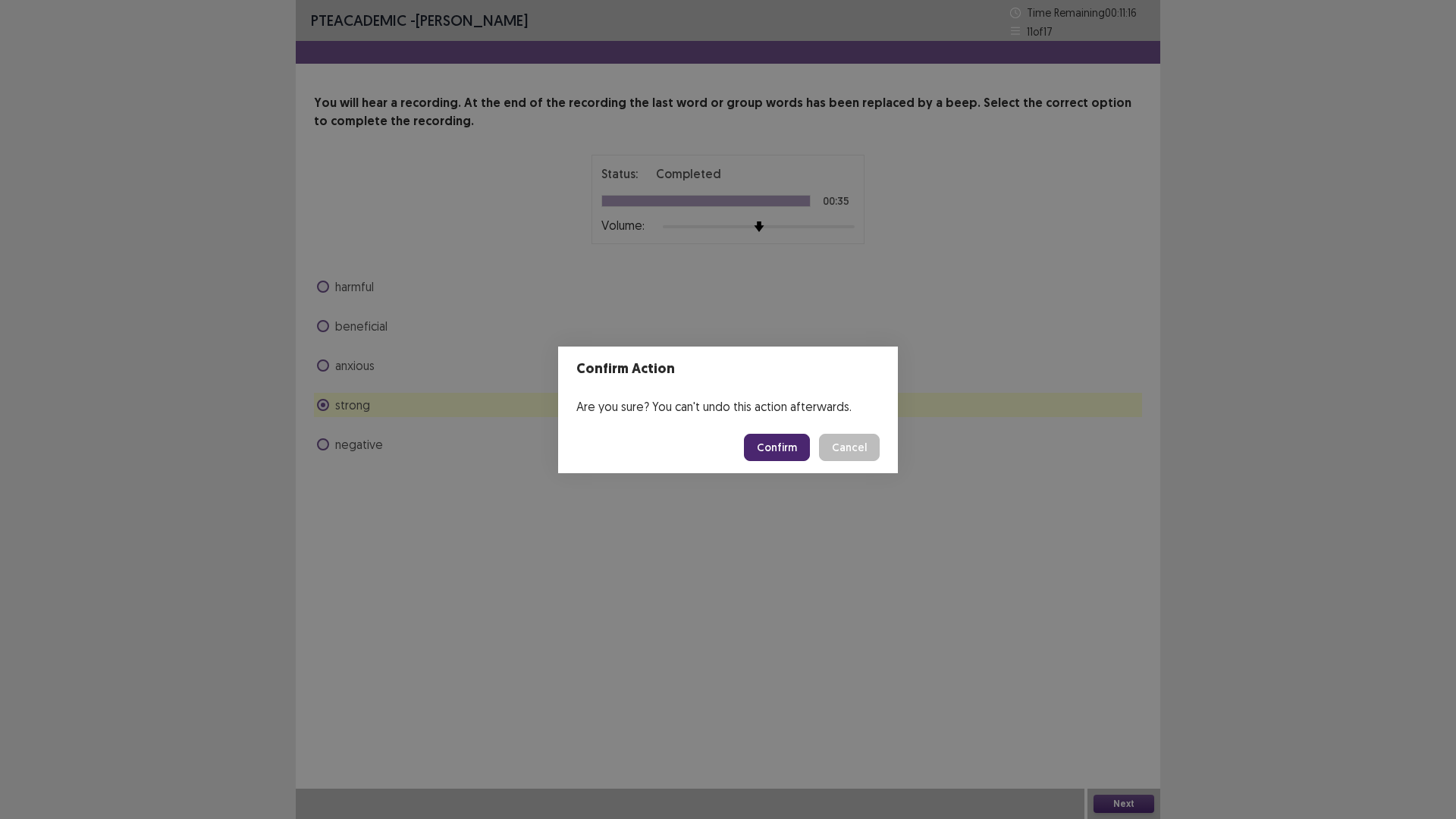
click at [765, 444] on button "Confirm" at bounding box center [777, 448] width 66 height 28
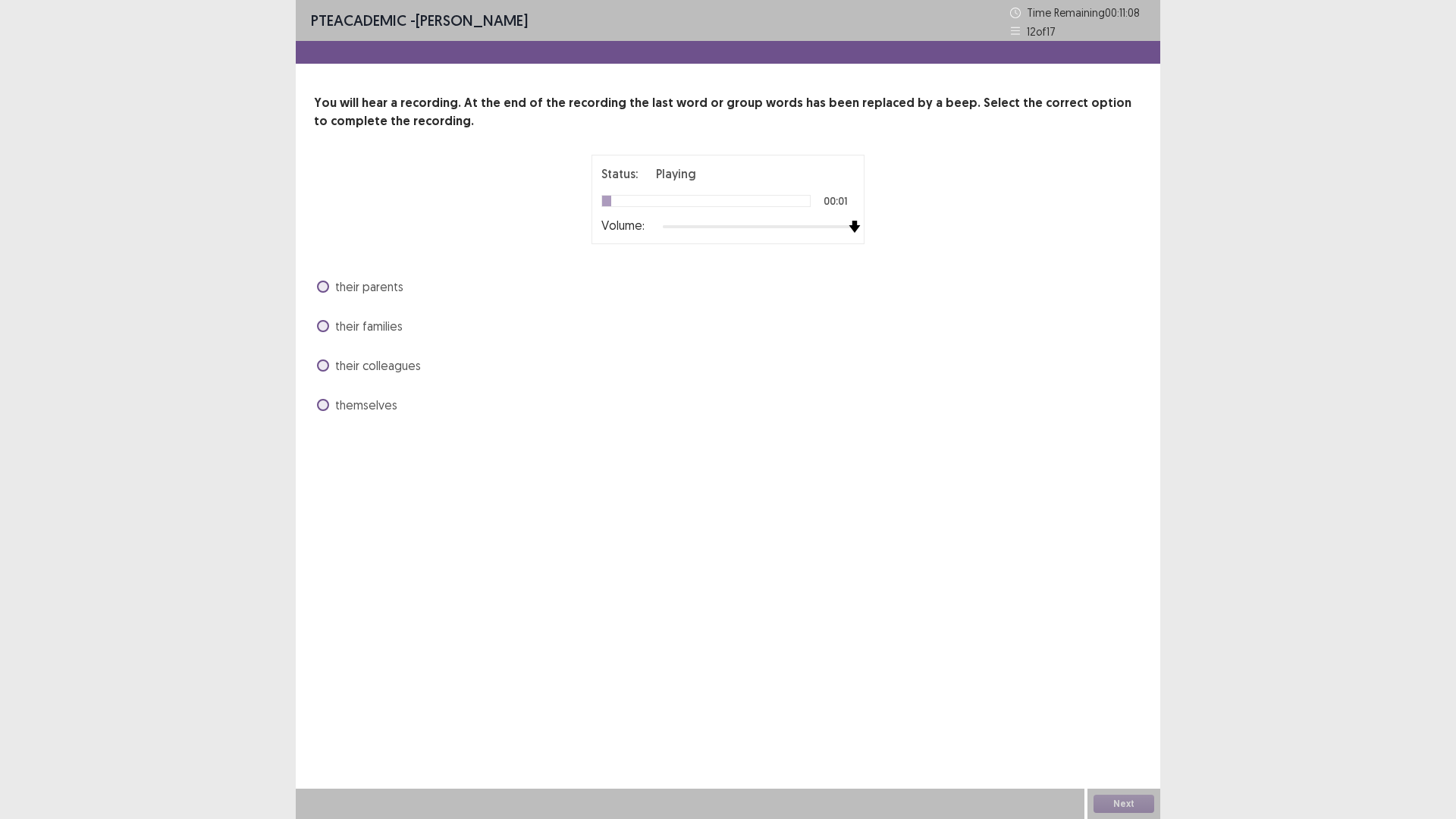
click at [848, 222] on div at bounding box center [758, 226] width 192 height 12
click at [322, 401] on span at bounding box center [323, 405] width 12 height 12
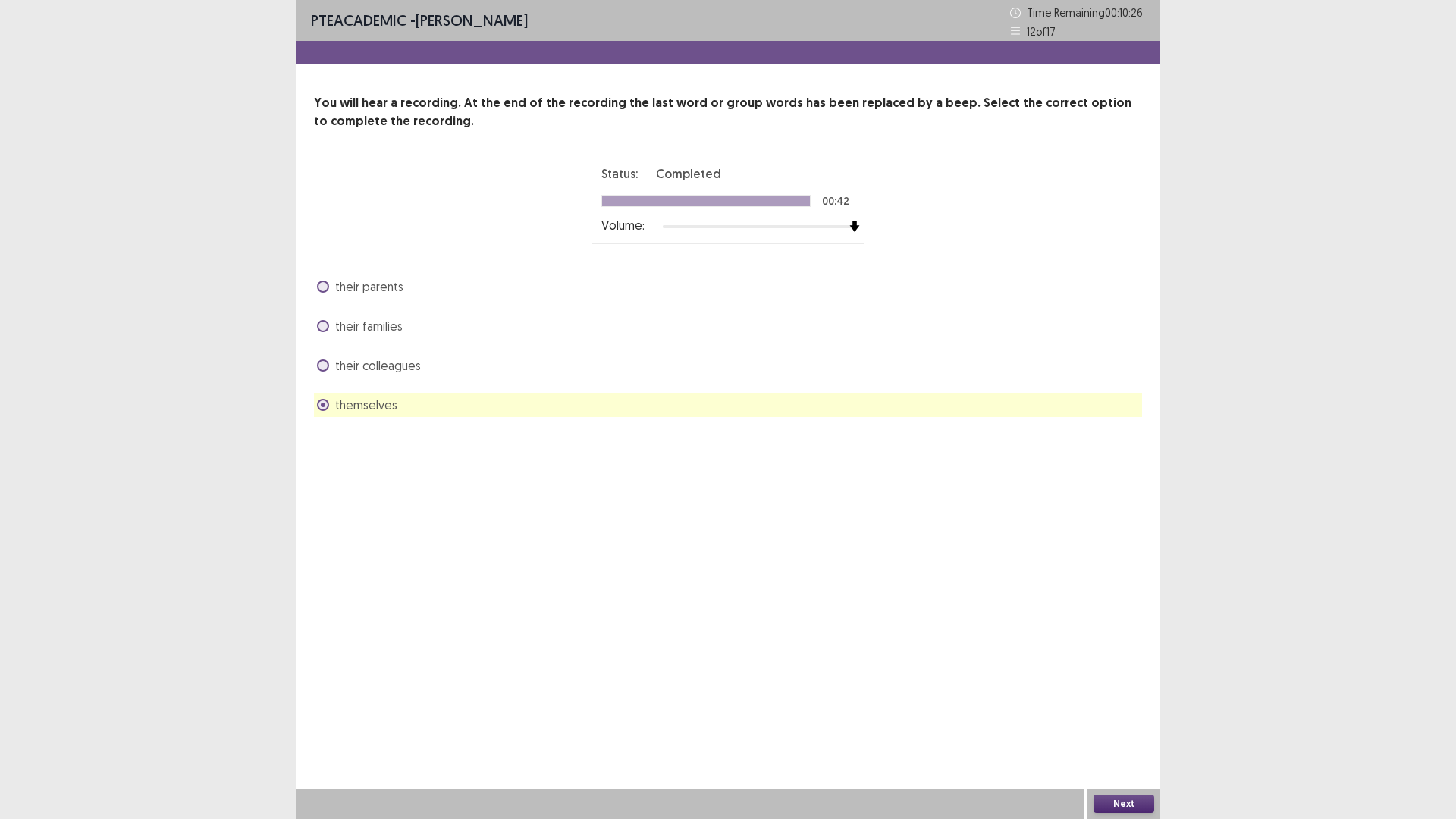
click at [1131, 723] on button "Next" at bounding box center [1124, 803] width 61 height 18
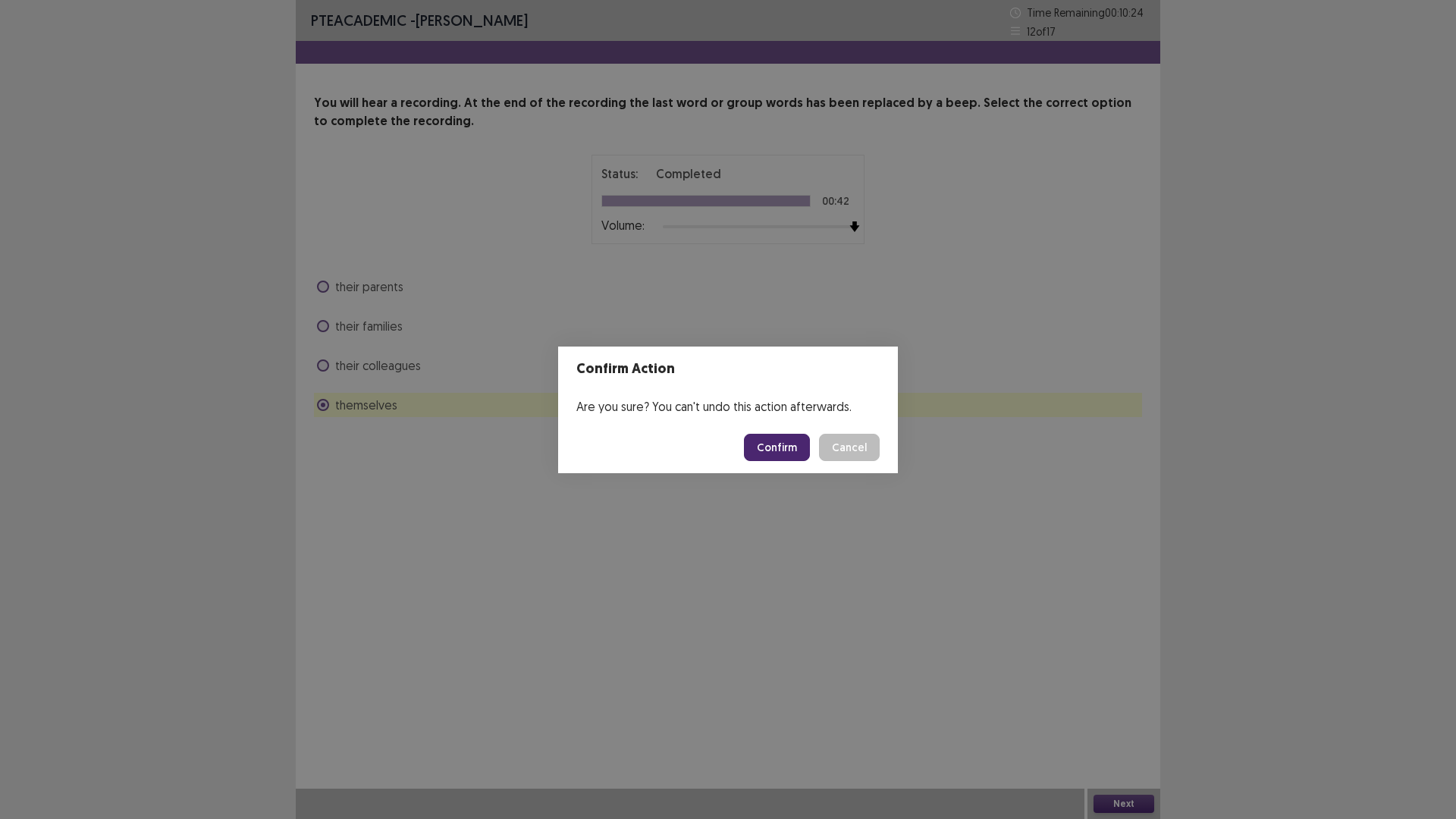
click at [781, 444] on button "Confirm" at bounding box center [777, 448] width 66 height 28
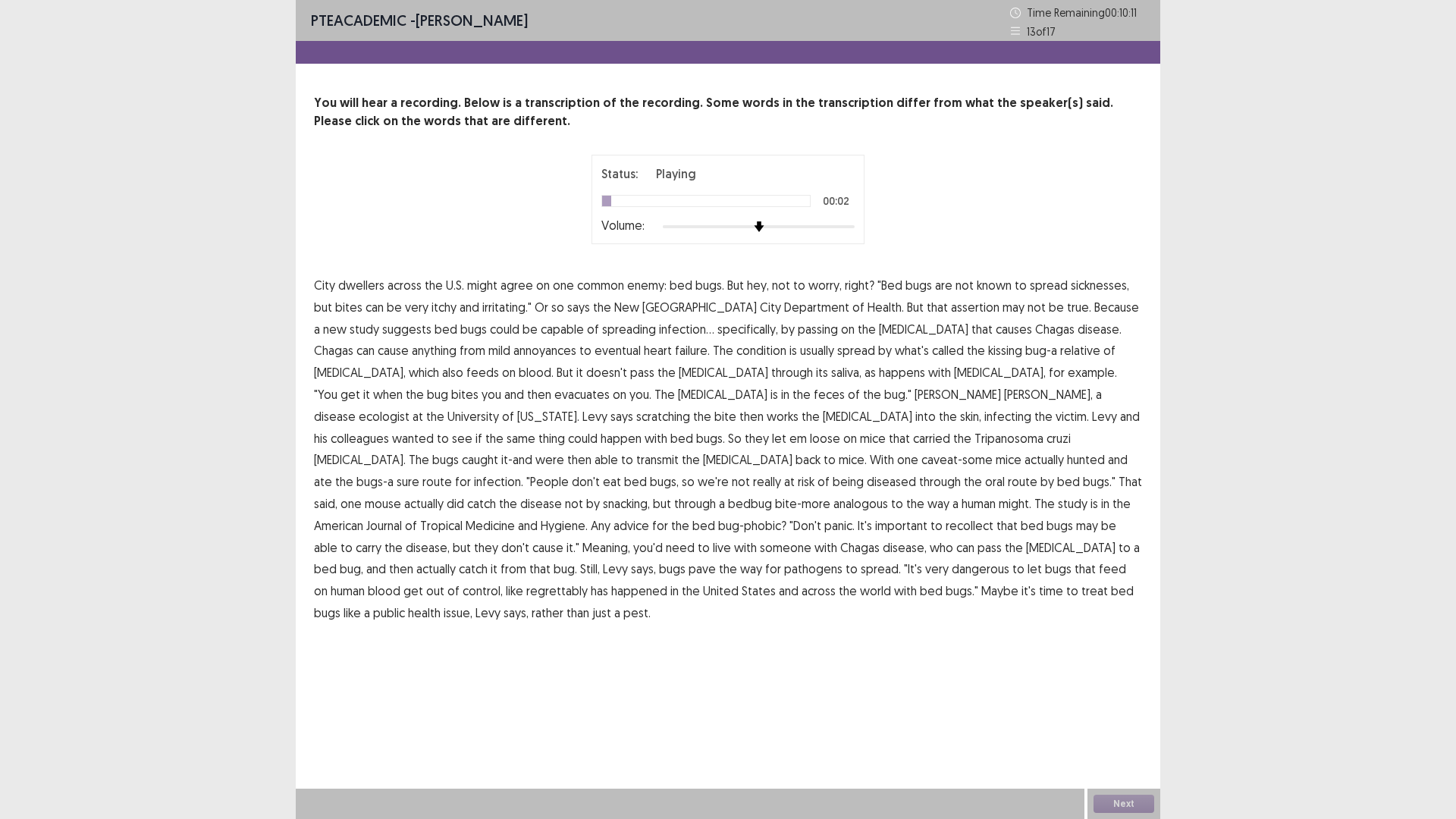
click at [407, 285] on span "across" at bounding box center [405, 284] width 34 height 18
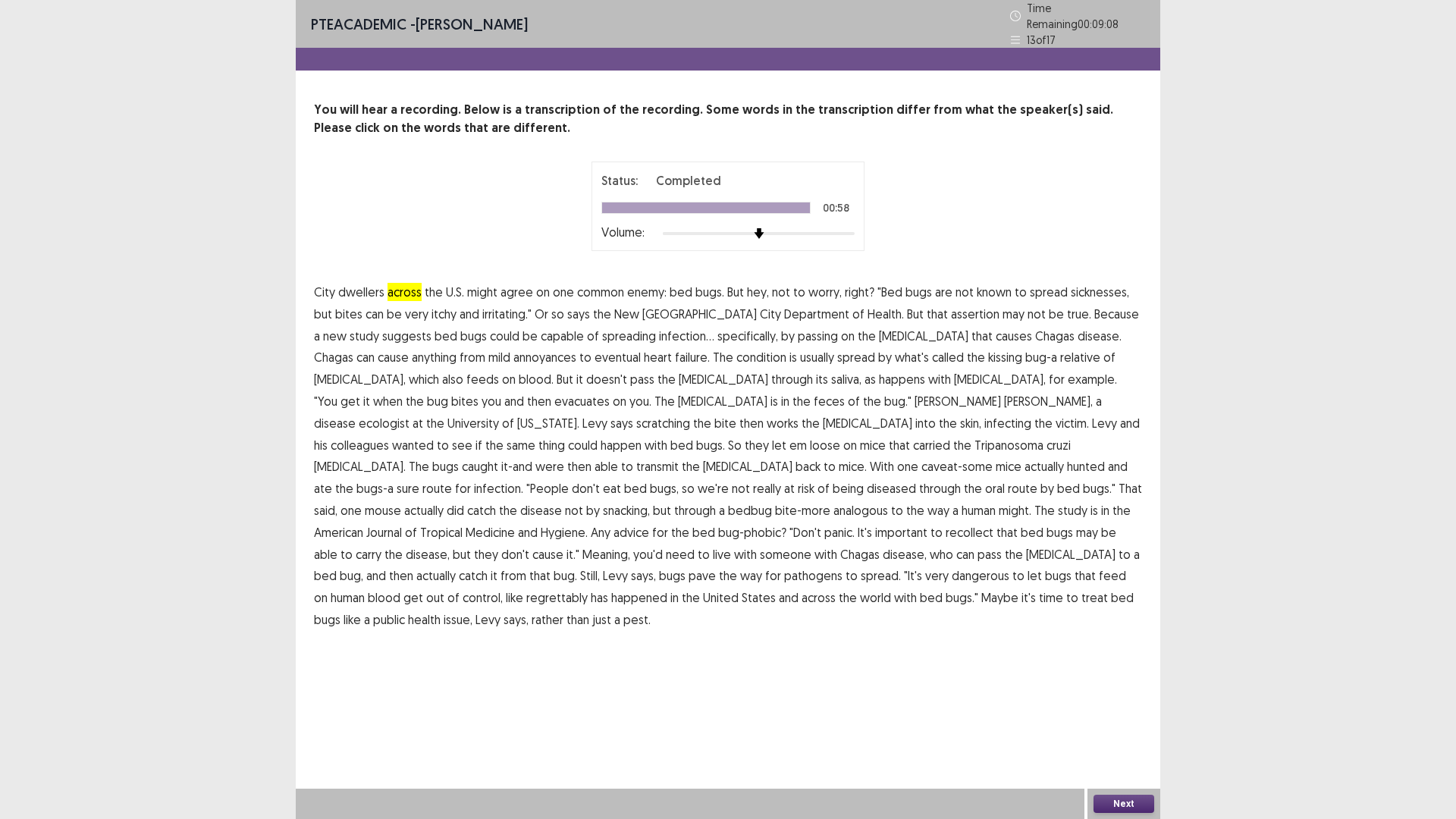
click at [397, 284] on span "across" at bounding box center [405, 291] width 34 height 18
click at [1133, 723] on button "Next" at bounding box center [1124, 803] width 61 height 18
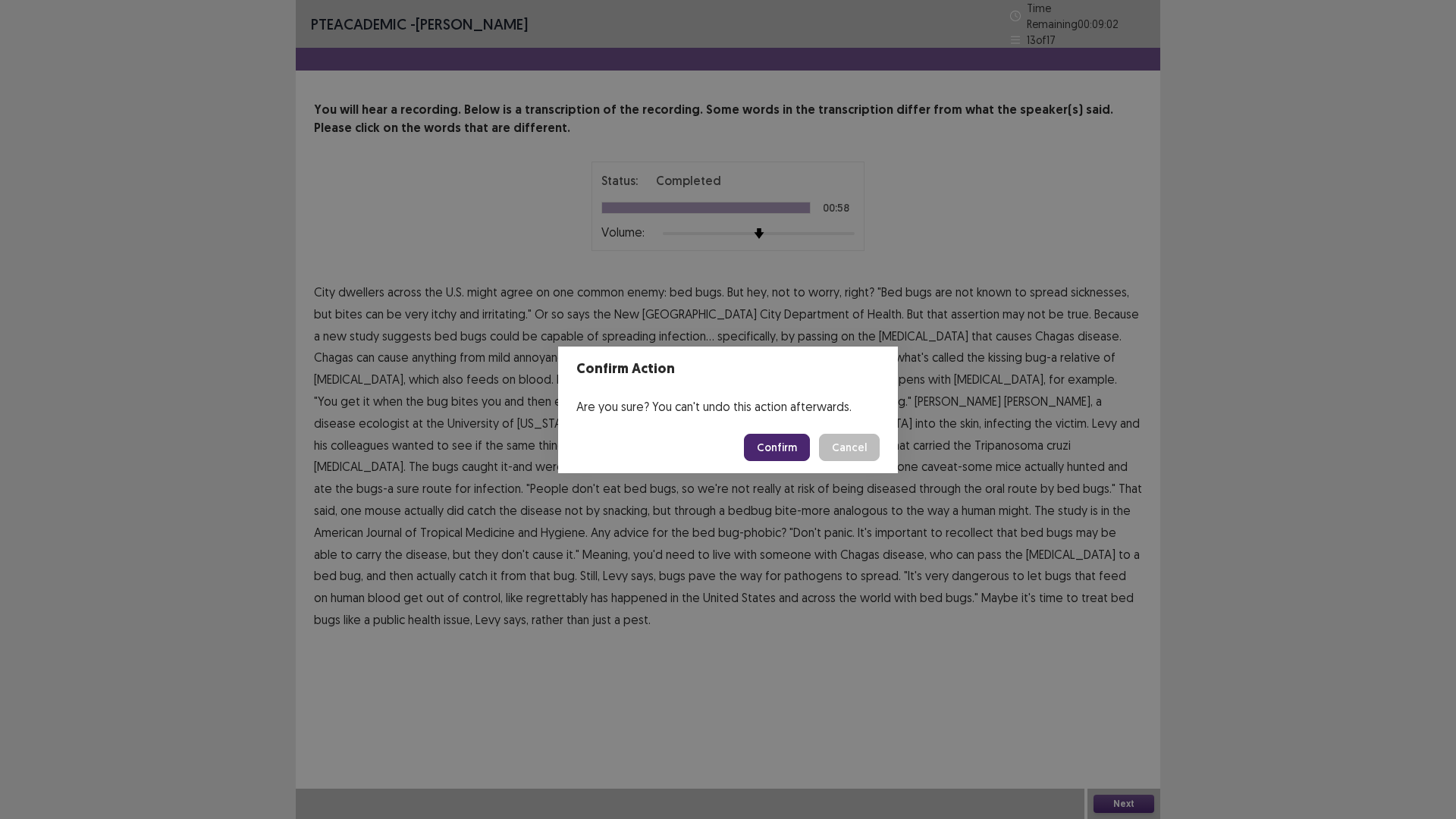
click at [782, 448] on button "Confirm" at bounding box center [777, 448] width 66 height 28
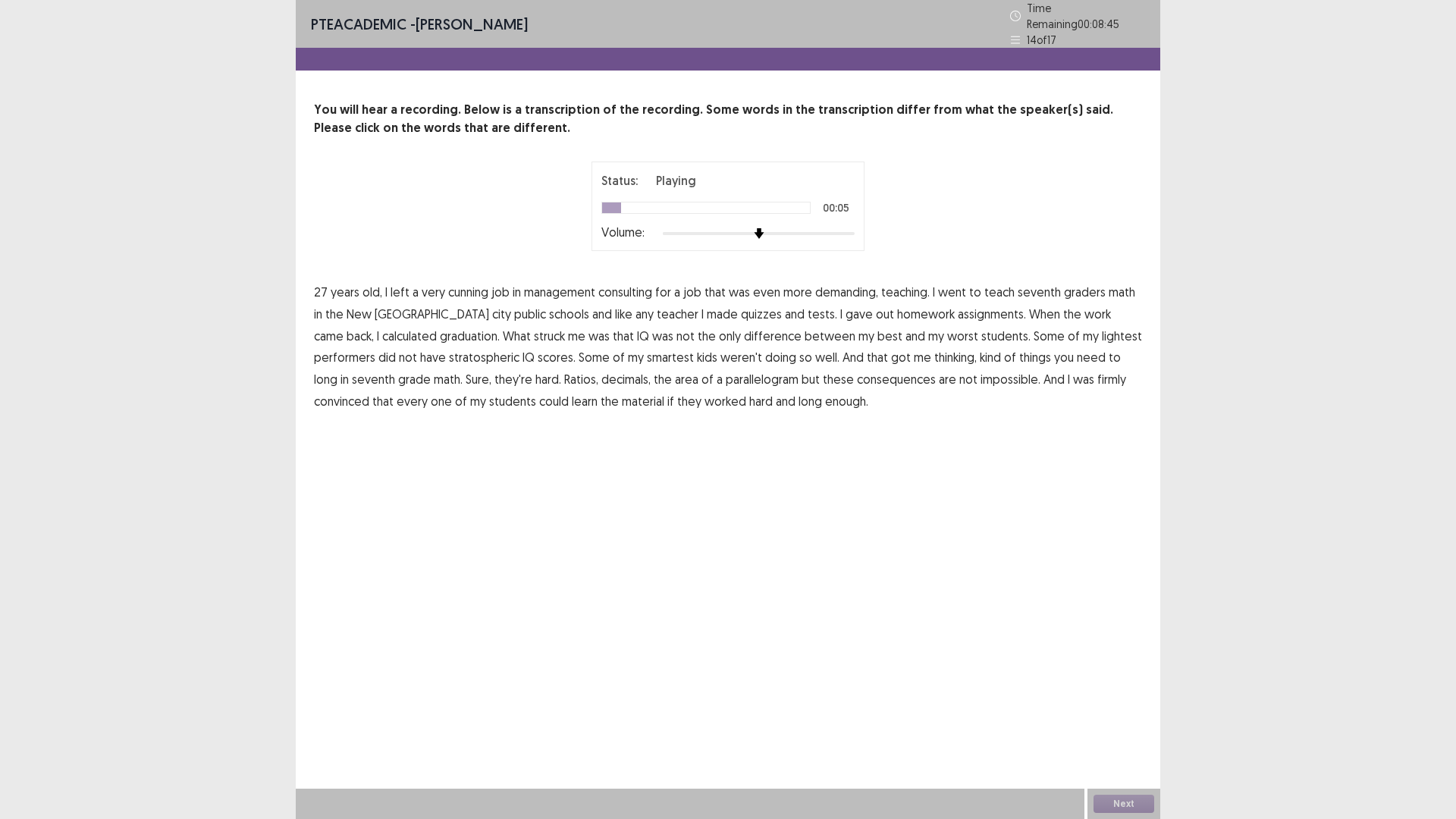
click at [471, 283] on span "cunning" at bounding box center [468, 291] width 40 height 18
click at [440, 331] on span "graduation." at bounding box center [470, 336] width 60 height 18
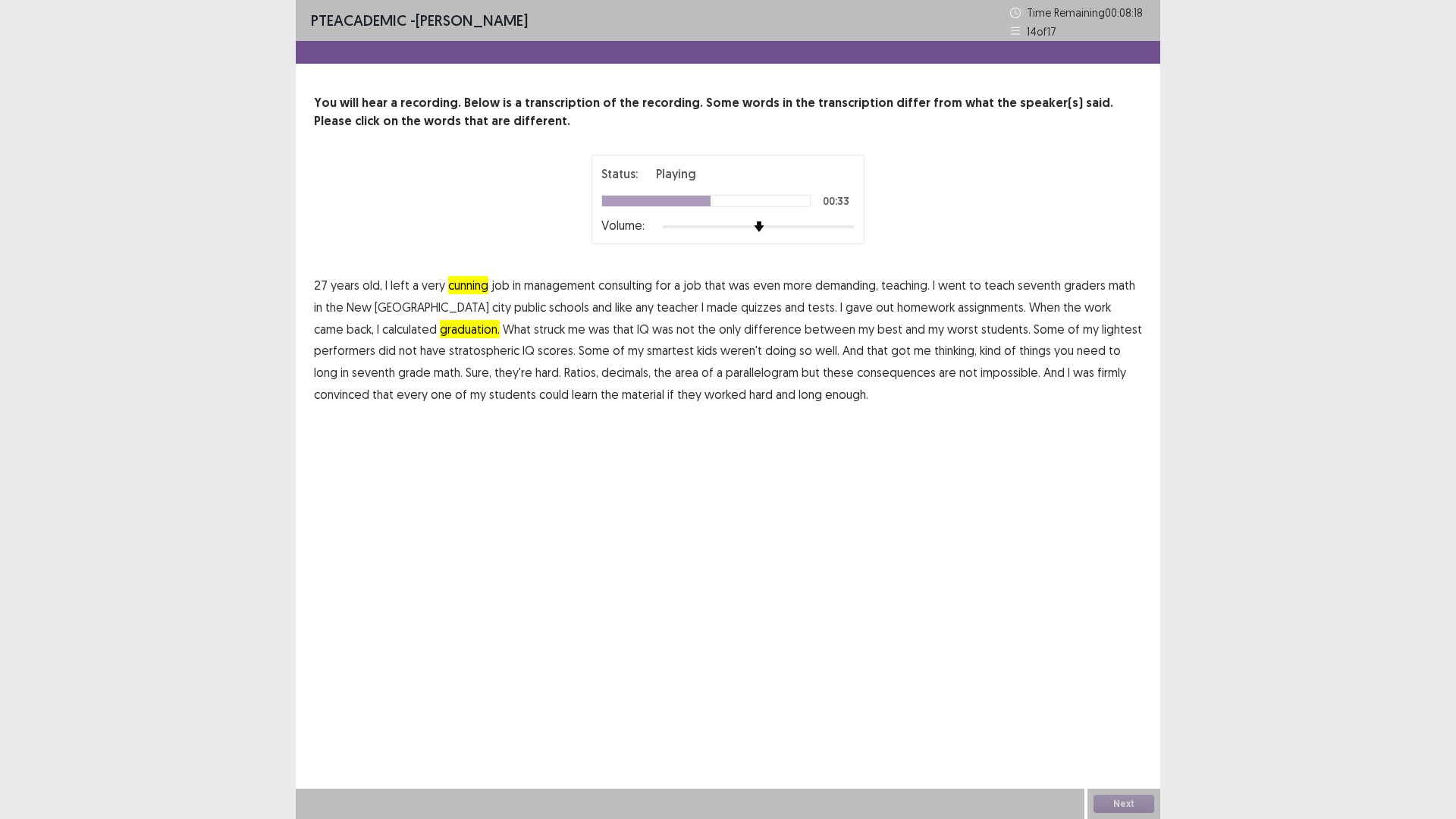
click at [1102, 328] on span "lightest" at bounding box center [1121, 329] width 40 height 18
click at [721, 351] on span "weren't" at bounding box center [741, 350] width 41 height 18
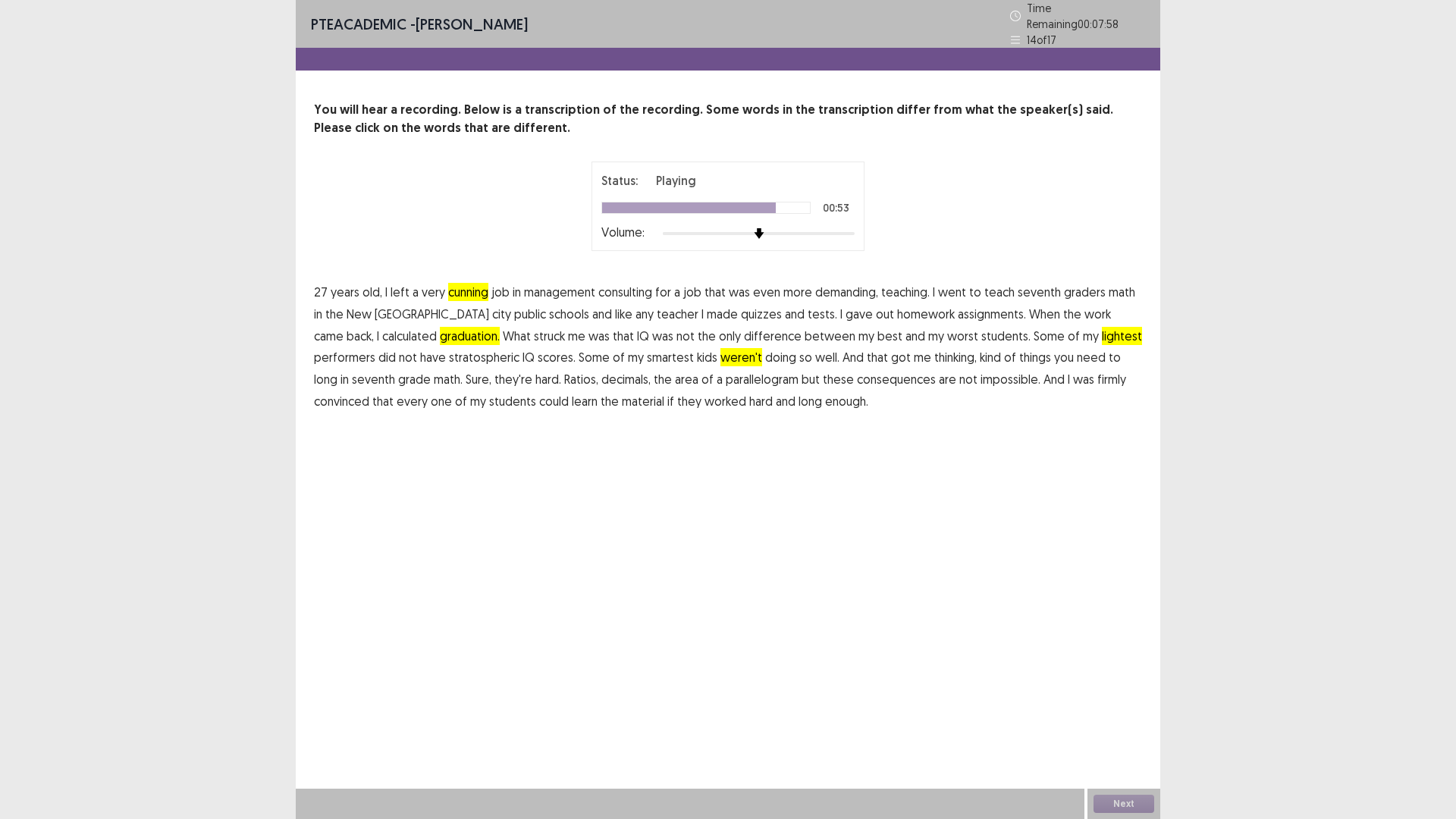
drag, startPoint x: 756, startPoint y: 368, endPoint x: 834, endPoint y: 368, distance: 78.0
click at [857, 370] on span "consequences" at bounding box center [897, 379] width 79 height 18
click at [1129, 723] on button "Next" at bounding box center [1124, 803] width 61 height 18
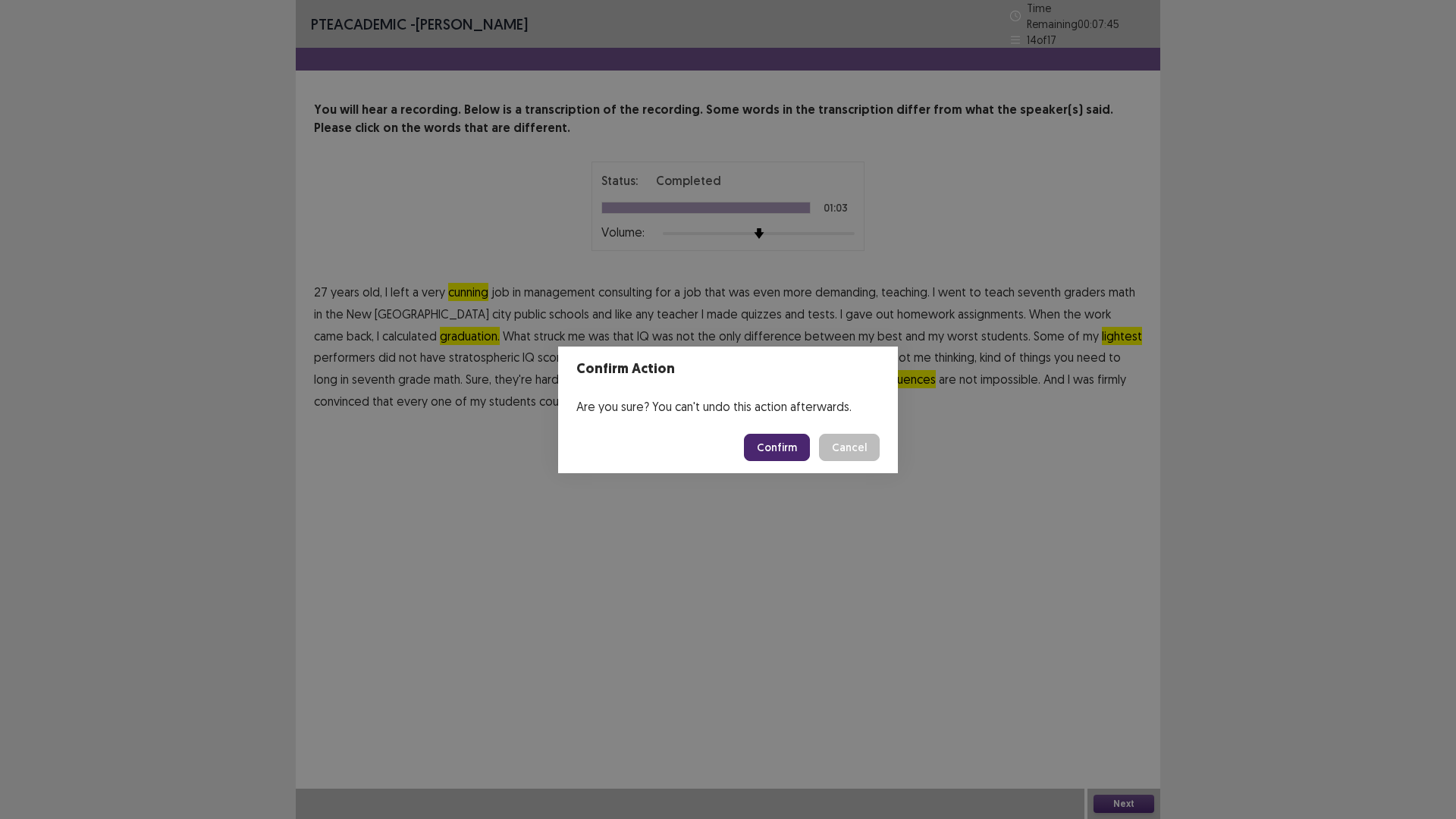
click at [784, 448] on button "Confirm" at bounding box center [777, 448] width 66 height 28
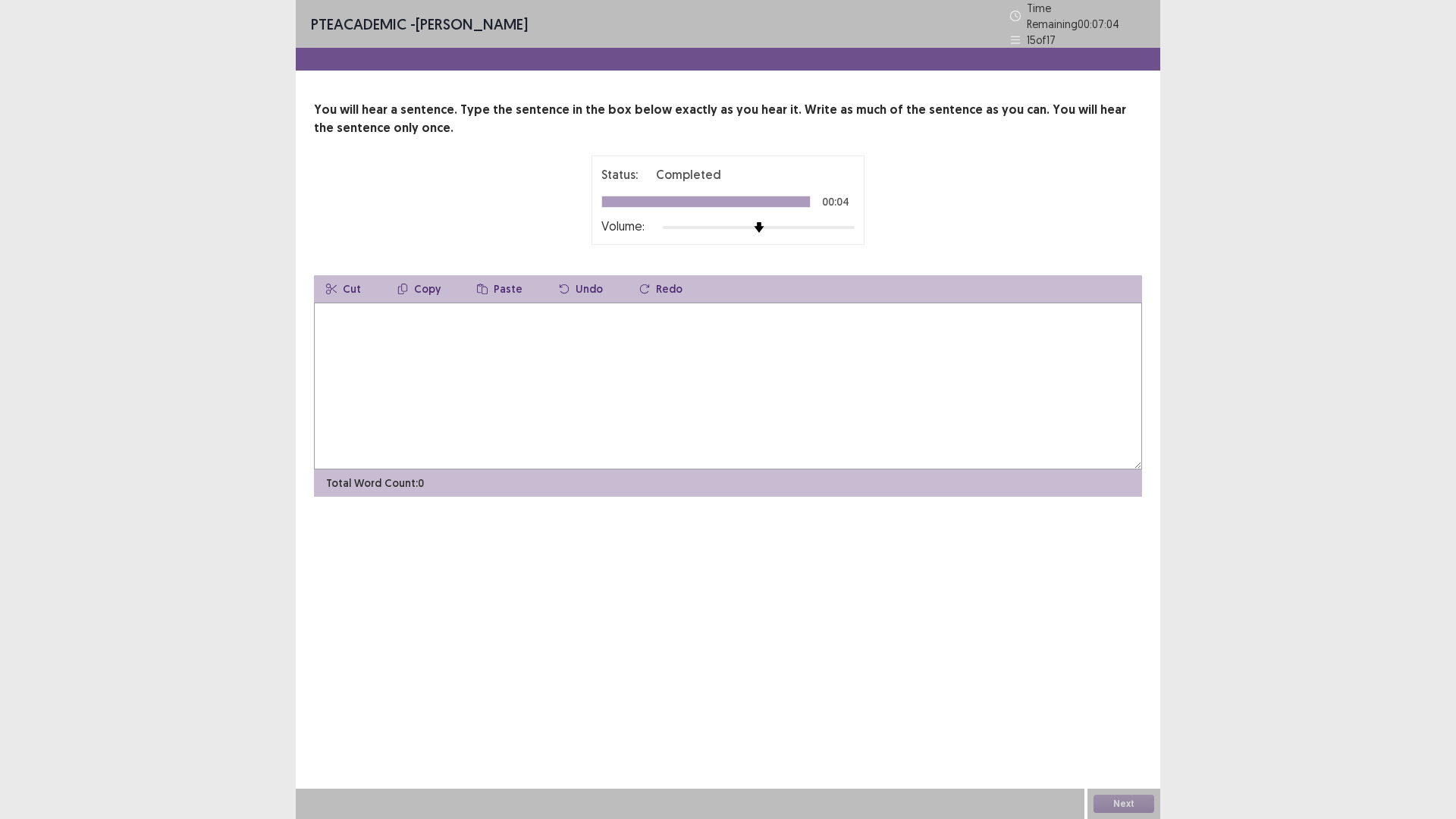
click at [464, 378] on textarea at bounding box center [728, 385] width 828 height 166
type textarea "**********"
click at [1120, 723] on button "Next" at bounding box center [1124, 803] width 61 height 18
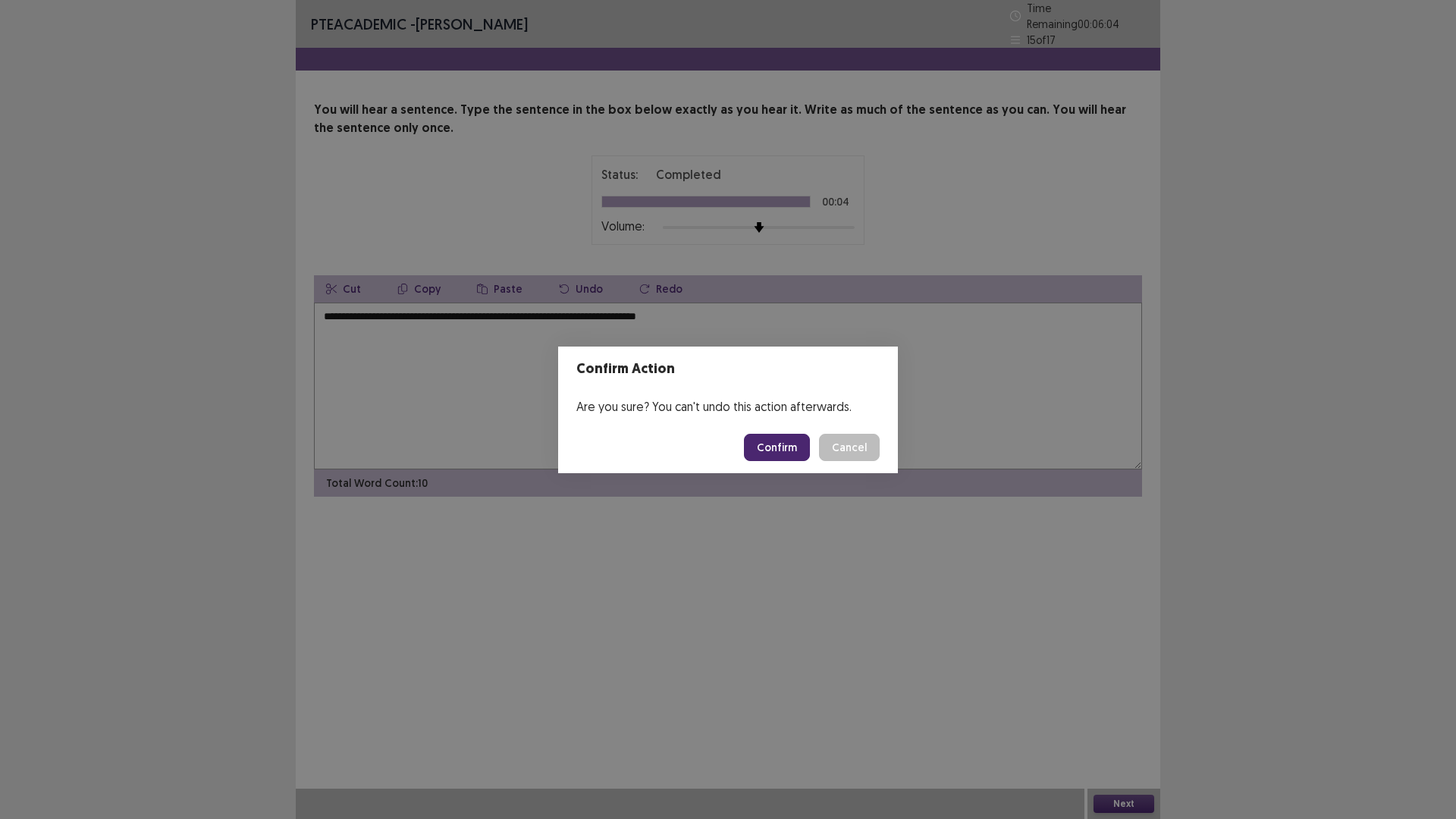
click at [781, 448] on button "Confirm" at bounding box center [777, 448] width 66 height 28
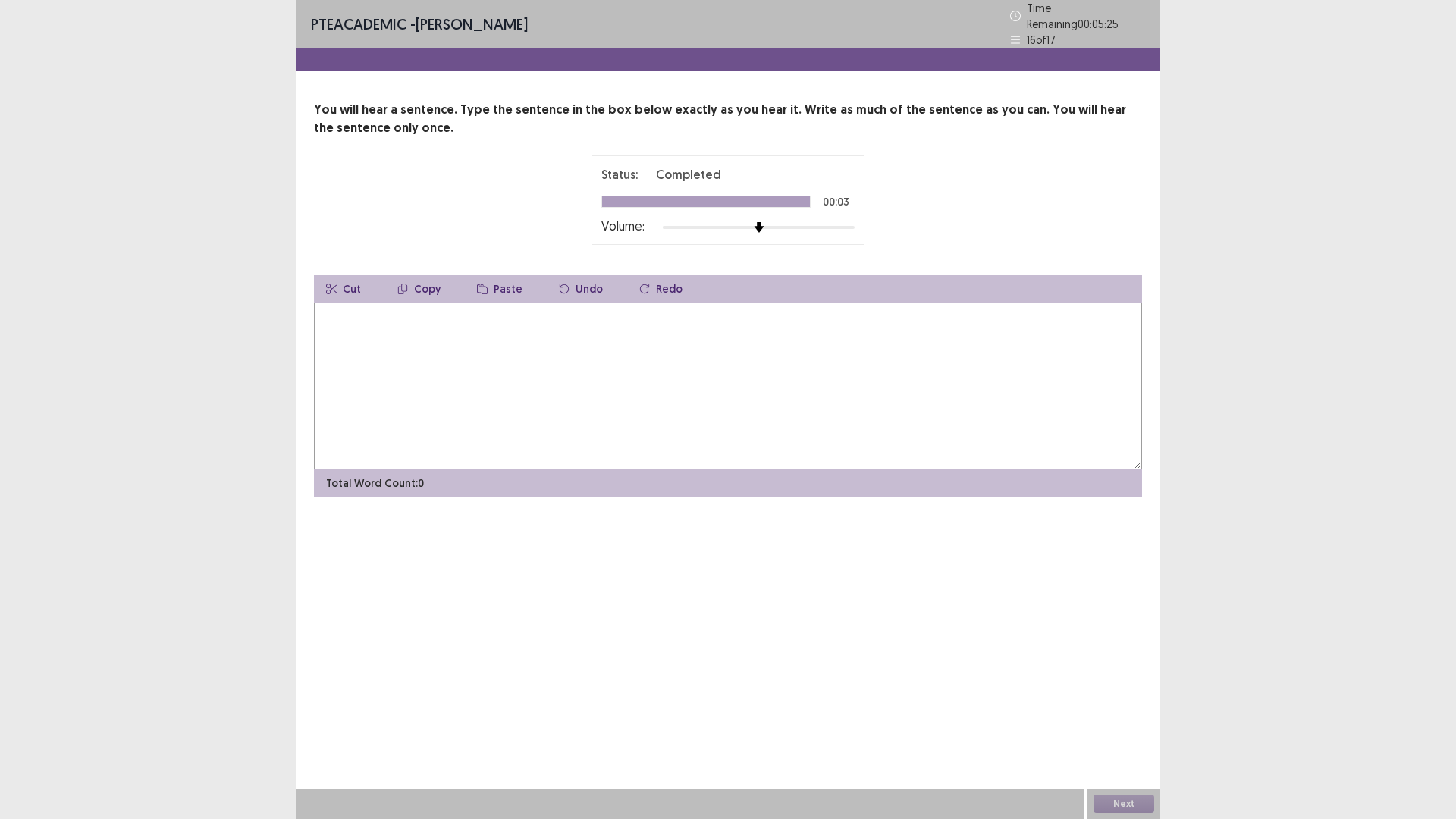
click at [527, 374] on textarea at bounding box center [728, 385] width 828 height 166
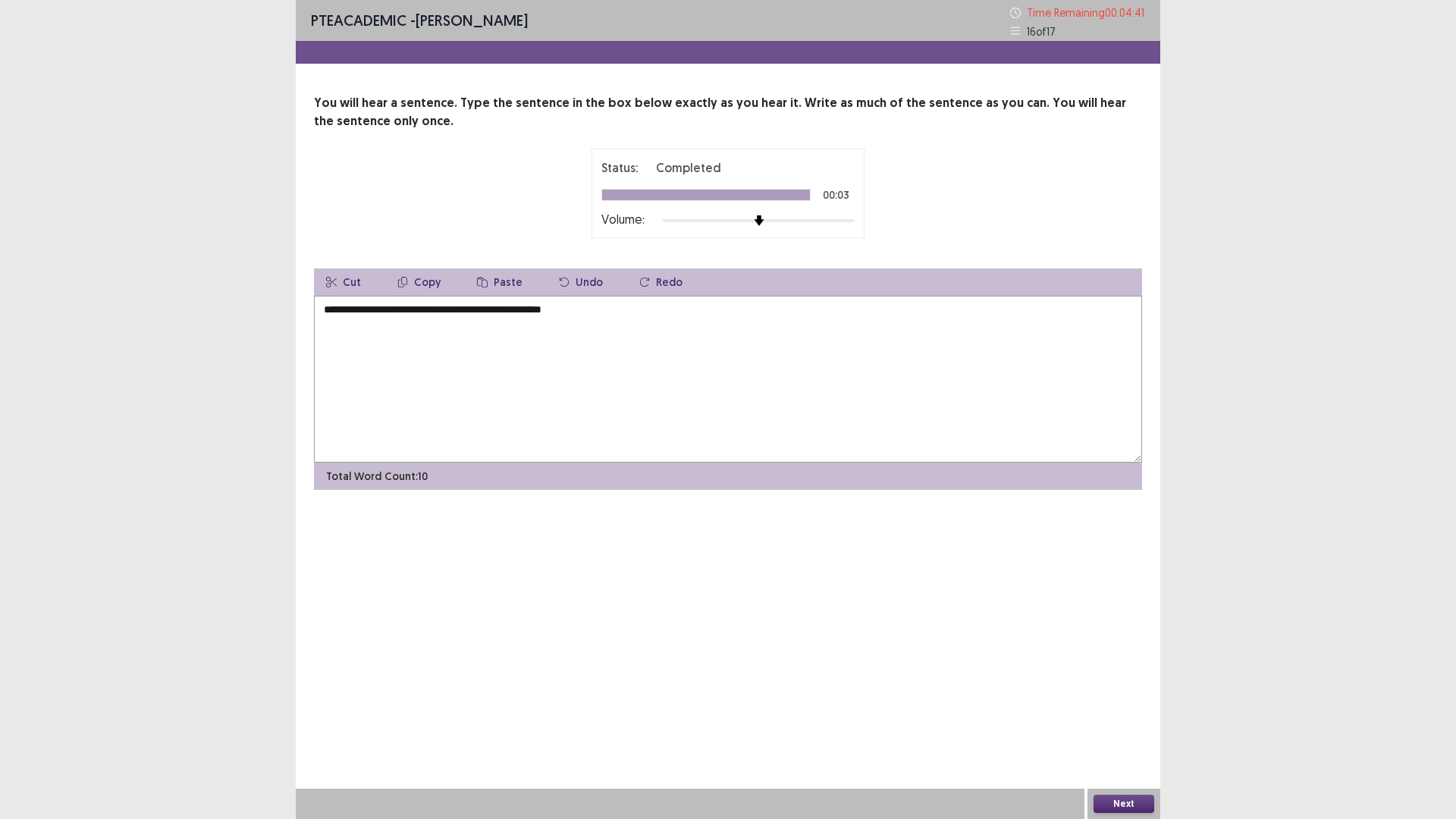
type textarea "**********"
click at [1128, 723] on button "Next" at bounding box center [1124, 803] width 61 height 18
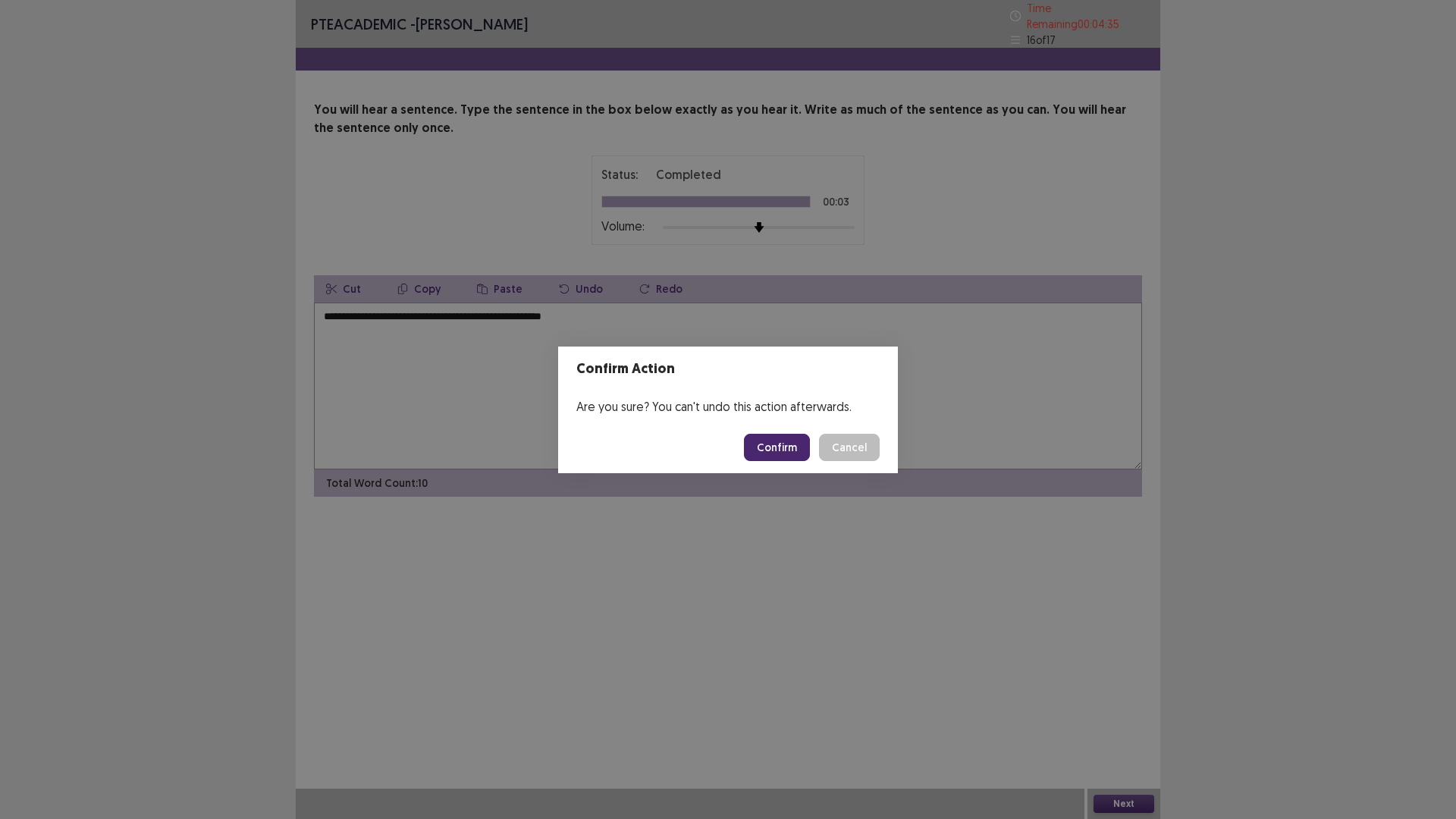
click at [781, 454] on button "Confirm" at bounding box center [777, 448] width 66 height 28
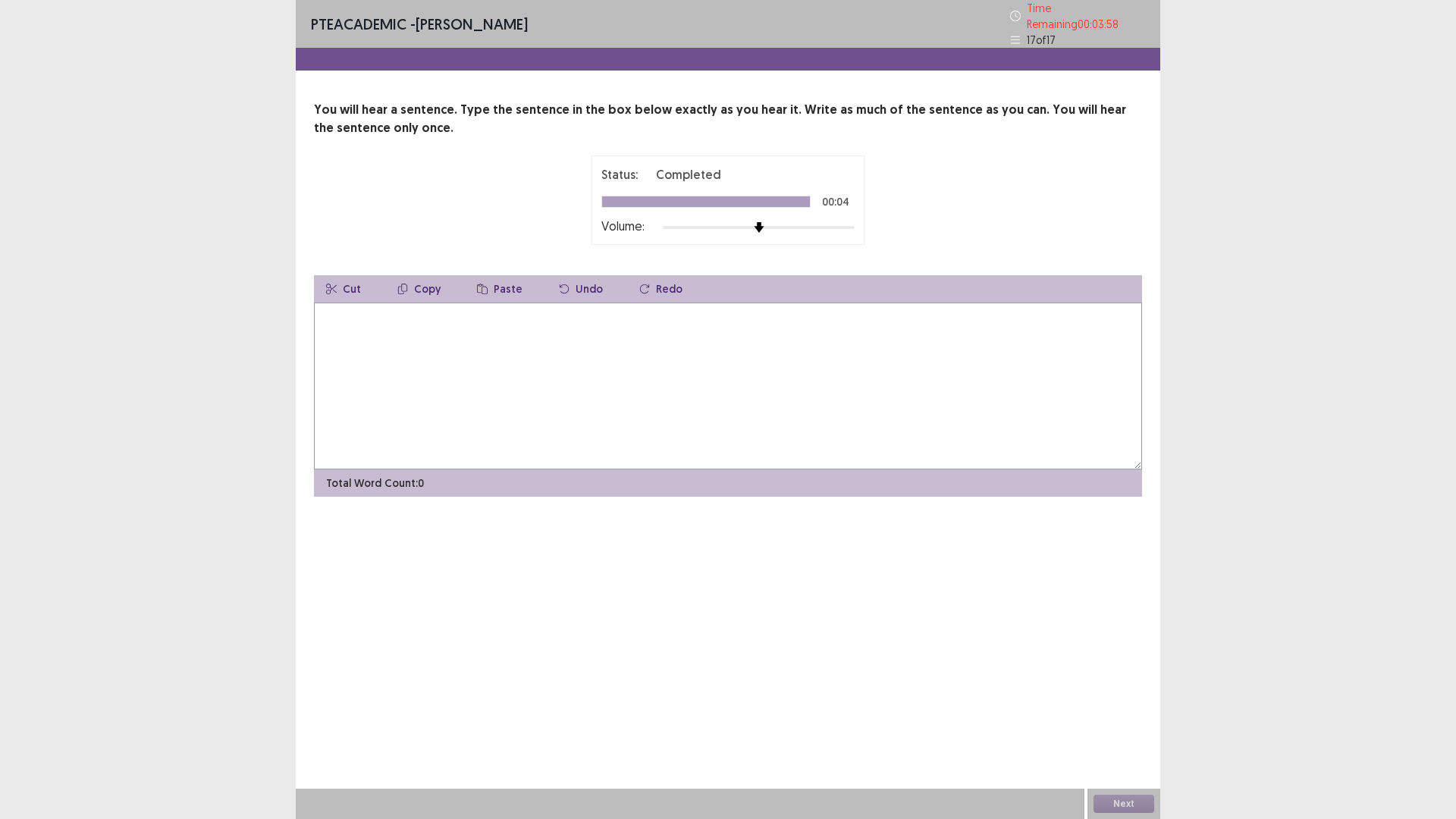
click at [645, 395] on textarea at bounding box center [728, 385] width 828 height 166
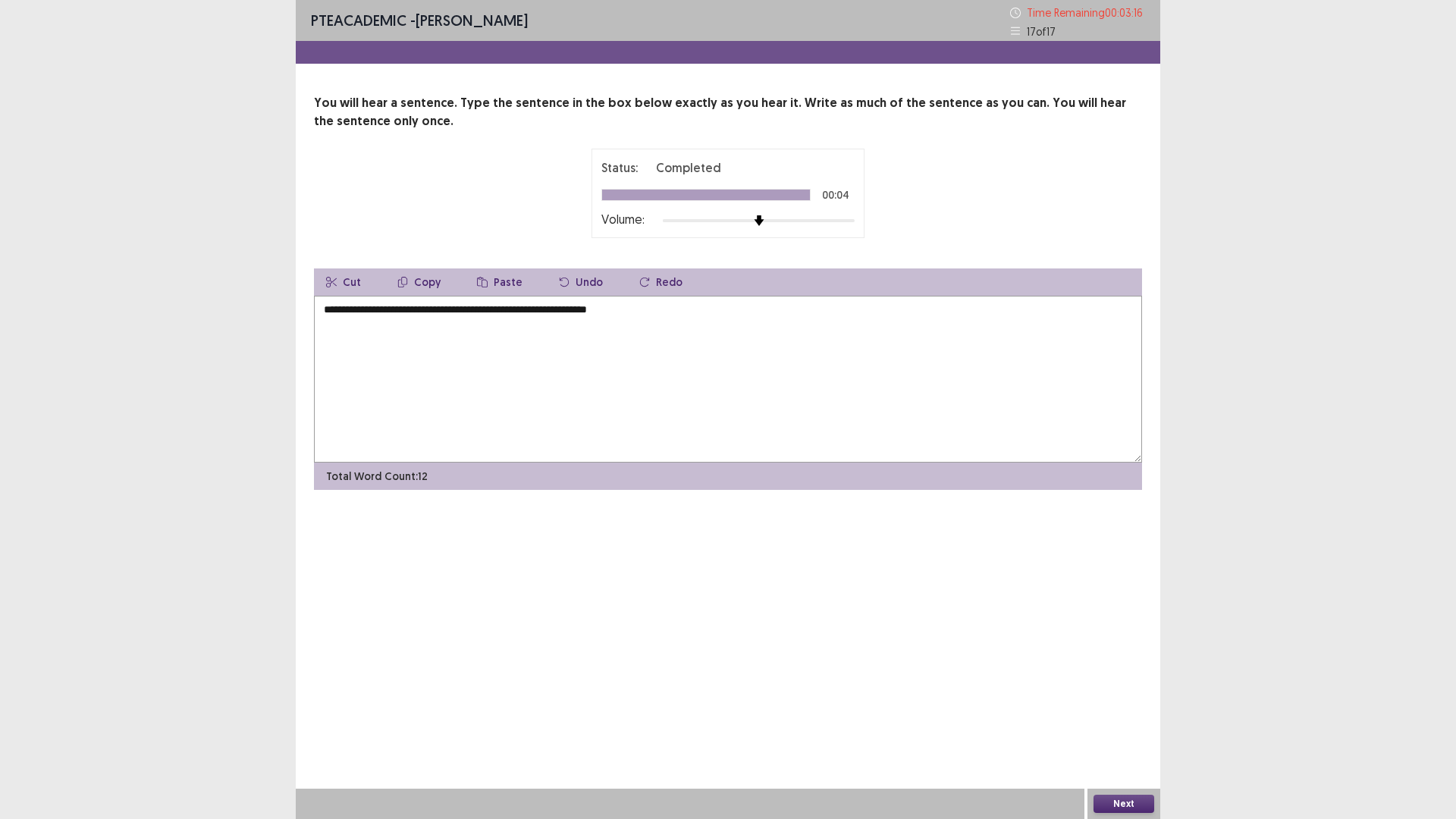
click at [351, 313] on textarea "**********" at bounding box center [728, 378] width 828 height 166
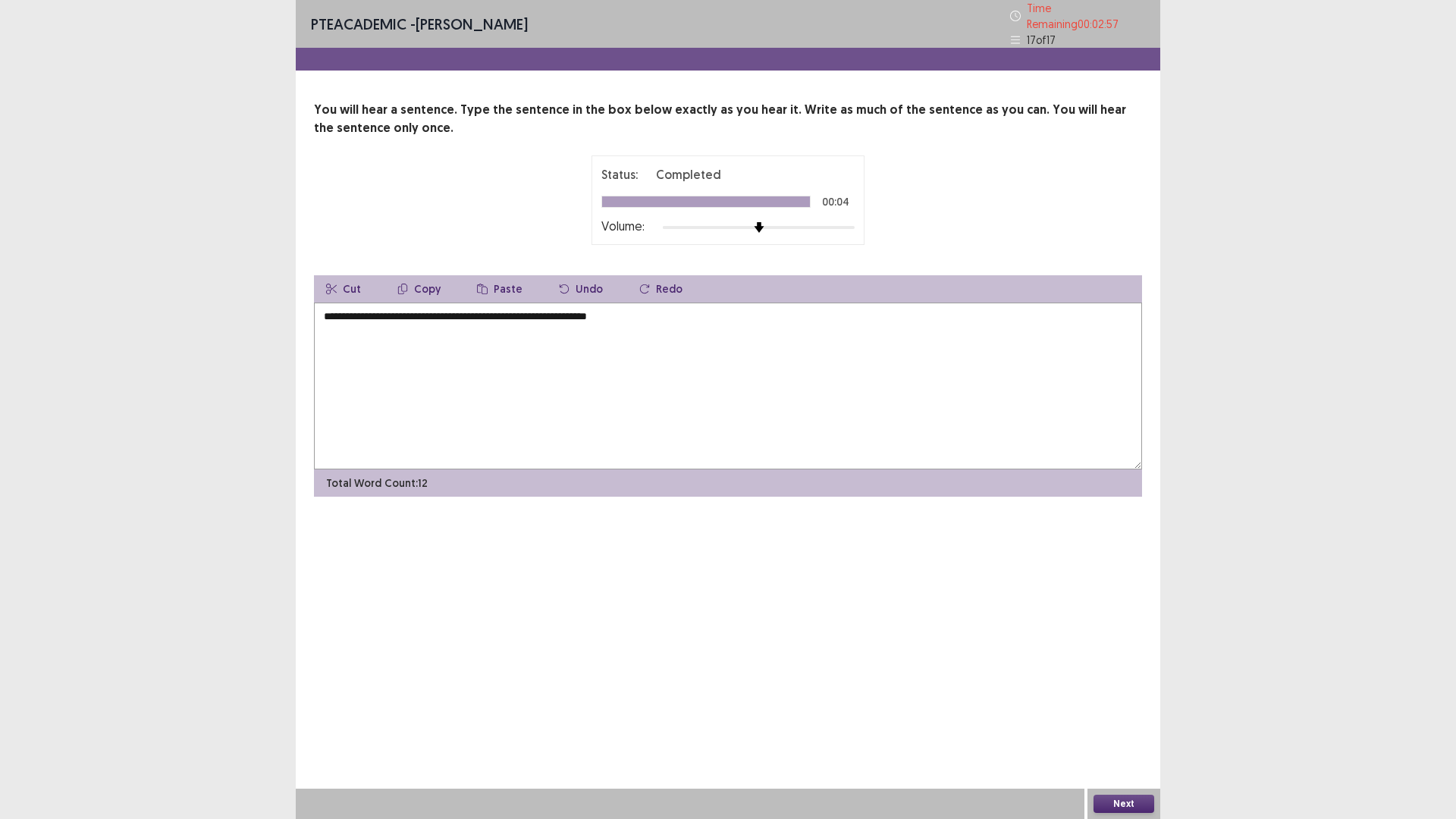
click at [646, 316] on textarea "**********" at bounding box center [728, 385] width 828 height 166
type textarea "**********"
click at [1118, 723] on button "Next" at bounding box center [1124, 803] width 61 height 18
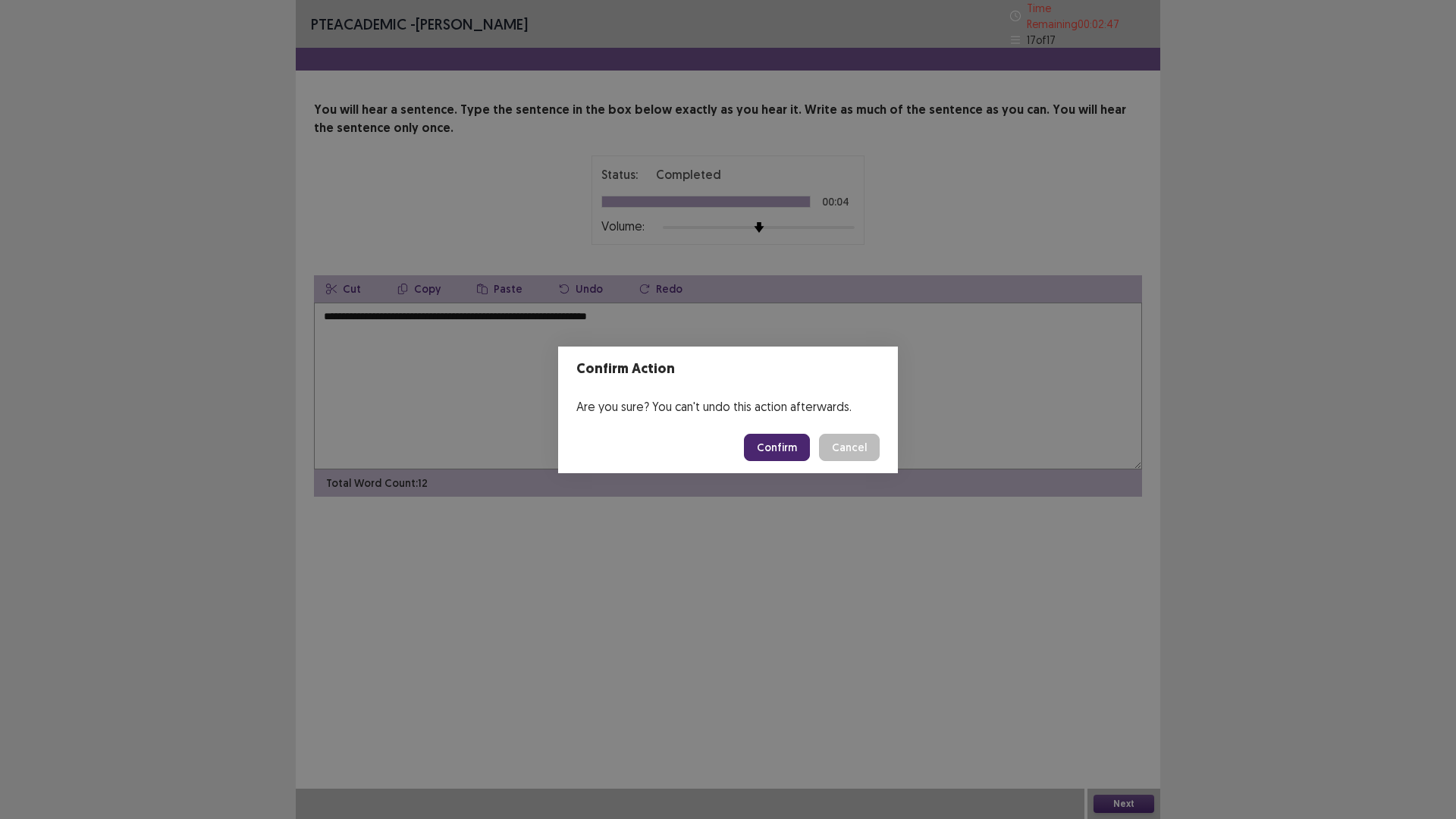
click at [796, 444] on button "Confirm" at bounding box center [777, 448] width 66 height 28
